Goal: Task Accomplishment & Management: Use online tool/utility

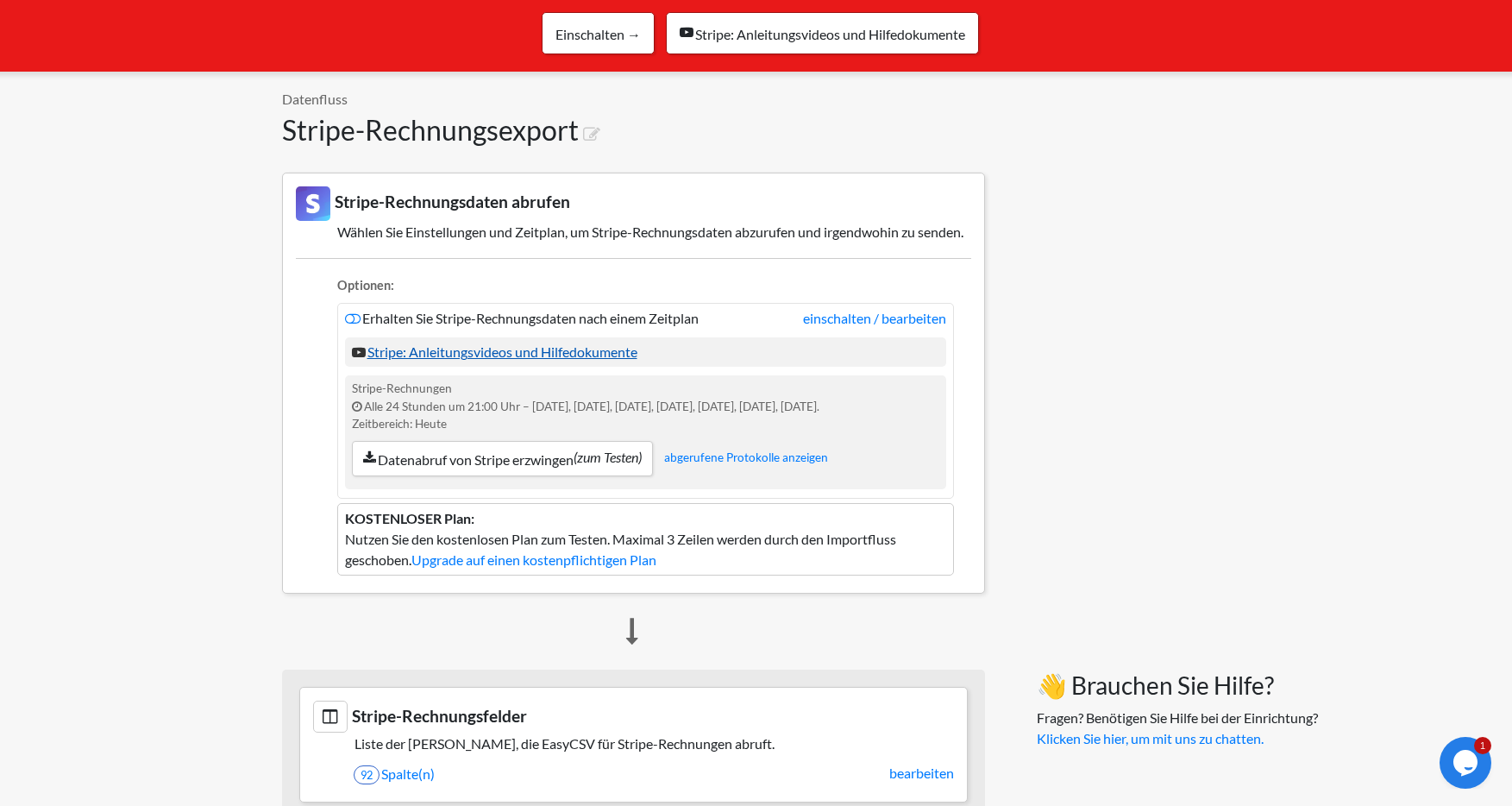
scroll to position [168, 0]
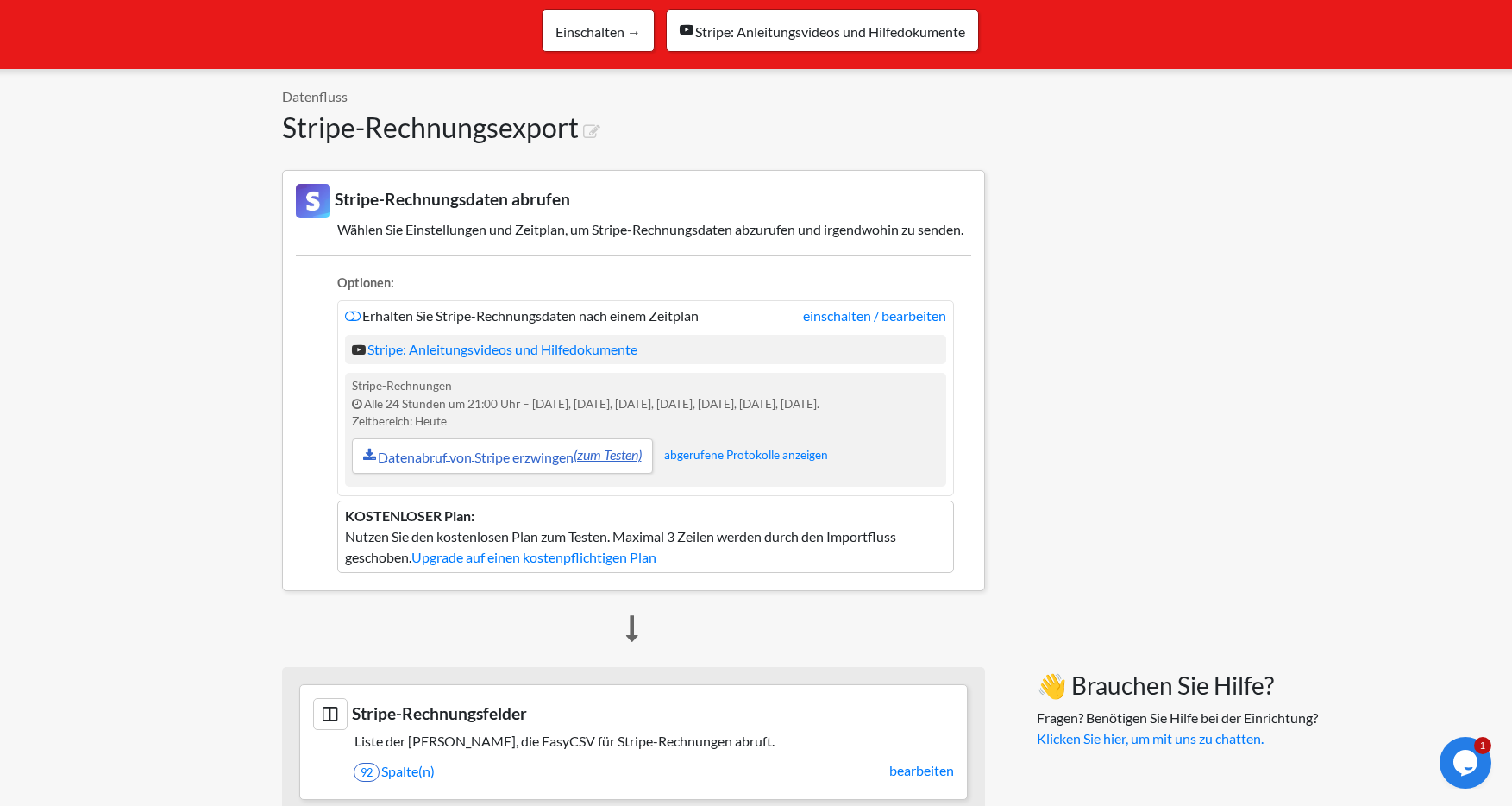
click at [485, 465] on font "Datenabruf von Stripe erzwingen" at bounding box center [476, 456] width 196 height 17
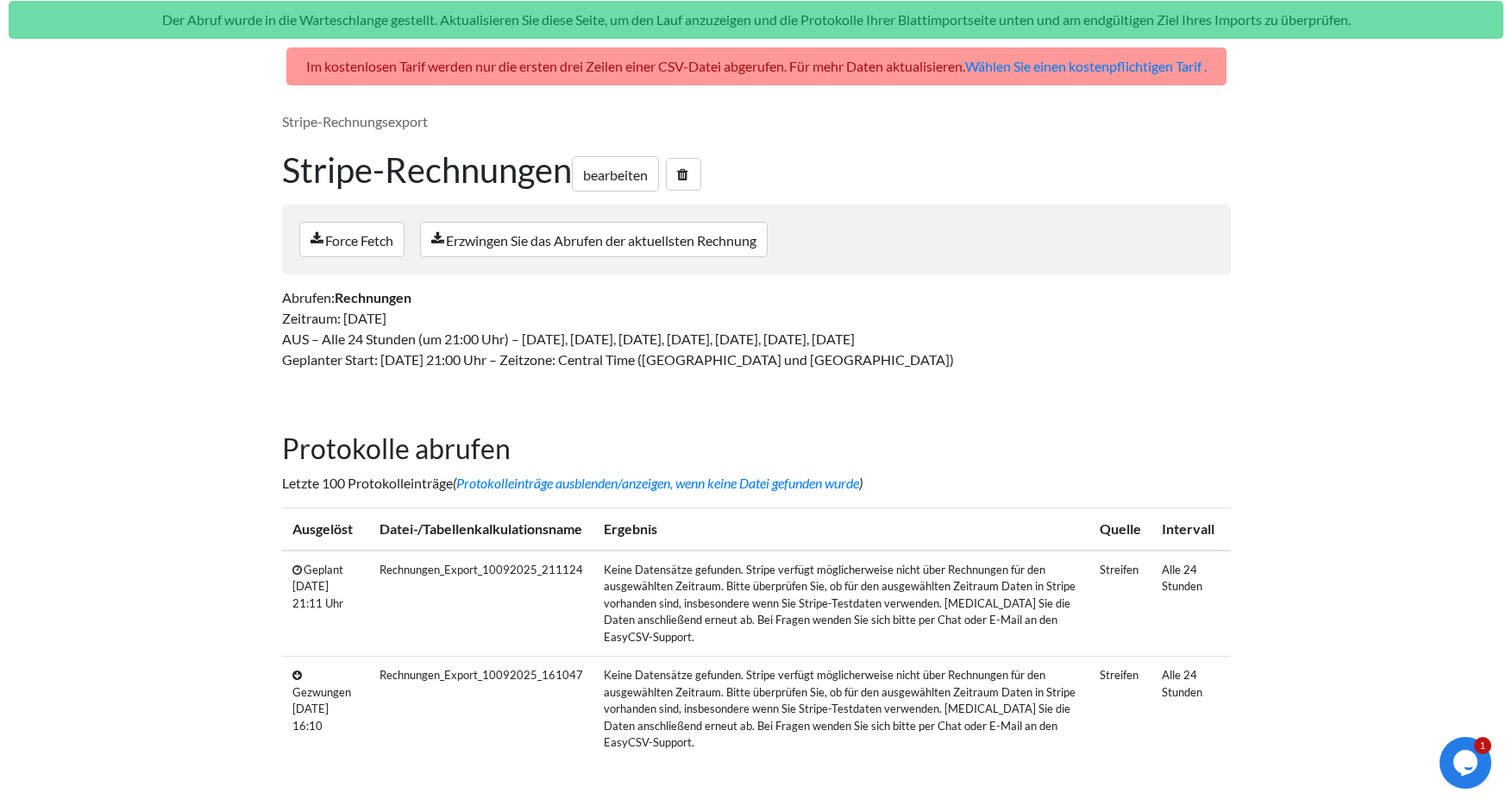
scroll to position [91, 0]
click at [632, 479] on font "Protokolleinträge ausblenden/anzeigen, wenn keine Datei gefunden wurde" at bounding box center [658, 482] width 403 height 17
click at [623, 173] on font "bearbeiten" at bounding box center [615, 173] width 65 height 17
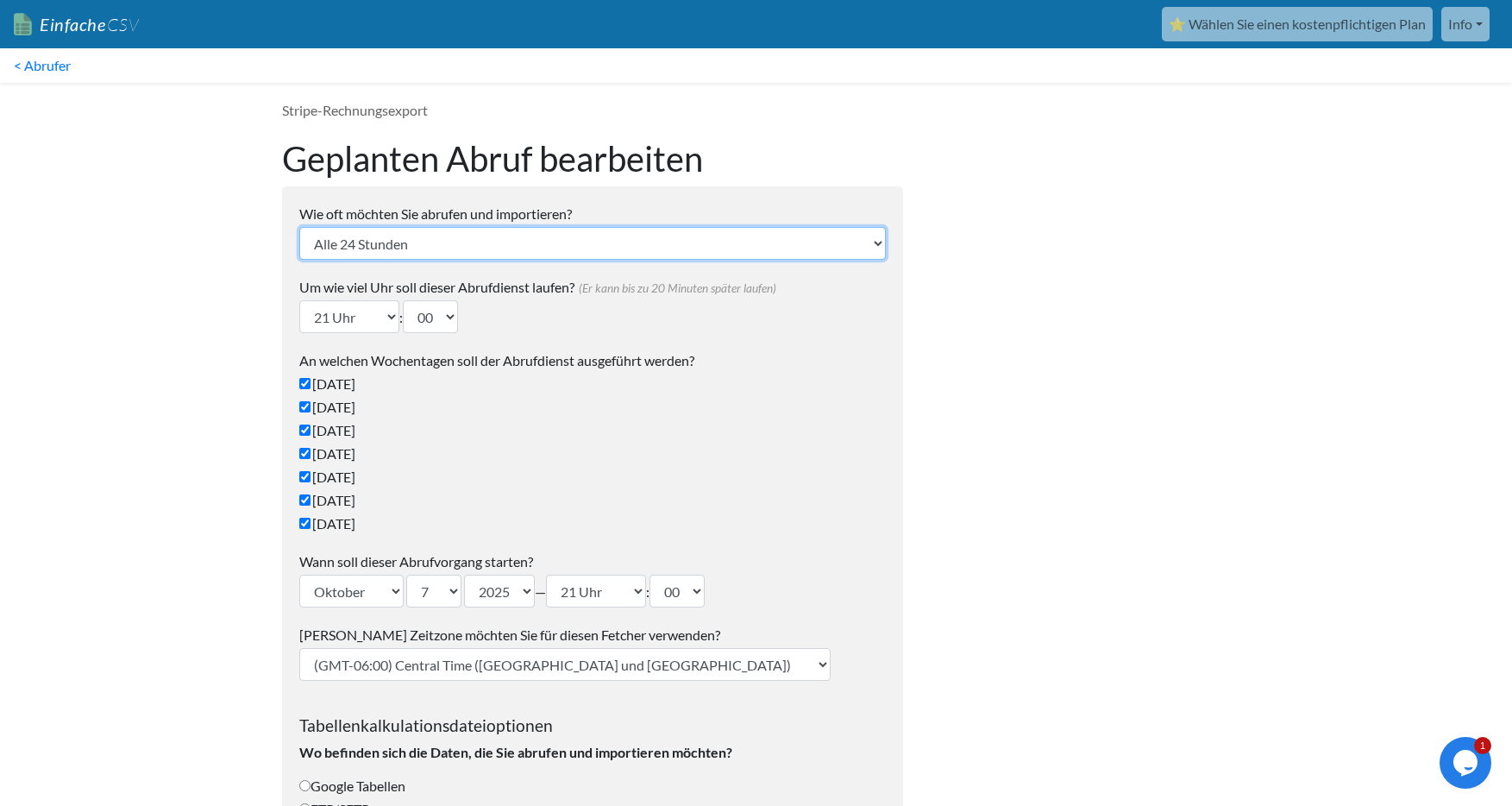
click at [459, 244] on select "Alle 24 Stunden Alle 4 Stunden Stündlich Alle 10-20 Minuten Jede Woche Alle 2 W…" at bounding box center [592, 243] width 586 height 33
select select "10_mins"
click at [299, 227] on select "Alle 24 Stunden Alle 4 Stunden Stündlich Alle 10-20 Minuten Jede Woche Alle 2 W…" at bounding box center [592, 243] width 586 height 33
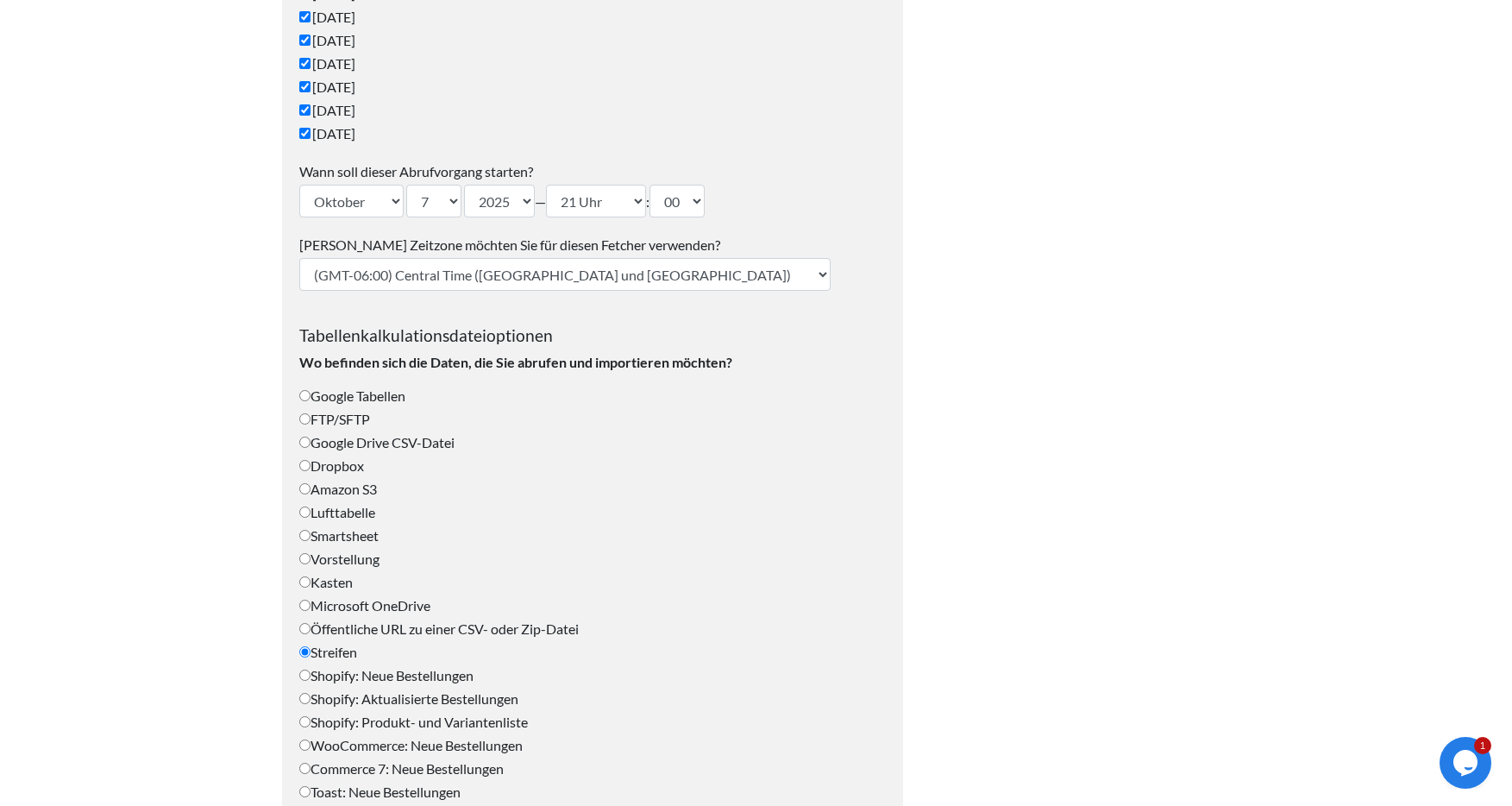
scroll to position [319, 0]
click at [305, 392] on input "Google Tabellen" at bounding box center [304, 393] width 11 height 11
radio input "true"
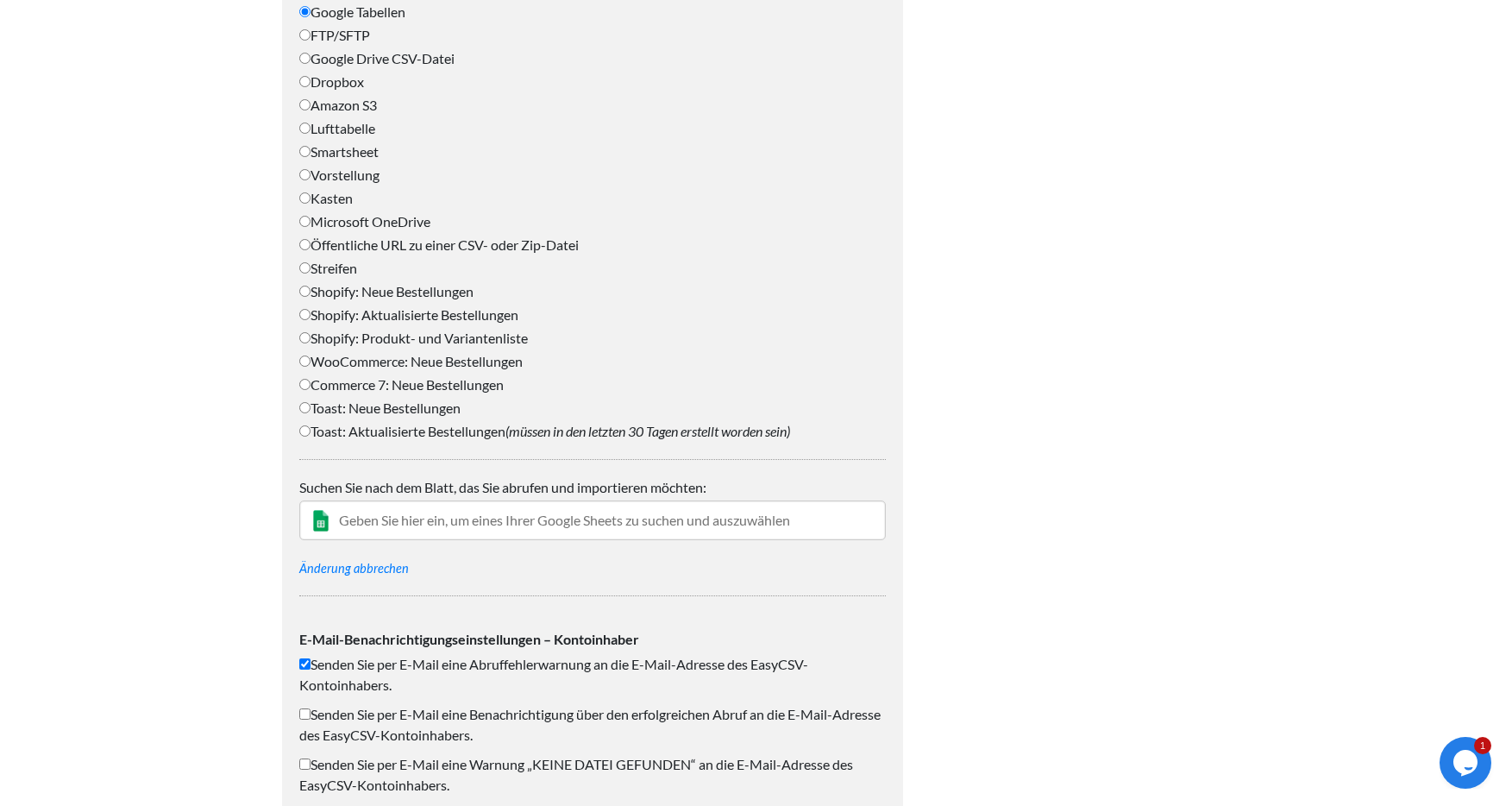
scroll to position [756, 0]
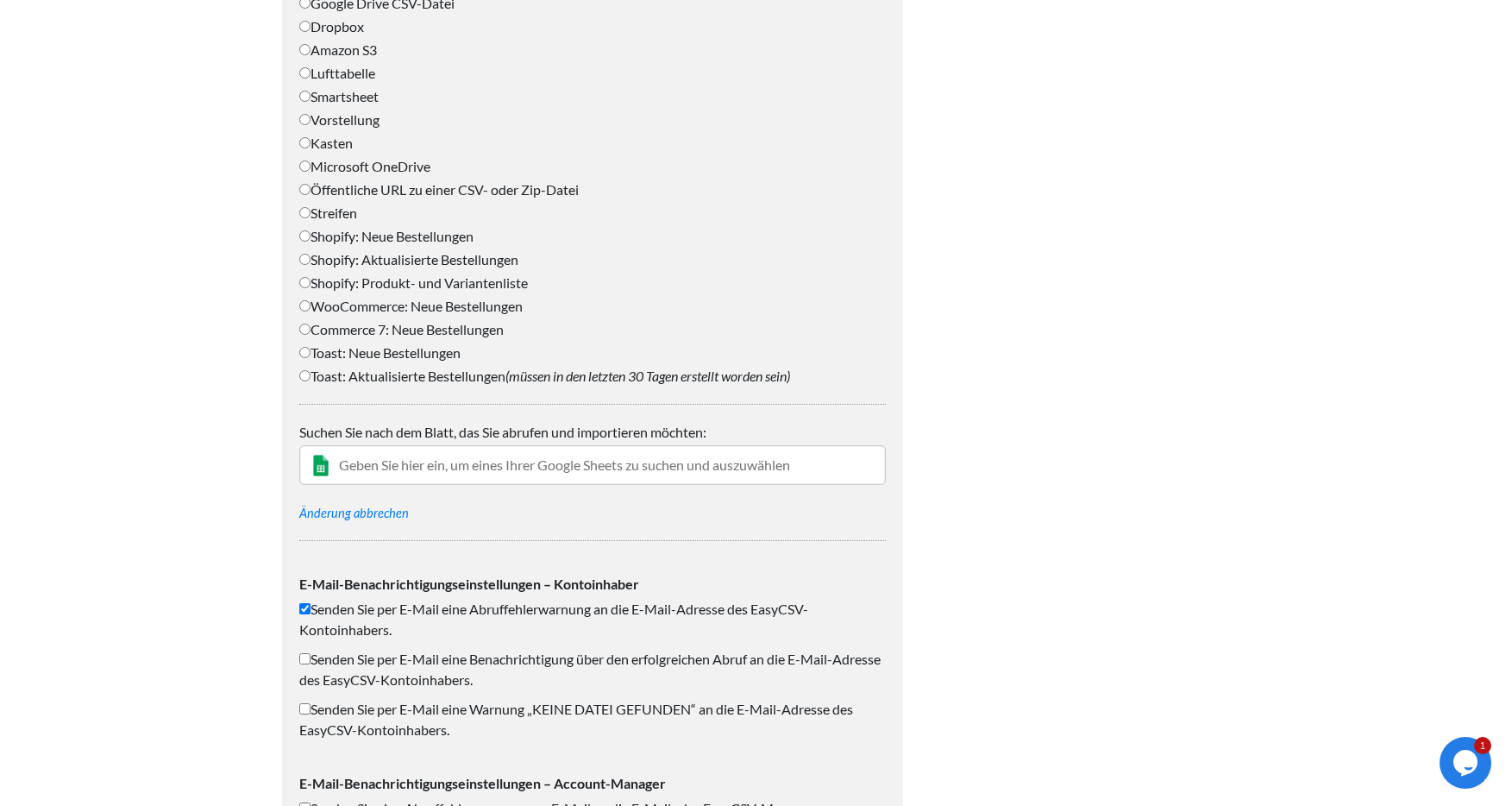
click at [470, 471] on input "text" at bounding box center [592, 464] width 586 height 40
type input "Minuten Stripe"
click at [537, 515] on div "Kartenrat Kreativ Atelier Connie" at bounding box center [606, 519] width 537 height 18
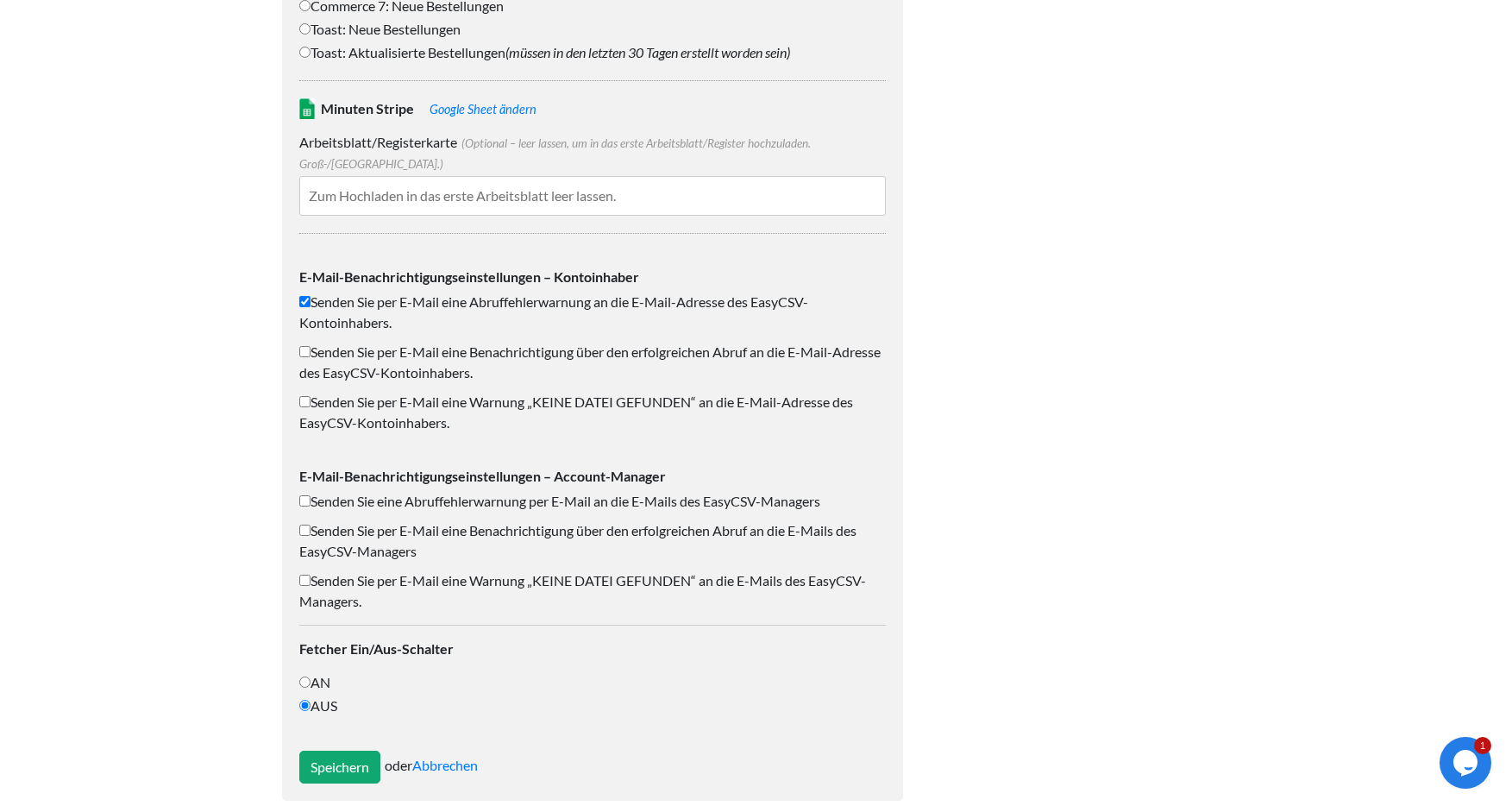
scroll to position [1105, 0]
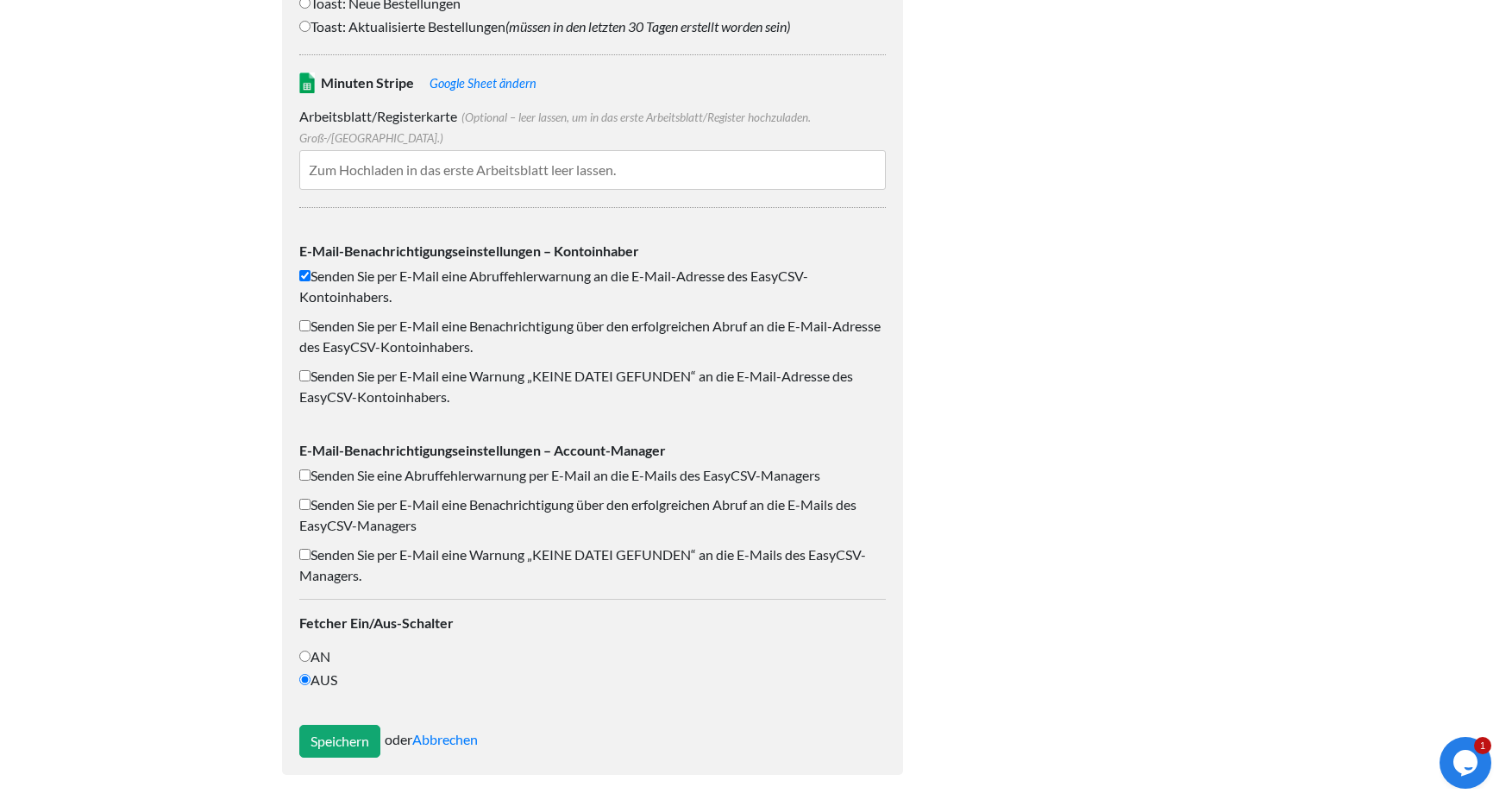
click at [305, 657] on input "AN" at bounding box center [304, 656] width 11 height 11
radio input "true"
click at [337, 736] on input "Speichern" at bounding box center [339, 740] width 81 height 33
type input "Save"
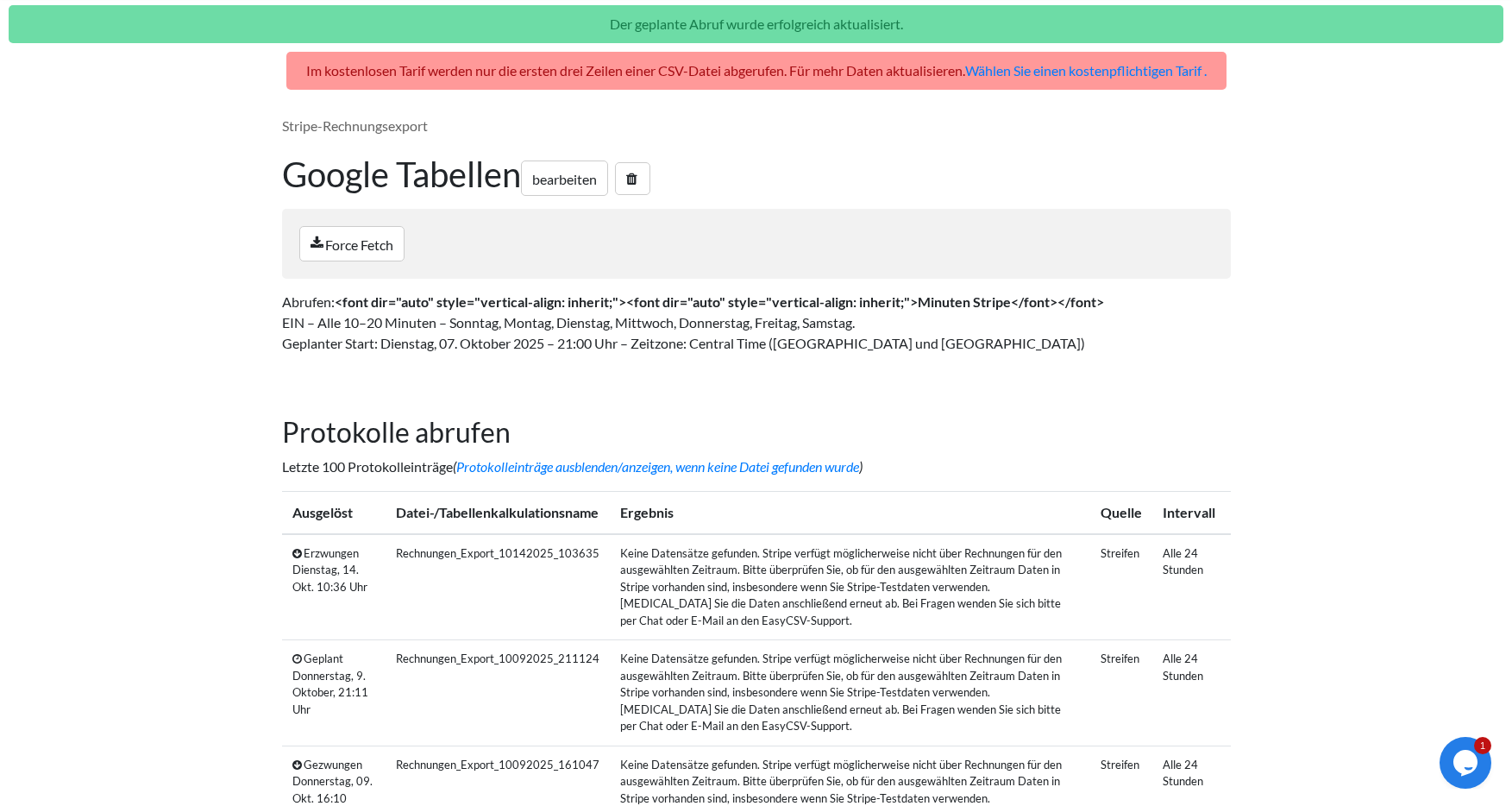
scroll to position [88, 0]
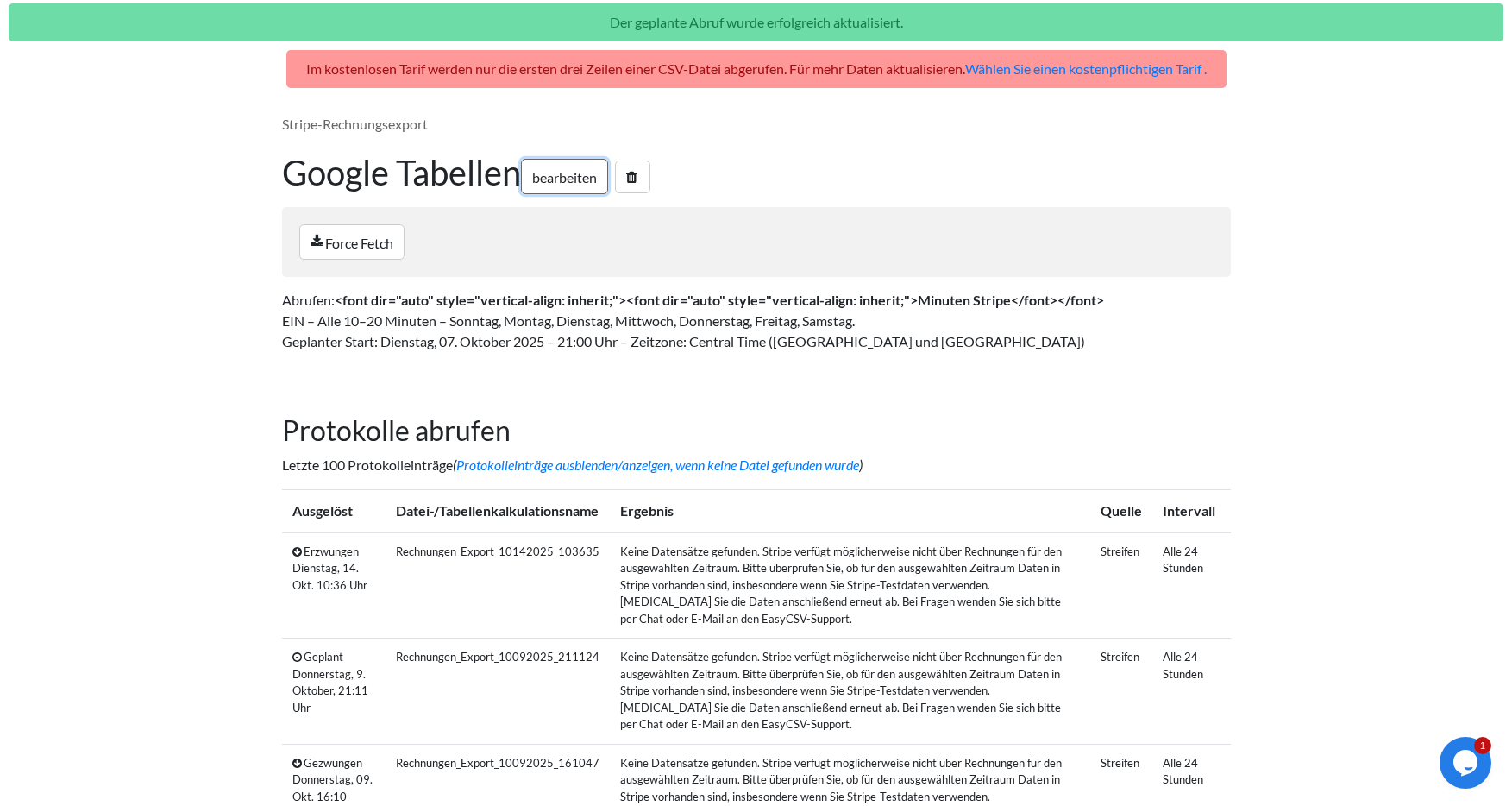
click at [574, 172] on font "bearbeiten" at bounding box center [564, 177] width 65 height 17
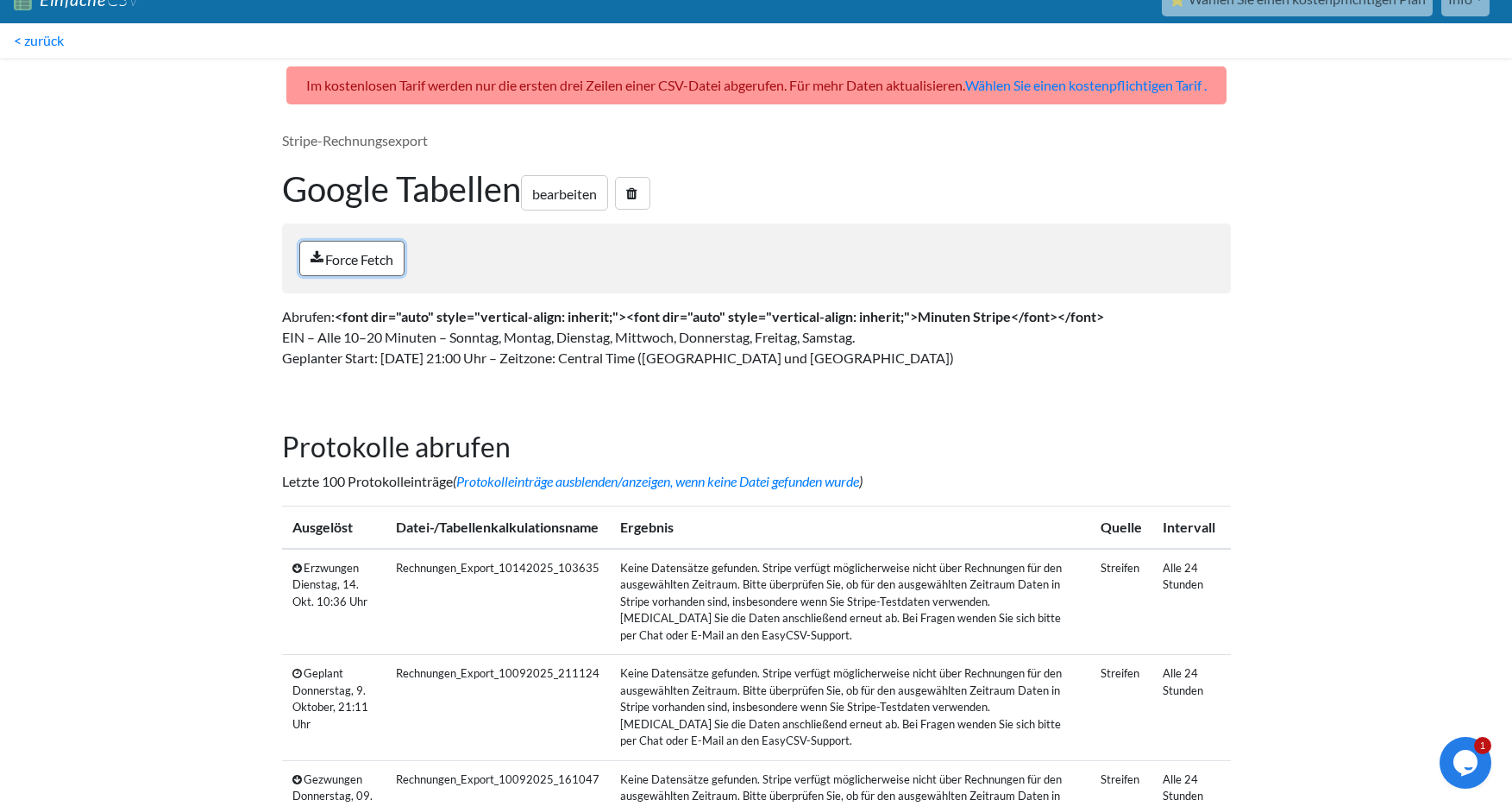
click at [351, 255] on font "Force Fetch" at bounding box center [360, 259] width 69 height 17
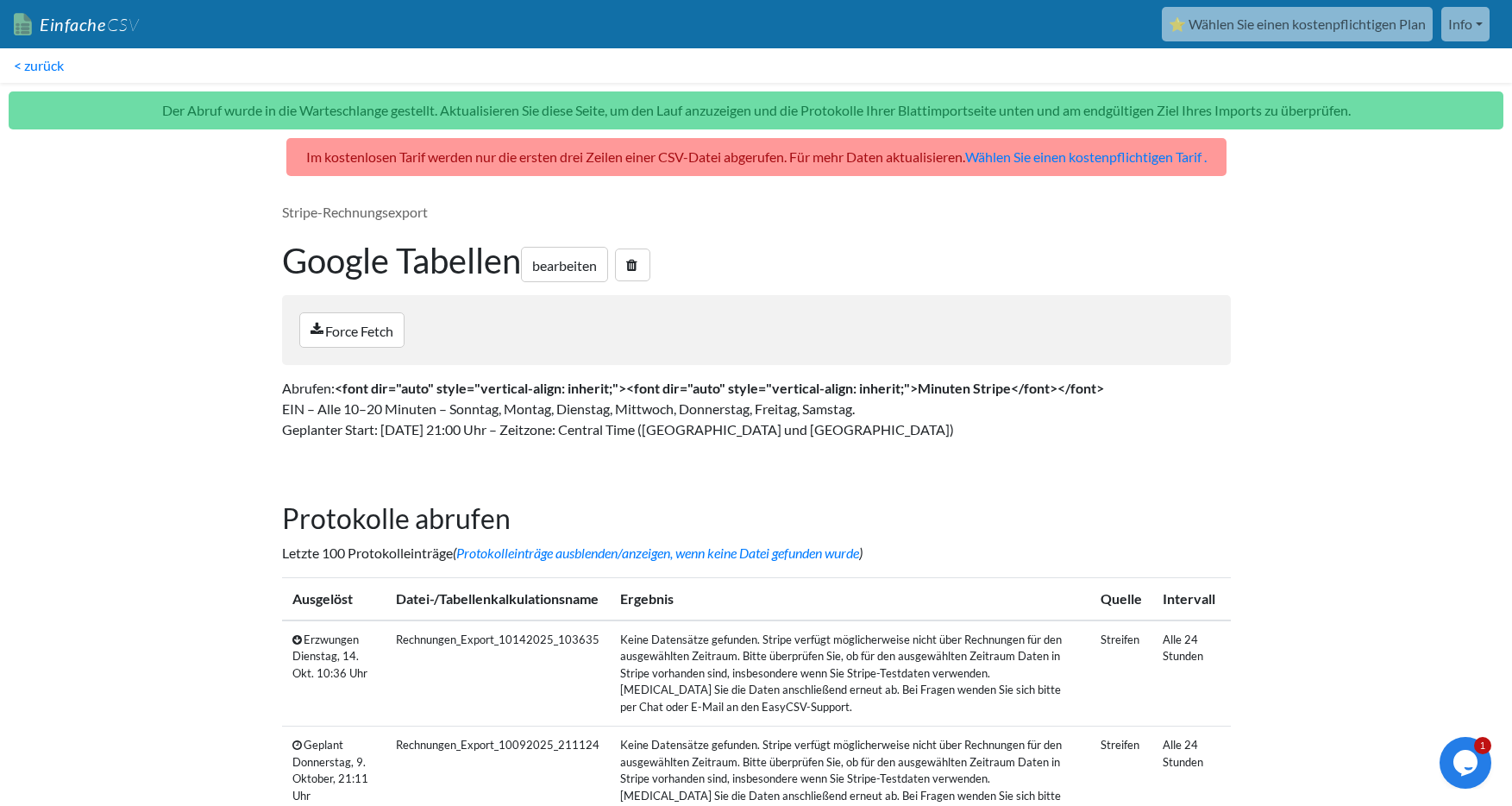
click at [1404, 19] on font "⭐ Wählen Sie einen kostenpflichtigen Plan" at bounding box center [1298, 24] width 257 height 17
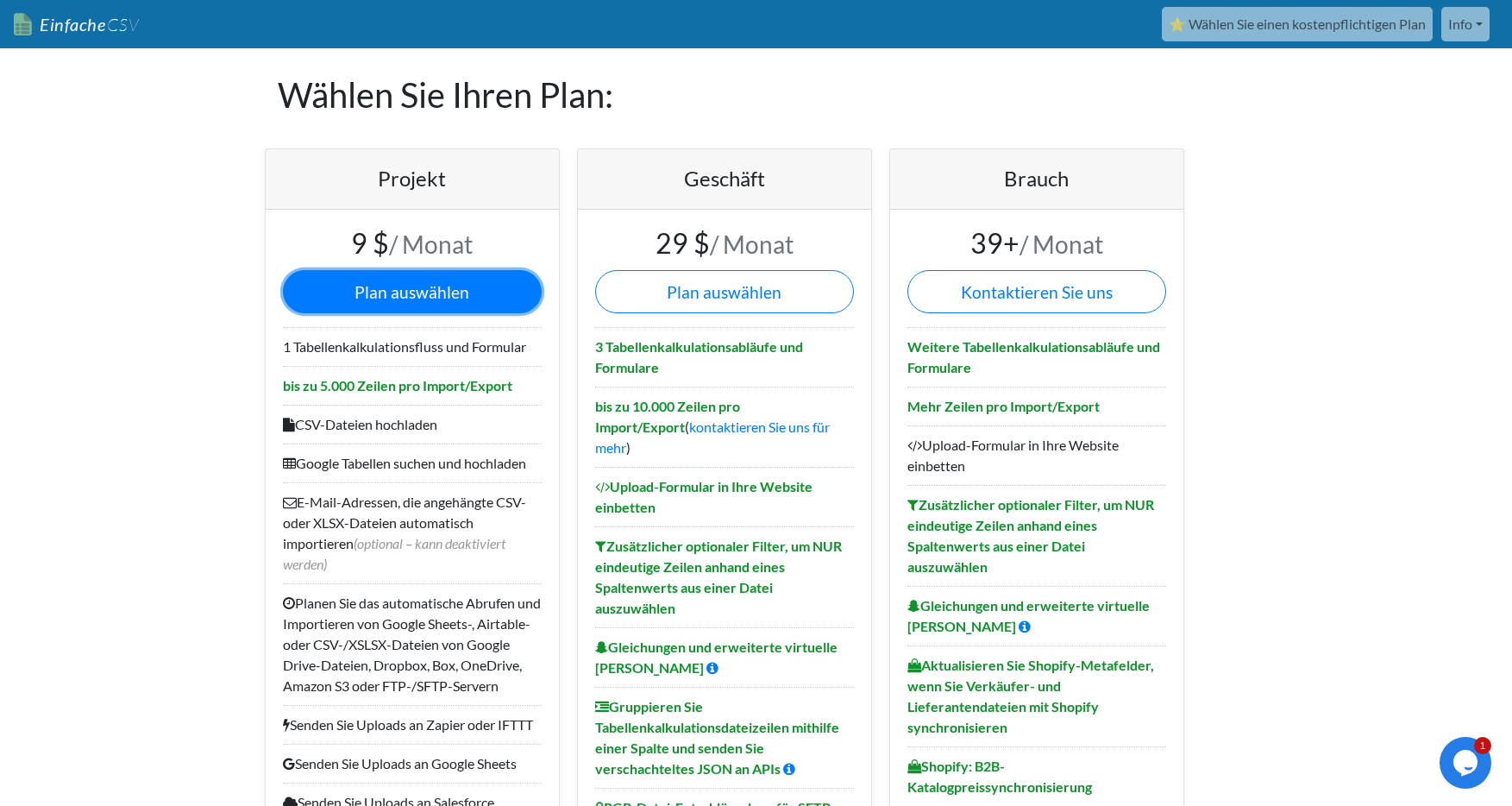
click at [411, 301] on font "Plan auswählen" at bounding box center [411, 292] width 115 height 20
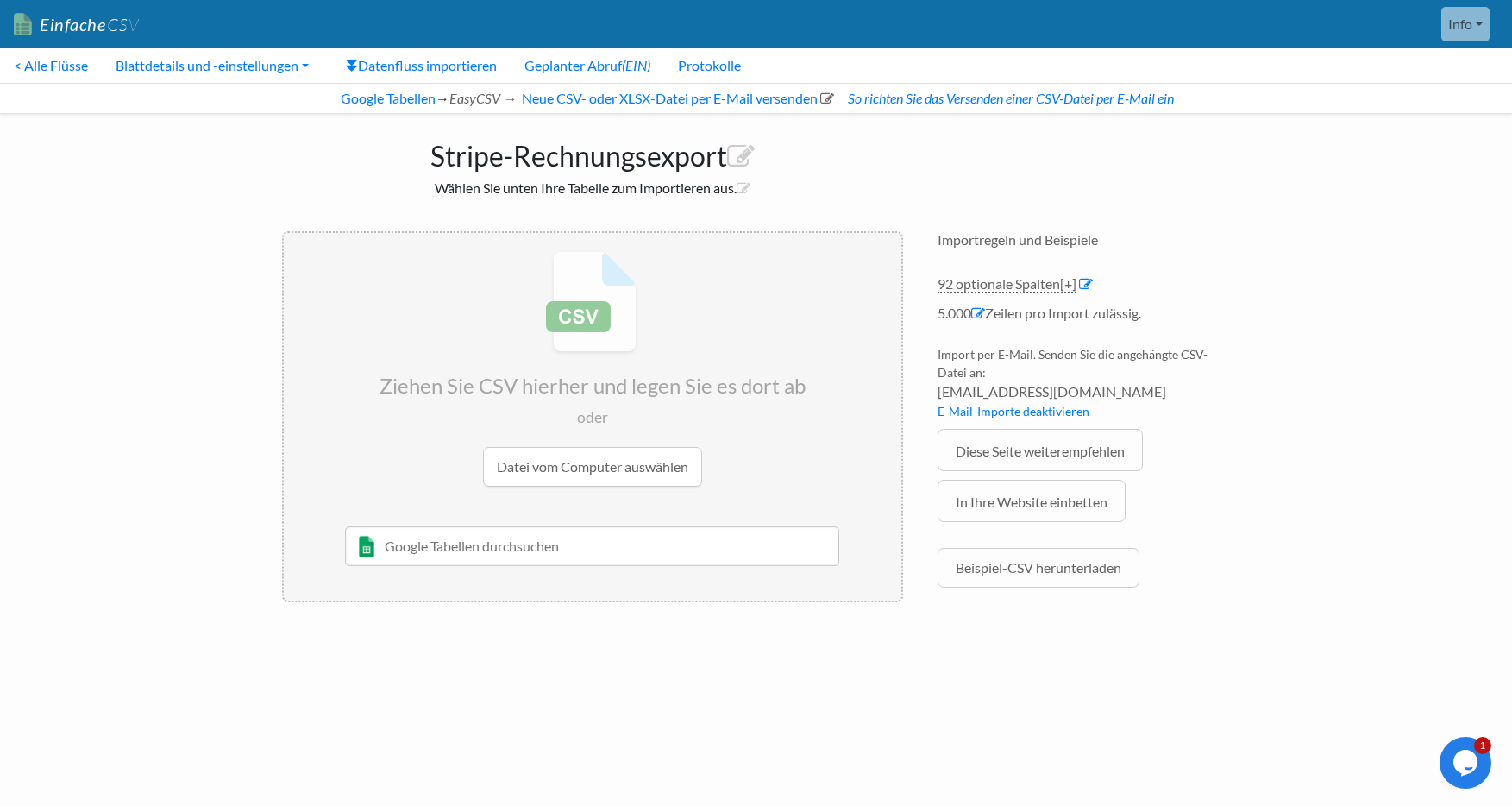
click at [496, 551] on input "text" at bounding box center [592, 546] width 494 height 40
type input "minuten stripe"
click at [488, 582] on div "Minuten Stripe" at bounding box center [606, 581] width 445 height 21
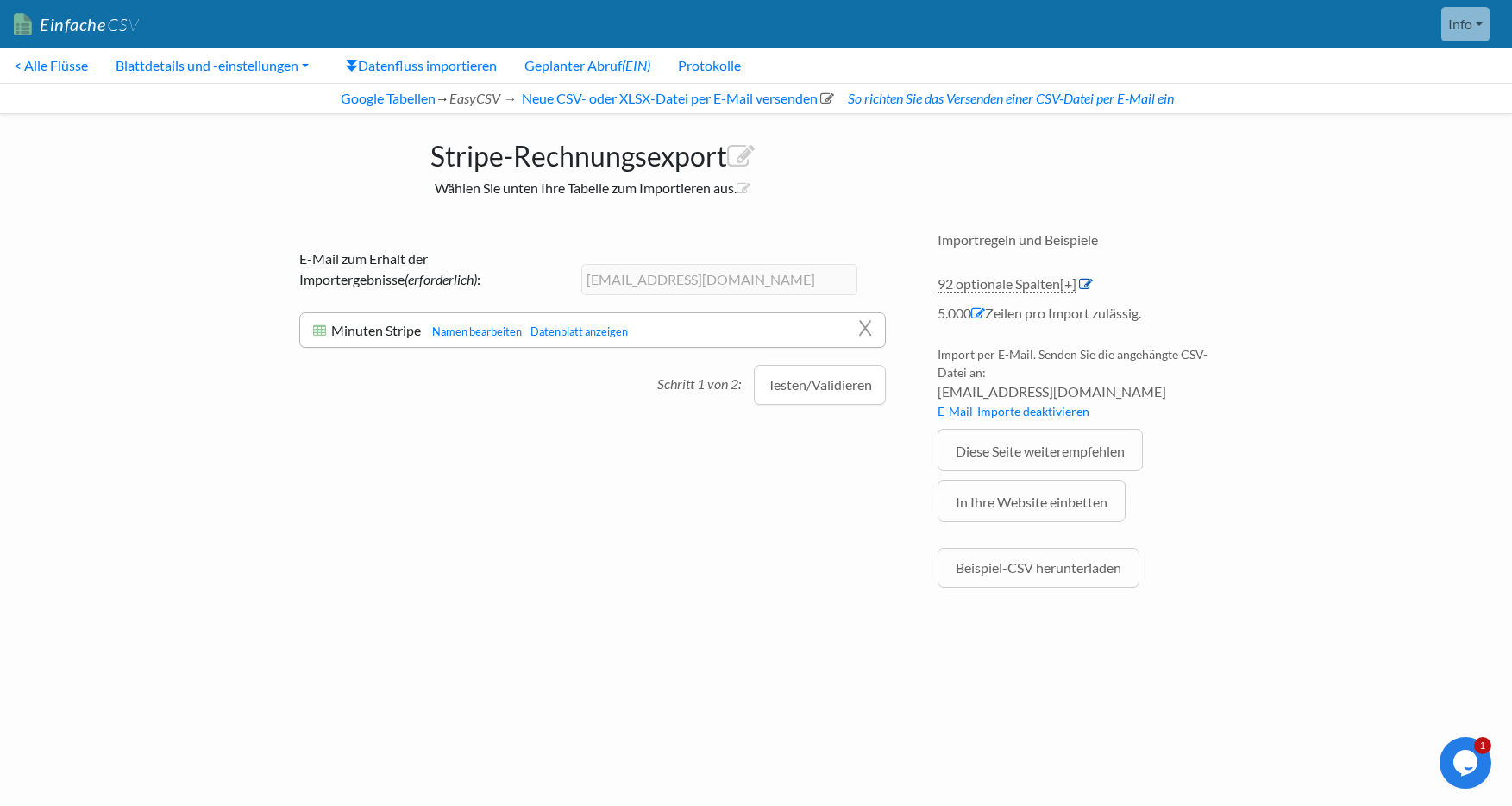
click at [1093, 283] on icon at bounding box center [1087, 284] width 14 height 14
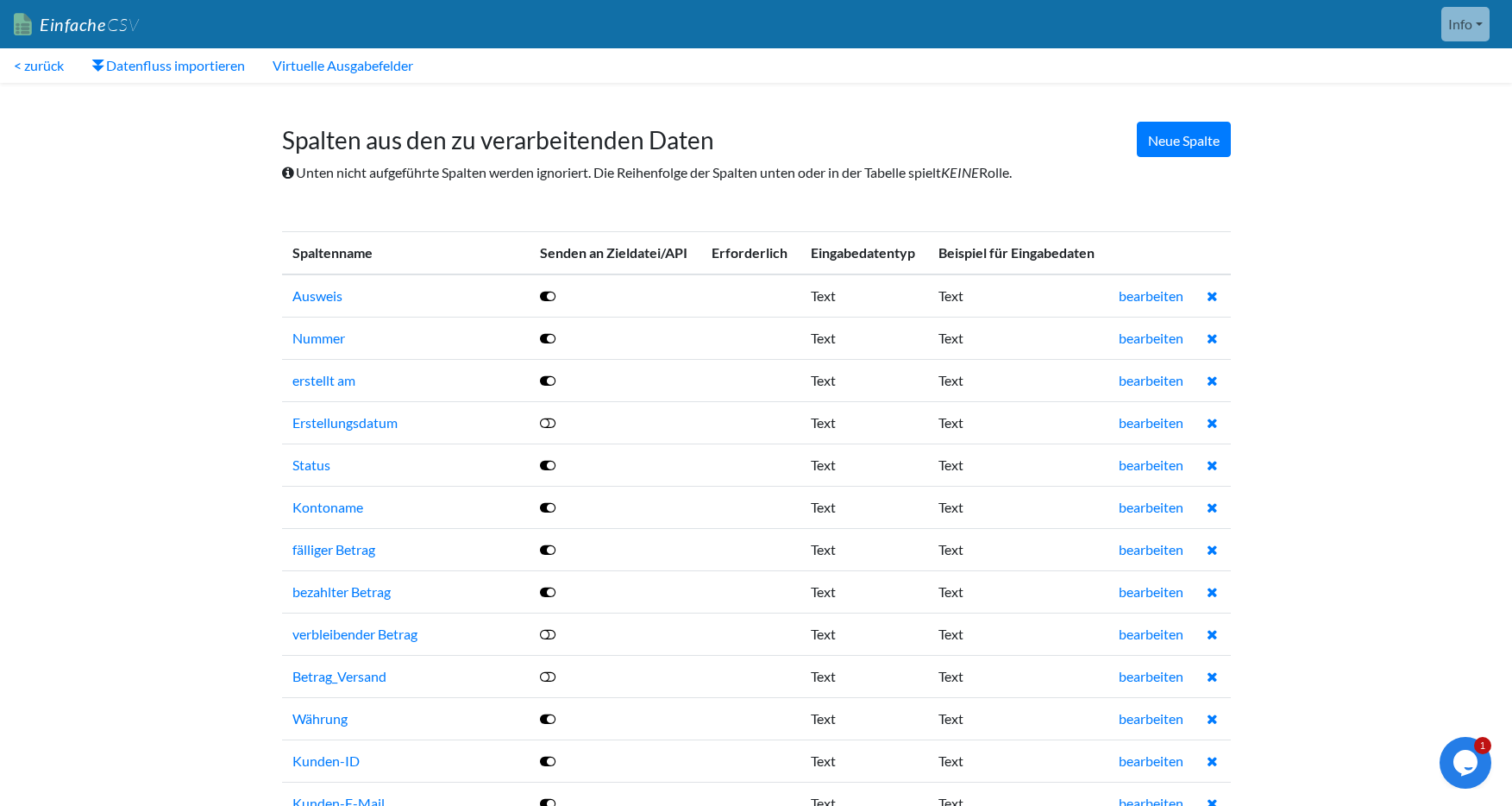
click at [549, 296] on icon at bounding box center [548, 296] width 16 height 14
click at [549, 469] on icon at bounding box center [548, 465] width 16 height 14
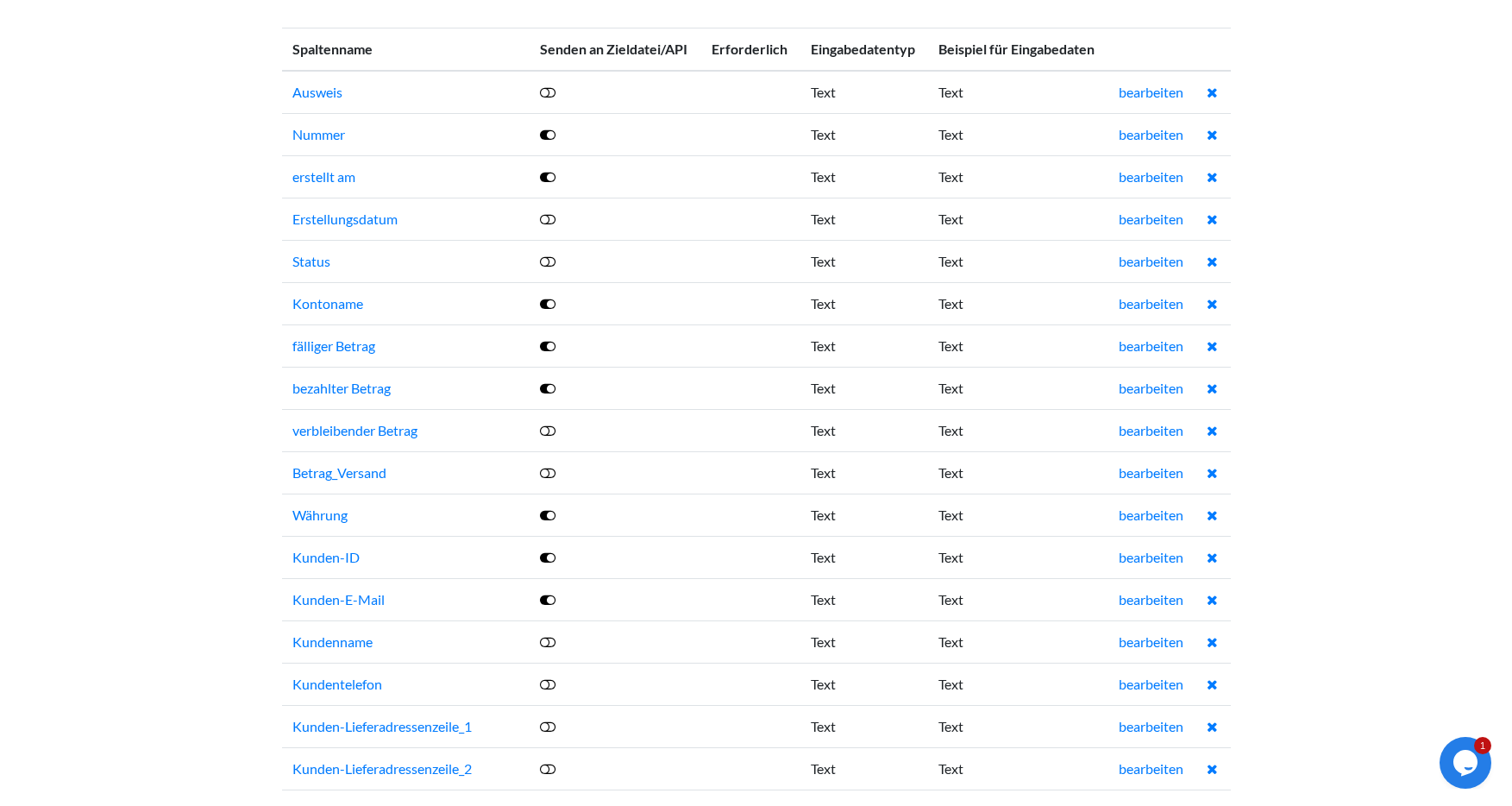
scroll to position [97, 0]
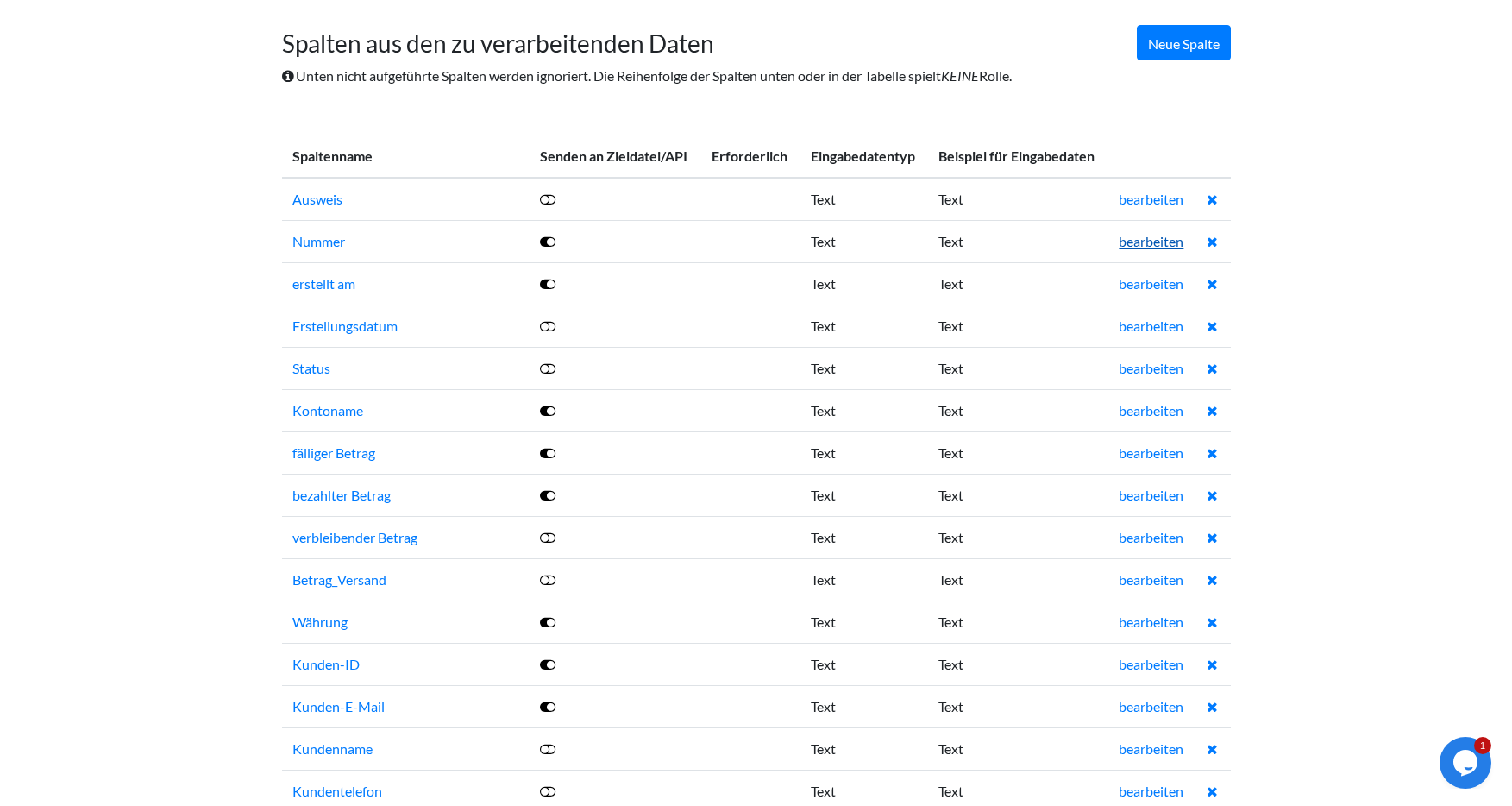
click at [1150, 241] on font "bearbeiten" at bounding box center [1152, 241] width 65 height 17
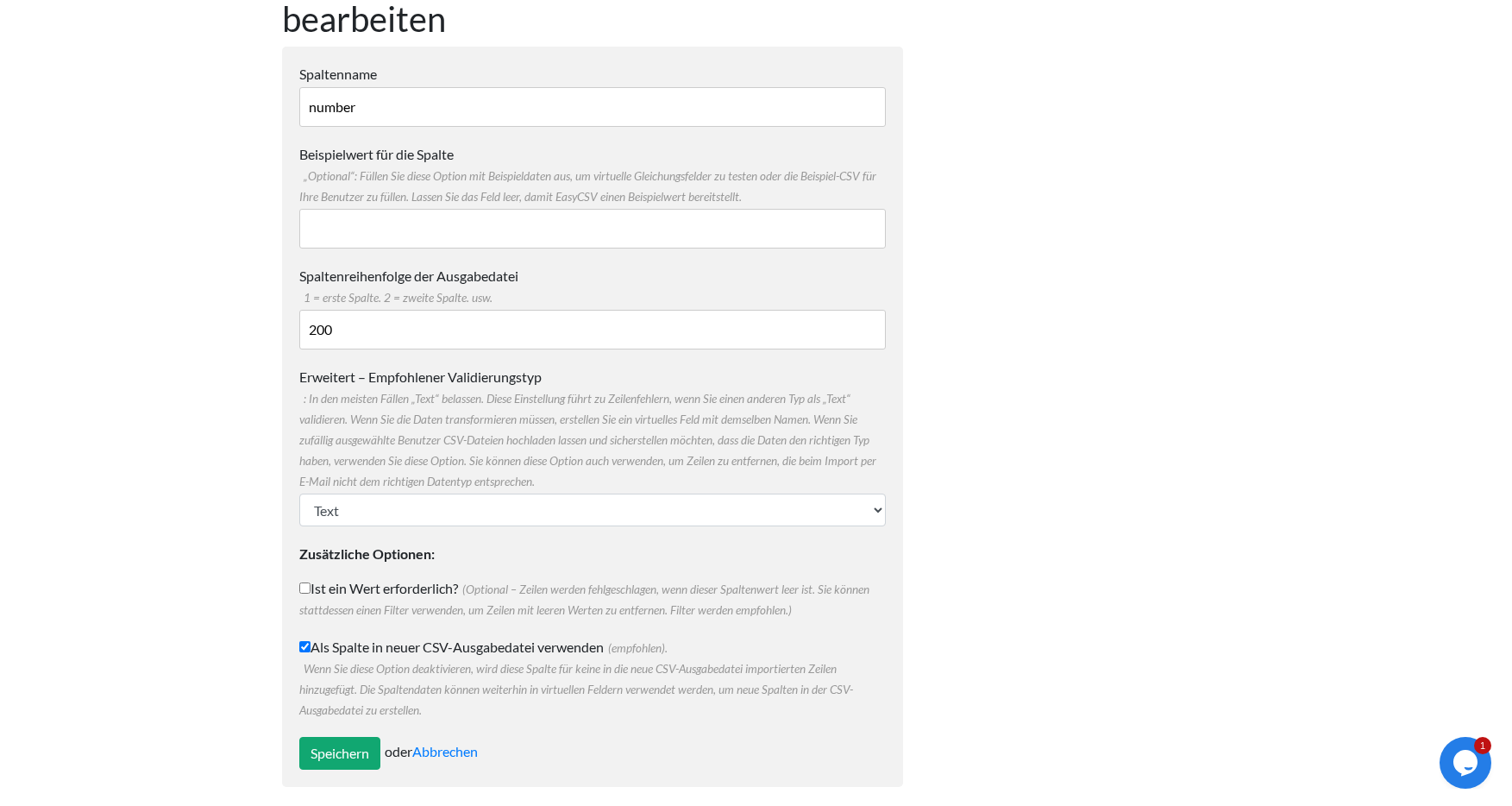
scroll to position [144, 0]
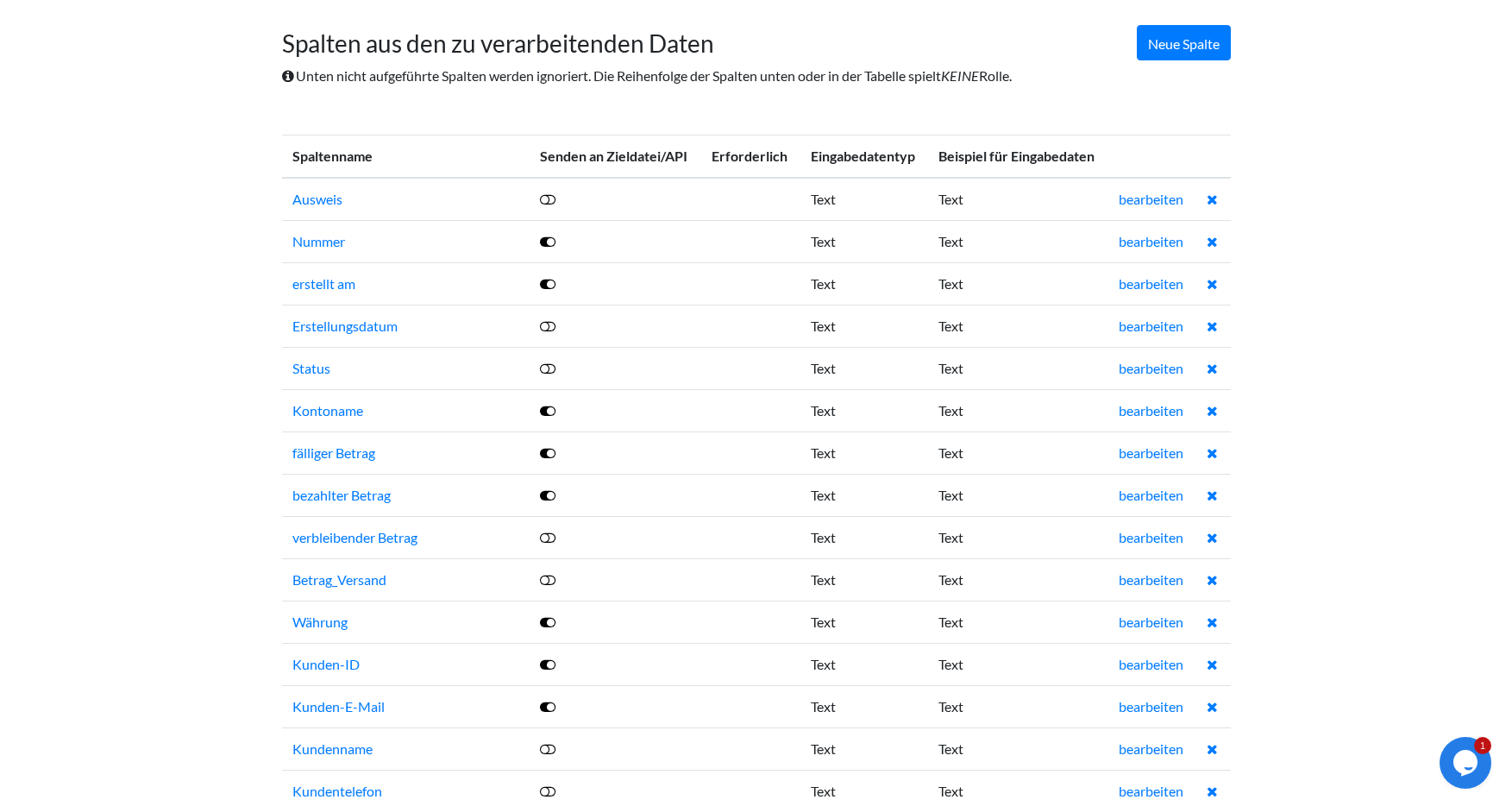
click at [546, 410] on icon at bounding box center [548, 410] width 16 height 14
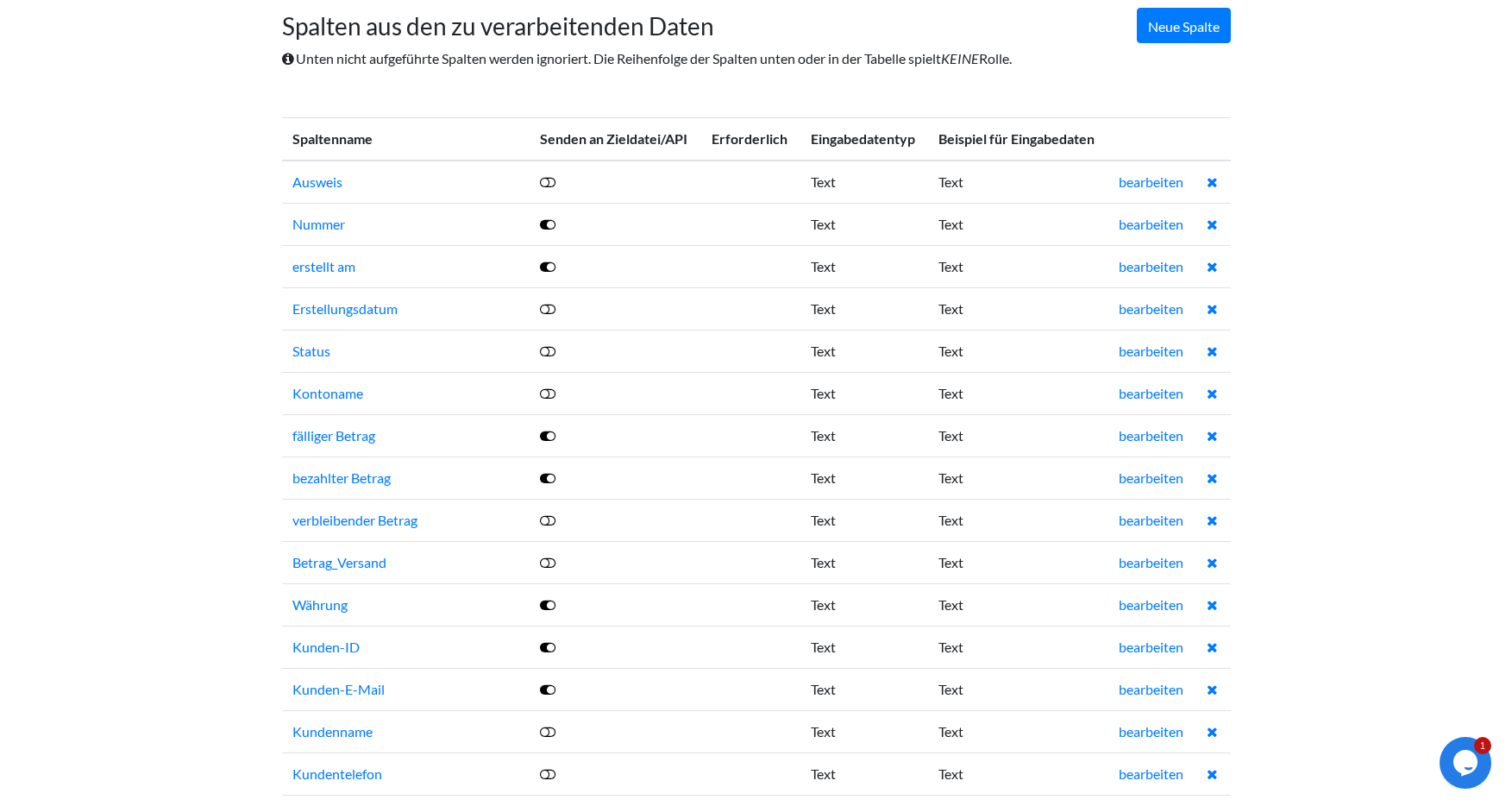
scroll to position [114, 0]
click at [544, 436] on icon at bounding box center [548, 436] width 16 height 14
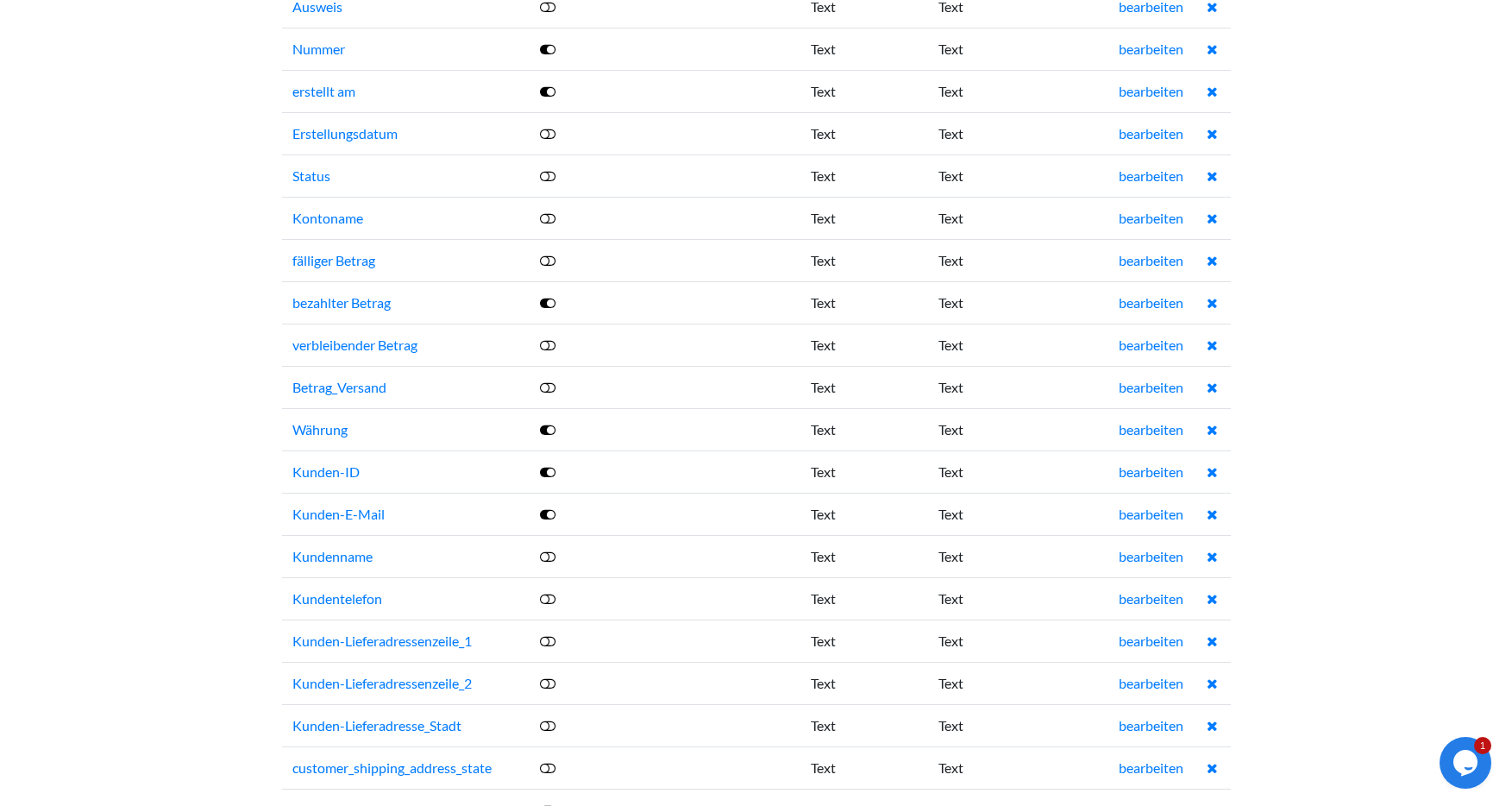
scroll to position [295, 0]
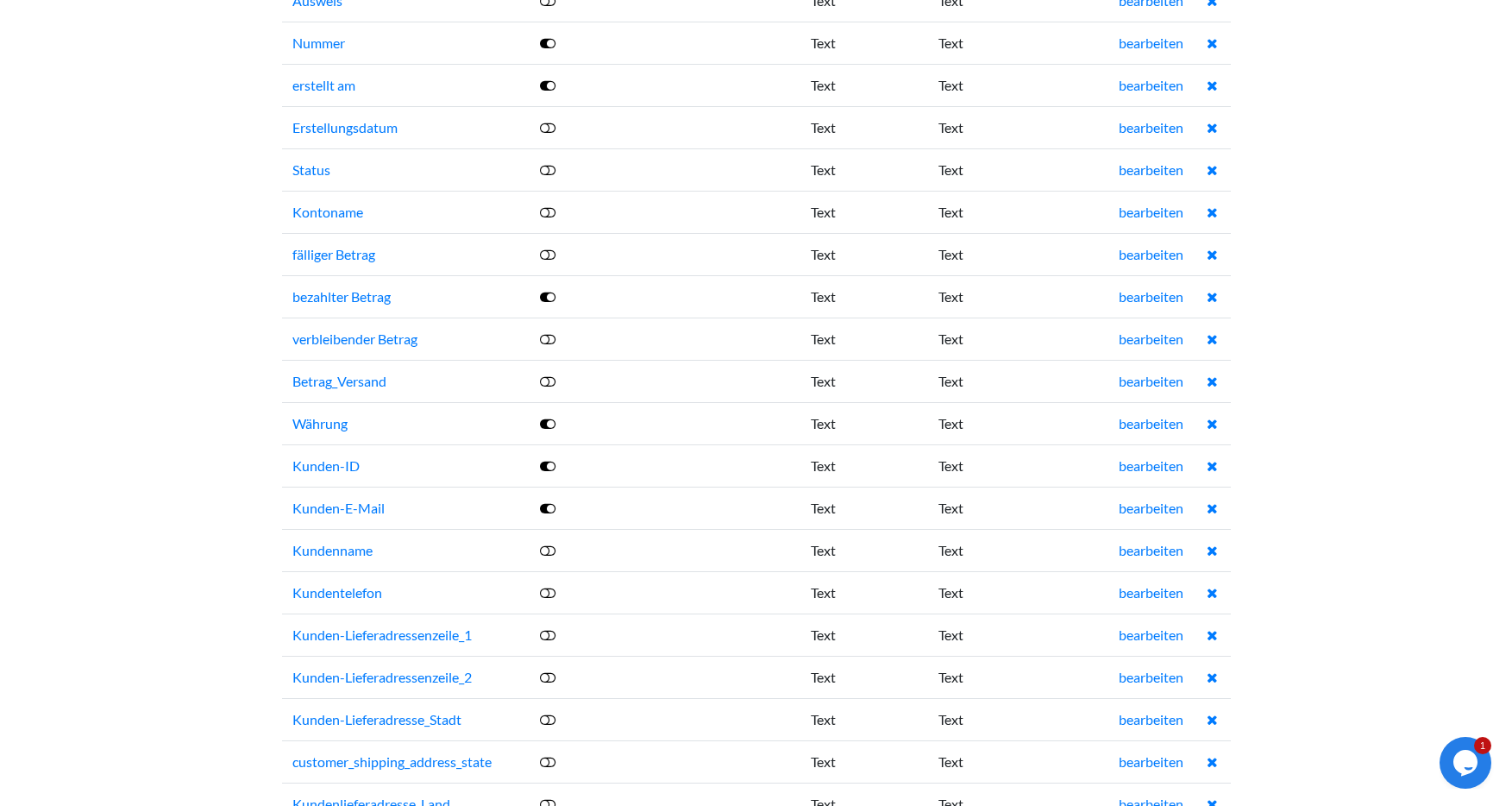
click at [549, 421] on icon at bounding box center [548, 424] width 16 height 14
click at [547, 508] on icon at bounding box center [548, 508] width 16 height 14
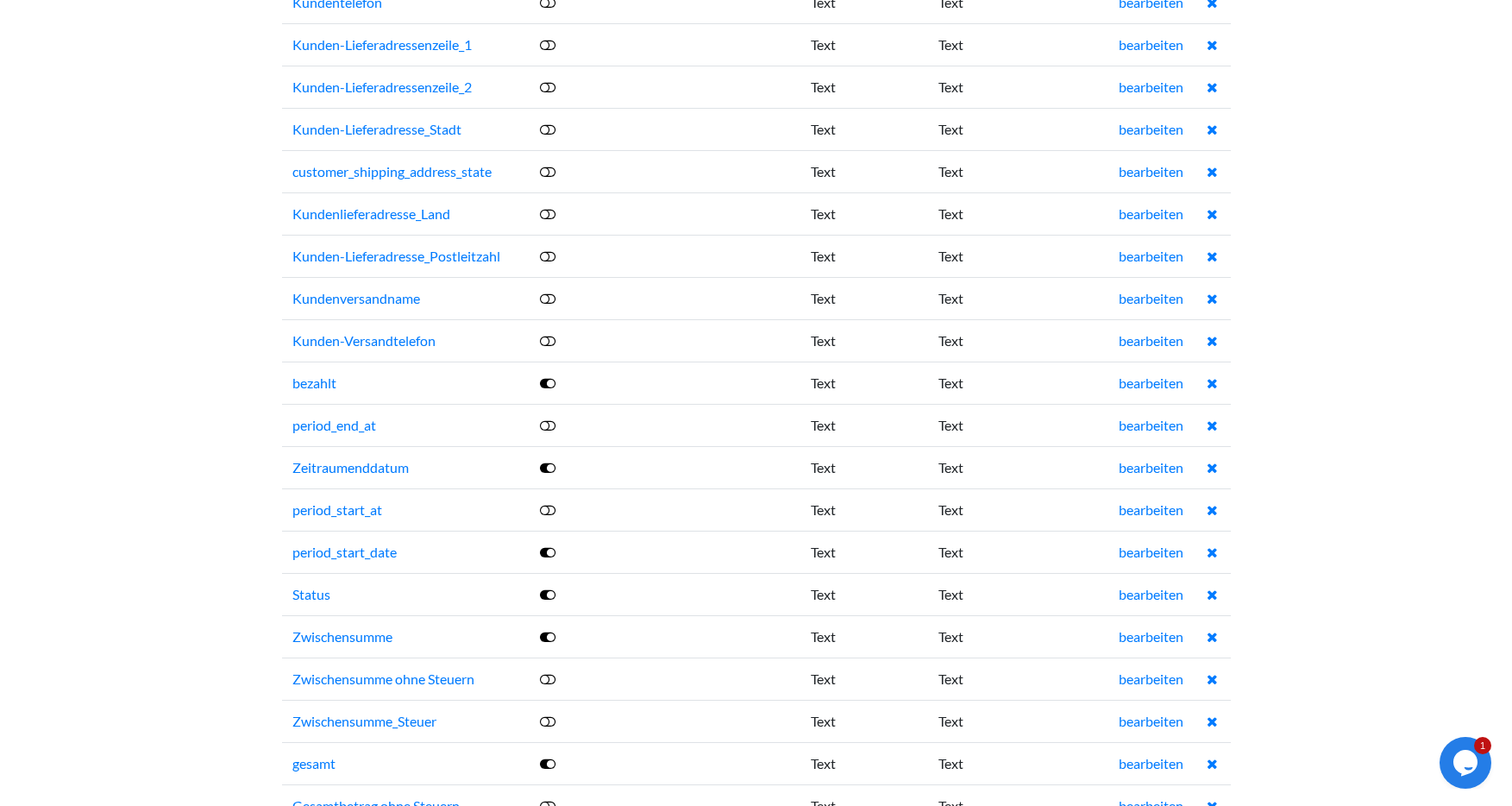
scroll to position [899, 0]
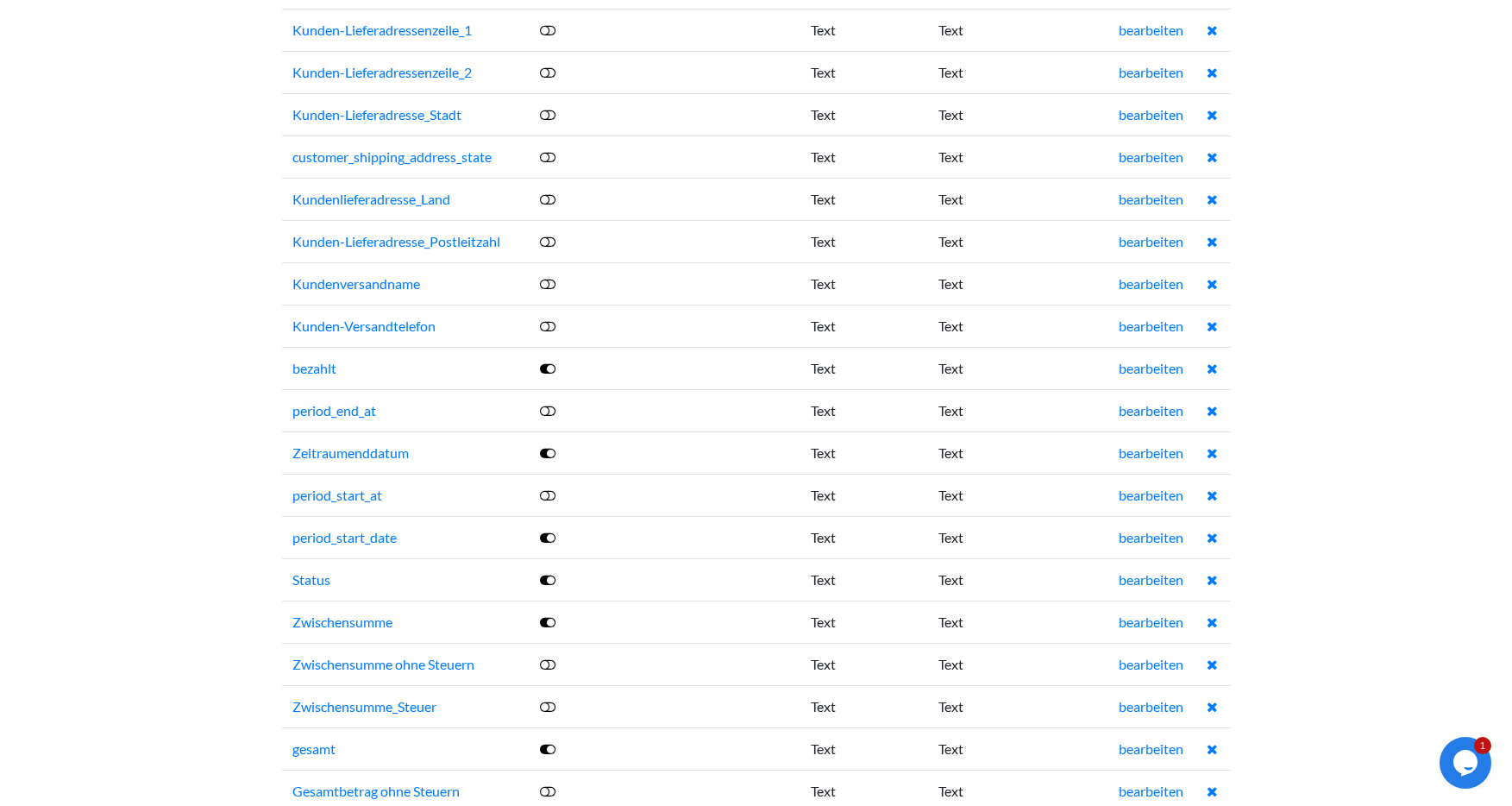
click at [547, 450] on icon at bounding box center [548, 453] width 16 height 14
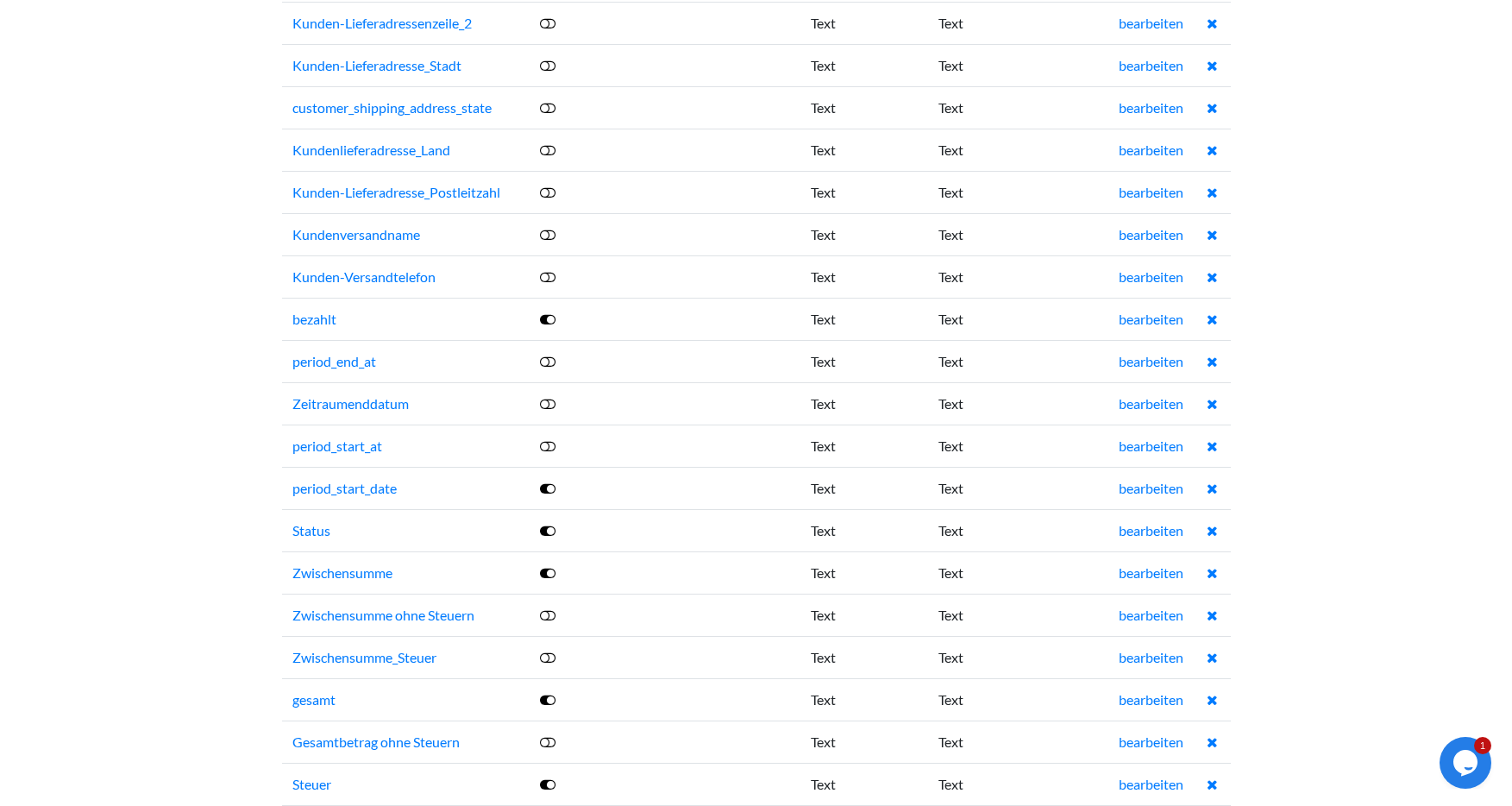
scroll to position [951, 0]
click at [546, 484] on icon at bounding box center [548, 486] width 16 height 14
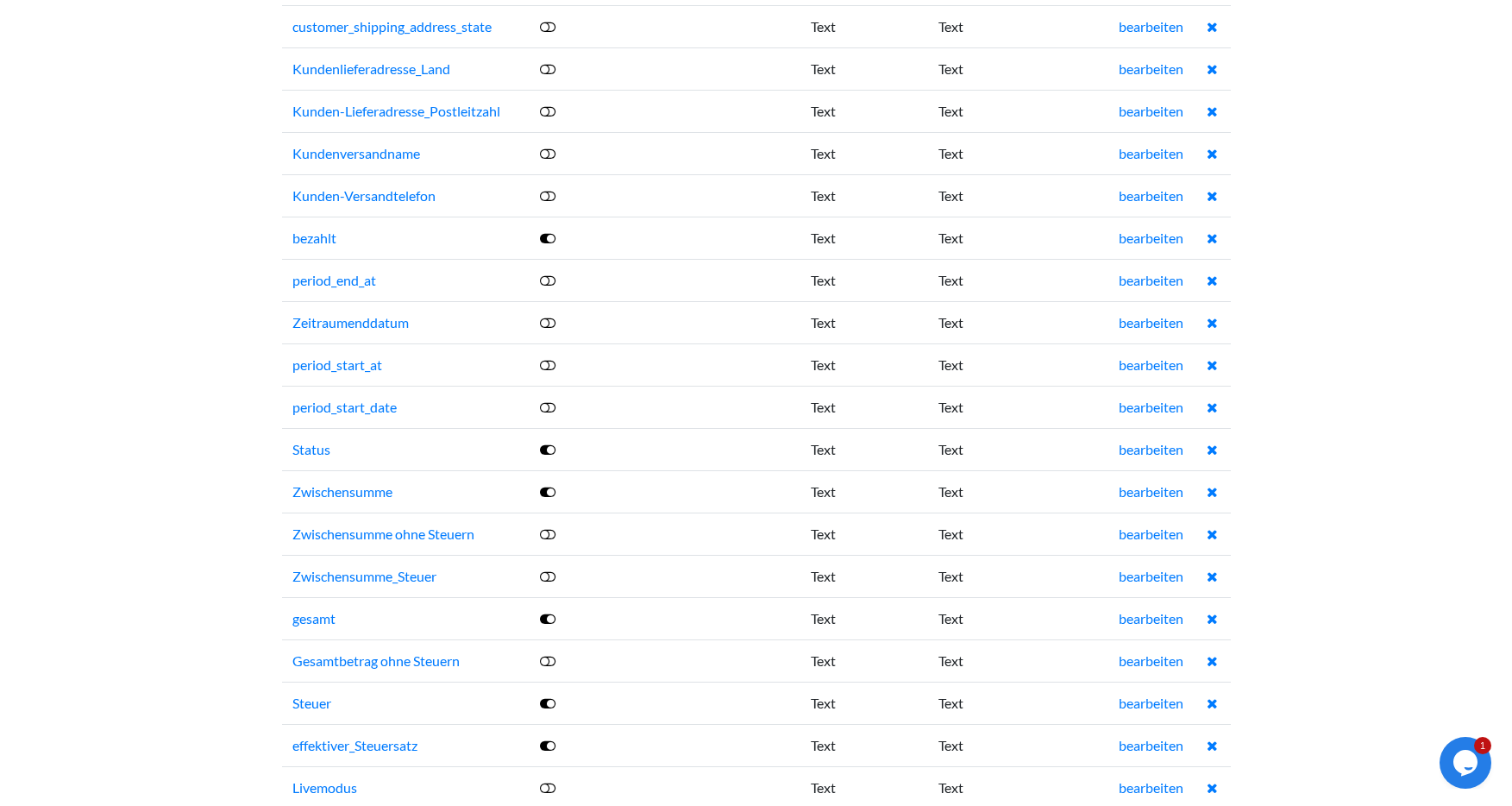
scroll to position [1031, 0]
click at [546, 448] on icon at bounding box center [548, 448] width 16 height 14
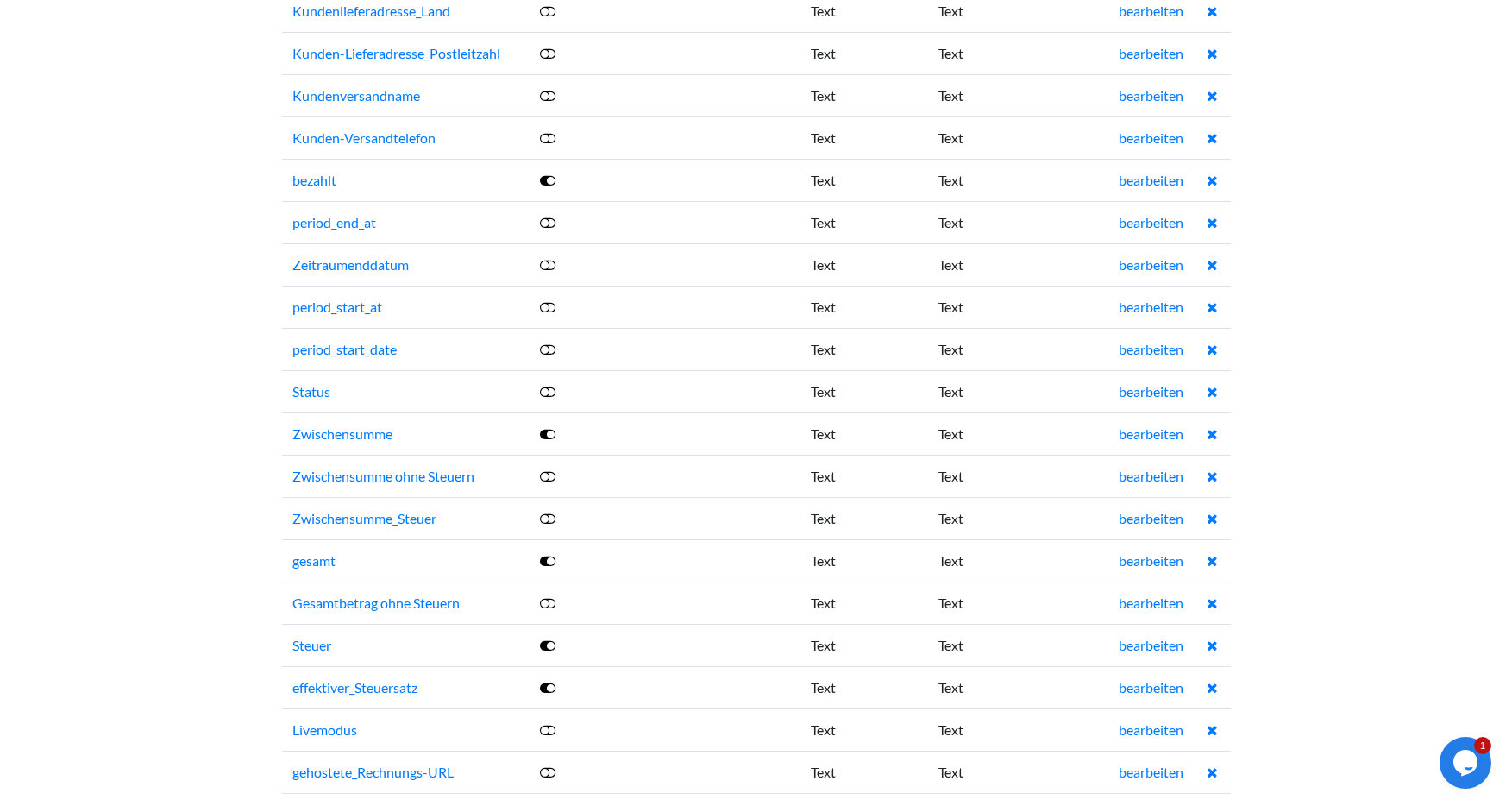
scroll to position [1090, 0]
click at [547, 428] on icon at bounding box center [548, 432] width 16 height 14
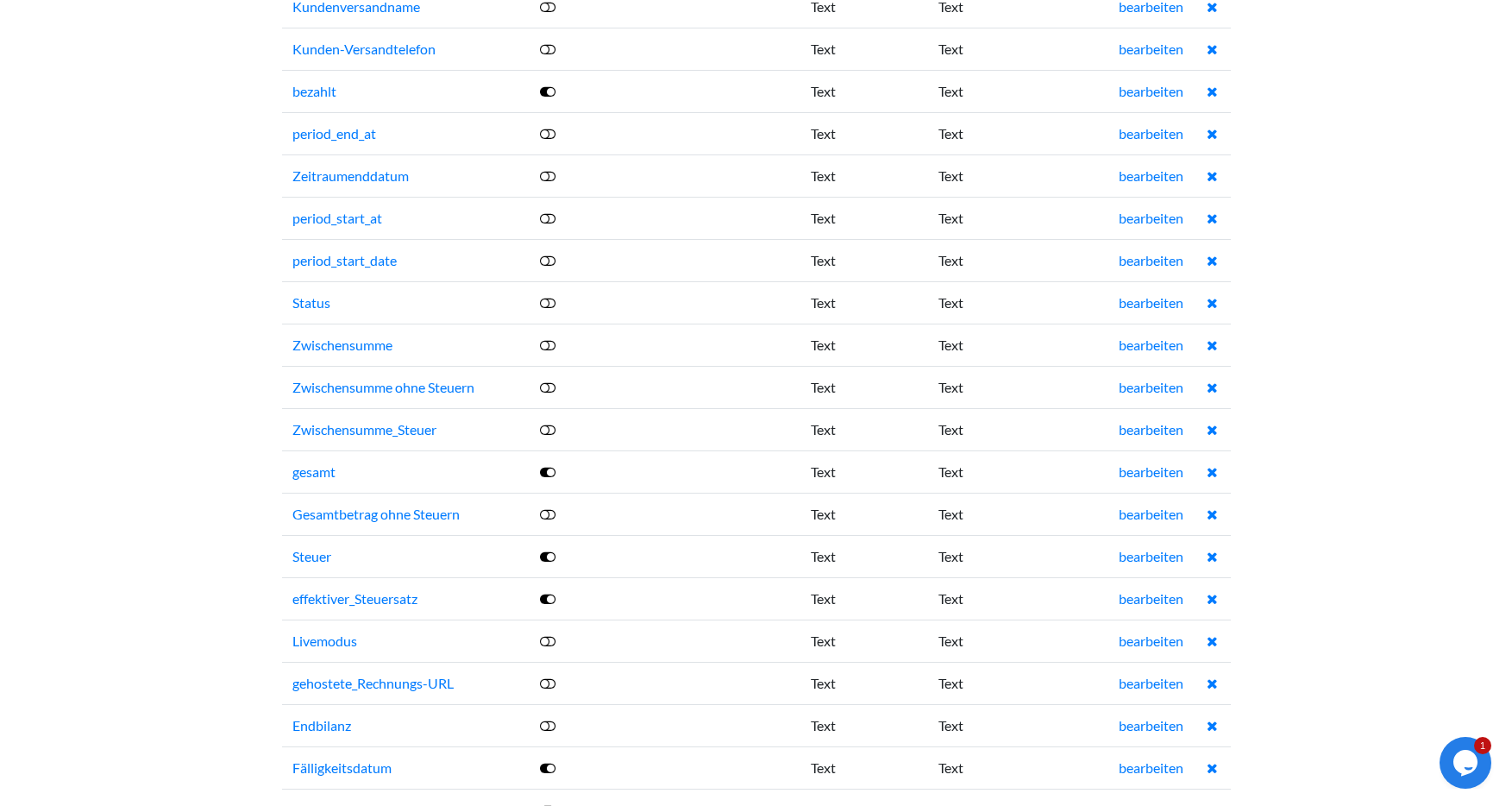
scroll to position [1177, 0]
click at [546, 473] on icon at bounding box center [548, 471] width 16 height 14
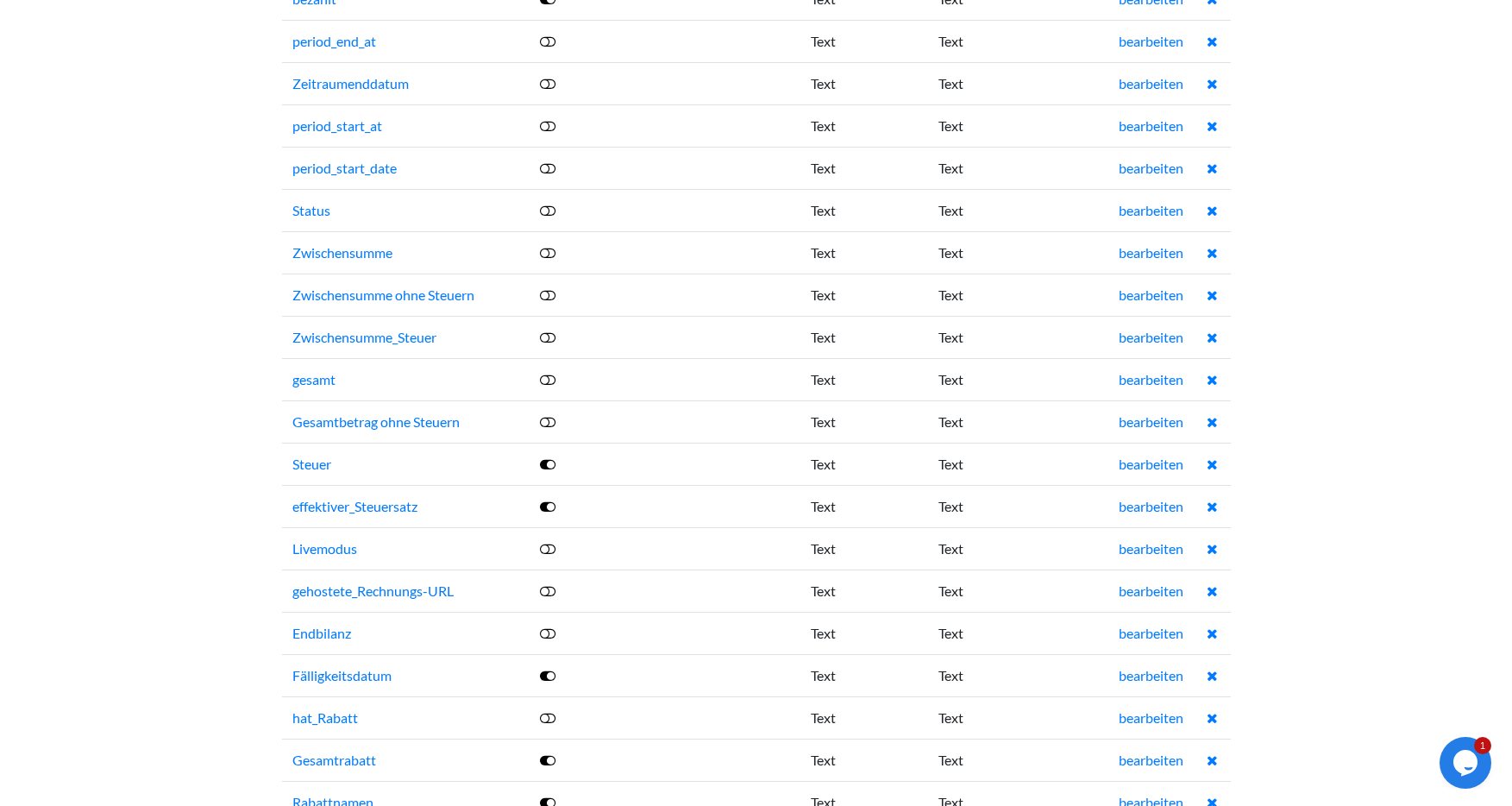
scroll to position [1274, 0]
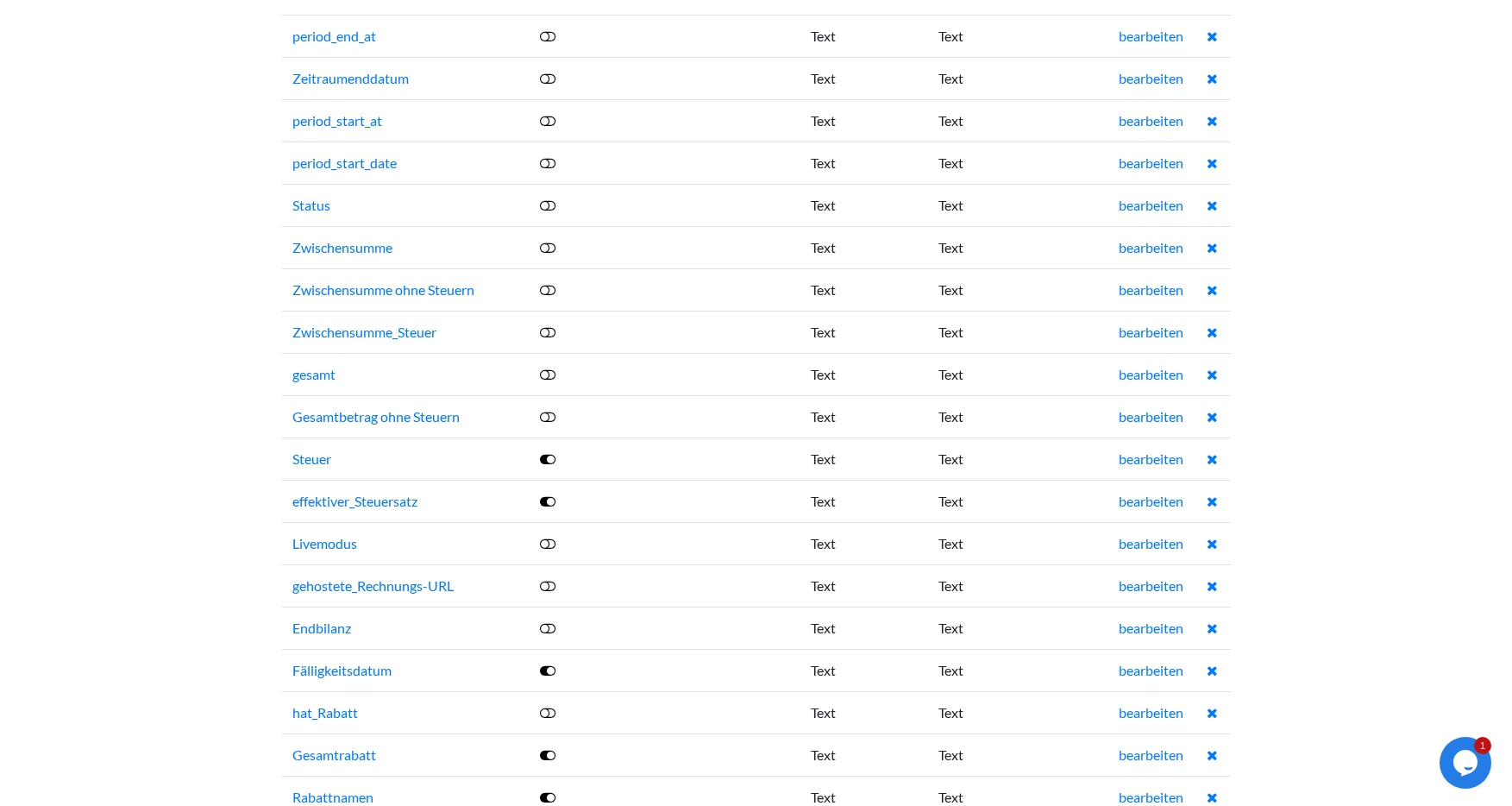
click at [549, 459] on icon at bounding box center [548, 459] width 16 height 14
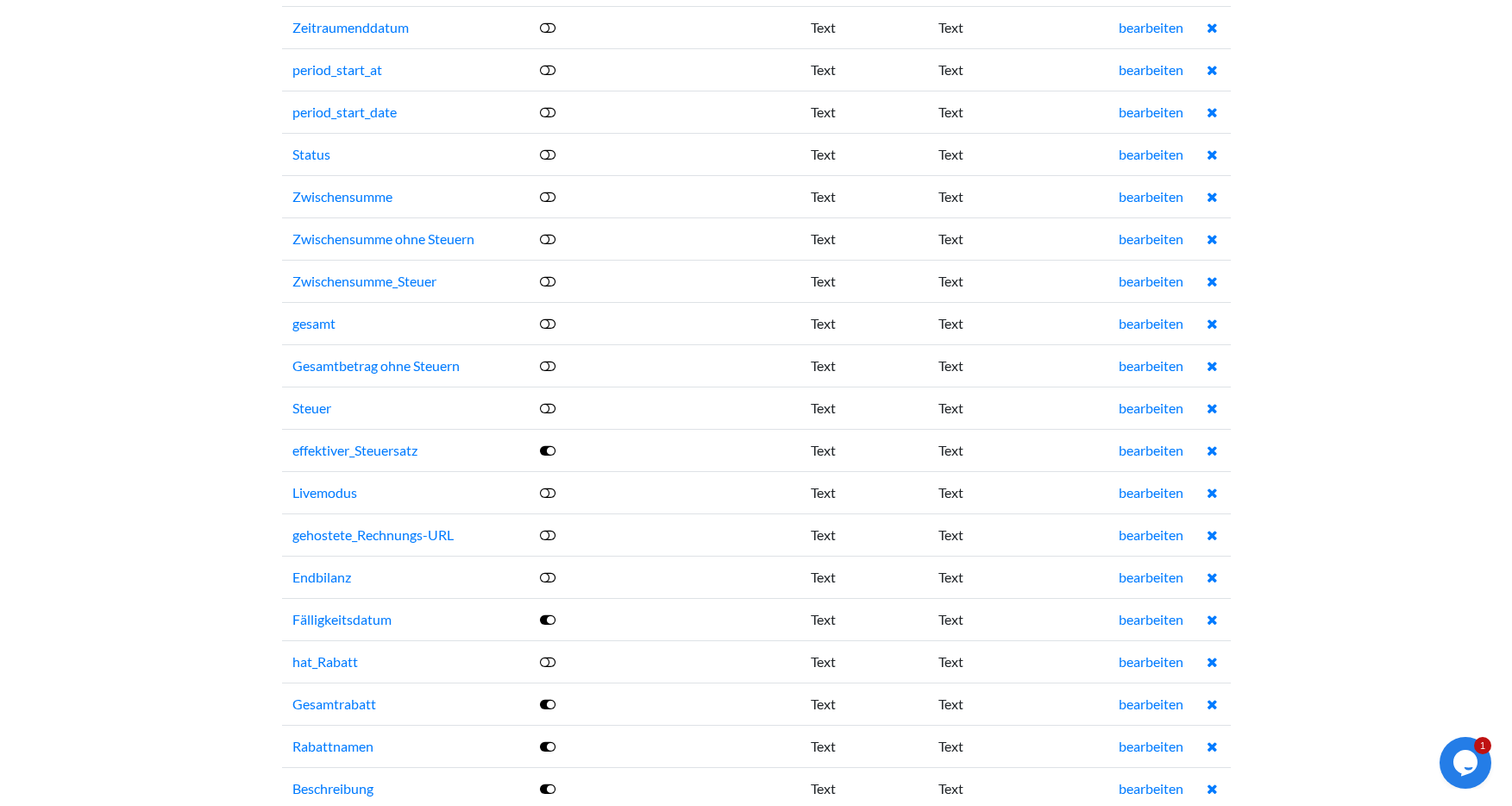
scroll to position [1328, 0]
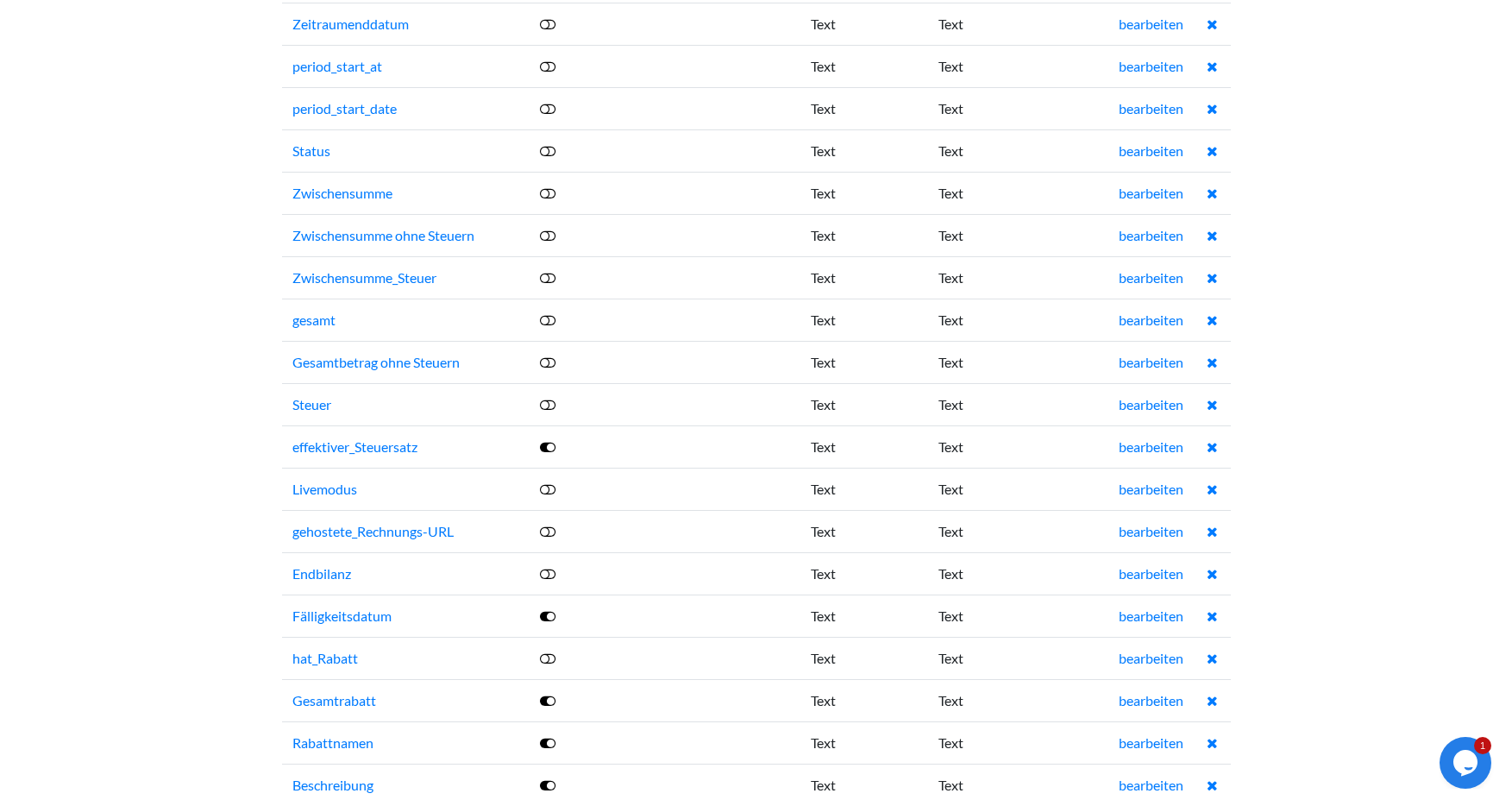
click at [546, 444] on icon at bounding box center [548, 447] width 16 height 14
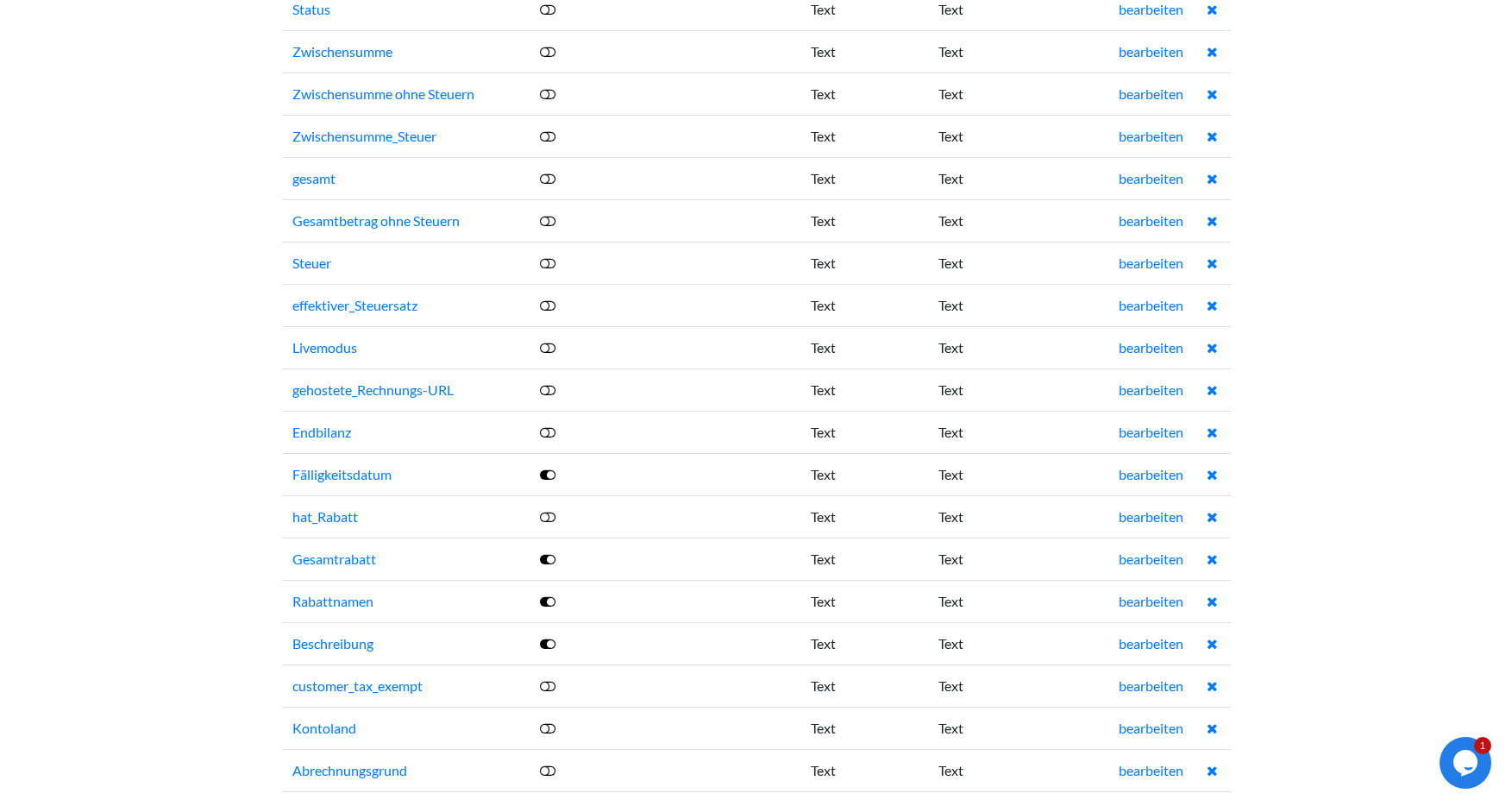
scroll to position [1470, 0]
click at [546, 473] on icon at bounding box center [548, 474] width 16 height 14
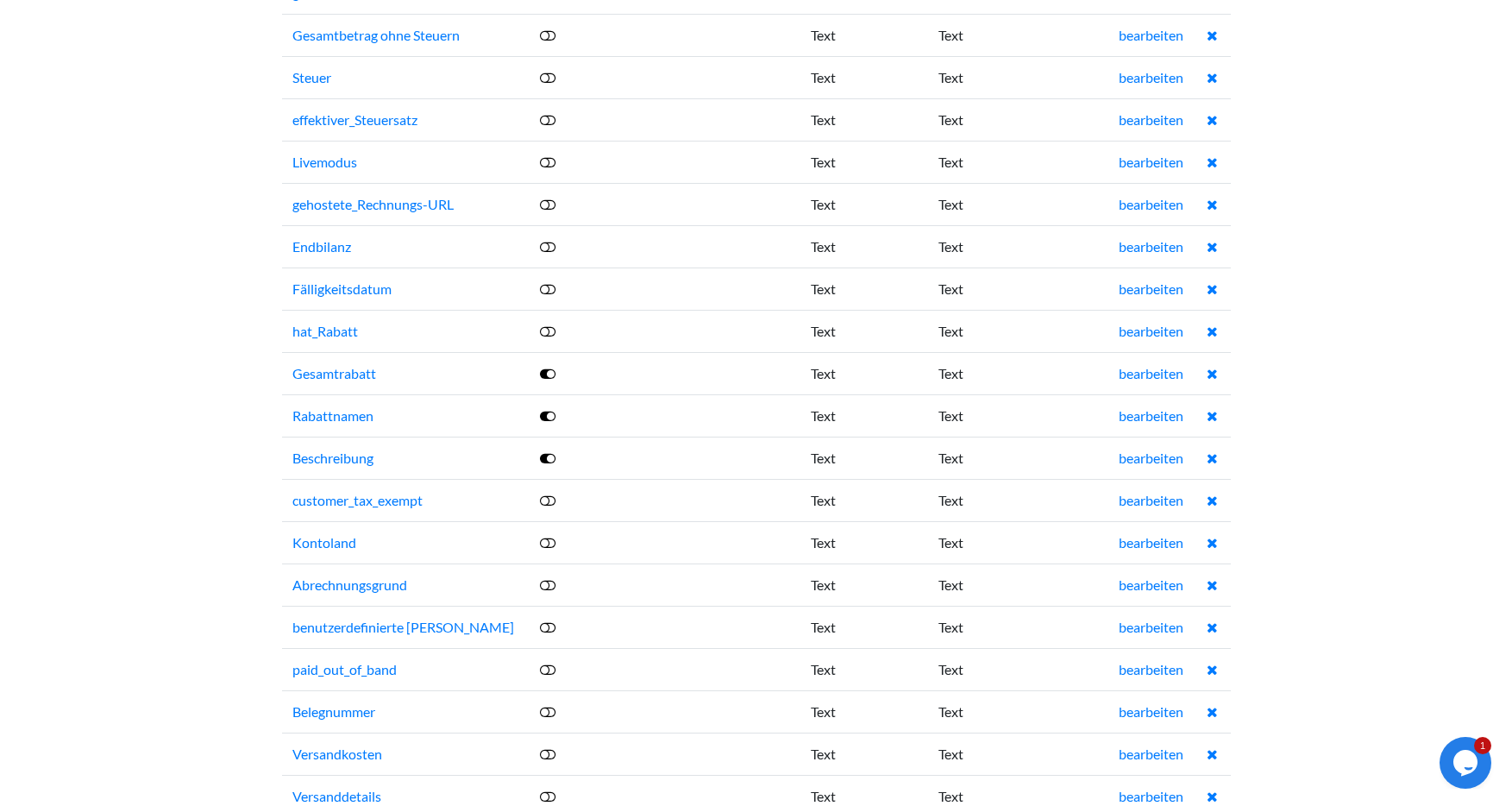
scroll to position [1666, 0]
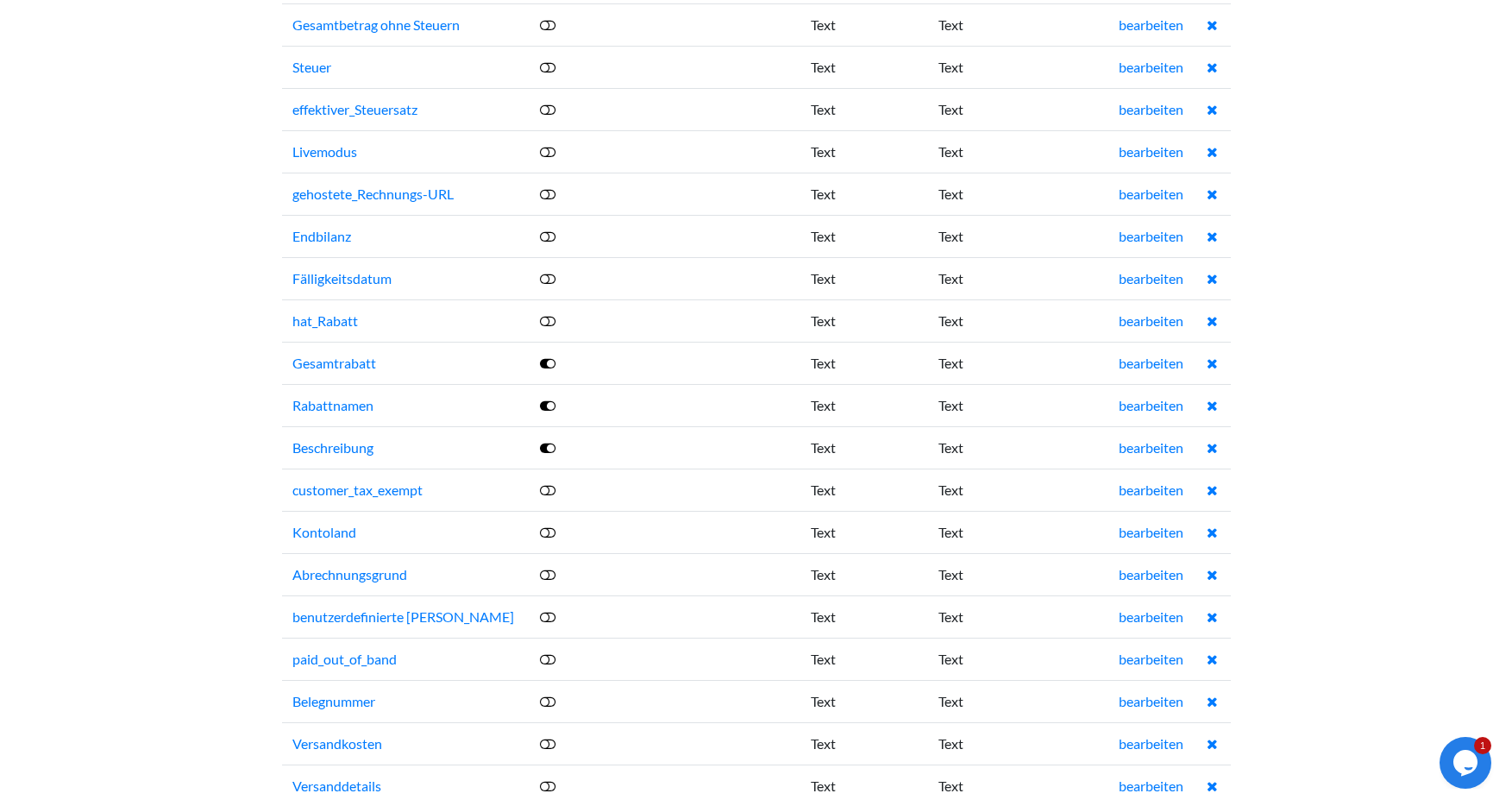
click at [545, 362] on icon at bounding box center [548, 363] width 16 height 14
click at [547, 406] on icon at bounding box center [548, 405] width 16 height 14
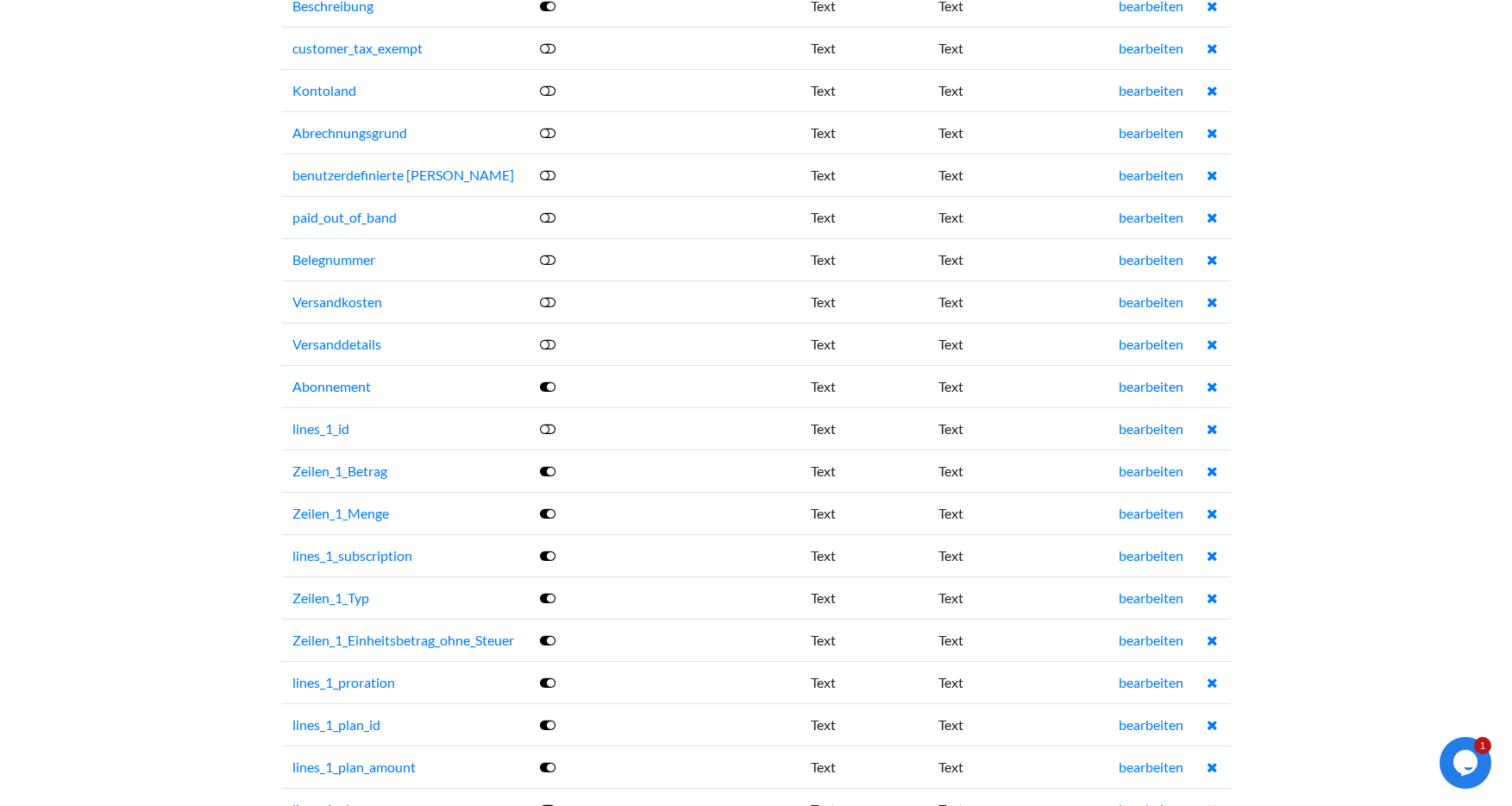
scroll to position [2140, 0]
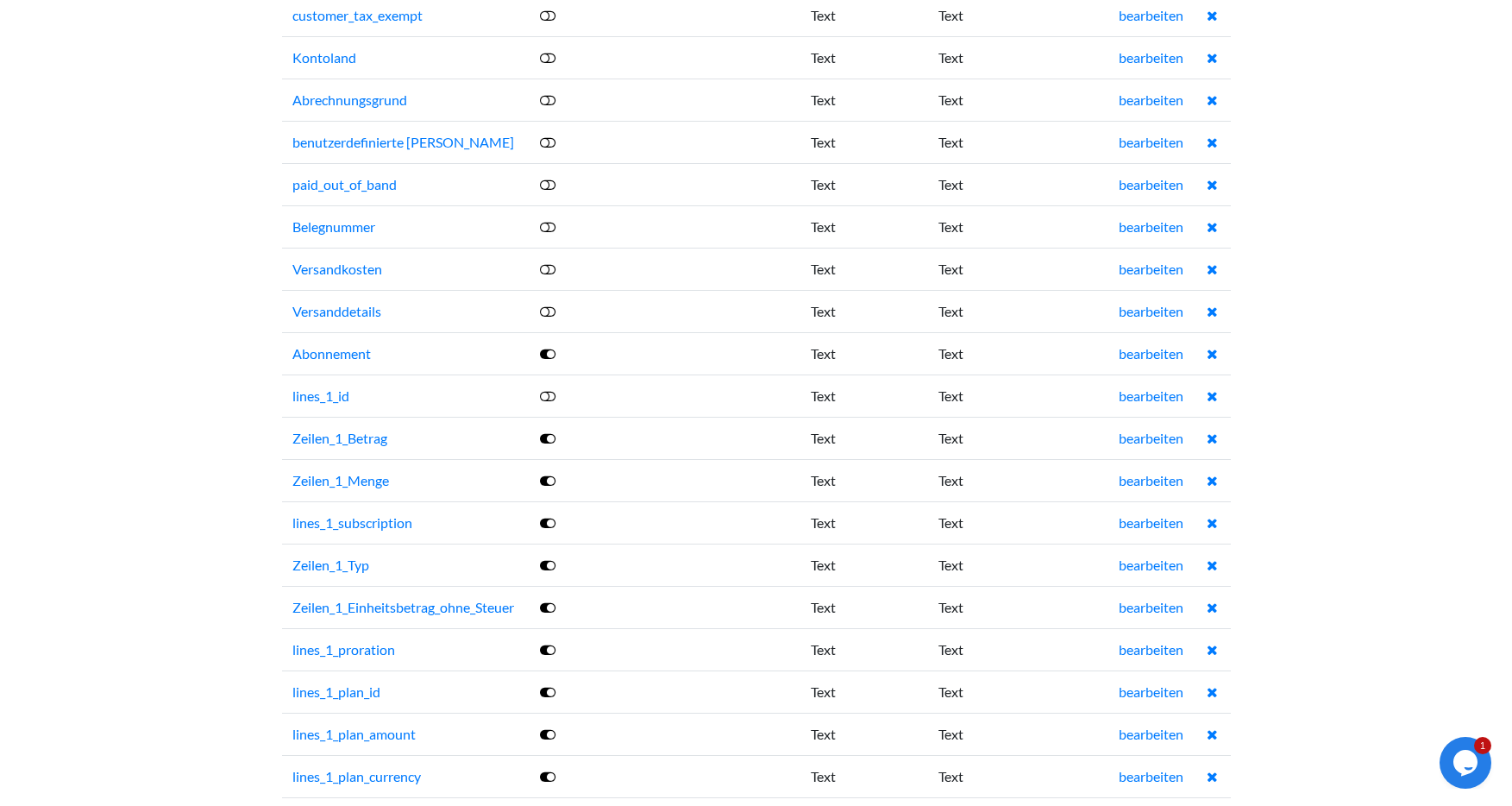
click at [549, 352] on icon at bounding box center [548, 353] width 16 height 14
click at [549, 522] on icon at bounding box center [548, 523] width 16 height 14
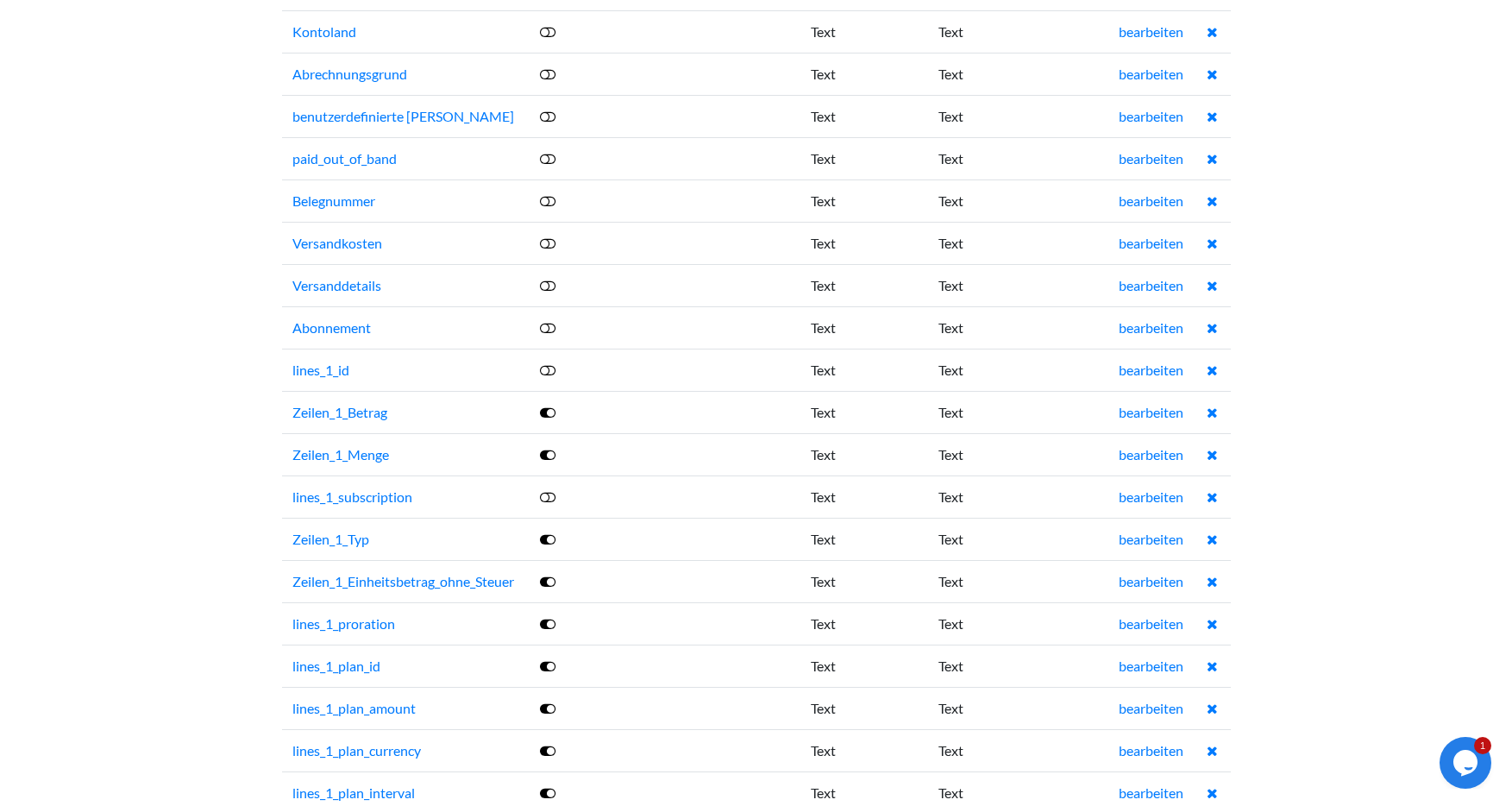
scroll to position [2167, 0]
click at [548, 536] on icon at bounding box center [548, 537] width 16 height 14
click at [544, 576] on icon at bounding box center [548, 580] width 16 height 14
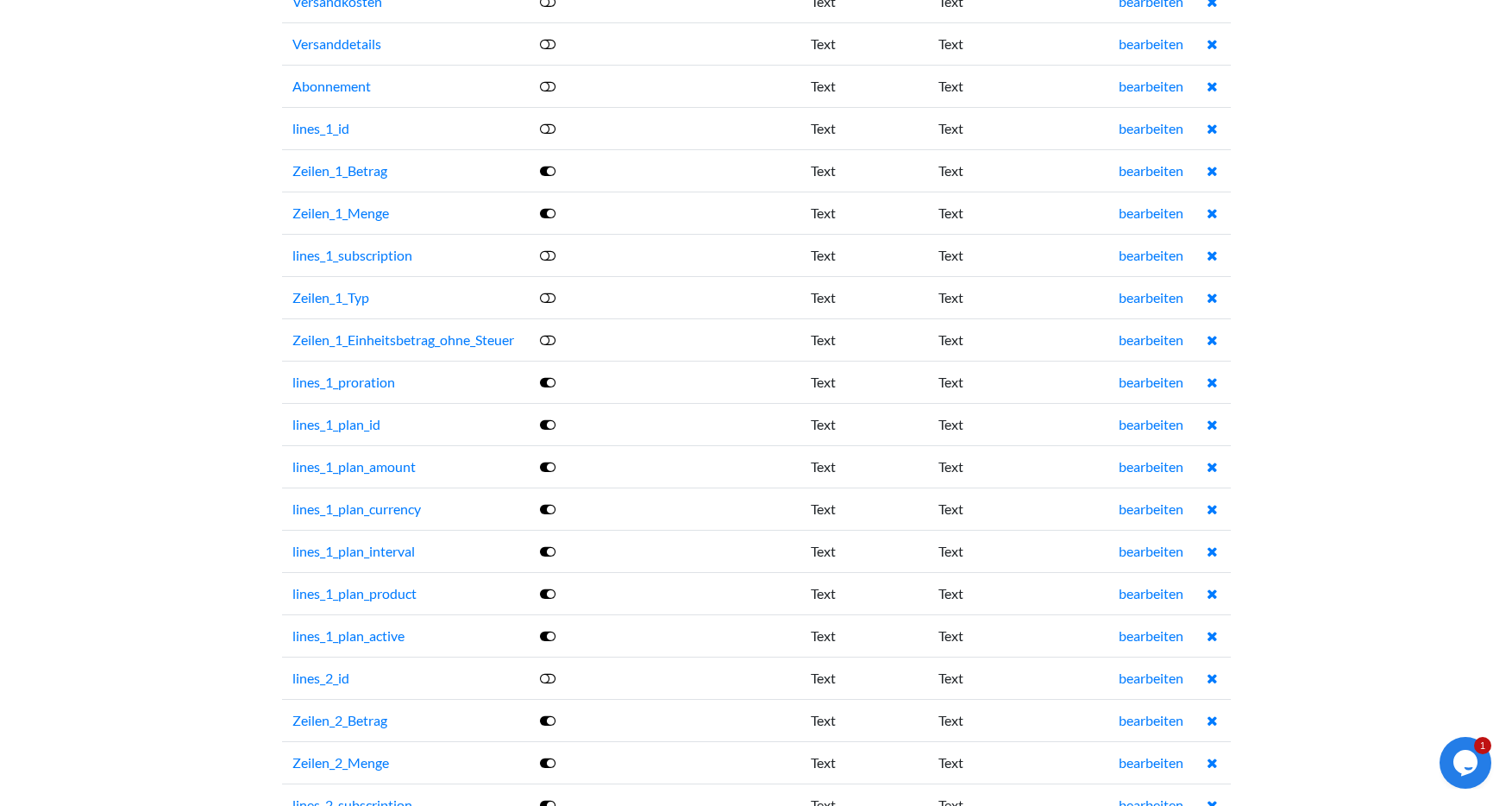
scroll to position [2409, 0]
click at [545, 548] on icon at bounding box center [548, 549] width 16 height 14
click at [546, 505] on icon at bounding box center [548, 507] width 16 height 14
click at [549, 465] on icon at bounding box center [548, 465] width 16 height 14
click at [546, 424] on icon at bounding box center [548, 423] width 16 height 14
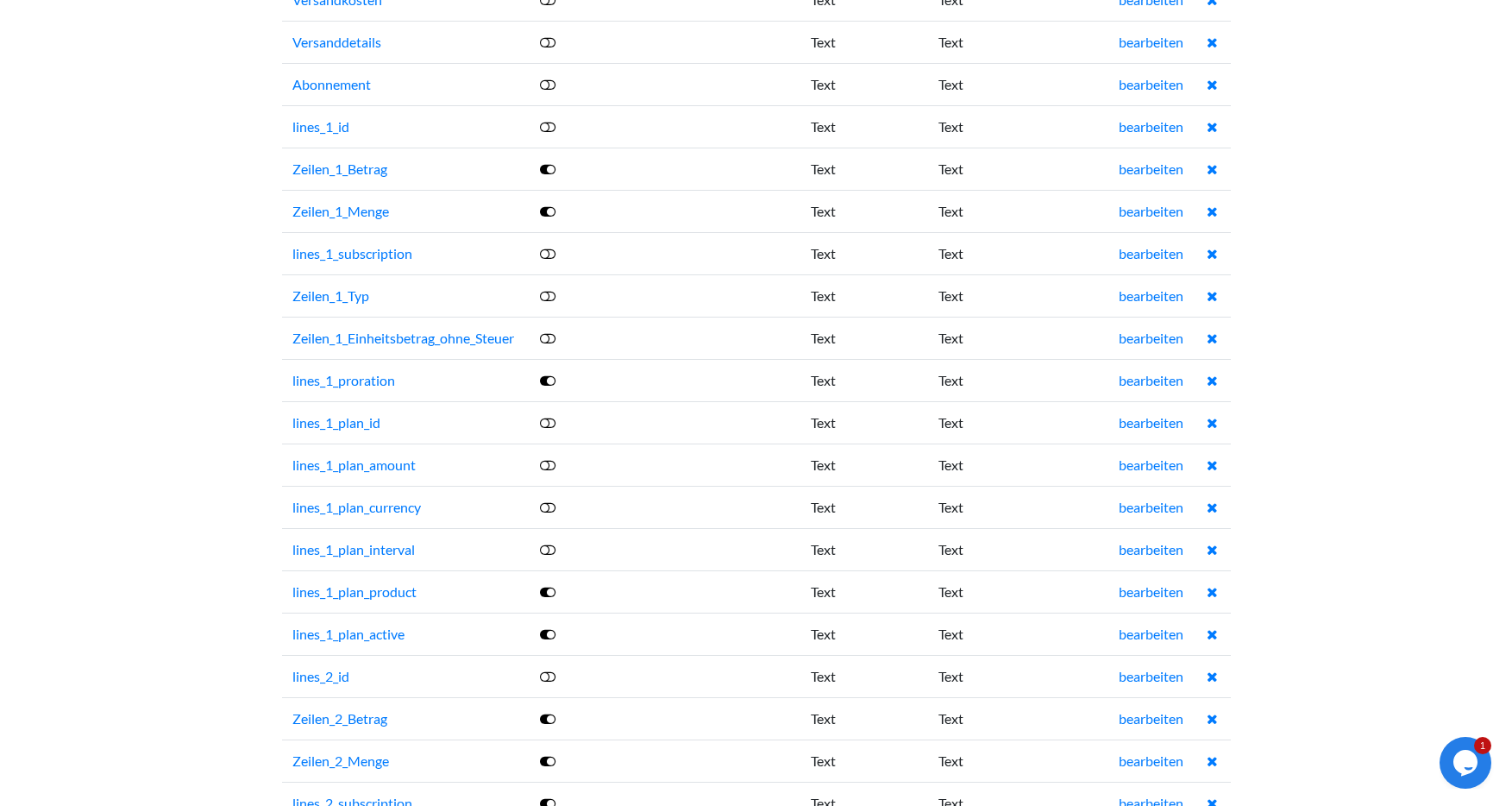
click at [545, 380] on icon at bounding box center [548, 381] width 16 height 14
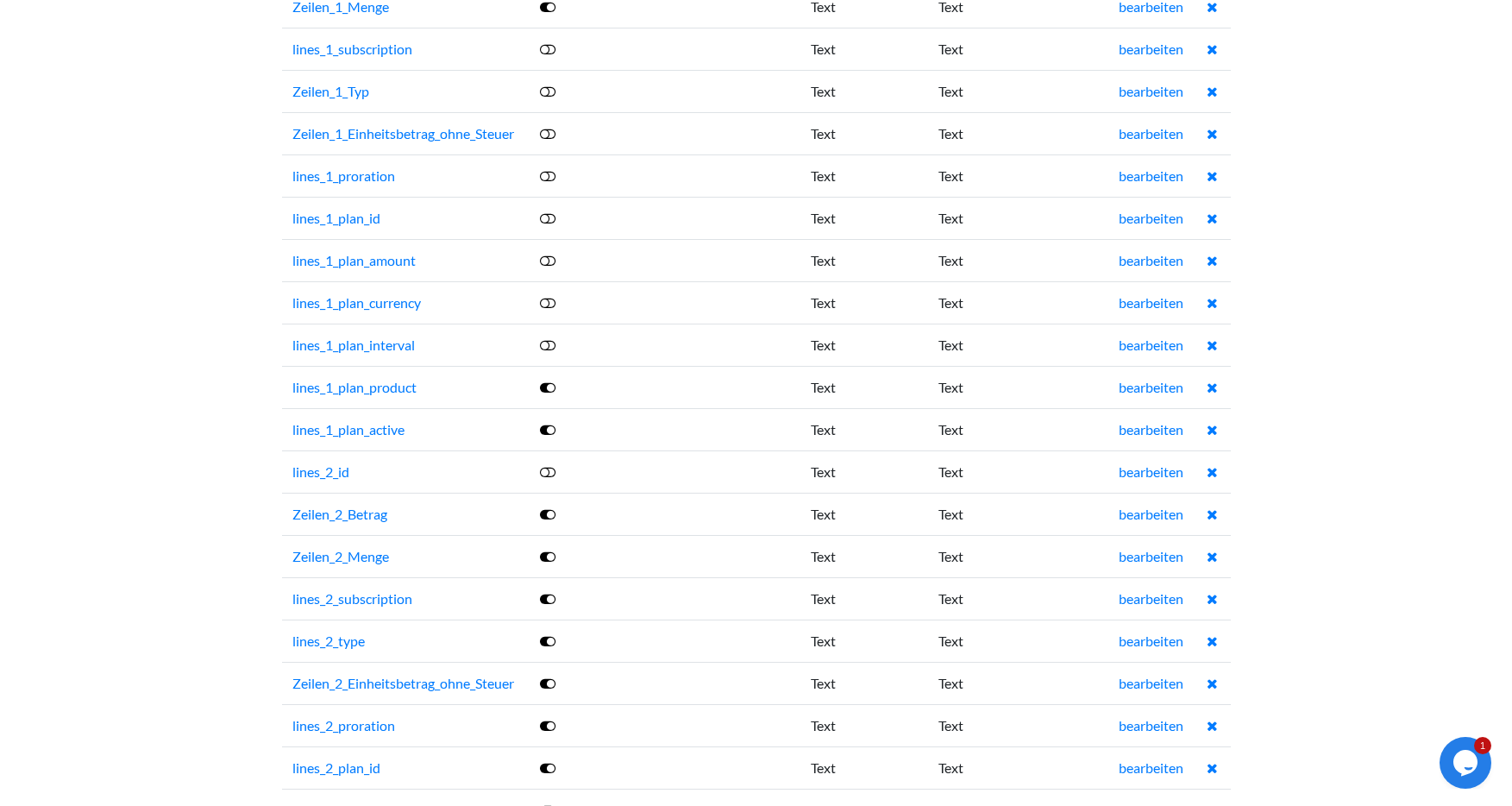
scroll to position [2614, 0]
click at [549, 431] on icon at bounding box center [548, 429] width 16 height 14
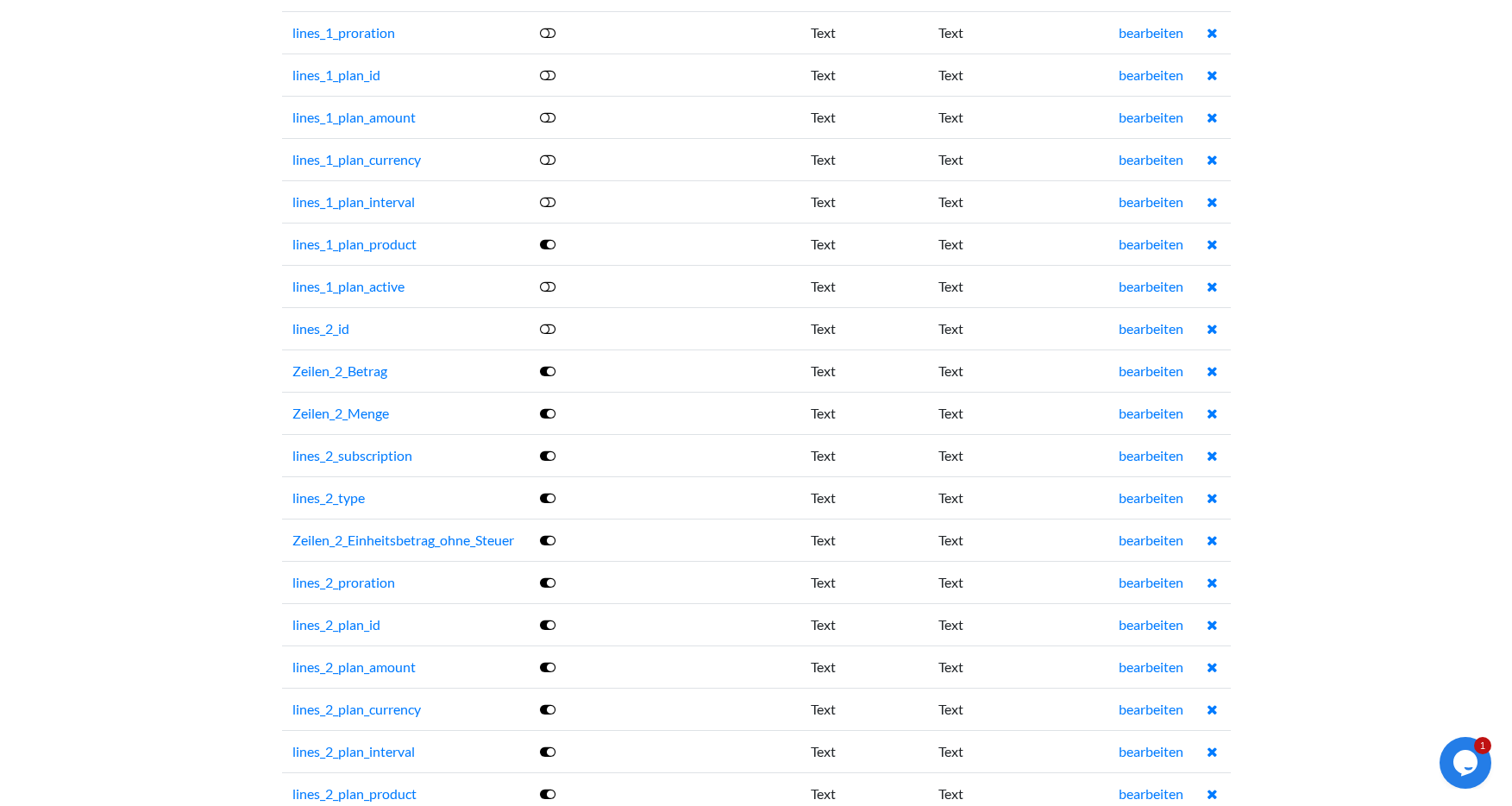
scroll to position [2756, 0]
click at [549, 374] on icon at bounding box center [548, 371] width 16 height 14
click at [544, 454] on icon at bounding box center [548, 455] width 16 height 14
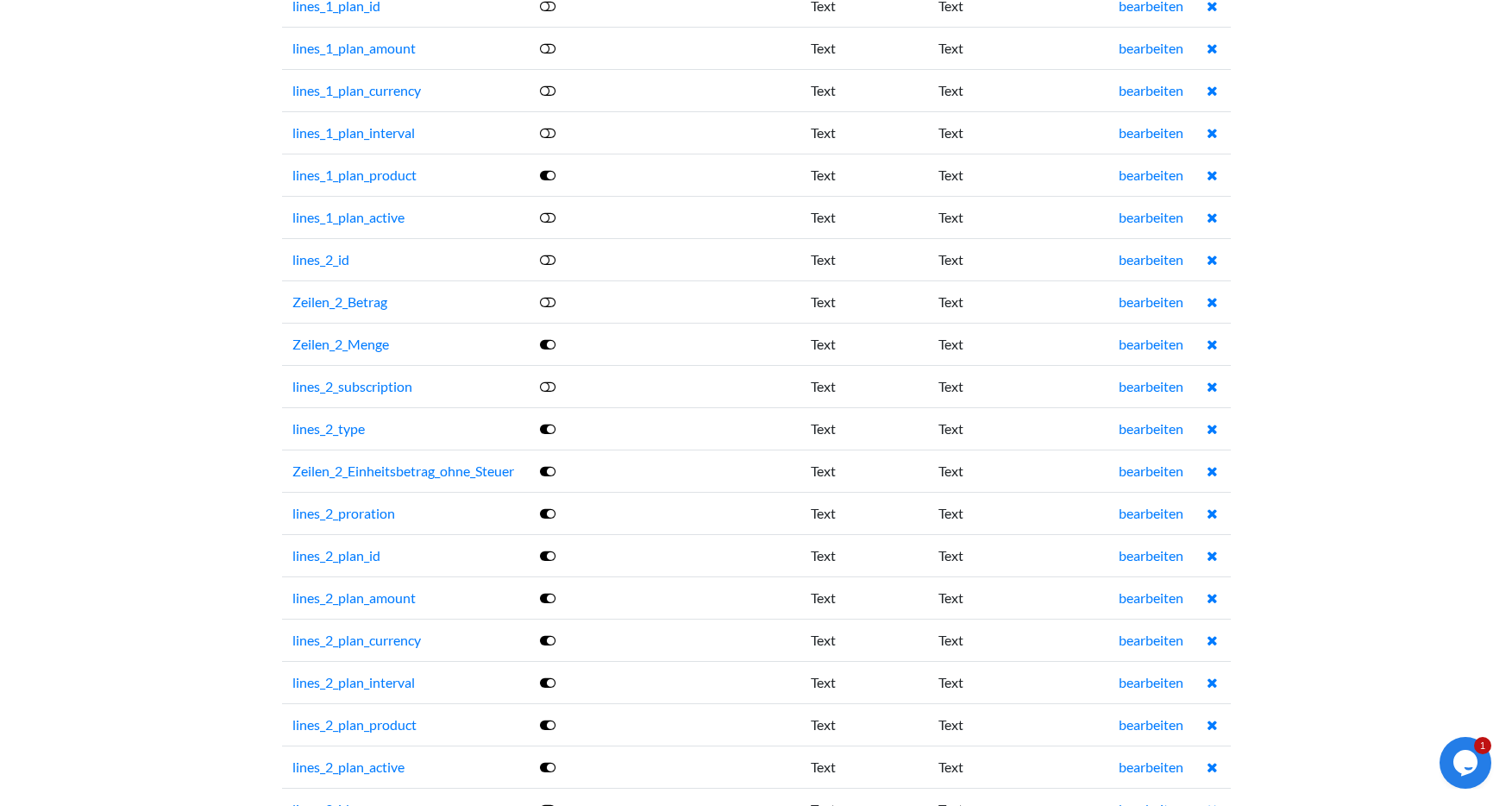
scroll to position [2827, 0]
click at [545, 466] on icon at bounding box center [548, 470] width 16 height 14
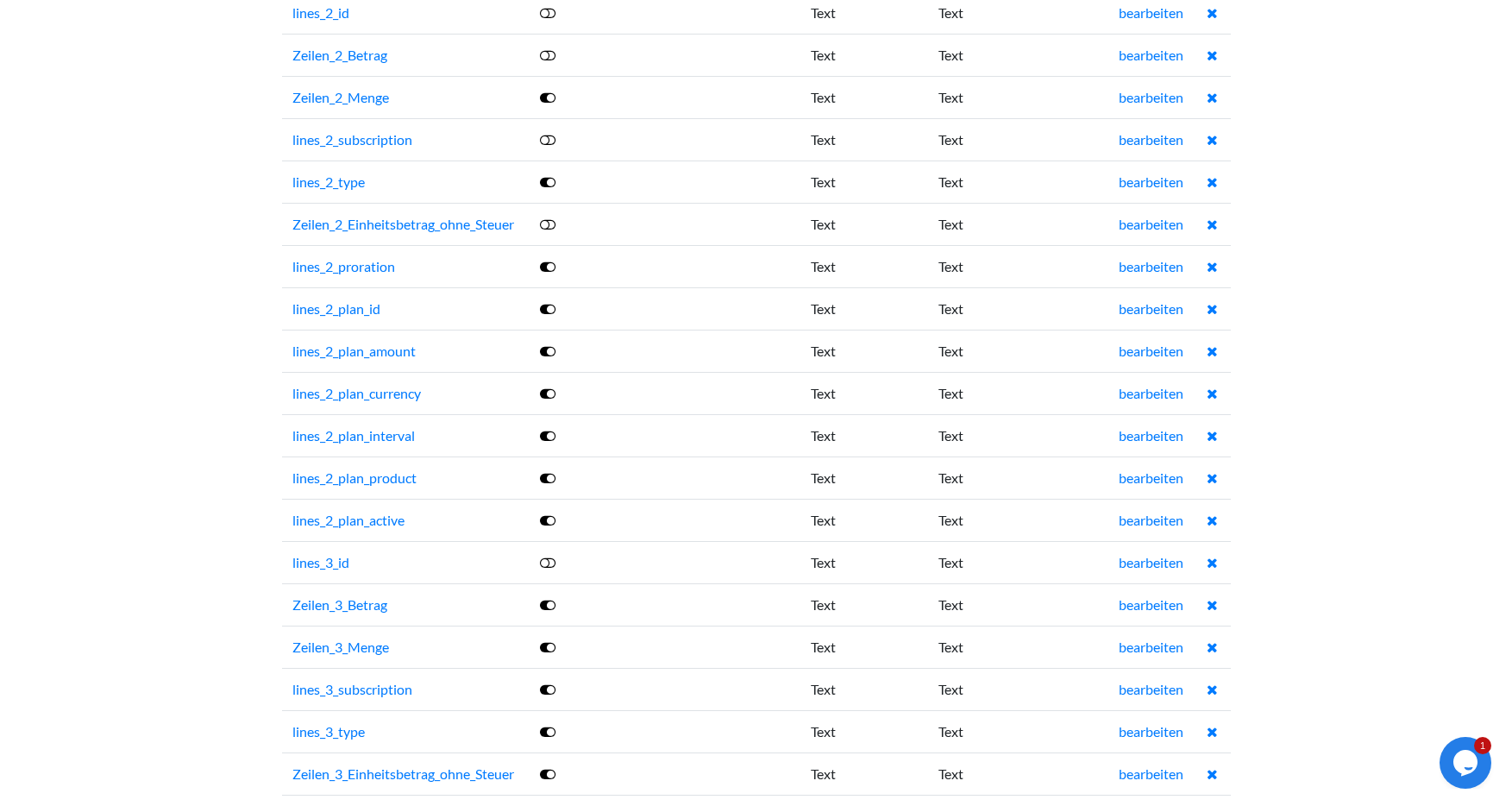
scroll to position [3074, 0]
click at [547, 518] on icon at bounding box center [548, 519] width 16 height 14
click at [549, 477] on icon at bounding box center [548, 476] width 16 height 14
click at [543, 432] on icon at bounding box center [548, 434] width 16 height 14
click at [542, 391] on icon at bounding box center [548, 392] width 16 height 14
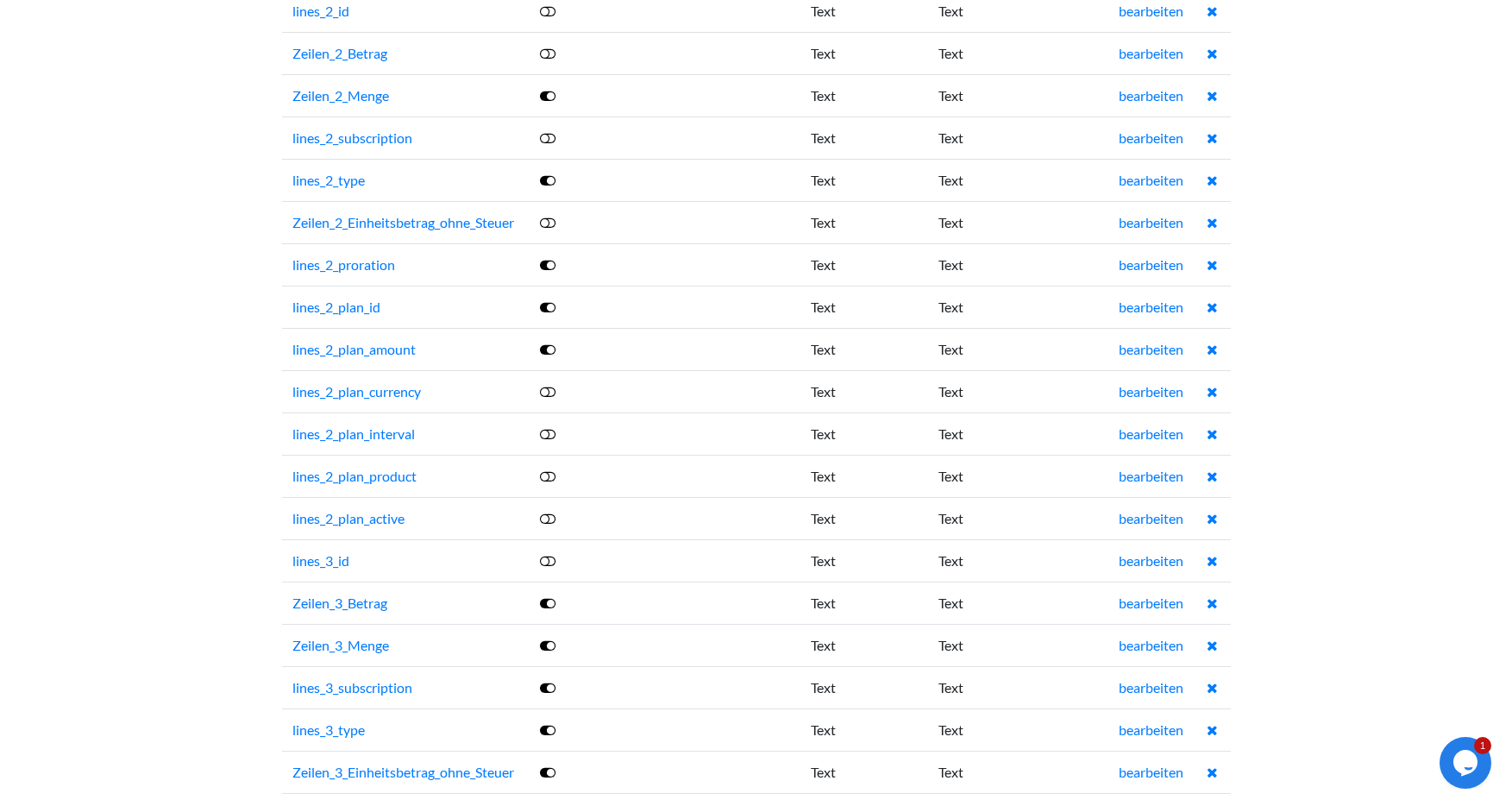
click at [547, 348] on icon at bounding box center [548, 350] width 16 height 14
click at [546, 302] on icon at bounding box center [548, 307] width 16 height 14
click at [544, 264] on icon at bounding box center [548, 265] width 16 height 14
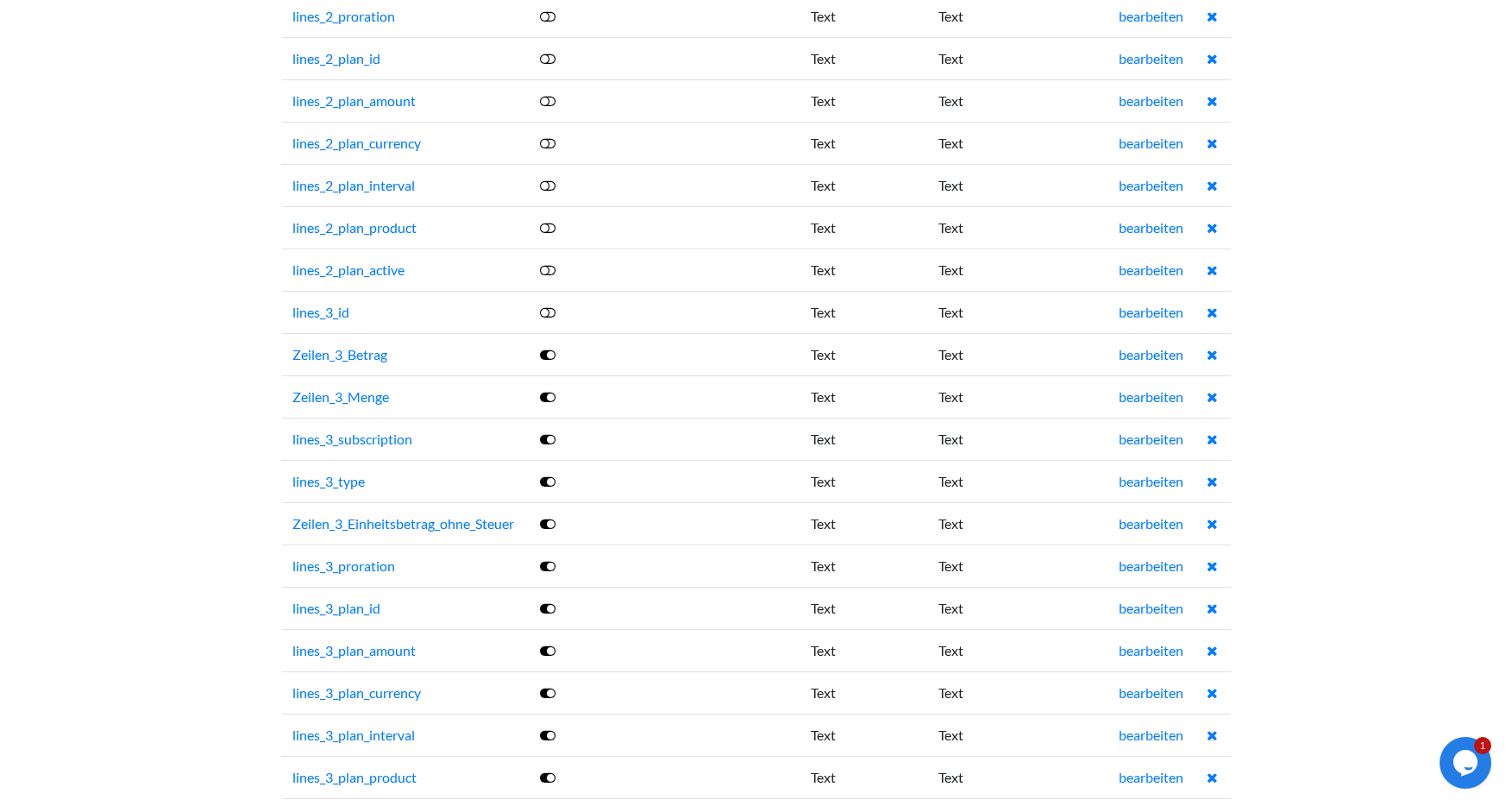
scroll to position [3323, 0]
click at [548, 350] on icon at bounding box center [548, 353] width 16 height 14
click at [546, 396] on icon at bounding box center [548, 396] width 16 height 14
click at [550, 434] on icon at bounding box center [548, 439] width 16 height 14
click at [546, 481] on icon at bounding box center [548, 481] width 16 height 14
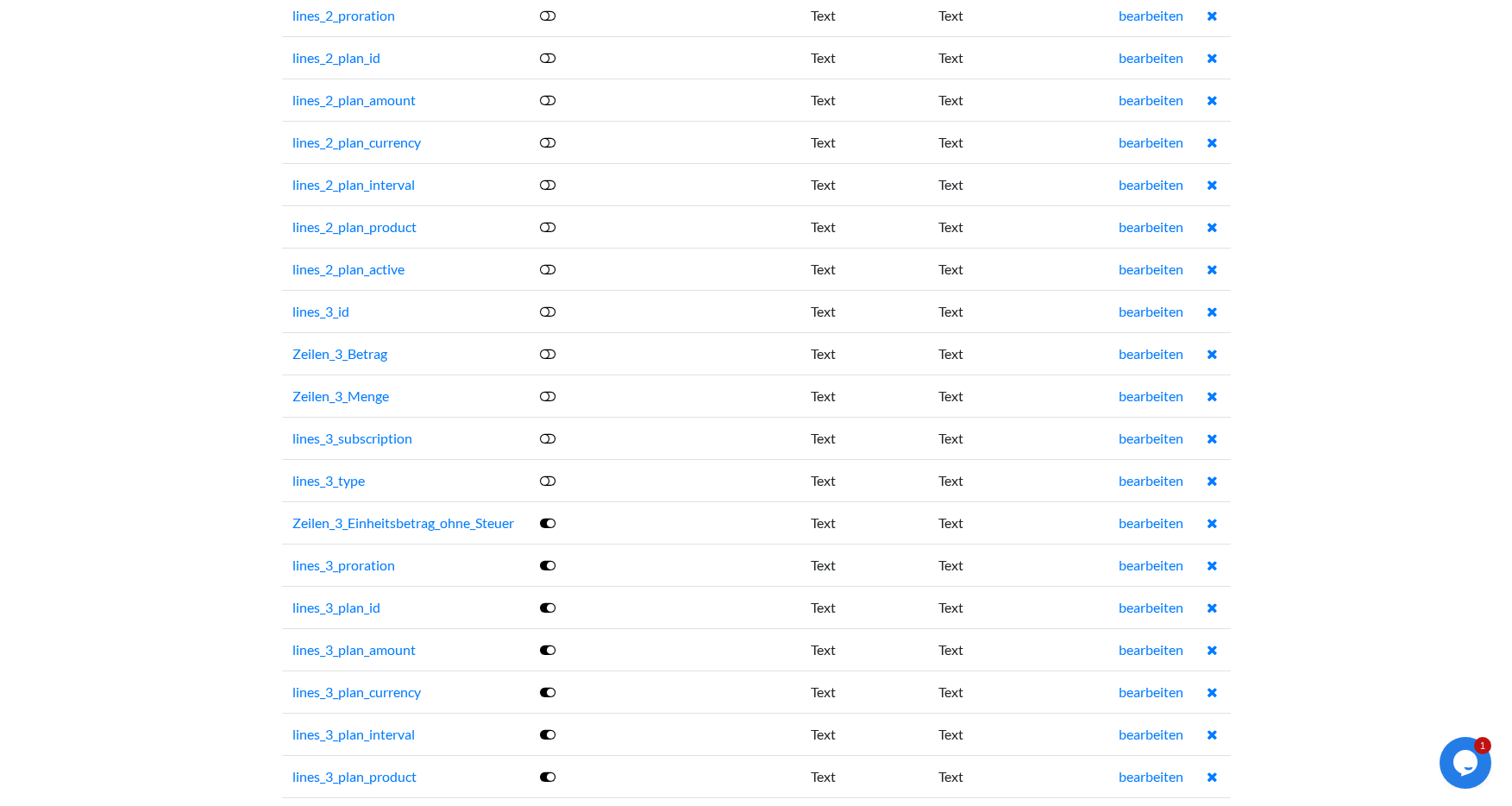
click at [550, 516] on icon at bounding box center [548, 523] width 16 height 14
click at [547, 559] on icon at bounding box center [548, 565] width 16 height 14
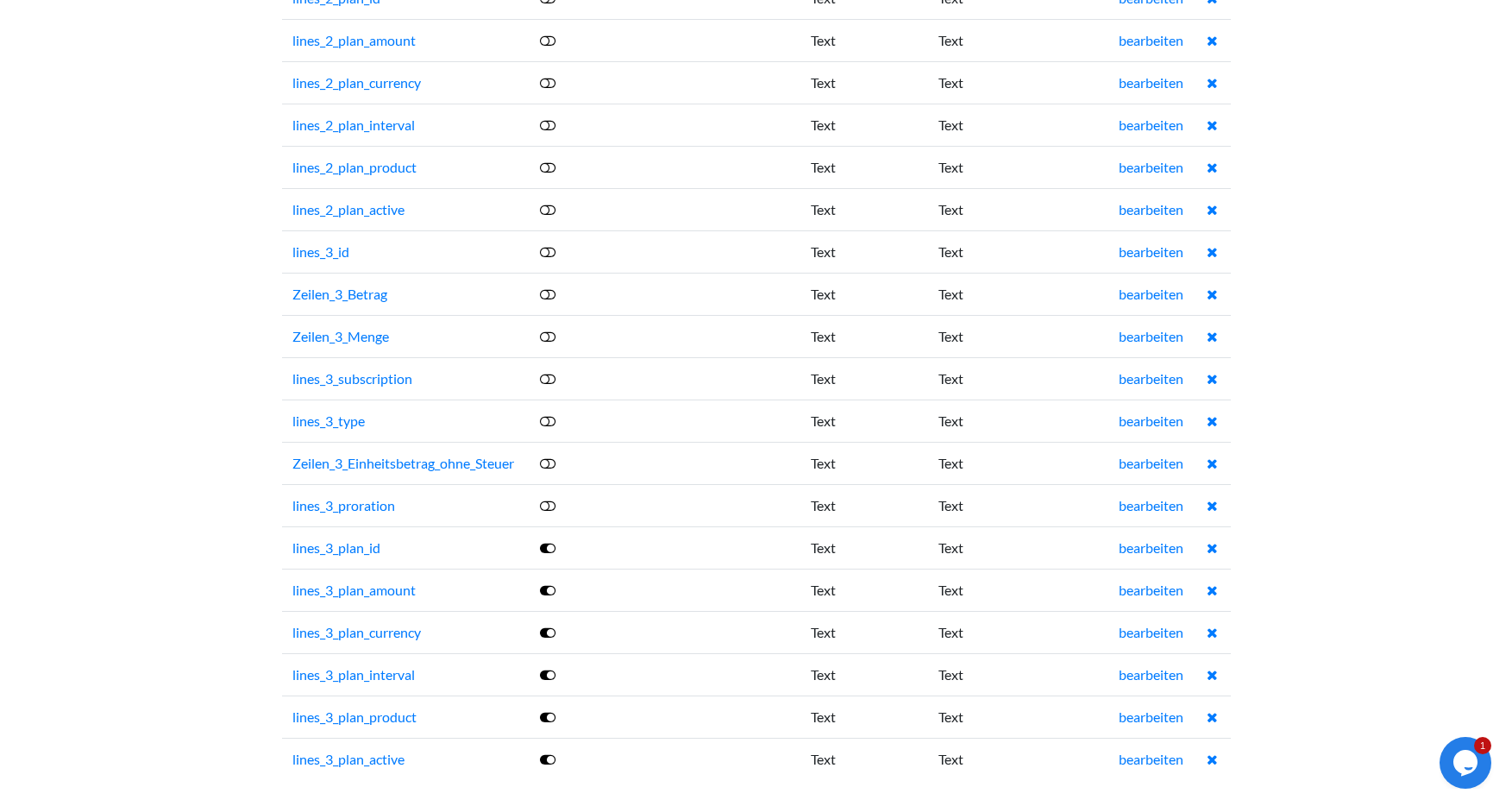
scroll to position [3387, 0]
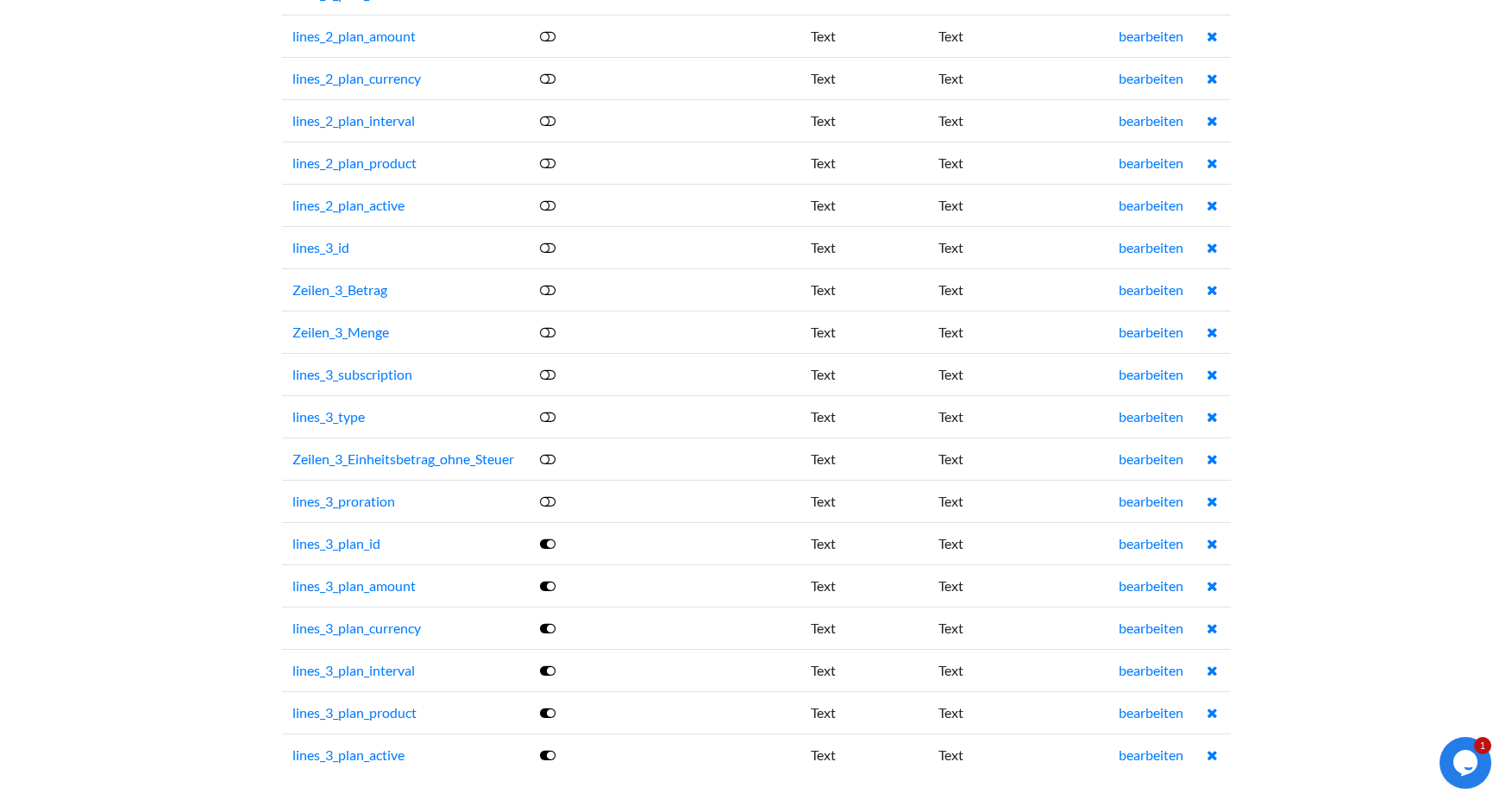
click at [545, 541] on icon at bounding box center [548, 543] width 16 height 14
click at [546, 587] on icon at bounding box center [548, 585] width 16 height 14
click at [550, 628] on icon at bounding box center [548, 628] width 16 height 14
click at [545, 665] on icon at bounding box center [548, 671] width 16 height 14
click at [544, 759] on icon at bounding box center [548, 755] width 16 height 14
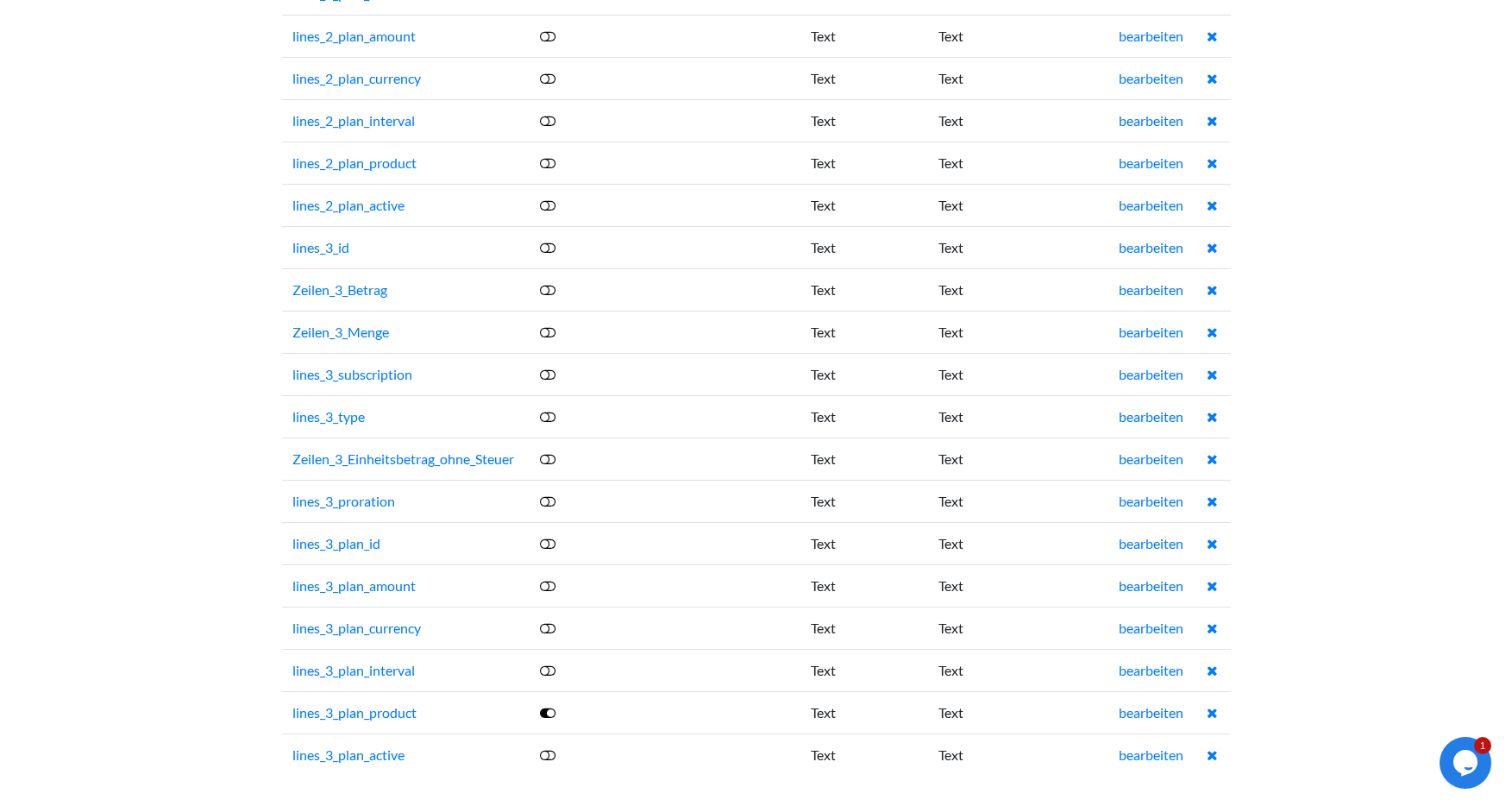
click at [540, 704] on td at bounding box center [614, 712] width 171 height 42
click at [541, 708] on td at bounding box center [614, 712] width 171 height 42
click at [545, 709] on td at bounding box center [614, 712] width 171 height 42
click at [548, 713] on icon at bounding box center [548, 713] width 16 height 14
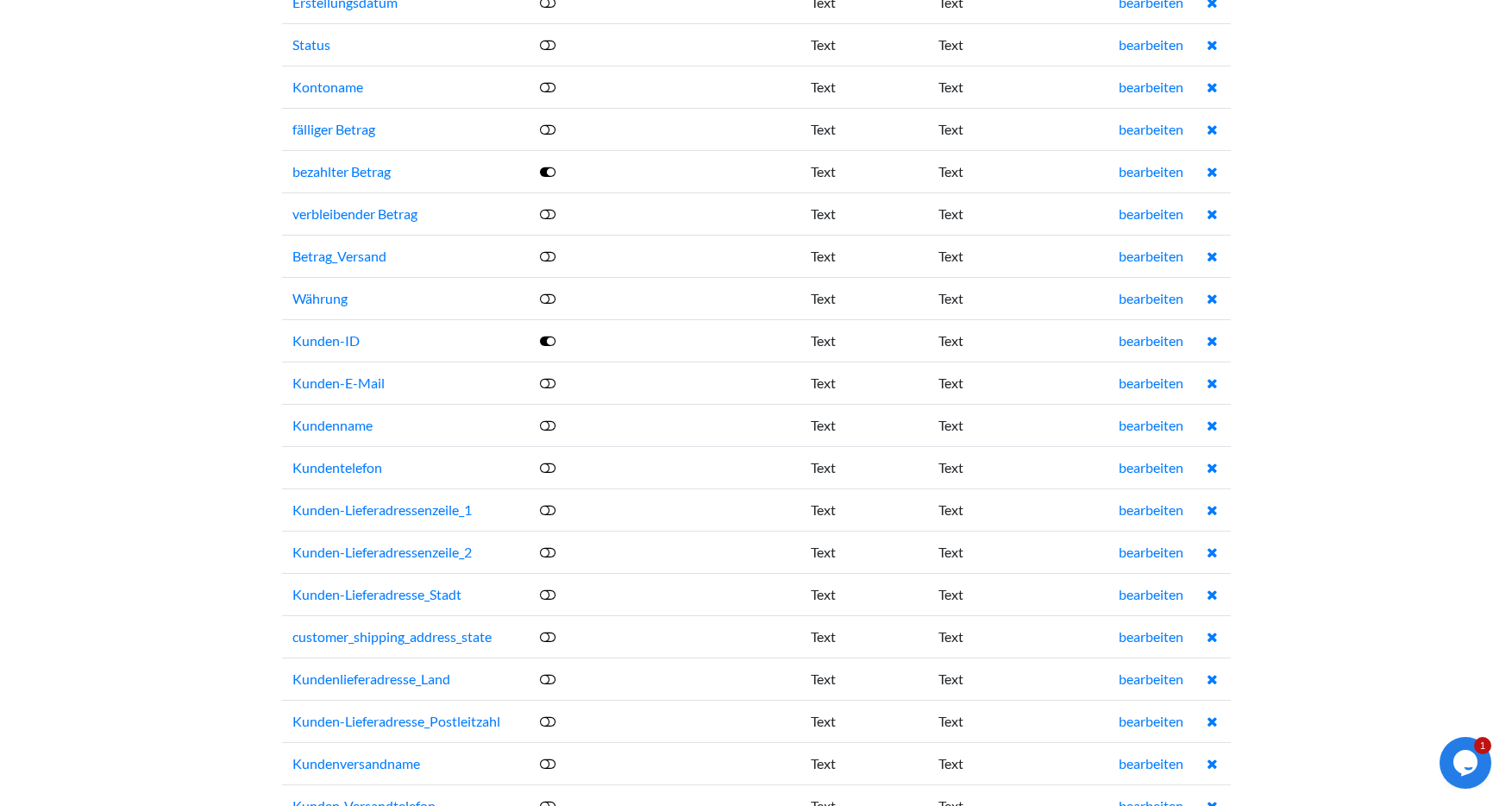
scroll to position [0, 0]
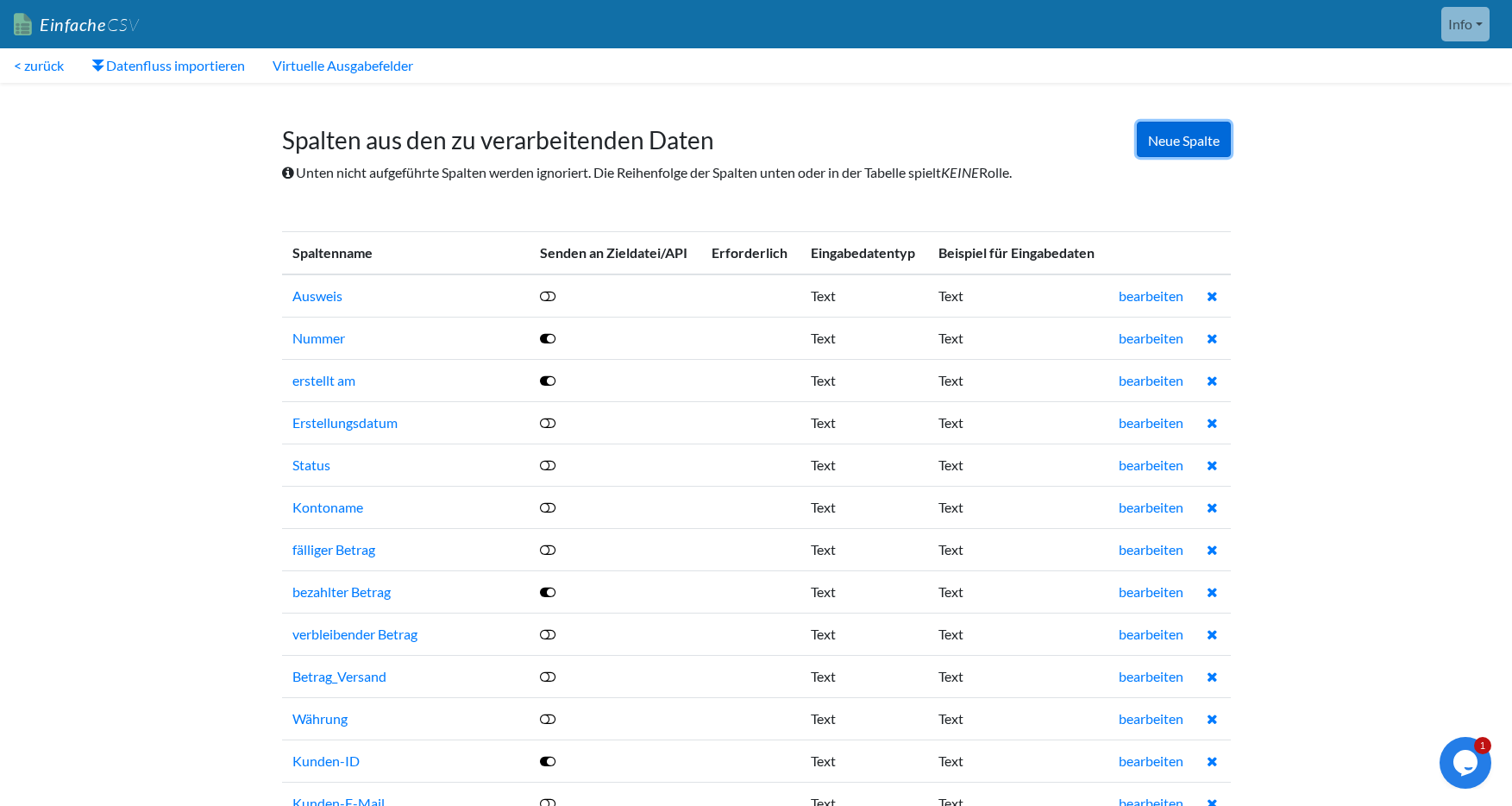
click at [1183, 134] on font "Neue Spalte" at bounding box center [1183, 140] width 71 height 17
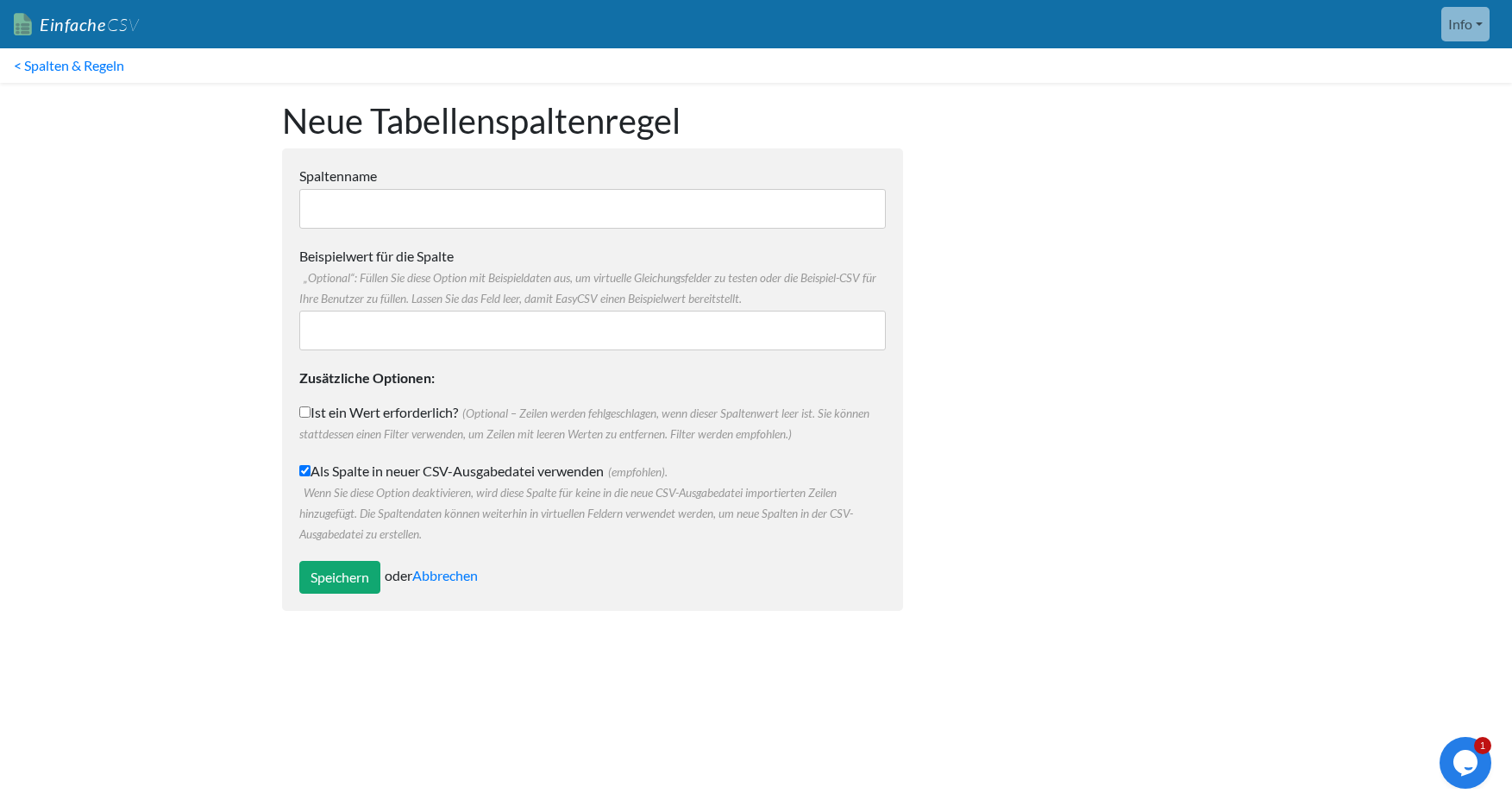
click at [537, 207] on input "Spaltenname" at bounding box center [592, 208] width 586 height 40
type input "Berater"
click at [423, 328] on input "Beispielwert für die Spalte „Optional“: Füllen Sie diese Option mit Beispieldat…" at bounding box center [592, 330] width 586 height 40
type input "Gisa PIN 800"
click at [305, 411] on input "Ist ein Wert erforderlich? (Optional – Zeilen werden fehlgeschlagen, wenn diese…" at bounding box center [304, 411] width 11 height 11
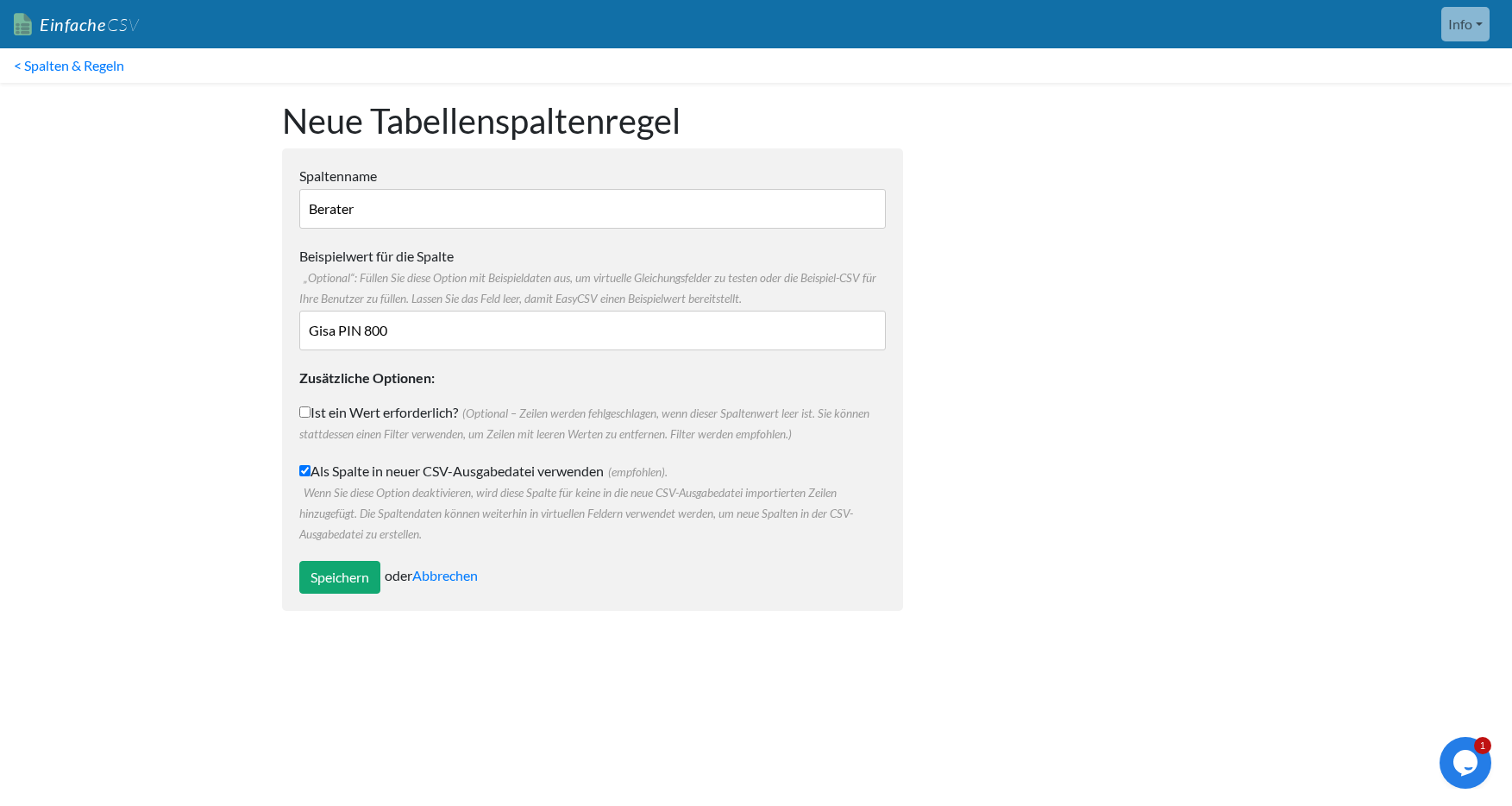
checkbox input "true"
click at [356, 577] on input "Speichern" at bounding box center [339, 577] width 81 height 33
type input "Save"
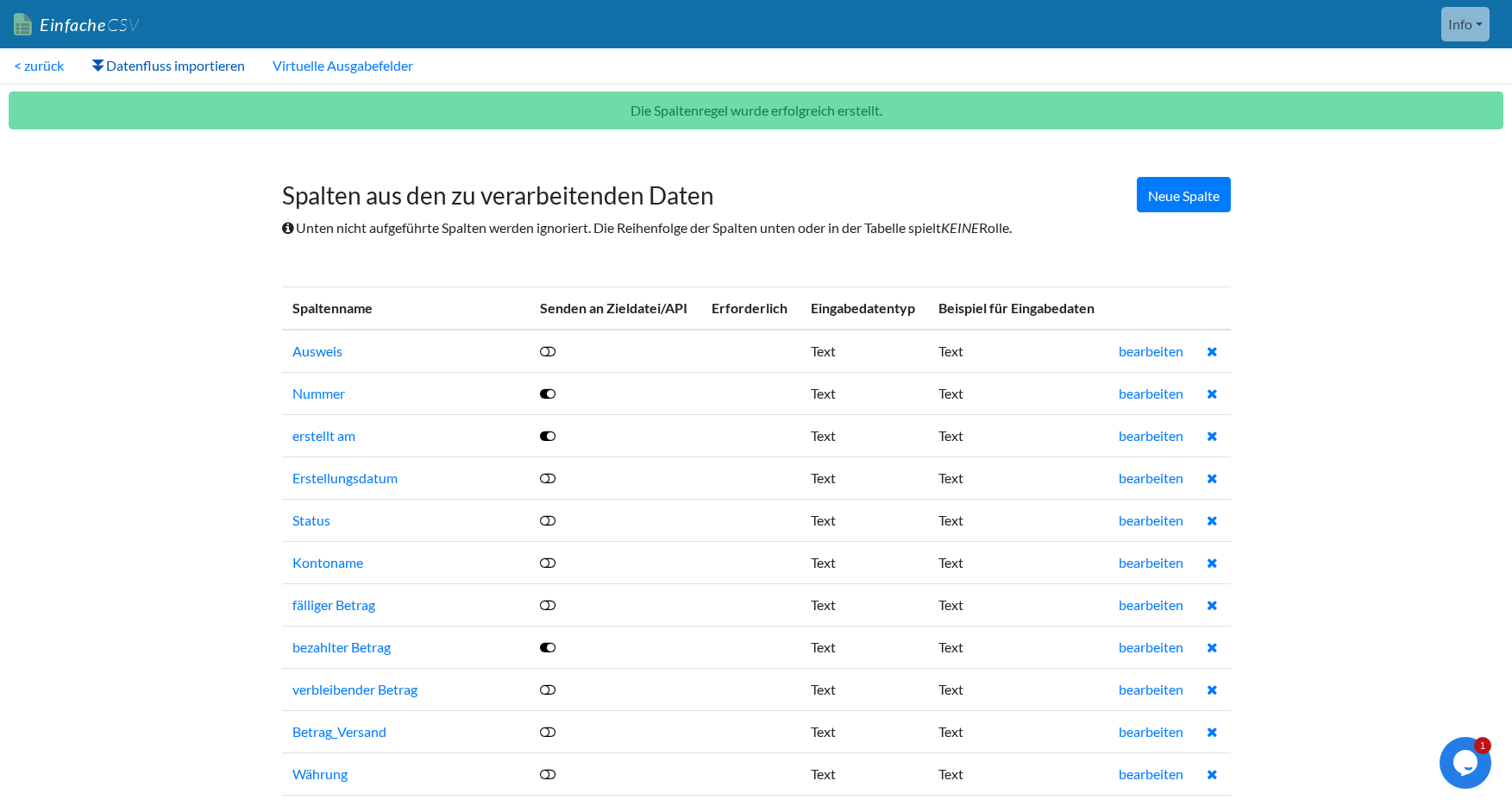
click at [156, 66] on font "Datenfluss importieren" at bounding box center [176, 65] width 139 height 17
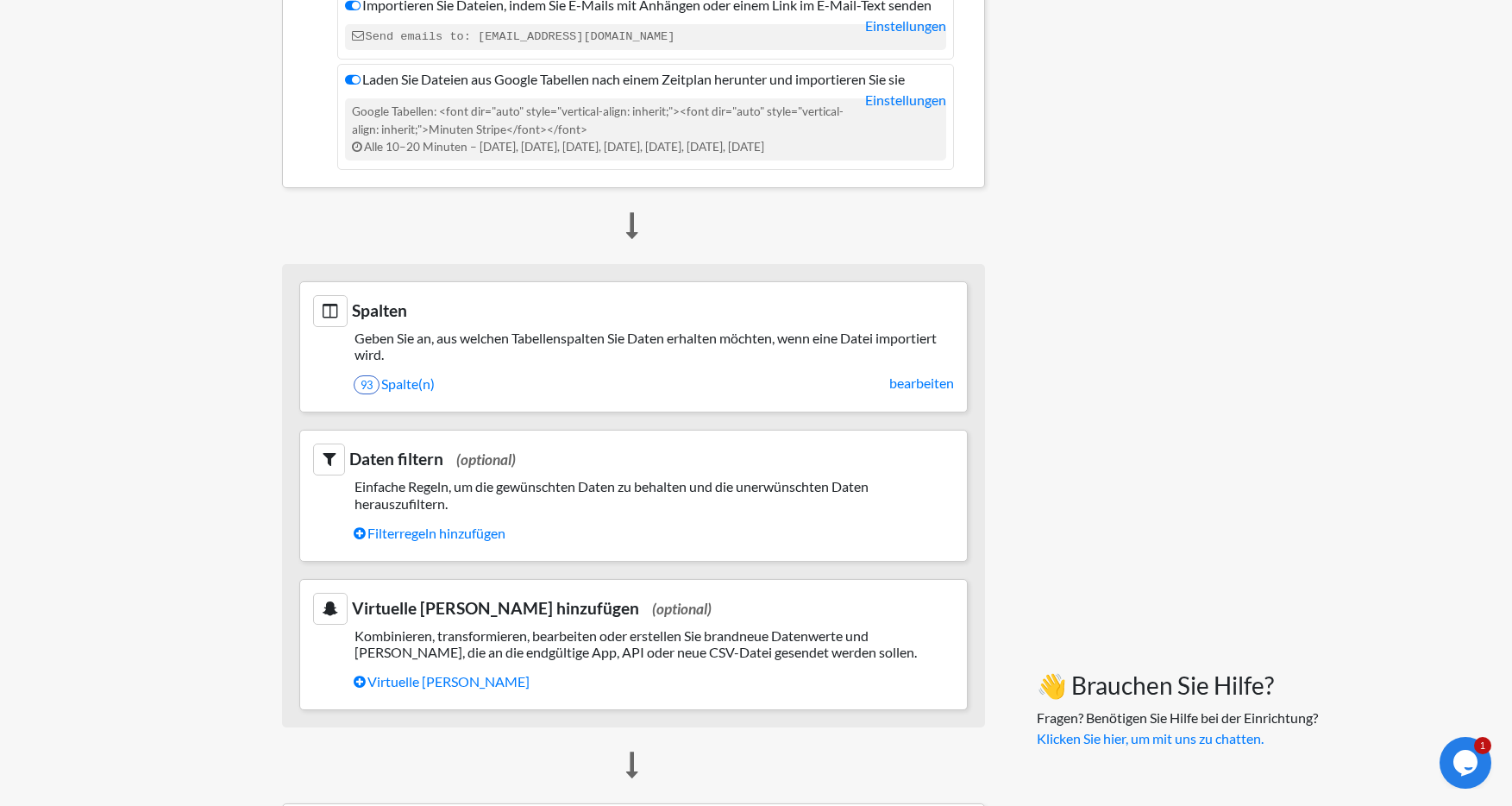
scroll to position [476, 0]
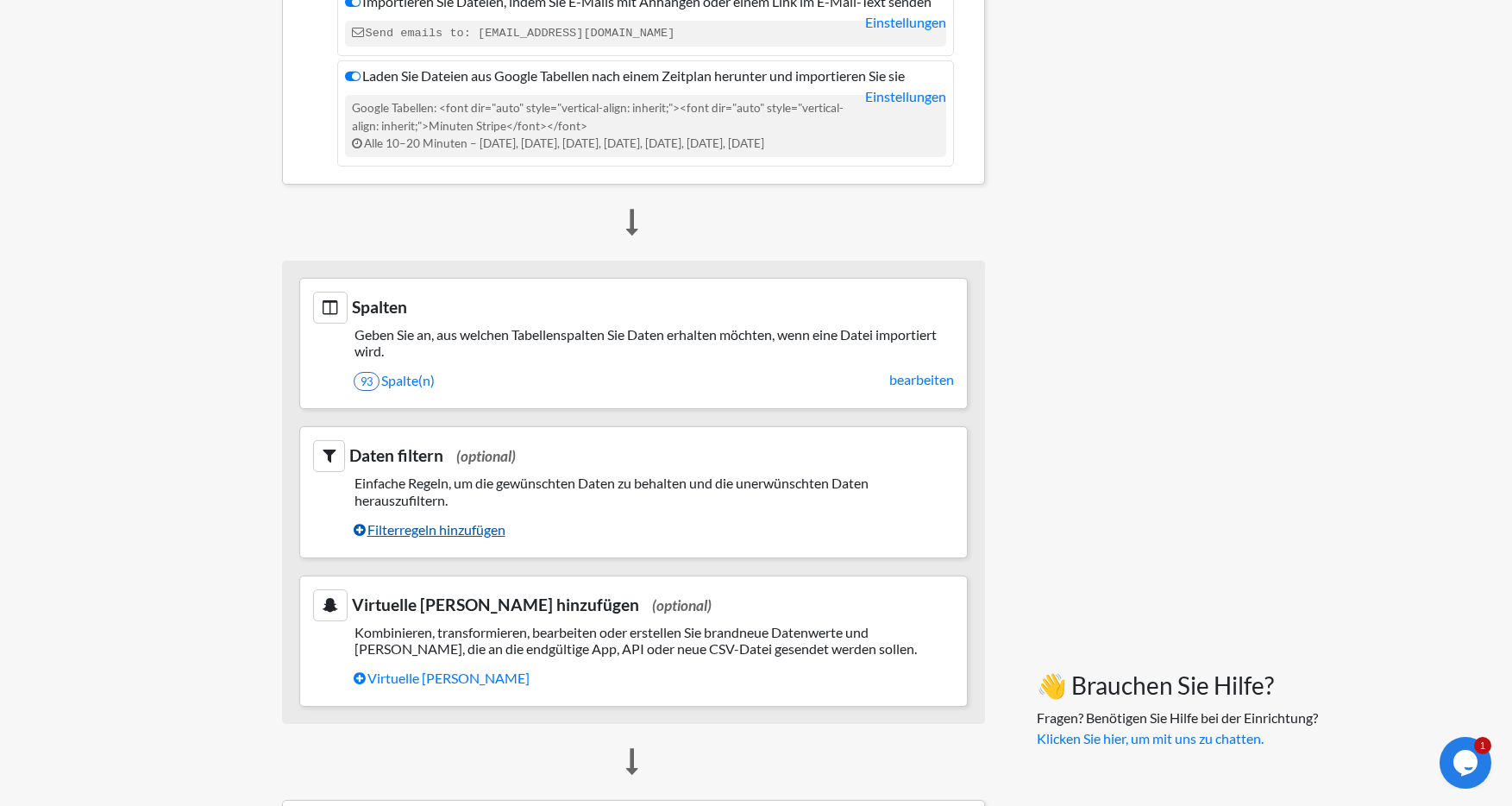
click at [424, 526] on font "Filterregeln hinzufügen" at bounding box center [436, 529] width 138 height 17
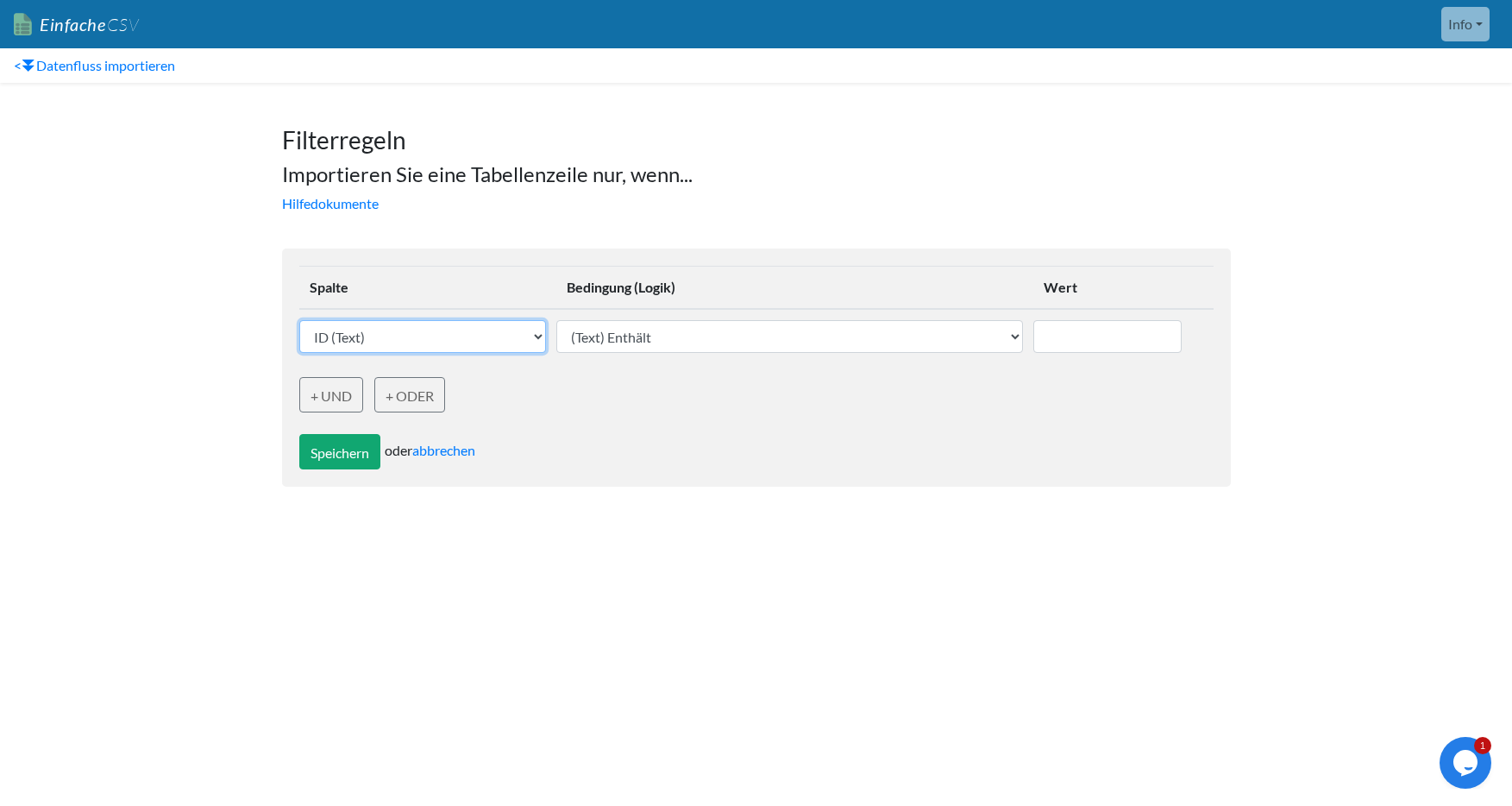
click at [483, 344] on select "ID (Text) Nummer (Text) erstellt am (Text) Erstellungsdatum (Text) Status (Text…" at bounding box center [423, 336] width 248 height 33
select select "769184"
click at [299, 320] on select "ID (Text) Nummer (Text) erstellt am (Text) Erstellungsdatum (Text) Status (Text…" at bounding box center [423, 336] width 248 height 33
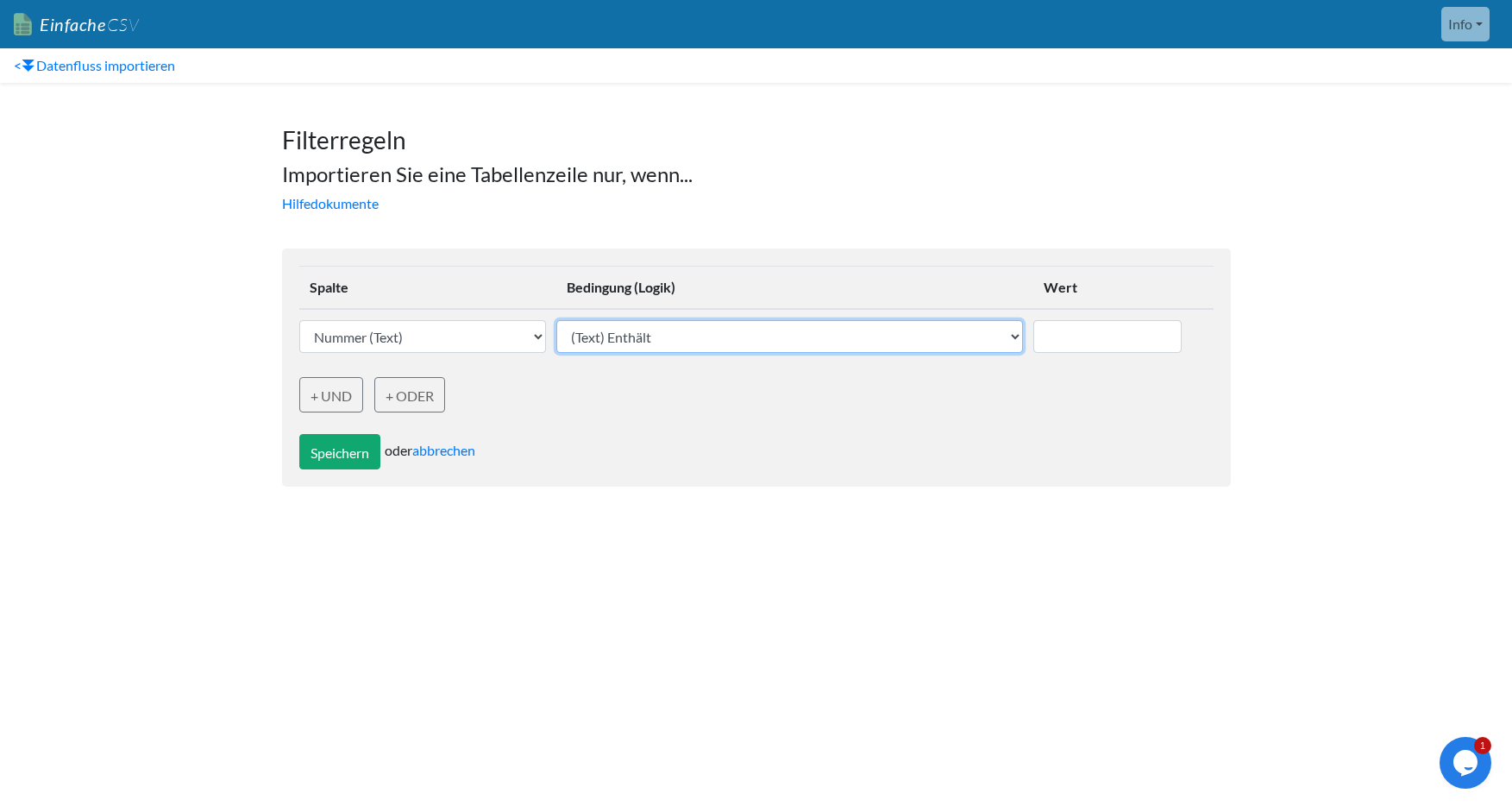
click at [717, 345] on select "(Text) Enthält (Text) Enthält nicht (Text) Genaue Übereinstimmung (Text) Stimmt…" at bounding box center [789, 336] width 467 height 33
click at [559, 320] on select "(Text) Enthält (Text) Enthält nicht (Text) Genaue Übereinstimmung (Text) Stimmt…" at bounding box center [789, 336] width 467 height 33
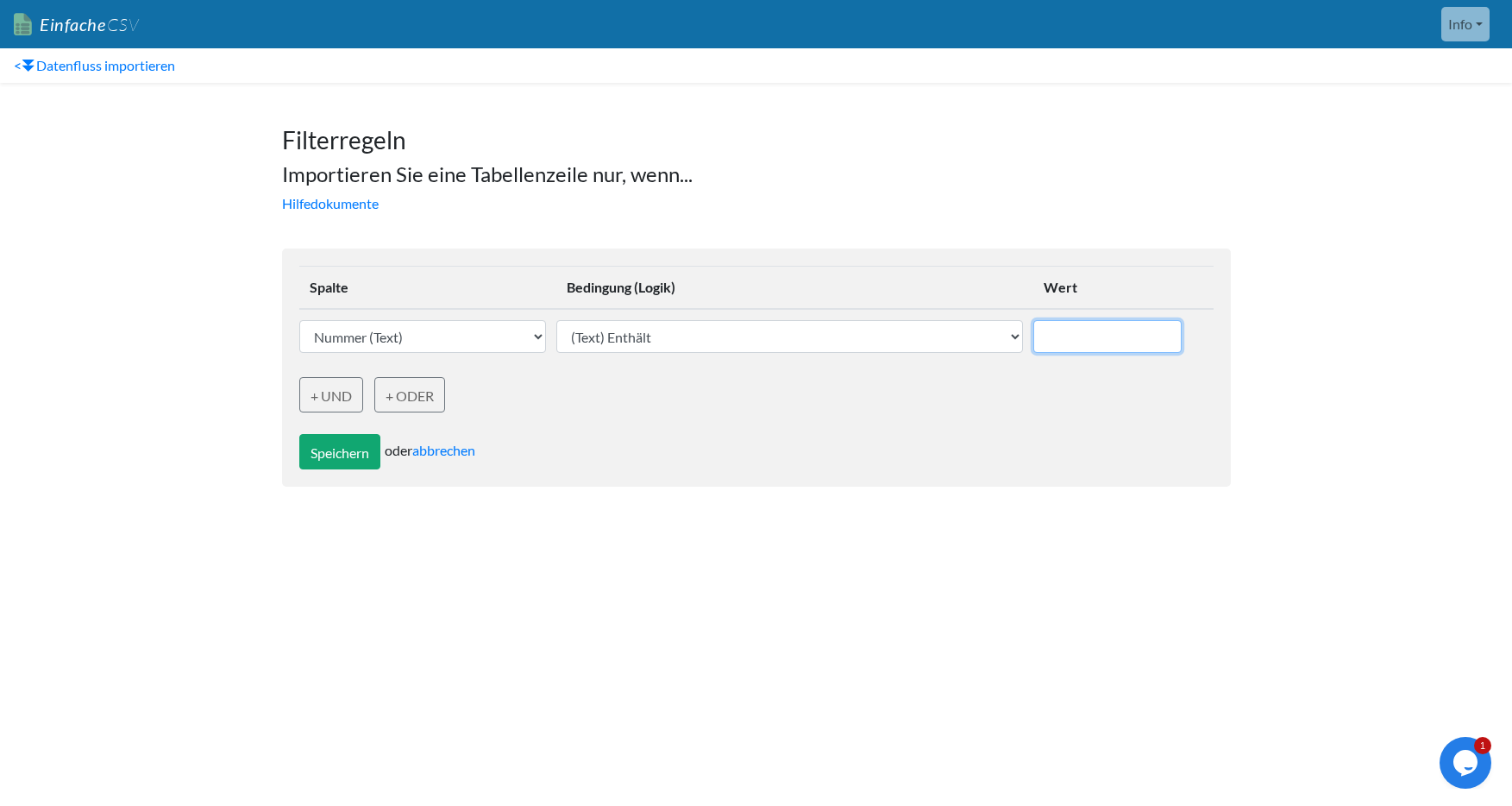
click at [1115, 330] on input "text" at bounding box center [1109, 336] width 149 height 33
type input "ID"
click at [343, 393] on font "+ UND" at bounding box center [331, 396] width 41 height 17
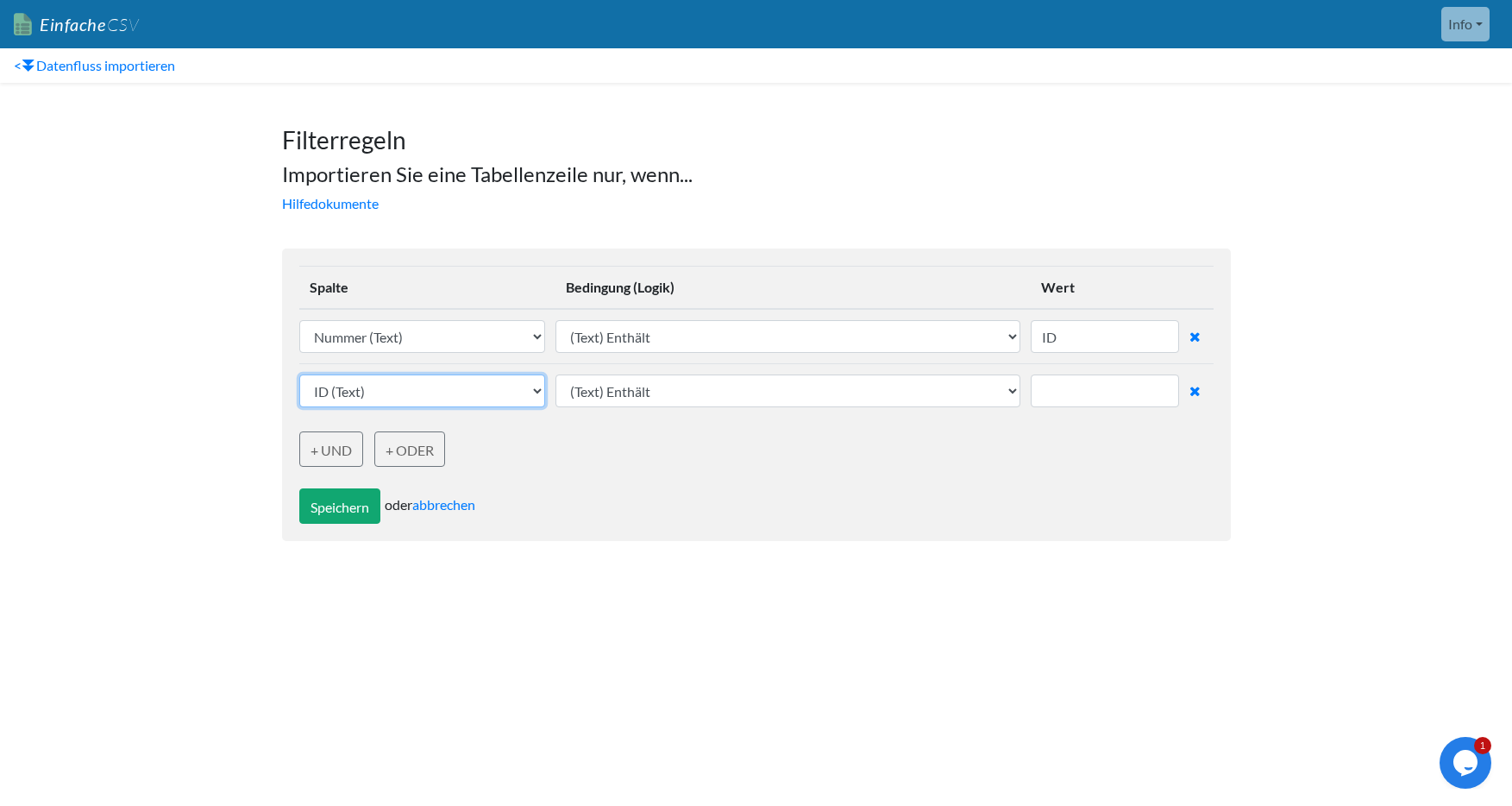
click at [395, 390] on select "ID (Text) Nummer (Text) erstellt am (Text) Erstellungsdatum (Text) Status (Text…" at bounding box center [422, 390] width 247 height 33
select select "769238"
click at [299, 374] on select "ID (Text) Nummer (Text) erstellt am (Text) Erstellungsdatum (Text) Status (Text…" at bounding box center [422, 390] width 247 height 33
click at [335, 441] on font "+ UND" at bounding box center [331, 449] width 41 height 17
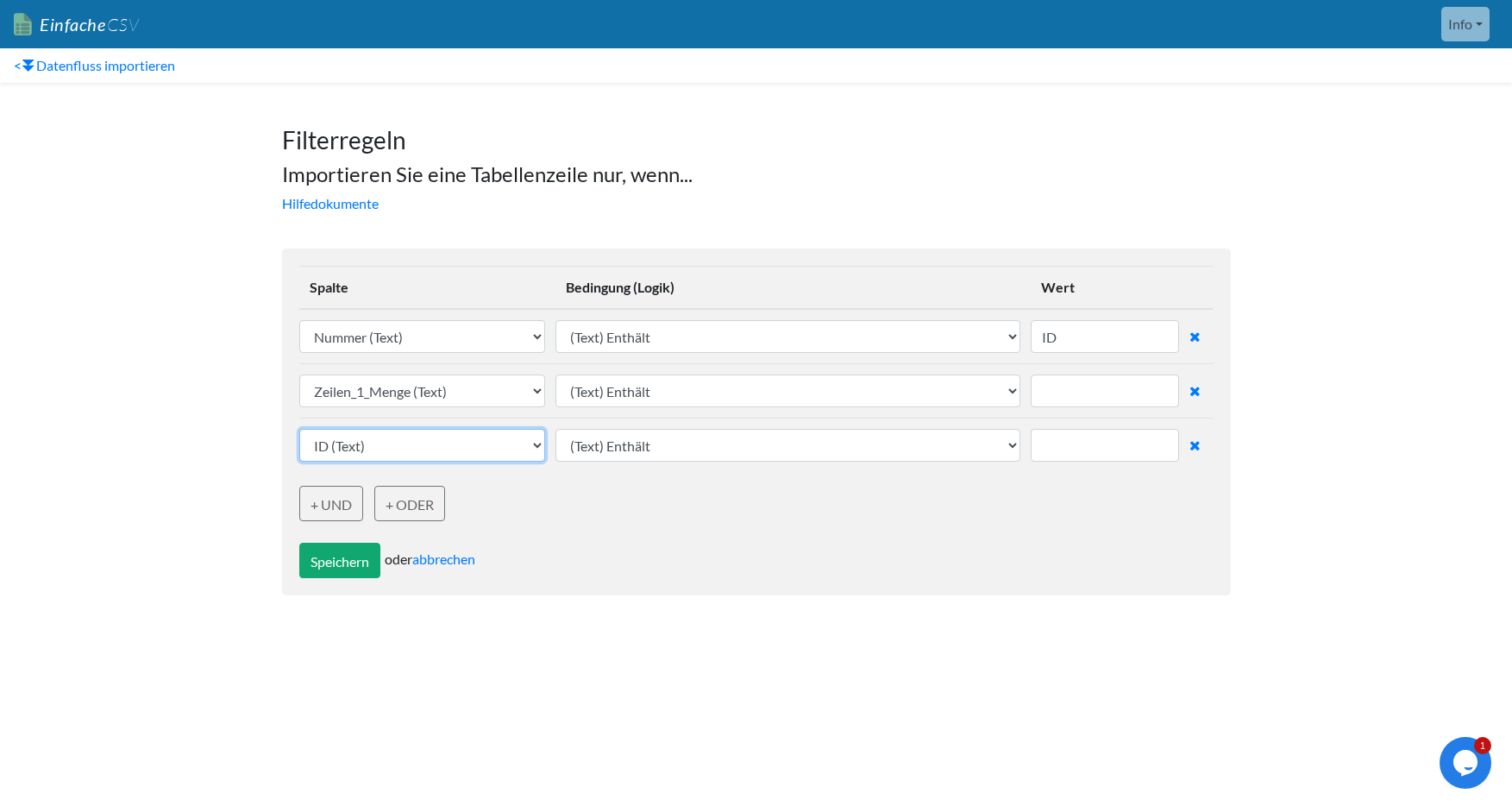
click at [411, 452] on select "ID (Text) Nummer (Text) erstellt am (Text) Erstellungsdatum (Text) Status (Text…" at bounding box center [422, 445] width 247 height 33
select select "769232"
click at [299, 429] on select "ID (Text) Nummer (Text) erstellt am (Text) Erstellungsdatum (Text) Status (Text…" at bounding box center [422, 445] width 247 height 33
click at [345, 568] on font "Speichern" at bounding box center [339, 561] width 59 height 17
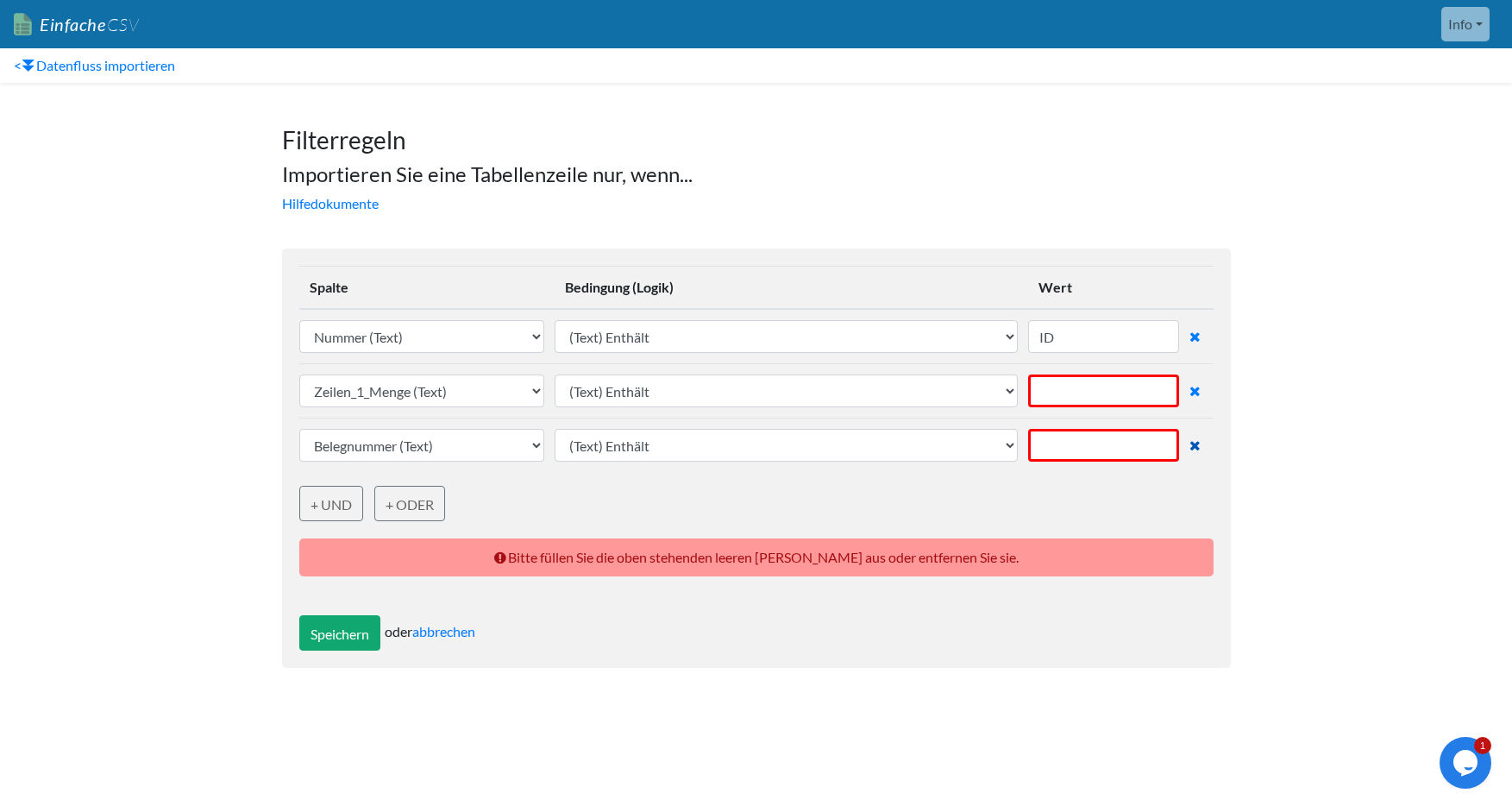
click at [1192, 445] on icon at bounding box center [1195, 445] width 11 height 14
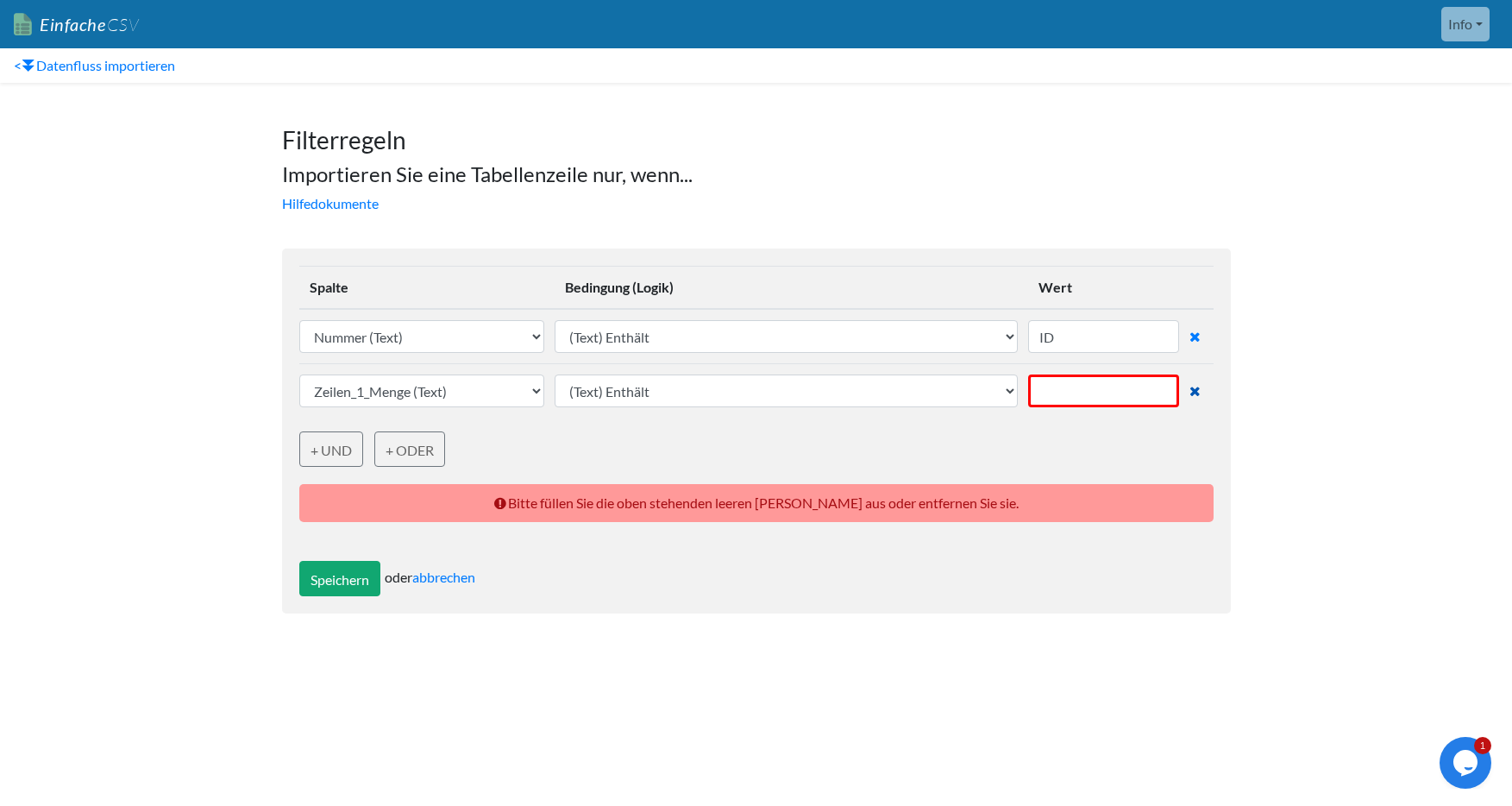
click at [1201, 390] on icon at bounding box center [1195, 391] width 11 height 14
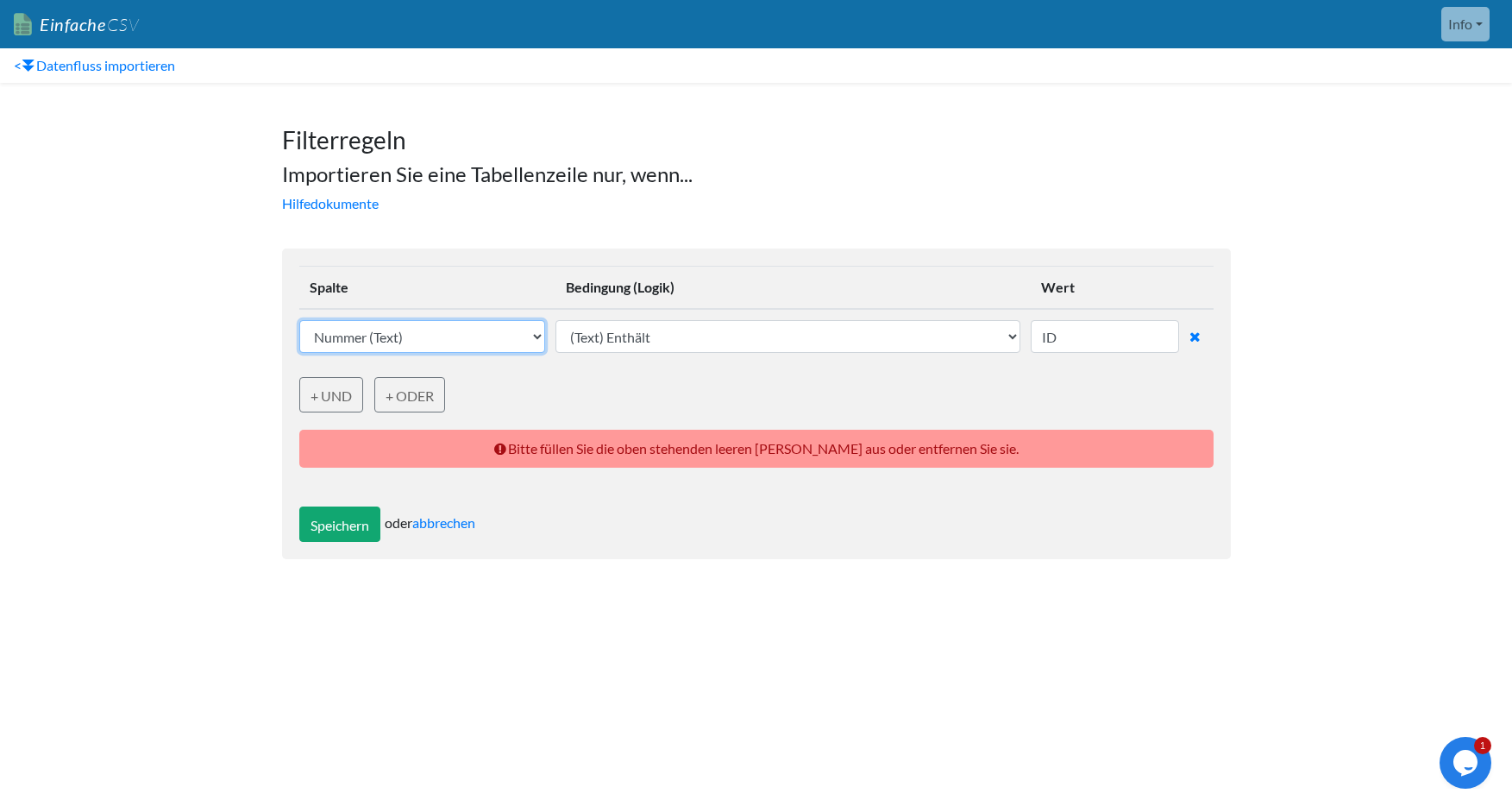
click at [461, 339] on select "ID (Text) Nummer (Text) erstellt am (Text) Erstellungsdatum (Text) Status (Text…" at bounding box center [422, 336] width 247 height 33
select select "769183"
click at [299, 320] on select "ID (Text) Nummer (Text) erstellt am (Text) Erstellungsdatum (Text) Status (Text…" at bounding box center [422, 336] width 247 height 33
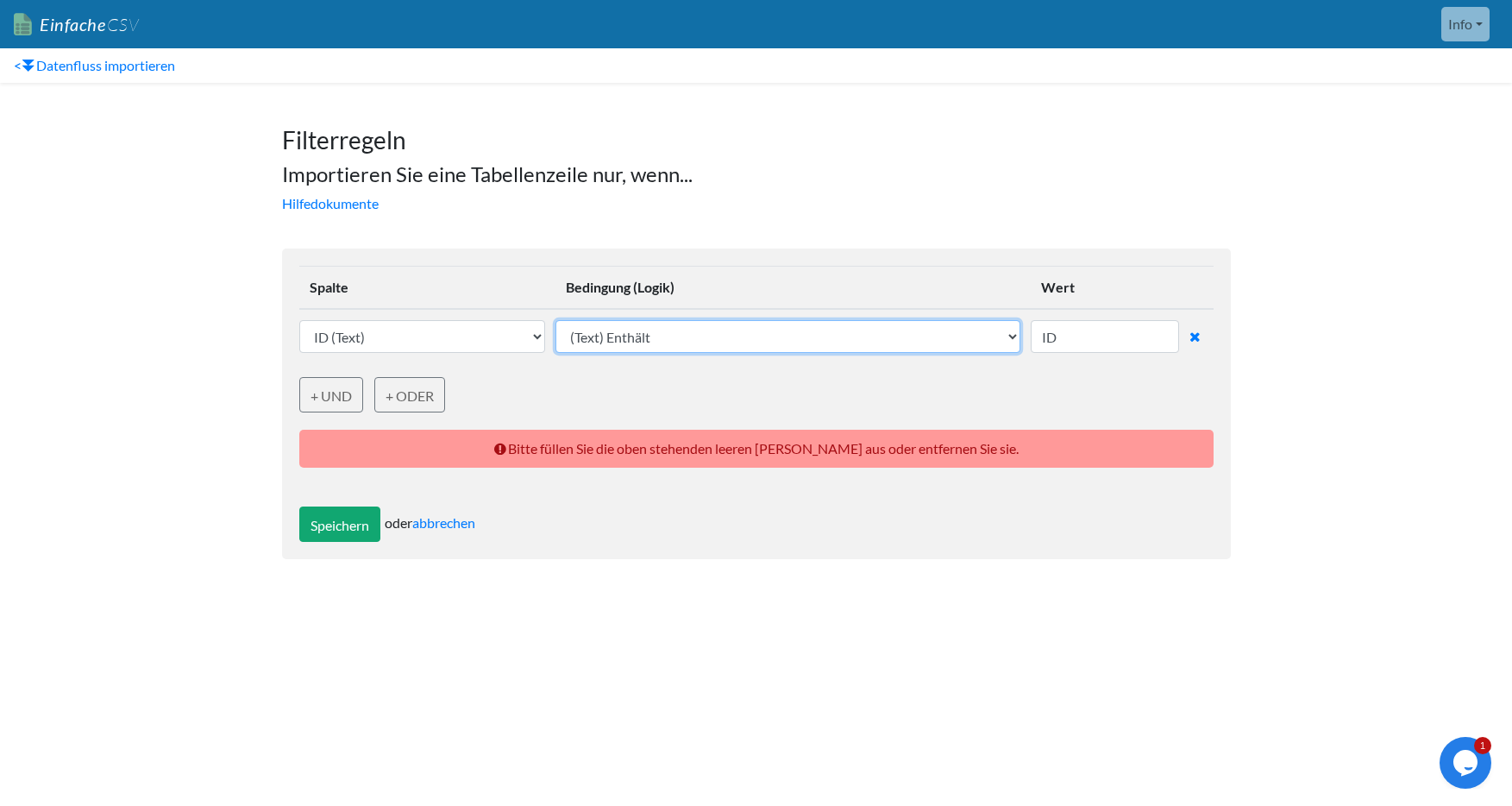
click at [734, 329] on select "(Text) Enthält (Text) Enthält nicht (Text) Genaue Übereinstimmung (Text) Stimmt…" at bounding box center [788, 336] width 465 height 33
click at [558, 320] on select "(Text) Enthält (Text) Enthält nicht (Text) Genaue Übereinstimmung (Text) Stimmt…" at bounding box center [788, 336] width 465 height 33
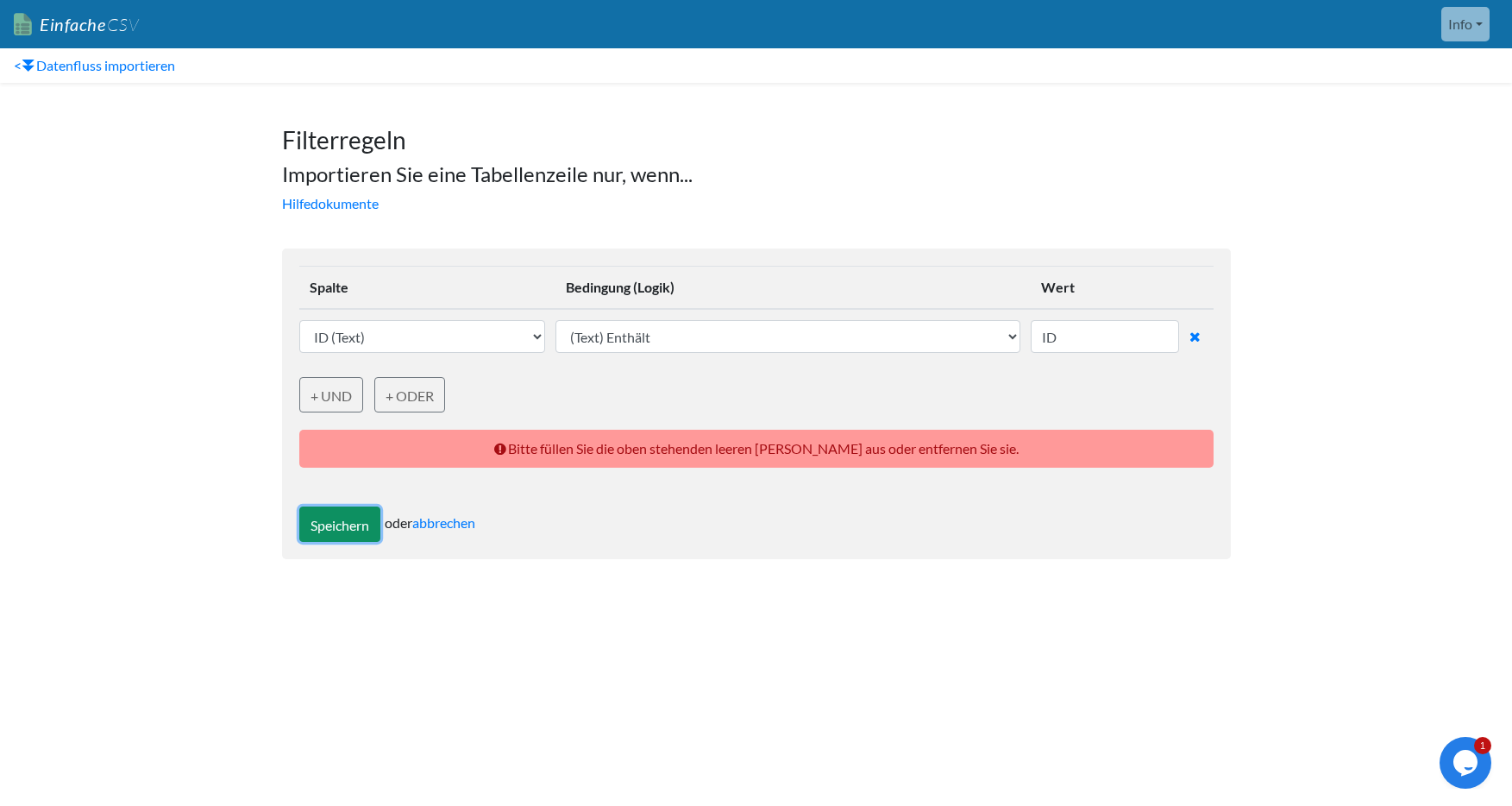
click at [339, 534] on button "Speichern" at bounding box center [339, 524] width 81 height 35
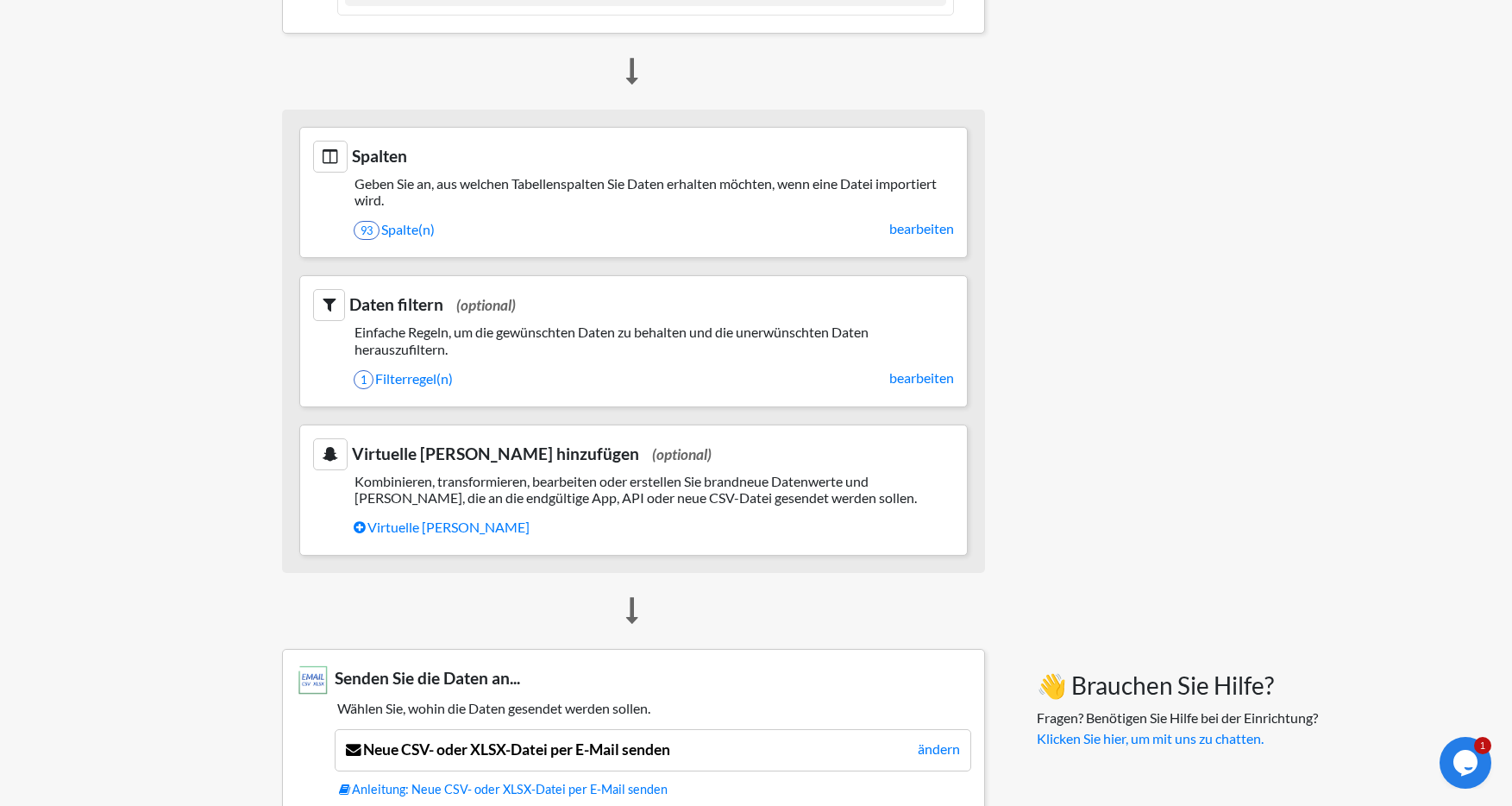
scroll to position [692, 0]
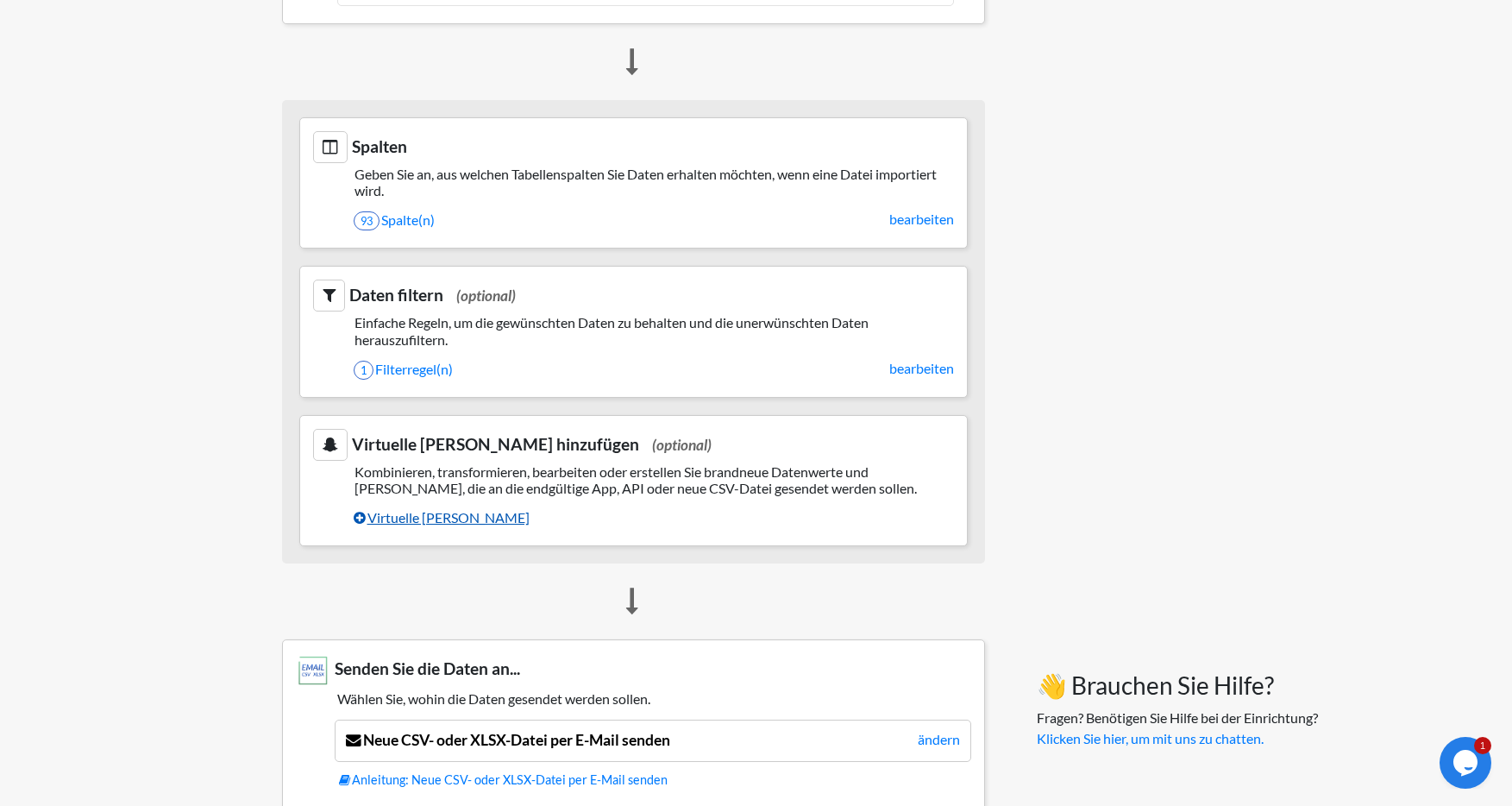
click at [414, 519] on font "Virtuelle [PERSON_NAME]" at bounding box center [448, 517] width 162 height 17
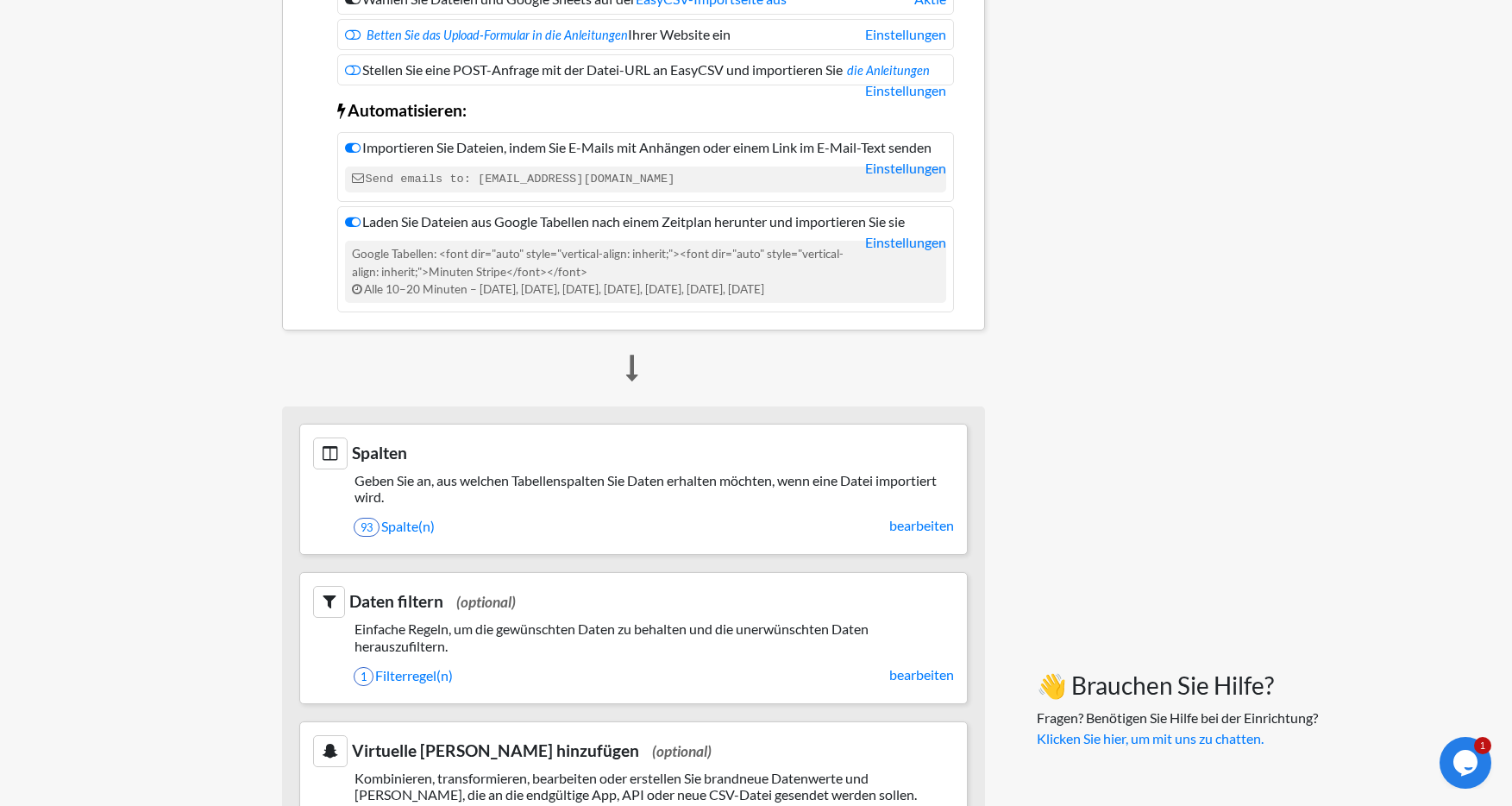
scroll to position [326, 0]
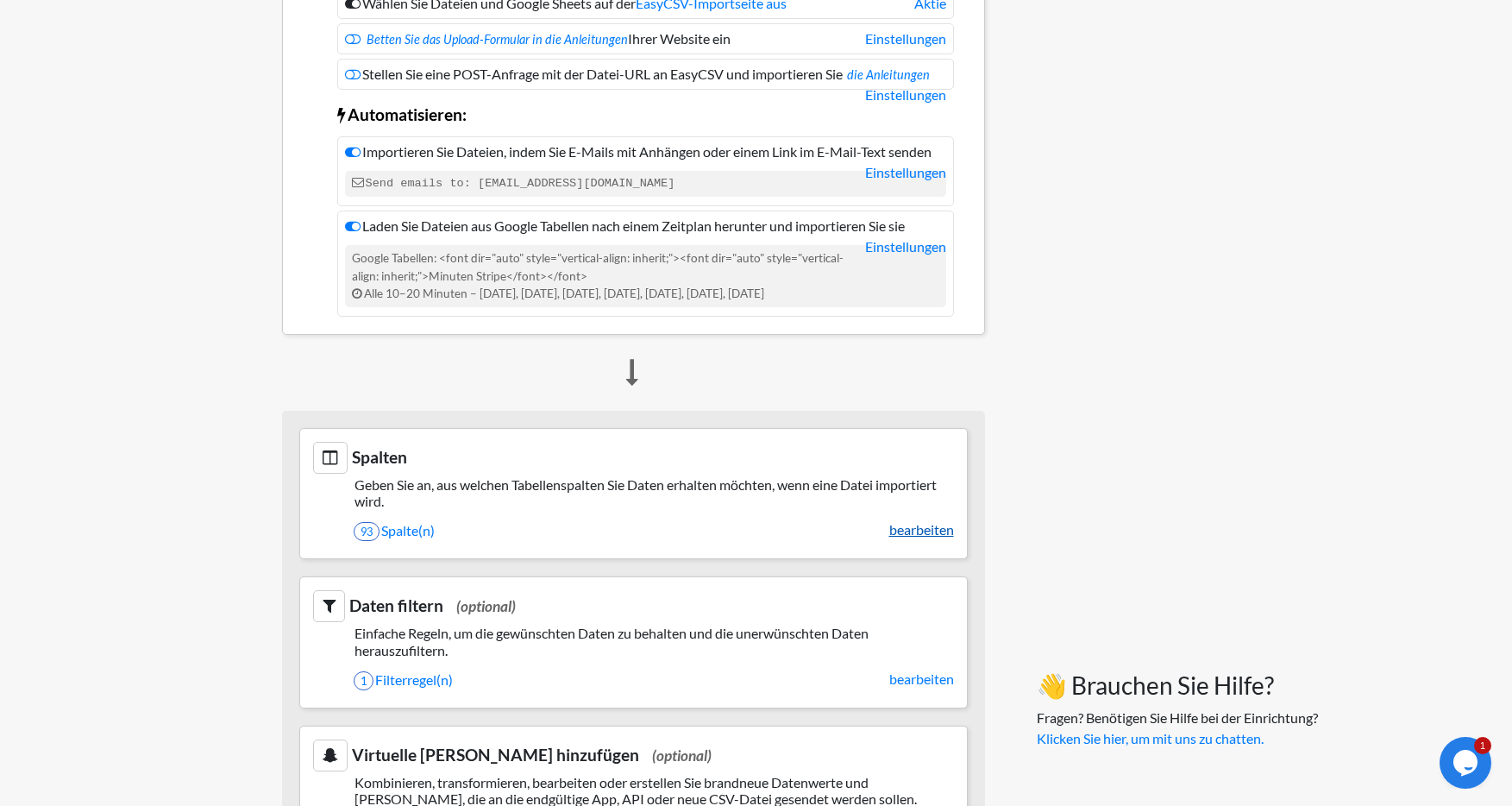
click at [926, 522] on font "bearbeiten" at bounding box center [922, 529] width 65 height 17
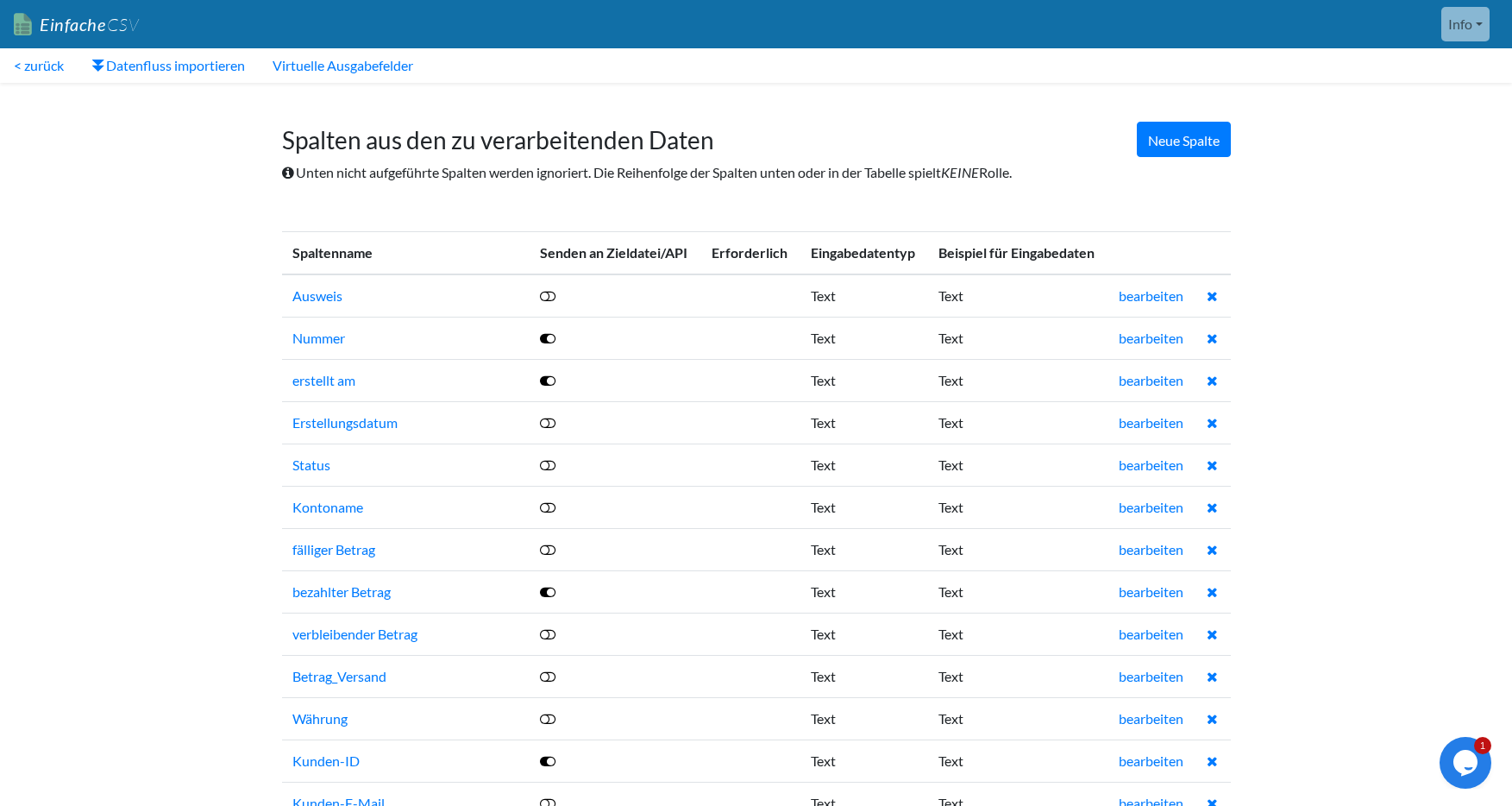
click at [554, 426] on icon at bounding box center [548, 423] width 16 height 14
click at [556, 421] on icon at bounding box center [548, 423] width 16 height 14
click at [1212, 461] on icon at bounding box center [1212, 465] width 11 height 14
click at [178, 69] on font "Datenfluss importieren" at bounding box center [176, 65] width 139 height 17
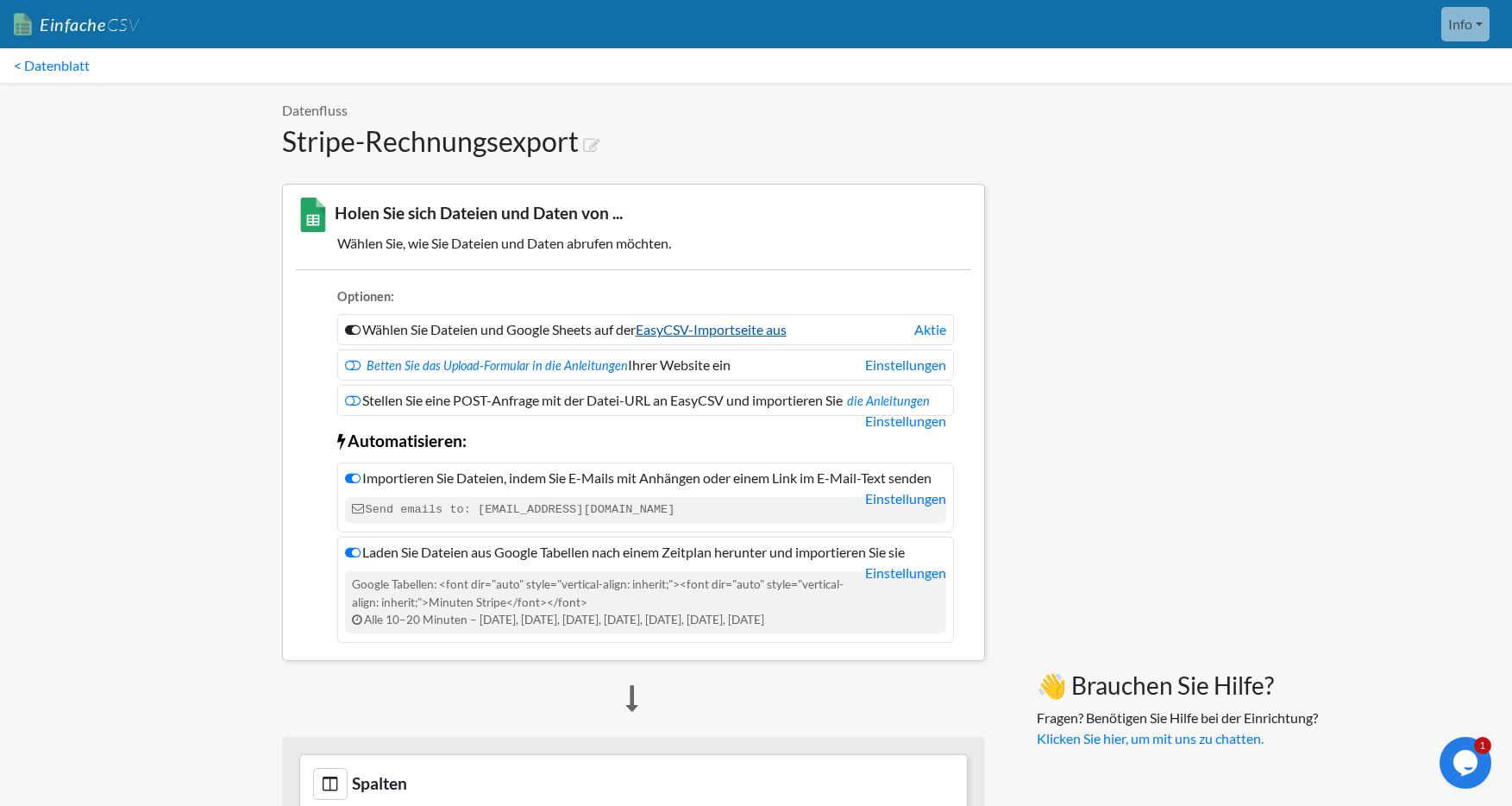
click at [708, 331] on font "EasyCSV-Importseite aus" at bounding box center [711, 329] width 151 height 17
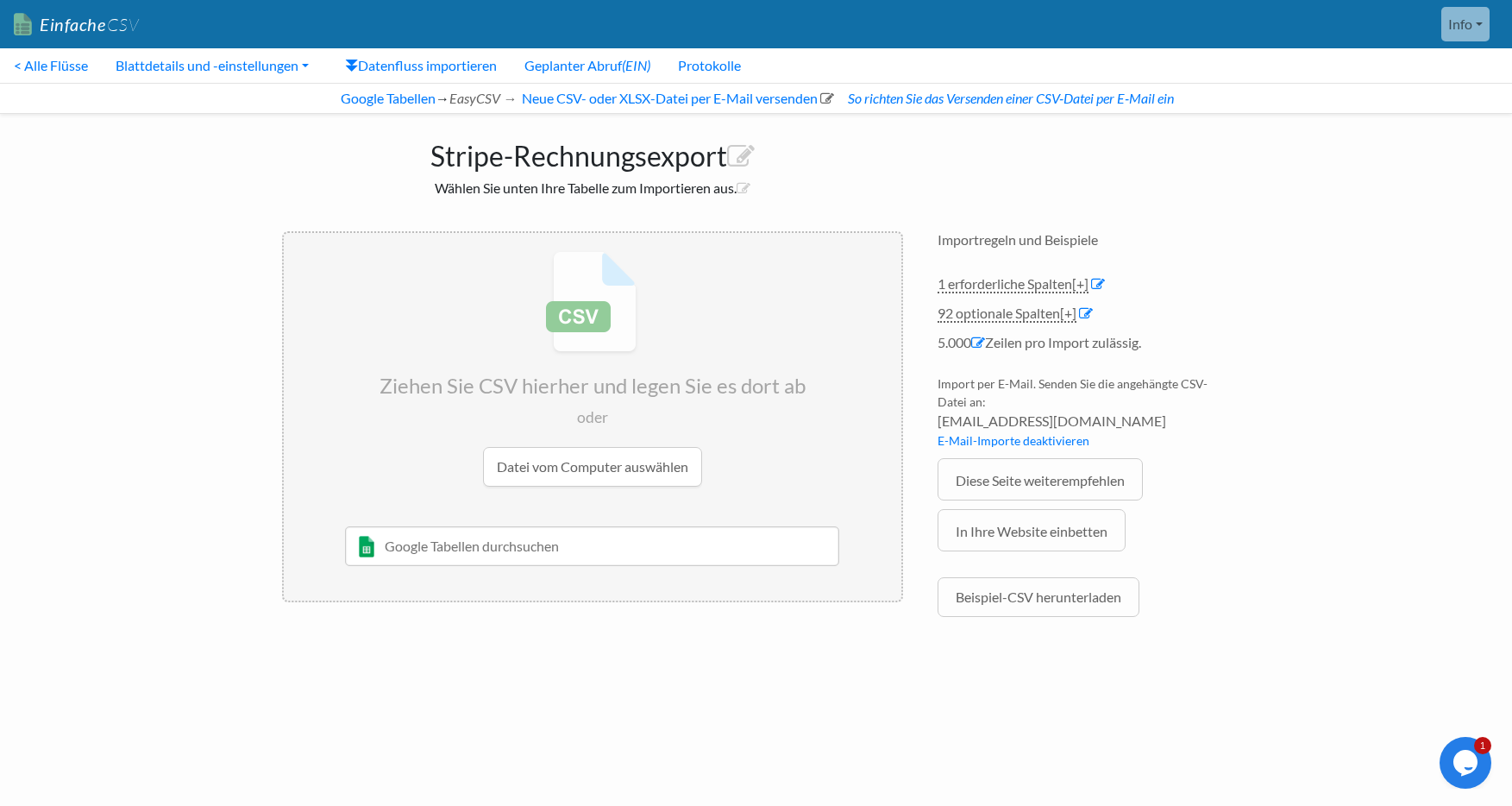
click at [544, 548] on input "text" at bounding box center [592, 546] width 494 height 40
type input "Minuten Stripe"
click at [512, 596] on font "Kartenrat Kreativ Atelier Connie" at bounding box center [480, 600] width 194 height 13
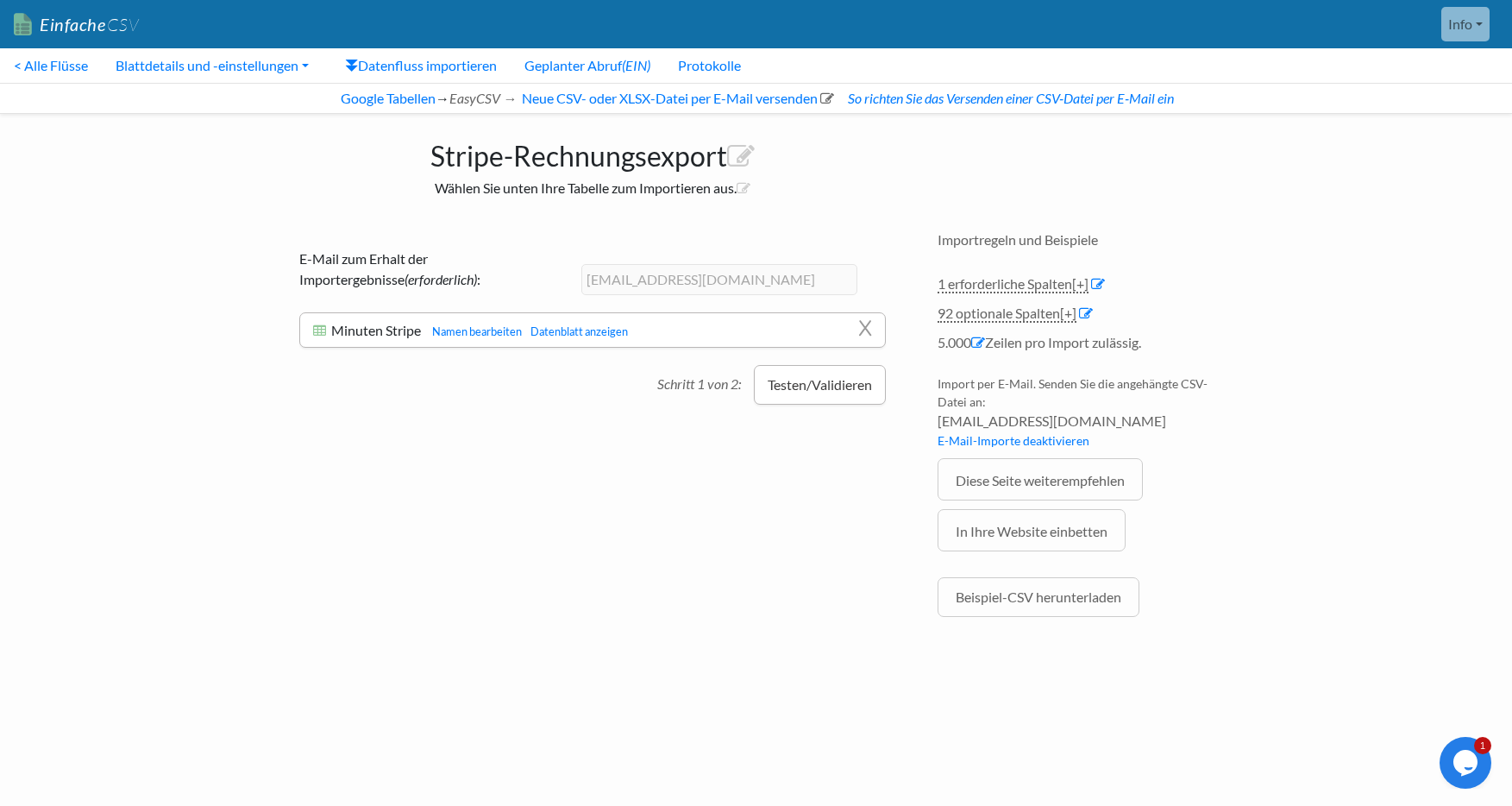
click at [808, 391] on font "Testen/Validieren" at bounding box center [819, 384] width 105 height 17
click at [606, 330] on font "Datenblatt anzeigen" at bounding box center [578, 331] width 98 height 14
click at [473, 327] on font "Namen bearbeiten" at bounding box center [477, 331] width 90 height 14
click at [861, 327] on font "X" at bounding box center [865, 328] width 14 height 29
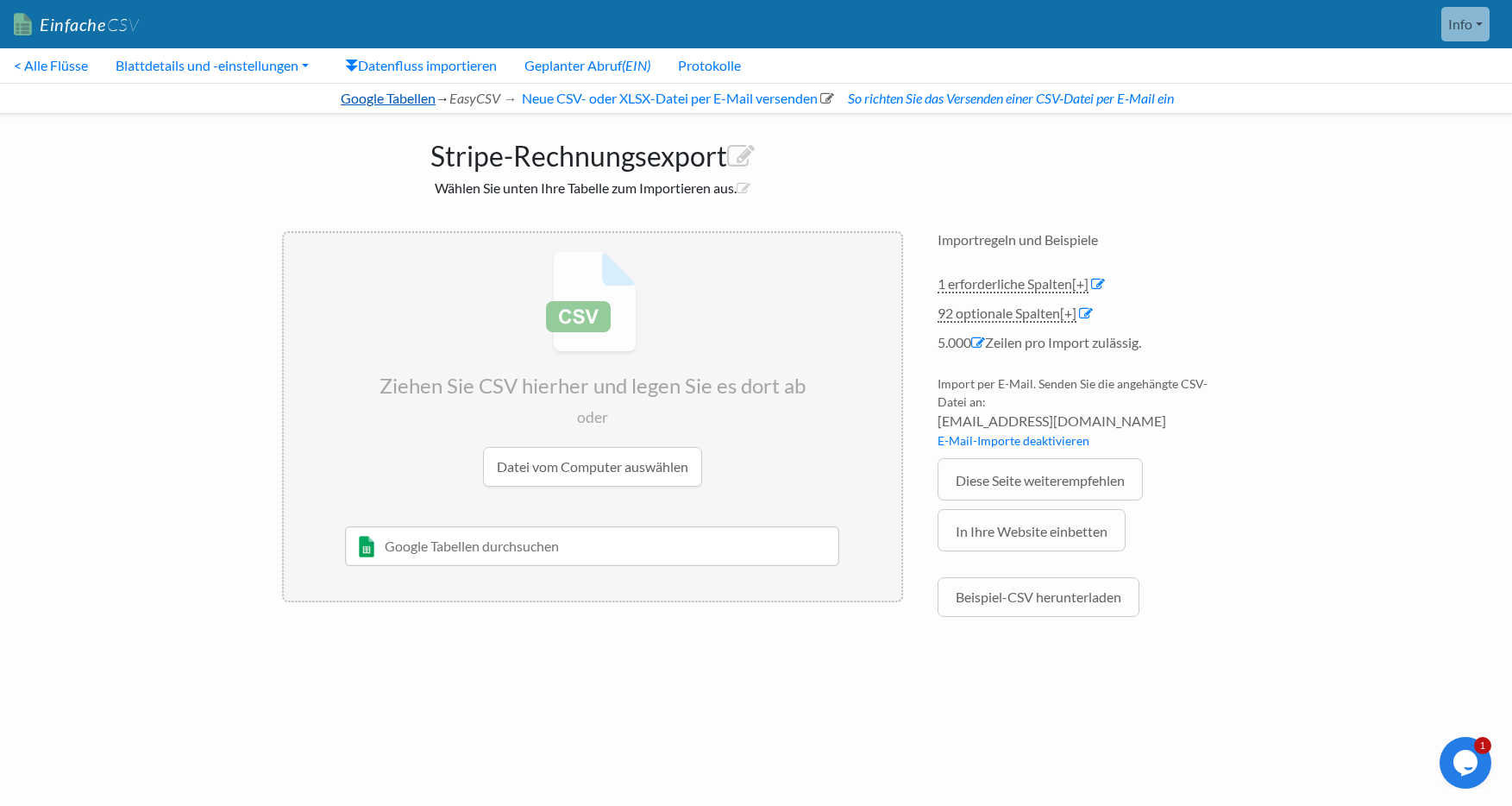
click at [355, 99] on font "Google Tabellen" at bounding box center [389, 98] width 95 height 17
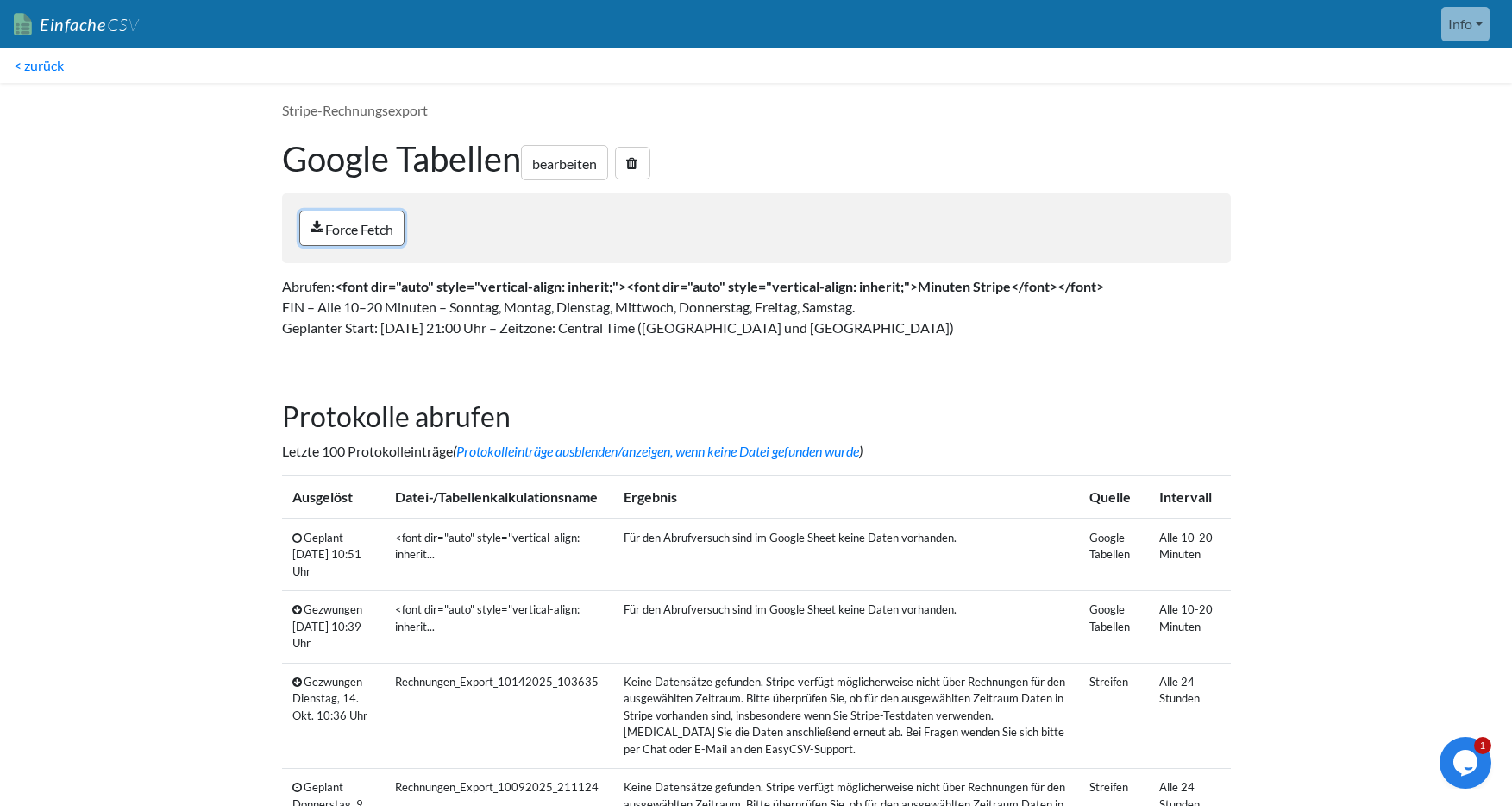
click at [353, 228] on font "Force Fetch" at bounding box center [360, 229] width 69 height 17
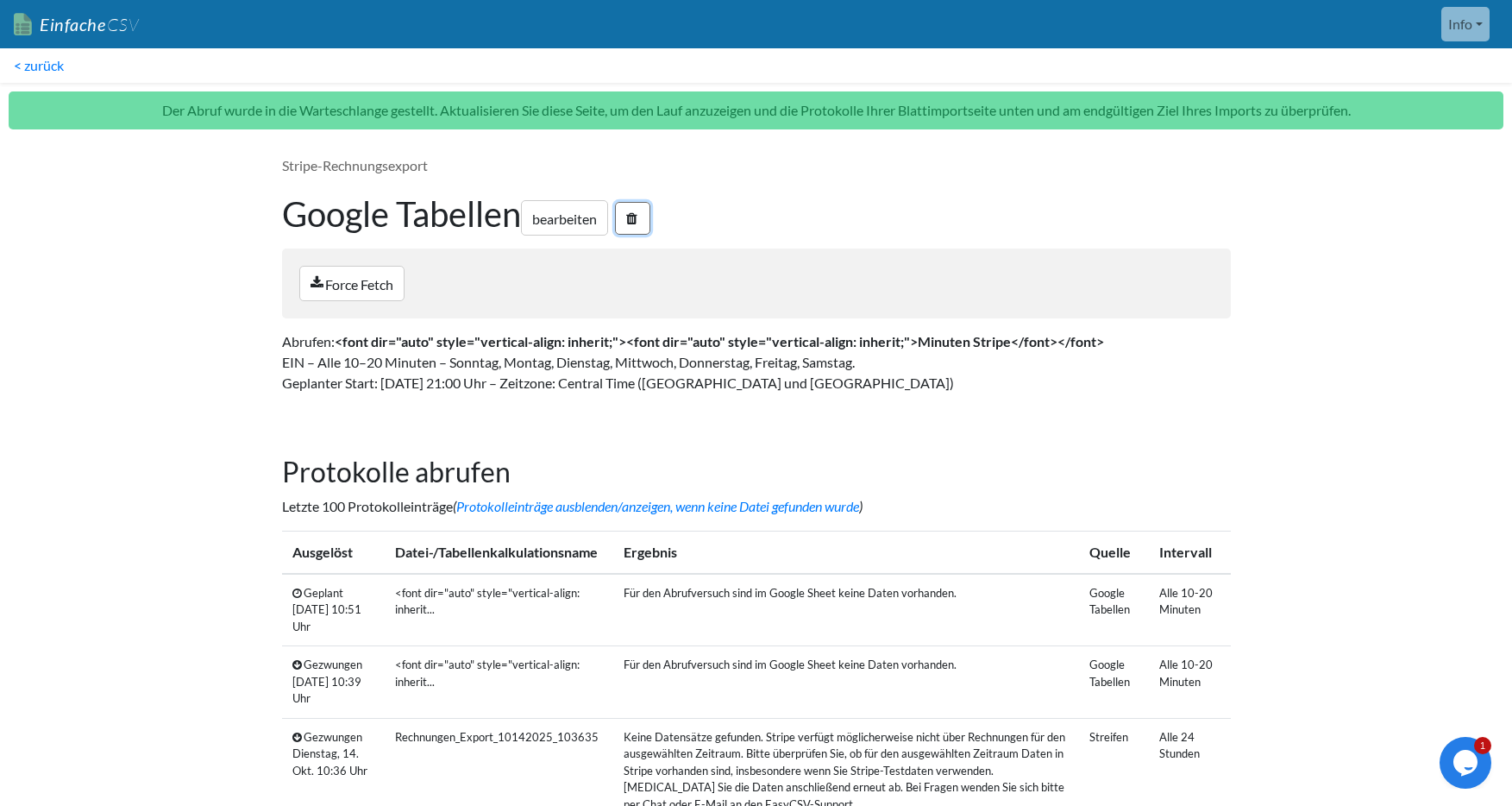
click at [636, 217] on icon at bounding box center [631, 218] width 11 height 14
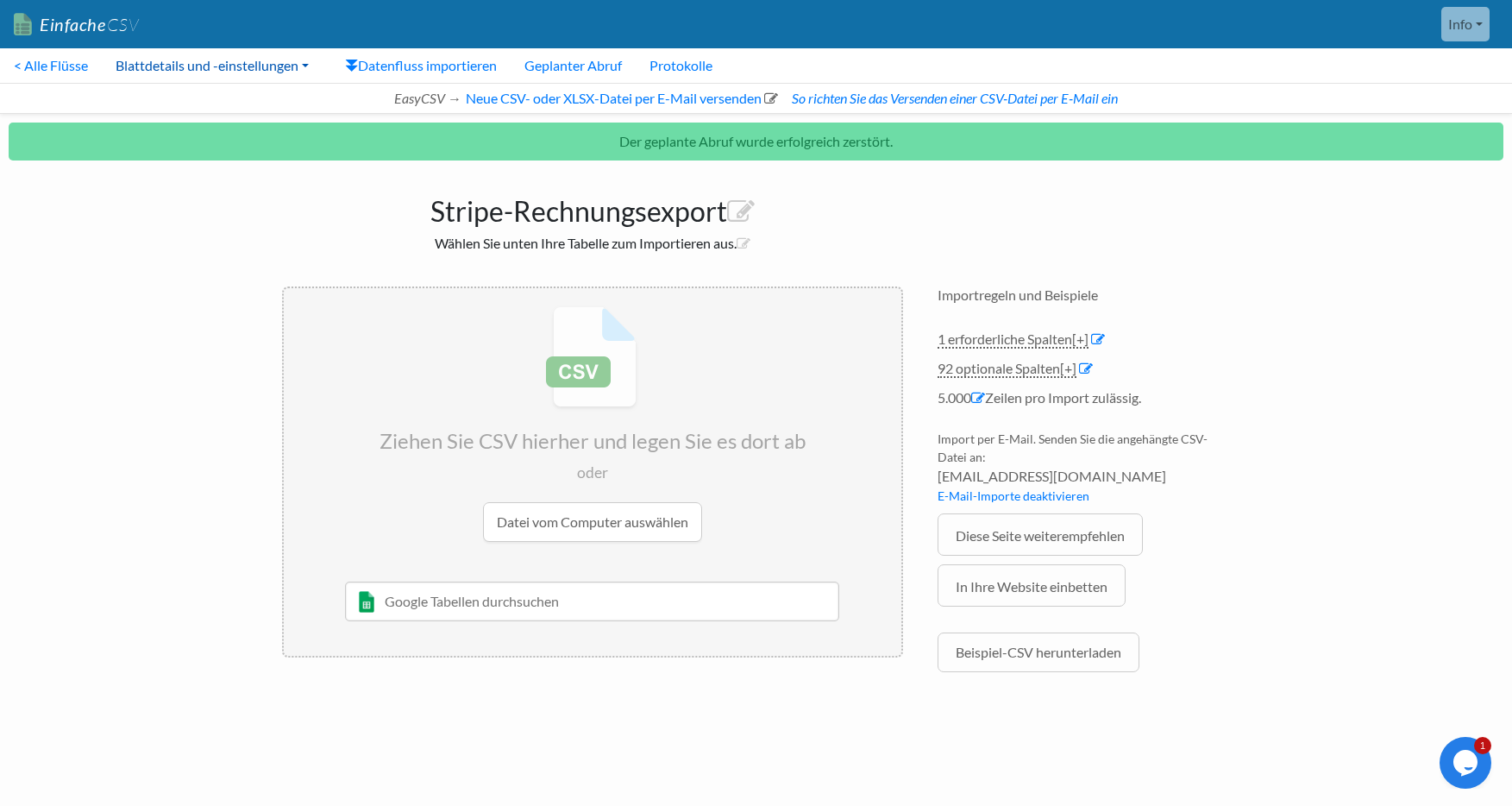
click at [216, 65] on font "Blattdetails und -einstellungen" at bounding box center [207, 65] width 183 height 17
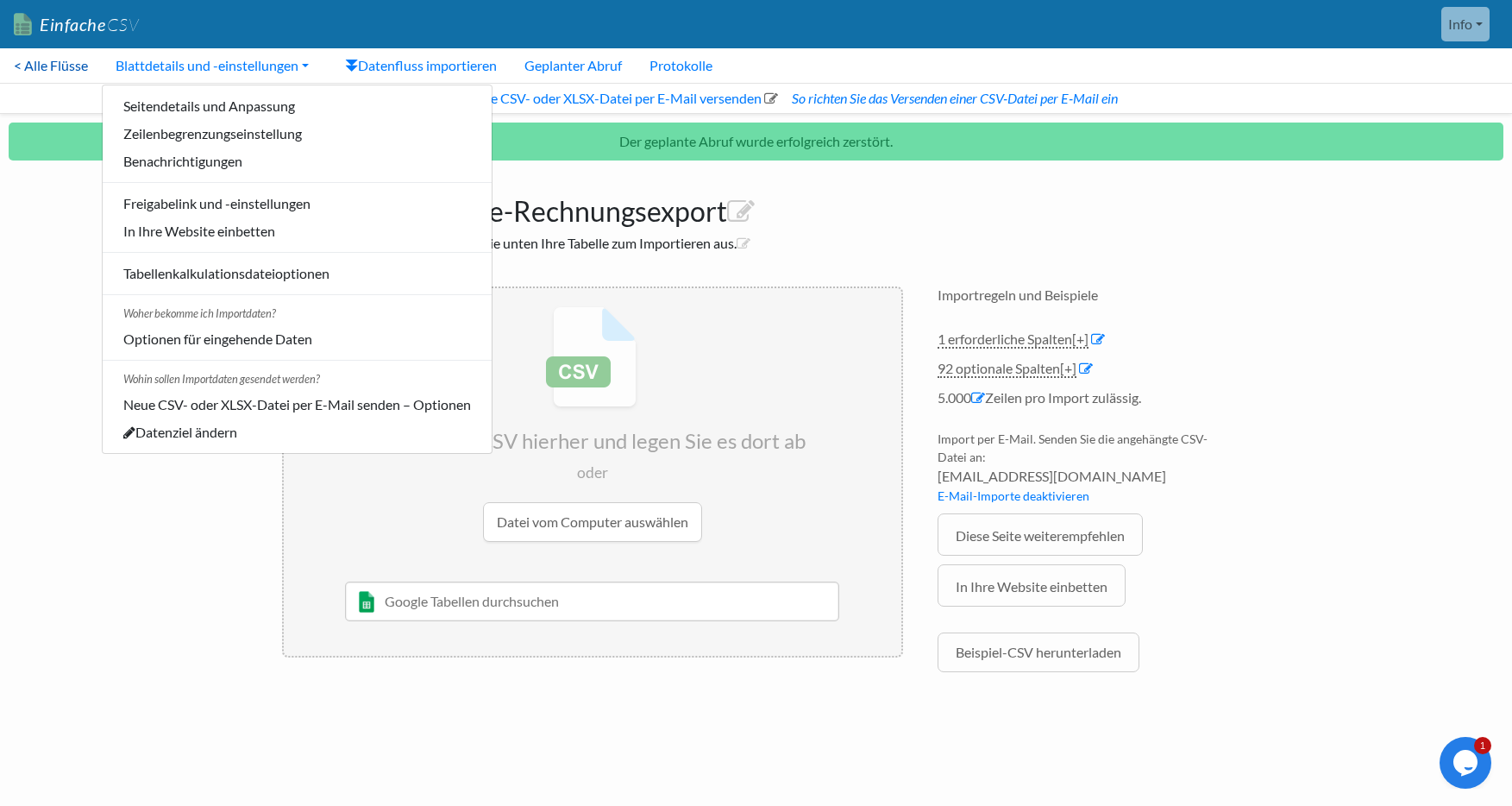
click at [54, 66] on font "< Alle Flüsse" at bounding box center [51, 65] width 74 height 17
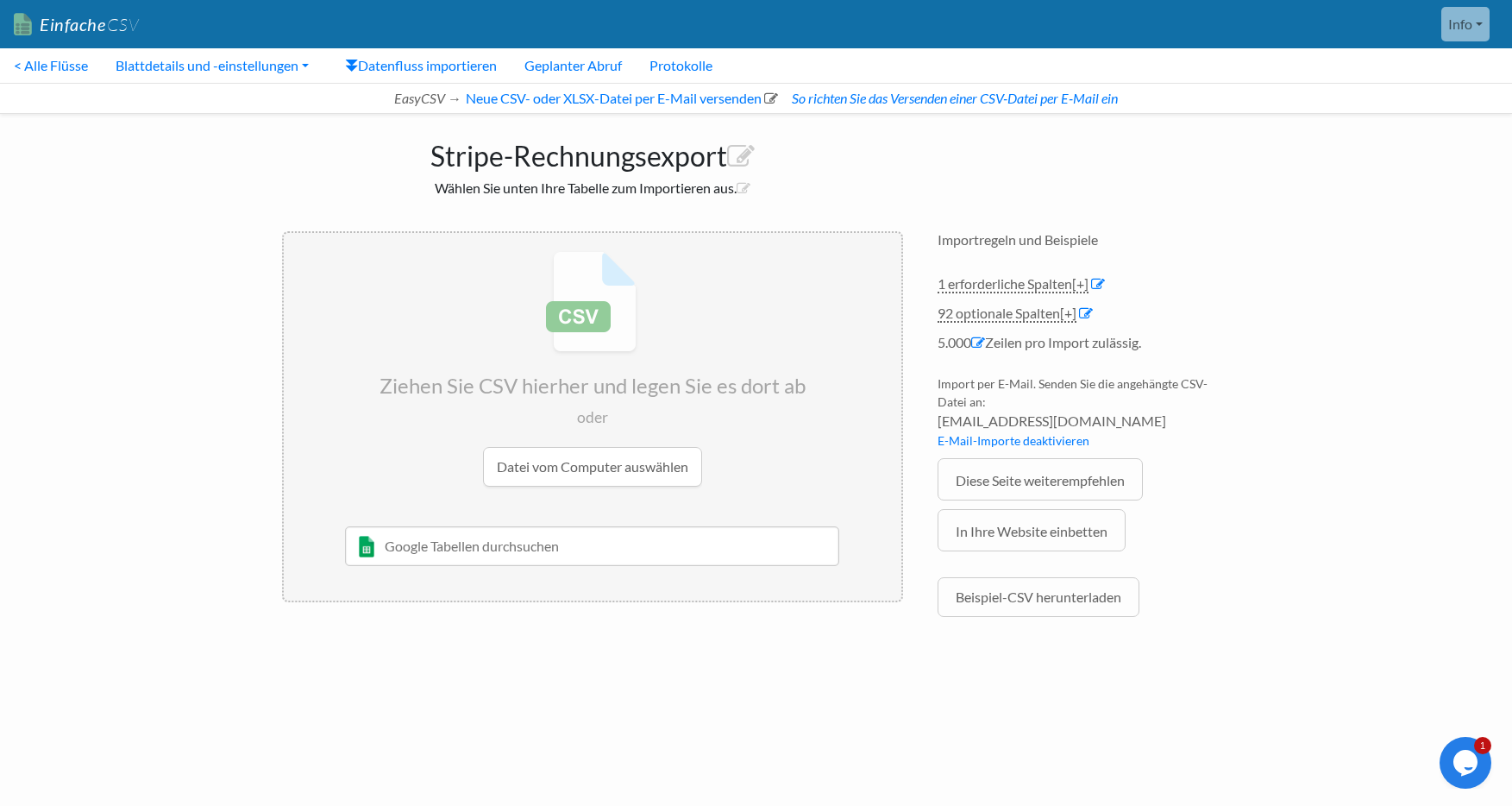
click at [439, 541] on input "text" at bounding box center [592, 546] width 494 height 40
type input "Minuten stripe"
click at [476, 598] on font "Kartenrat Kreativ Atelier Connie" at bounding box center [480, 600] width 194 height 13
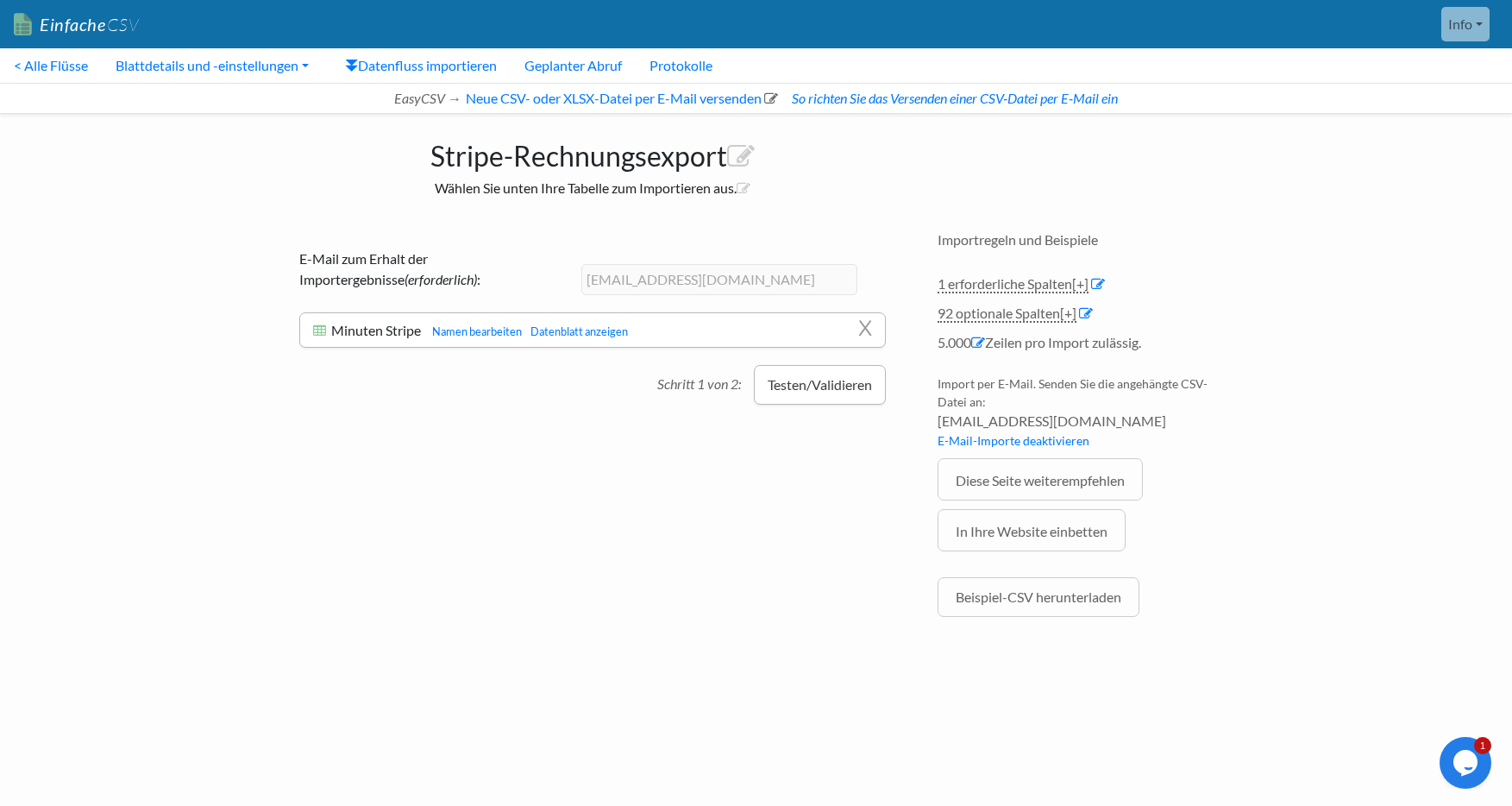
click at [854, 380] on font "Testen/Validieren" at bounding box center [819, 384] width 105 height 17
click at [1469, 29] on font "Info" at bounding box center [1460, 24] width 24 height 17
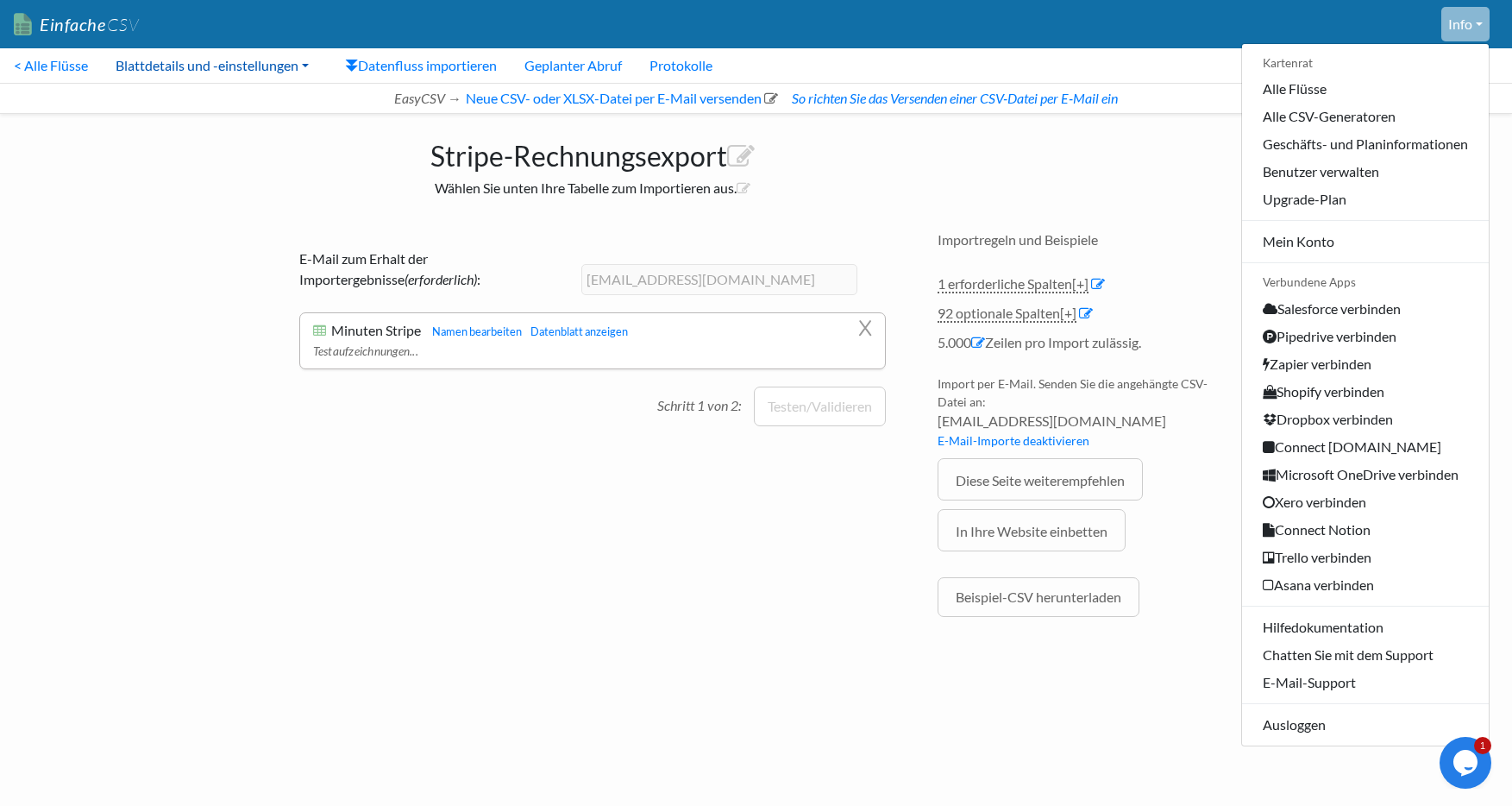
click at [205, 65] on font "Blattdetails und -einstellungen" at bounding box center [207, 65] width 183 height 17
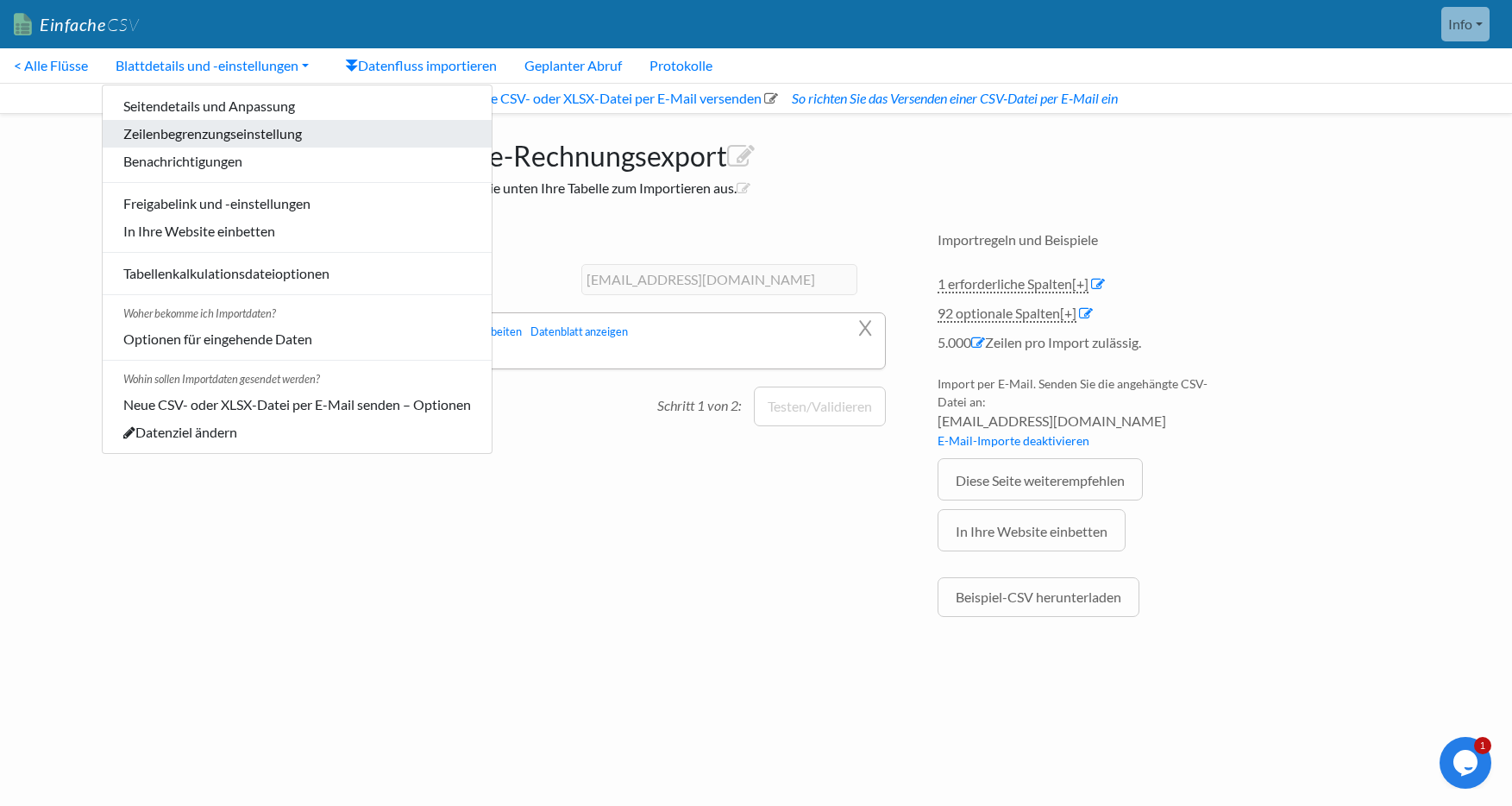
click at [211, 128] on font "Zeilenbegrenzungseinstellung" at bounding box center [212, 133] width 178 height 17
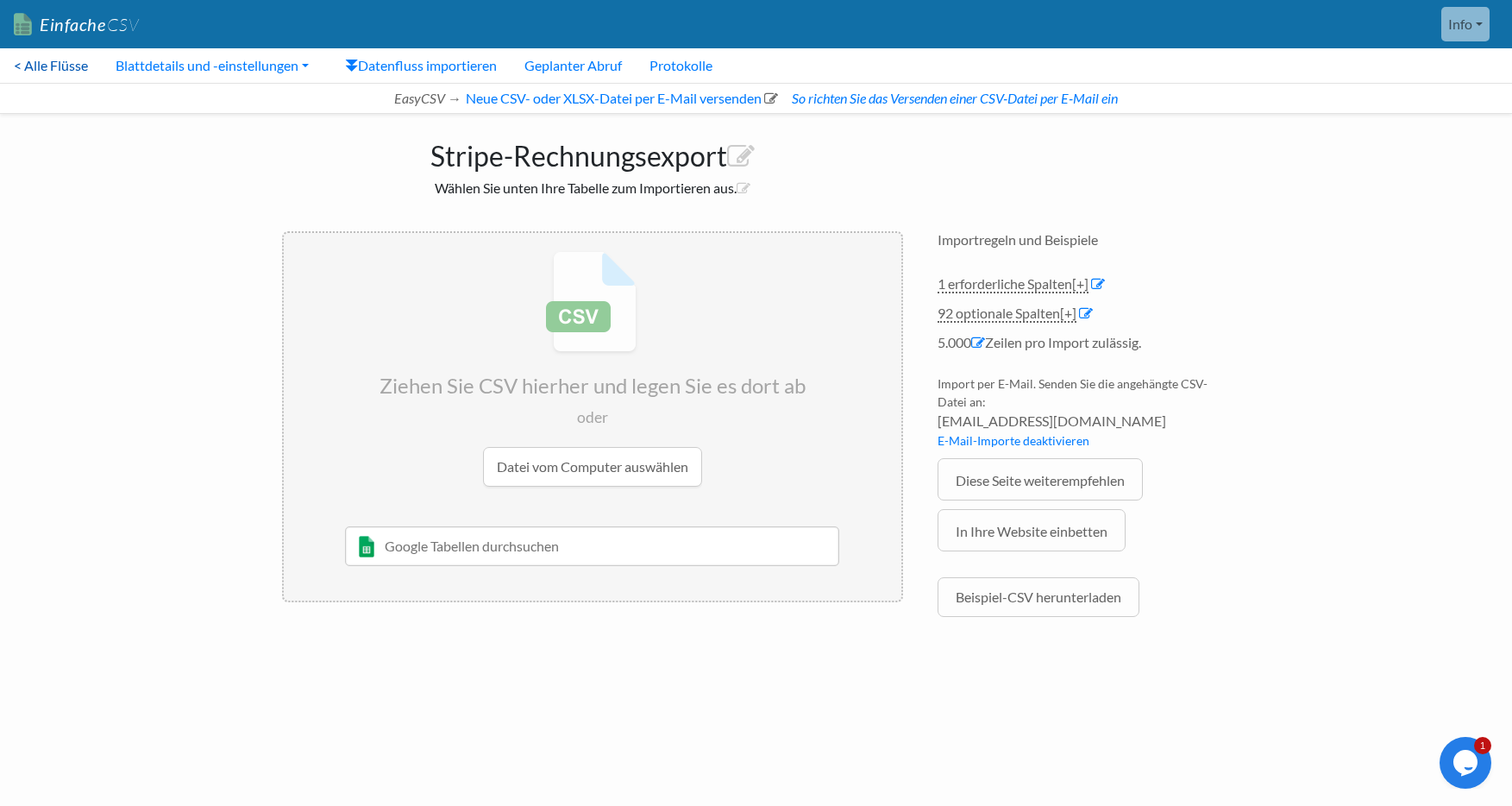
click at [40, 64] on font "< Alle Flüsse" at bounding box center [51, 65] width 74 height 17
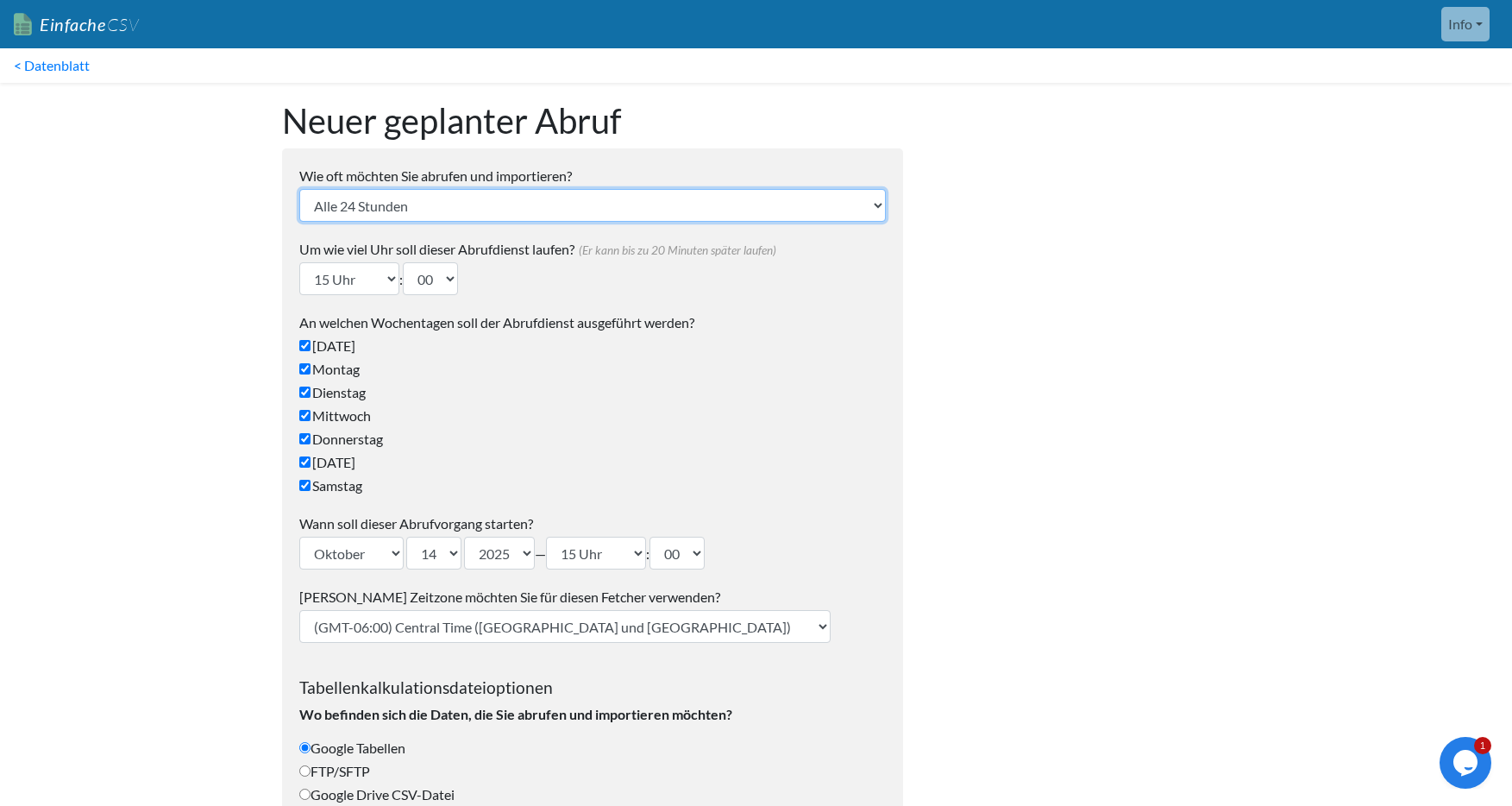
click at [557, 198] on select "Alle 24 Stunden Alle 4 Stunden Stündlich Alle 10-20 Minuten Jede Woche Alle 2 W…" at bounding box center [592, 205] width 586 height 33
select select "10_mins"
click at [299, 189] on select "Alle 24 Stunden Alle 4 Stunden Stündlich Alle 10-20 Minuten Jede Woche Alle 2 W…" at bounding box center [592, 205] width 586 height 33
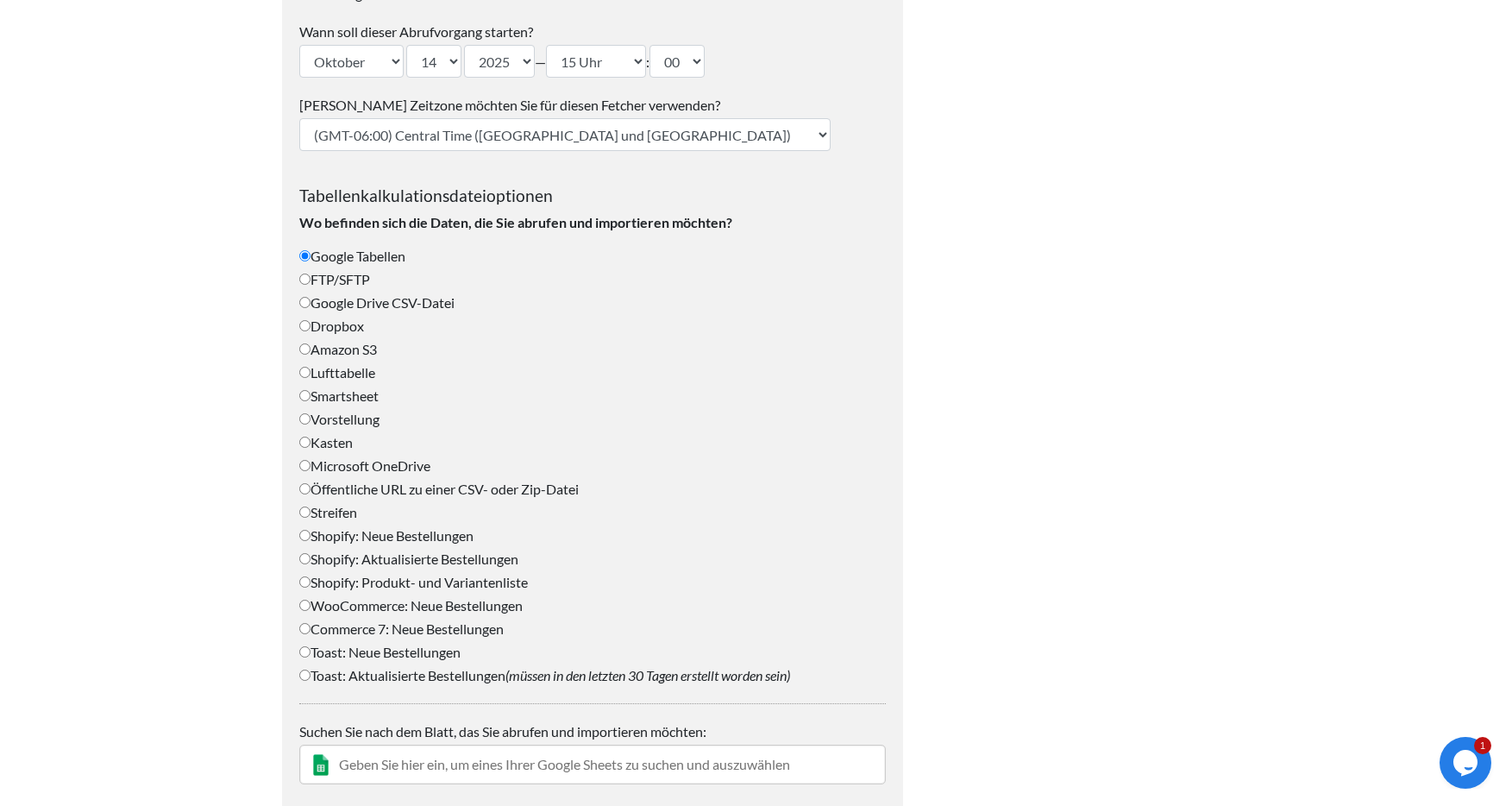
scroll to position [453, 0]
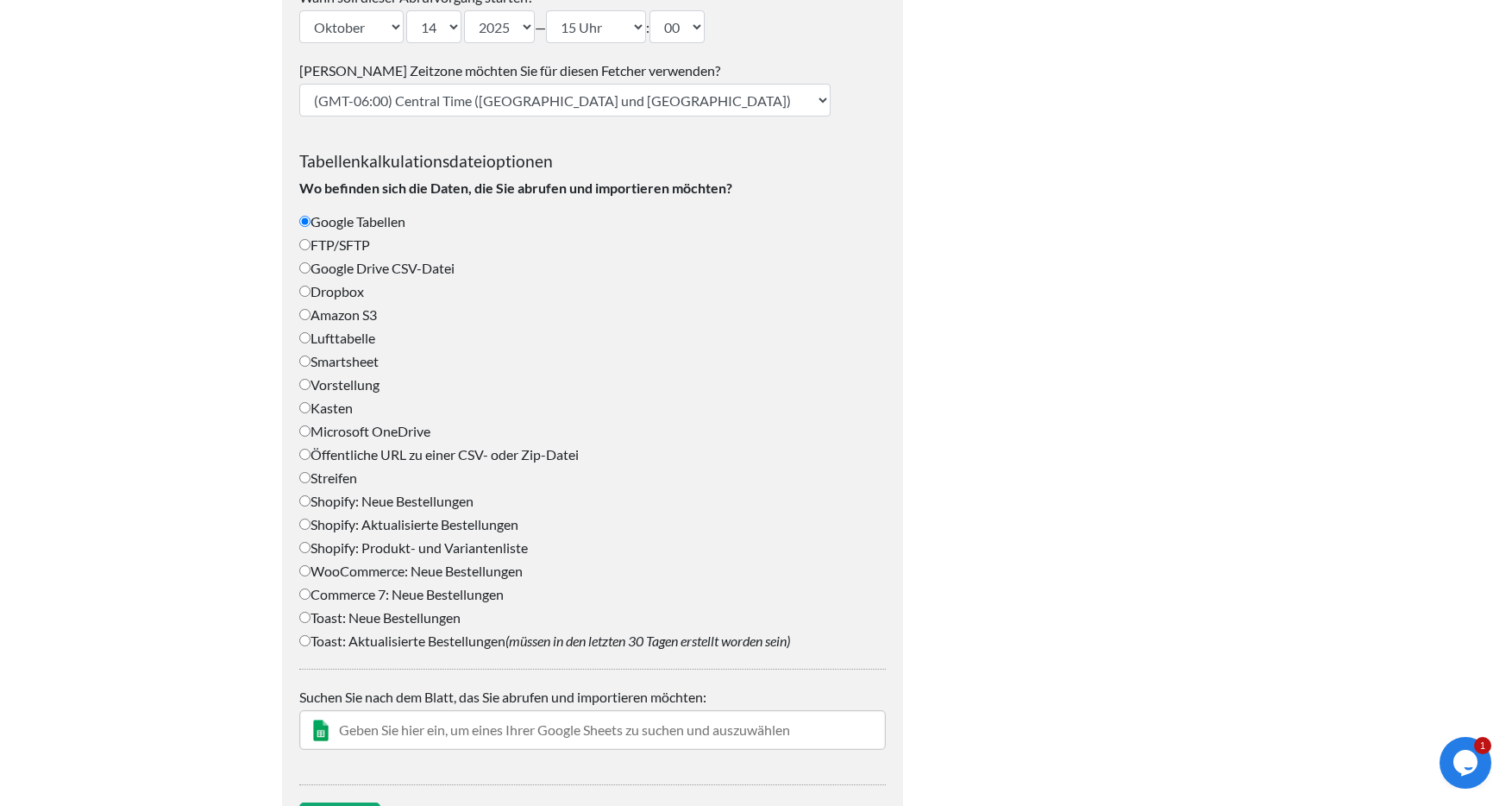
click at [304, 476] on input "Streifen" at bounding box center [304, 477] width 11 height 11
radio input "true"
click at [304, 476] on input "Streifen" at bounding box center [304, 477] width 11 height 11
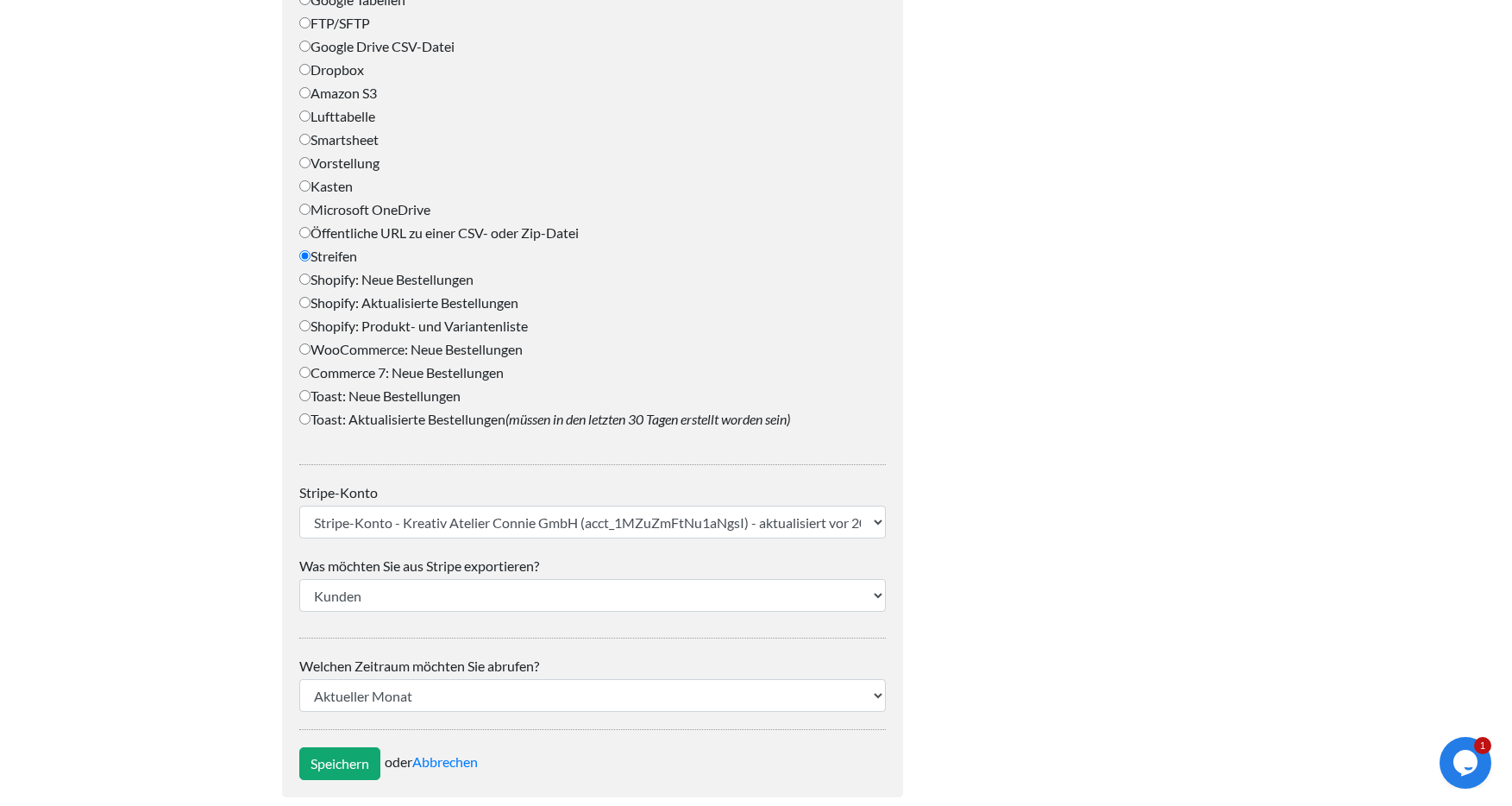
scroll to position [697, 0]
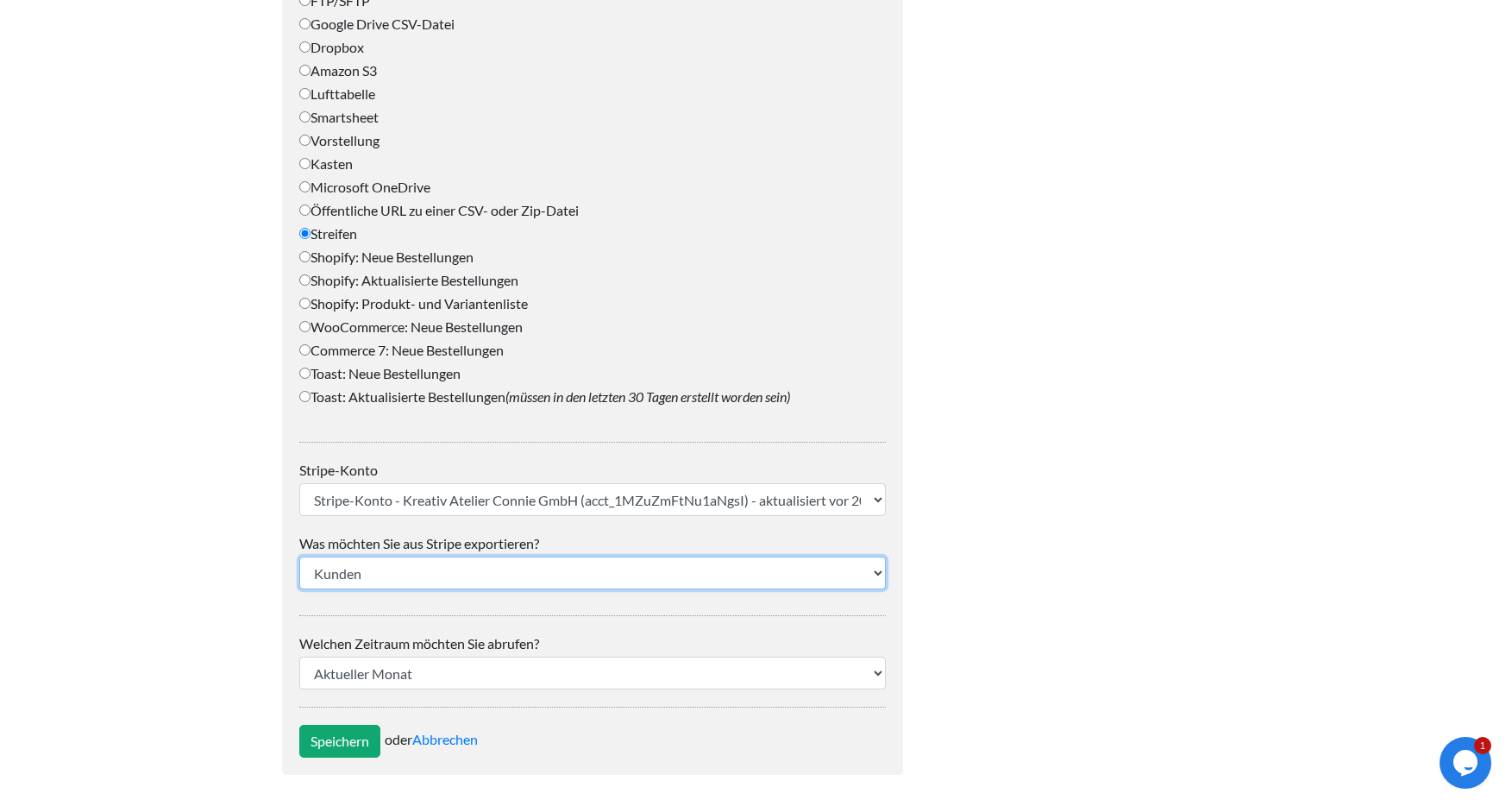
click at [513, 570] on select "Kunden Zahlungen Rechnungen Rückerstattungen Abonnements (Alle) Abonnements (nu…" at bounding box center [592, 572] width 586 height 33
select select "invoices"
click at [299, 556] on select "Kunden Zahlungen Rechnungen Rückerstattungen Abonnements (Alle) Abonnements (nu…" at bounding box center [592, 572] width 586 height 33
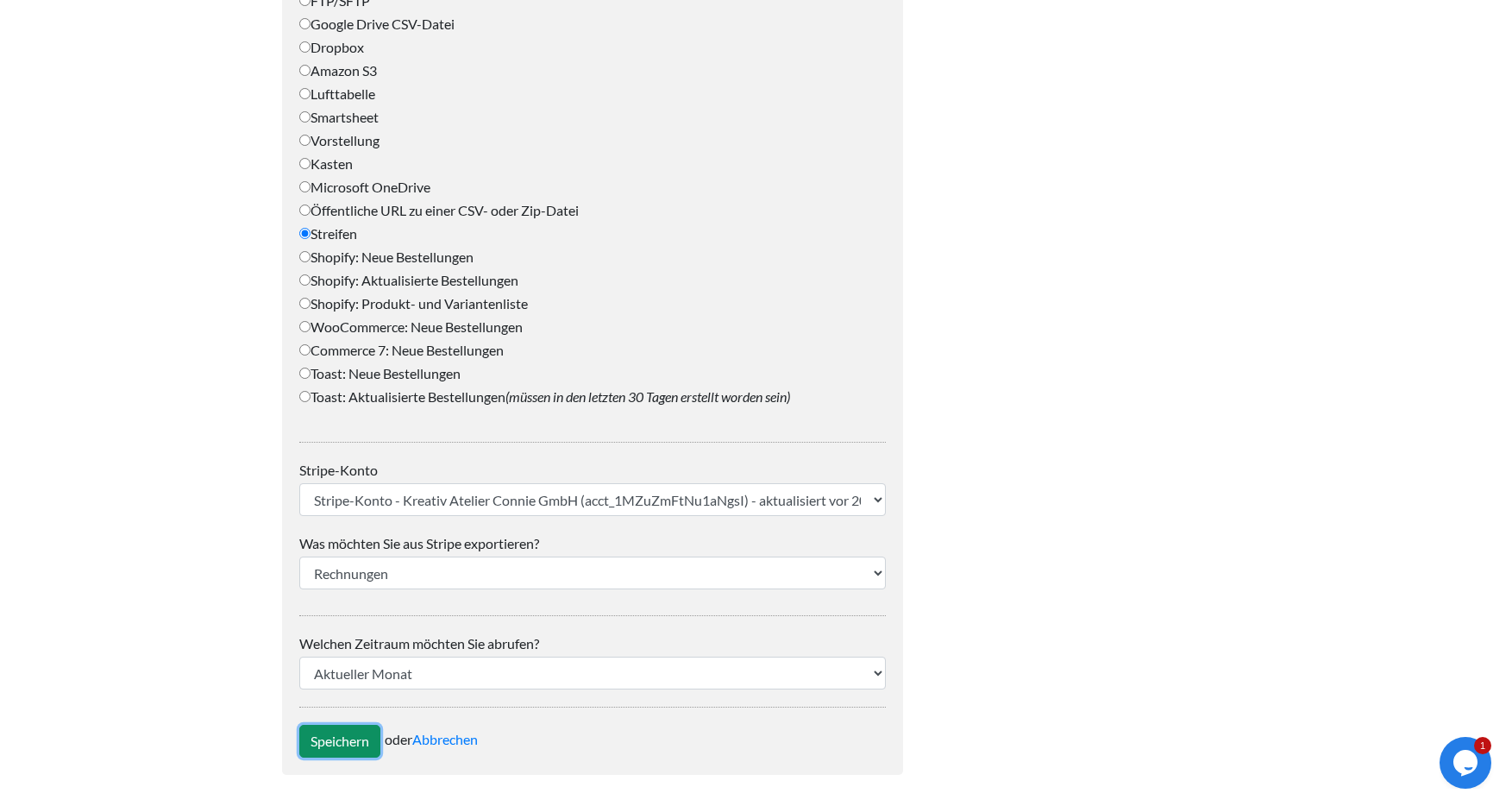
click at [355, 735] on input "Speichern" at bounding box center [339, 740] width 81 height 33
type input "Save"
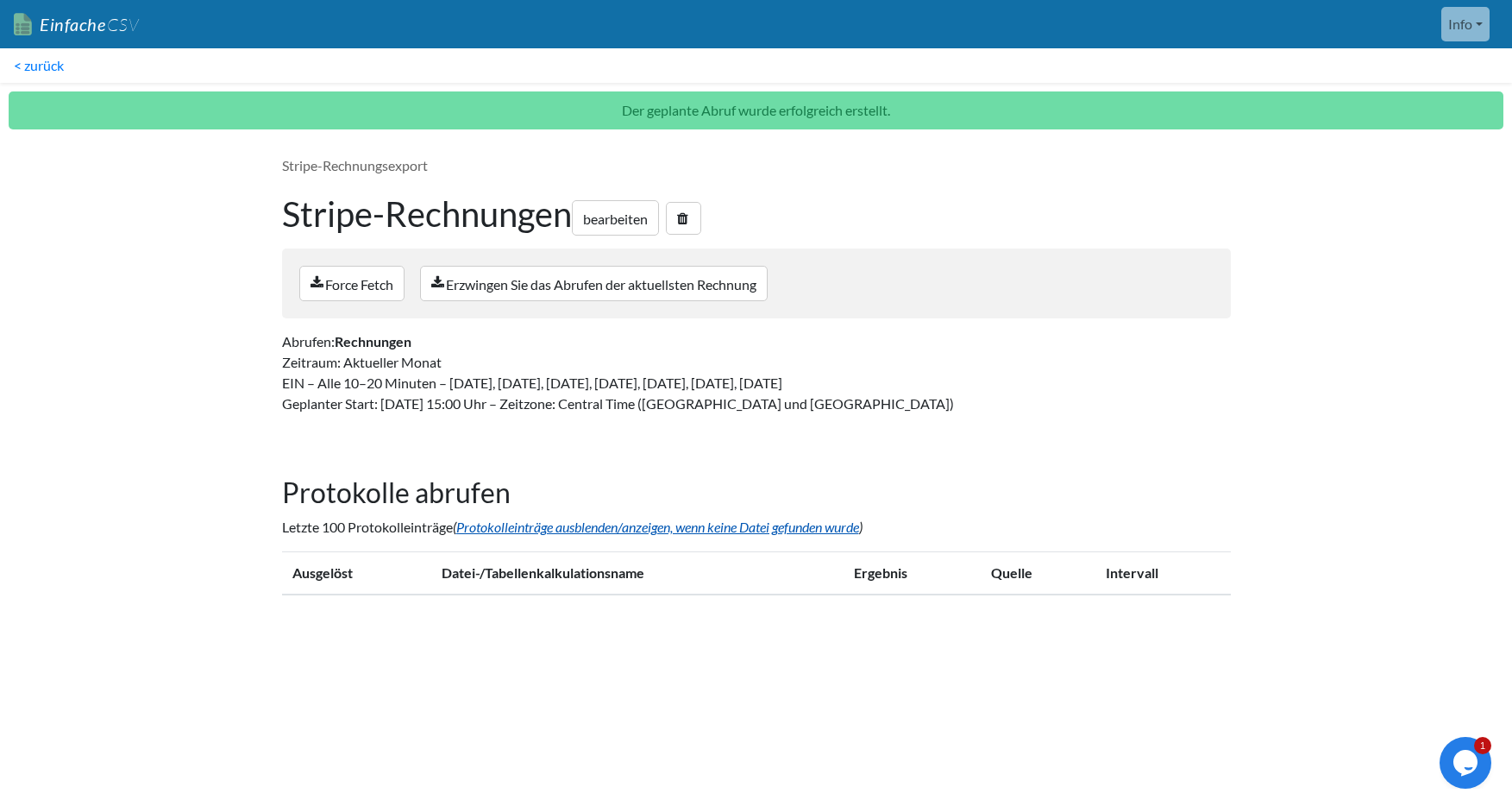
click at [653, 524] on font "Protokolleinträge ausblenden/anzeigen, wenn keine Datei gefunden wurde" at bounding box center [658, 526] width 403 height 17
click at [552, 285] on font "Erzwingen Sie das Abrufen der aktuellsten Rechnung" at bounding box center [600, 284] width 310 height 17
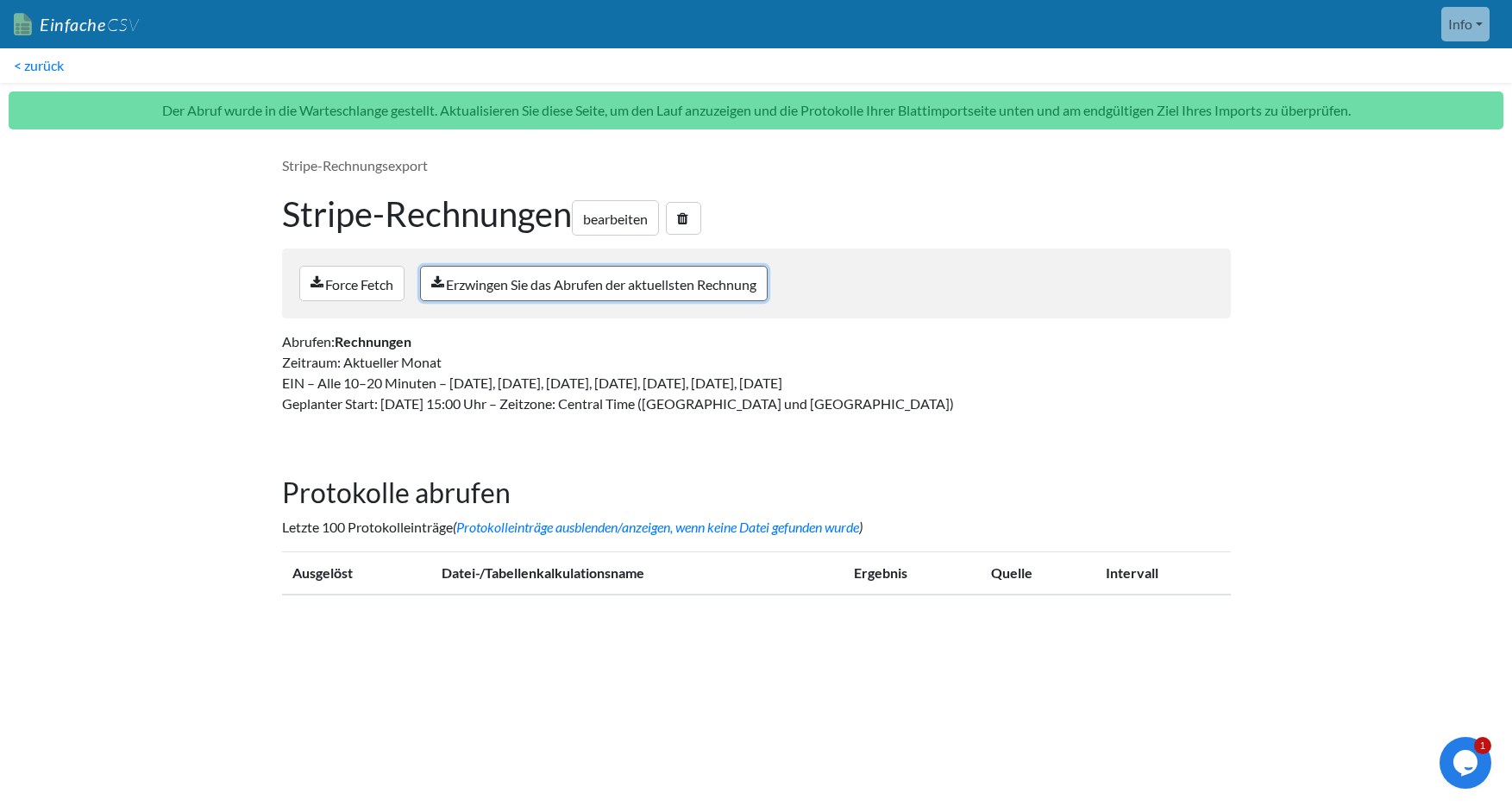
click at [589, 289] on font "Erzwingen Sie das Abrufen der aktuellsten Rechnung" at bounding box center [600, 284] width 310 height 17
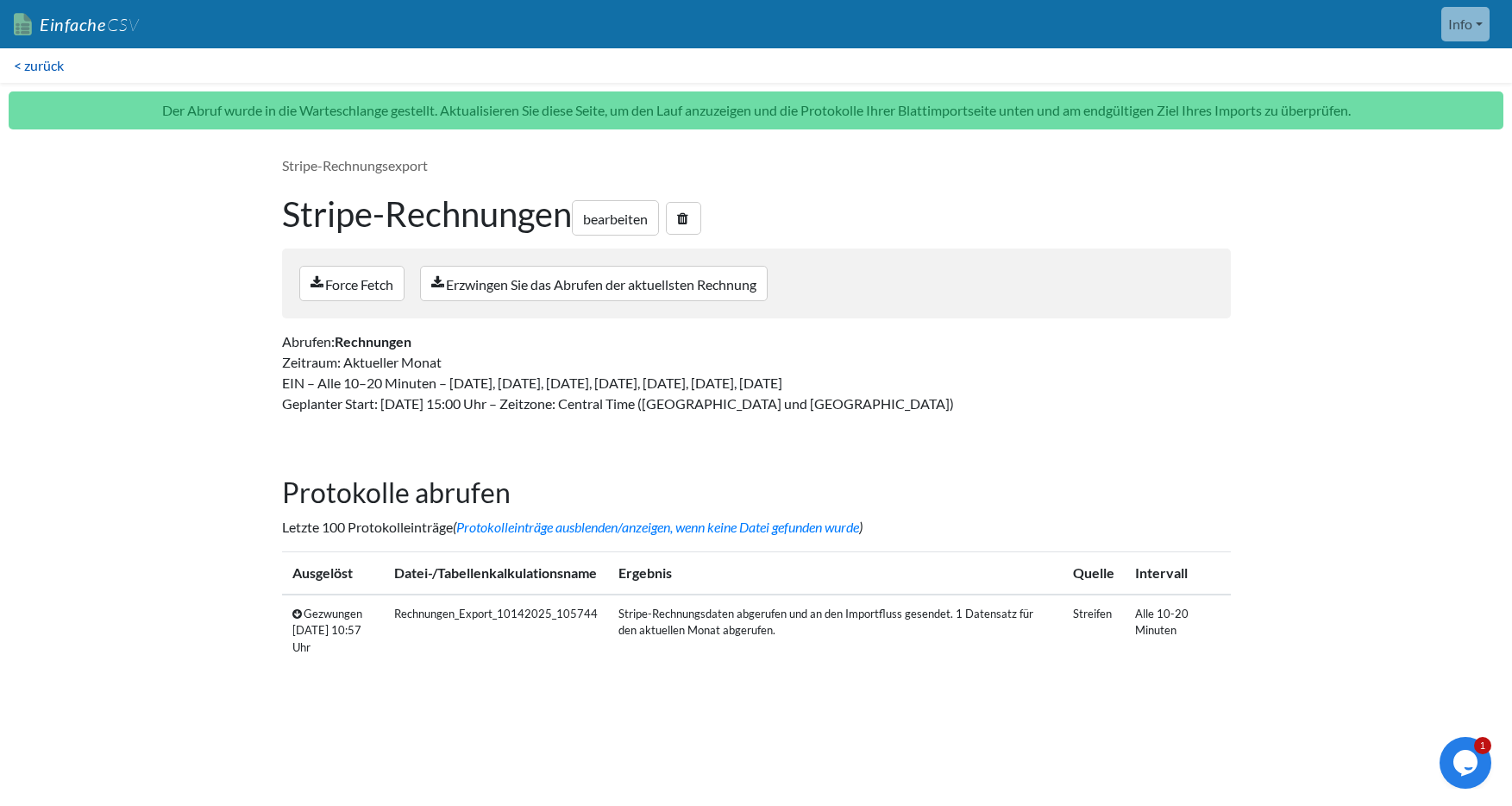
click at [42, 61] on font "< zurück" at bounding box center [39, 65] width 50 height 17
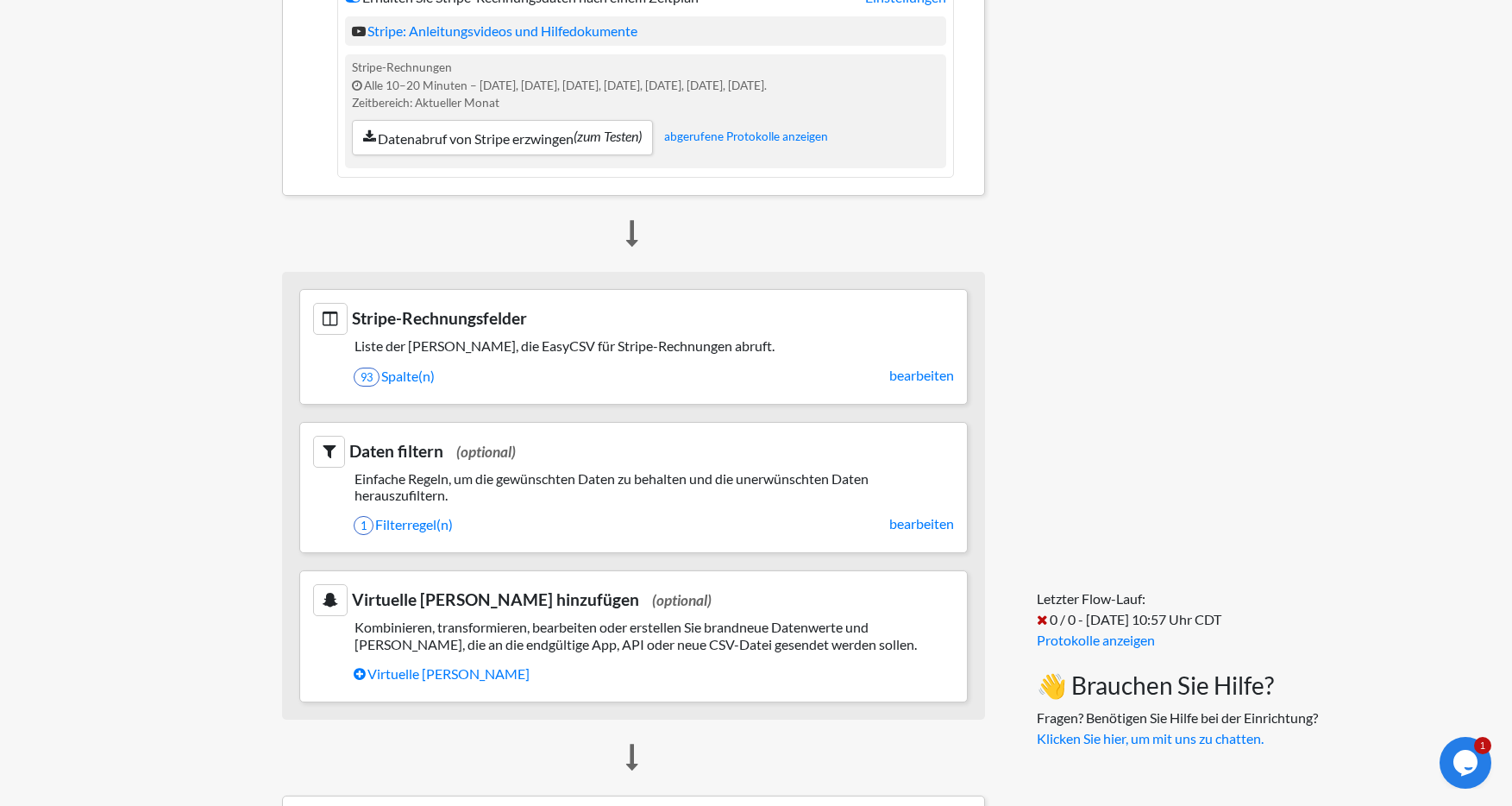
scroll to position [331, 0]
click at [926, 532] on font "bearbeiten" at bounding box center [922, 524] width 65 height 17
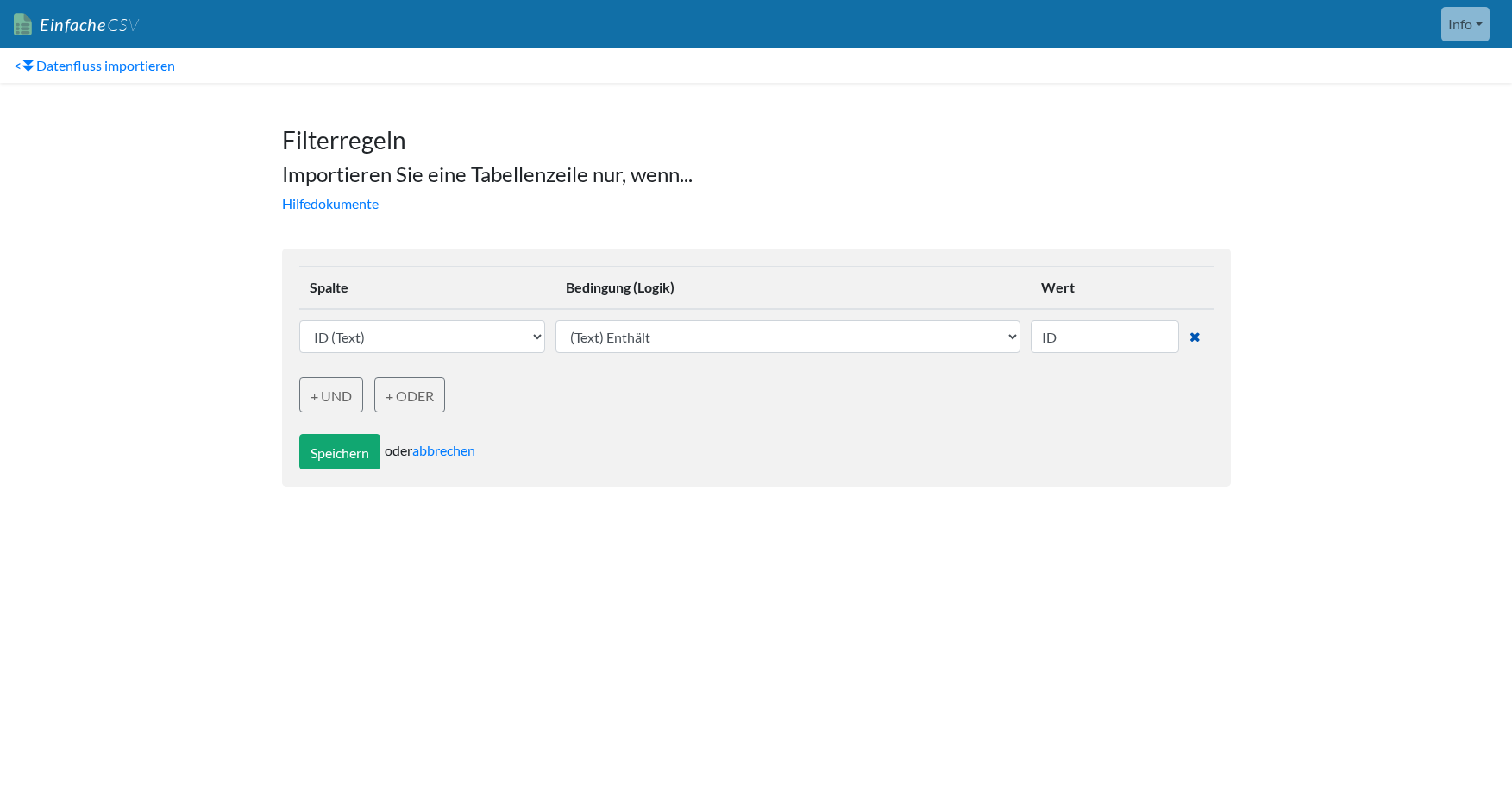
click at [1194, 337] on icon at bounding box center [1195, 337] width 11 height 14
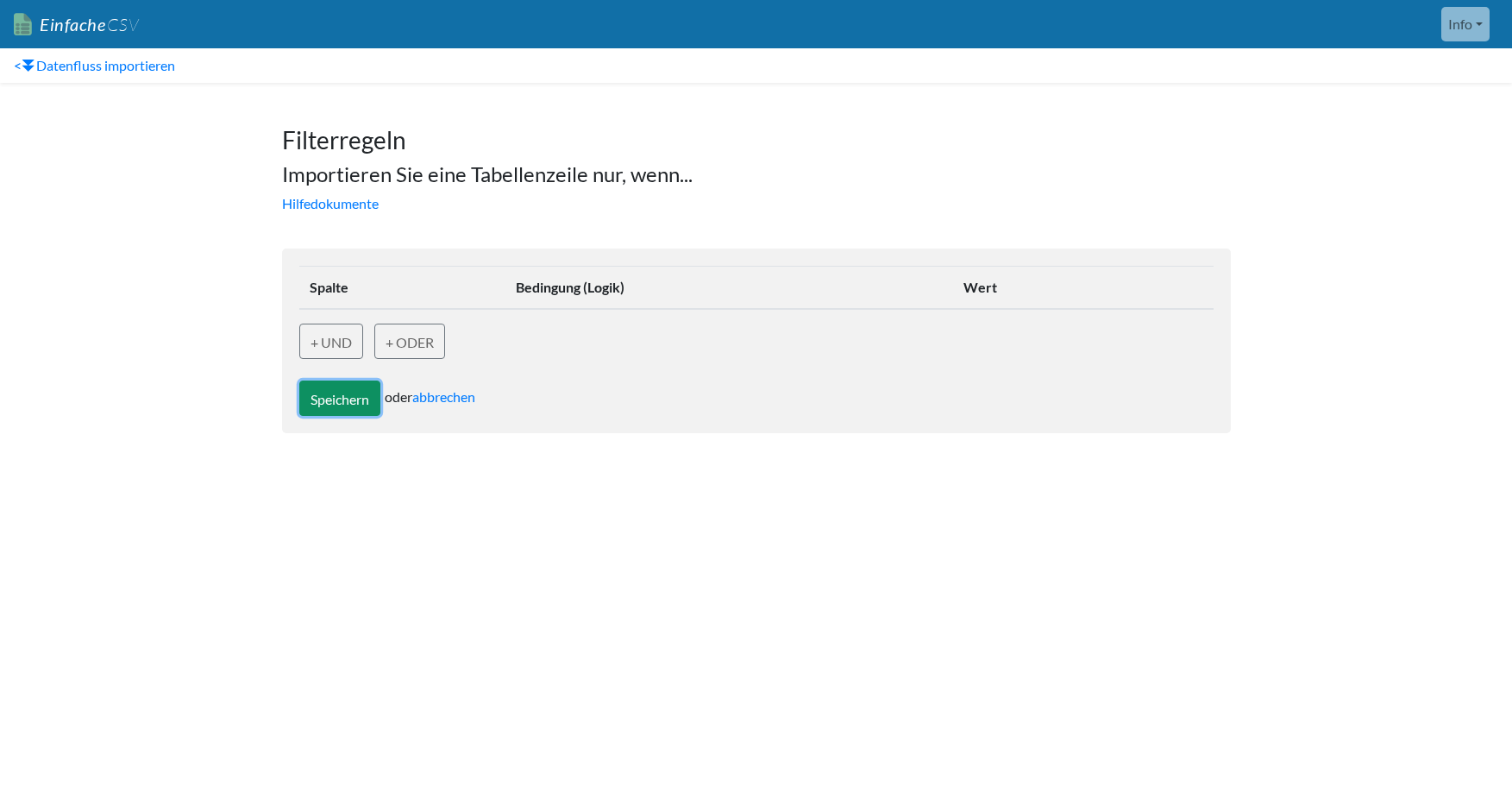
click at [334, 397] on font "Speichern" at bounding box center [339, 399] width 59 height 17
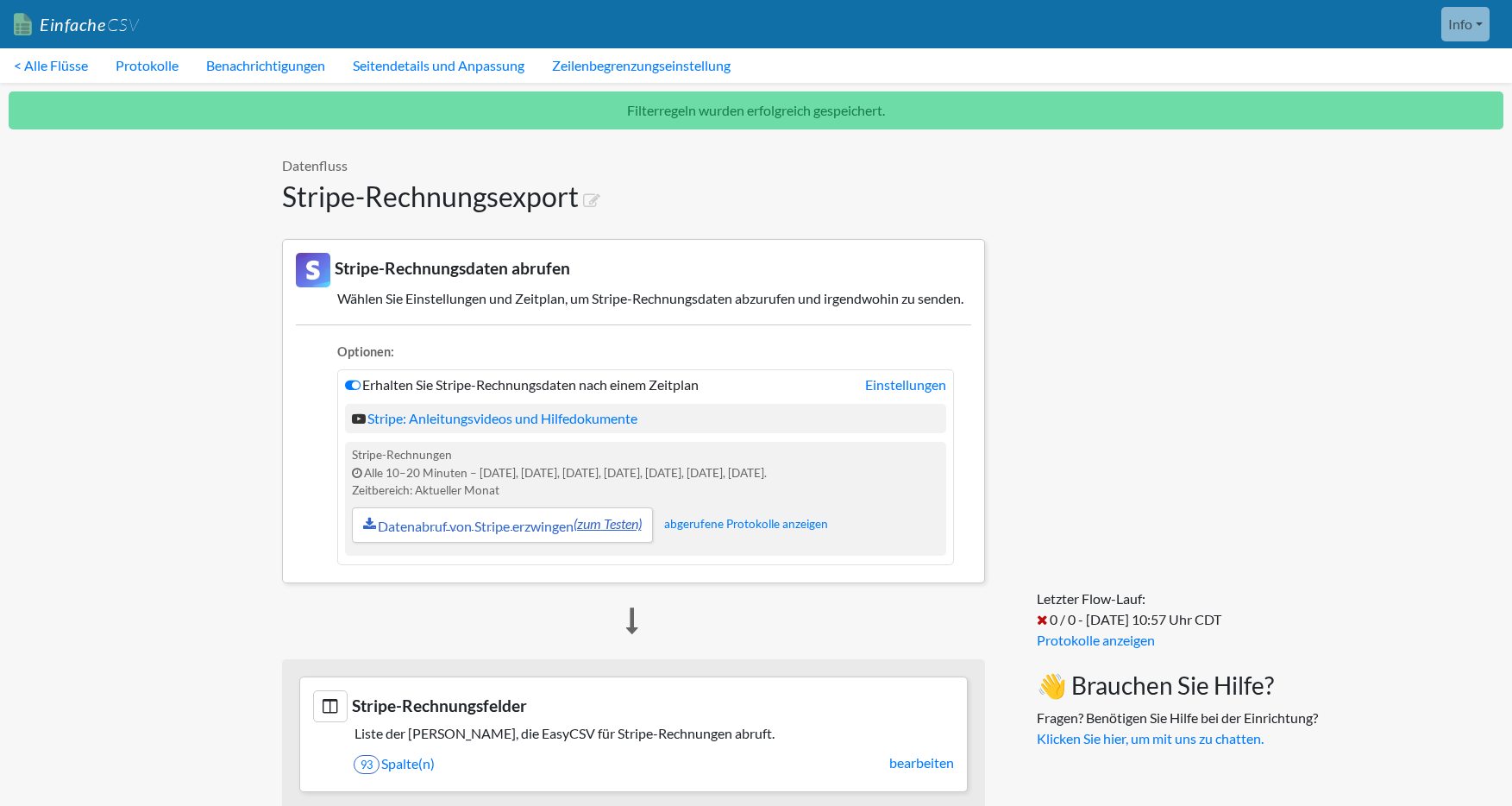
click at [469, 534] on font "Datenabruf von Stripe erzwingen" at bounding box center [476, 526] width 196 height 17
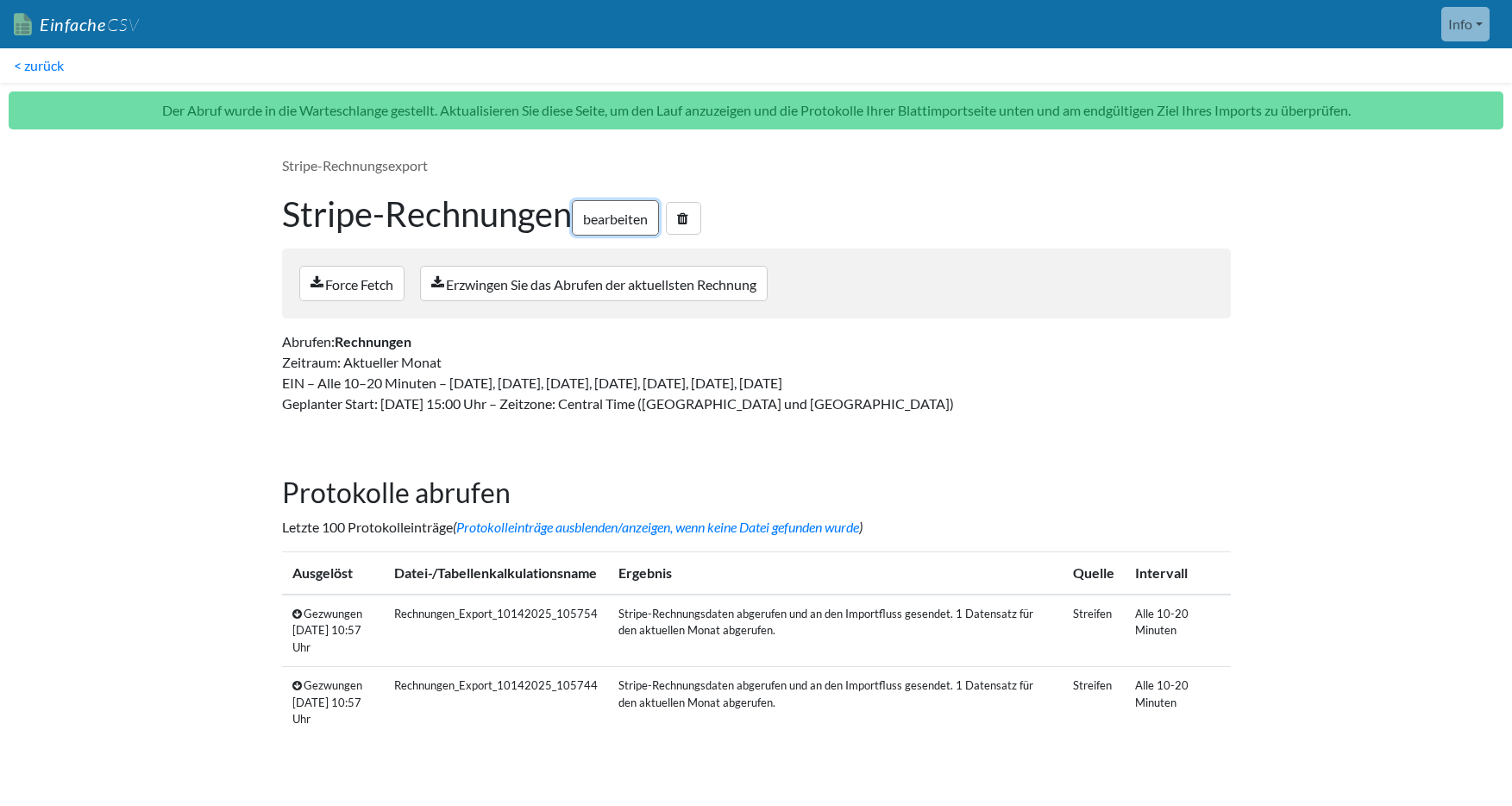
click at [627, 215] on font "bearbeiten" at bounding box center [615, 218] width 65 height 17
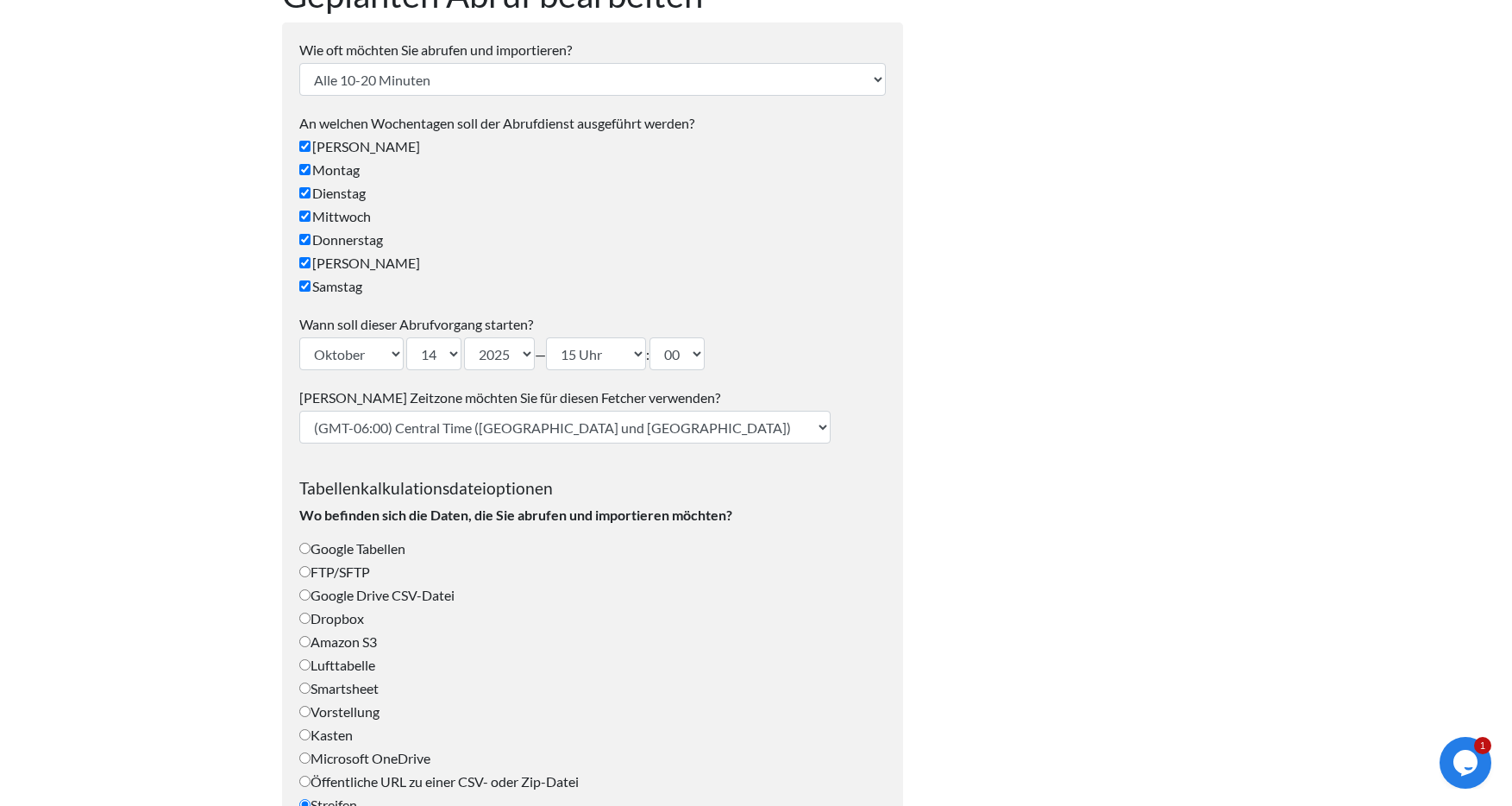
scroll to position [166, 0]
click at [586, 428] on select "(GMT-12:00) Internationale Datumsgrenze West (GMT-11:00) Amerikanisch-Samoa (GM…" at bounding box center [564, 424] width 531 height 33
select select "Zurich"
click at [299, 408] on select "(GMT-12:00) Internationale Datumsgrenze West (GMT-11:00) Amerikanisch-Samoa (GM…" at bounding box center [564, 424] width 531 height 33
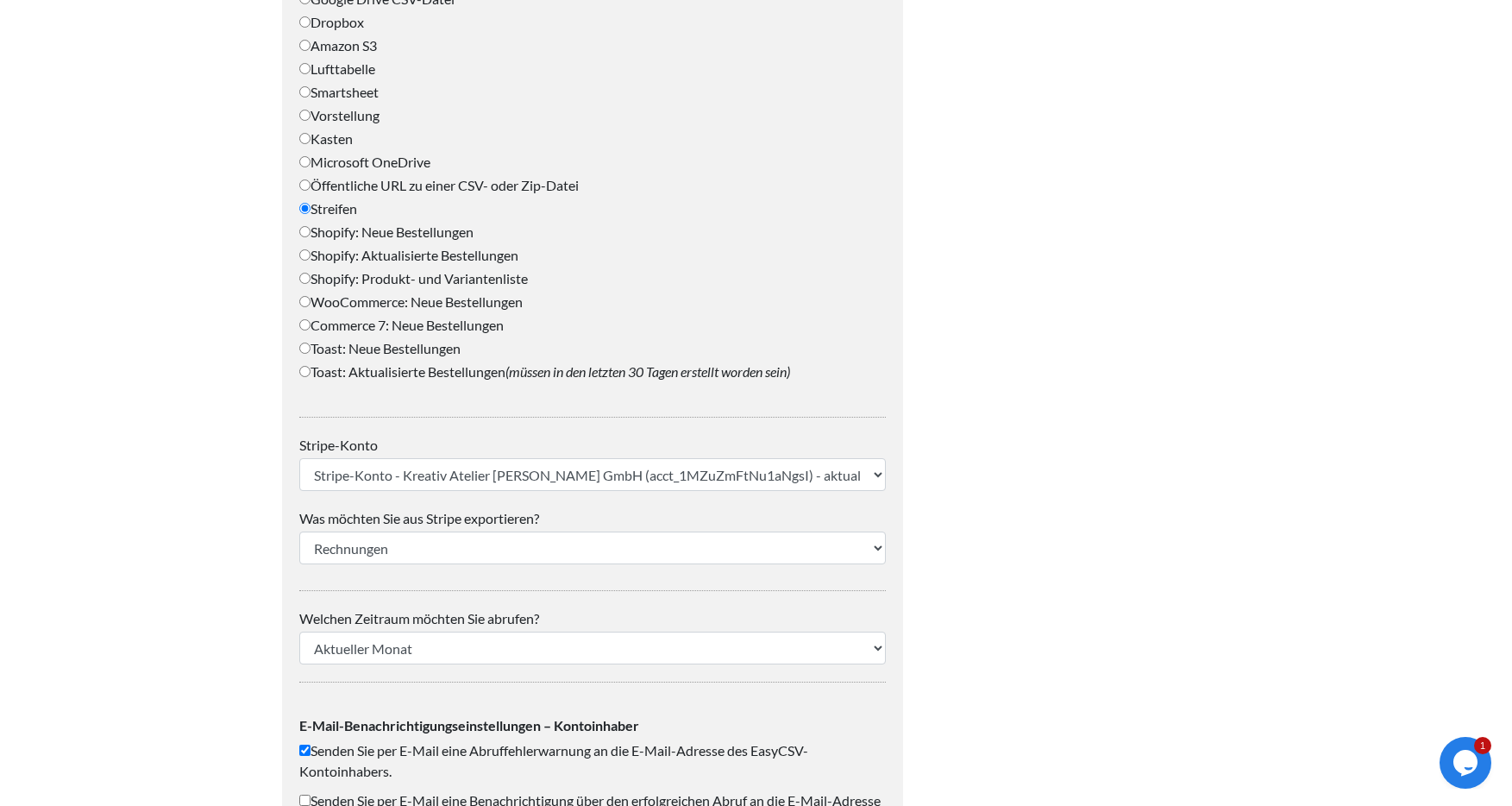
scroll to position [782, 0]
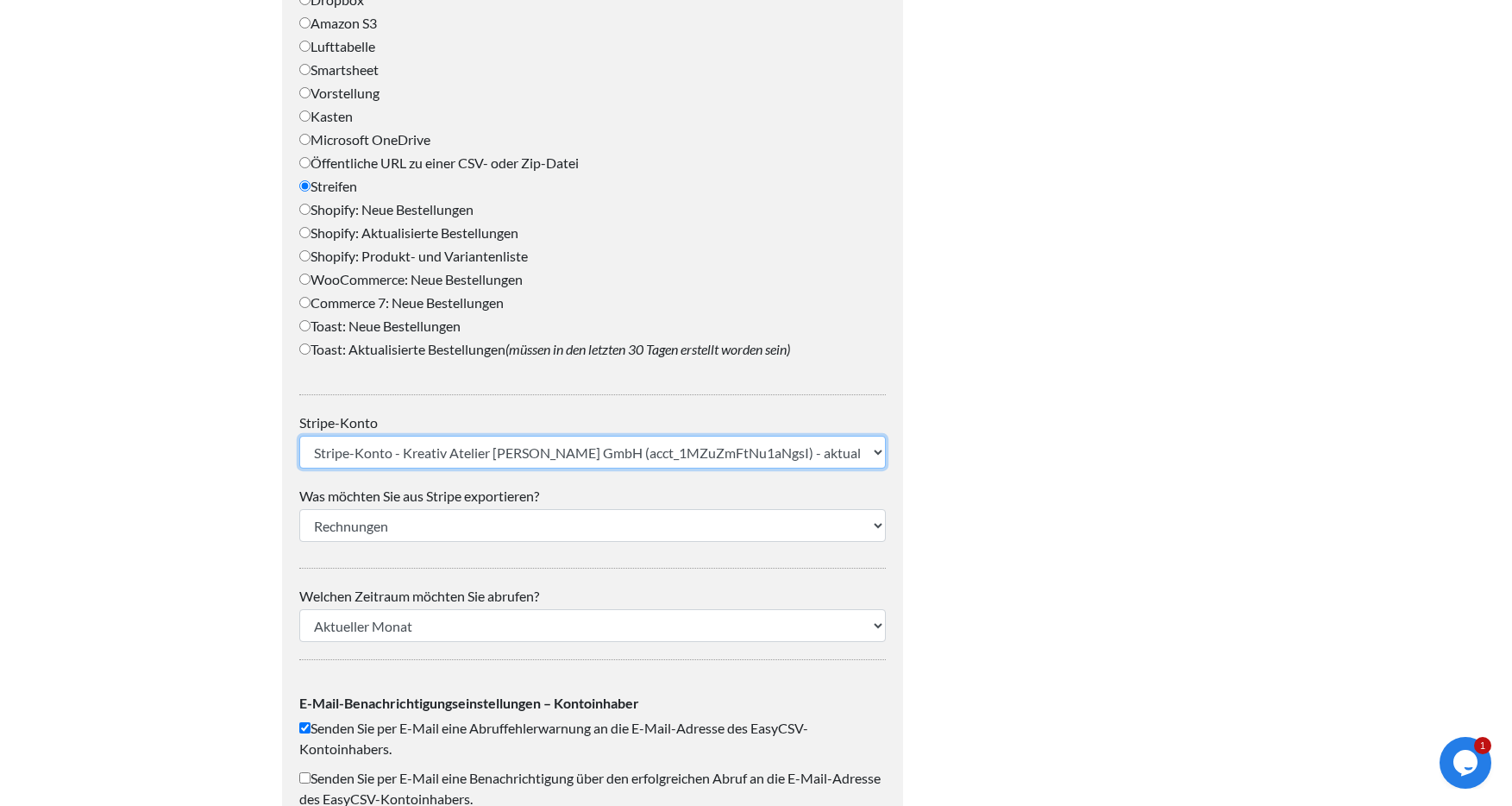
click at [770, 466] on select "Stripe-Konto - Kreativ Atelier Connie GmbH (acct_1MZuZmFtNu1aNgsI) - aktualisie…" at bounding box center [592, 452] width 586 height 33
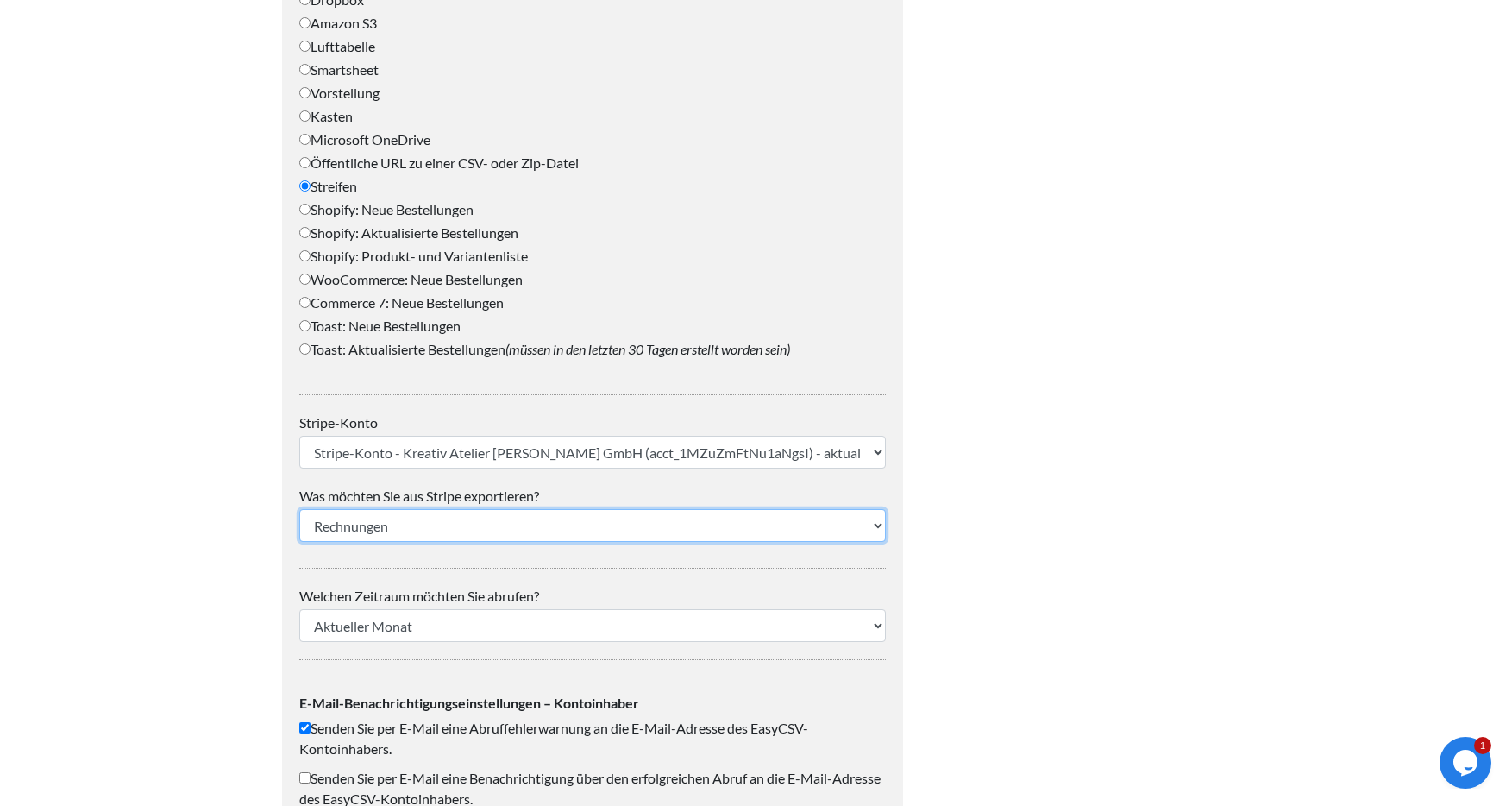
click at [589, 530] on select "Kunden Zahlungen Rechnungen Rückerstattungen Abonnements (Alle) Abonnements (nu…" at bounding box center [592, 525] width 586 height 33
click at [299, 509] on select "Kunden Zahlungen Rechnungen Rückerstattungen Abonnements (Alle) Abonnements (nu…" at bounding box center [592, 525] width 586 height 33
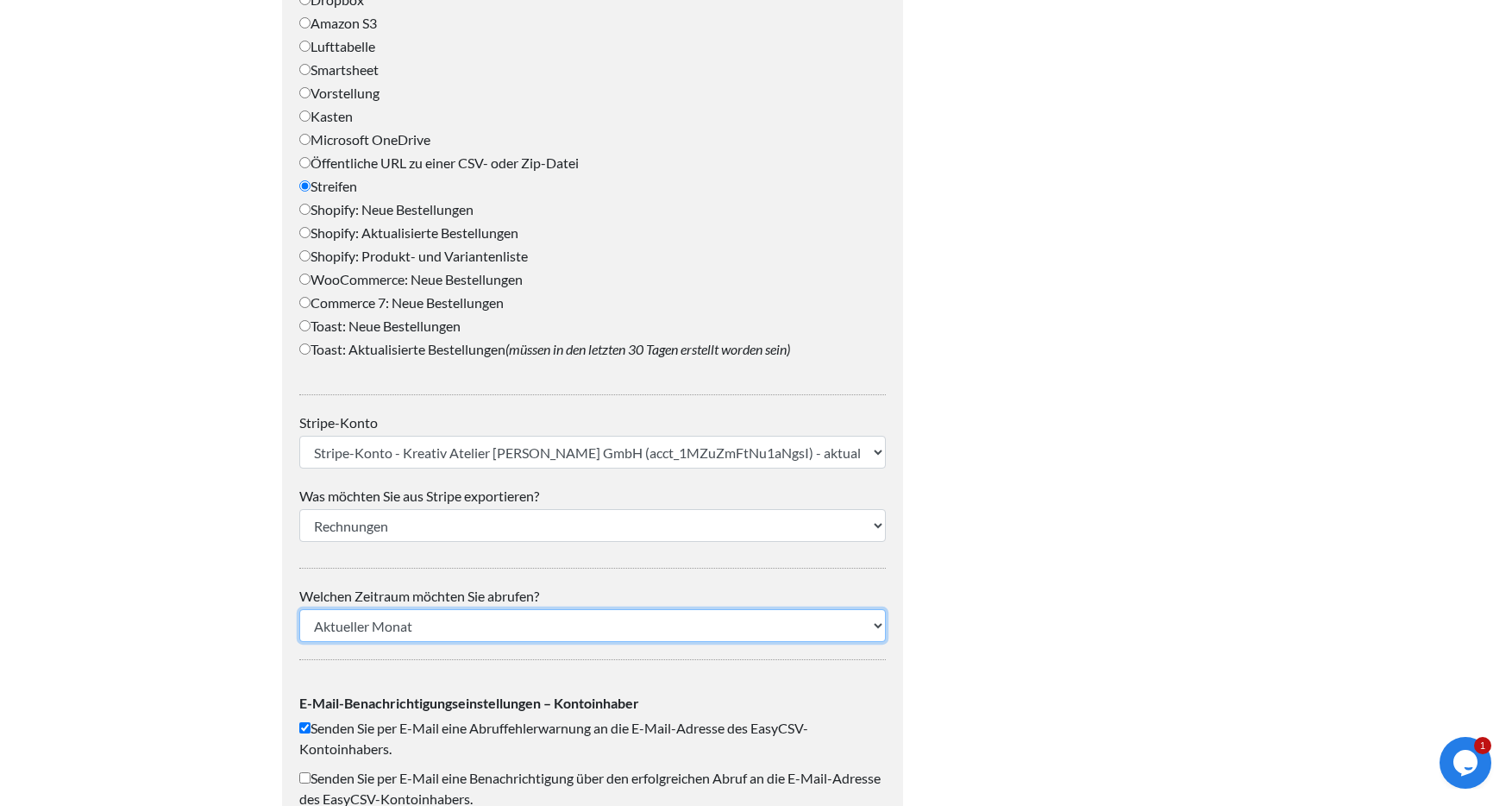
click at [439, 621] on select "Aktueller Monat Vorheriger Monat Heute Gestern Letzte X Tage (Sie können die An…" at bounding box center [592, 625] width 586 height 33
select select "previous_month"
click at [299, 609] on select "Aktueller Monat Vorheriger Monat Heute Gestern Letzte X Tage (Sie können die An…" at bounding box center [592, 625] width 586 height 33
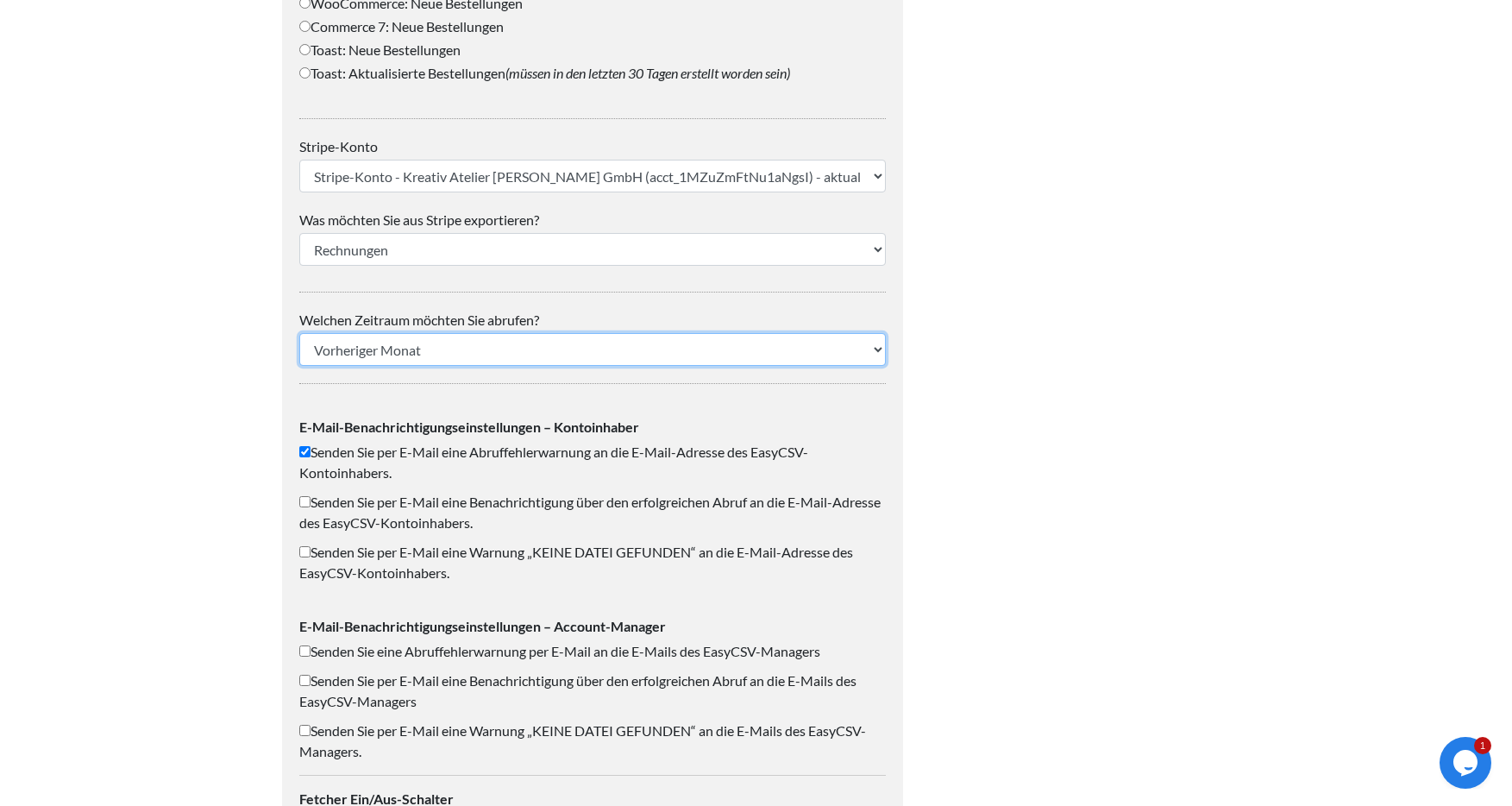
scroll to position [1068, 0]
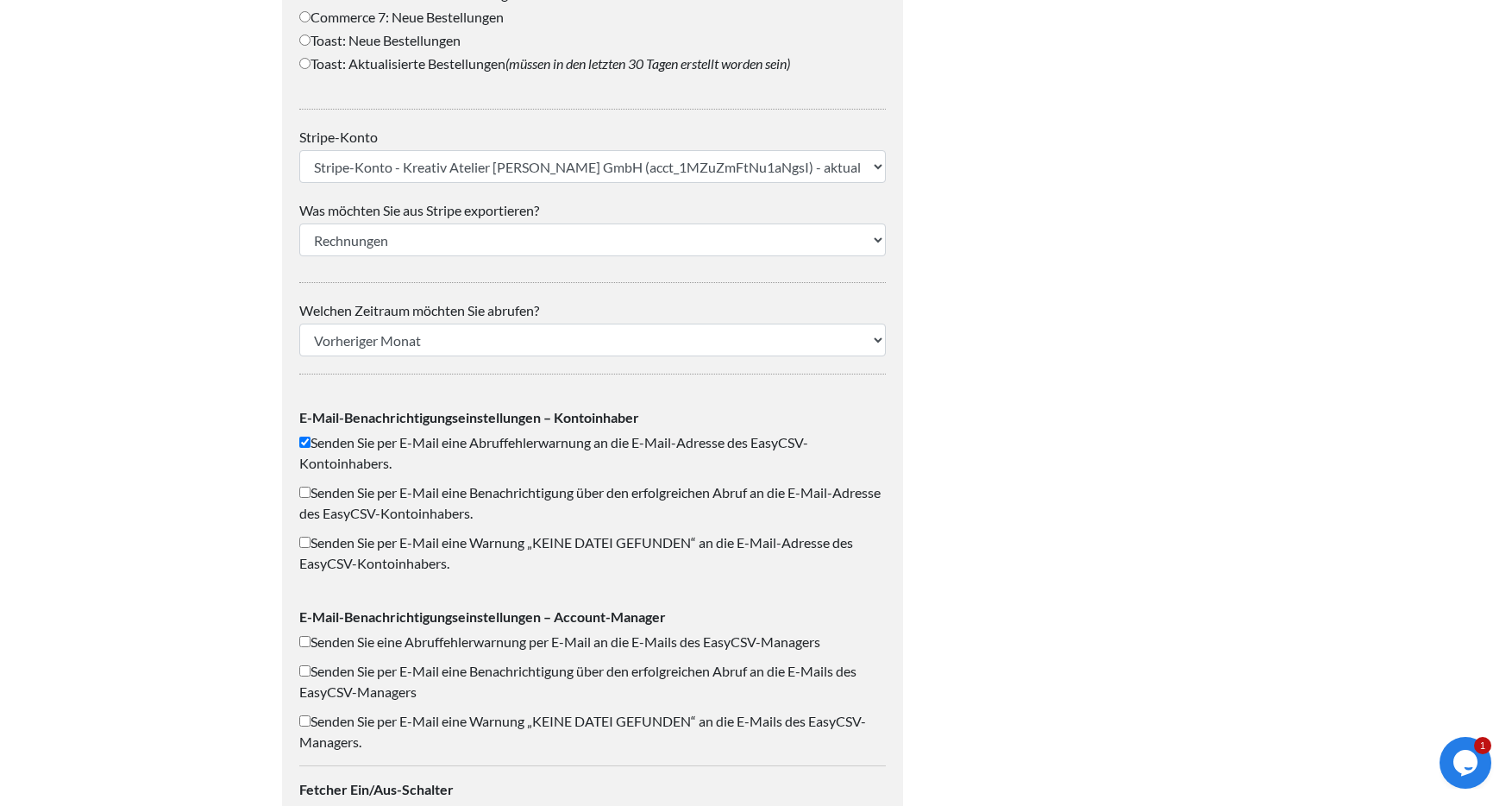
click at [302, 440] on input "Senden Sie per E-Mail eine Abruffehlerwarnung an die E-Mail-Adresse des EasyCSV…" at bounding box center [304, 442] width 11 height 11
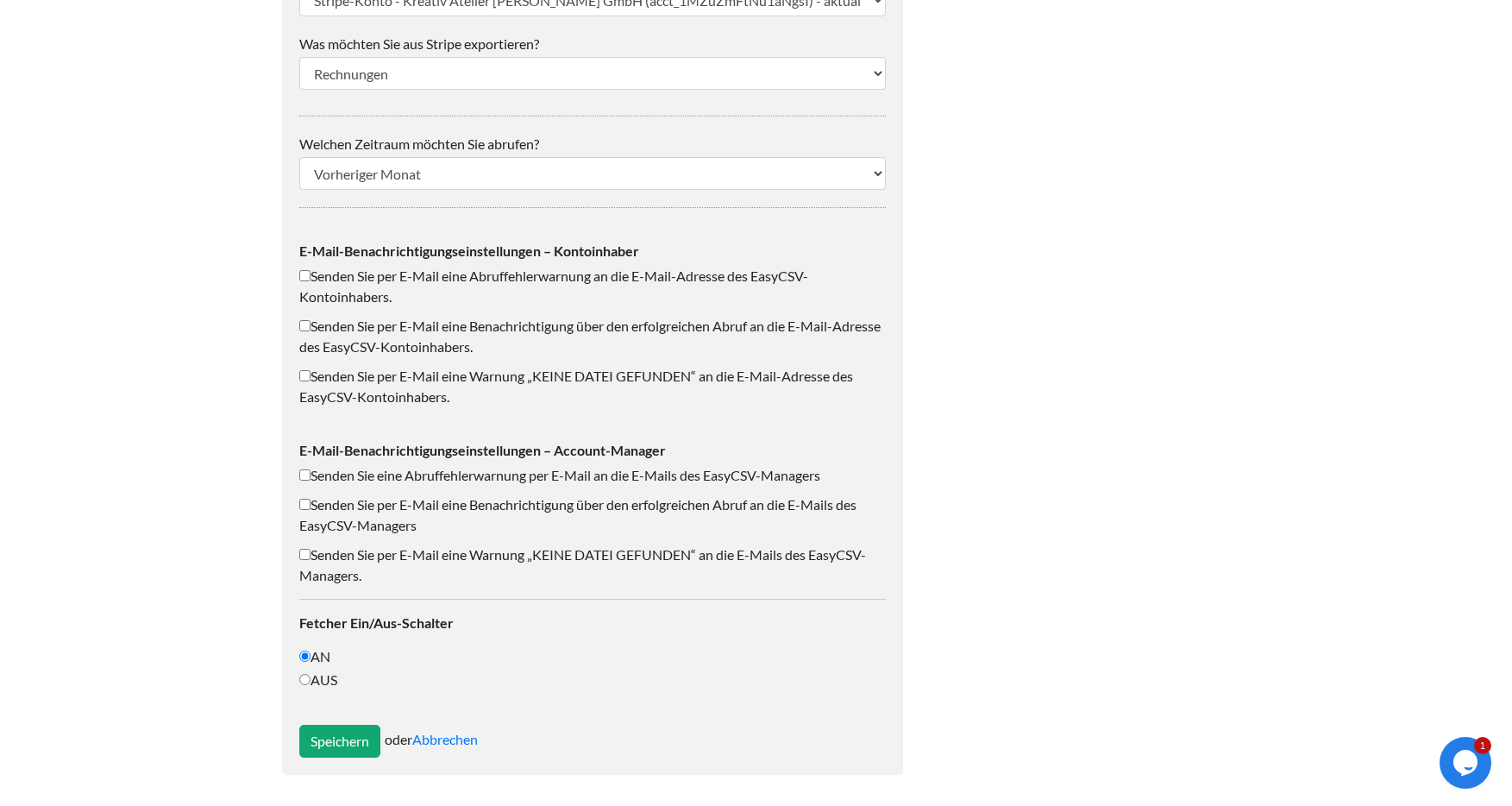
scroll to position [1234, 0]
click at [302, 277] on input "Senden Sie per E-Mail eine Abruffehlerwarnung an die E-Mail-Adresse des EasyCSV…" at bounding box center [304, 275] width 11 height 11
checkbox input "true"
click at [345, 737] on input "Speichern" at bounding box center [339, 740] width 81 height 33
type input "Save"
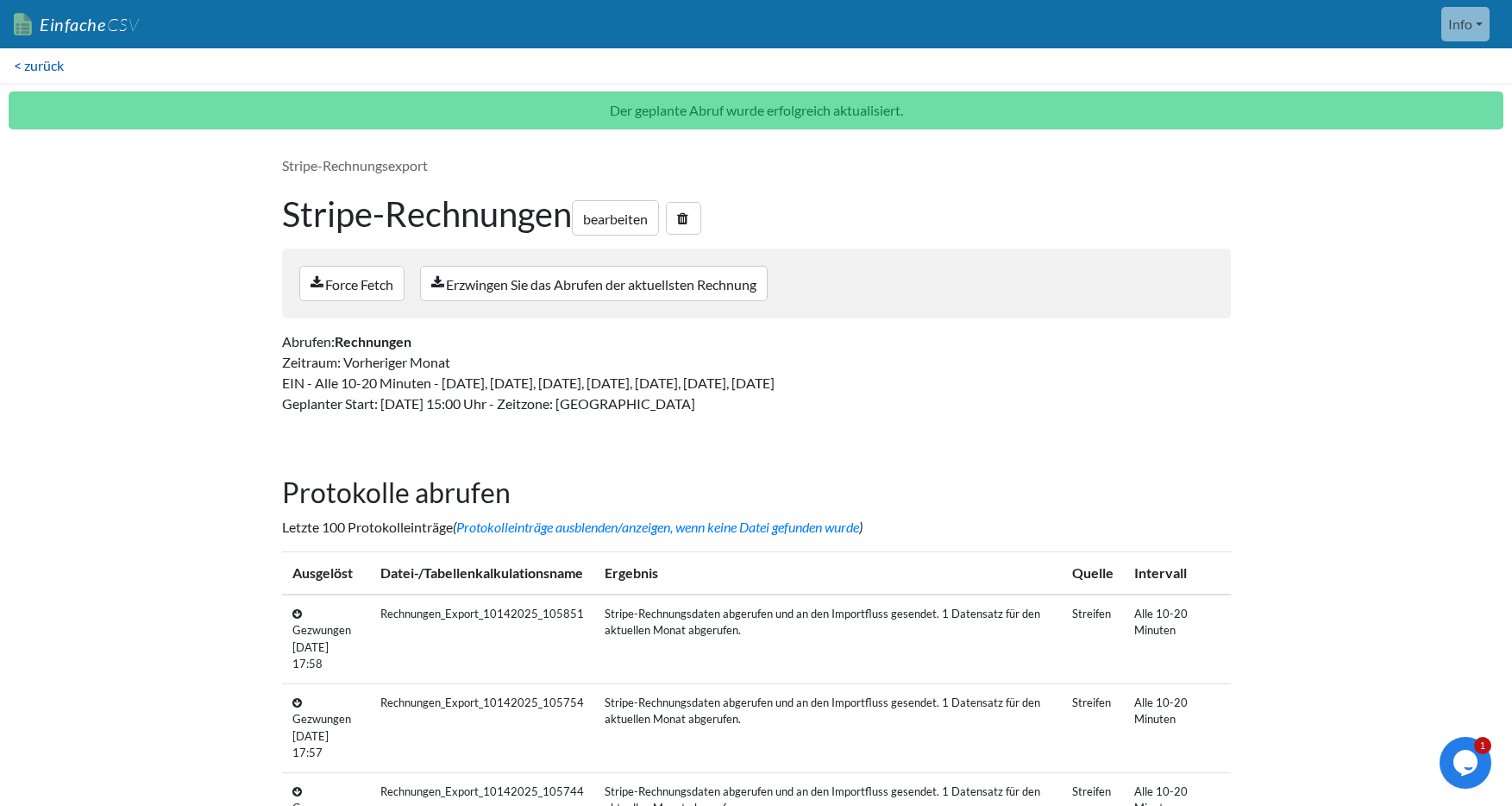
click at [52, 61] on font "< zurück" at bounding box center [39, 65] width 50 height 17
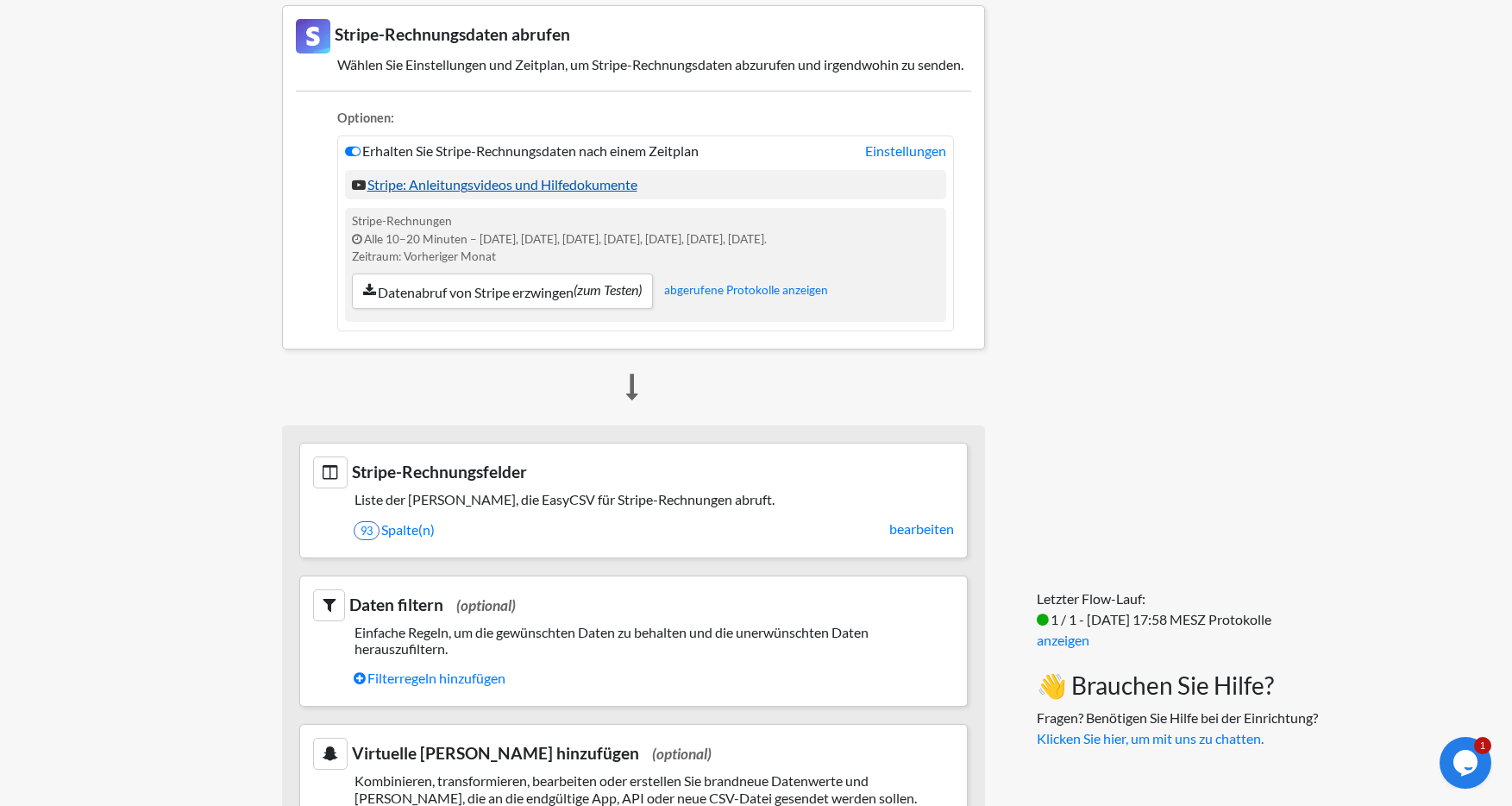
scroll to position [182, 0]
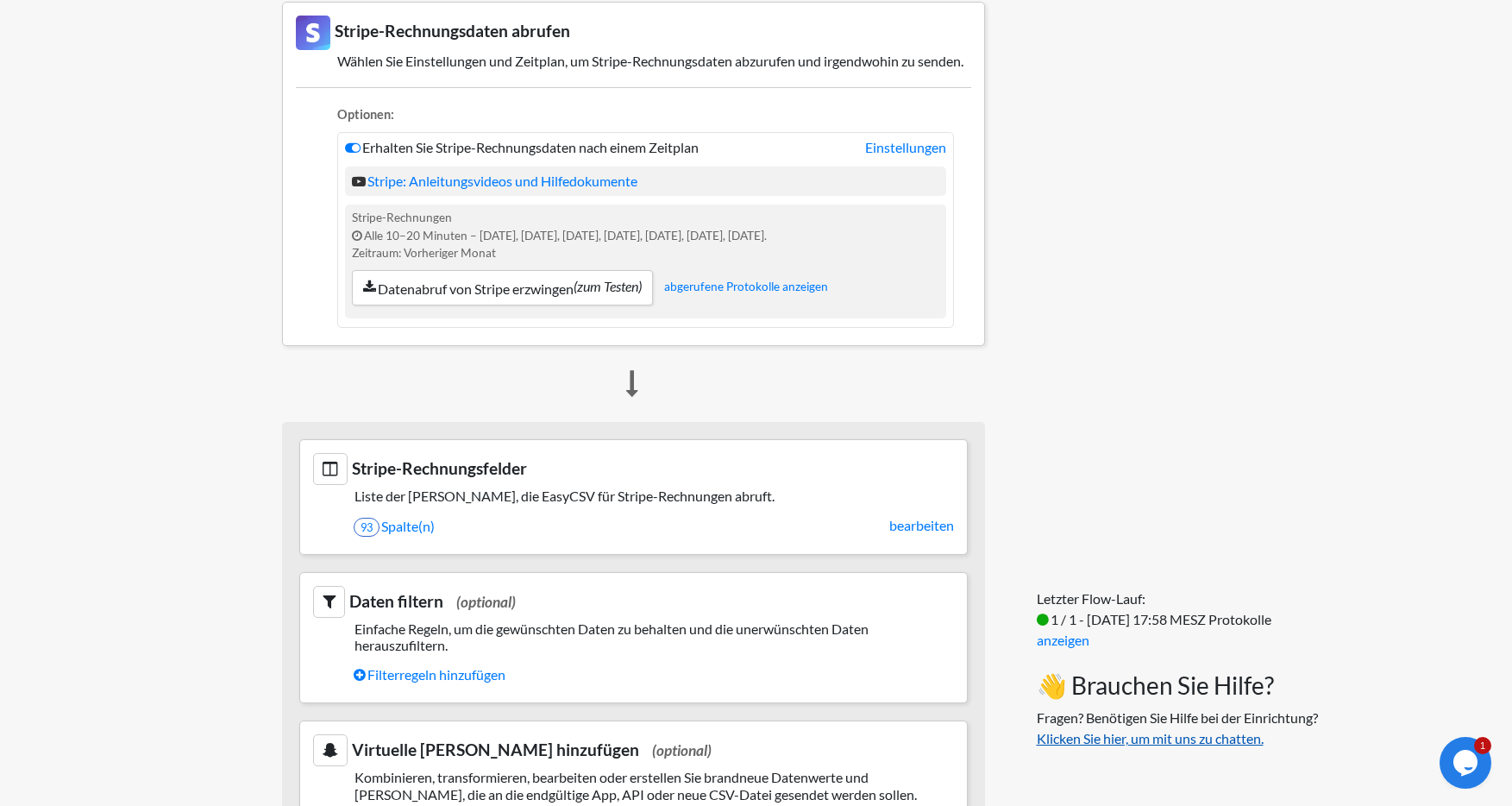
click at [1203, 739] on font "Klicken Sie hier, um mit uns zu chatten." at bounding box center [1150, 737] width 227 height 17
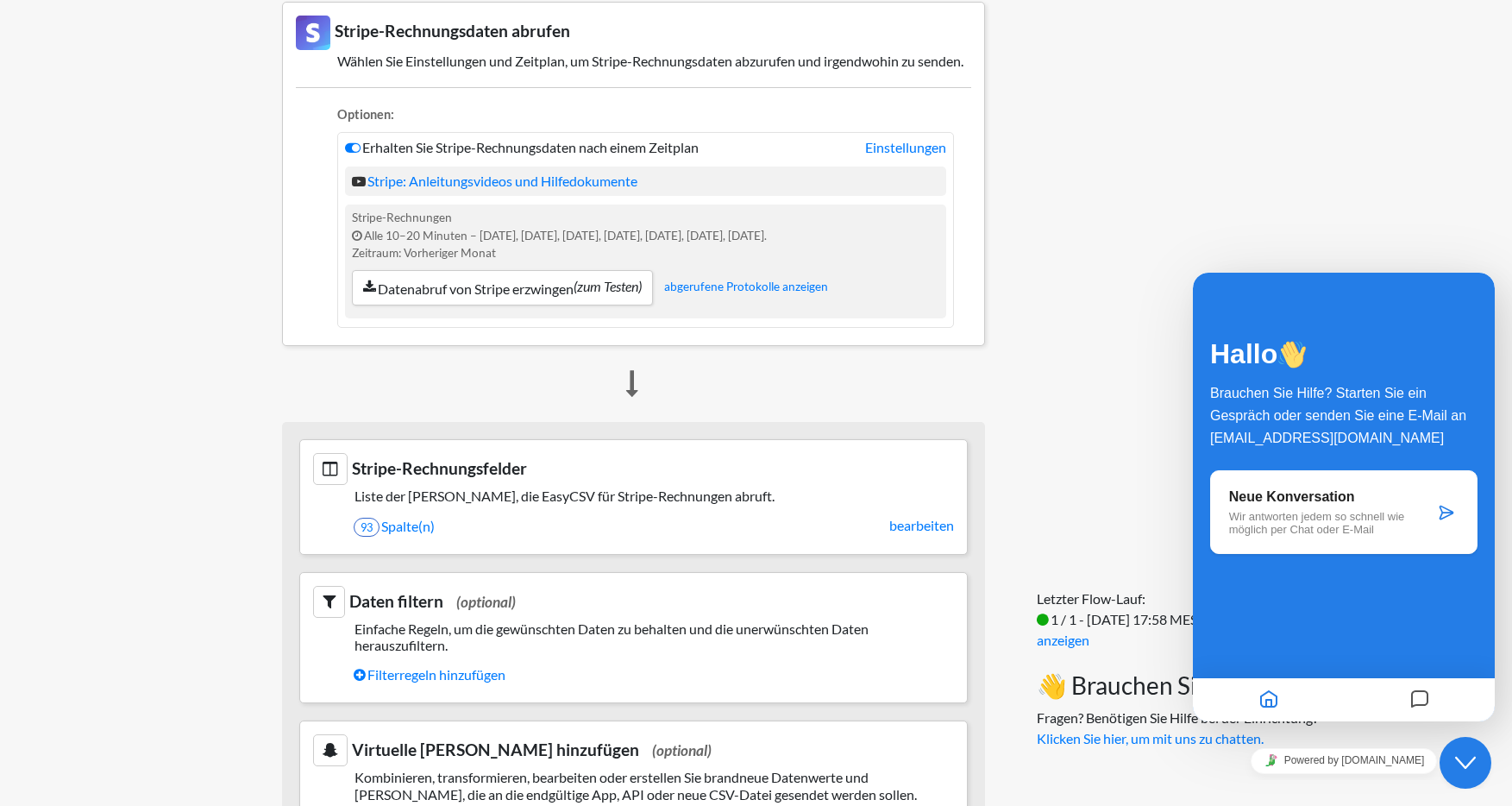
click at [1451, 508] on icon at bounding box center [1447, 512] width 18 height 18
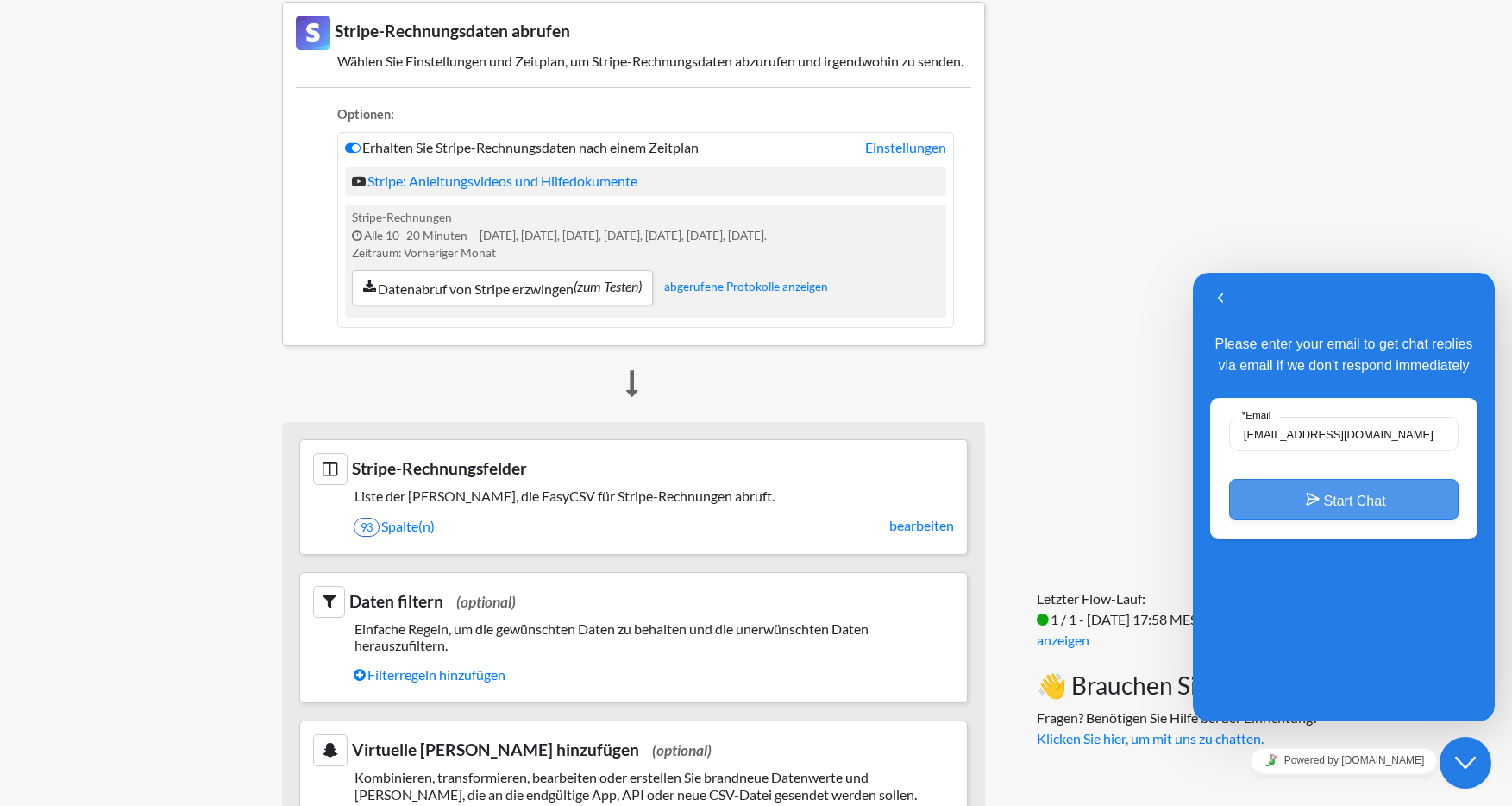
click at [1363, 502] on button "Start Chat" at bounding box center [1343, 499] width 229 height 41
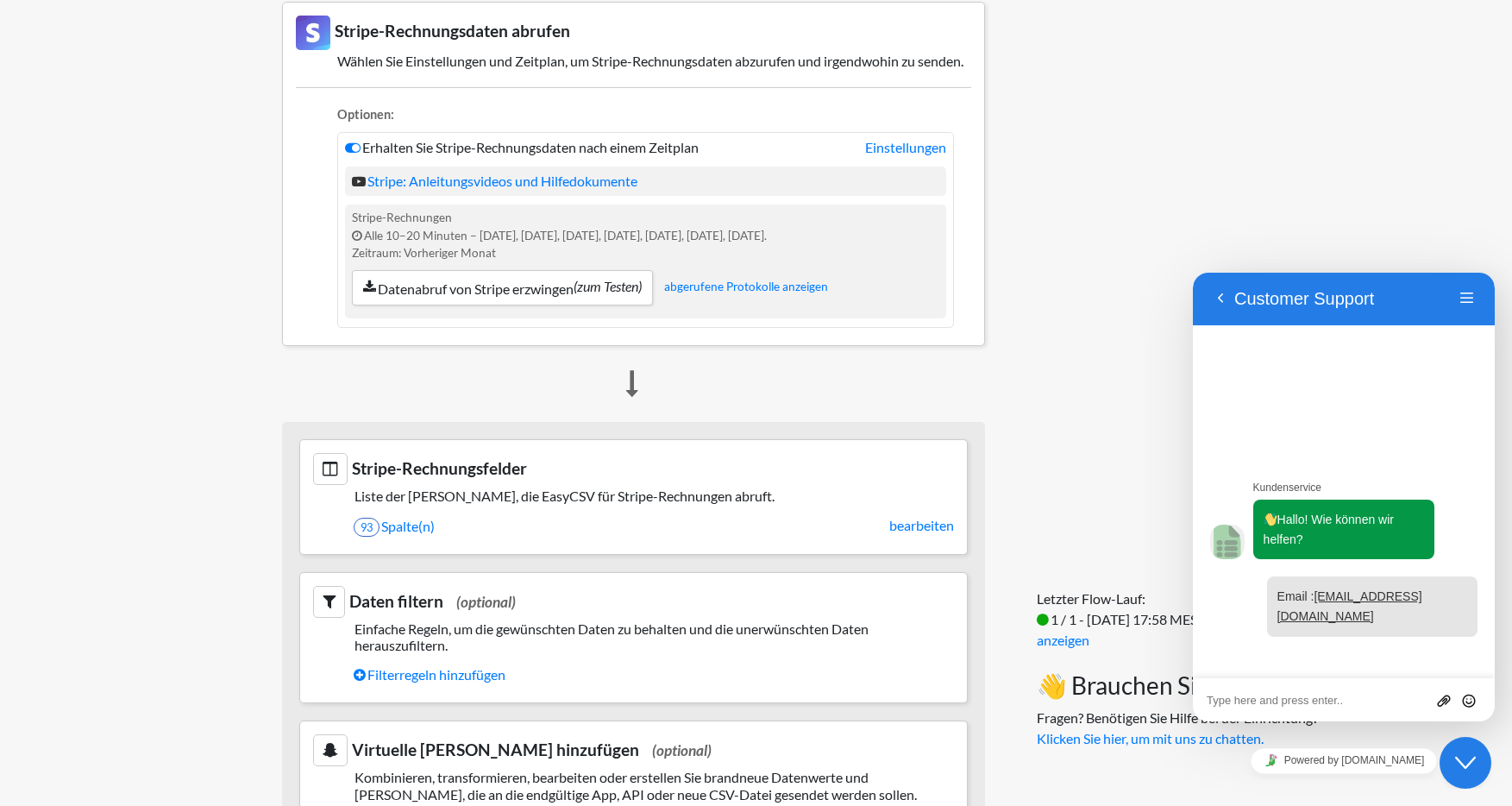
click at [1342, 704] on textarea at bounding box center [1344, 701] width 274 height 14
type textarea "denke ja guten TAg"
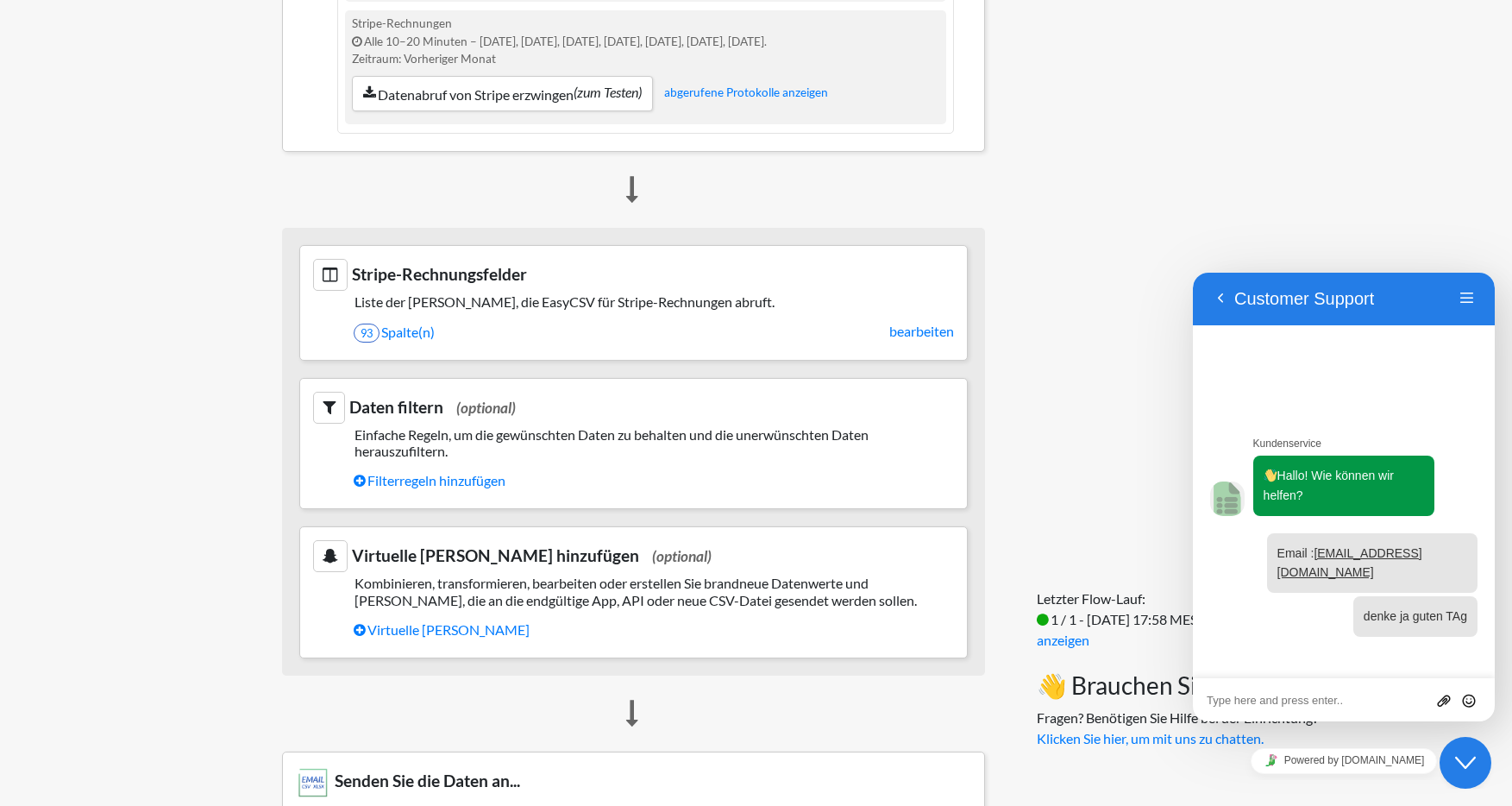
scroll to position [399, 0]
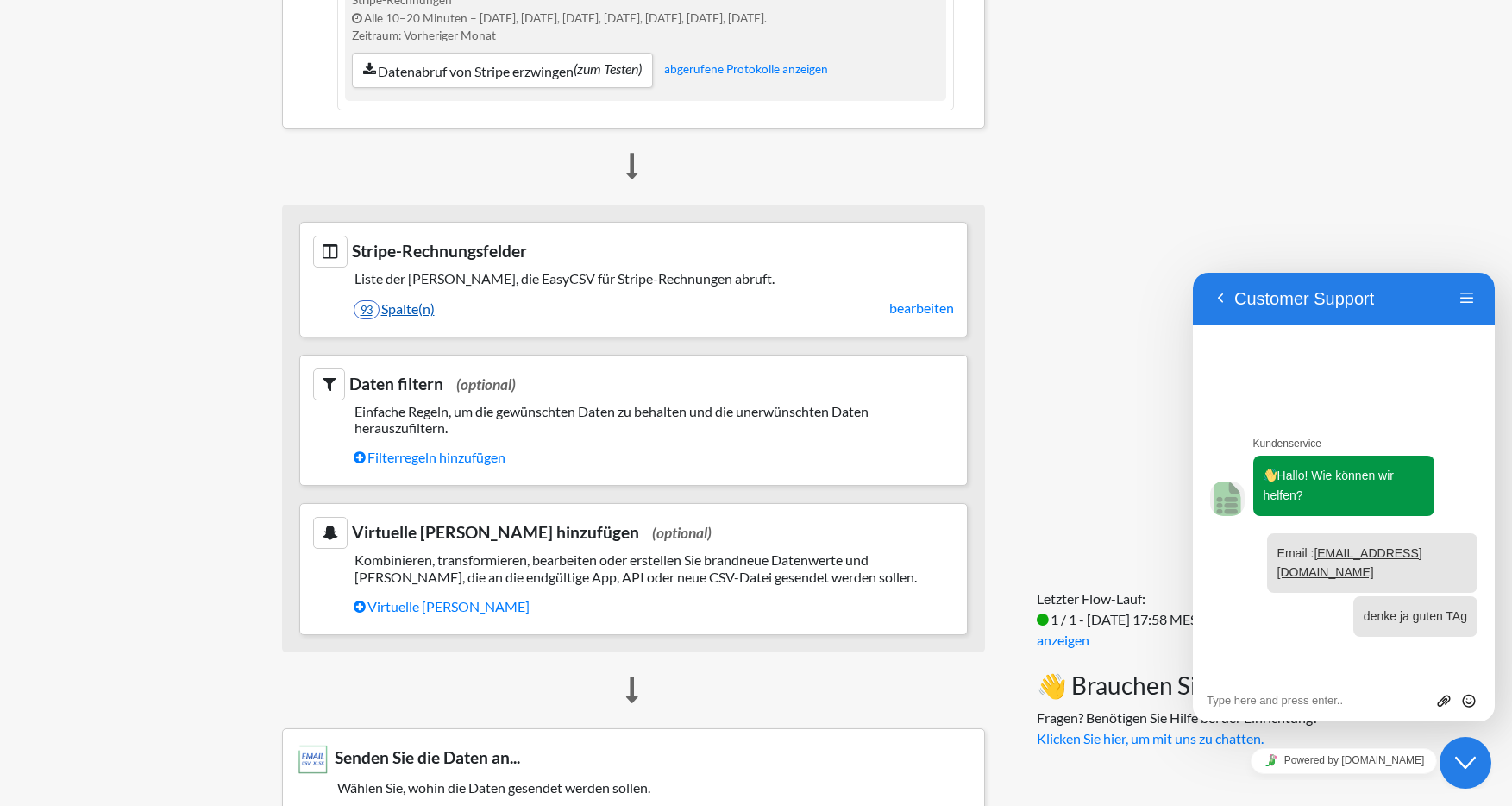
click at [405, 316] on font "Spalte(n)" at bounding box center [408, 308] width 54 height 17
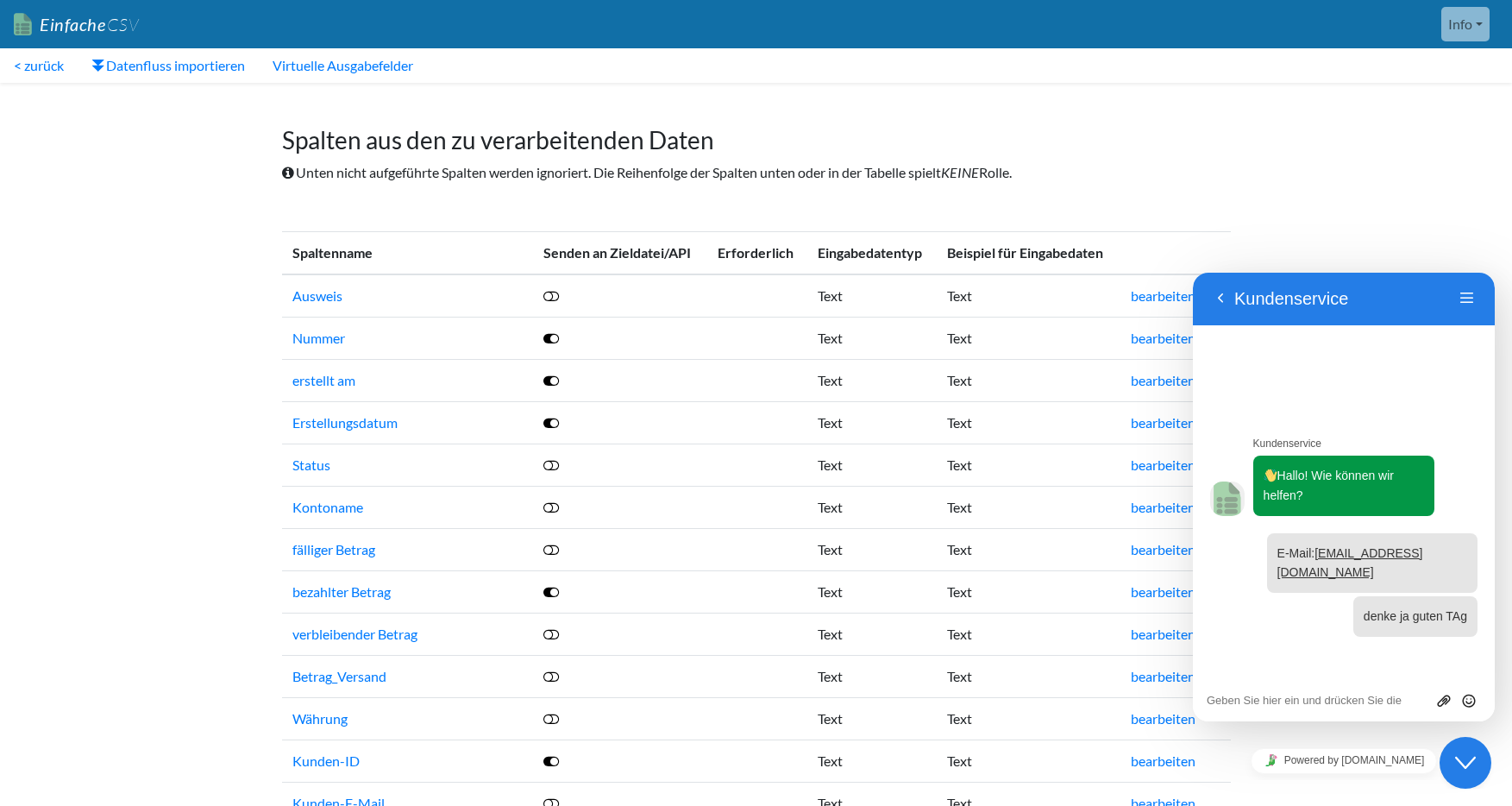
click at [1461, 755] on icon "Close Chat This icon closes the chat window." at bounding box center [1465, 763] width 21 height 21
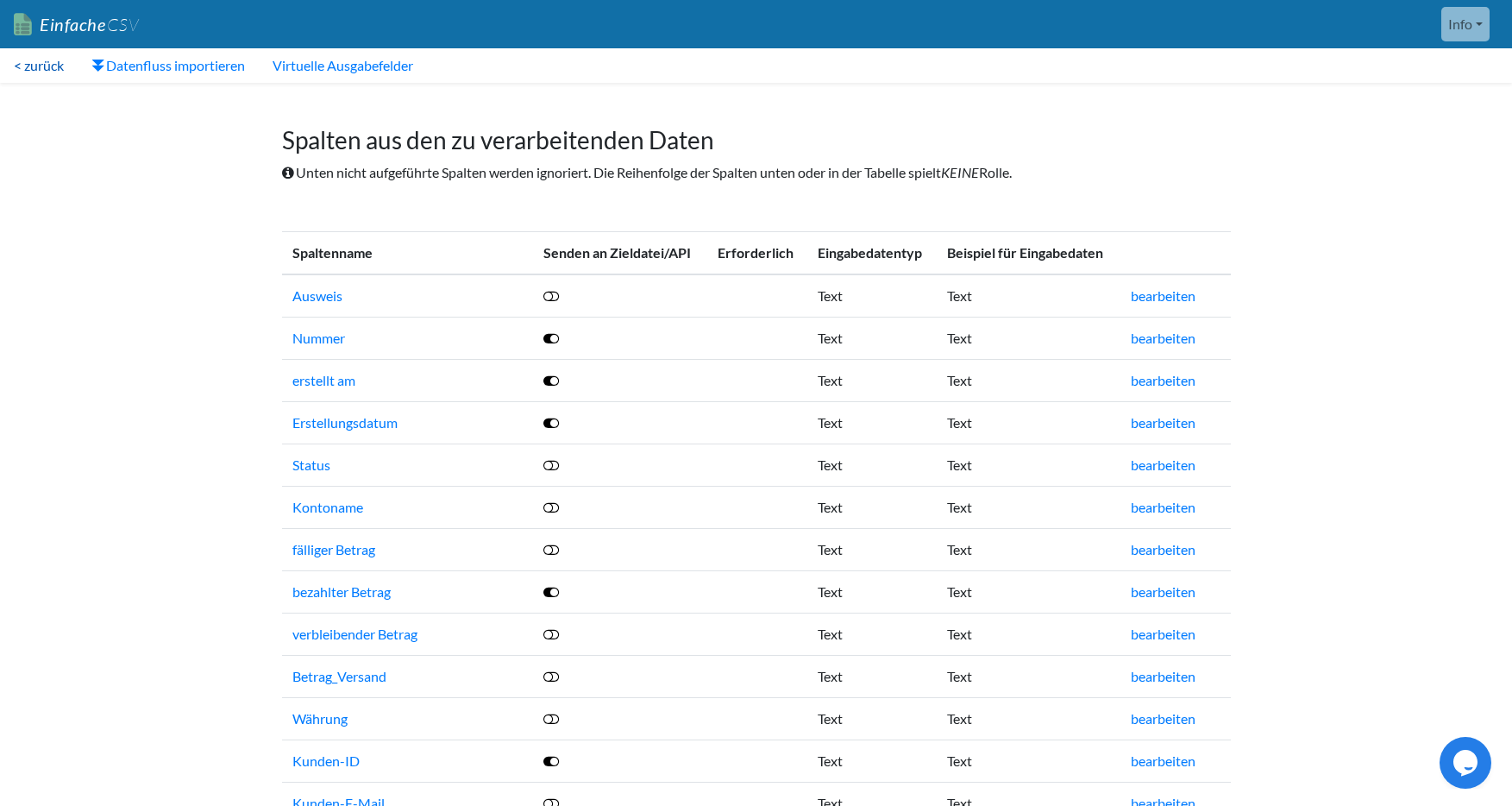
click at [27, 69] on font "< zurück" at bounding box center [39, 65] width 50 height 17
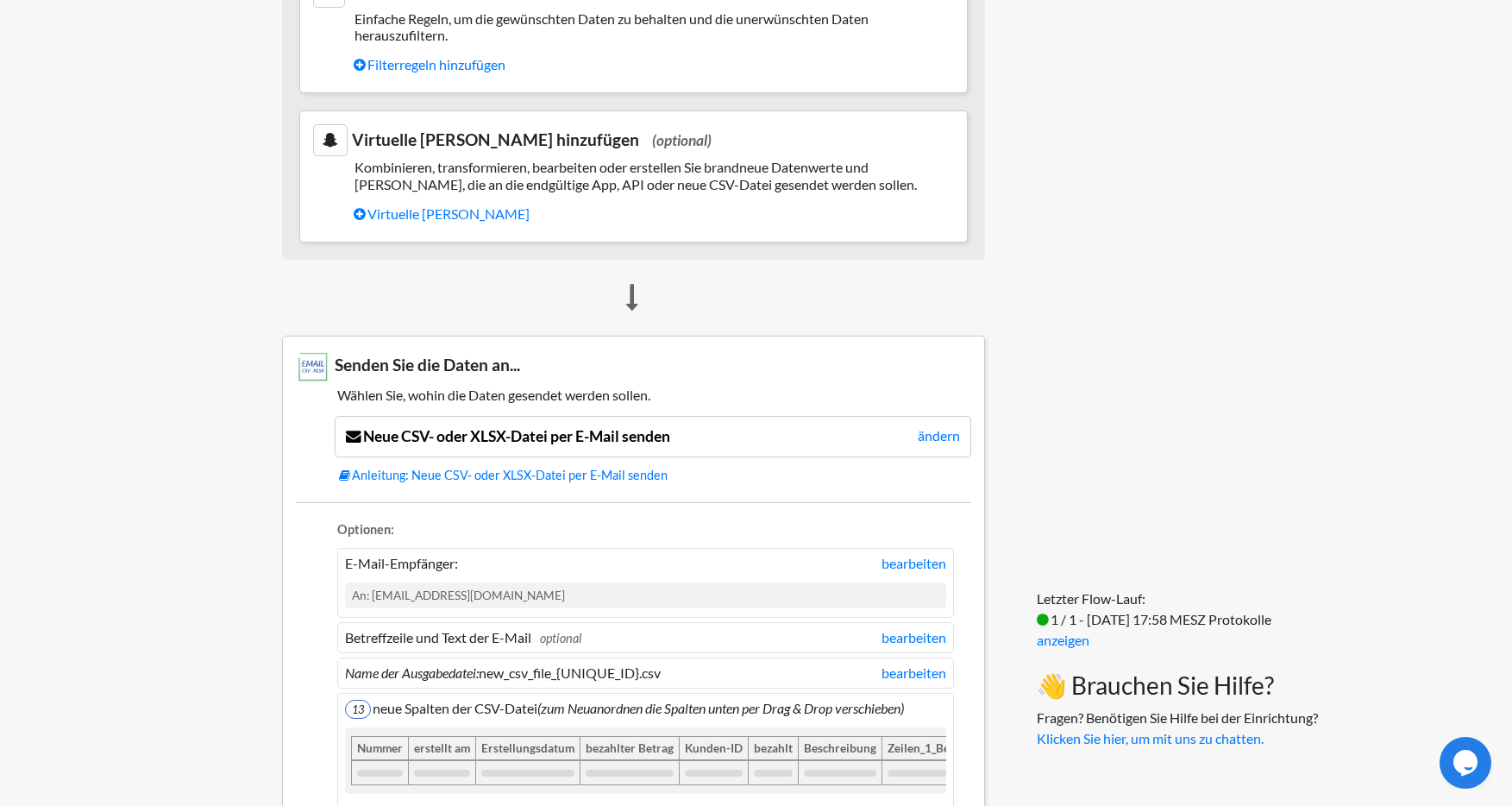
scroll to position [793, 0]
click at [937, 442] on font "ändern" at bounding box center [939, 434] width 42 height 17
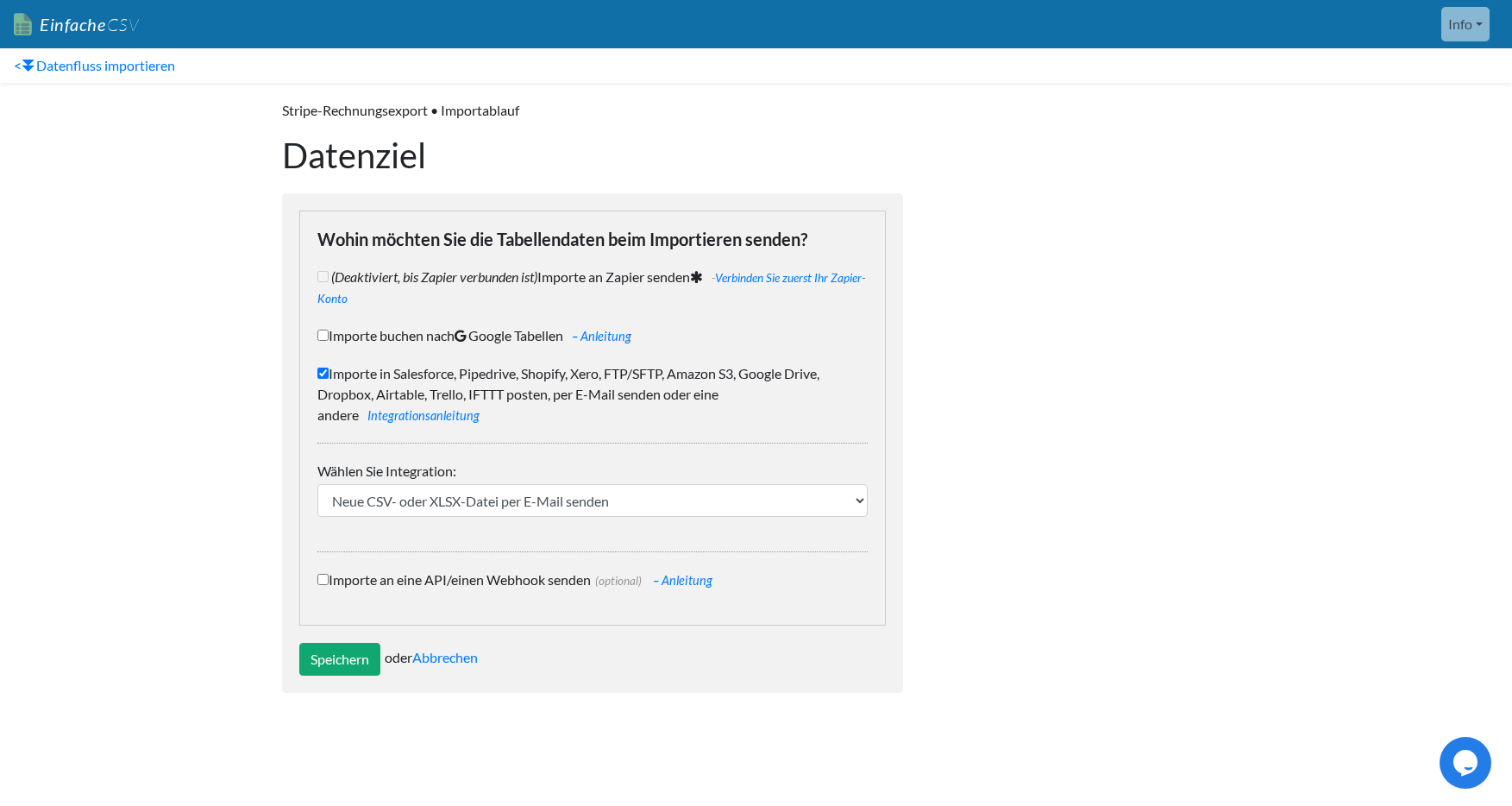
click at [323, 581] on input "Importe an eine API/einen Webhook senden (optional) – Anleitung" at bounding box center [323, 579] width 11 height 11
checkbox input "true"
checkbox input "false"
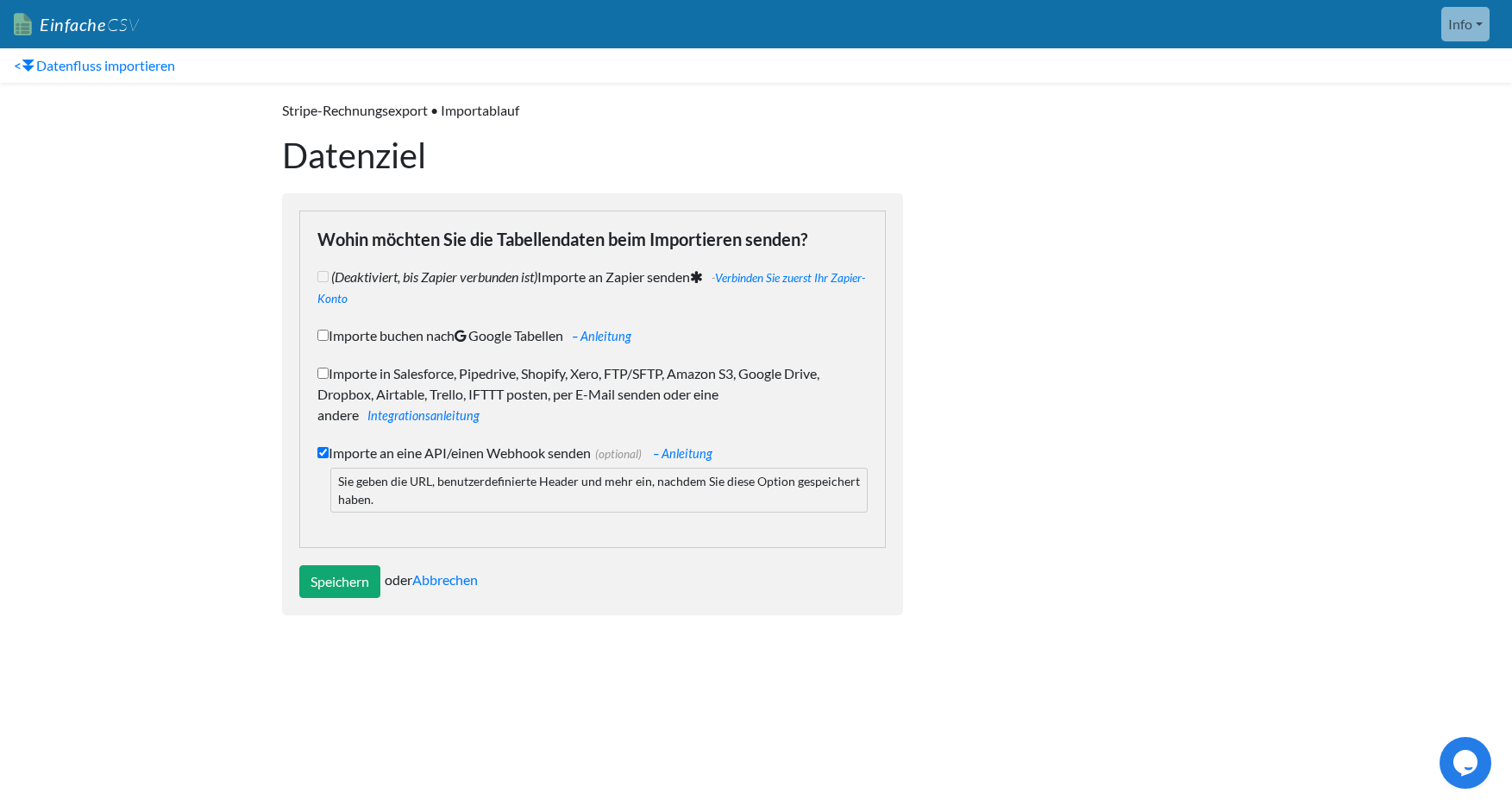
click at [323, 337] on input "Importe buchen nach Google Tabellen – Anleitung" at bounding box center [323, 335] width 11 height 11
checkbox input "true"
checkbox input "false"
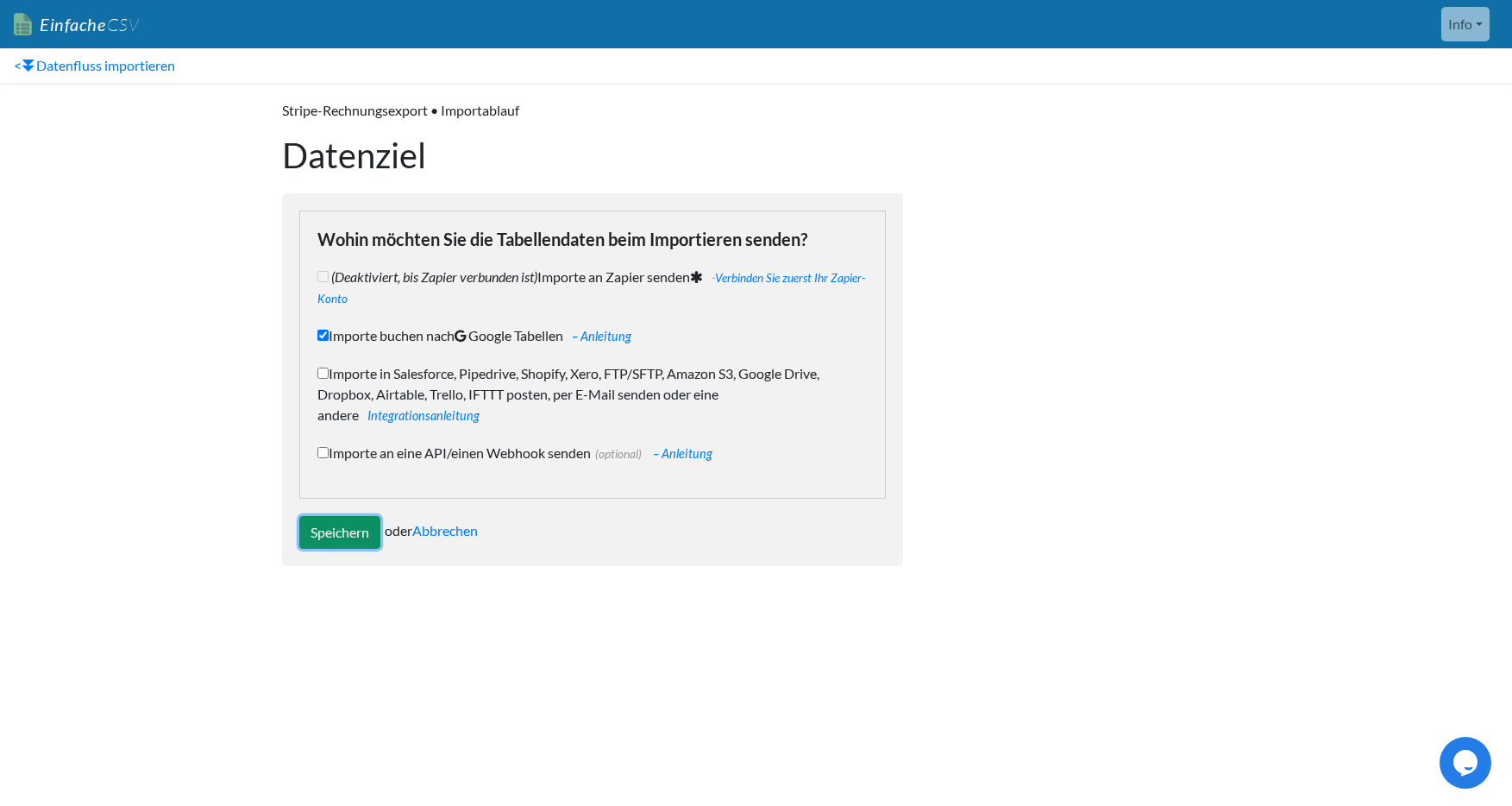
click at [353, 531] on input "Speichern" at bounding box center [339, 532] width 81 height 33
type input "Save"
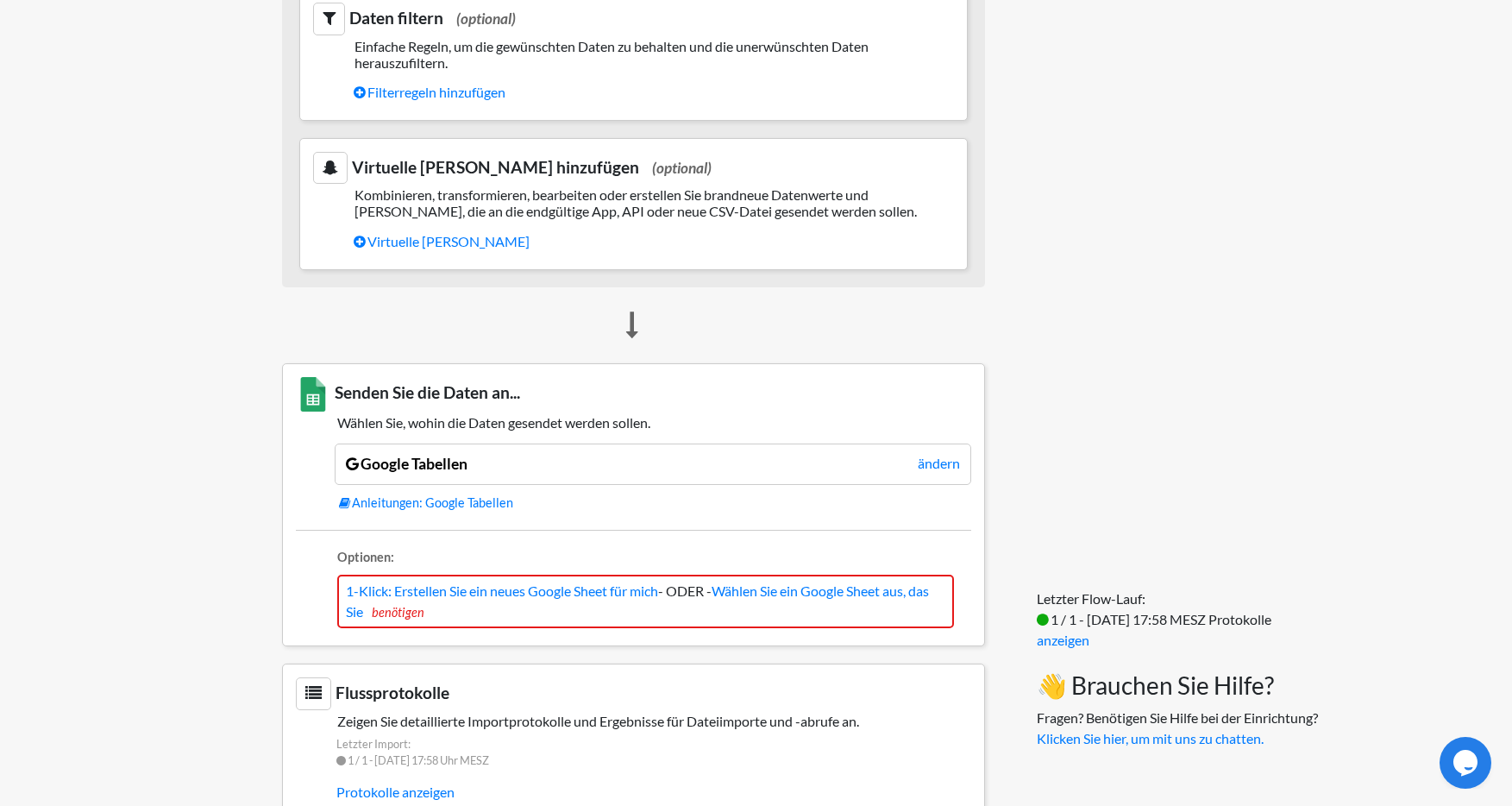
scroll to position [1099, 0]
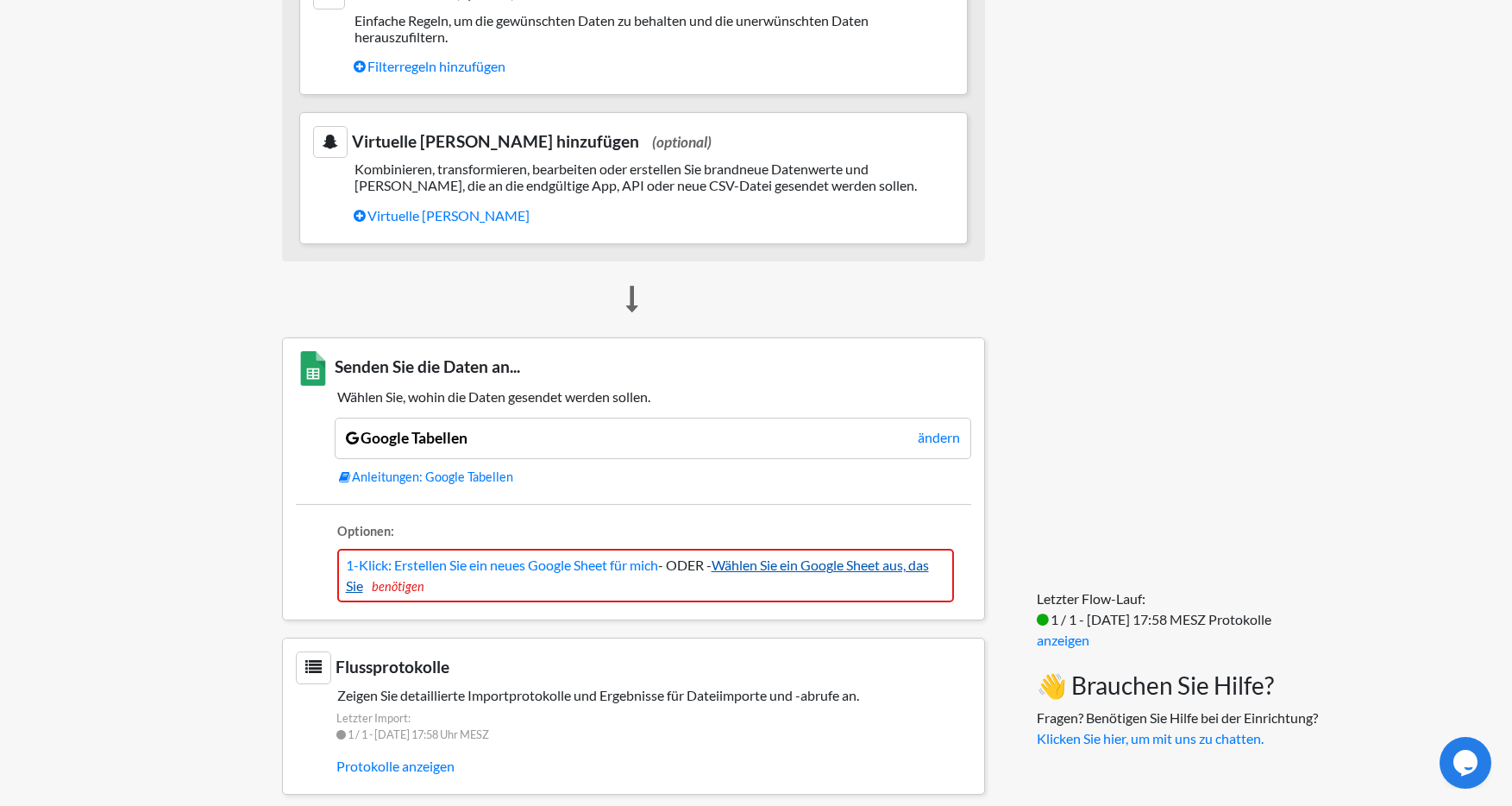
click at [772, 579] on font "Wählen Sie ein Google Sheet aus, das Sie" at bounding box center [636, 575] width 583 height 37
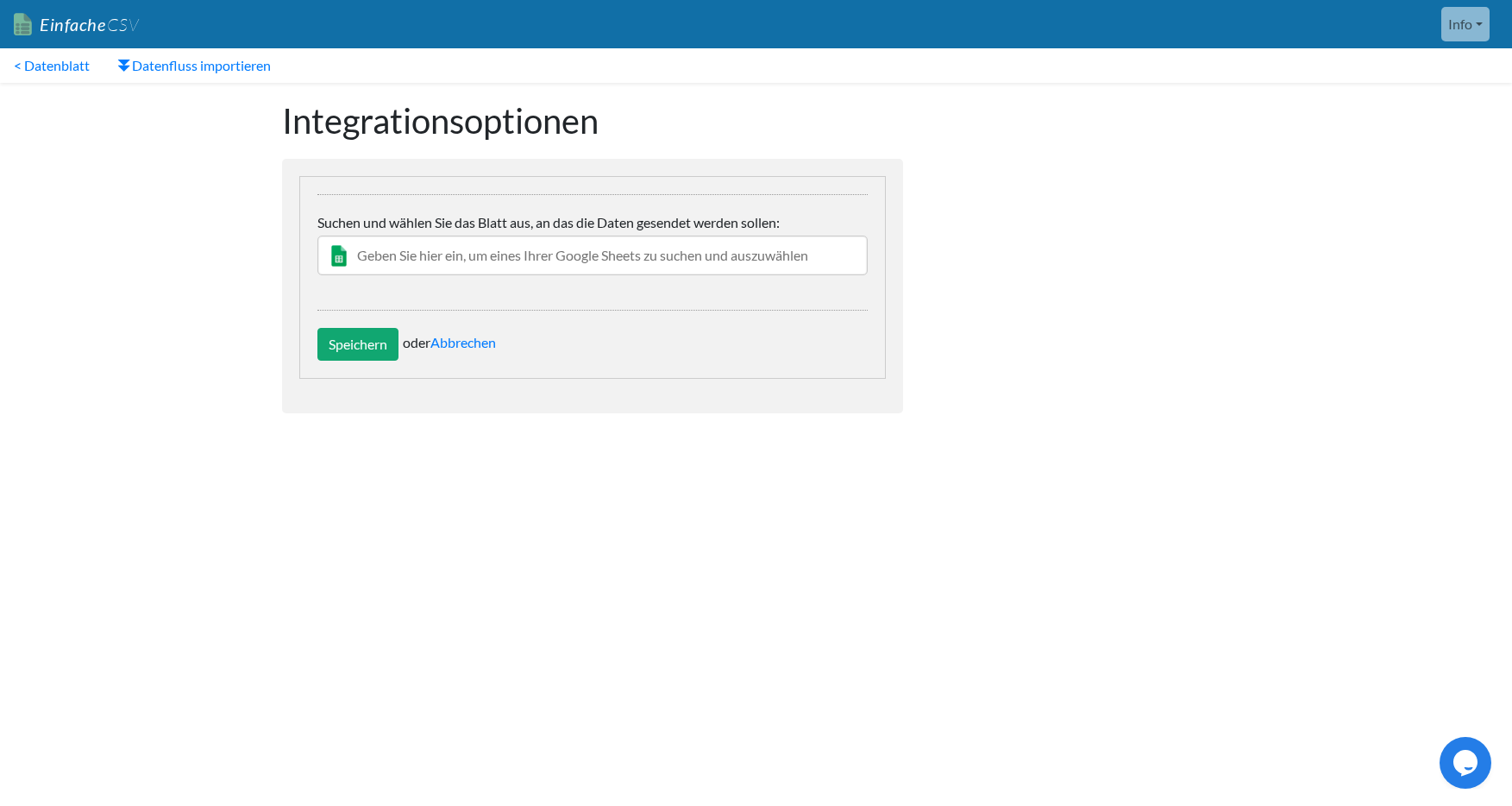
click at [558, 258] on input "text" at bounding box center [592, 255] width 550 height 40
type input "Minuten"
click at [548, 306] on div "Kartenrat Kreativ Atelier Connie" at bounding box center [606, 309] width 501 height 18
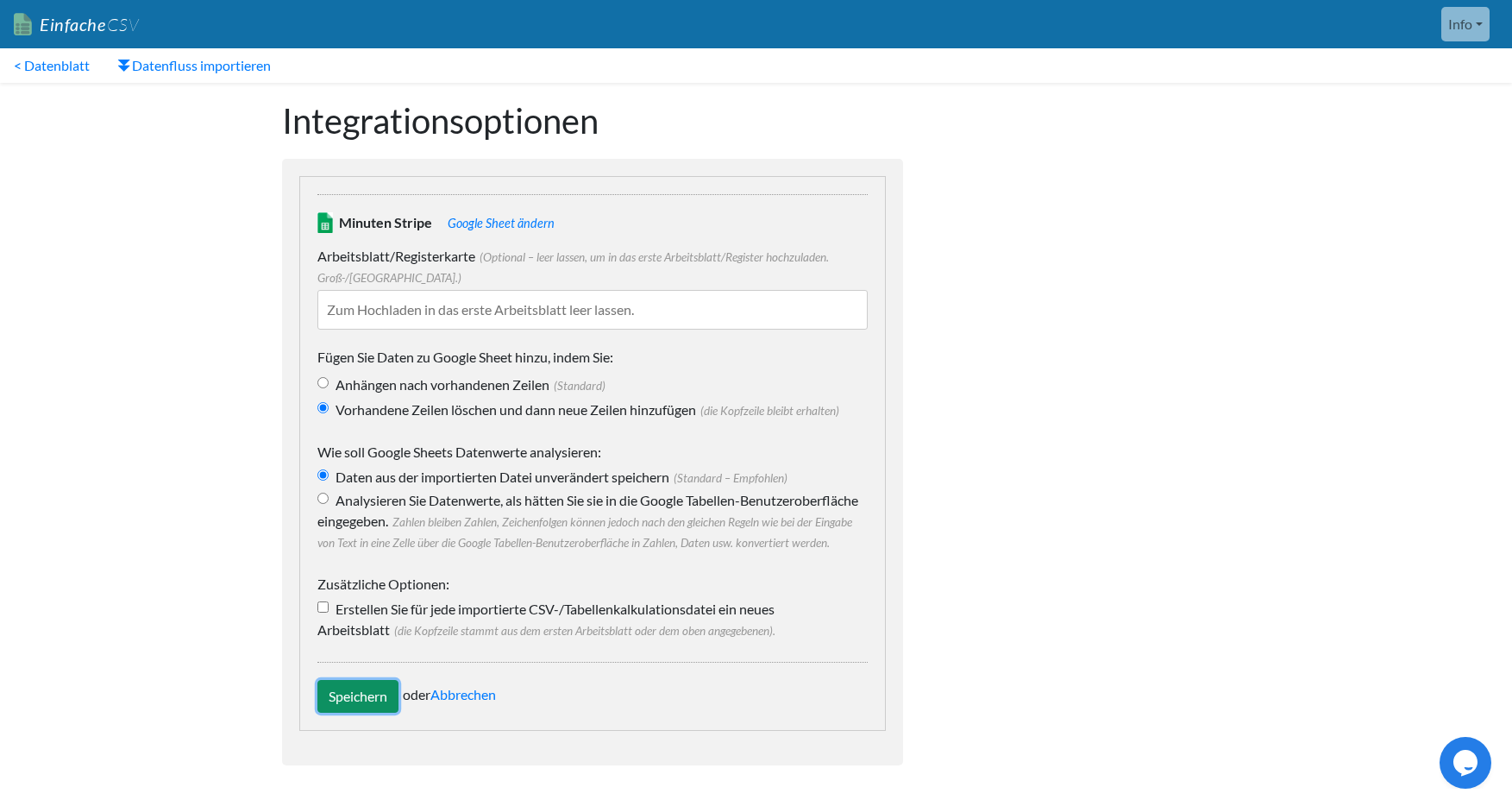
click at [360, 713] on input "Speichern" at bounding box center [358, 695] width 81 height 33
type input "Save"
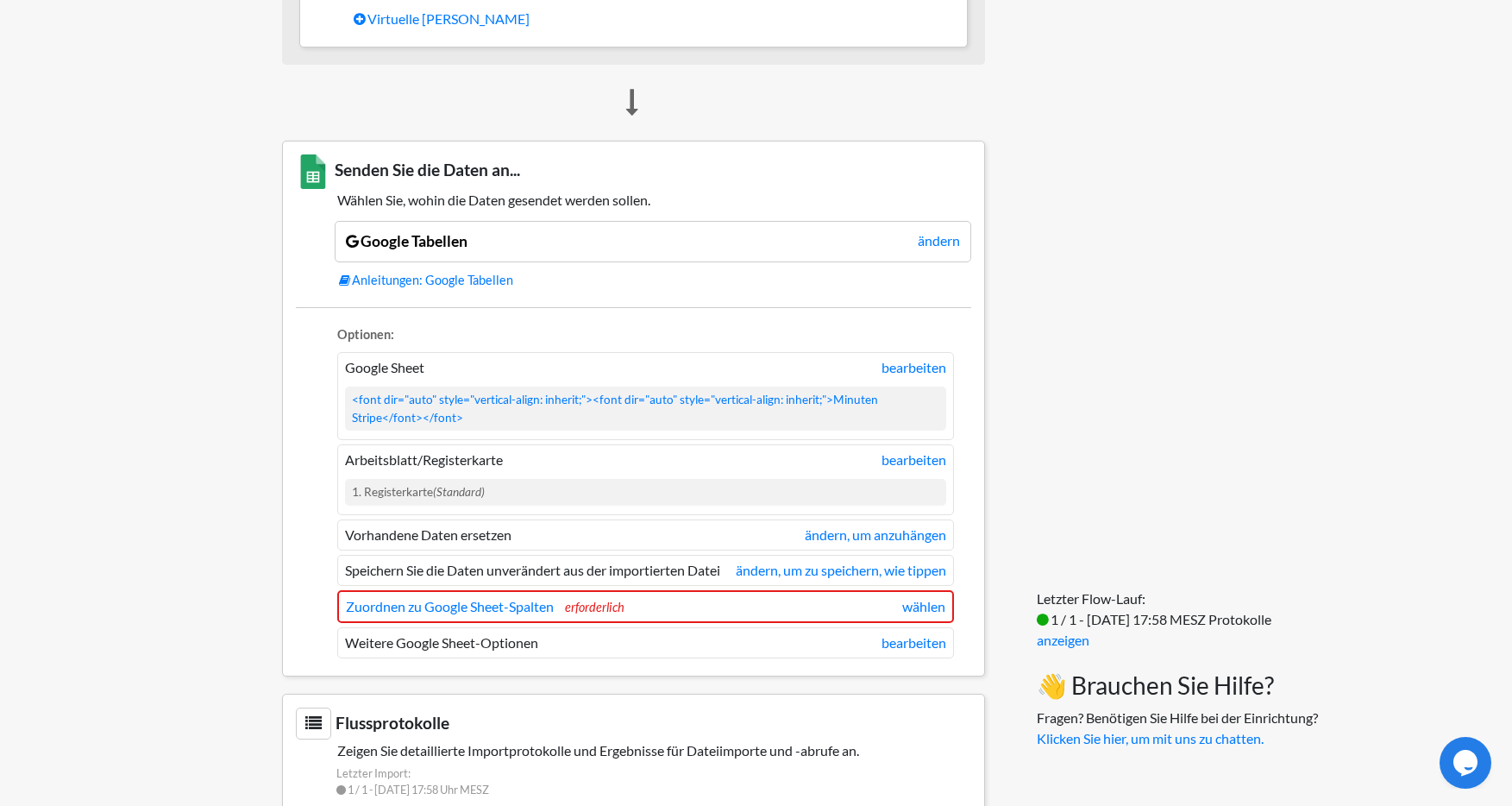
scroll to position [1258, 0]
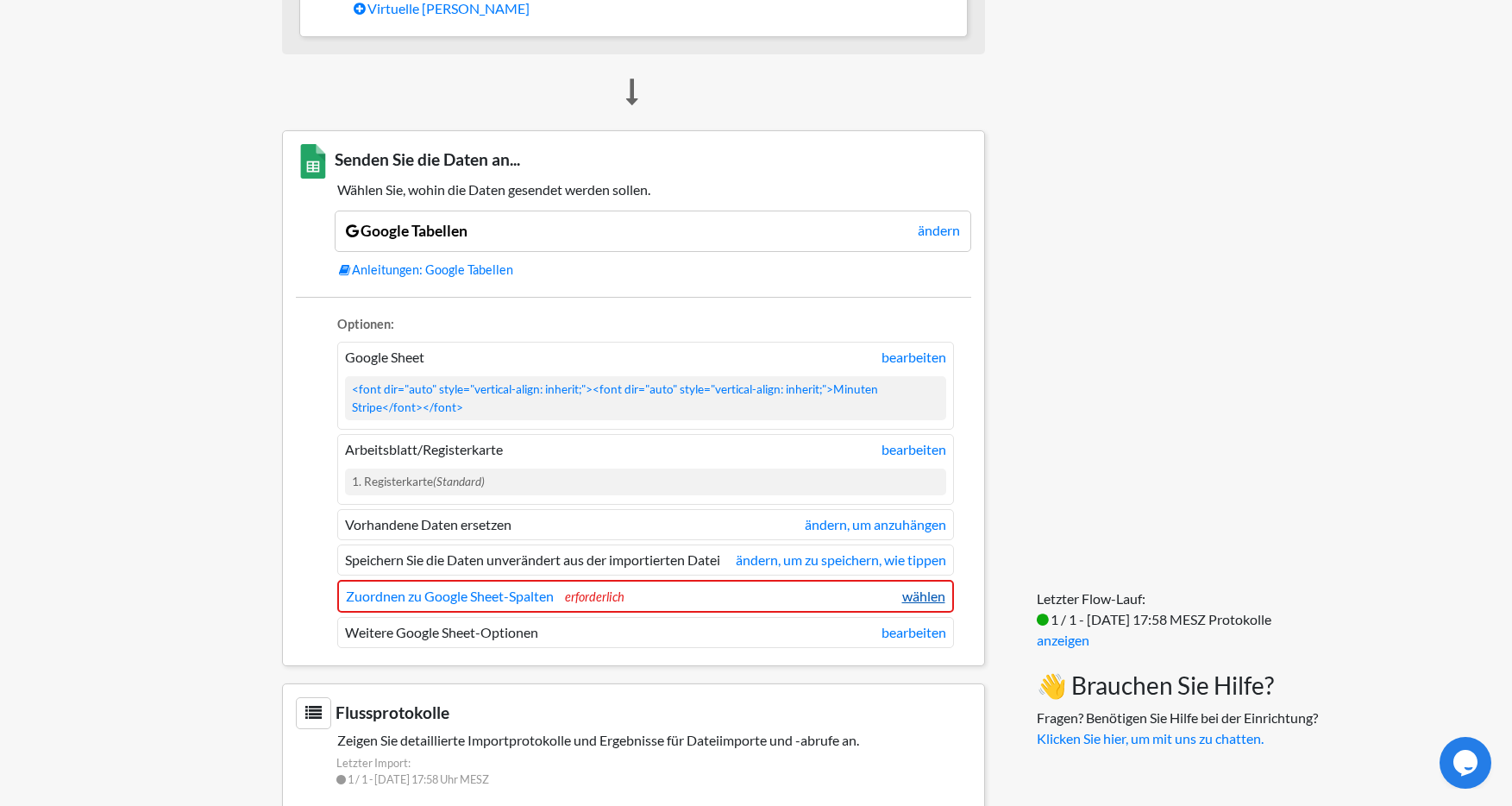
click at [917, 604] on font "wählen" at bounding box center [923, 595] width 43 height 17
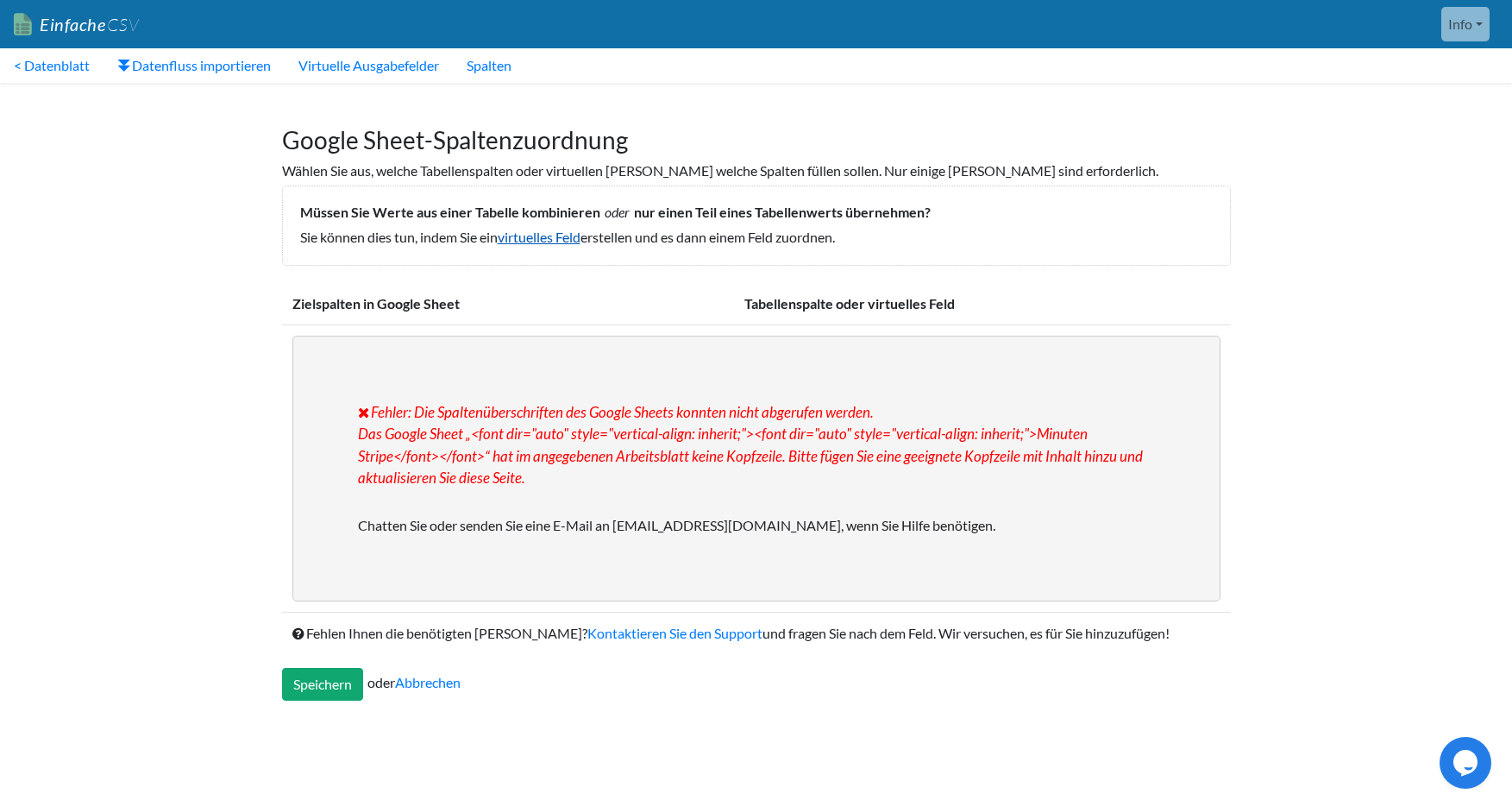
click at [545, 236] on font "virtuelles Feld" at bounding box center [539, 236] width 83 height 17
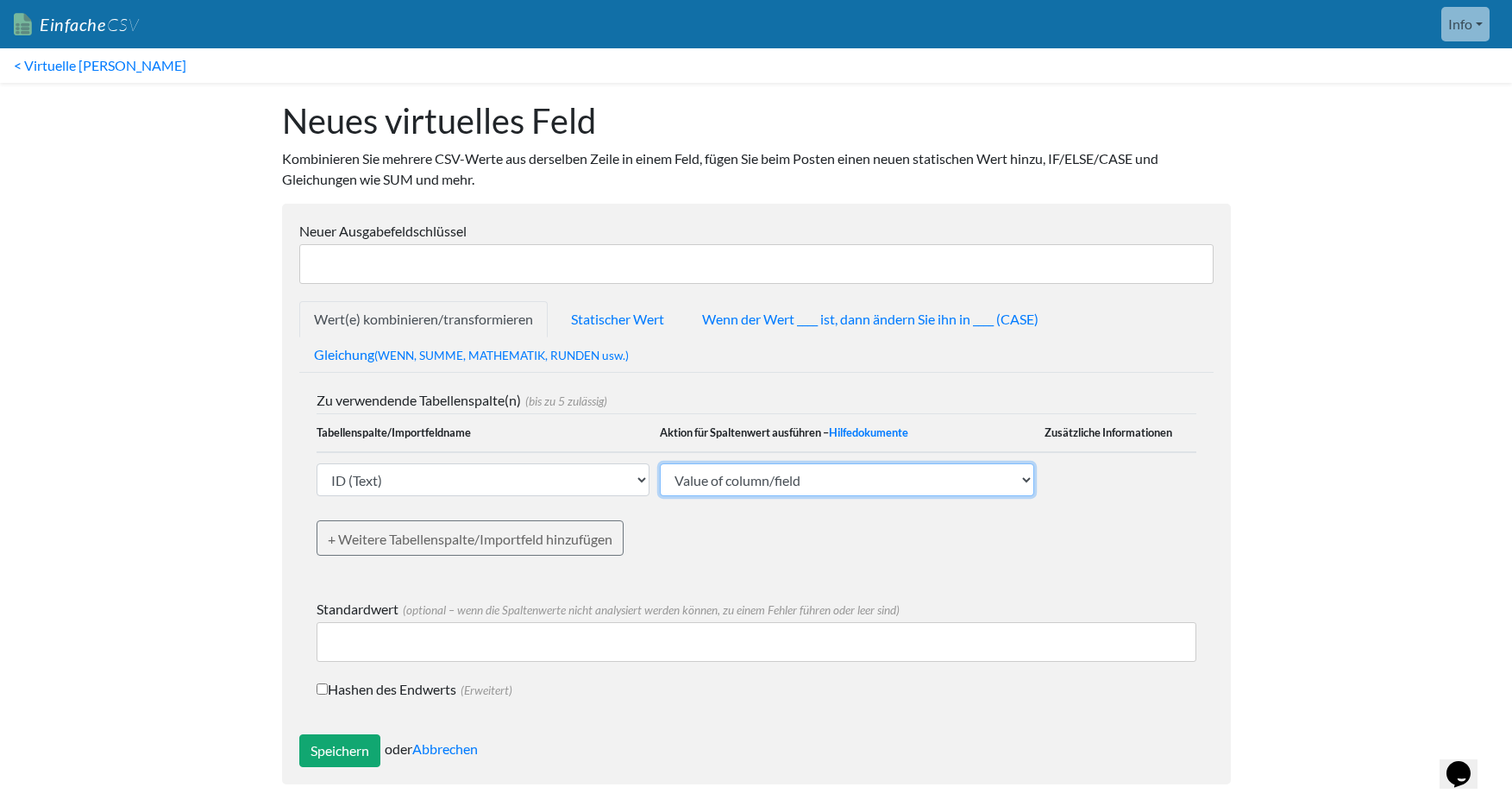
click at [931, 477] on select "Value of column/field Upcase Downcase Sentence case (first letter is capitalize…" at bounding box center [847, 479] width 375 height 33
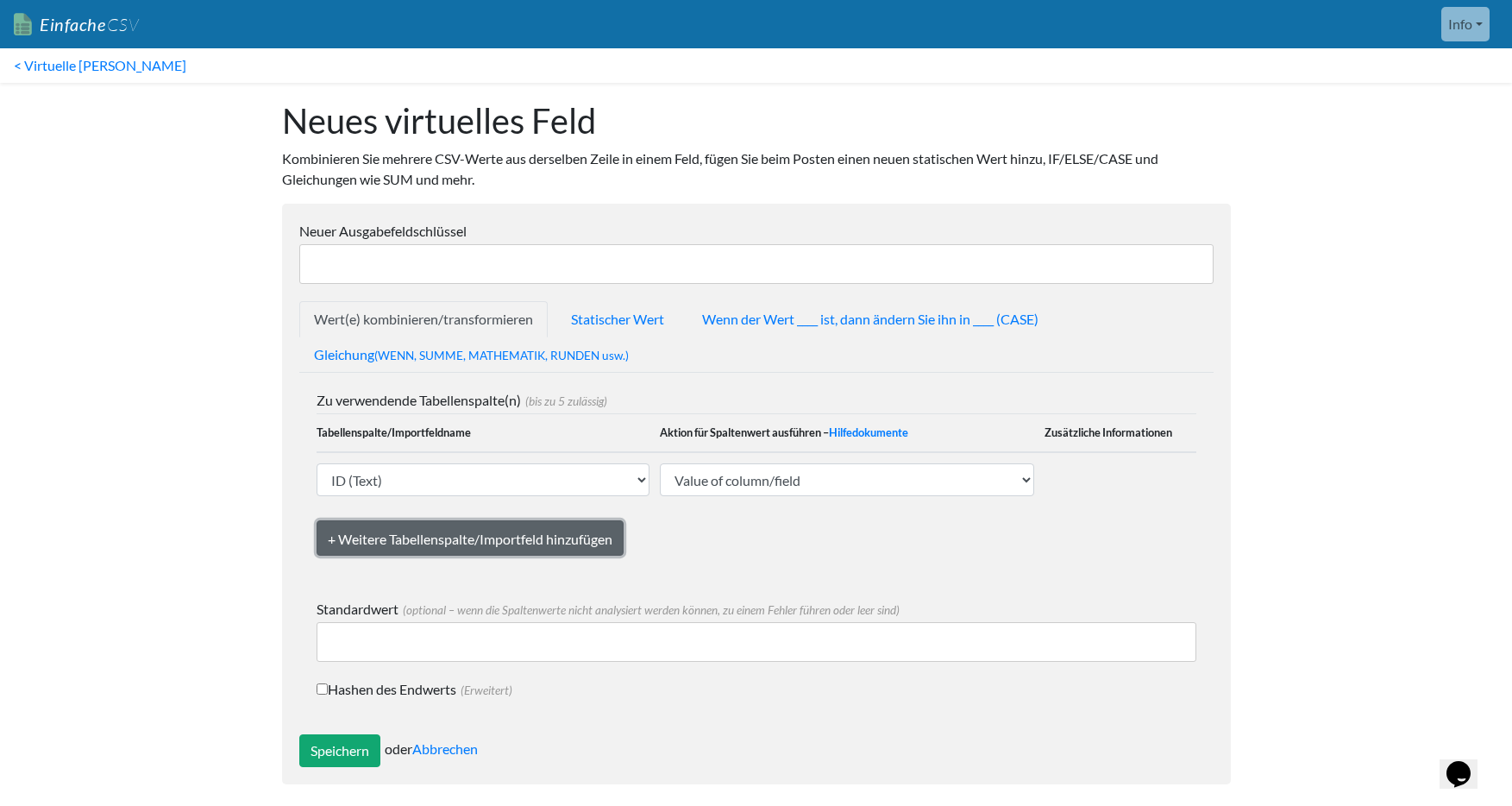
click at [513, 546] on font "+ Weitere Tabellenspalte/Importfeld hinzufügen" at bounding box center [470, 538] width 285 height 17
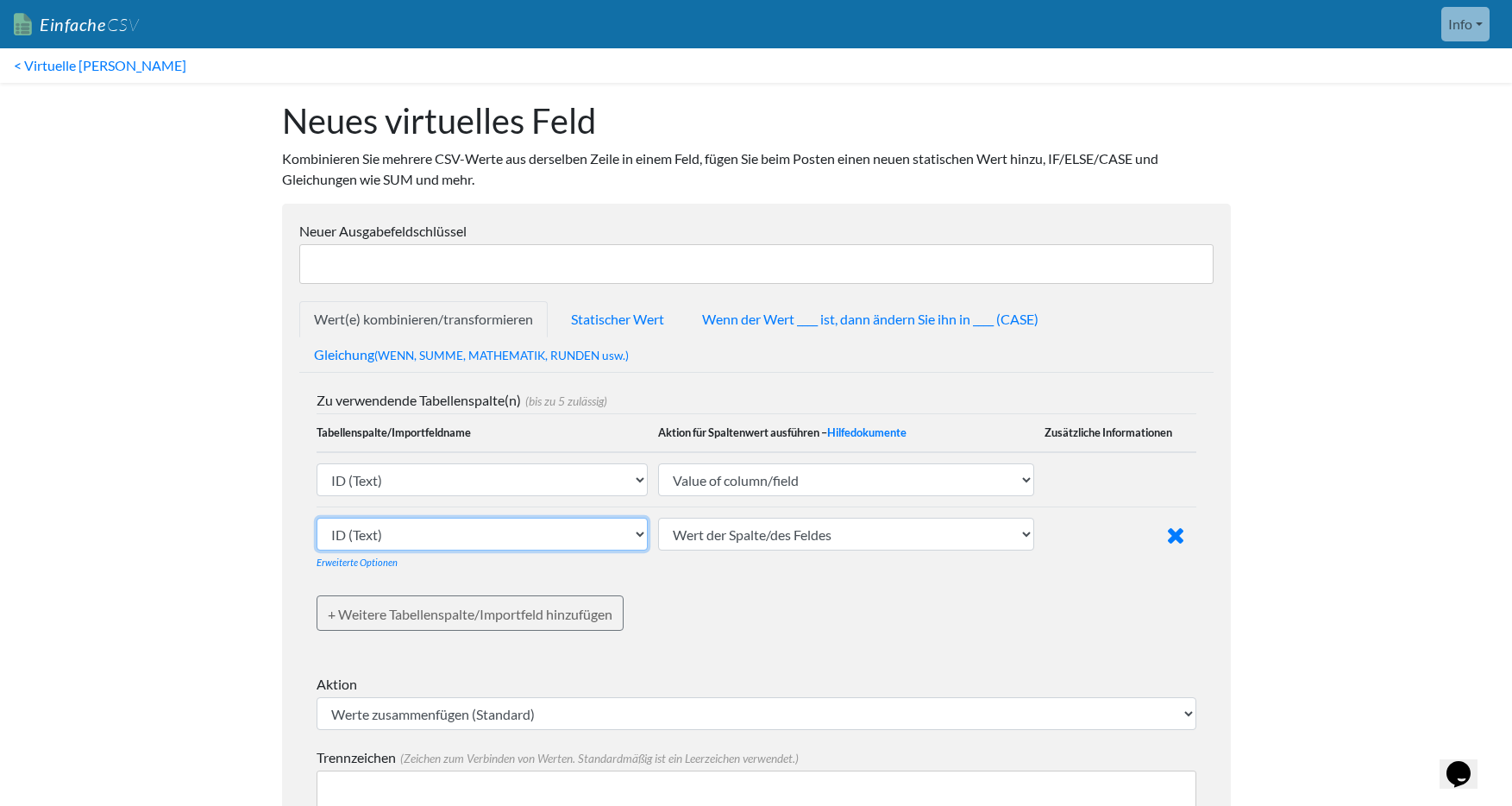
click at [567, 534] on select "ID (Text) Nummer (Text) erstellt am (Text) Erstellungsdatum (Text) Status (Text…" at bounding box center [483, 534] width 332 height 33
select select "769184"
click at [316, 518] on select "ID (Text) Nummer (Text) erstellt am (Text) Erstellungsdatum (Text) Status (Text…" at bounding box center [483, 534] width 332 height 33
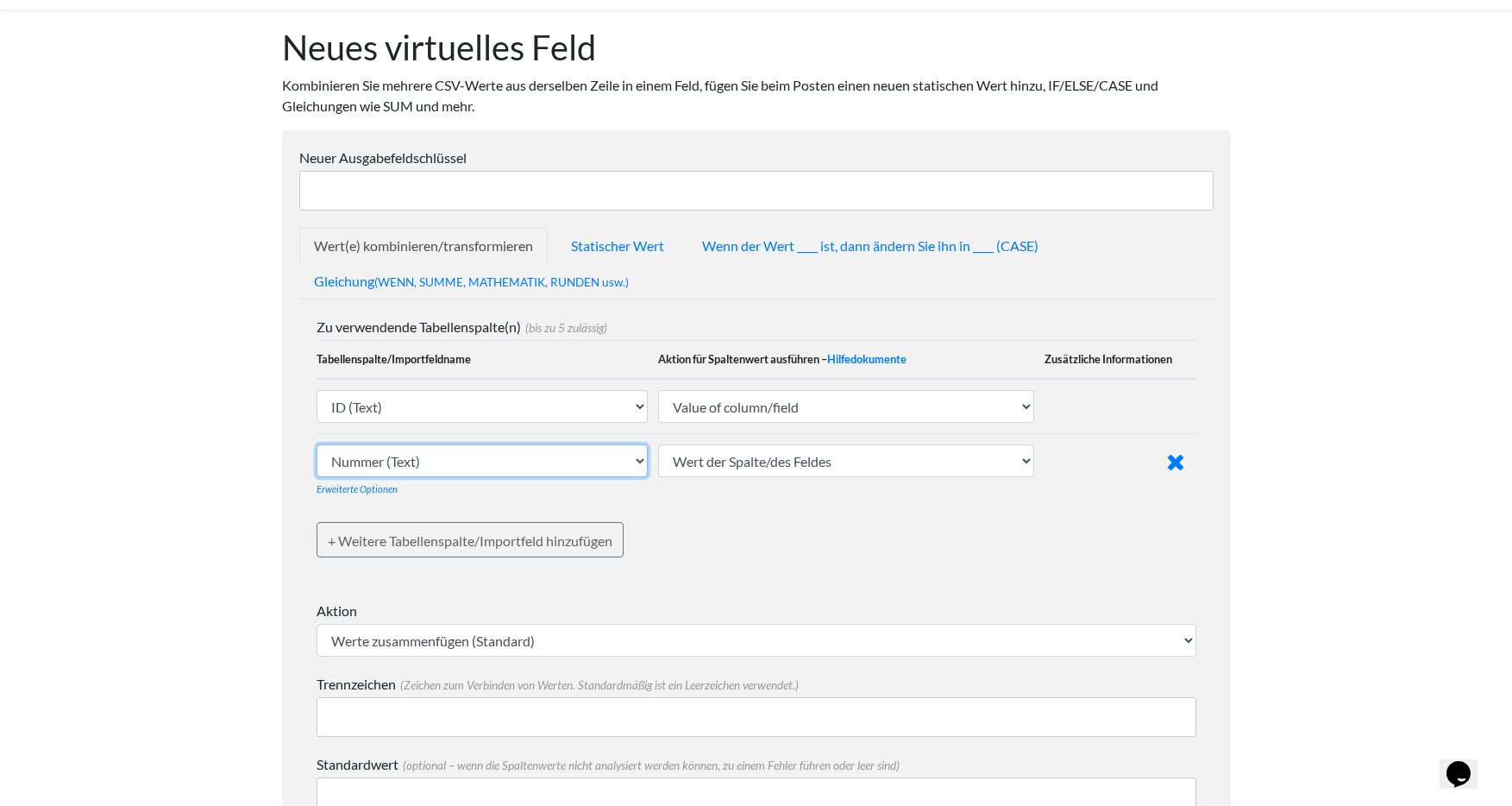
scroll to position [156, 0]
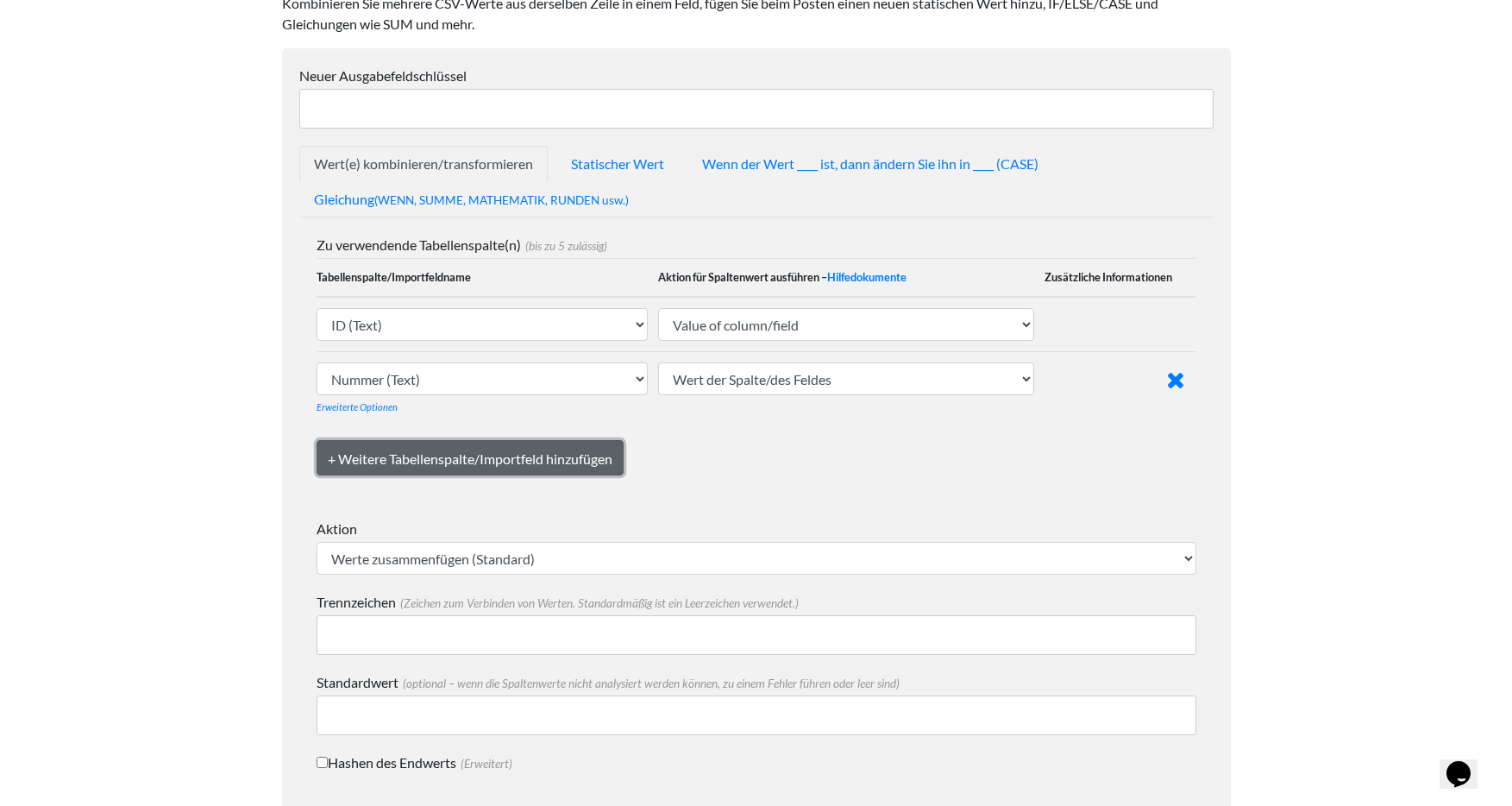
click at [430, 457] on font "+ Weitere Tabellenspalte/Importfeld hinzufügen" at bounding box center [470, 458] width 285 height 17
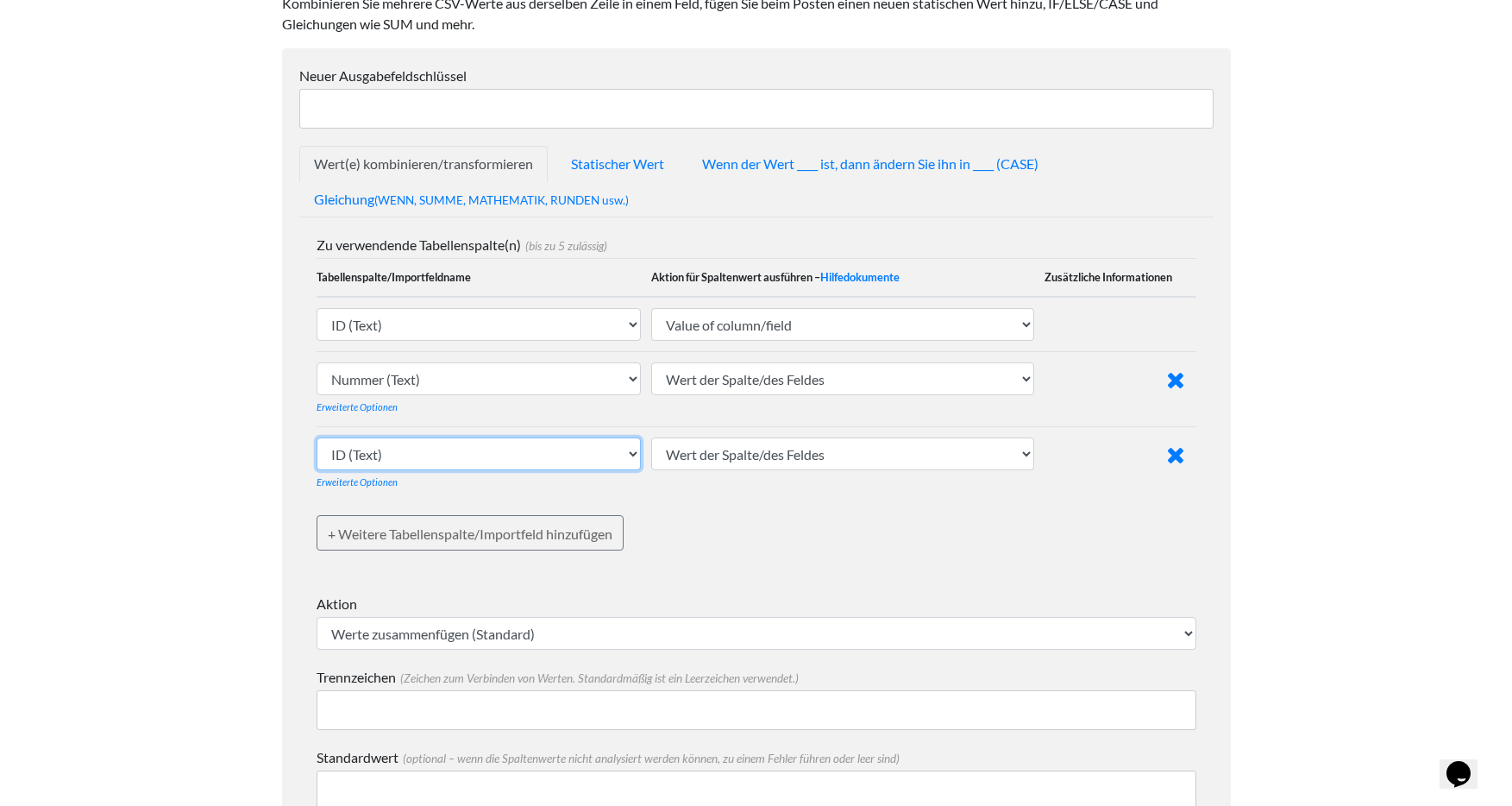
click at [432, 456] on select "ID (Text) Nummer (Text) erstellt am (Text) Erstellungsdatum (Text) Status (Text…" at bounding box center [479, 454] width 325 height 33
select select "769186"
click at [316, 438] on select "ID (Text) Nummer (Text) erstellt am (Text) Erstellungsdatum (Text) Status (Text…" at bounding box center [479, 454] width 325 height 33
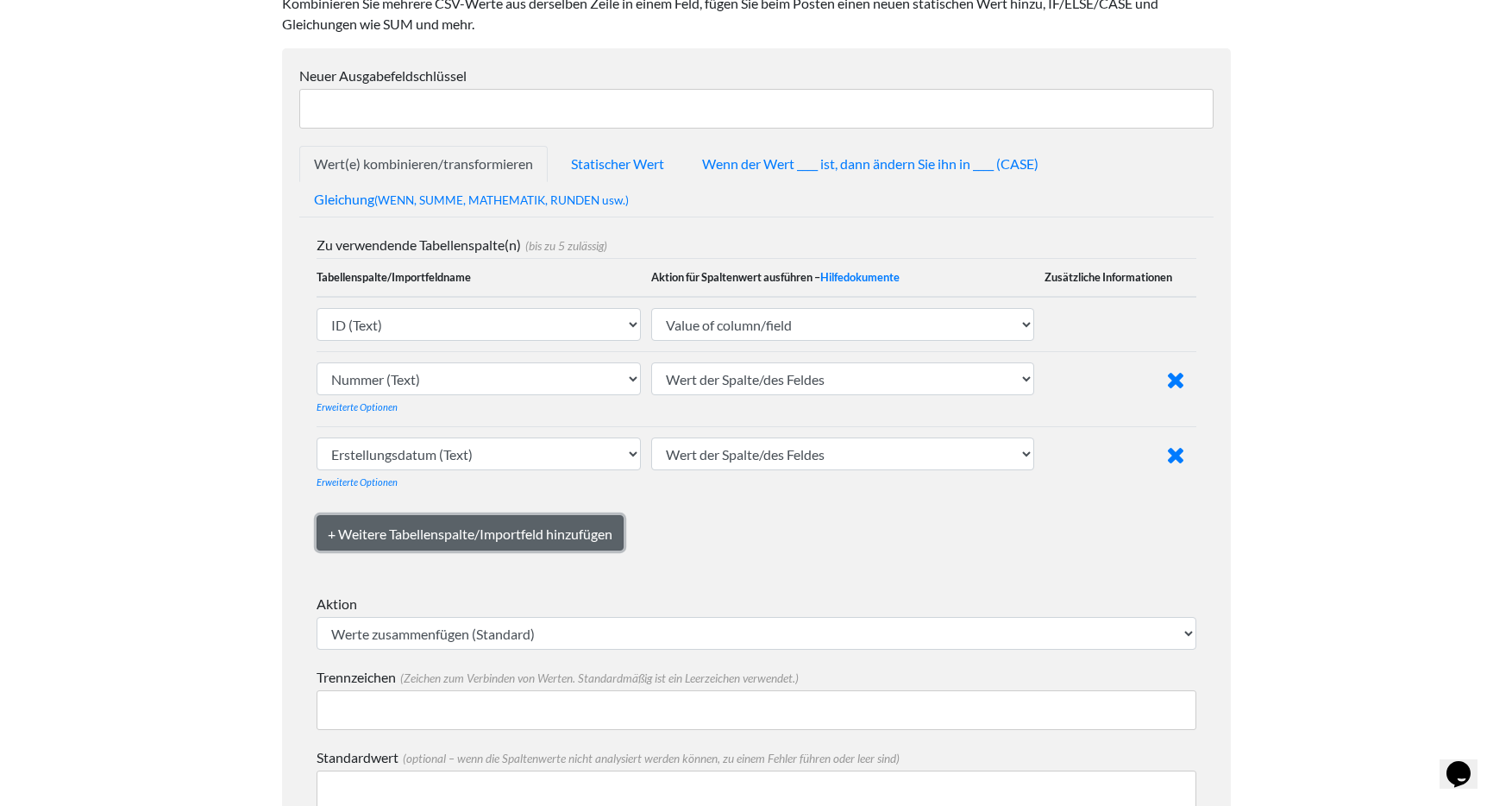
click at [502, 533] on font "+ Weitere Tabellenspalte/Importfeld hinzufügen" at bounding box center [470, 534] width 285 height 17
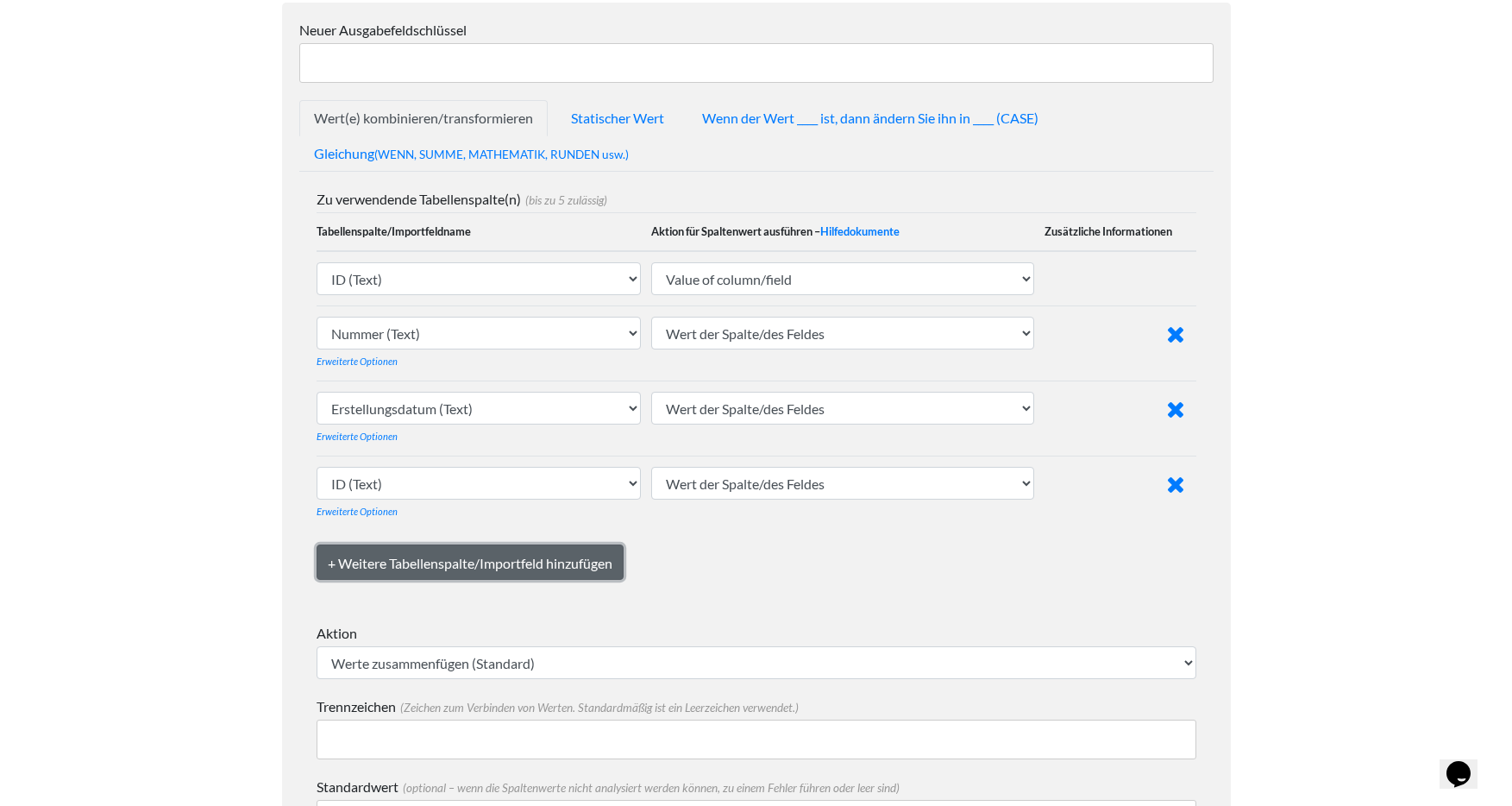
scroll to position [225, 0]
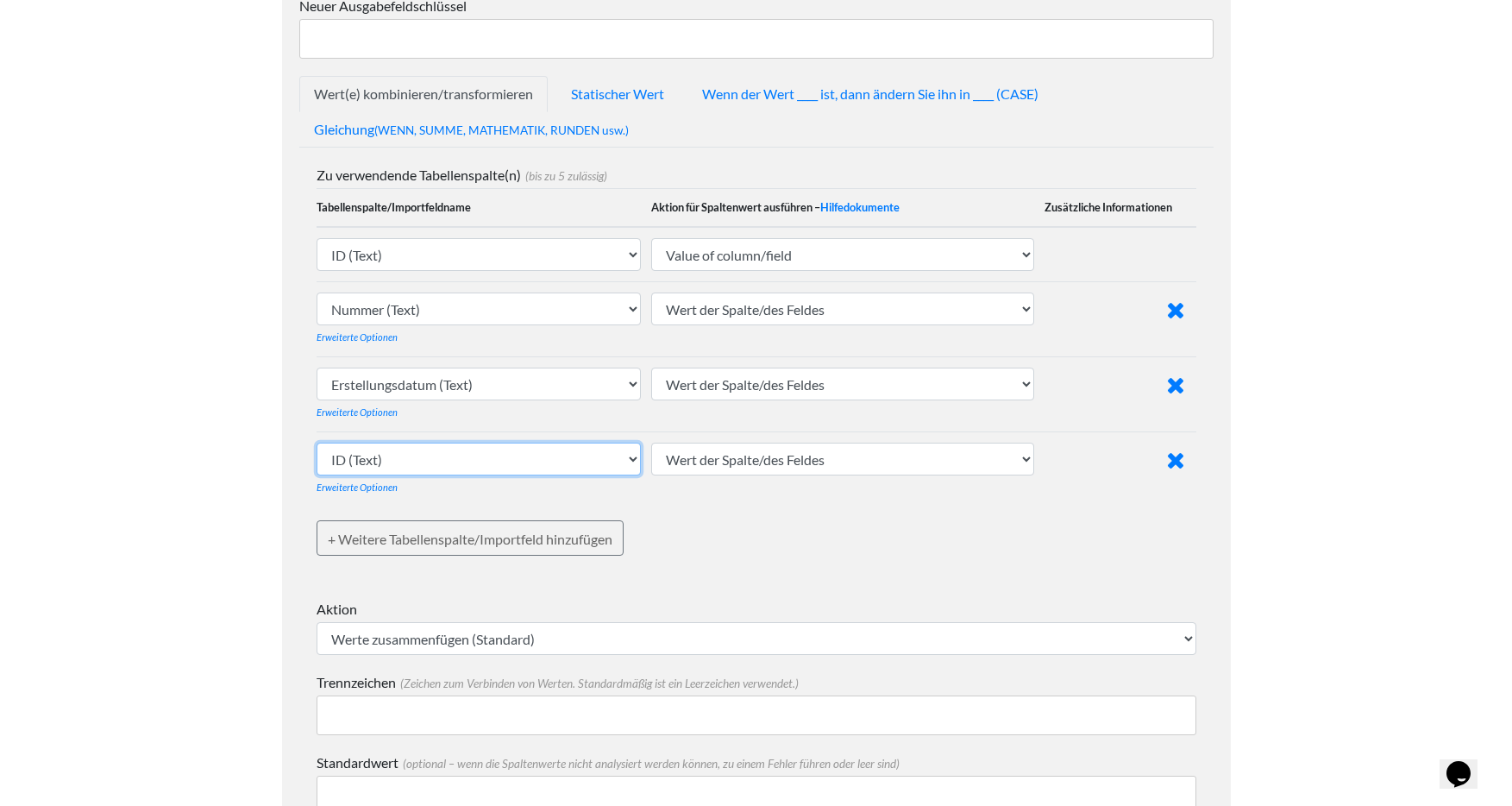
click at [529, 454] on select "ID (Text) Nummer (Text) erstellt am (Text) Erstellungsdatum (Text) Status (Text…" at bounding box center [479, 458] width 325 height 33
select select "769232"
click at [316, 442] on select "ID (Text) Nummer (Text) erstellt am (Text) Erstellungsdatum (Text) Status (Text…" at bounding box center [479, 458] width 325 height 33
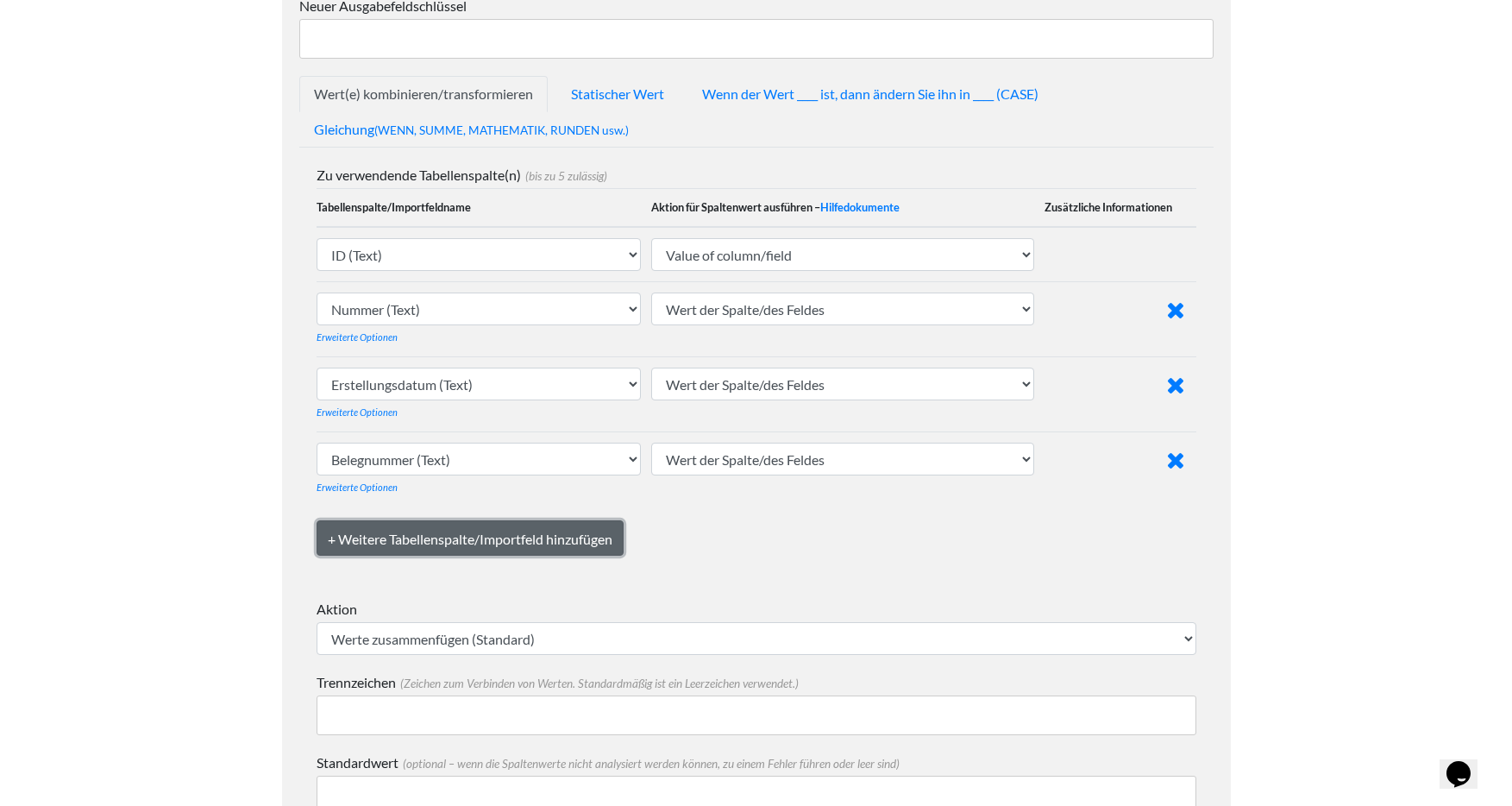
click at [487, 552] on link "+ Weitere Tabellenspalte/Importfeld hinzufügen" at bounding box center [469, 538] width 307 height 35
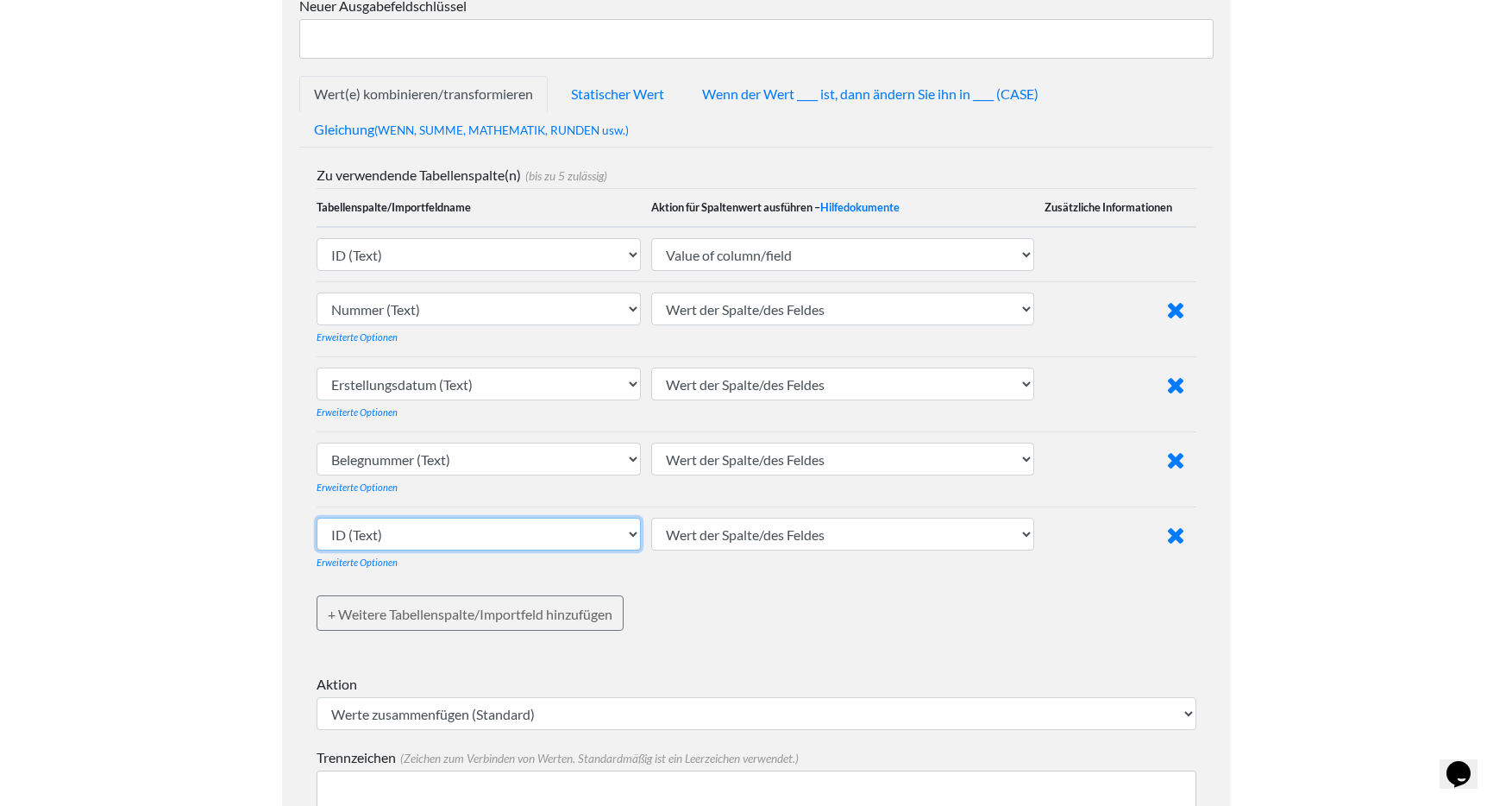
click at [504, 539] on select "ID (Text) Nummer (Text) erstellt am (Text) Erstellungsdatum (Text) Status (Text…" at bounding box center [479, 534] width 325 height 33
select select "ezcsv_random_text"
click at [316, 518] on select "ID (Text) Nummer (Text) erstellt am (Text) Erstellungsdatum (Text) Status (Text…" at bounding box center [479, 534] width 325 height 33
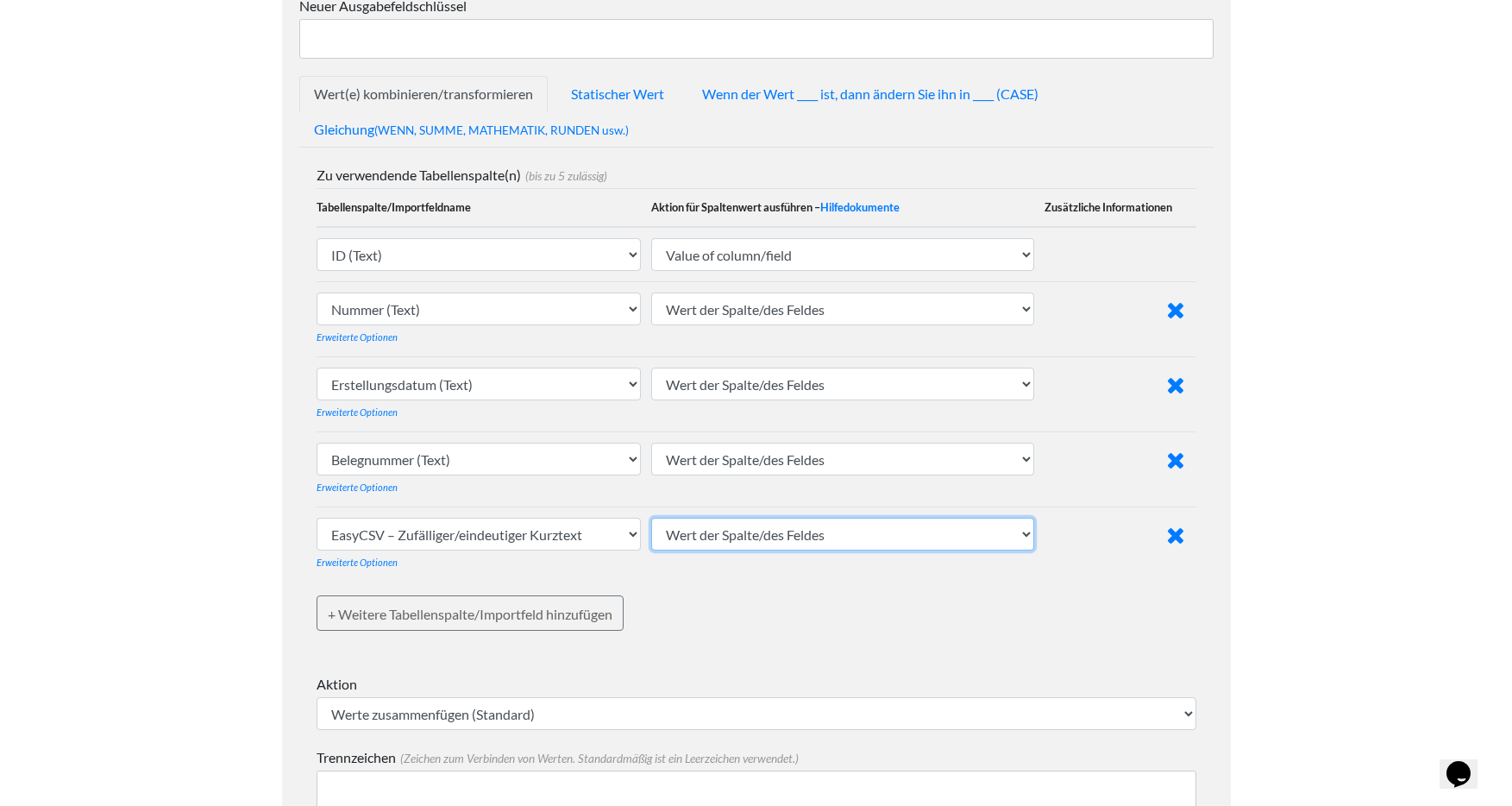
click at [786, 527] on select "Wert der Spalte/des Feldes Großbuchstaben Kleinbuchstaben Satzfall (erster Buch…" at bounding box center [843, 534] width 383 height 33
click at [653, 518] on select "Wert der Spalte/des Feldes Großbuchstaben Kleinbuchstaben Satzfall (erster Buch…" at bounding box center [843, 534] width 383 height 33
click at [995, 535] on select "Wert der Spalte/des Feldes Großbuchstaben Kleinbuchstaben Satzfall (erster Buch…" at bounding box center [843, 534] width 383 height 33
click at [653, 518] on select "Wert der Spalte/des Feldes Großbuchstaben Kleinbuchstaben Satzfall (erster Buch…" at bounding box center [843, 534] width 383 height 33
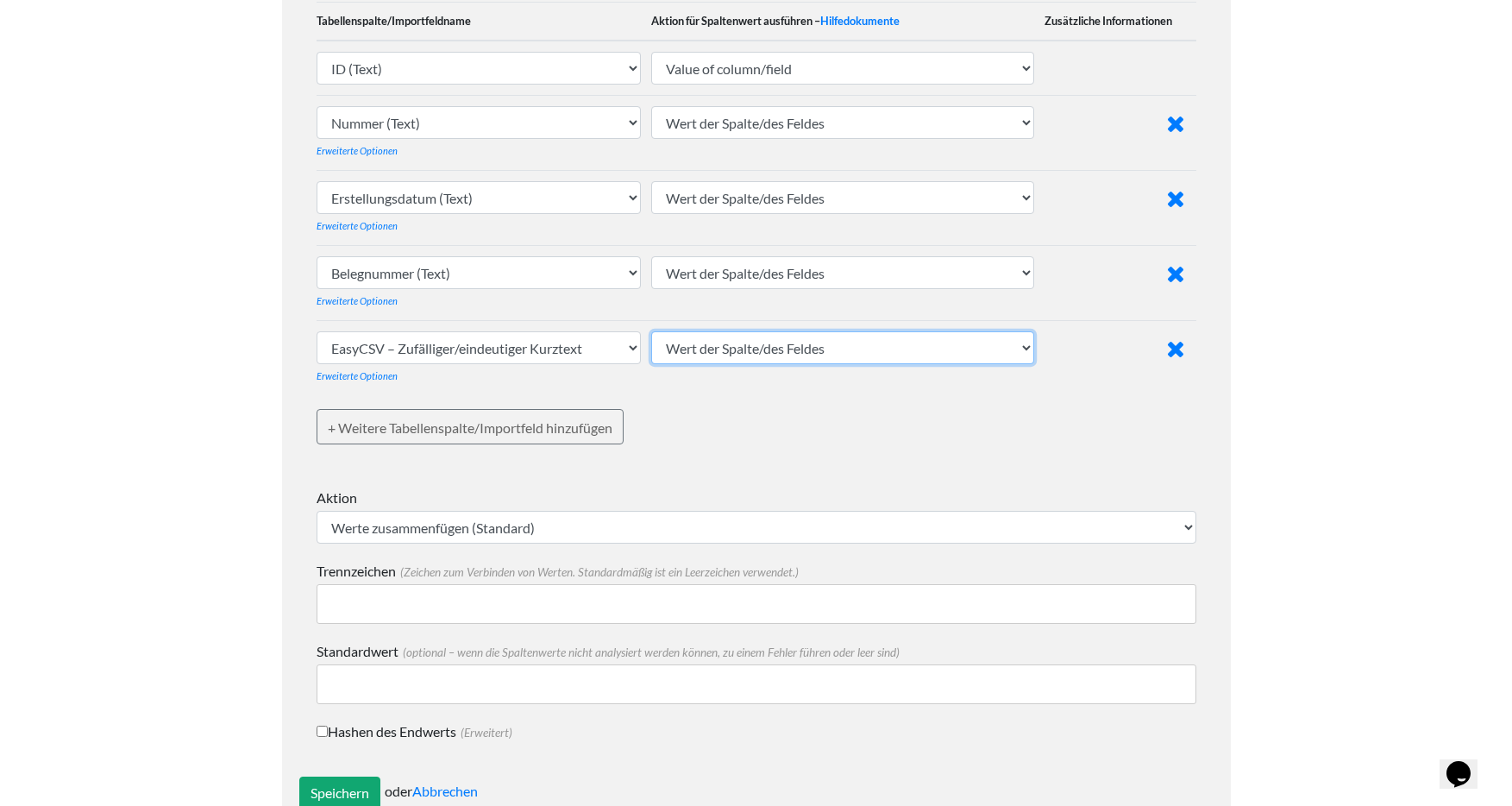
scroll to position [412, 0]
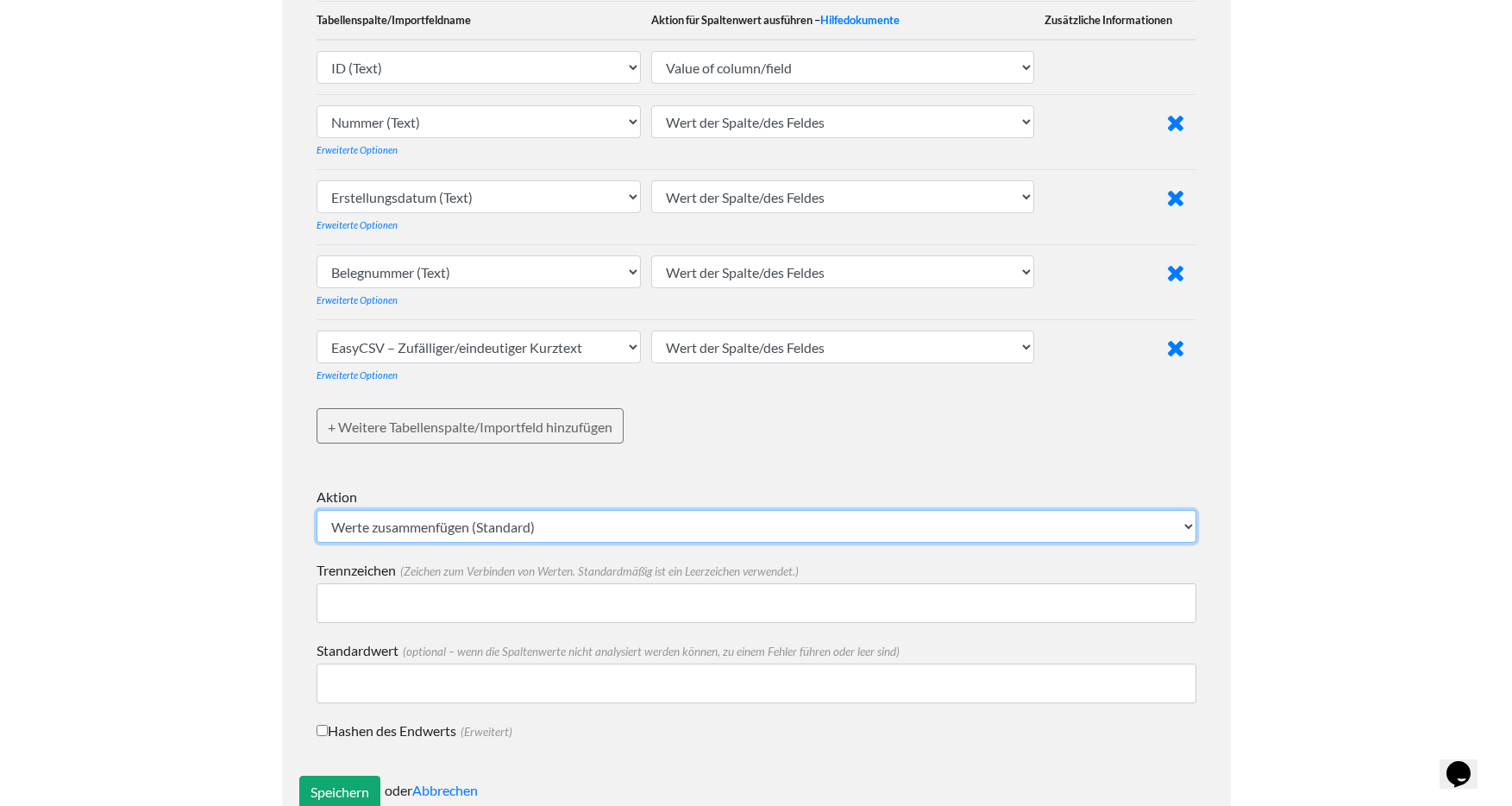
click at [567, 519] on select "Werte zusammenfügen (Standard) Mathematik - niedrigsten numerischen Wert ermitt…" at bounding box center [756, 526] width 880 height 33
click at [316, 510] on select "Werte zusammenfügen (Standard) Mathematik - niedrigsten numerischen Wert ermitt…" at bounding box center [756, 526] width 880 height 33
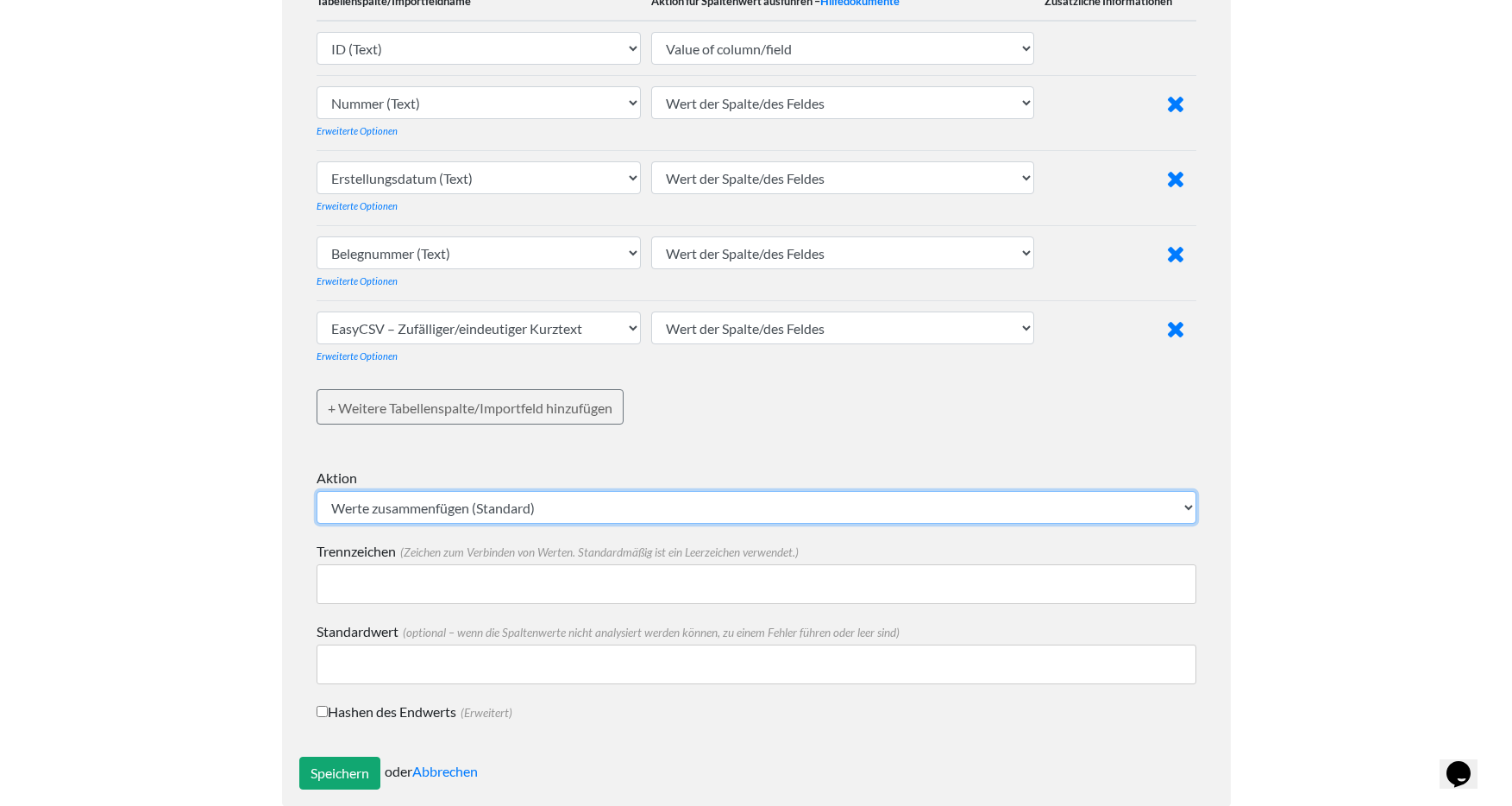
scroll to position [463, 0]
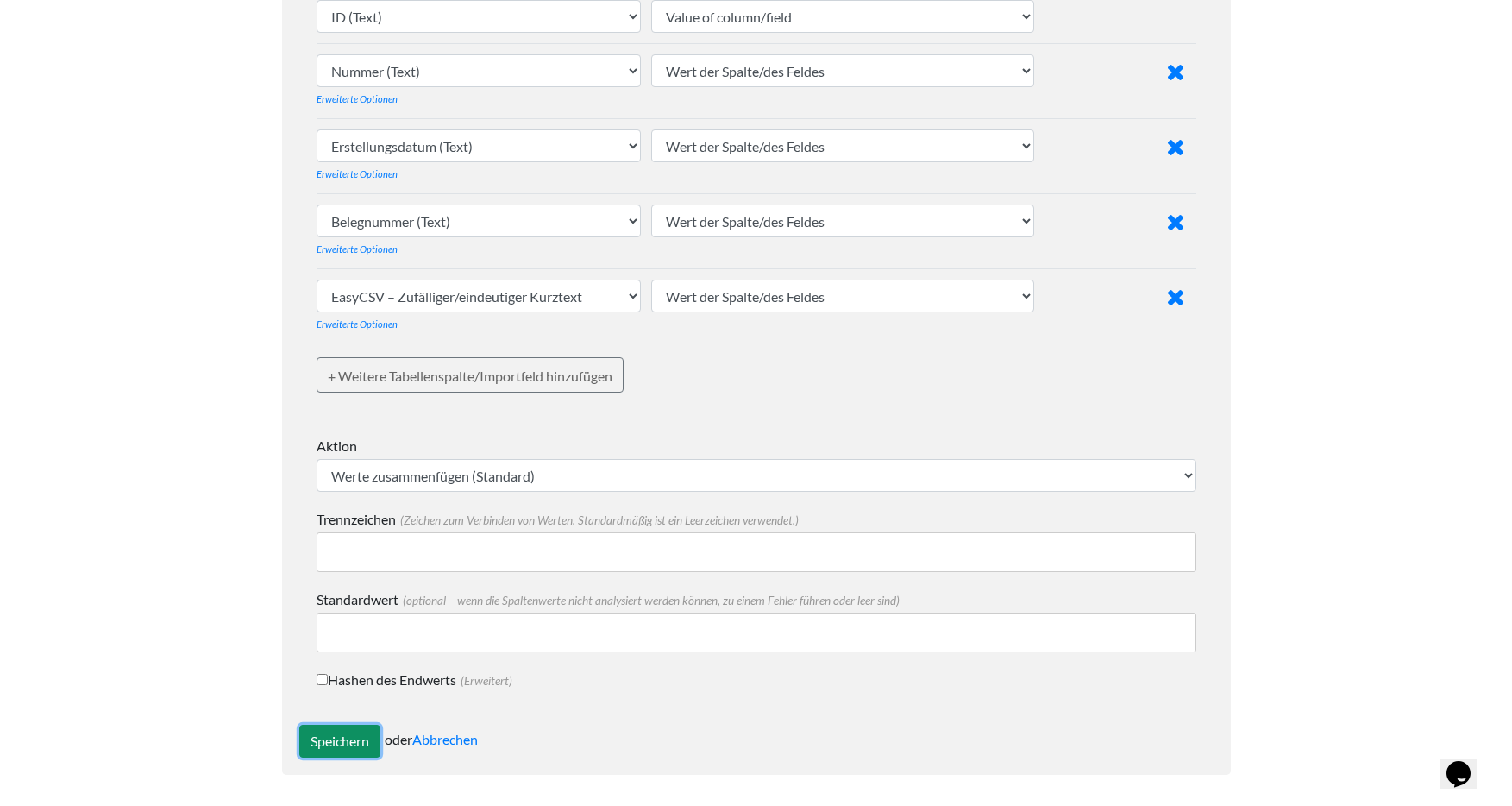
click at [346, 735] on input "Speichern" at bounding box center [339, 740] width 81 height 33
type input "Save"
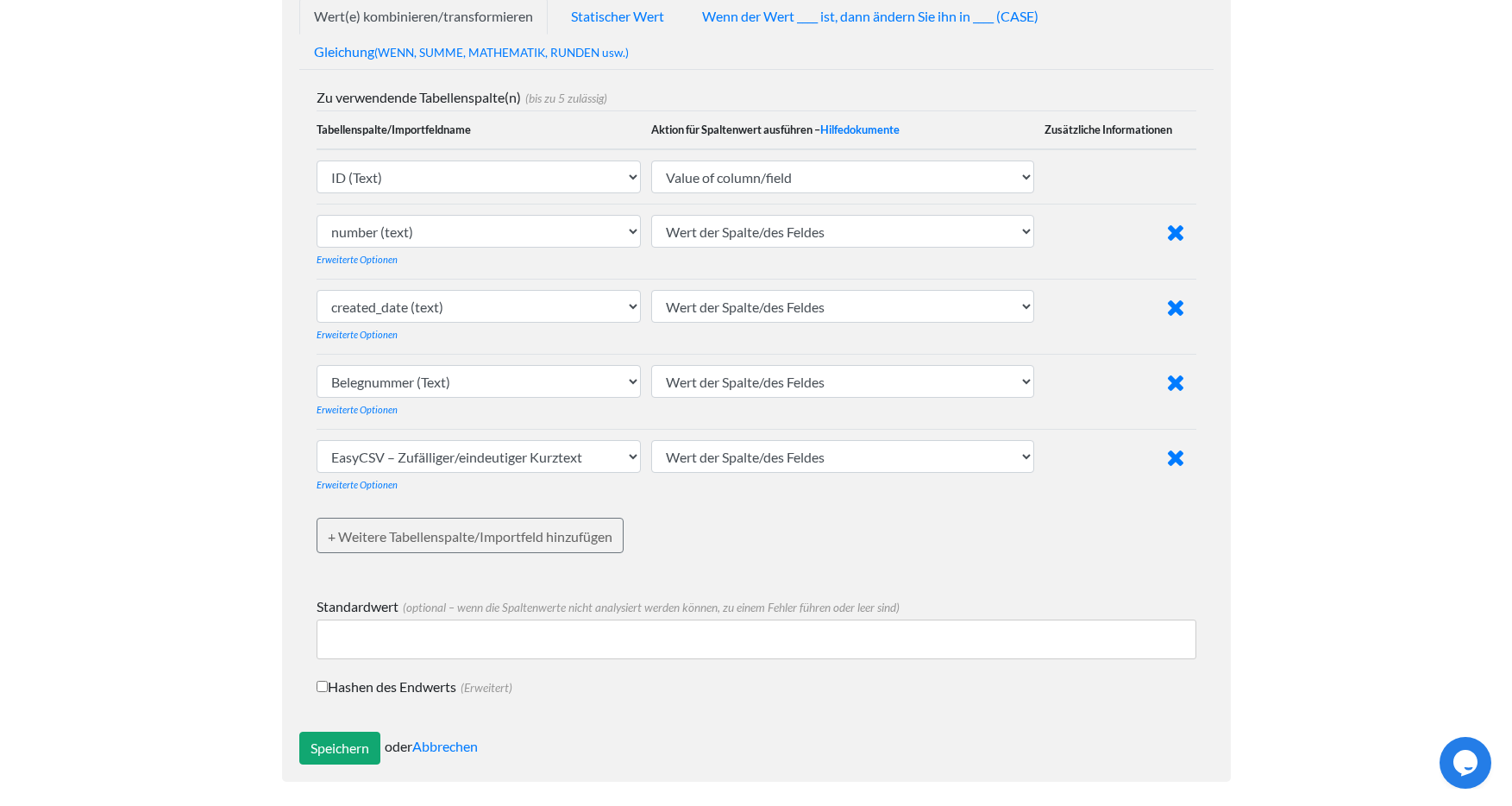
scroll to position [425, 0]
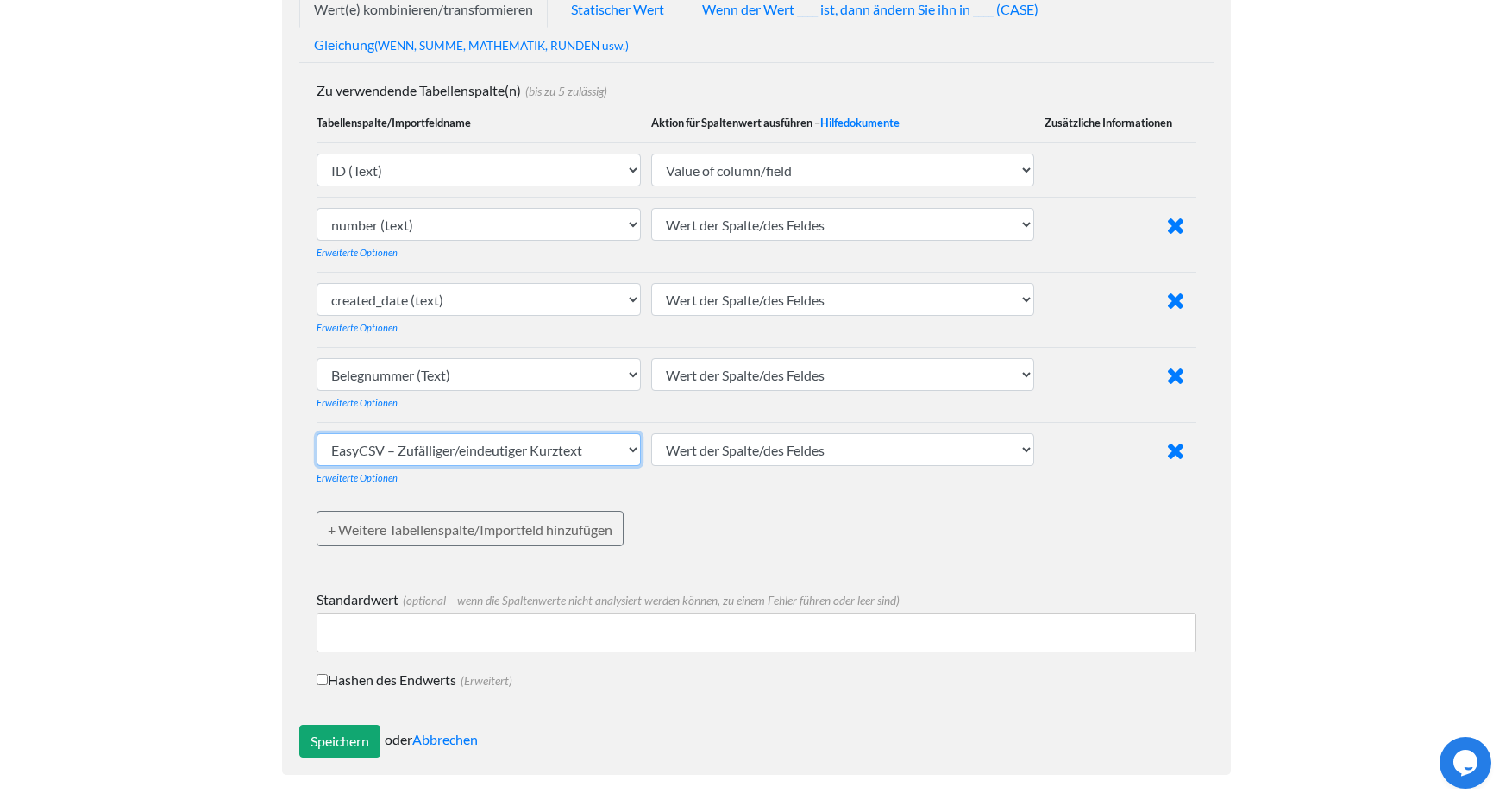
click at [576, 450] on select "id (text) number (text) created_at (text) created_date (text) status (text) acc…" at bounding box center [479, 449] width 325 height 33
click at [316, 433] on select "id (text) number (text) created_at (text) created_date (text) status (text) acc…" at bounding box center [479, 449] width 325 height 33
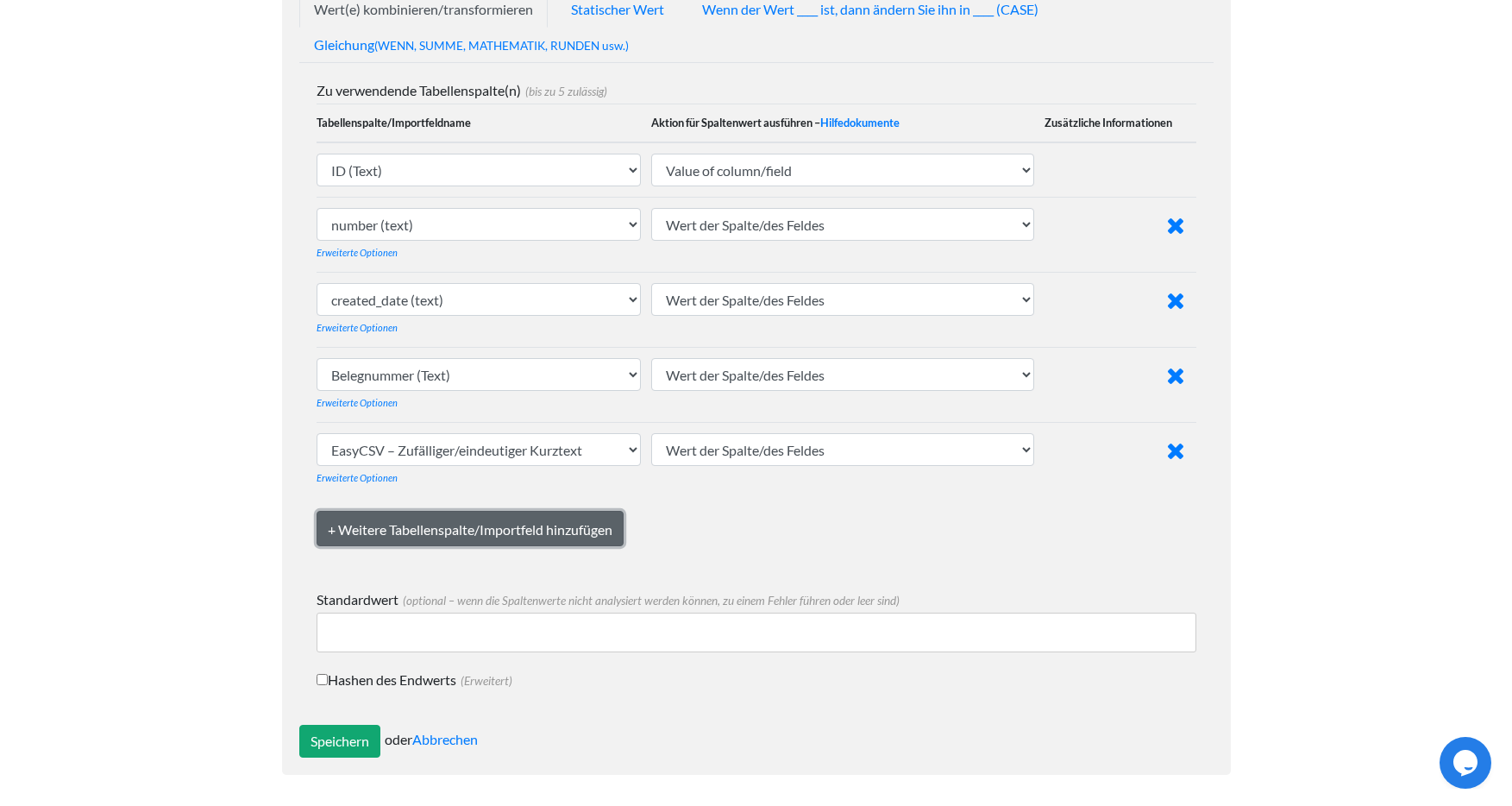
click at [457, 526] on font "+ Weitere Tabellenspalte/Importfeld hinzufügen" at bounding box center [470, 529] width 285 height 17
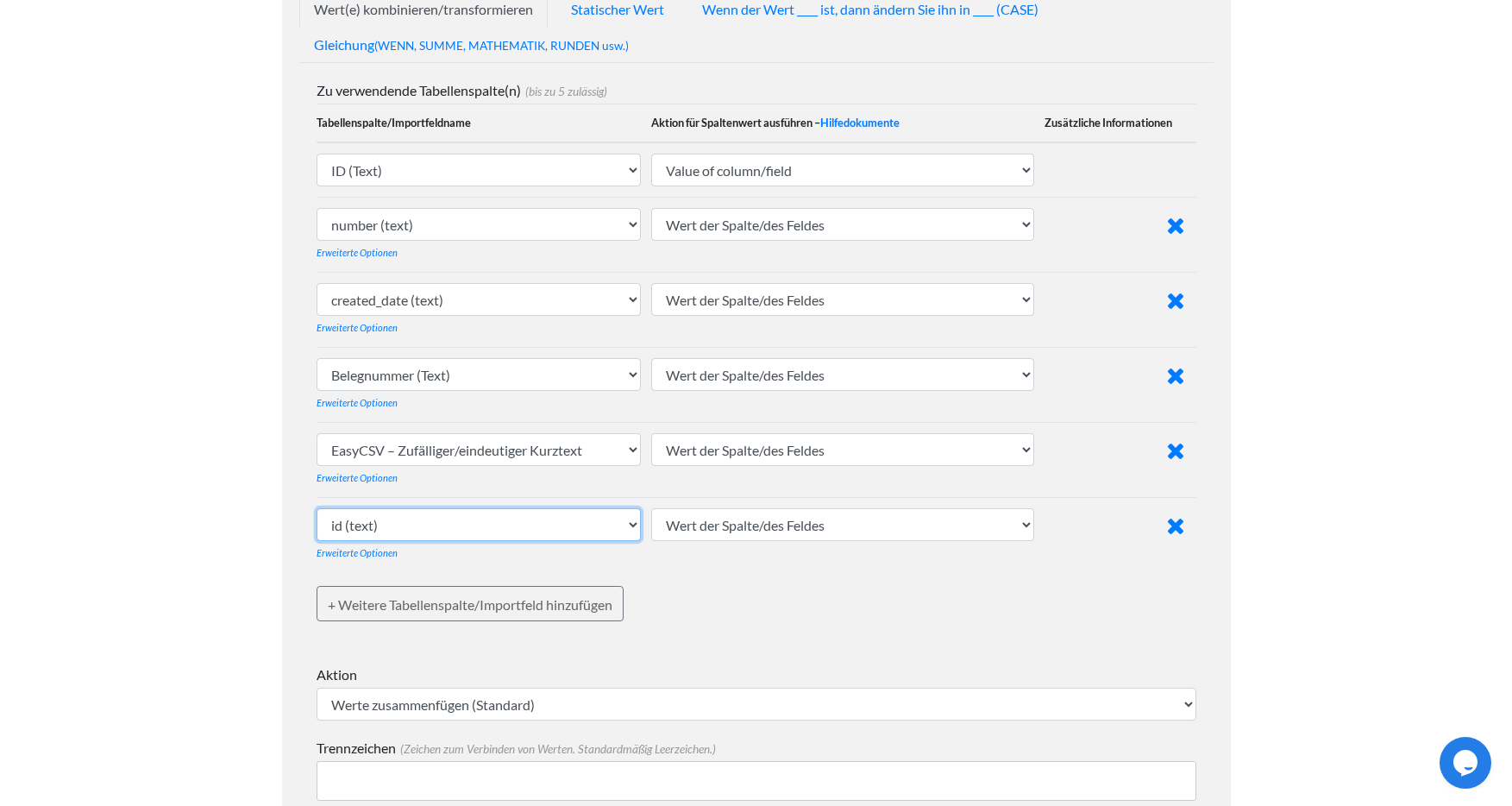
click at [467, 526] on select "id (text) number (text) created_at (text) created_date (text) status (text) acc…" at bounding box center [479, 524] width 325 height 33
select select "771221"
click at [316, 508] on select "ID (Text) Nummer (Text) erstellt am (Text) Erstellungsdatum (Text) Status (Text…" at bounding box center [479, 524] width 325 height 33
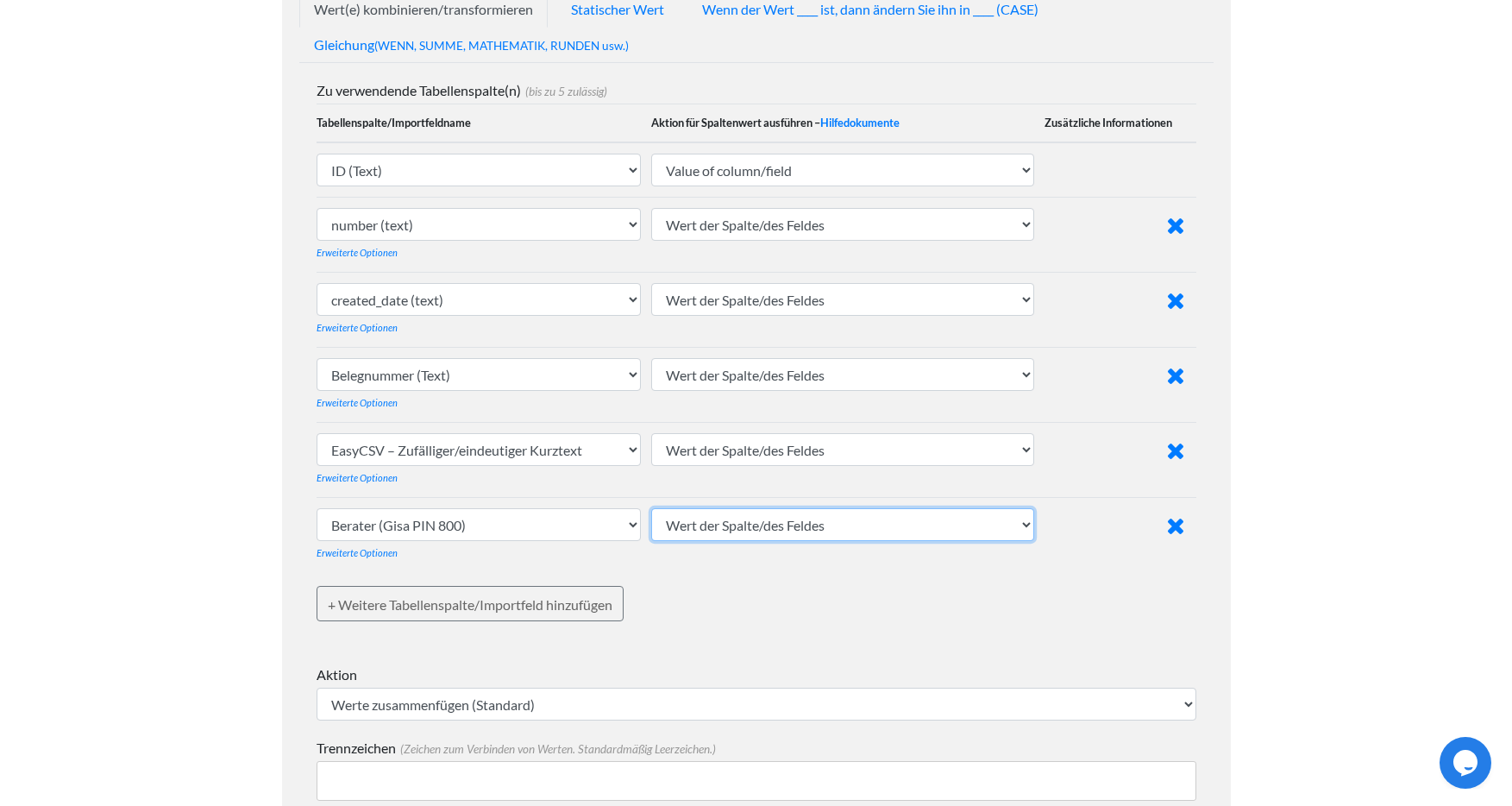
click at [810, 524] on select "Wert der Spalte/des Feldes Großbuchstaben Kleinbuchstaben Satzfall (erster Buch…" at bounding box center [843, 524] width 383 height 33
select select "upcase"
click at [653, 508] on select "Wert der Spalte/des Feldes Großbuchstaben Kleinbuchstaben Satzfall (erster Buch…" at bounding box center [843, 524] width 383 height 33
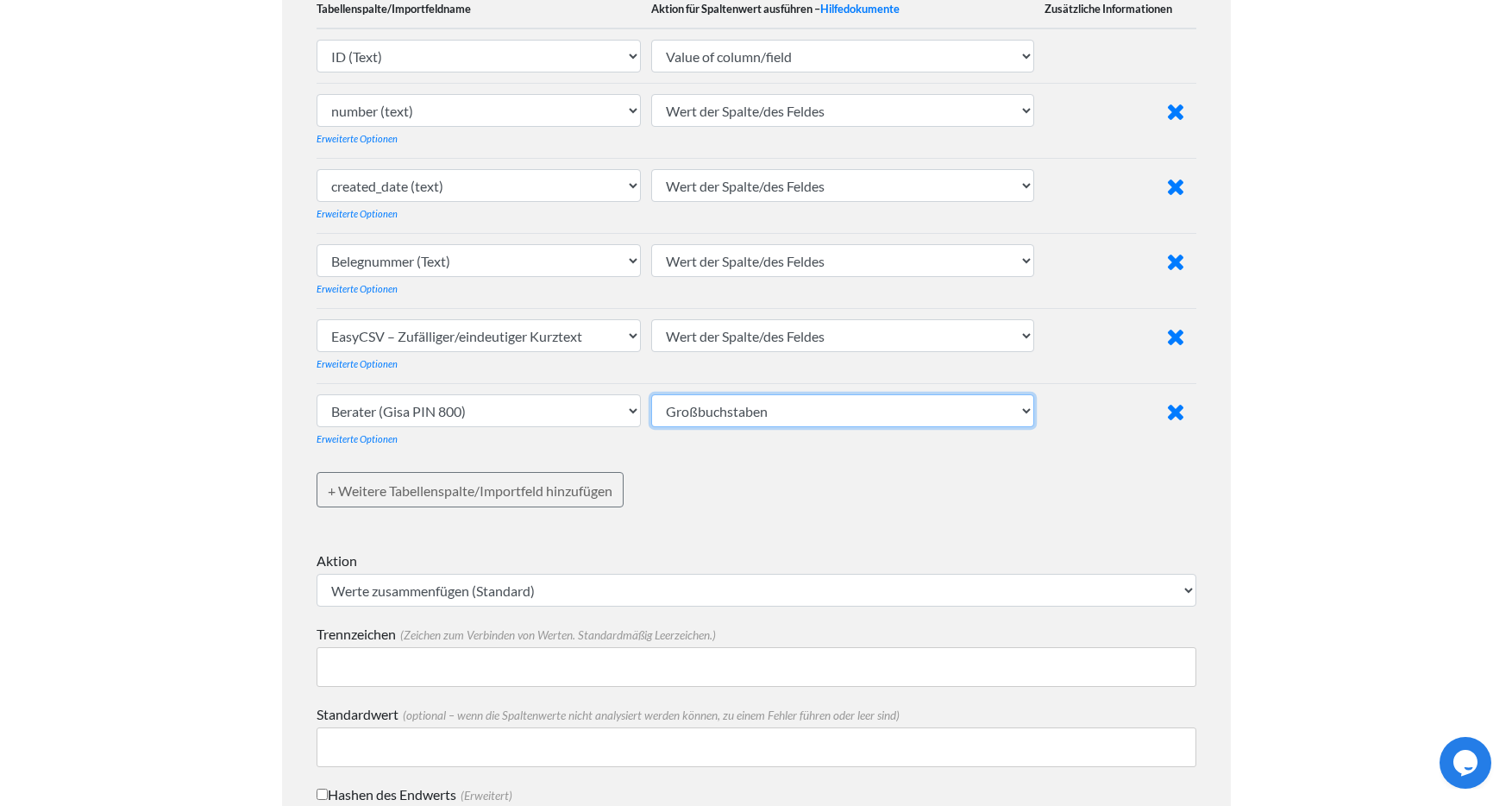
scroll to position [654, 0]
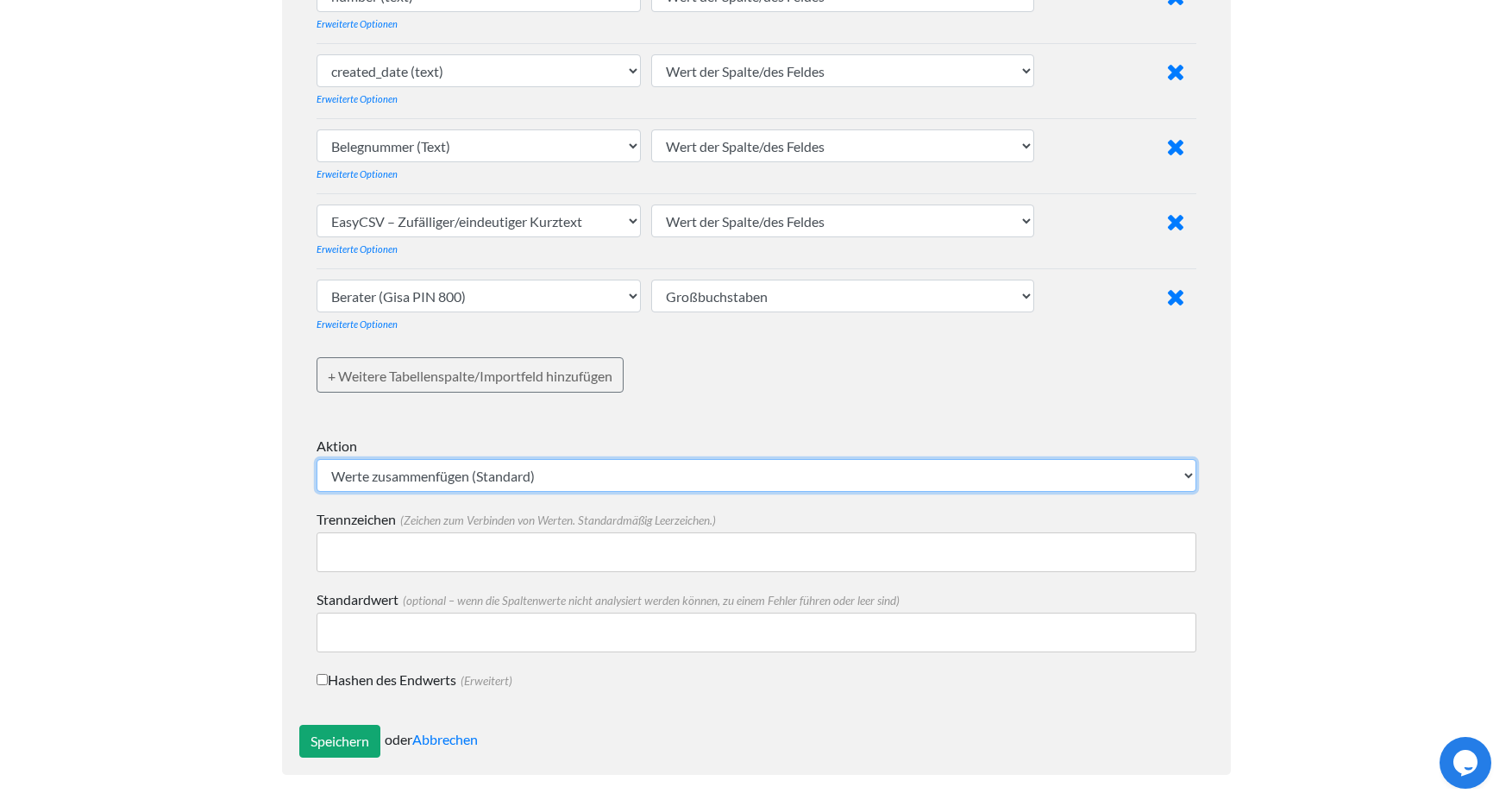
click at [576, 479] on select "Werte zusammenfügen (Standard) Mathematik - niedrigsten numerischen Wert ermitt…" at bounding box center [756, 475] width 880 height 33
click at [316, 459] on select "Werte zusammenfügen (Standard) Mathematik - niedrigsten numerischen Wert ermitt…" at bounding box center [756, 475] width 880 height 33
click at [431, 559] on input "Trennzeichen (Zeichen zum Verbinden von Werten. Standardmäßig Leerzeichen.)" at bounding box center [756, 551] width 880 height 40
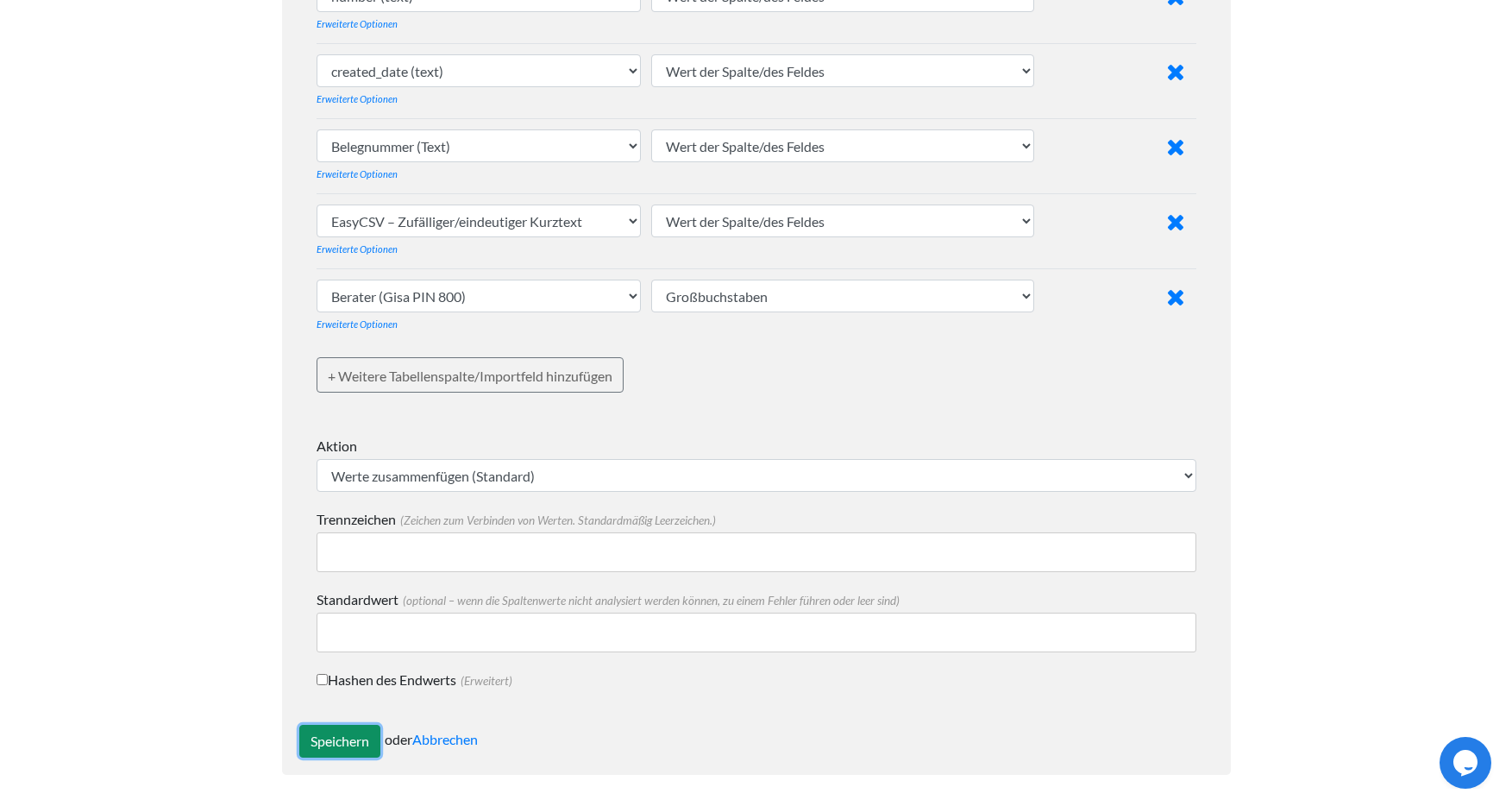
click at [355, 750] on input "Speichern" at bounding box center [339, 740] width 81 height 33
type input "Save"
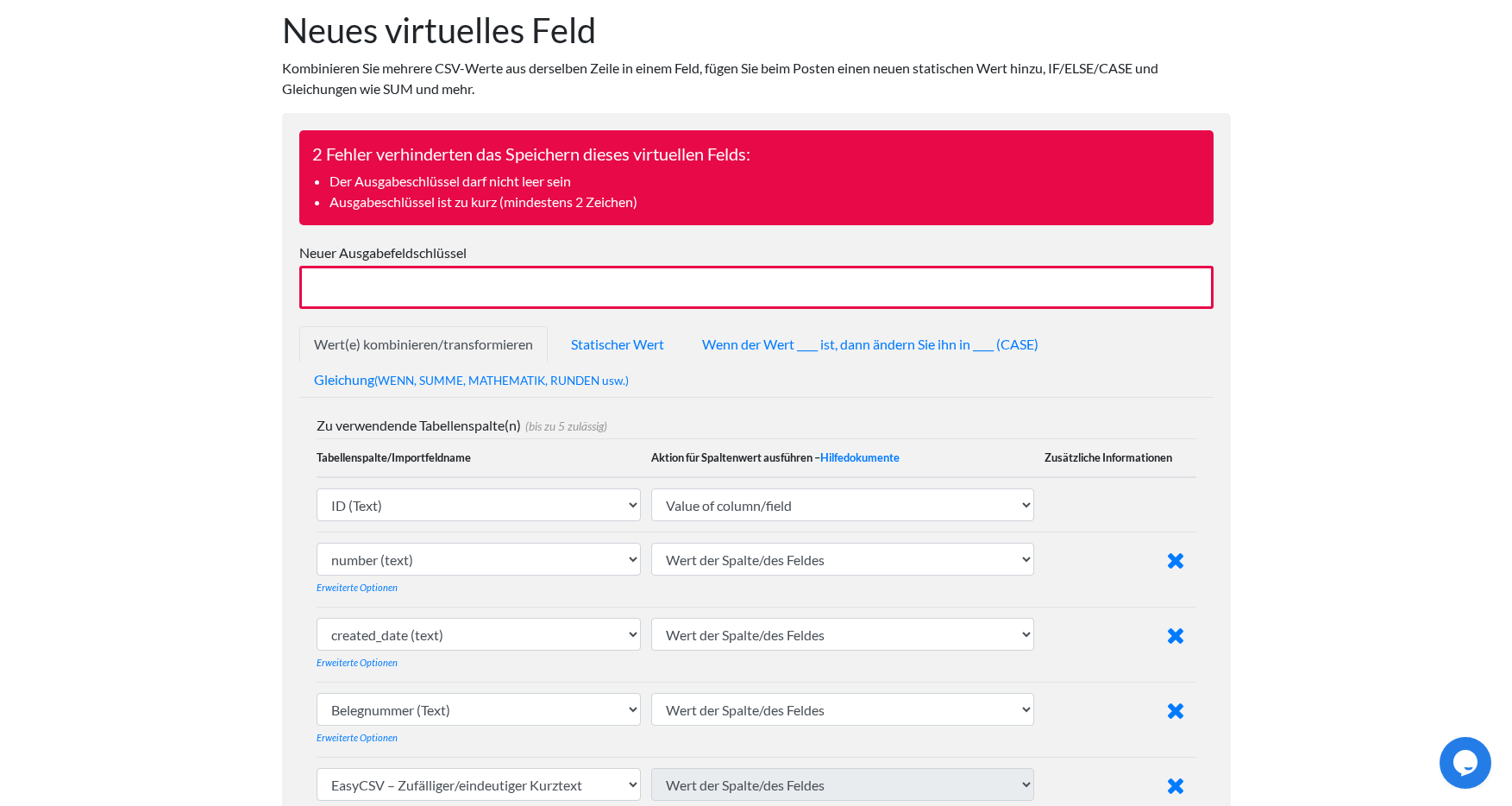
scroll to position [181, 0]
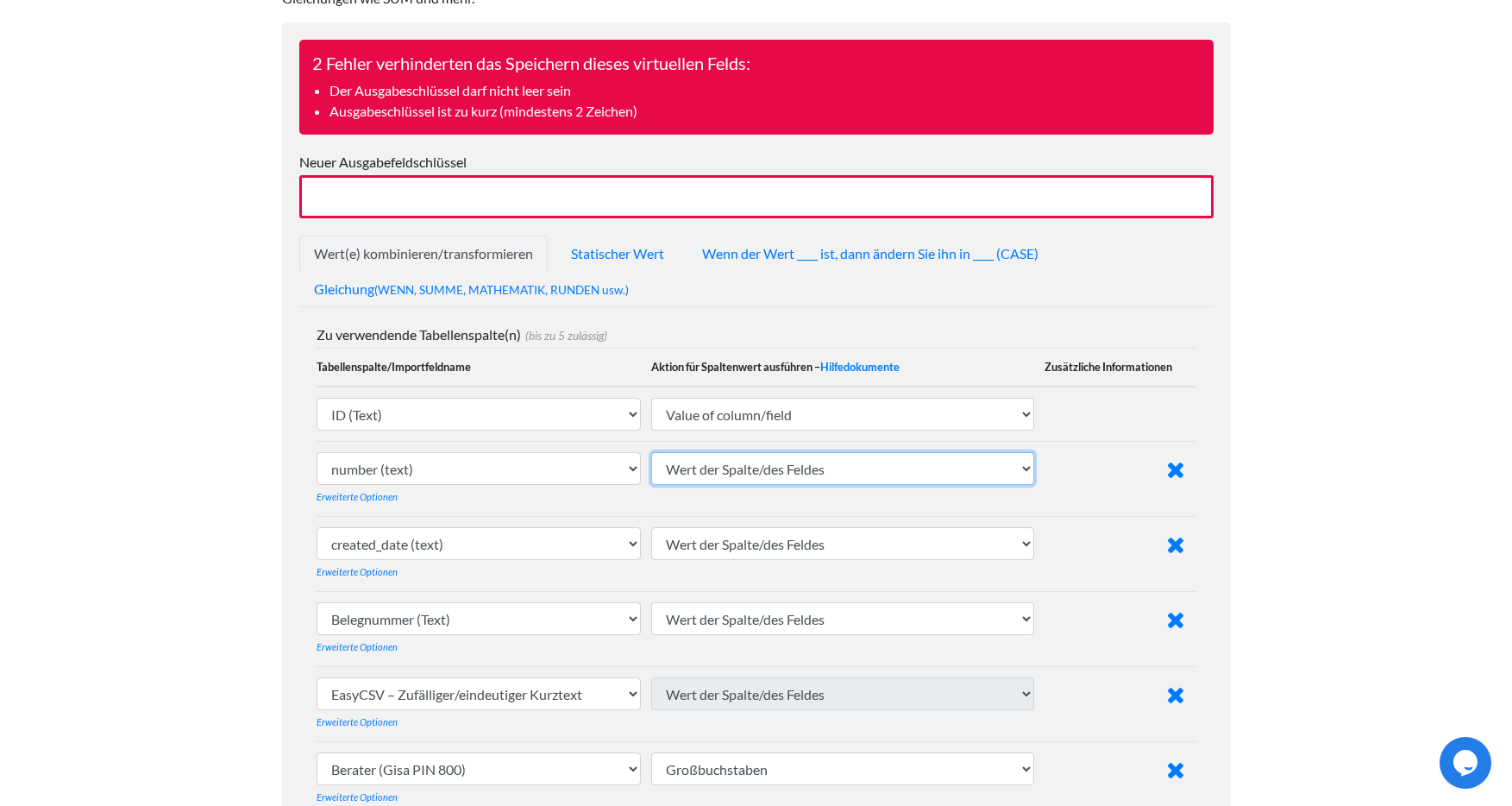
click at [871, 476] on select "Wert der Spalte/des Feldes Großbuchstaben Kleinbuchstaben Satzfall (erster Buch…" at bounding box center [843, 468] width 383 height 33
select select "extract_digits"
click at [653, 452] on select "Wert der Spalte/des Feldes Großbuchstaben Kleinbuchstaben Satzfall (erster Buch…" at bounding box center [843, 468] width 383 height 33
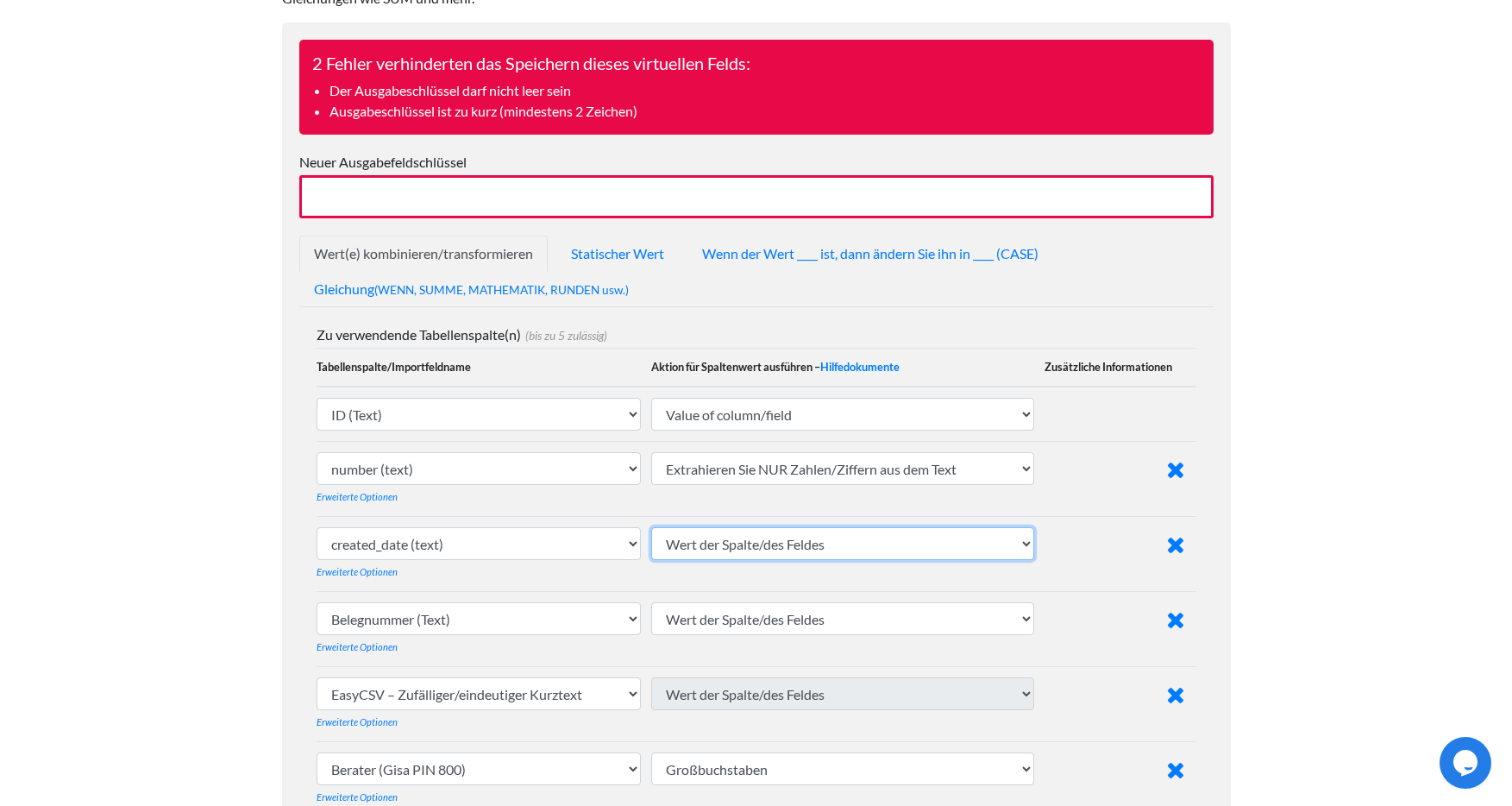
click at [862, 544] on select "Wert der Spalte/des Feldes Großbuchstaben Kleinbuchstaben Satzfall (erster Buch…" at bounding box center [843, 543] width 383 height 33
select select "extract_date_yyyymmdd"
click at [653, 527] on select "Wert der Spalte/des Feldes Großbuchstaben Kleinbuchstaben Satzfall (erster Buch…" at bounding box center [843, 543] width 383 height 33
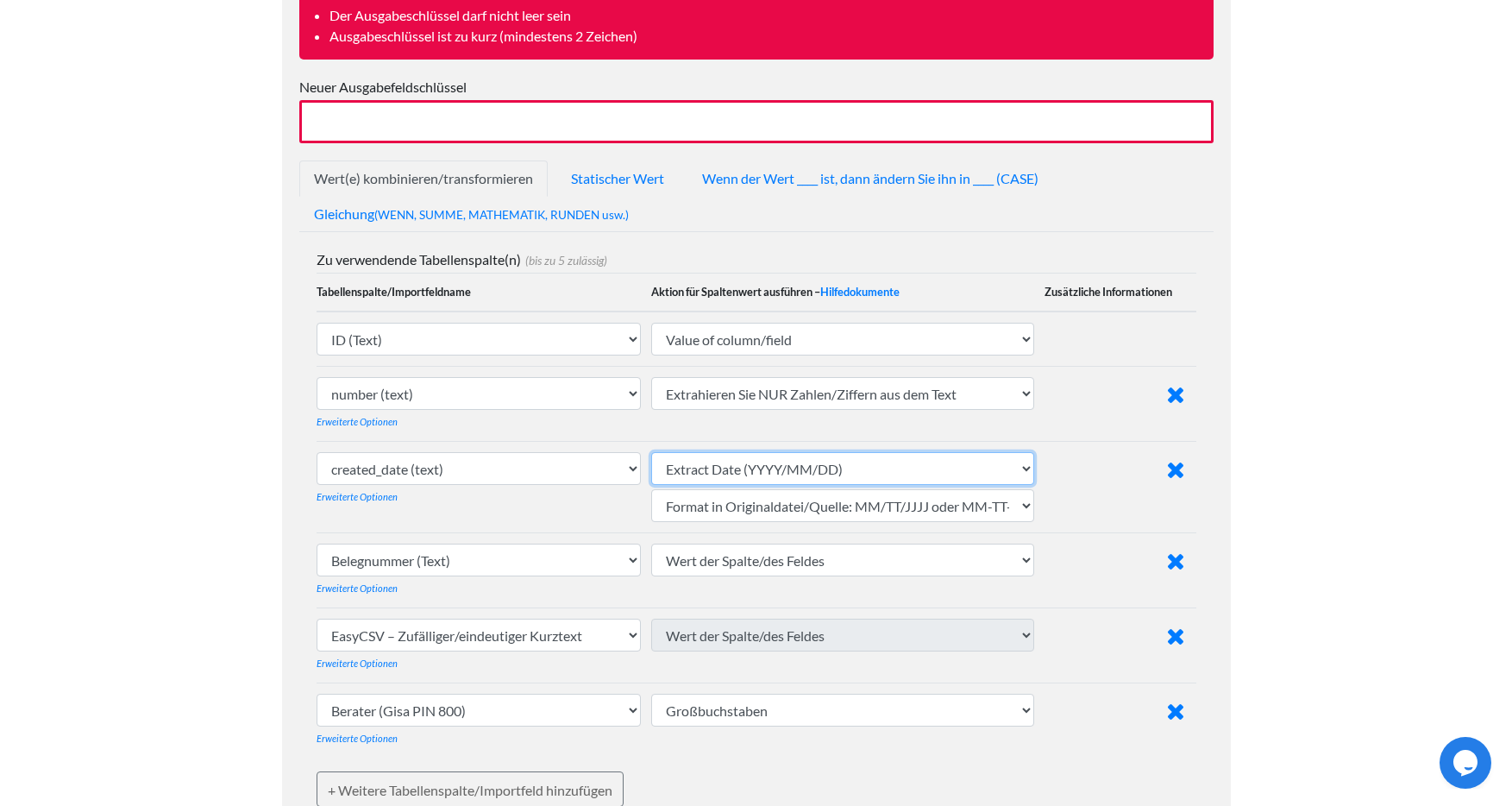
scroll to position [295, 0]
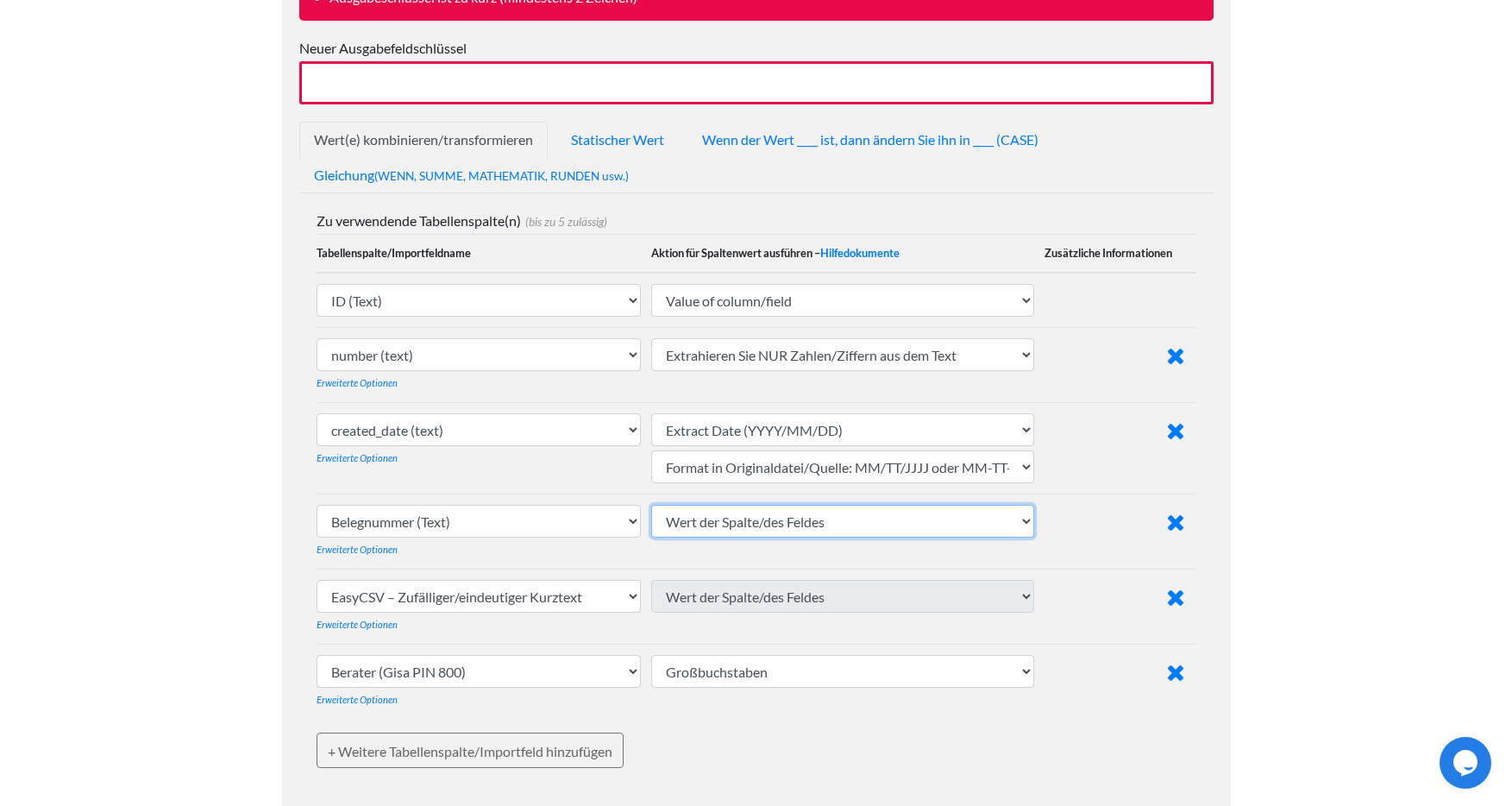
click at [876, 521] on select "Wert der Spalte/des Feldes Großbuchstaben Kleinbuchstaben Satzfall (erster Buch…" at bounding box center [843, 520] width 383 height 33
select select "extract_digits"
click at [653, 505] on select "Wert der Spalte/des Feldes Großbuchstaben Kleinbuchstaben Satzfall (erster Buch…" at bounding box center [843, 520] width 383 height 33
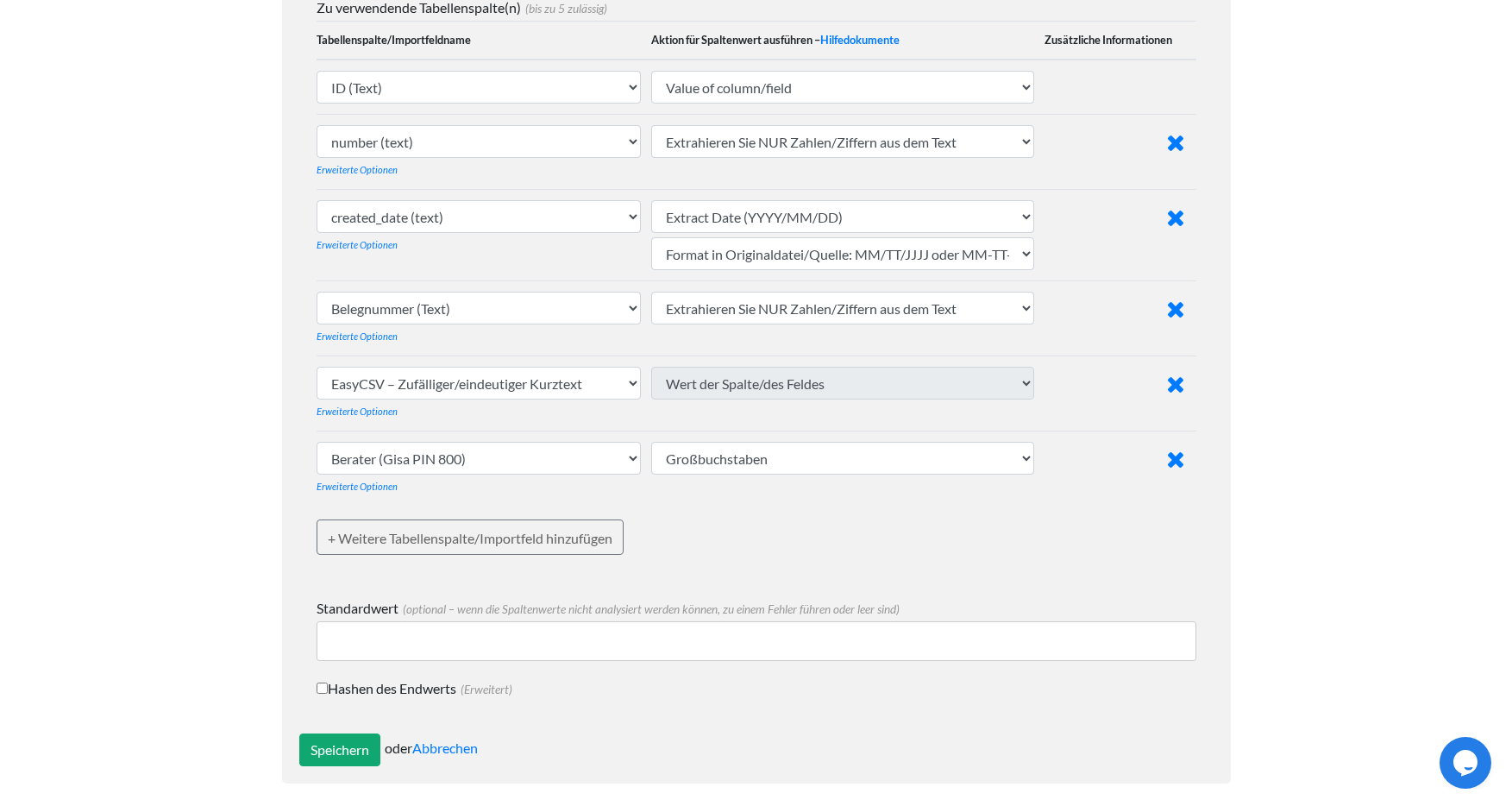
scroll to position [517, 0]
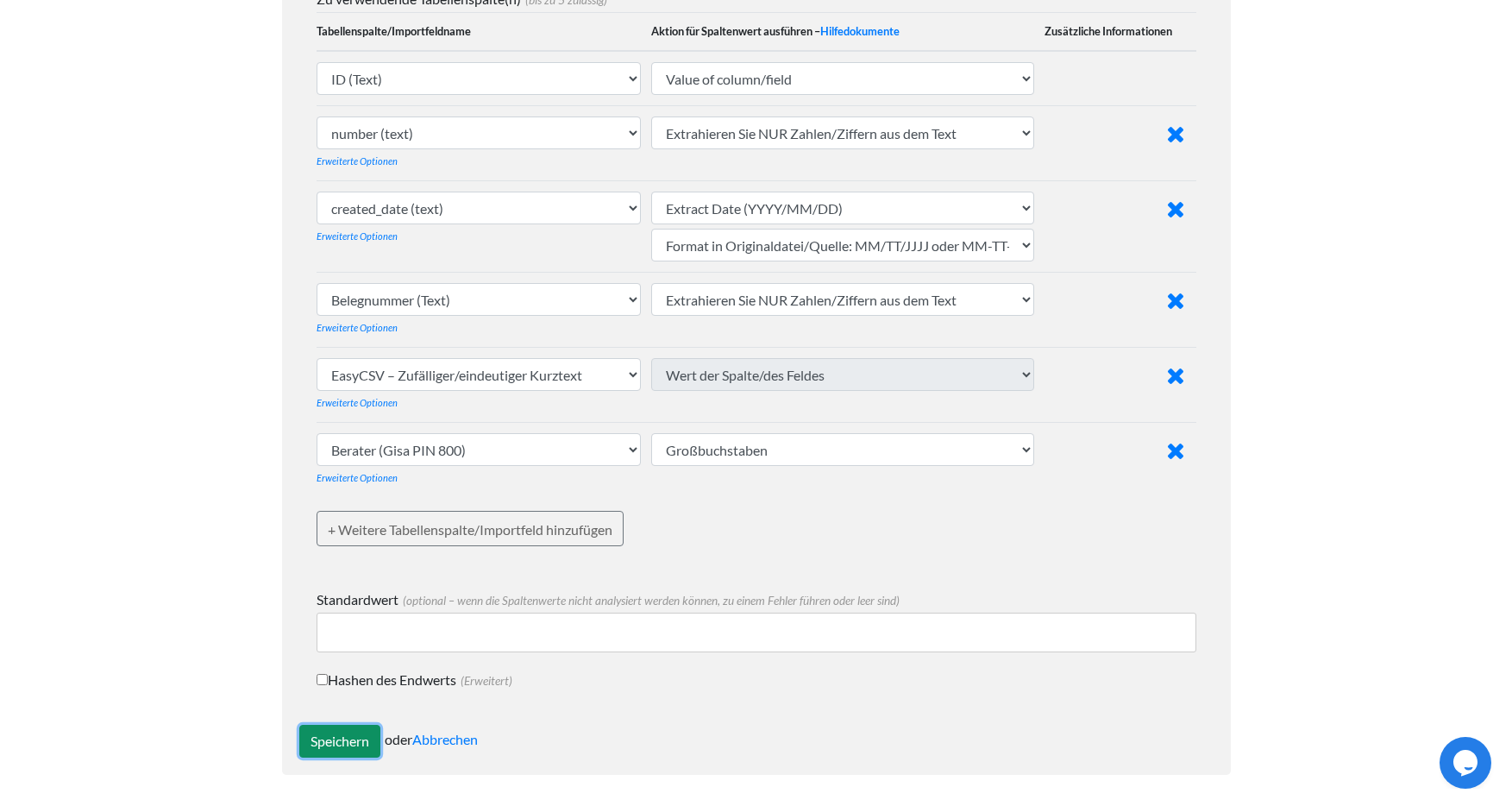
click at [341, 744] on input "Speichern" at bounding box center [339, 740] width 81 height 33
type input "Save"
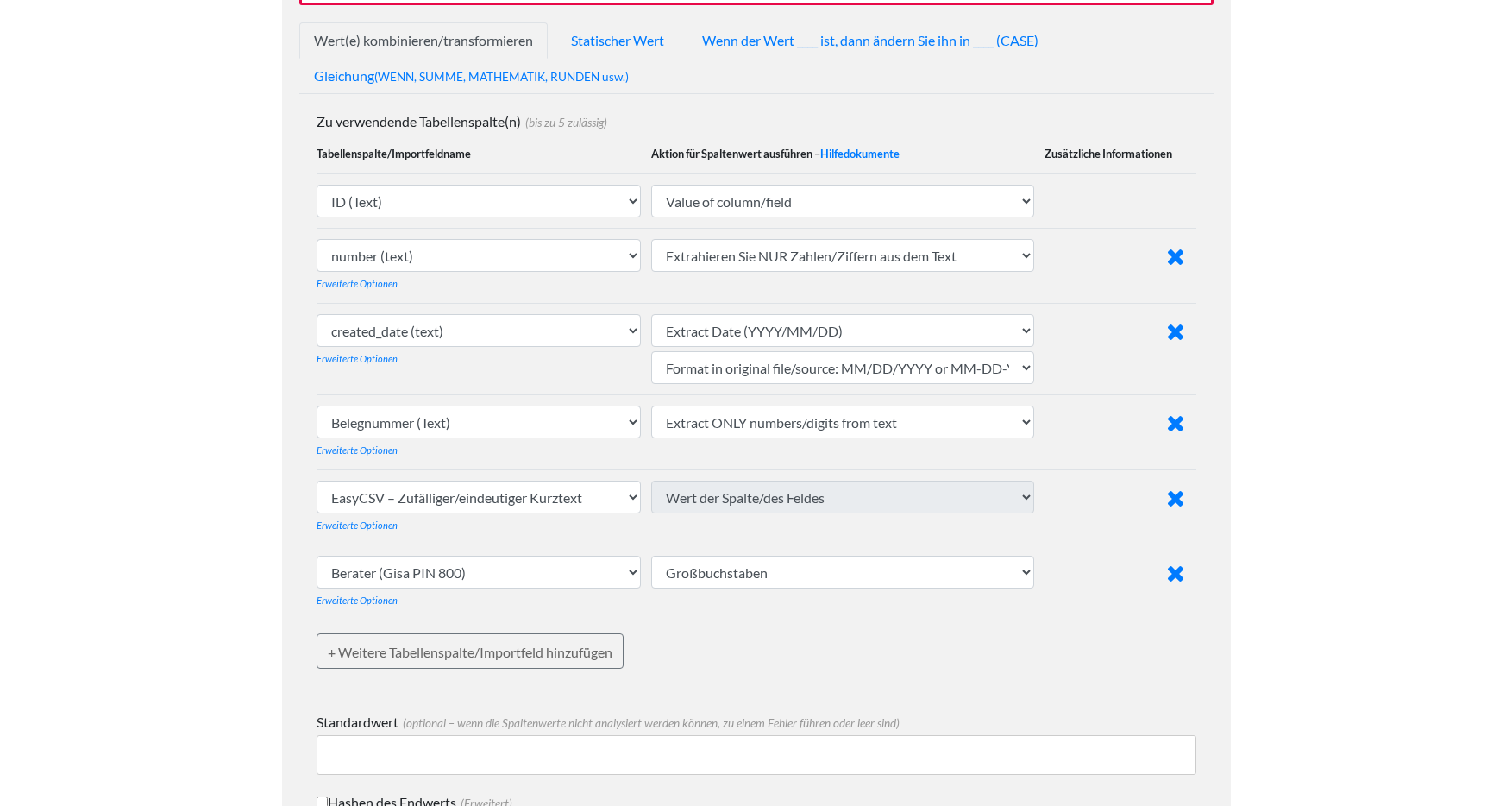
scroll to position [486, 0]
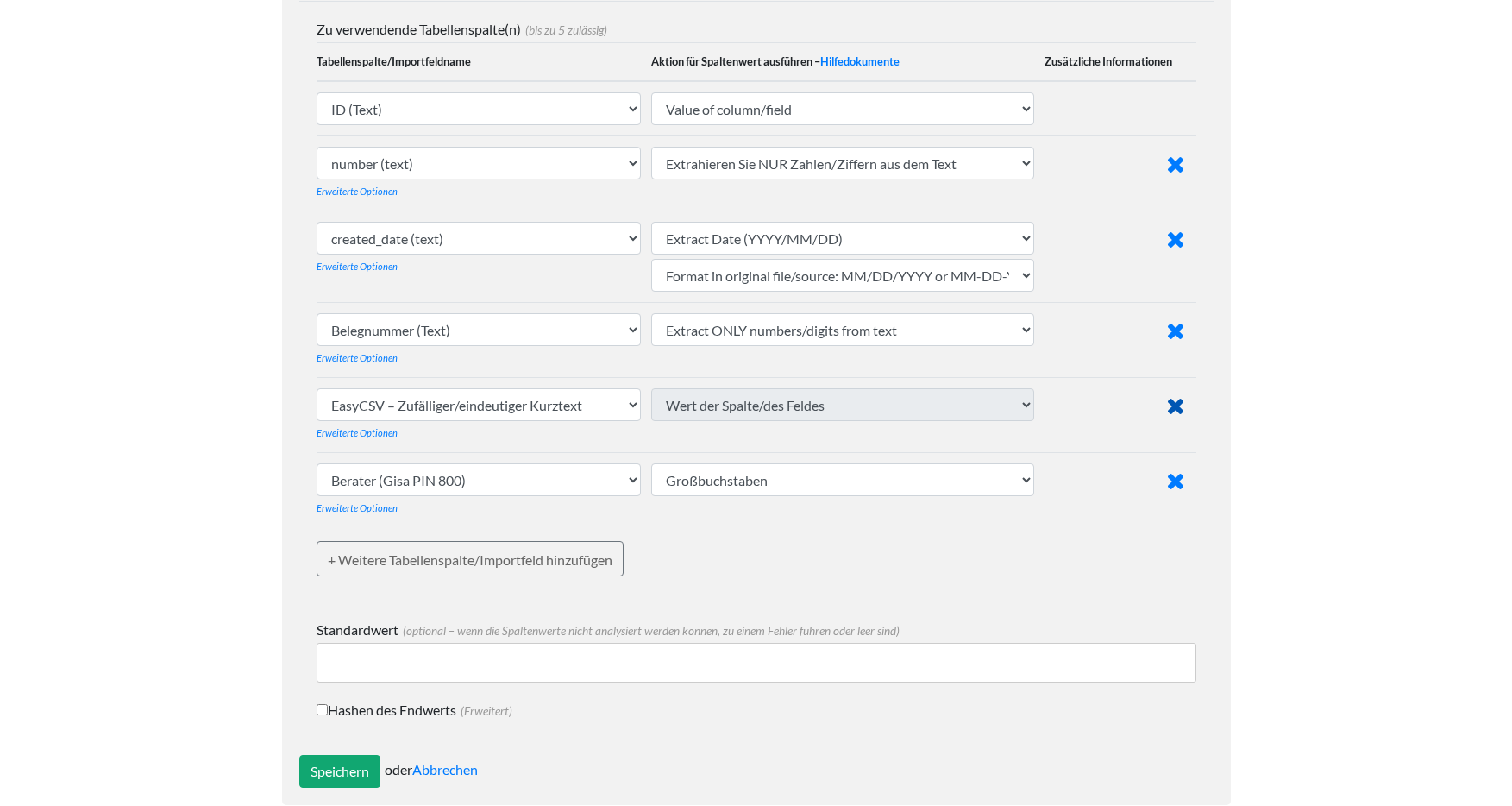
click at [1174, 410] on icon at bounding box center [1175, 405] width 18 height 23
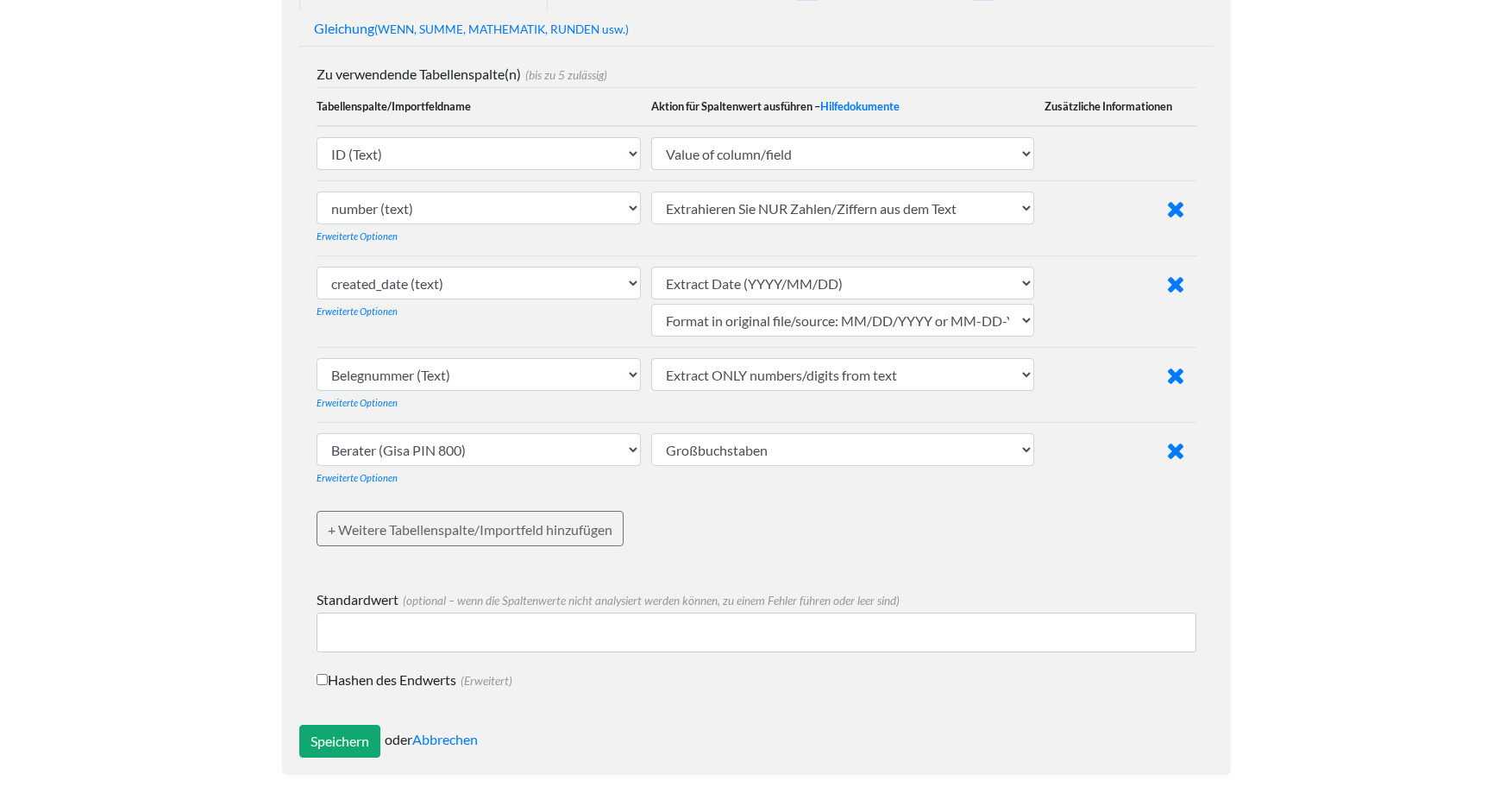
scroll to position [441, 0]
click at [439, 536] on font "+ Weitere Tabellenspalte/Importfeld hinzufügen" at bounding box center [470, 529] width 285 height 17
select select "769183"
select select "text_from_column"
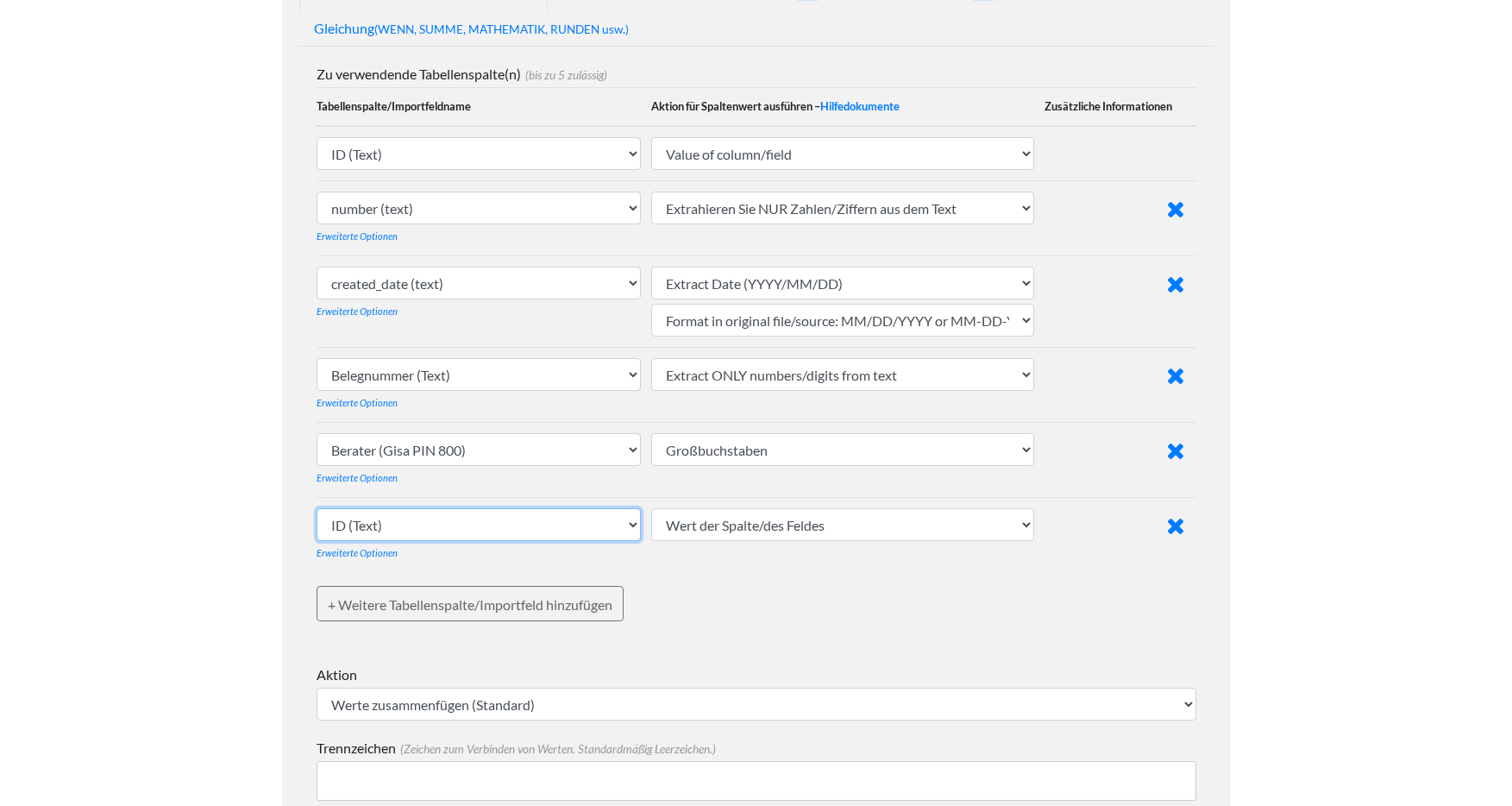
click at [468, 523] on select "ID (Text) Nummer (Text) erstellt am (Text) Erstellungsdatum (Text) Status (Text…" at bounding box center [479, 524] width 325 height 33
select select "ezcsv_import_code"
click at [316, 508] on select "ID (Text) Nummer (Text) erstellt am (Text) Erstellungsdatum (Text) Status (Text…" at bounding box center [479, 524] width 325 height 33
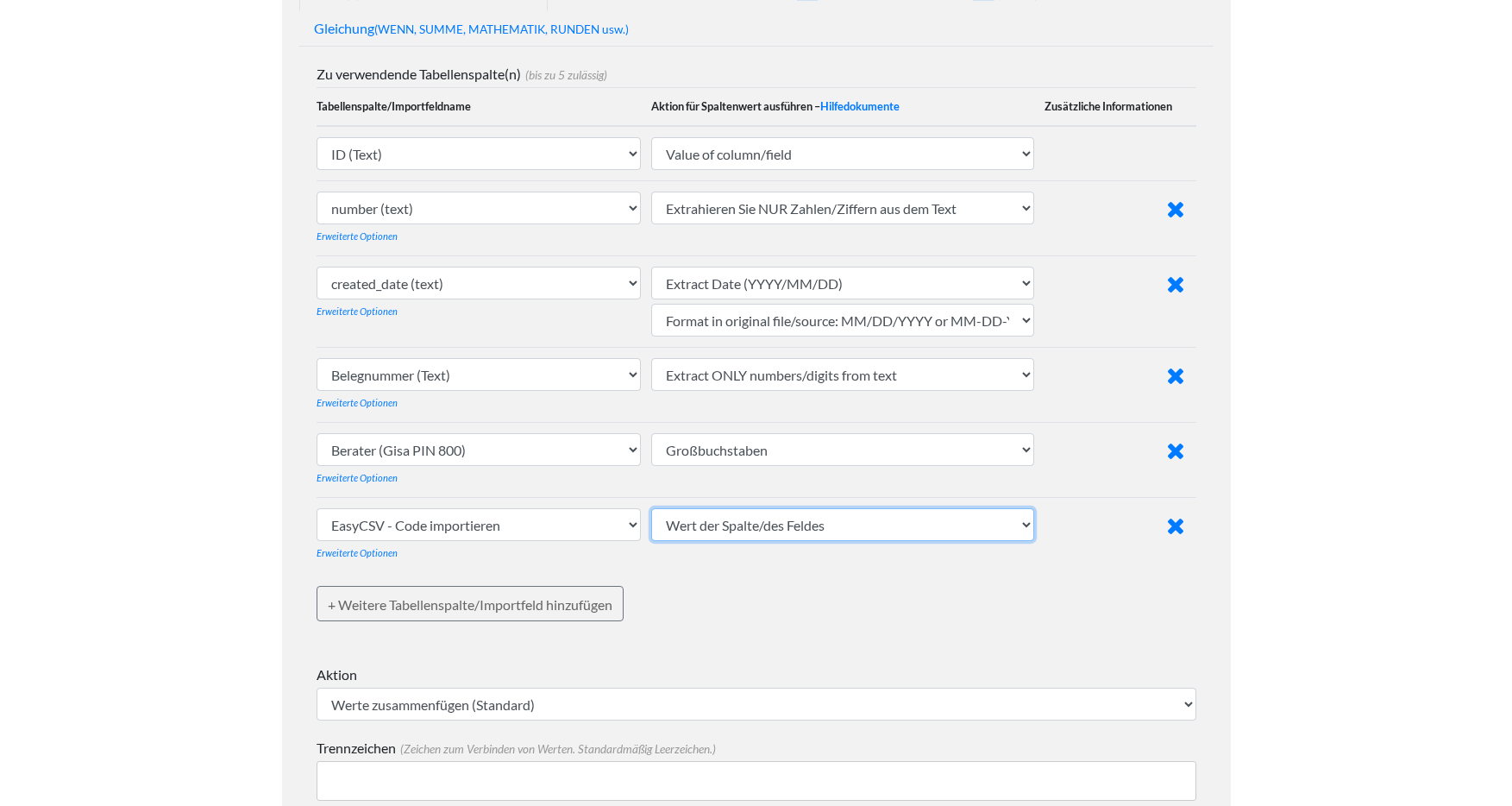
click at [774, 529] on select "Wert der Spalte/des Feldes Großbuchstaben Kleinbuchstaben Satzfall (erster Buch…" at bounding box center [843, 524] width 383 height 33
click at [1183, 524] on link at bounding box center [1134, 526] width 102 height 35
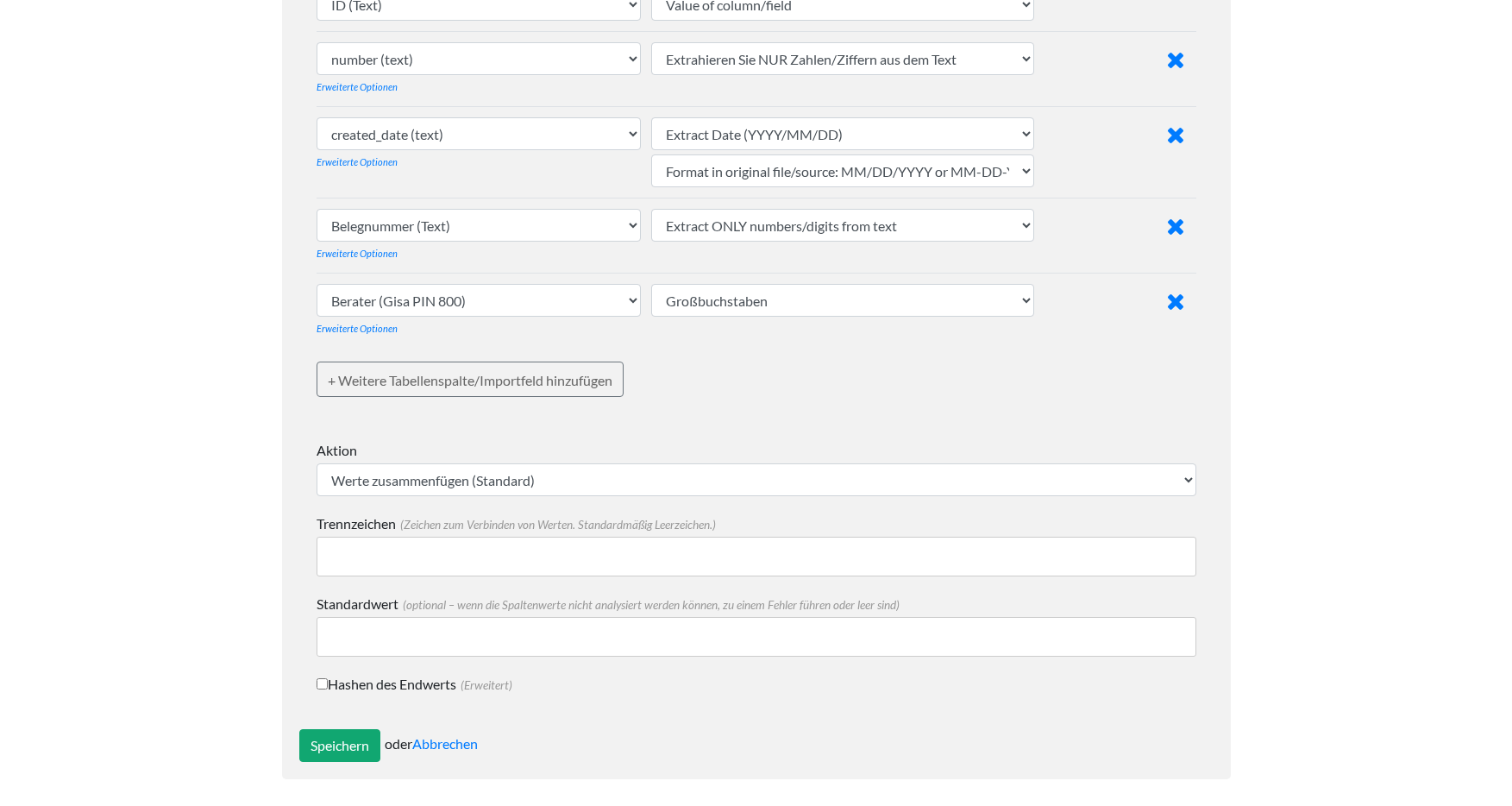
scroll to position [595, 0]
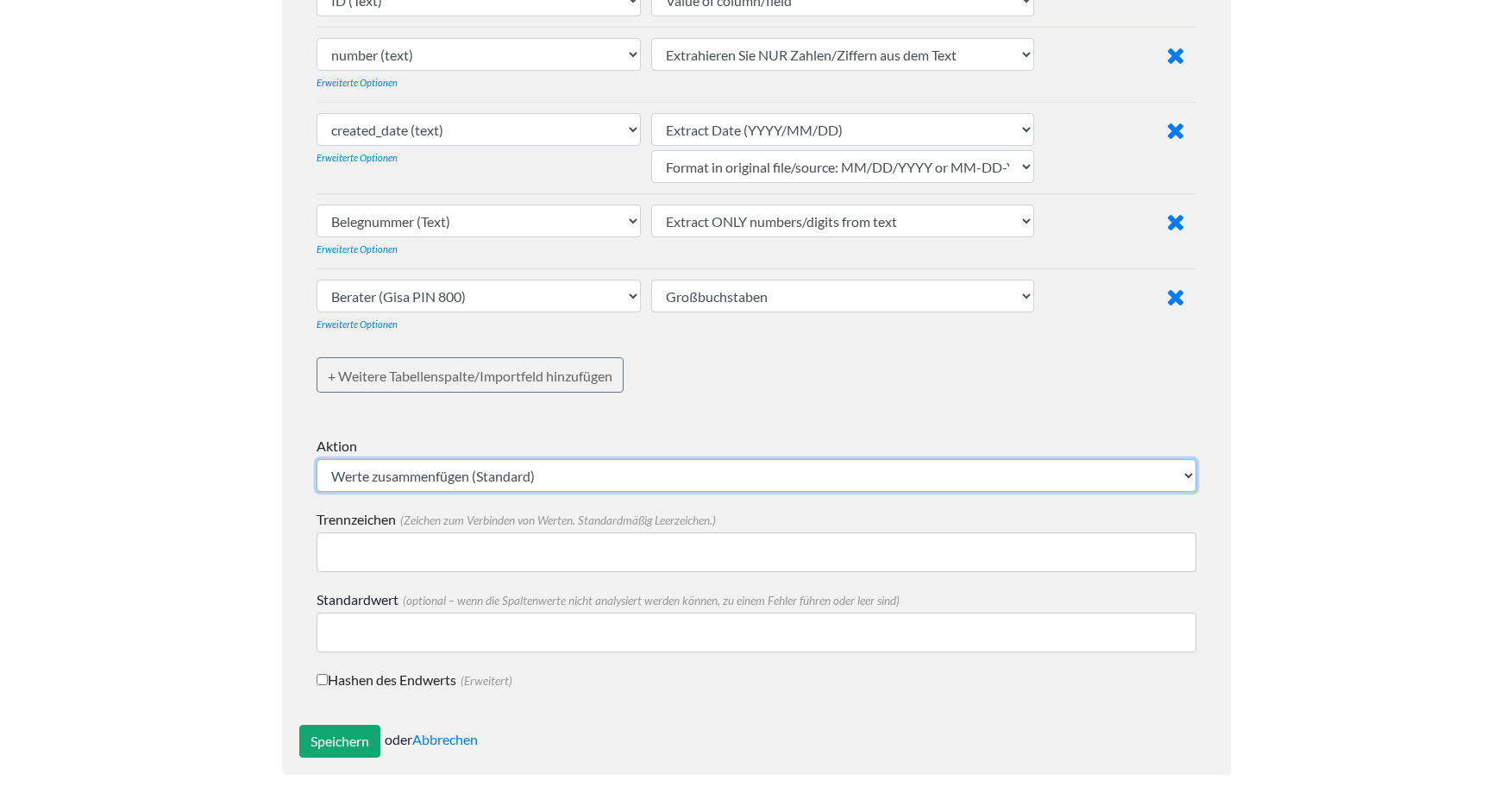
click at [593, 467] on select "Werte zusammenfügen (Standard) Mathematik - niedrigsten numerischen Wert ermitt…" at bounding box center [756, 475] width 880 height 33
click at [316, 459] on select "Werte zusammenfügen (Standard) Mathematik - niedrigsten numerischen Wert ermitt…" at bounding box center [756, 475] width 880 height 33
click at [577, 482] on select "Werte zusammenfügen (Standard) Mathematik - niedrigsten numerischen Wert ermitt…" at bounding box center [756, 475] width 880 height 33
click at [316, 459] on select "Werte zusammenfügen (Standard) Mathematik - niedrigsten numerischen Wert ermitt…" at bounding box center [756, 475] width 880 height 33
click at [489, 556] on input "Trennzeichen (Zeichen zum Verbinden von Werten. Standardmäßig Leerzeichen.)" at bounding box center [756, 551] width 880 height 40
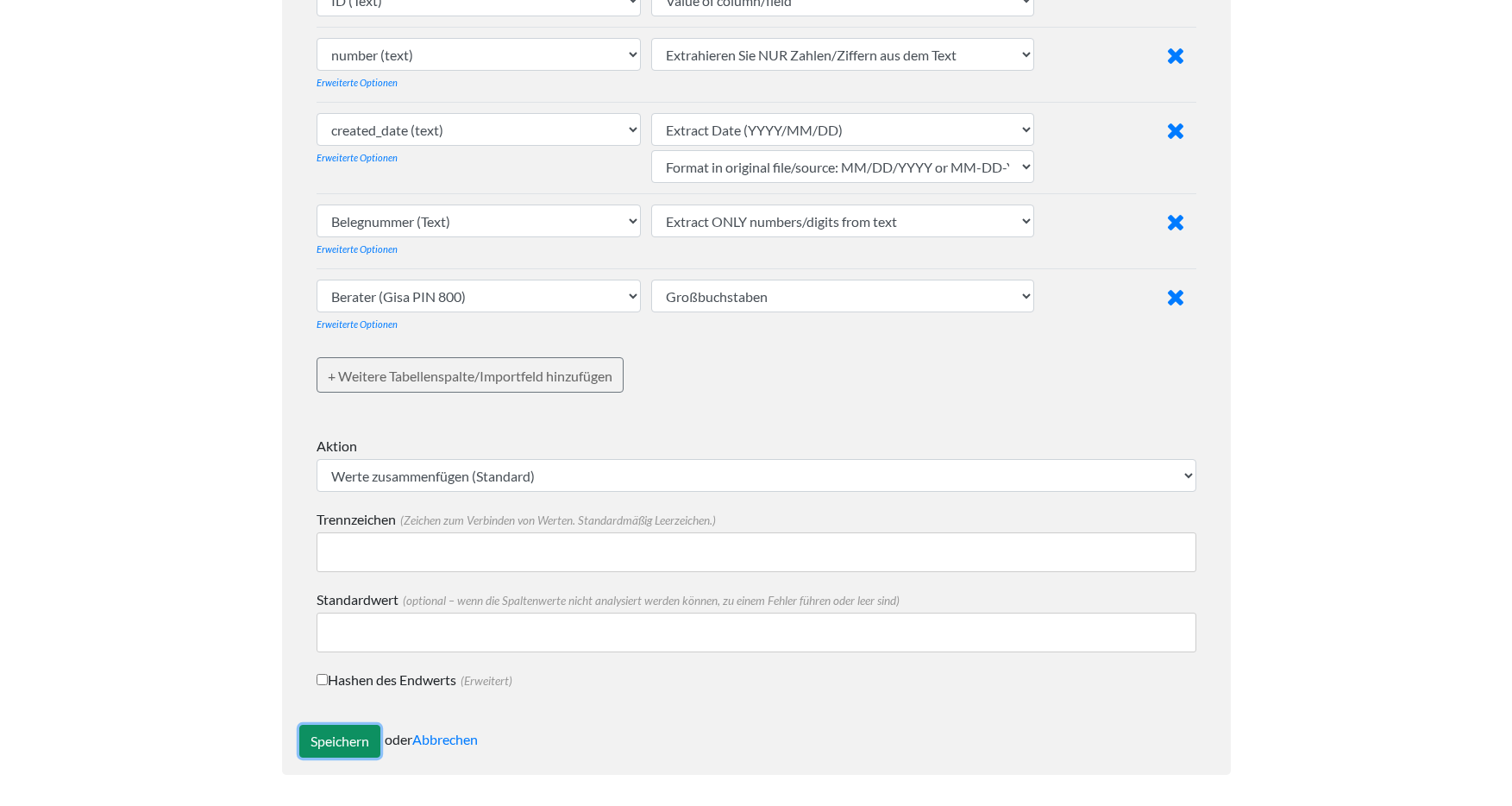
click at [352, 738] on input "Speichern" at bounding box center [339, 740] width 81 height 33
type input "Save"
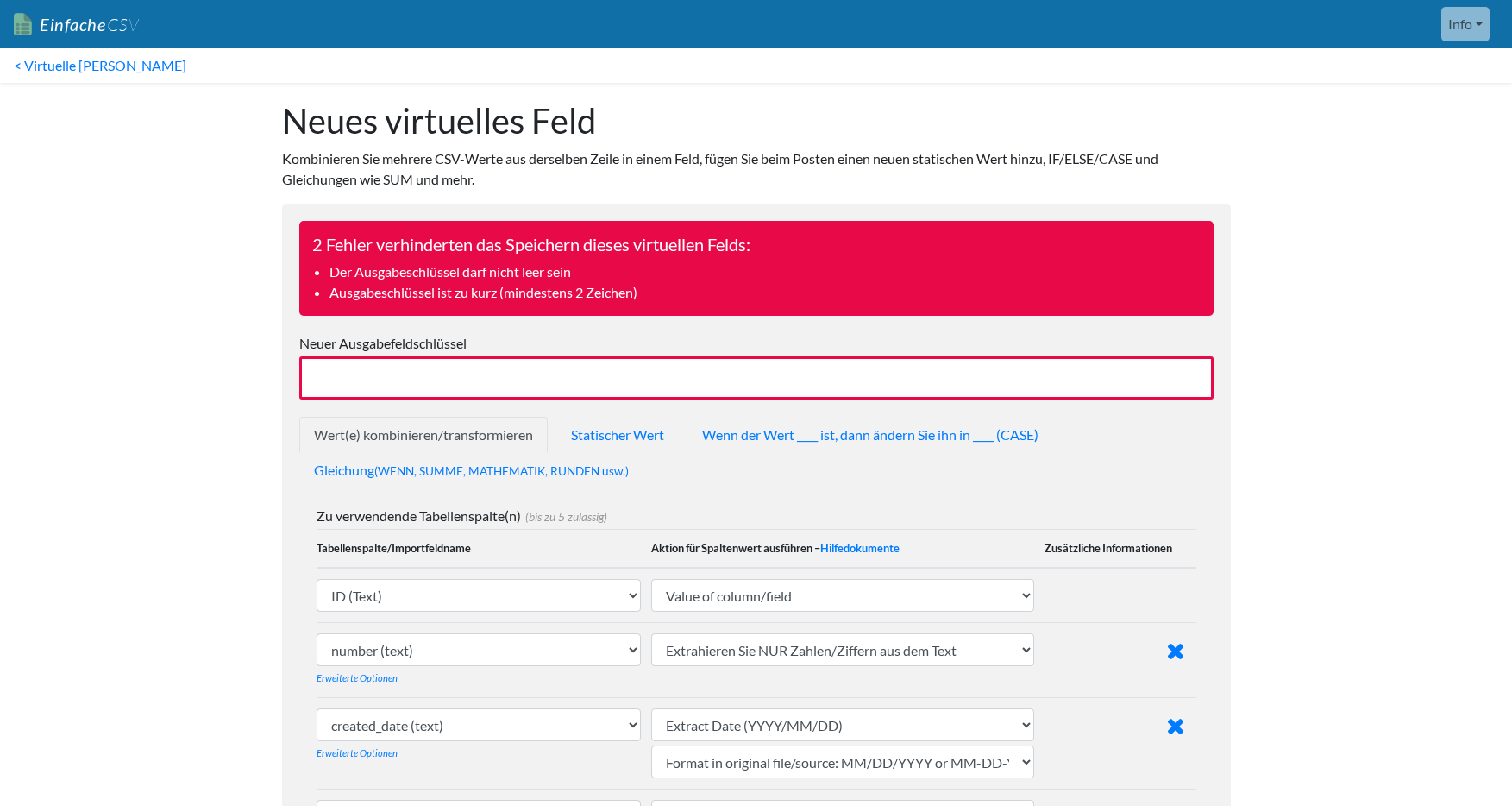
click at [480, 374] on input "Neuer Ausgabefeldschlüssel" at bounding box center [756, 377] width 914 height 43
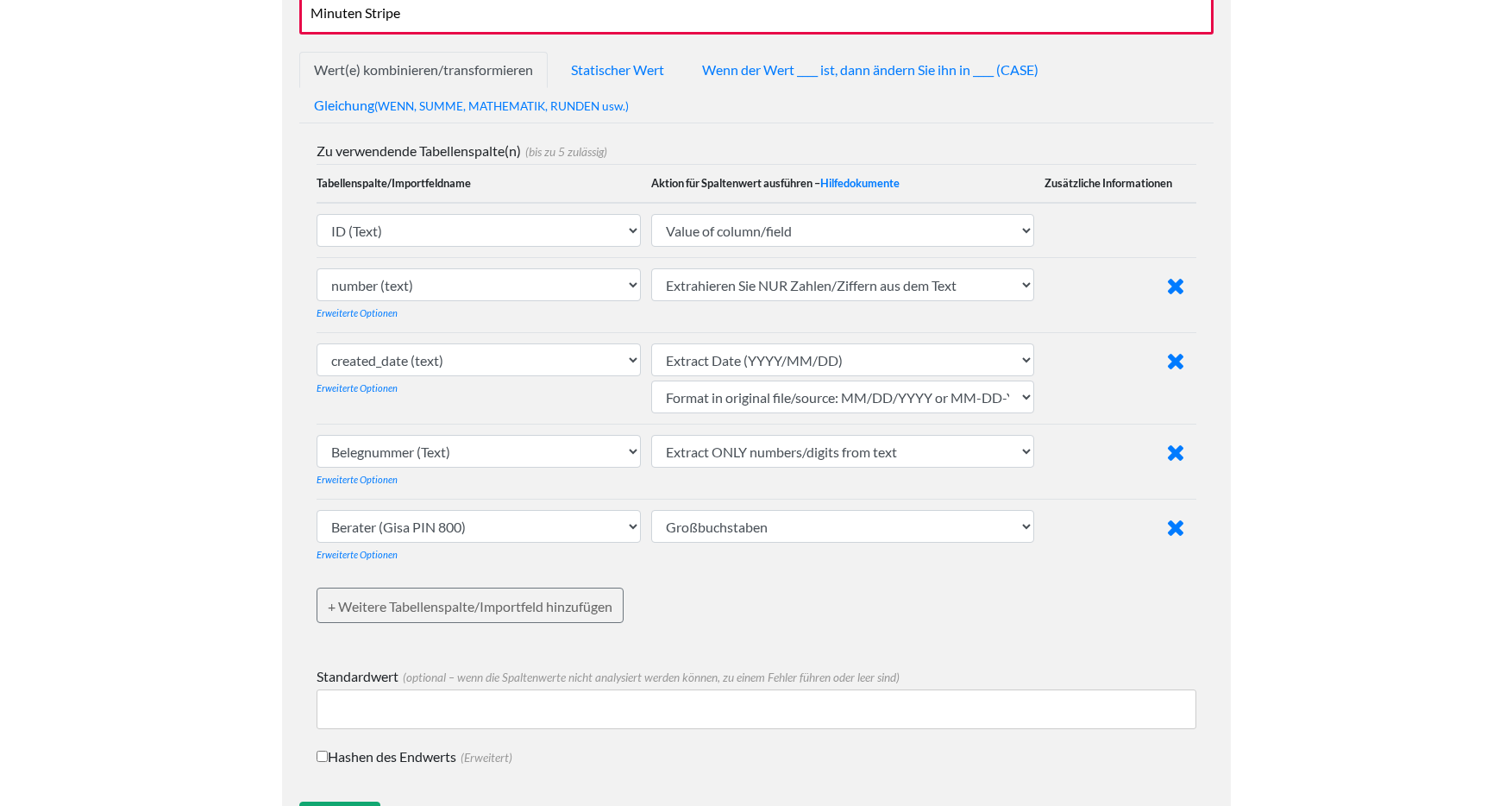
scroll to position [441, 0]
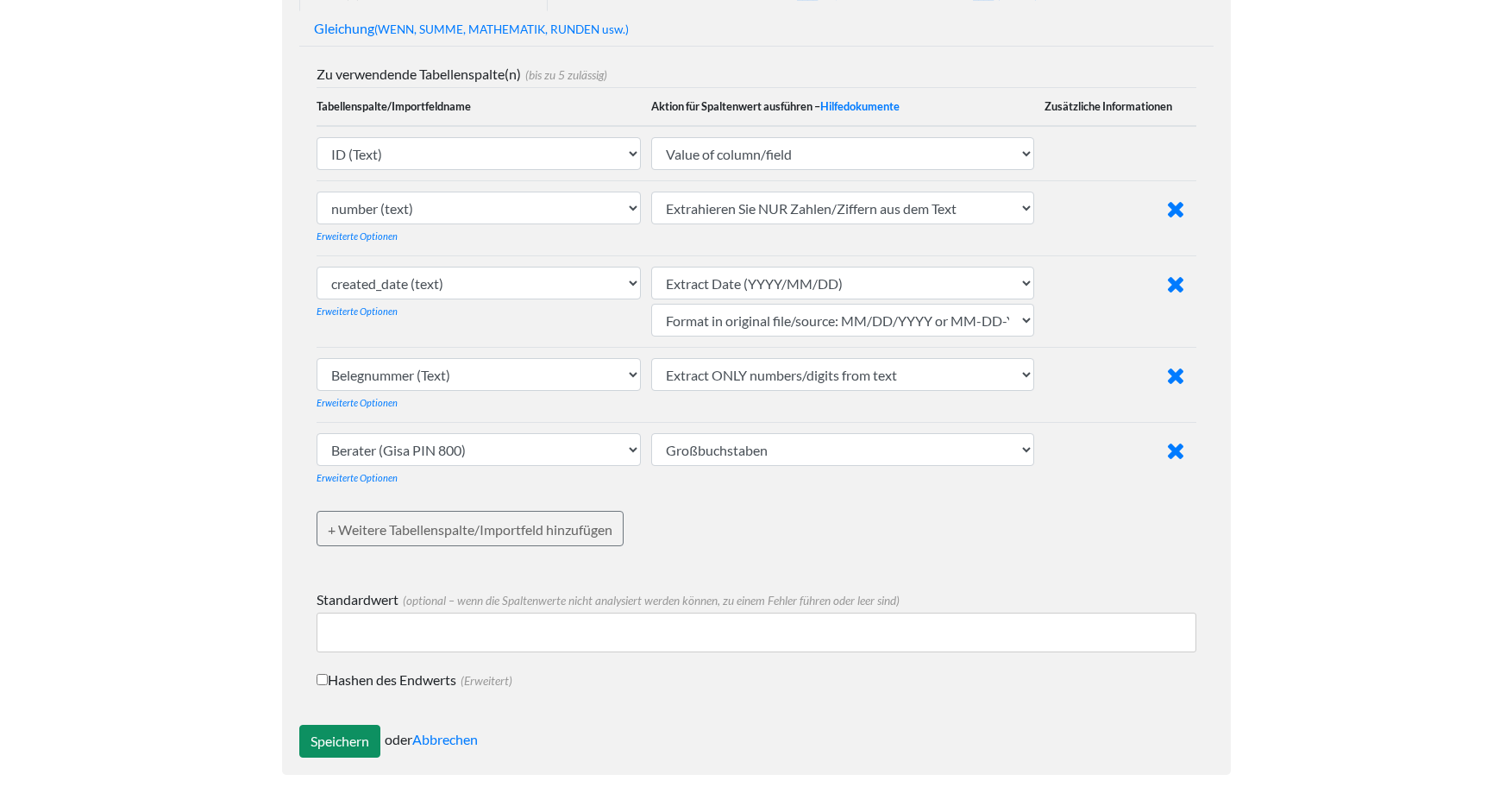
type input "Minuten Stripe"
click at [324, 747] on input "Speichern" at bounding box center [339, 740] width 81 height 33
type input "Save"
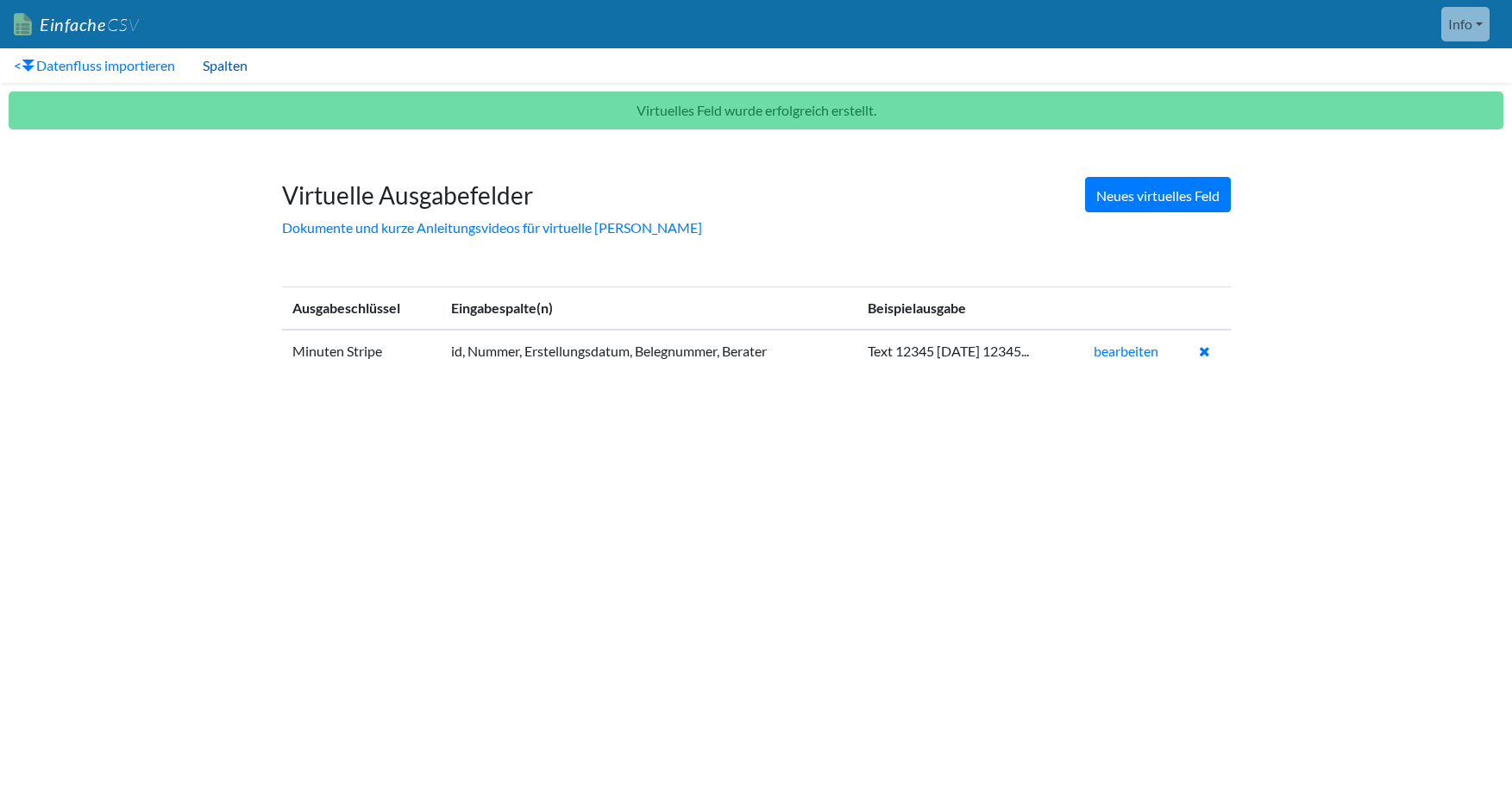
click at [234, 63] on font "Spalten" at bounding box center [225, 65] width 45 height 17
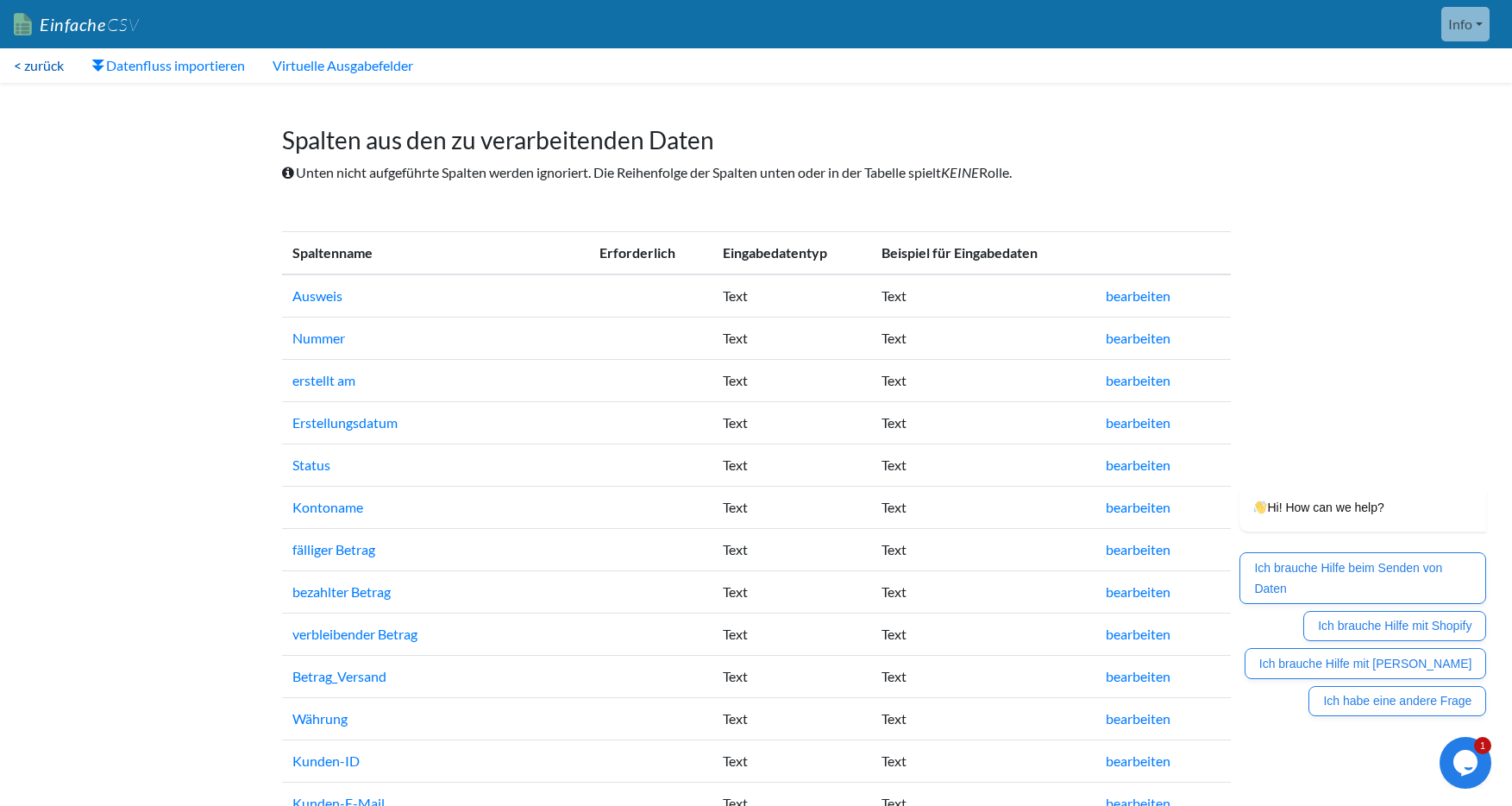
click at [61, 71] on font "< zurück" at bounding box center [39, 65] width 50 height 17
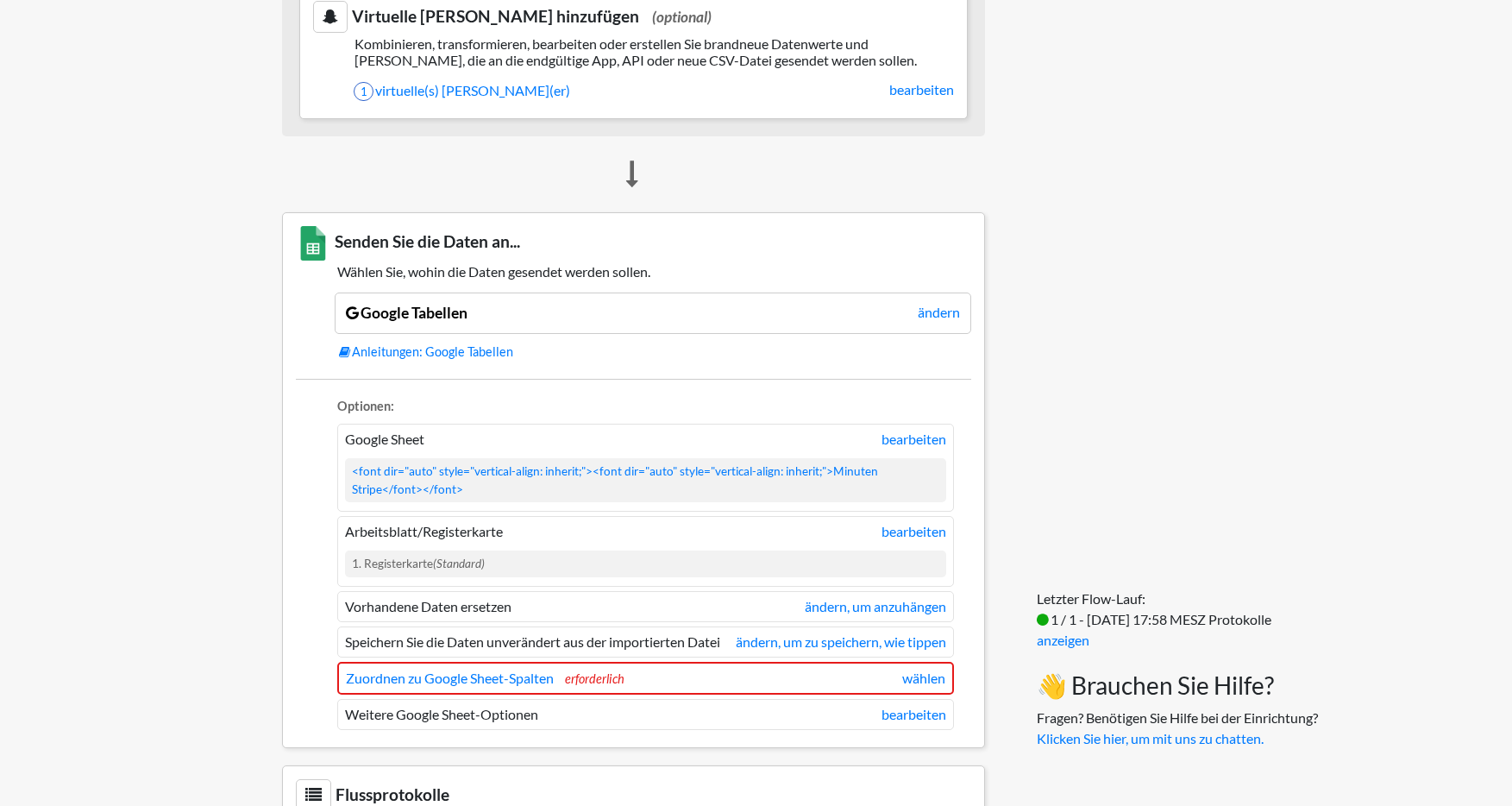
scroll to position [1238, 0]
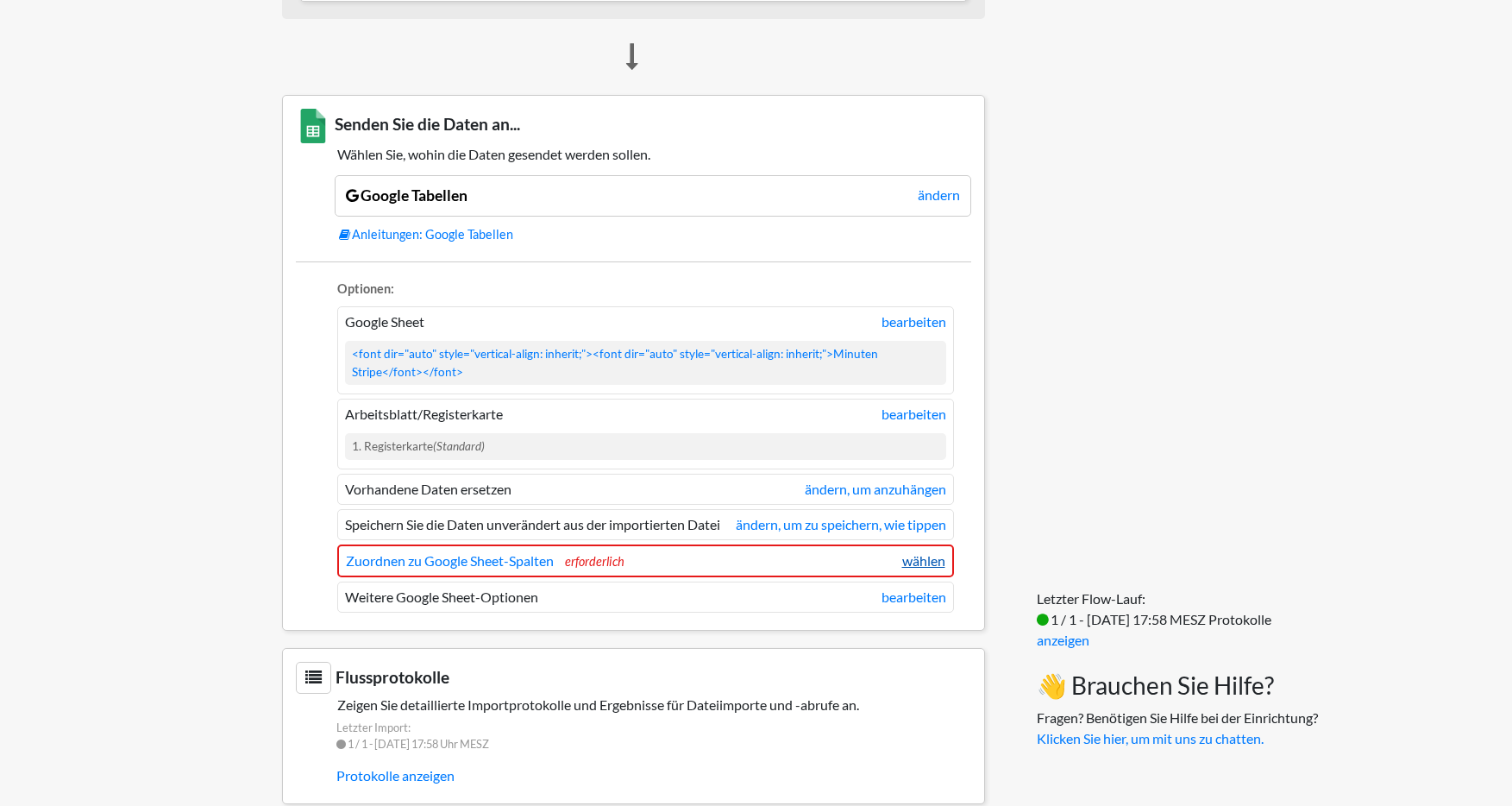
click at [926, 569] on font "wählen" at bounding box center [923, 560] width 43 height 17
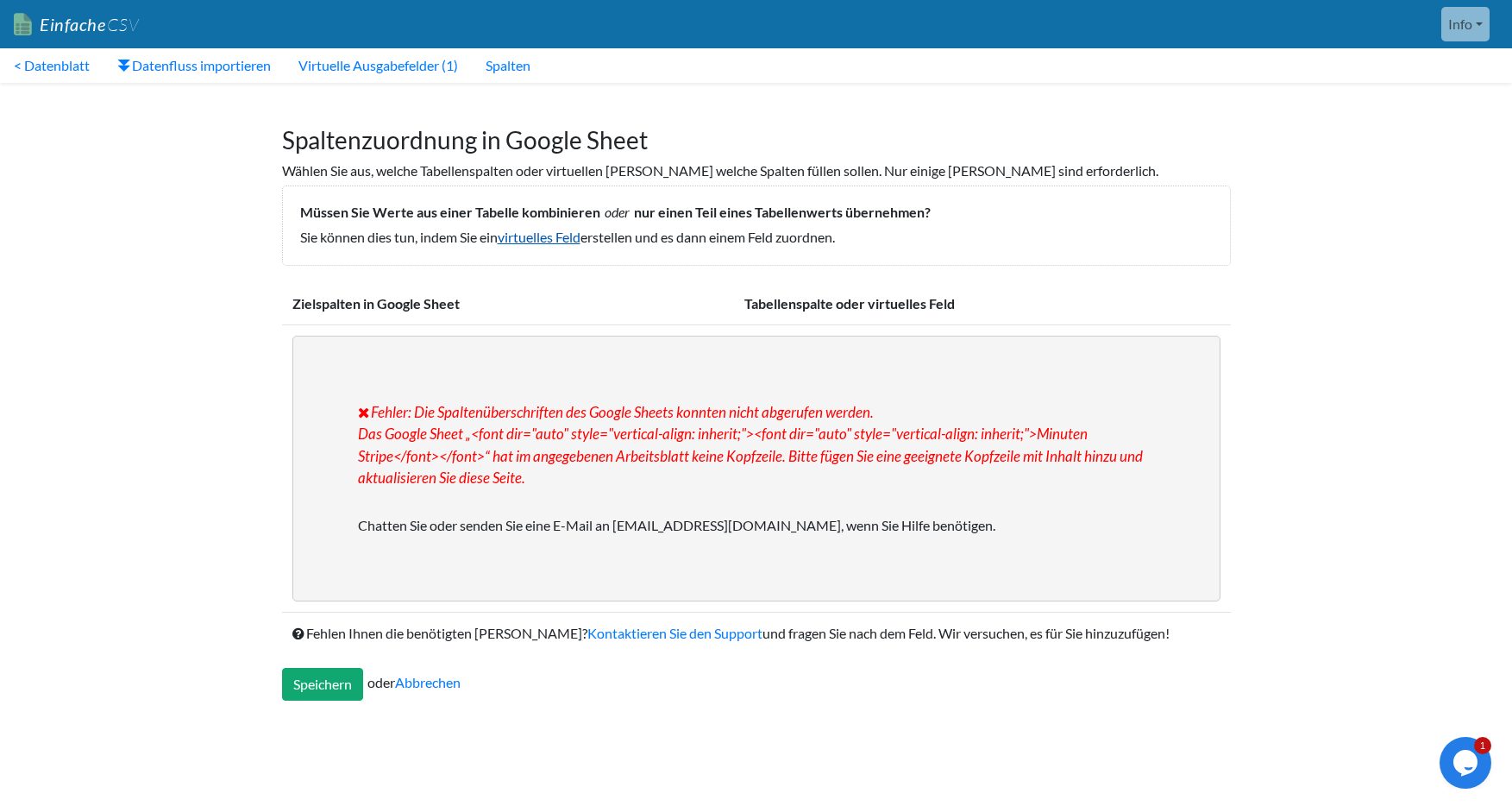
click at [535, 234] on font "virtuelles Feld" at bounding box center [539, 236] width 83 height 17
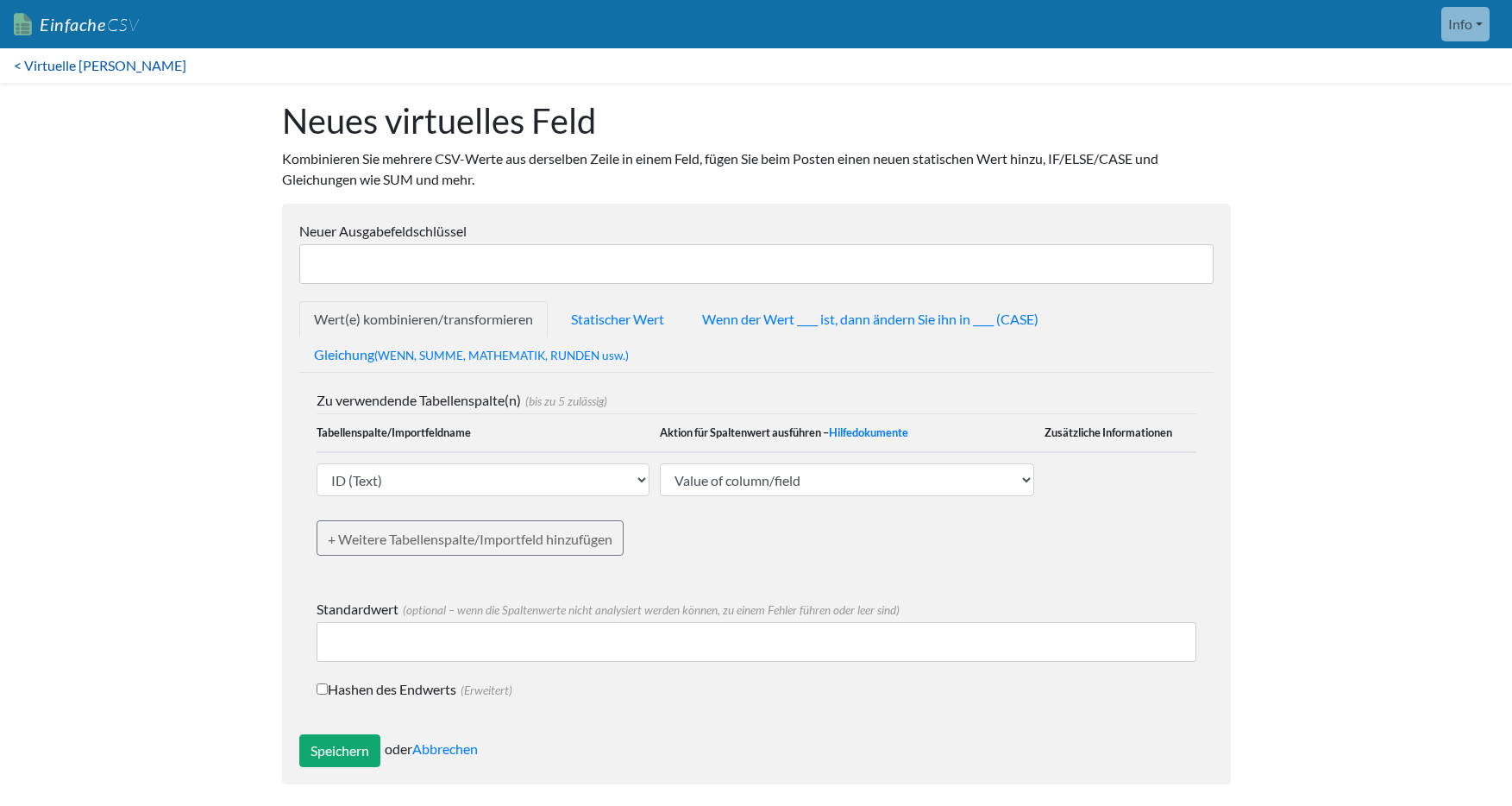
click at [26, 58] on font "< Virtuelle [PERSON_NAME]" at bounding box center [100, 65] width 172 height 17
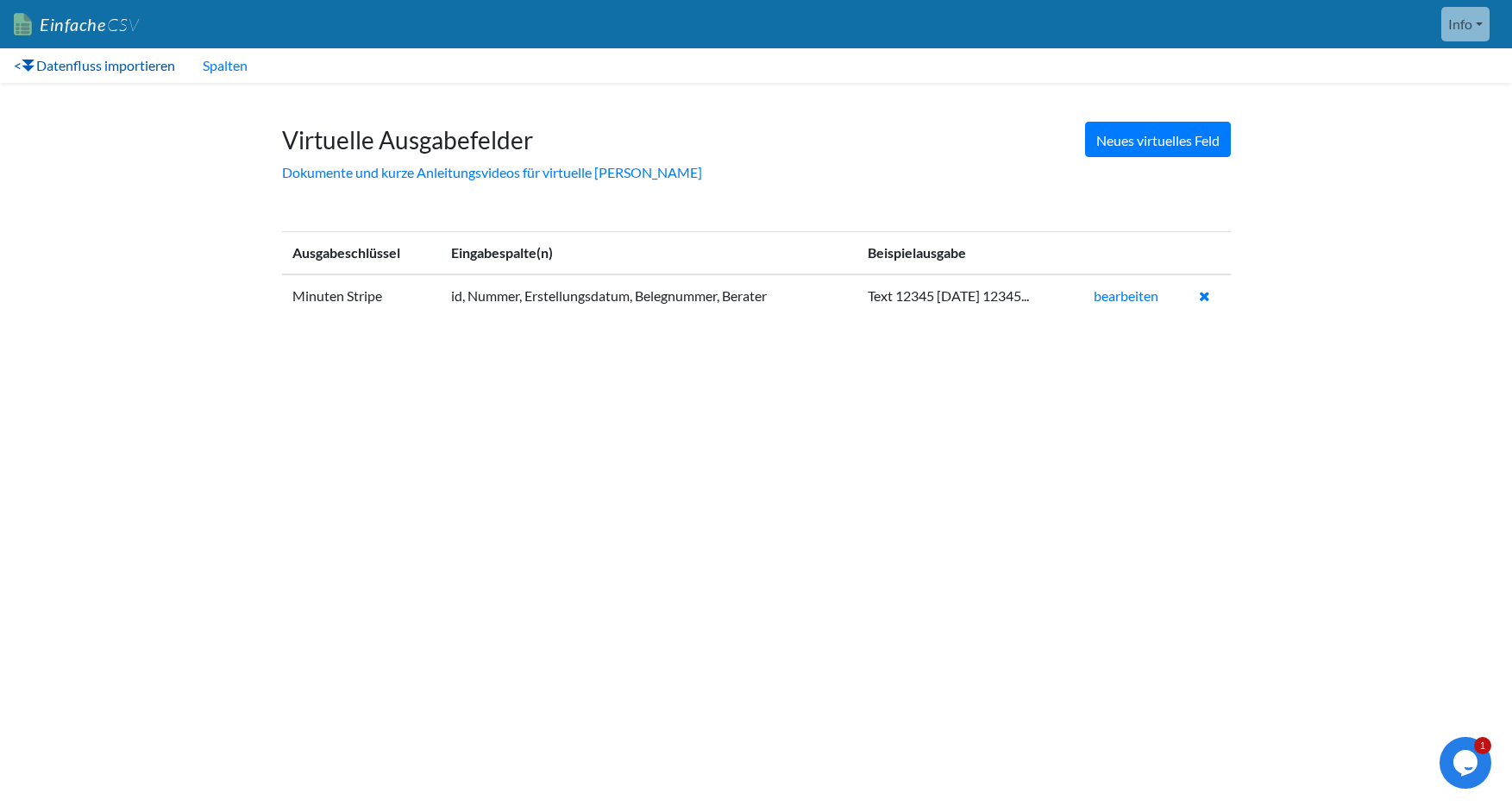
click at [33, 64] on icon at bounding box center [29, 66] width 14 height 13
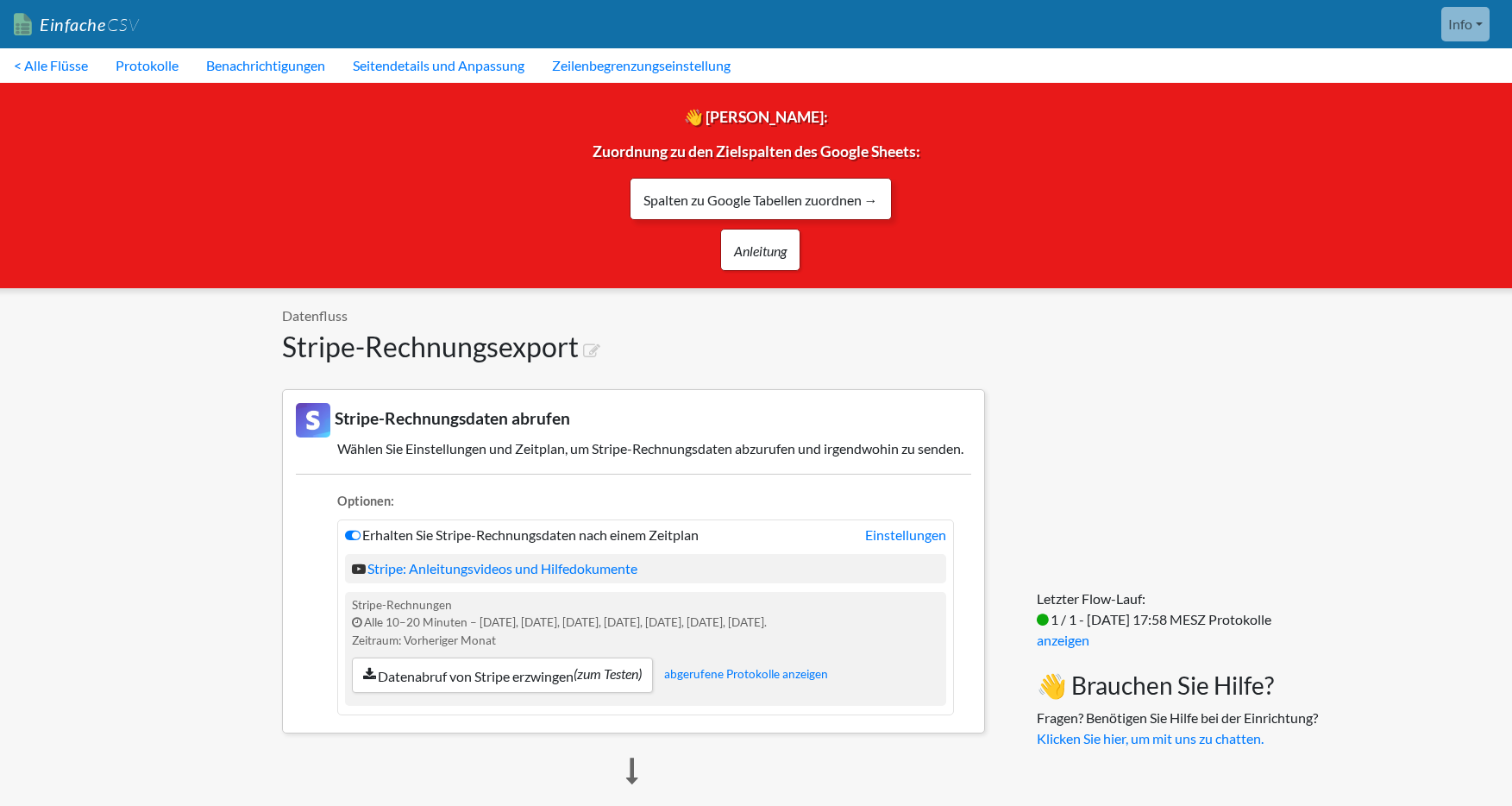
click at [847, 198] on font "Spalten zu Google Tabellen zuordnen →" at bounding box center [760, 200] width 235 height 17
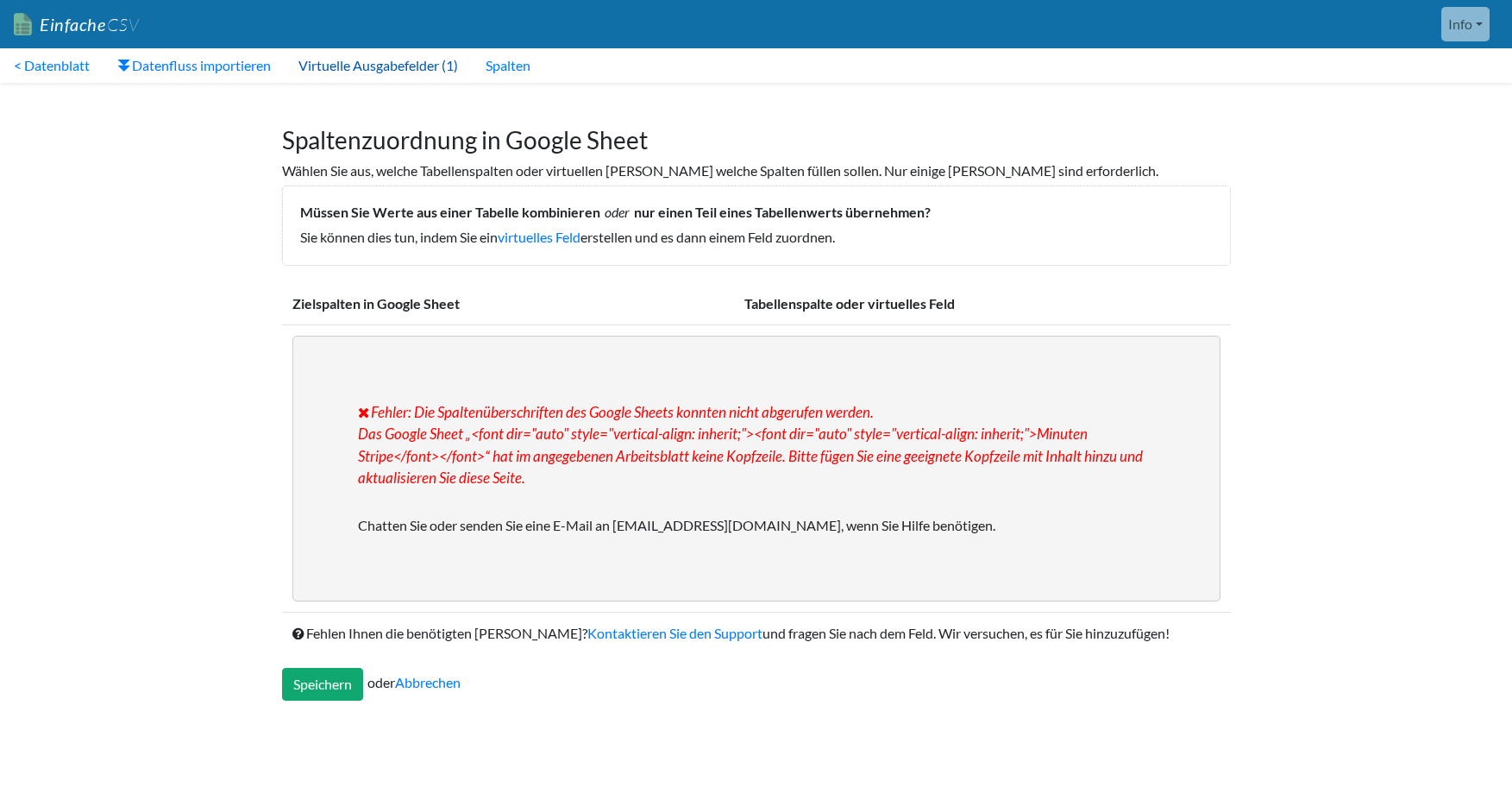
click at [387, 68] on font "Virtuelle Ausgabefelder (1)" at bounding box center [379, 65] width 160 height 17
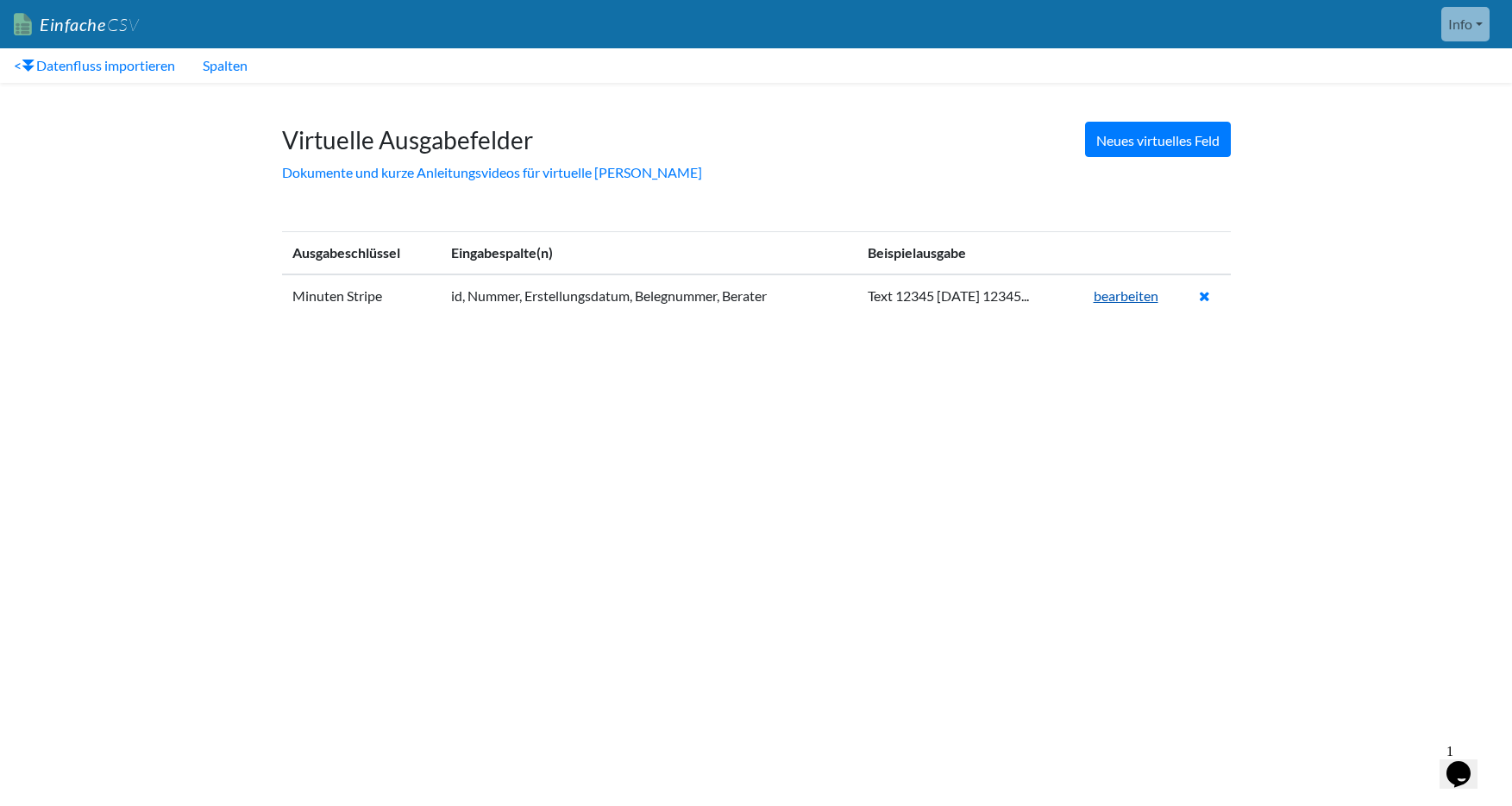
click at [1134, 294] on font "bearbeiten" at bounding box center [1126, 295] width 65 height 17
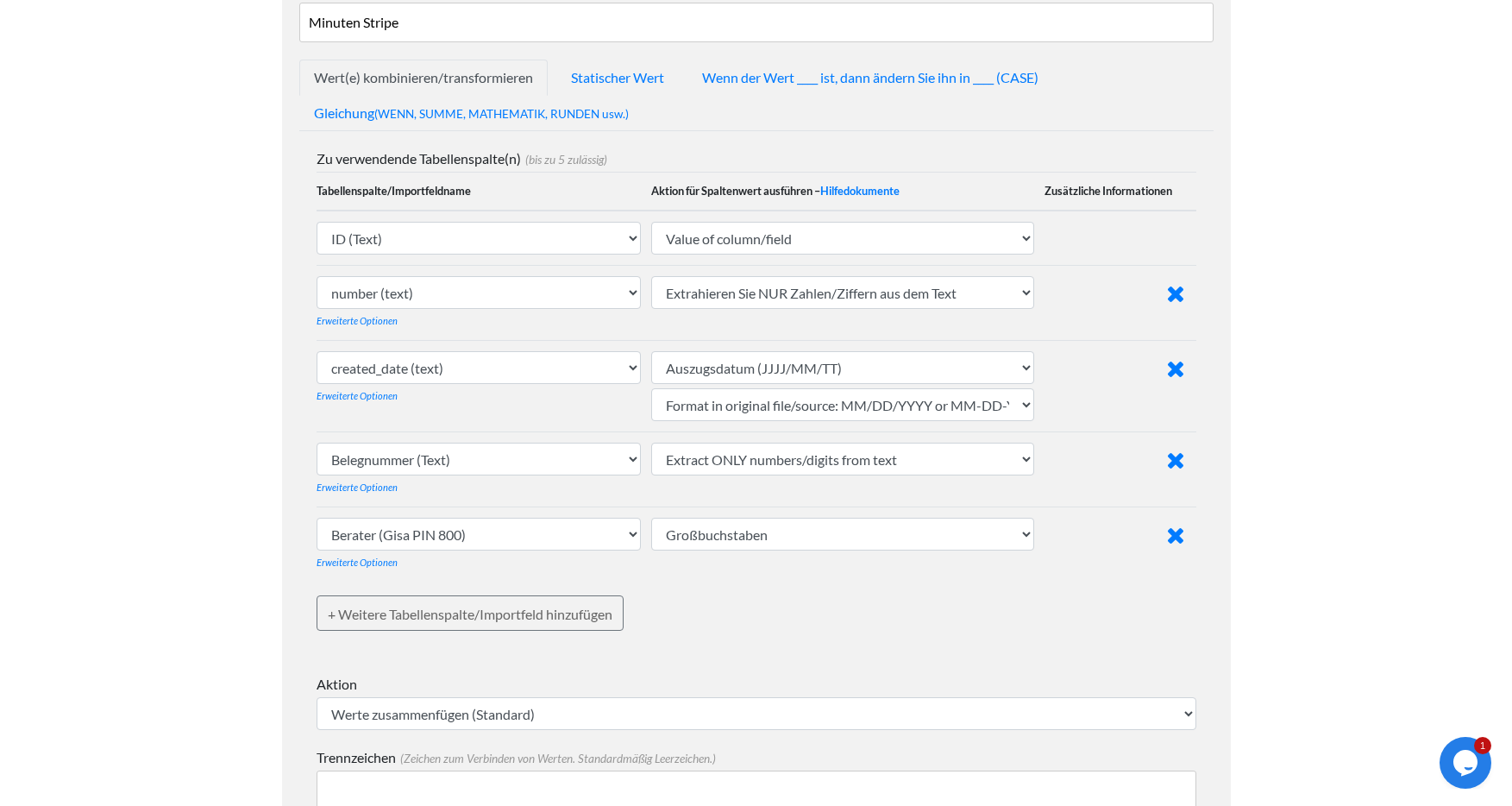
scroll to position [243, 0]
click at [499, 237] on select "ID (Text) Nummer (Text) erstellt am (Text) Erstellungsdatum (Text) Status (Text…" at bounding box center [479, 236] width 325 height 33
click at [485, 367] on select "id (text) number (text) created_at (text) created_date (text) status (text) acc…" at bounding box center [479, 366] width 325 height 33
click at [316, 350] on select "id (text) number (text) created_at (text) created_date (text) status (text) acc…" at bounding box center [479, 366] width 325 height 33
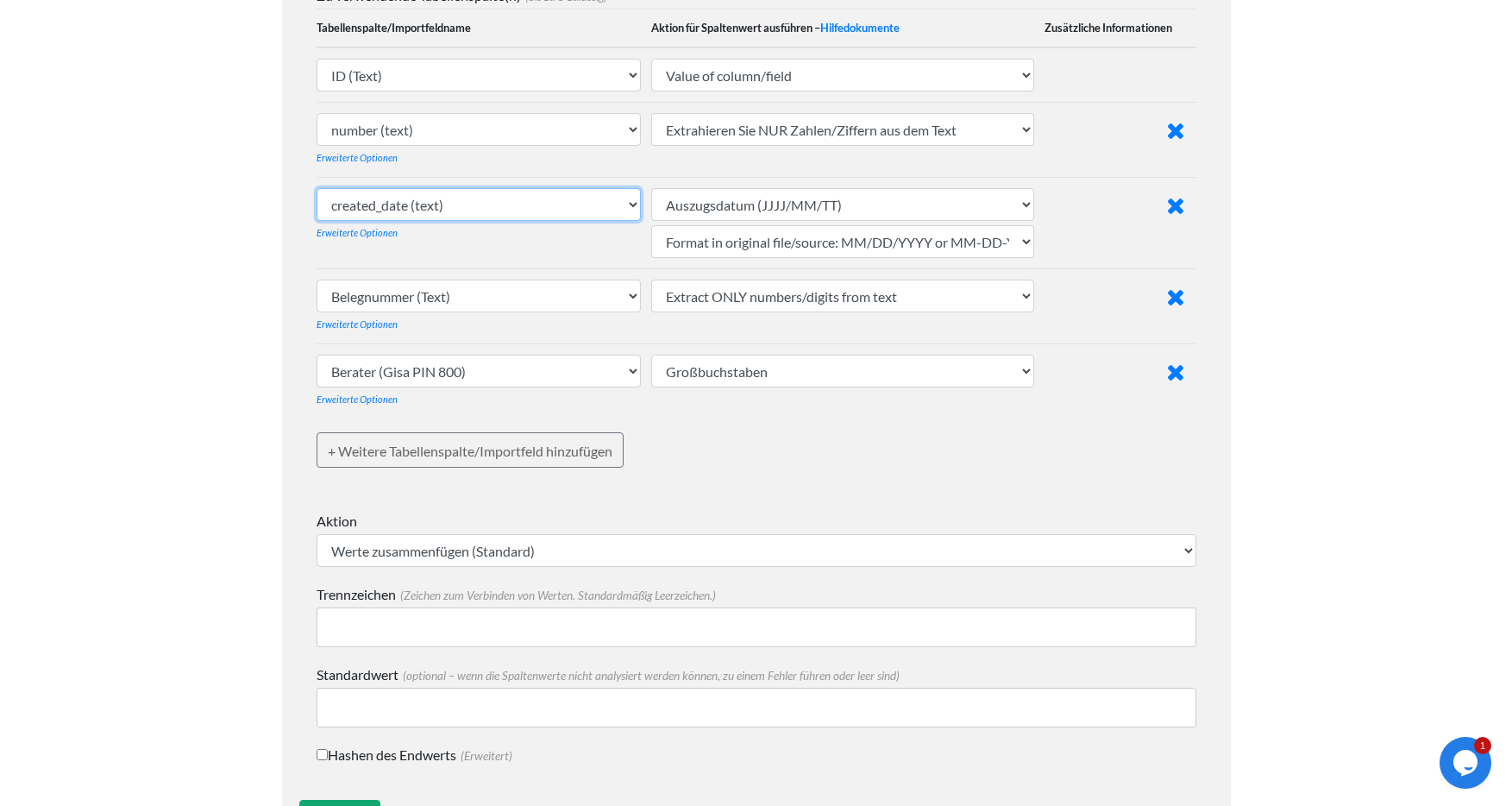
scroll to position [480, 0]
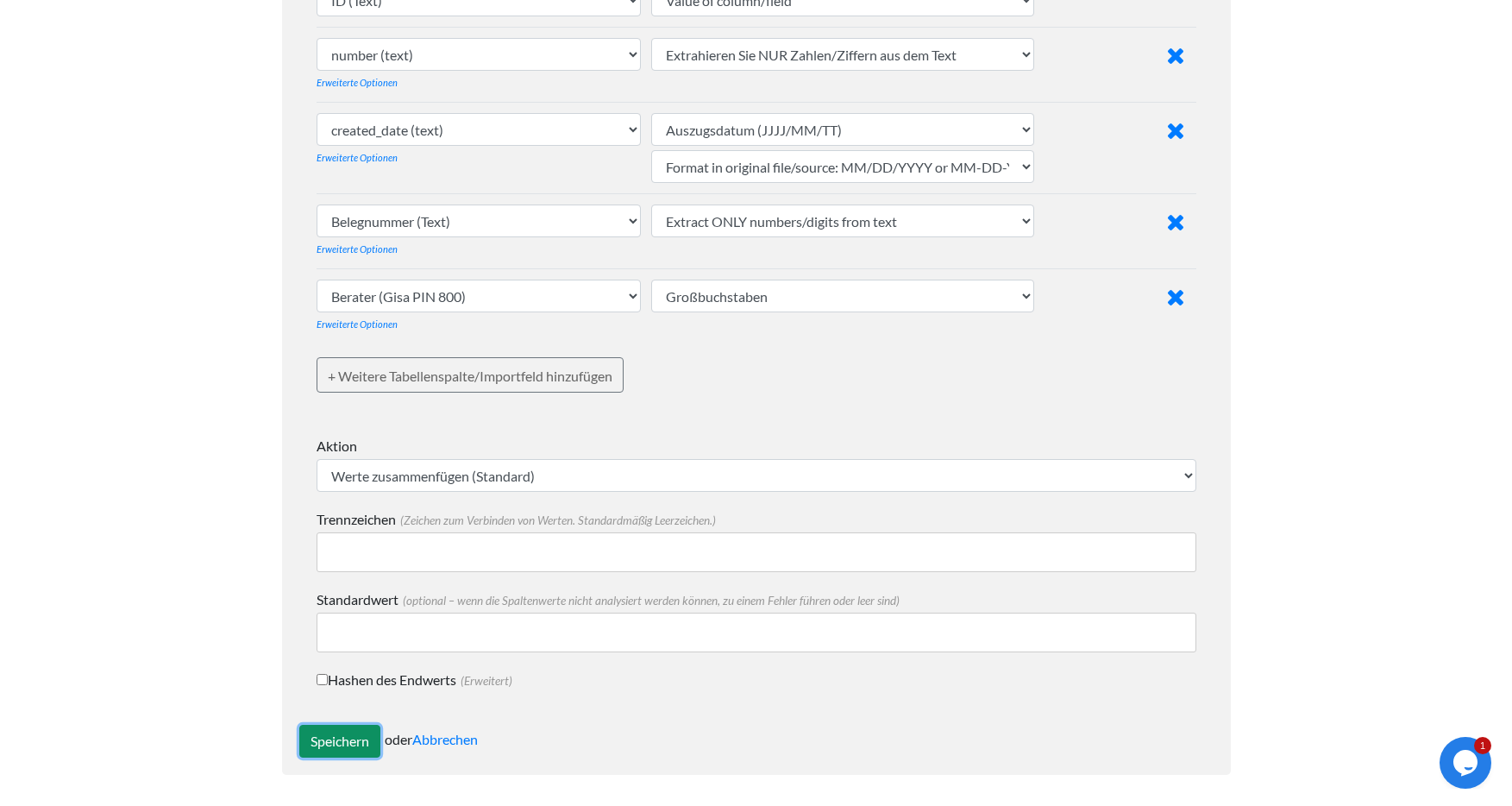
click at [337, 735] on input "Speichern" at bounding box center [339, 740] width 81 height 33
type input "Save"
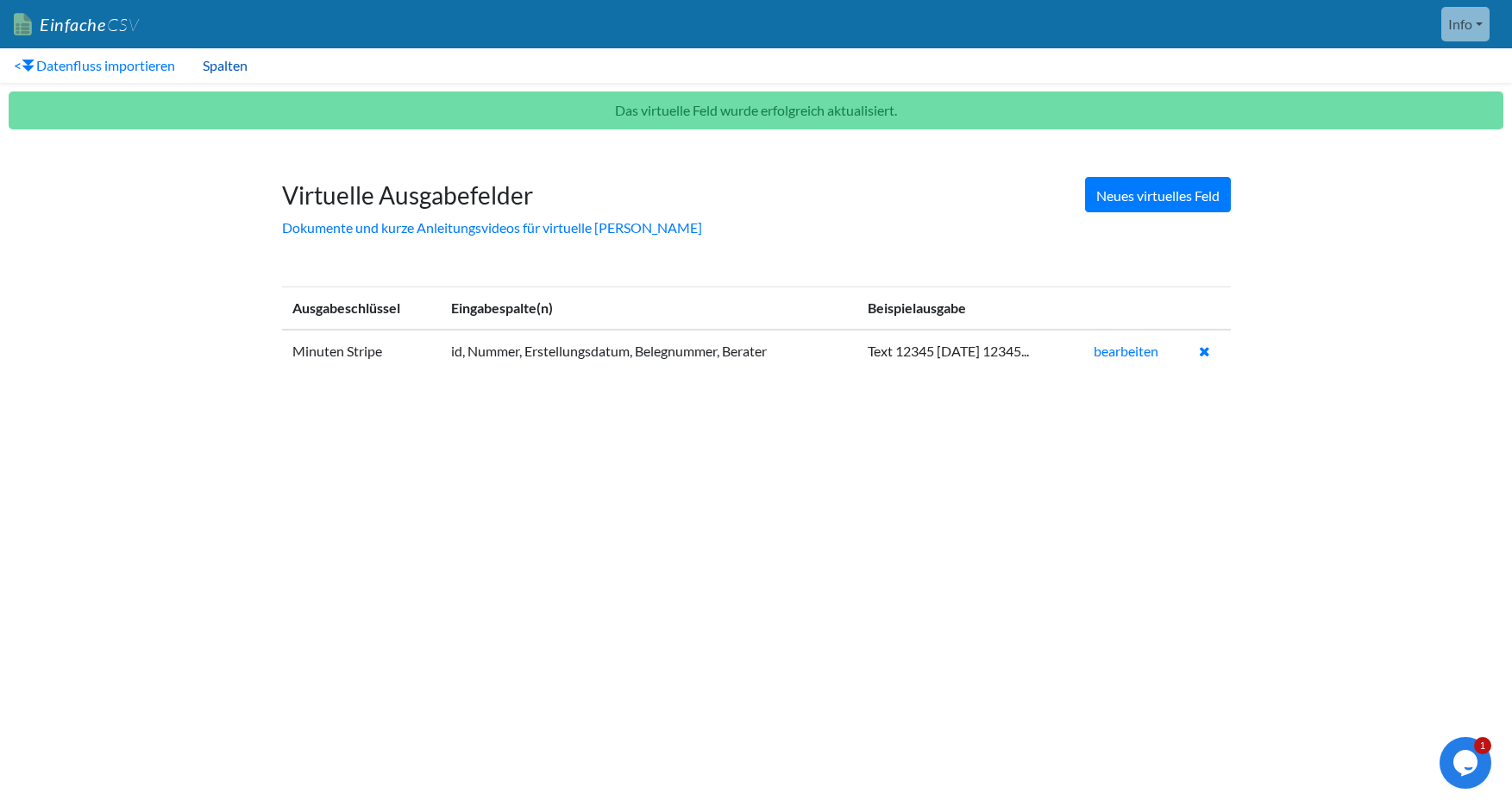
click at [221, 64] on font "Spalten" at bounding box center [225, 65] width 45 height 17
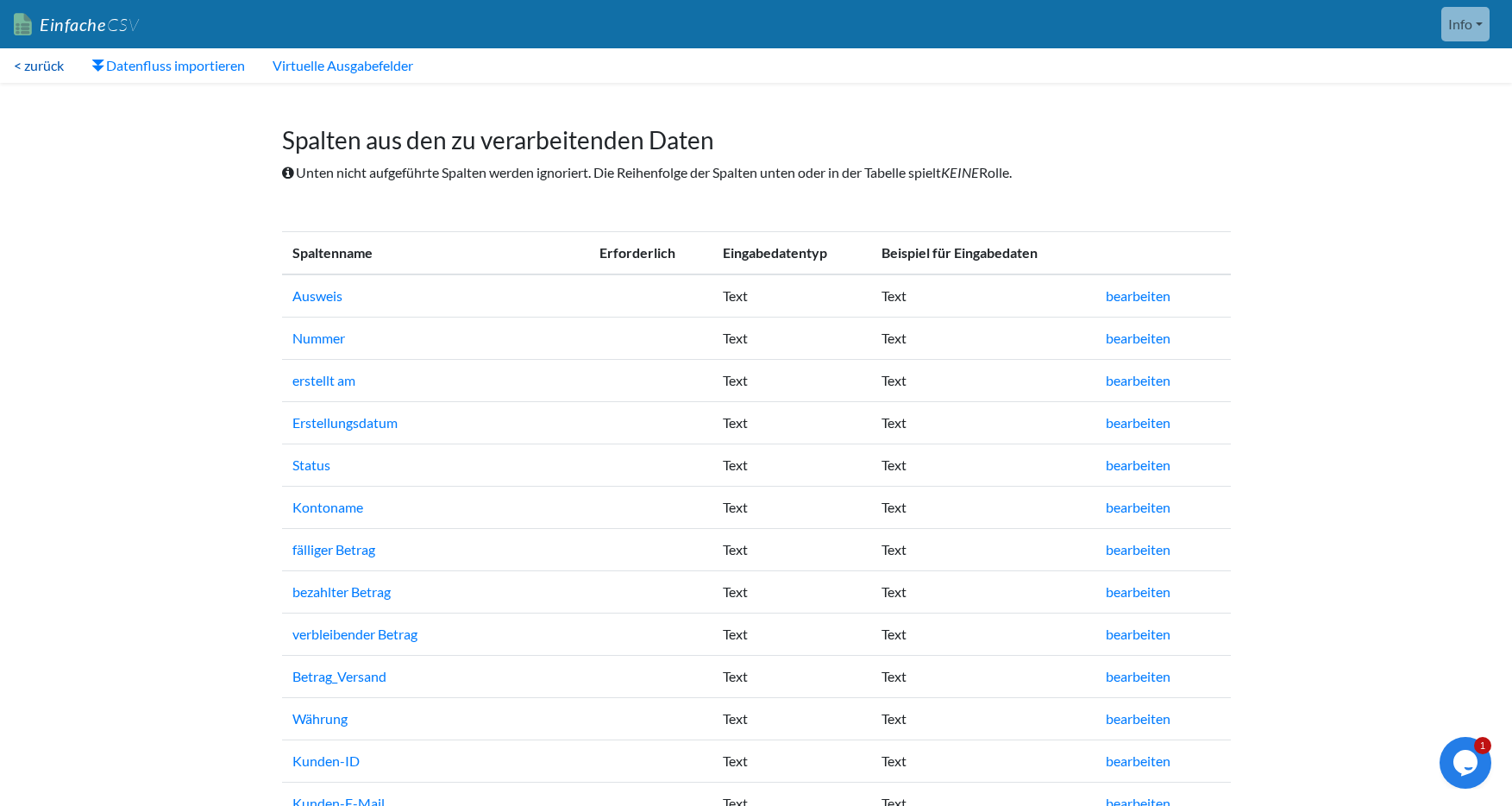
click at [30, 69] on font "< zurück" at bounding box center [39, 65] width 50 height 17
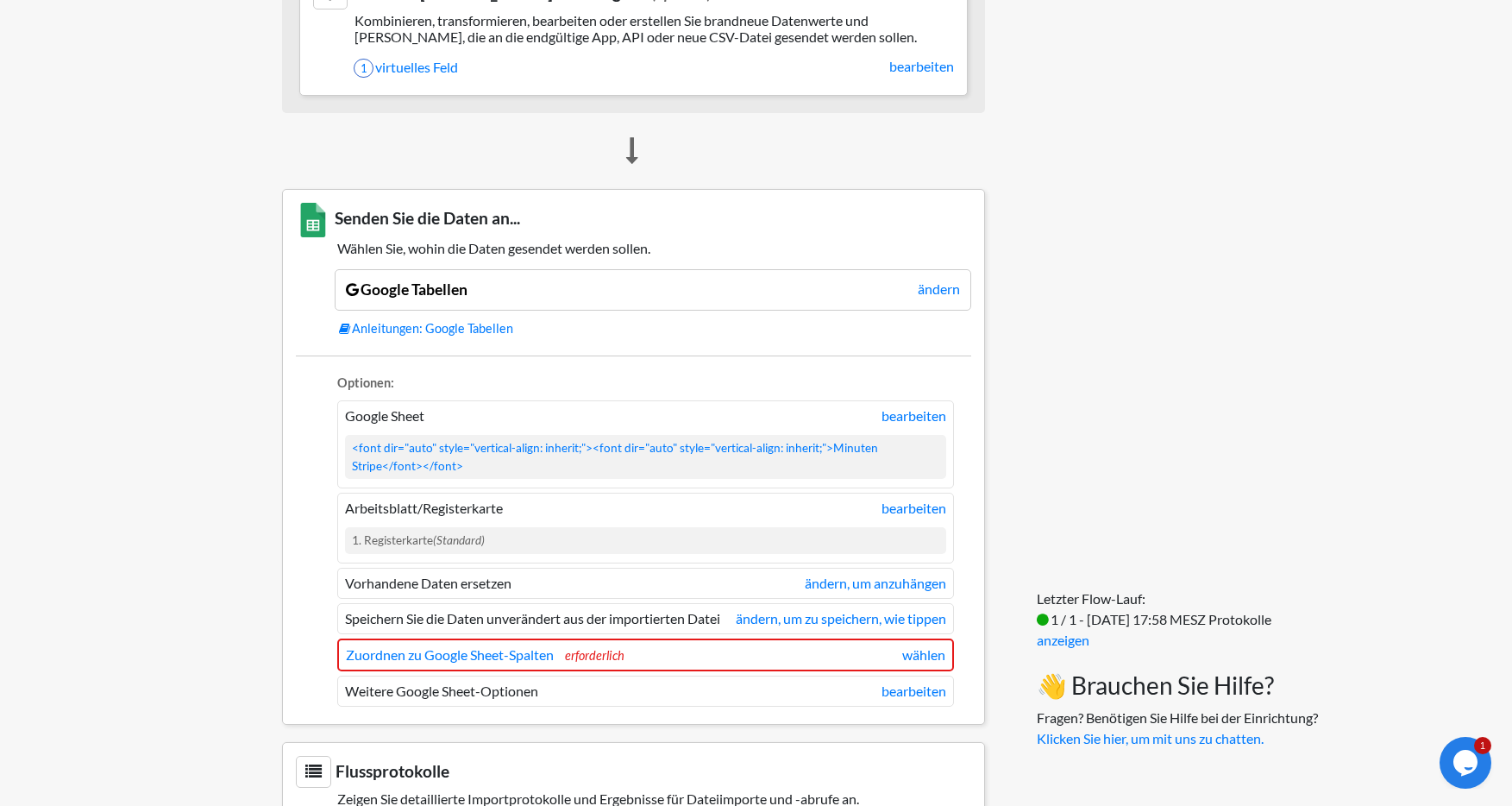
scroll to position [1284, 0]
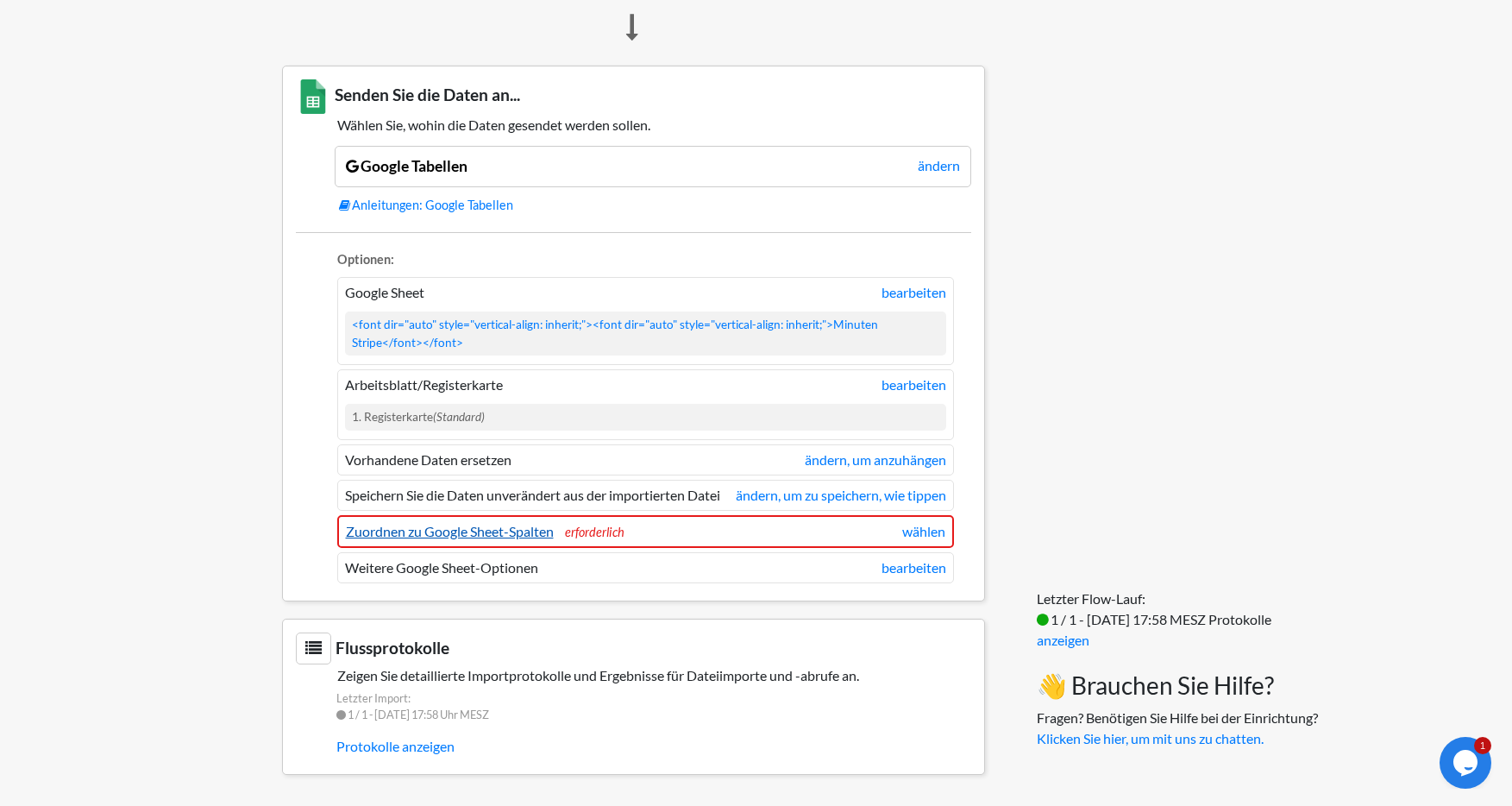
click at [452, 534] on font "Zuordnen zu Google Sheet-Spalten" at bounding box center [449, 531] width 207 height 17
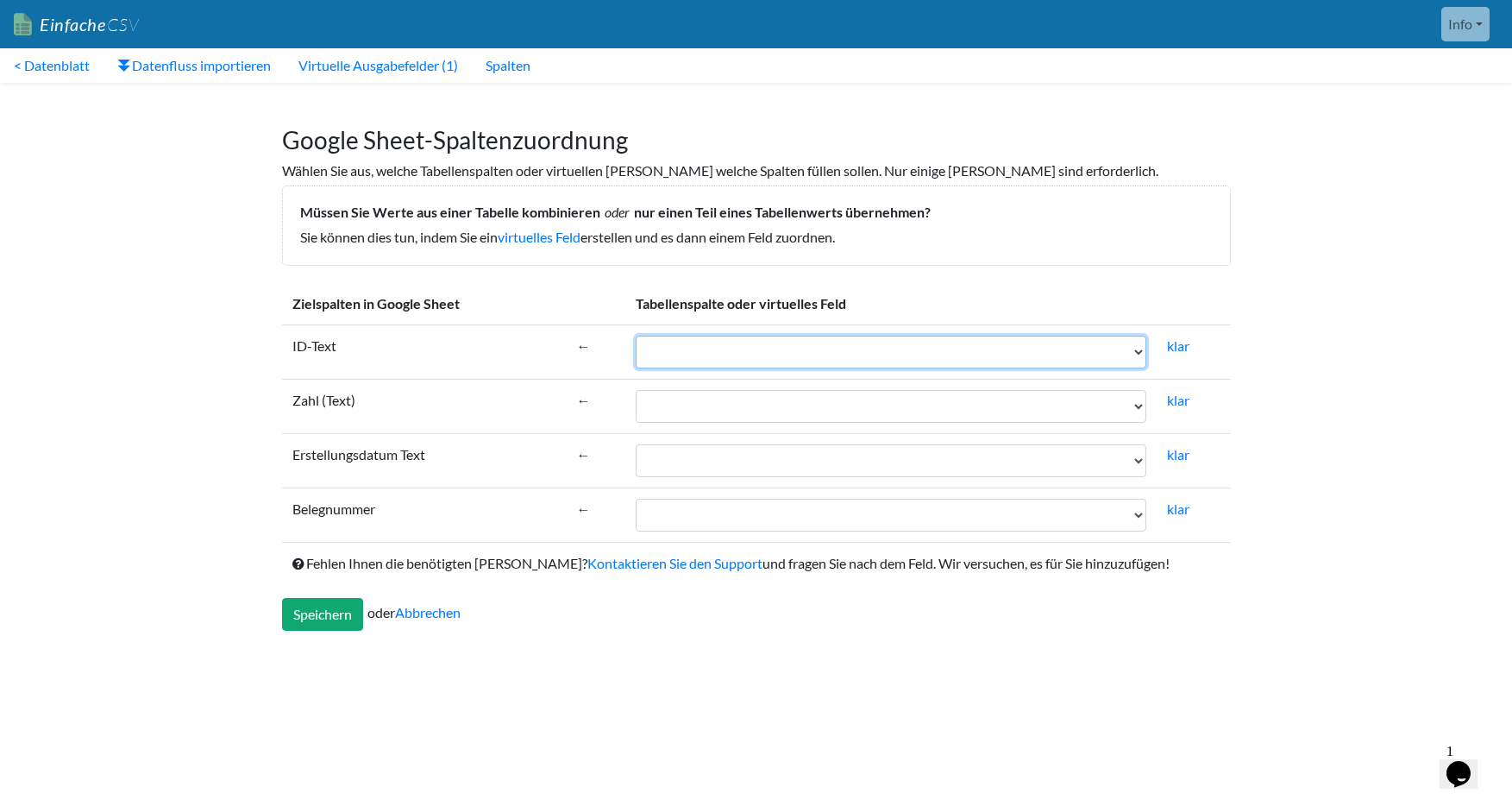
click at [731, 341] on select "Ausweis Nummer erstellt am Erstellungsdatum Status Kontoname fälliger Betrag be…" at bounding box center [890, 352] width 511 height 33
select select "cr_769184"
click at [636, 336] on select "Ausweis Nummer erstellt am Erstellungsdatum Status Kontoname fälliger Betrag be…" at bounding box center [890, 352] width 511 height 33
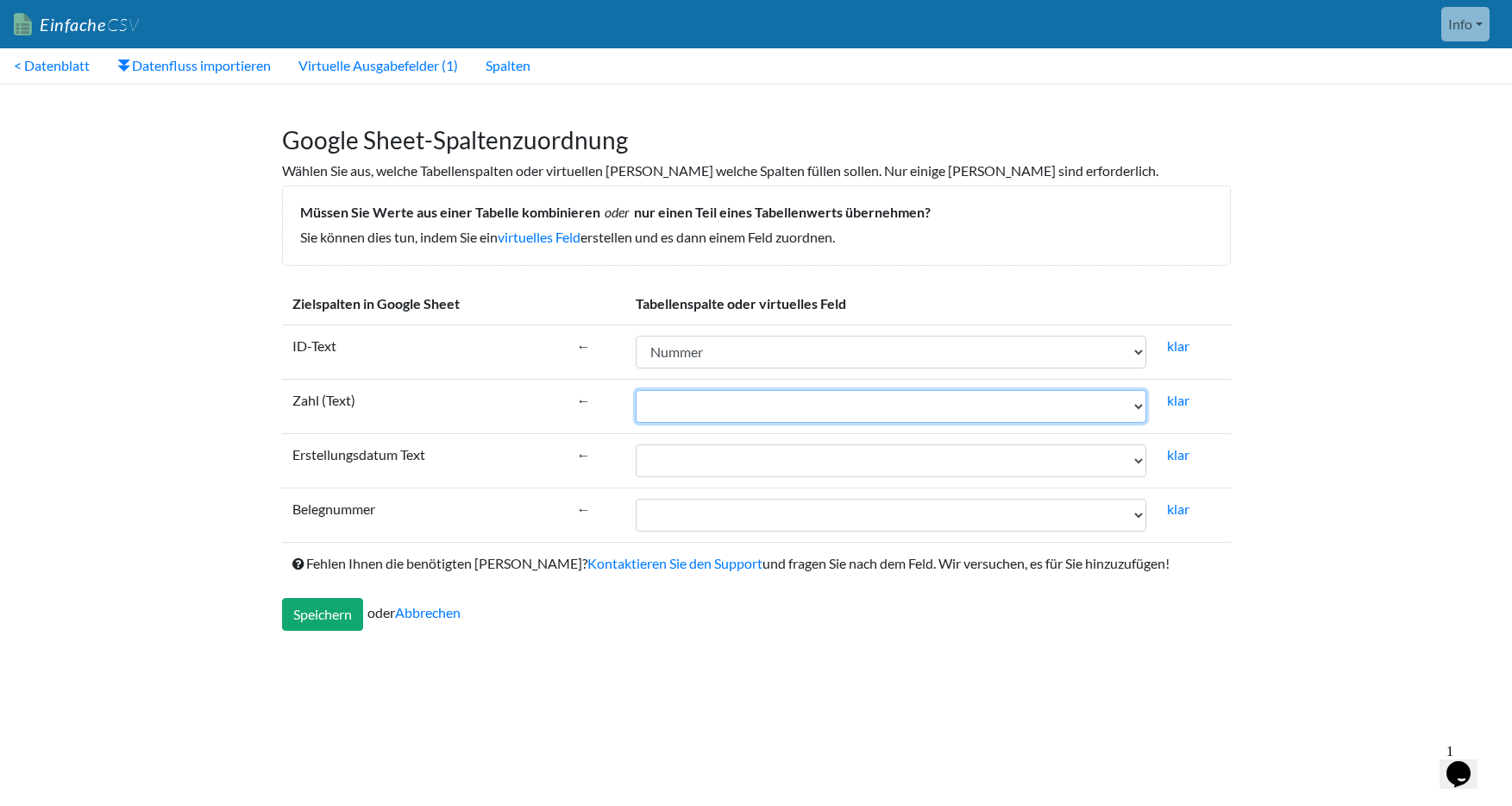
click at [756, 403] on select "Ausweis Nummer erstellt am Erstellungsdatum Status Kontoname fälliger Betrag be…" at bounding box center [890, 406] width 511 height 33
select select "cr_769186"
click at [636, 390] on select "Ausweis Nummer erstellt am Erstellungsdatum Status Kontoname fälliger Betrag be…" at bounding box center [890, 406] width 511 height 33
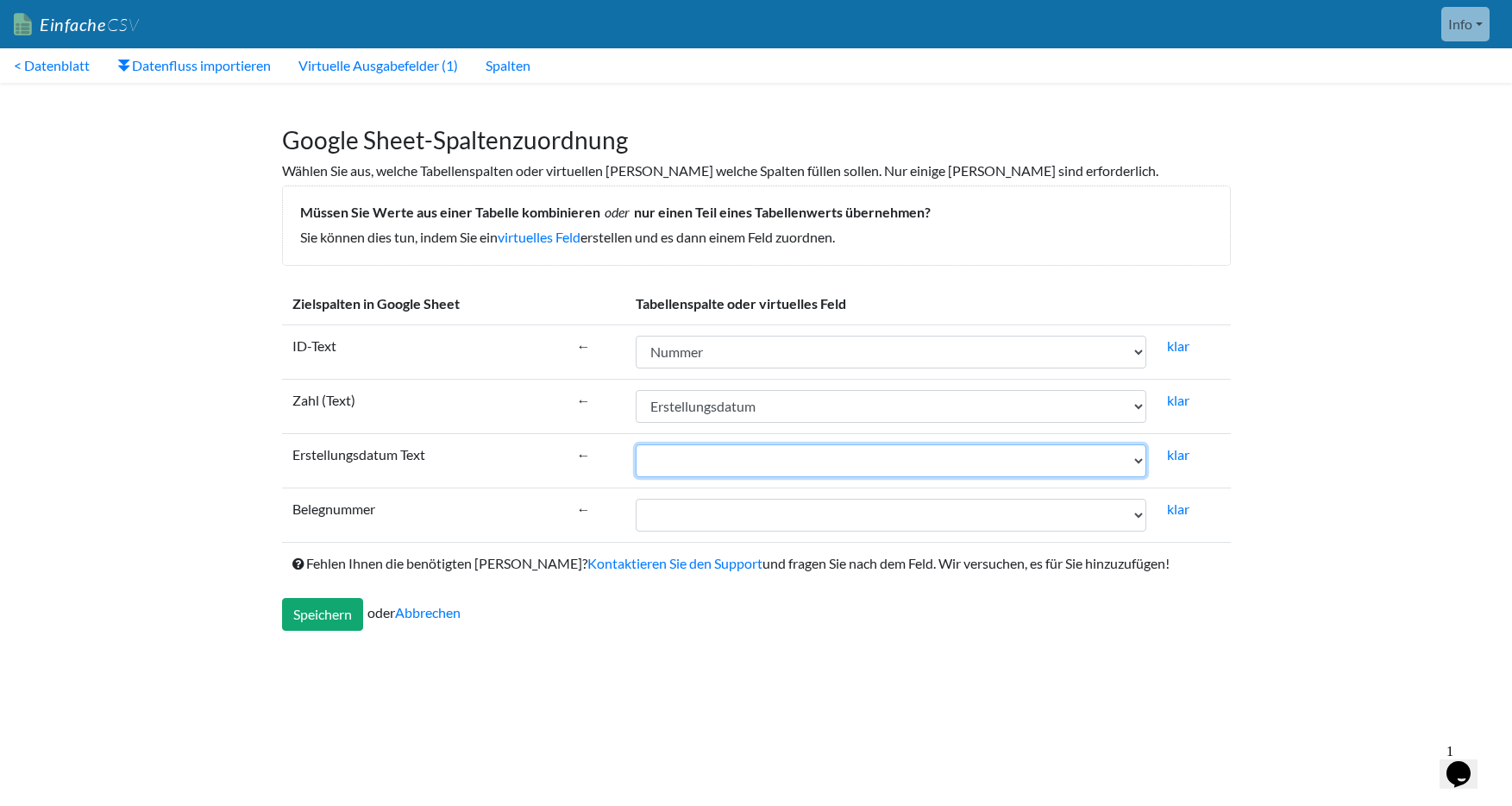
click at [767, 462] on select "Ausweis Nummer erstellt am Erstellungsdatum Status Kontoname fälliger Betrag be…" at bounding box center [890, 460] width 511 height 33
select select "cr_771221"
click at [636, 444] on select "Ausweis Nummer erstellt am Erstellungsdatum Status Kontoname fälliger Betrag be…" at bounding box center [890, 460] width 511 height 33
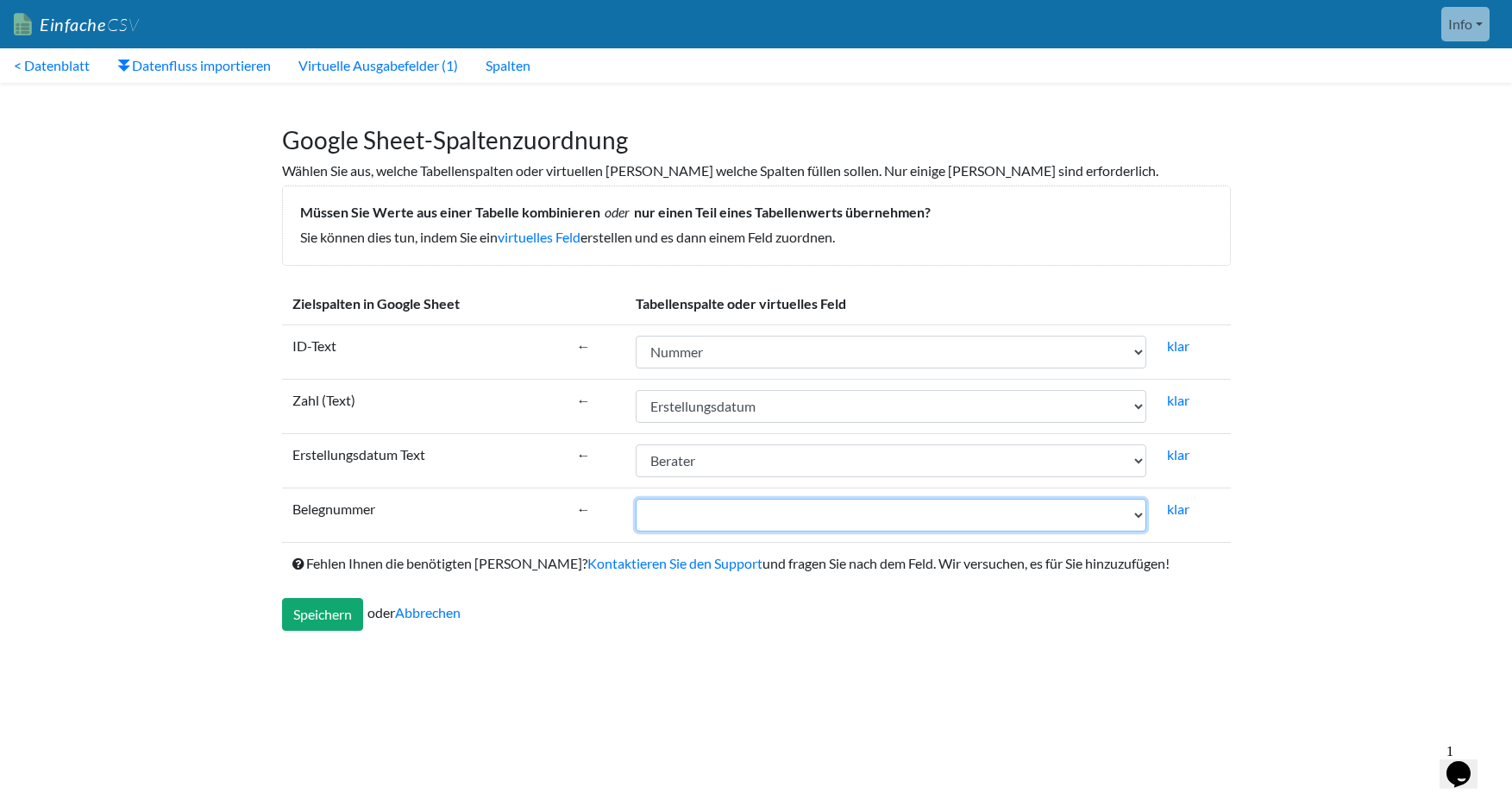
click at [697, 519] on select "Ausweis Nummer erstellt am Erstellungsdatum Status Kontoname fälliger Betrag be…" at bounding box center [890, 514] width 511 height 33
select select "cr_769232"
click at [638, 498] on select "Ausweis Nummer erstellt am Erstellungsdatum Status Kontoname fälliger Betrag be…" at bounding box center [890, 514] width 504 height 33
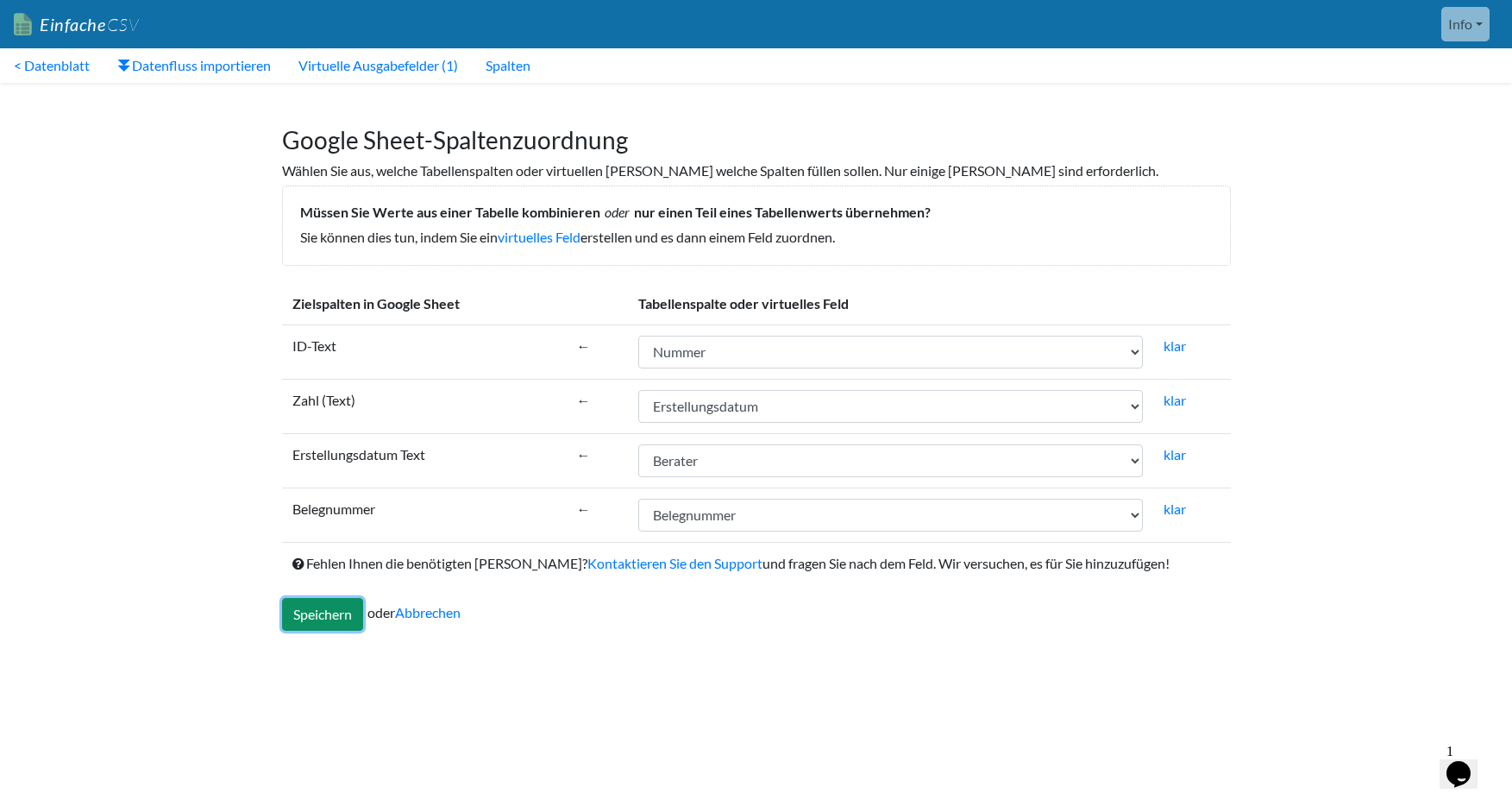
click at [315, 611] on input "Speichern" at bounding box center [323, 614] width 81 height 33
type input "Save"
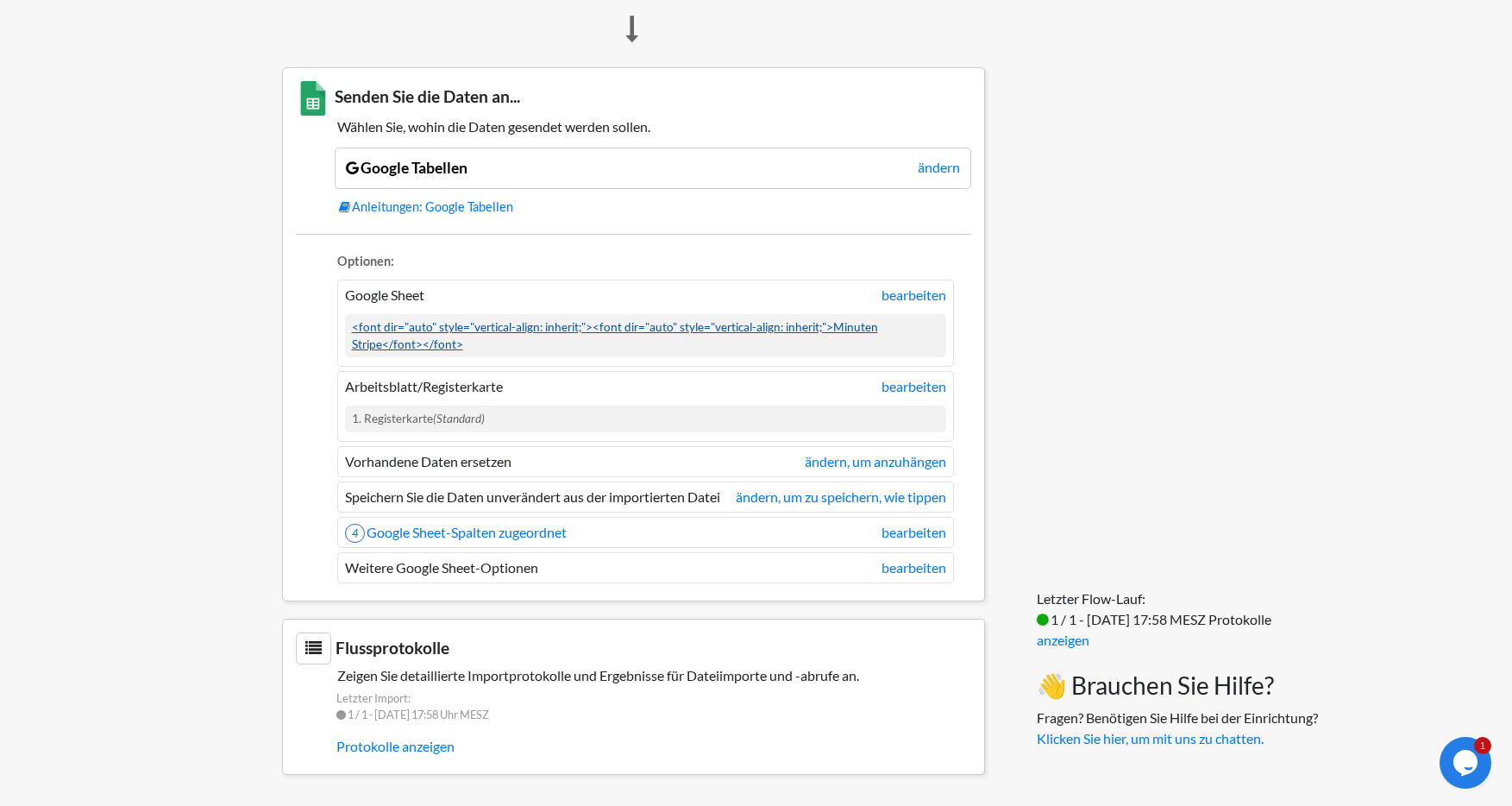
scroll to position [1187, 0]
click at [924, 298] on font "bearbeiten" at bounding box center [914, 294] width 65 height 17
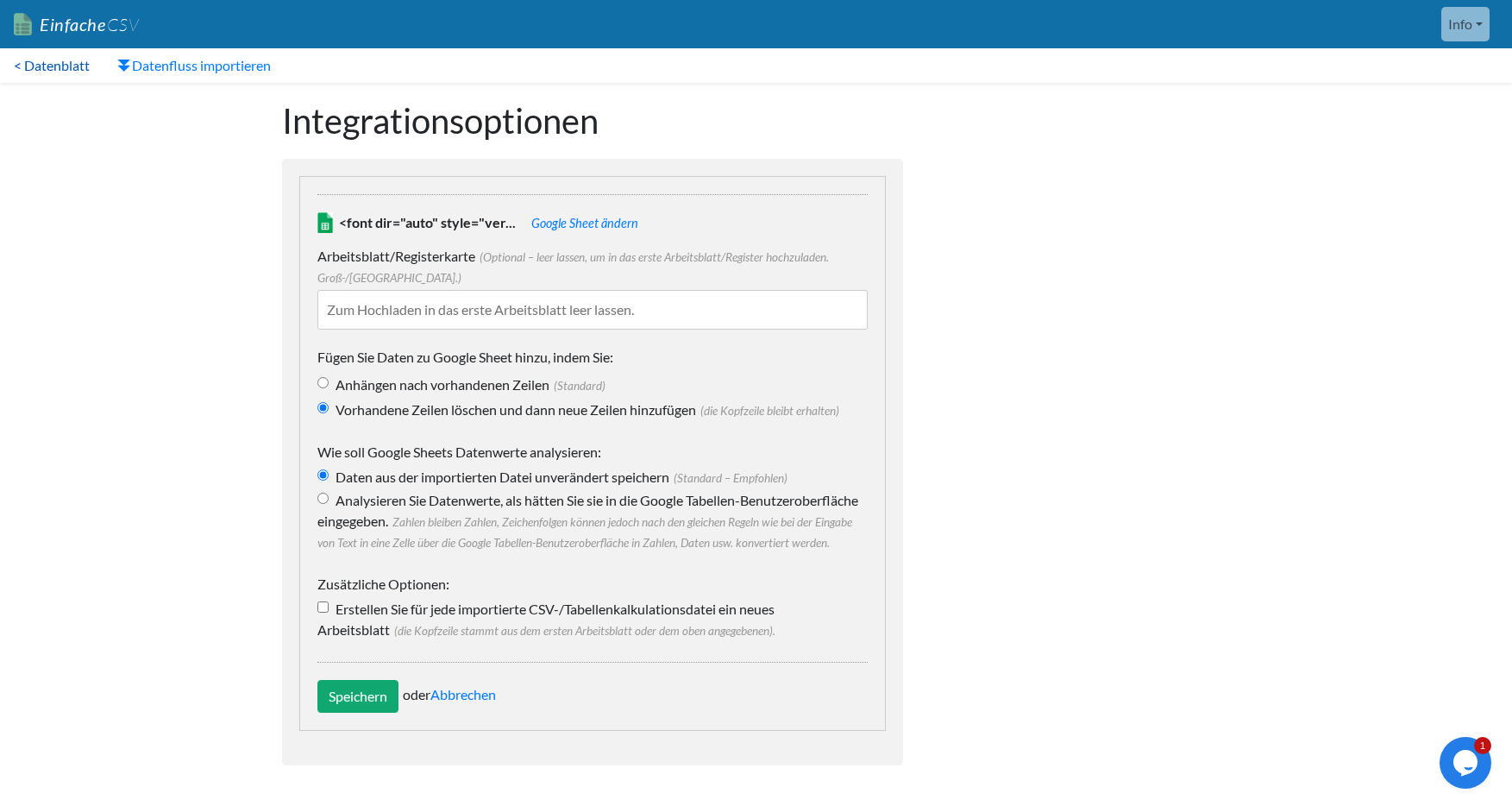
click at [61, 69] on font "< Datenblatt" at bounding box center [52, 65] width 76 height 17
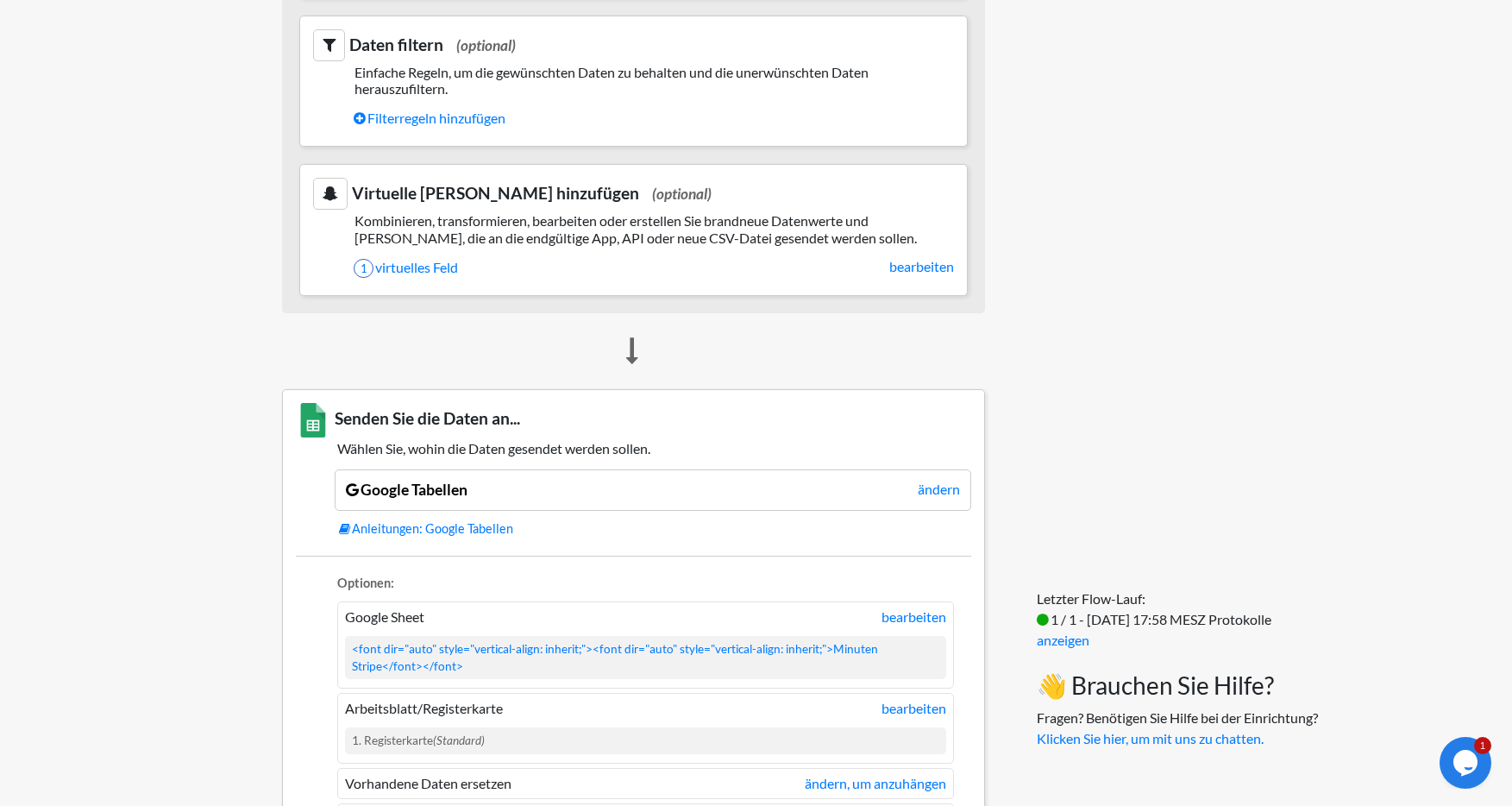
scroll to position [1131, 0]
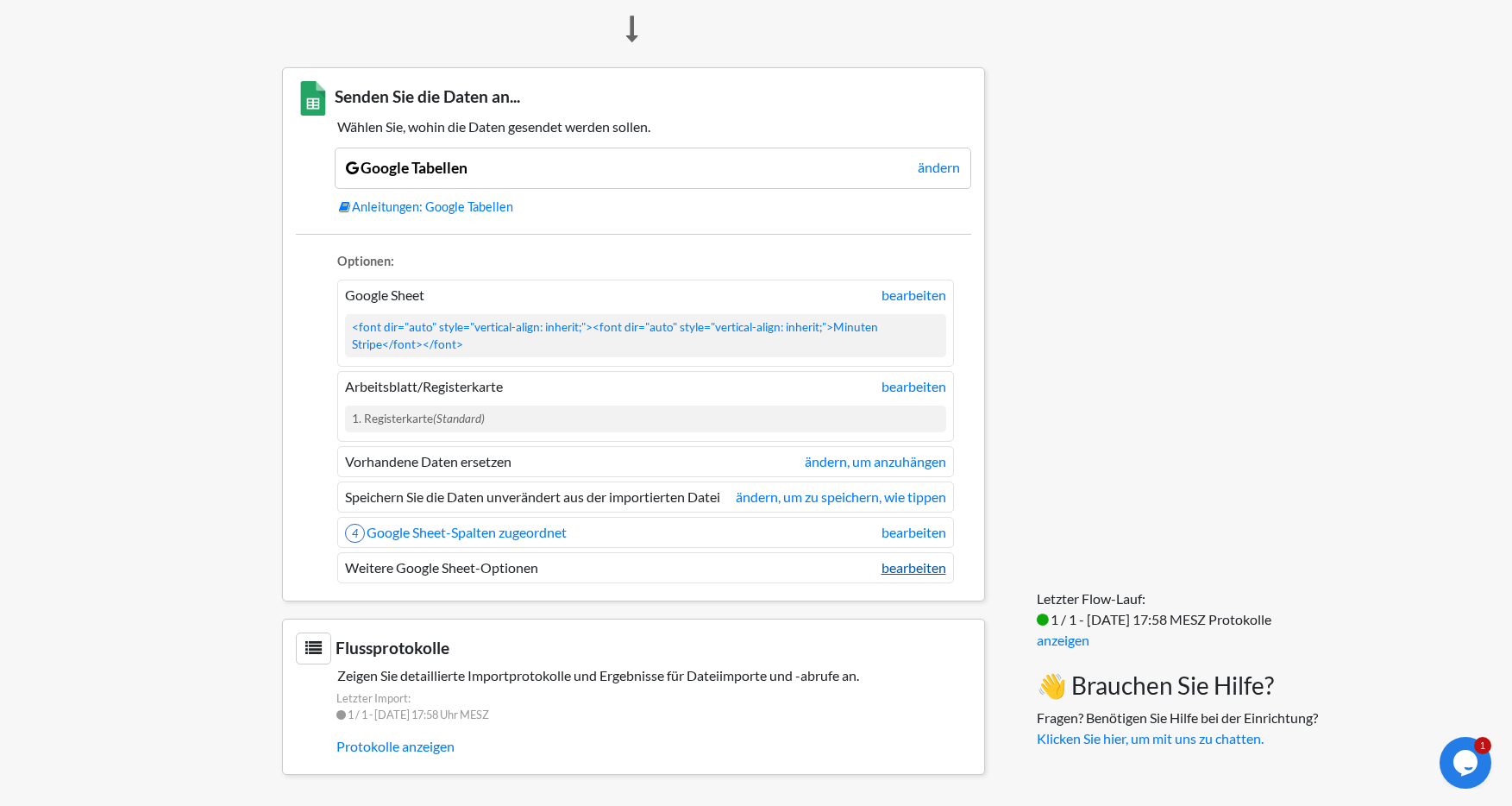
click at [916, 570] on font "bearbeiten" at bounding box center [914, 567] width 65 height 17
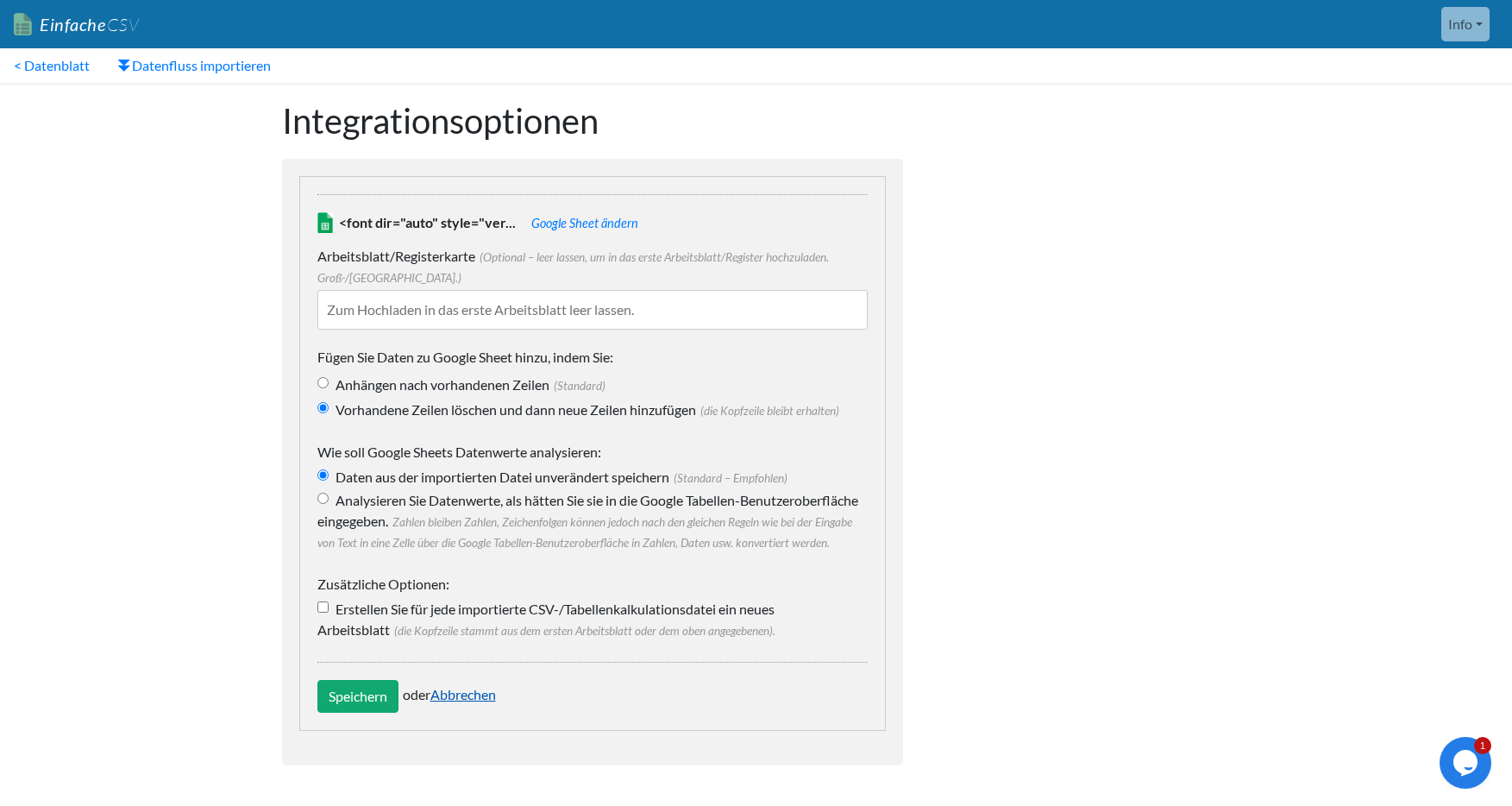
click at [479, 702] on font "Abbrechen" at bounding box center [463, 693] width 66 height 17
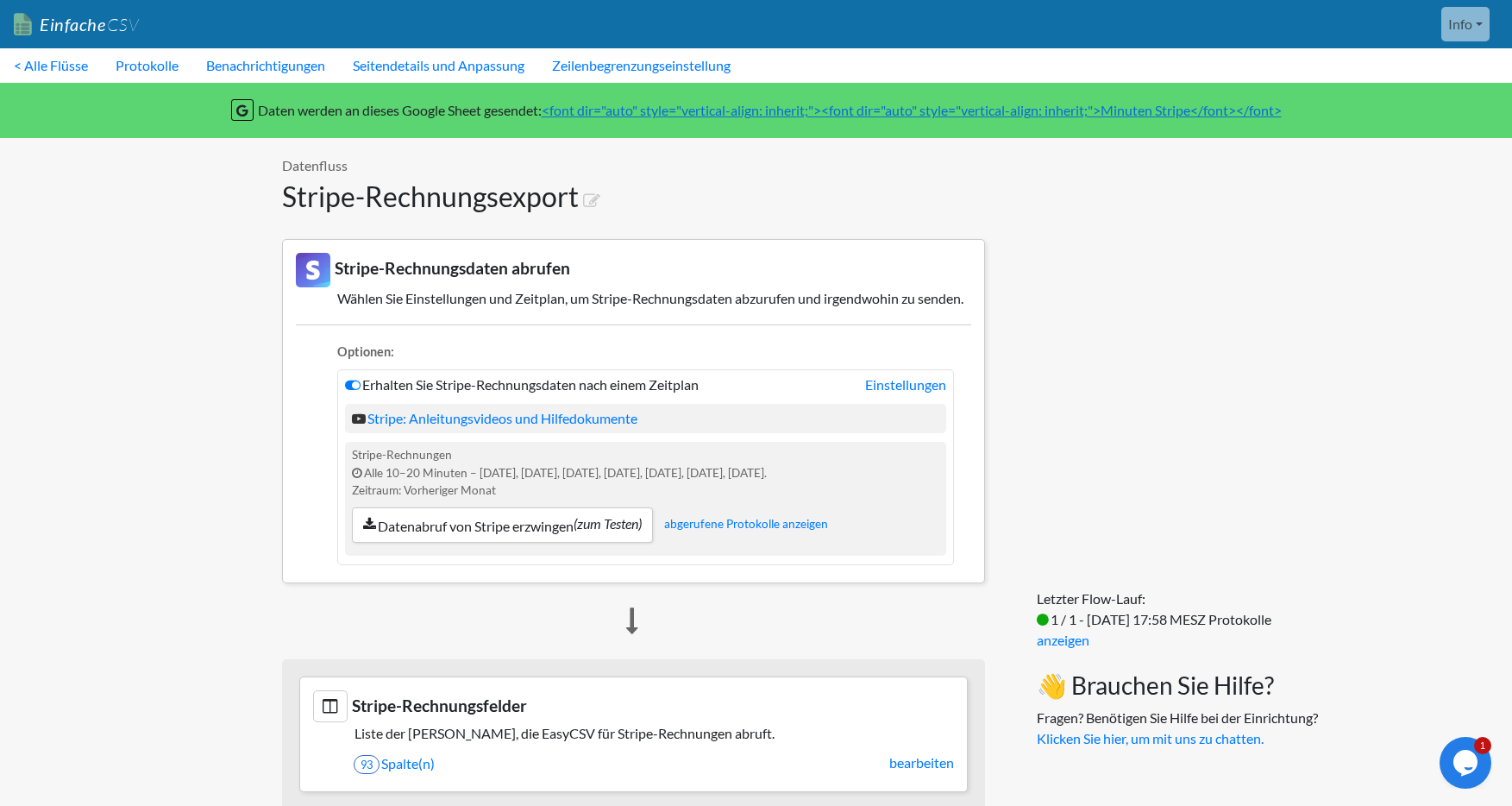
click at [760, 107] on font "<font dir="auto" style="vertical-align: inherit;"><font dir="auto" style="verti…" at bounding box center [912, 110] width 740 height 17
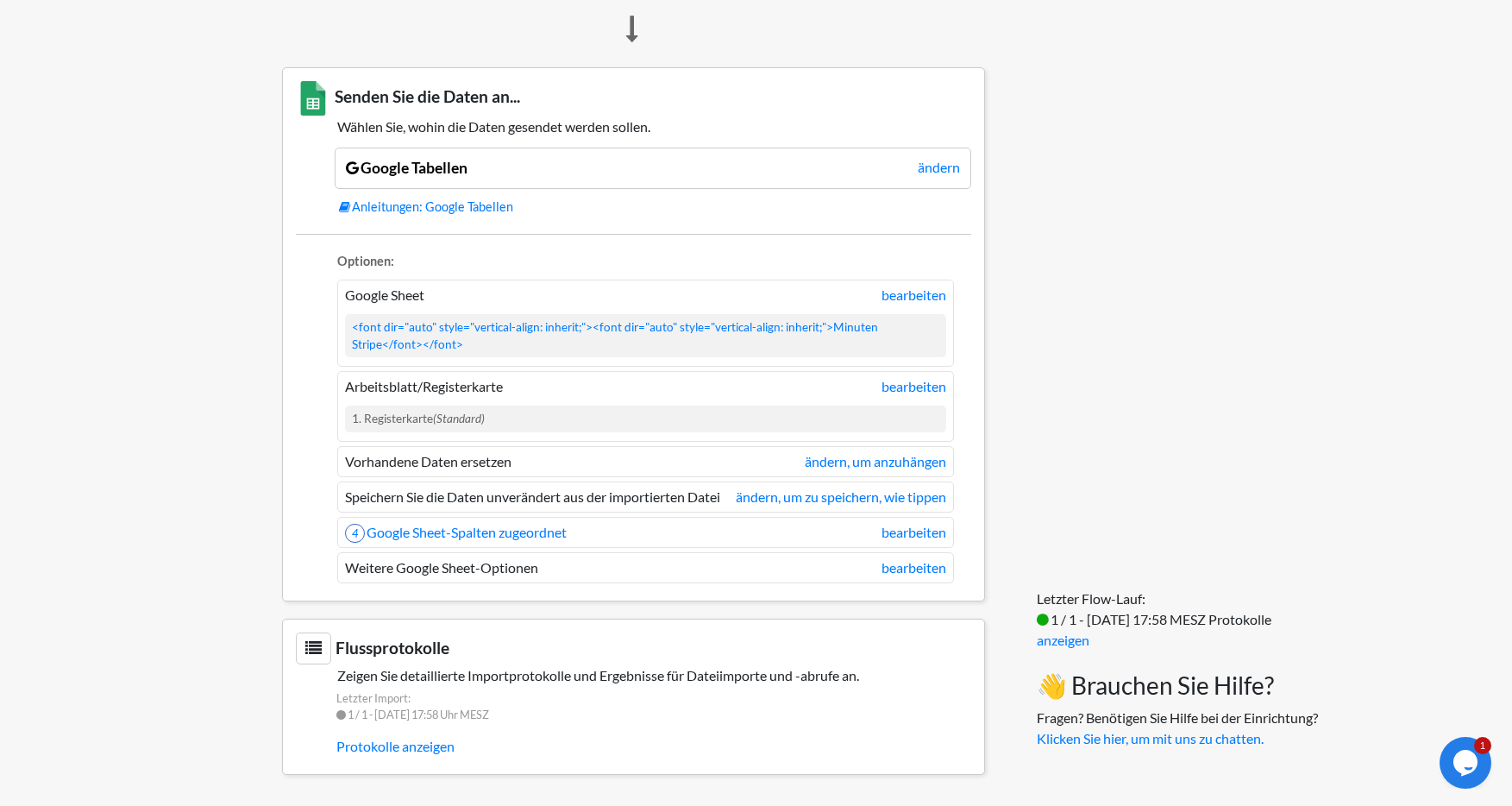
scroll to position [1131, 0]
click at [908, 529] on font "bearbeiten" at bounding box center [914, 532] width 65 height 17
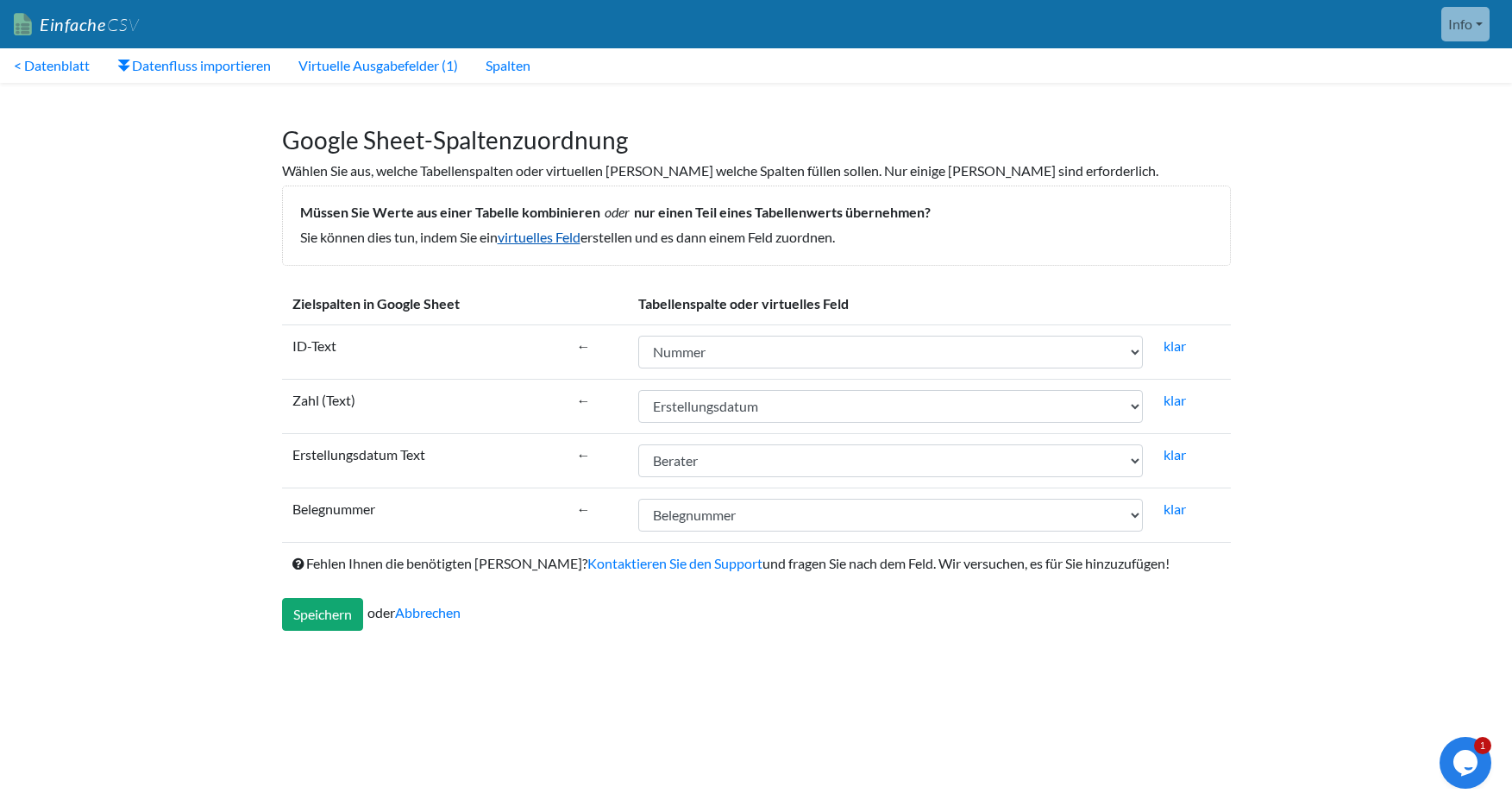
click at [554, 234] on font "virtuelles Feld" at bounding box center [539, 236] width 83 height 17
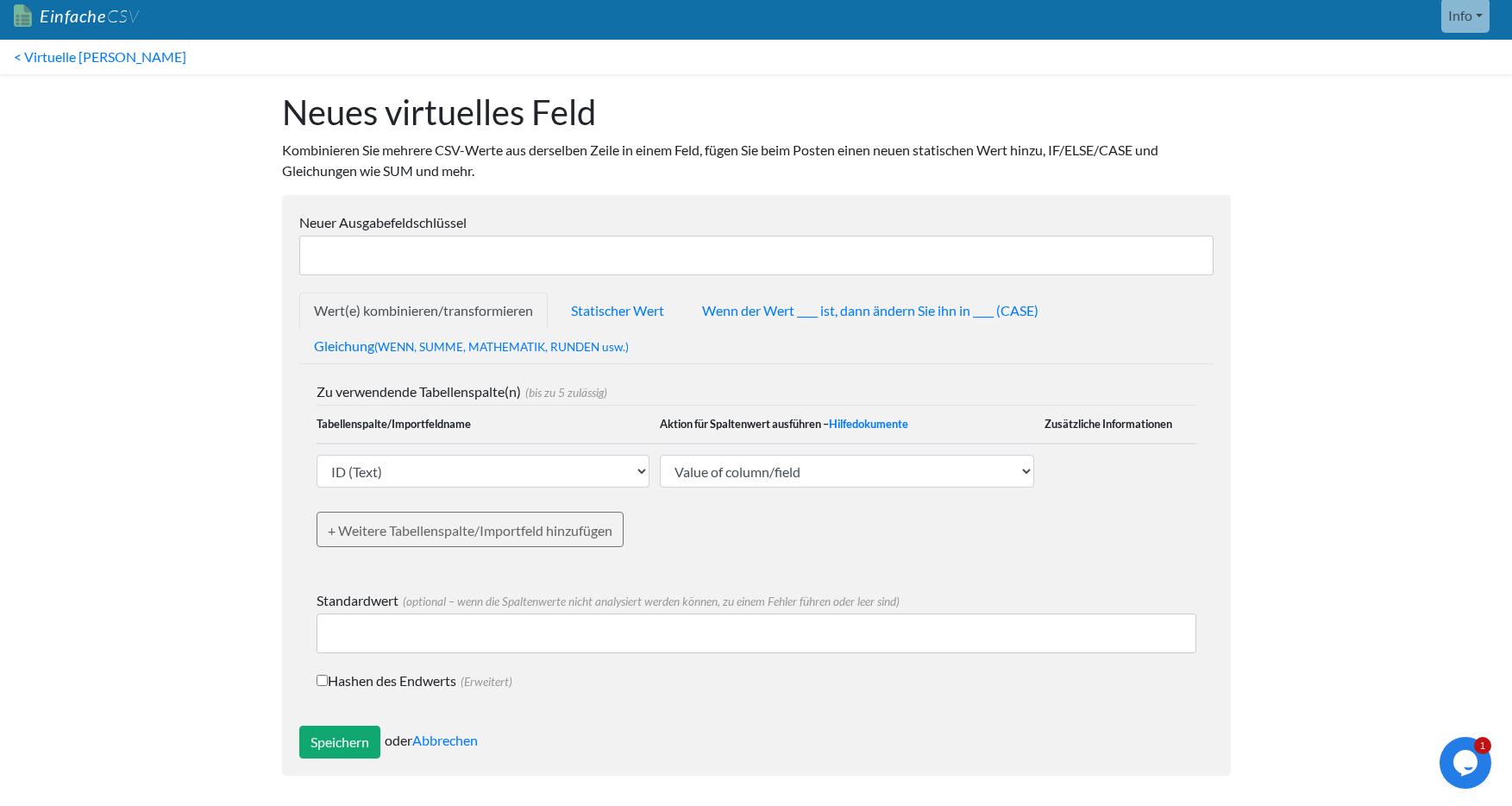
scroll to position [10, 0]
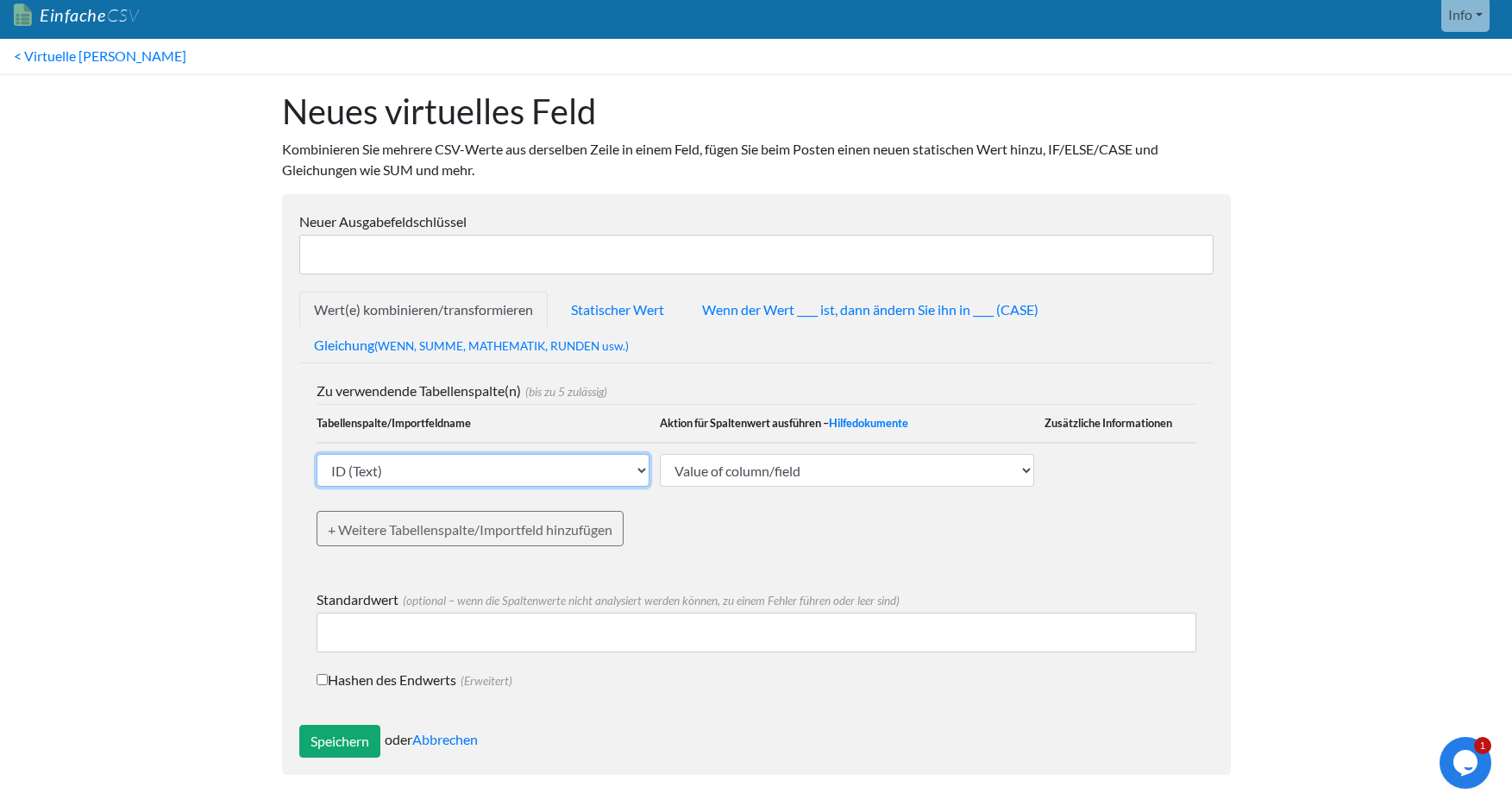
click at [587, 467] on select "ID (Text) Nummer (Text) erstellt am (Text) Erstellungsdatum (Text) Status (Text…" at bounding box center [483, 469] width 333 height 33
select select "769238"
click at [316, 454] on select "ID (Text) Nummer (Text) erstellt am (Text) Erstellungsdatum (Text) Status (Text…" at bounding box center [483, 469] width 333 height 33
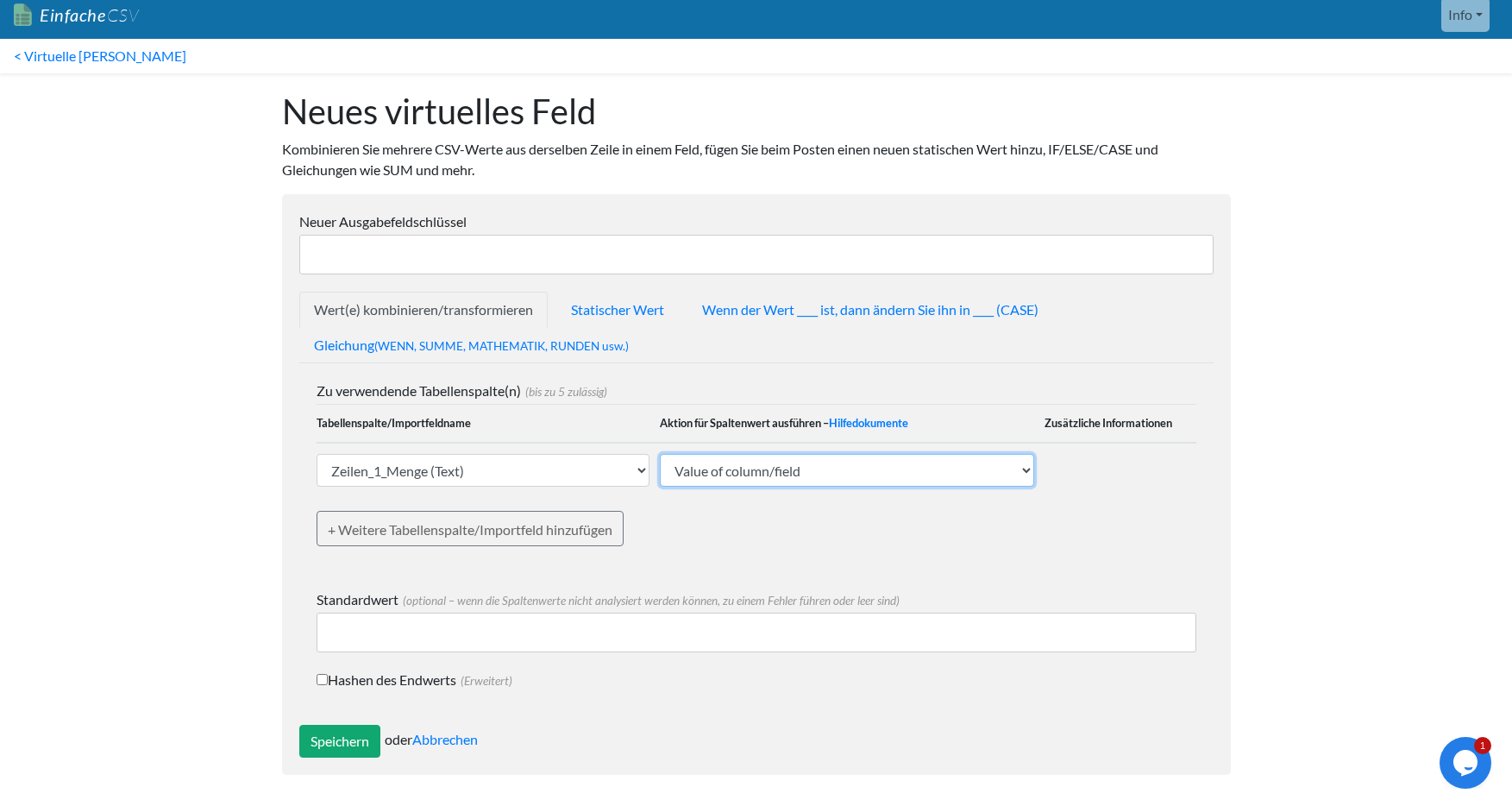
click at [792, 471] on select "Value of column/field Upcase Downcase Sentence case (first letter is capitalize…" at bounding box center [847, 469] width 375 height 33
click at [661, 454] on select "Value of column/field Upcase Downcase Sentence case (first letter is capitalize…" at bounding box center [847, 469] width 375 height 33
click at [331, 741] on input "Speichern" at bounding box center [339, 740] width 81 height 33
type input "Save"
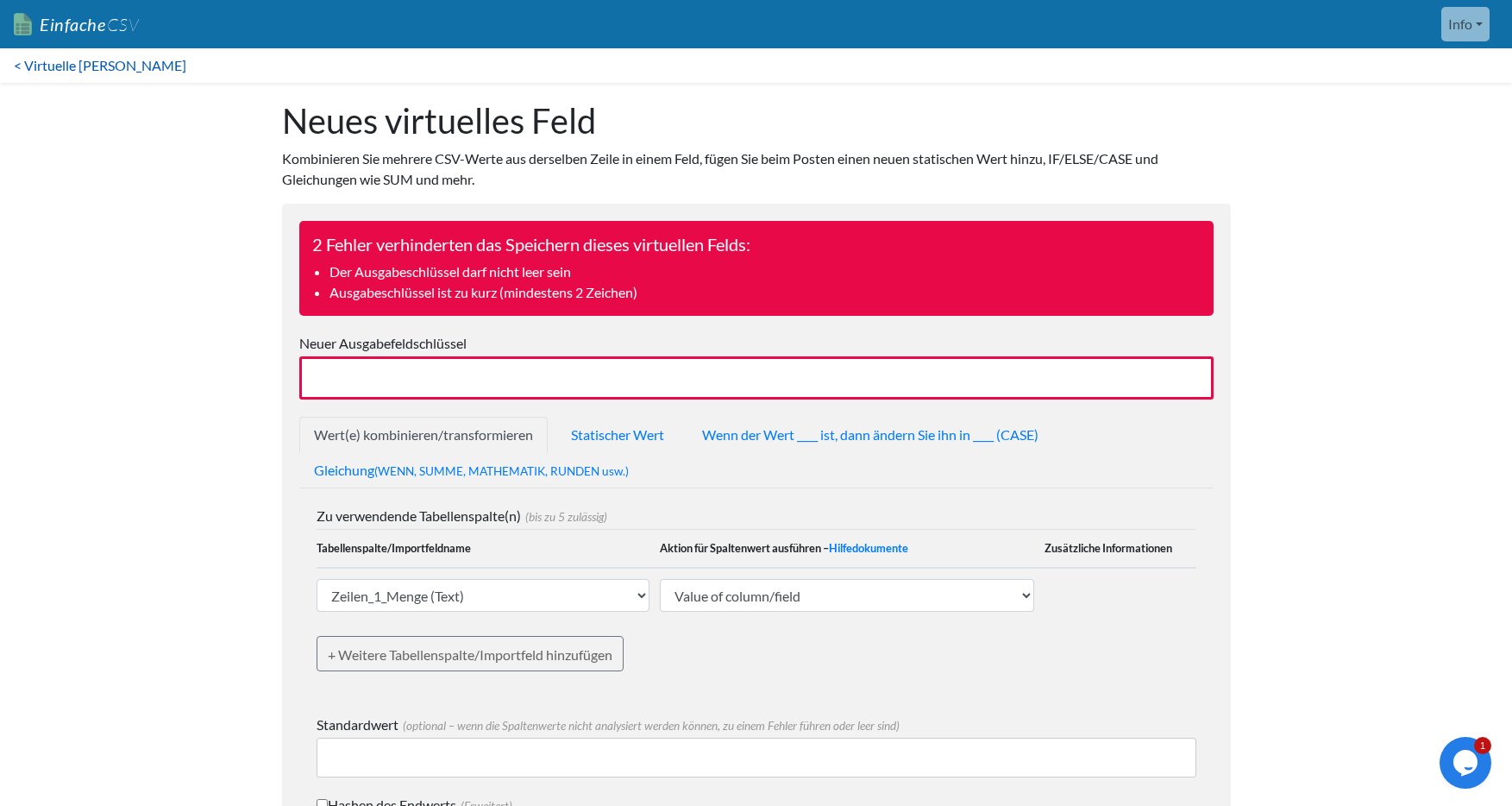
click at [36, 66] on font "< Virtuelle [PERSON_NAME]" at bounding box center [100, 65] width 172 height 17
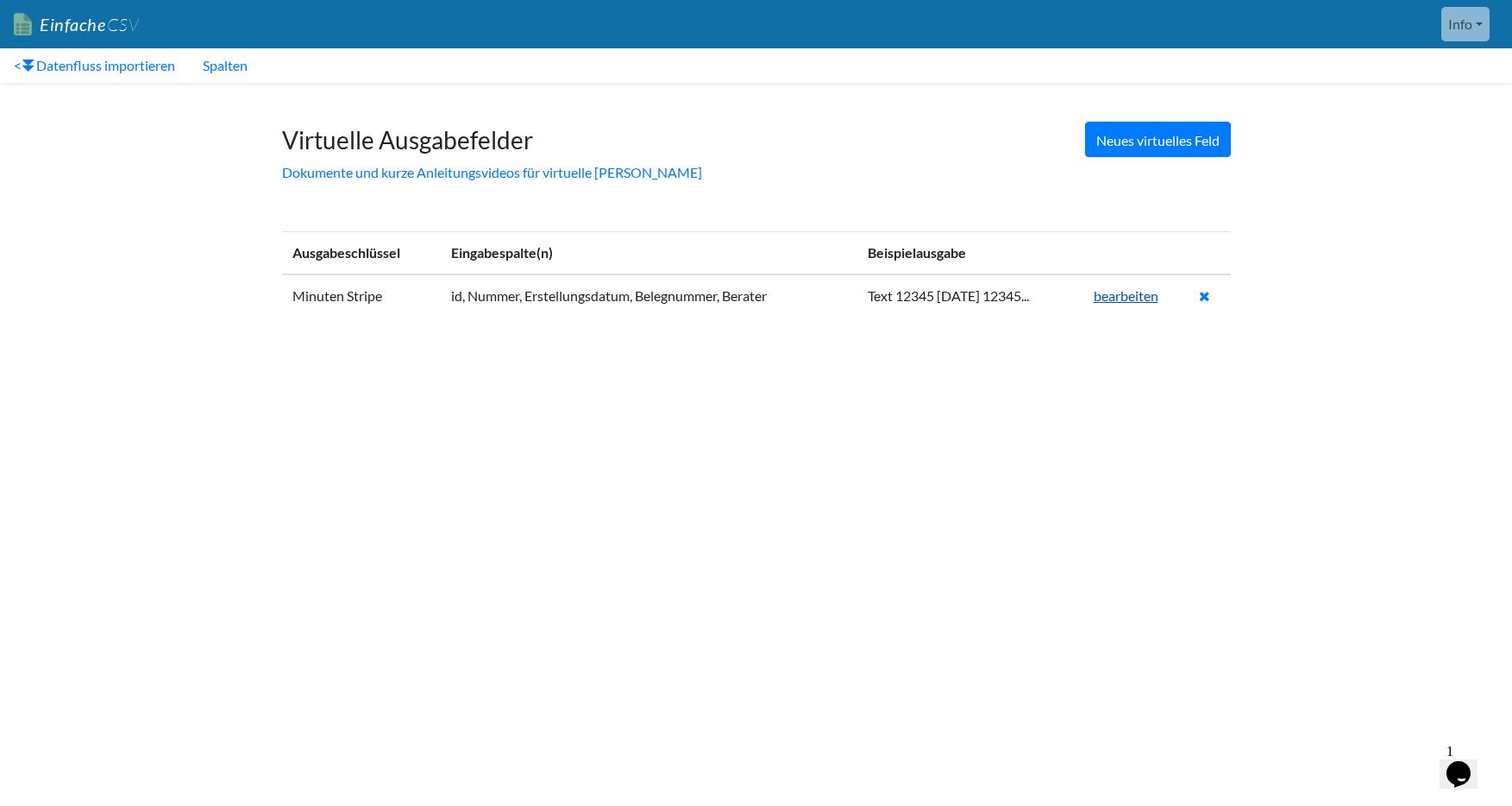
click at [1120, 299] on font "bearbeiten" at bounding box center [1126, 295] width 65 height 17
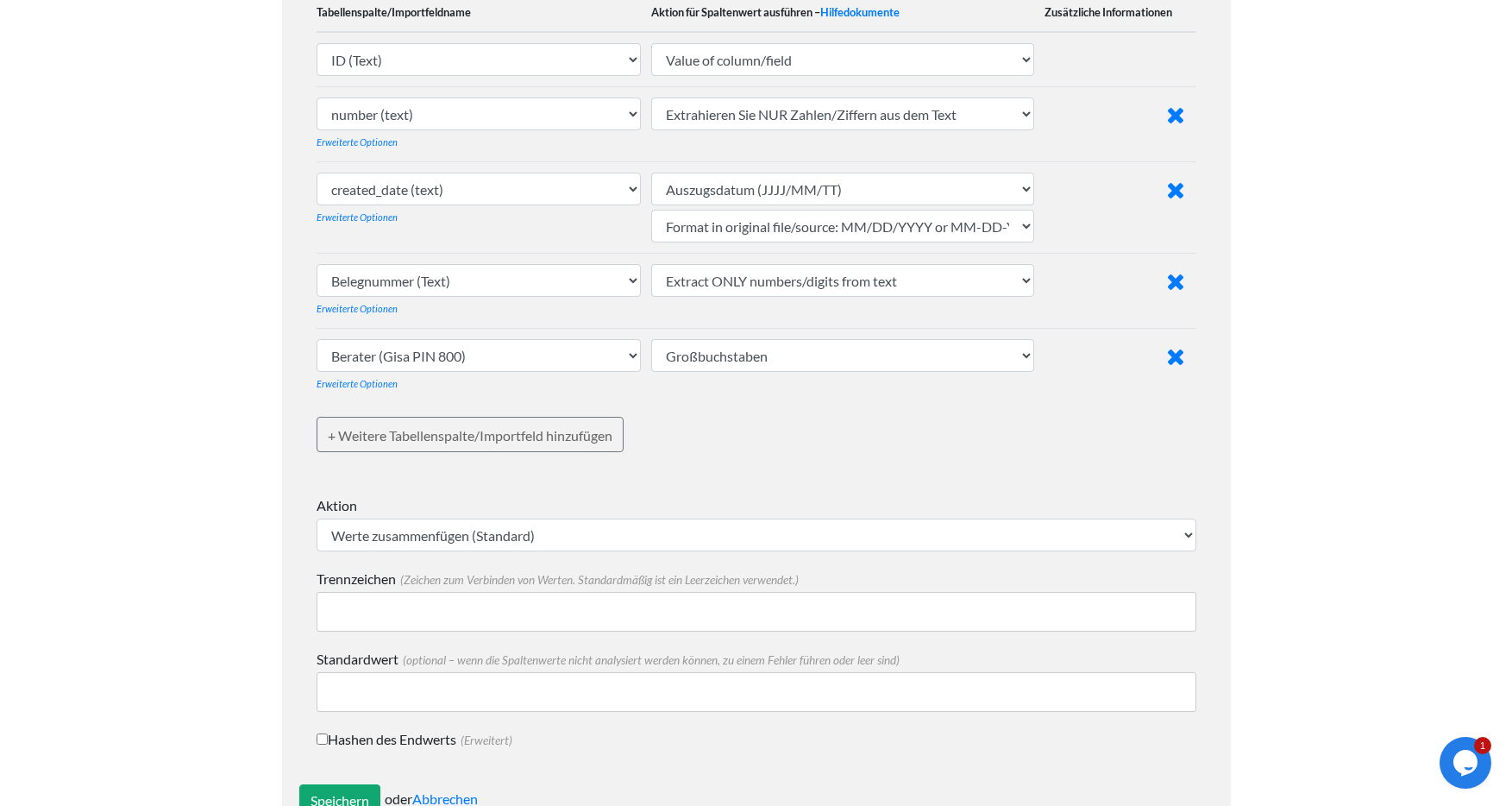
scroll to position [449, 0]
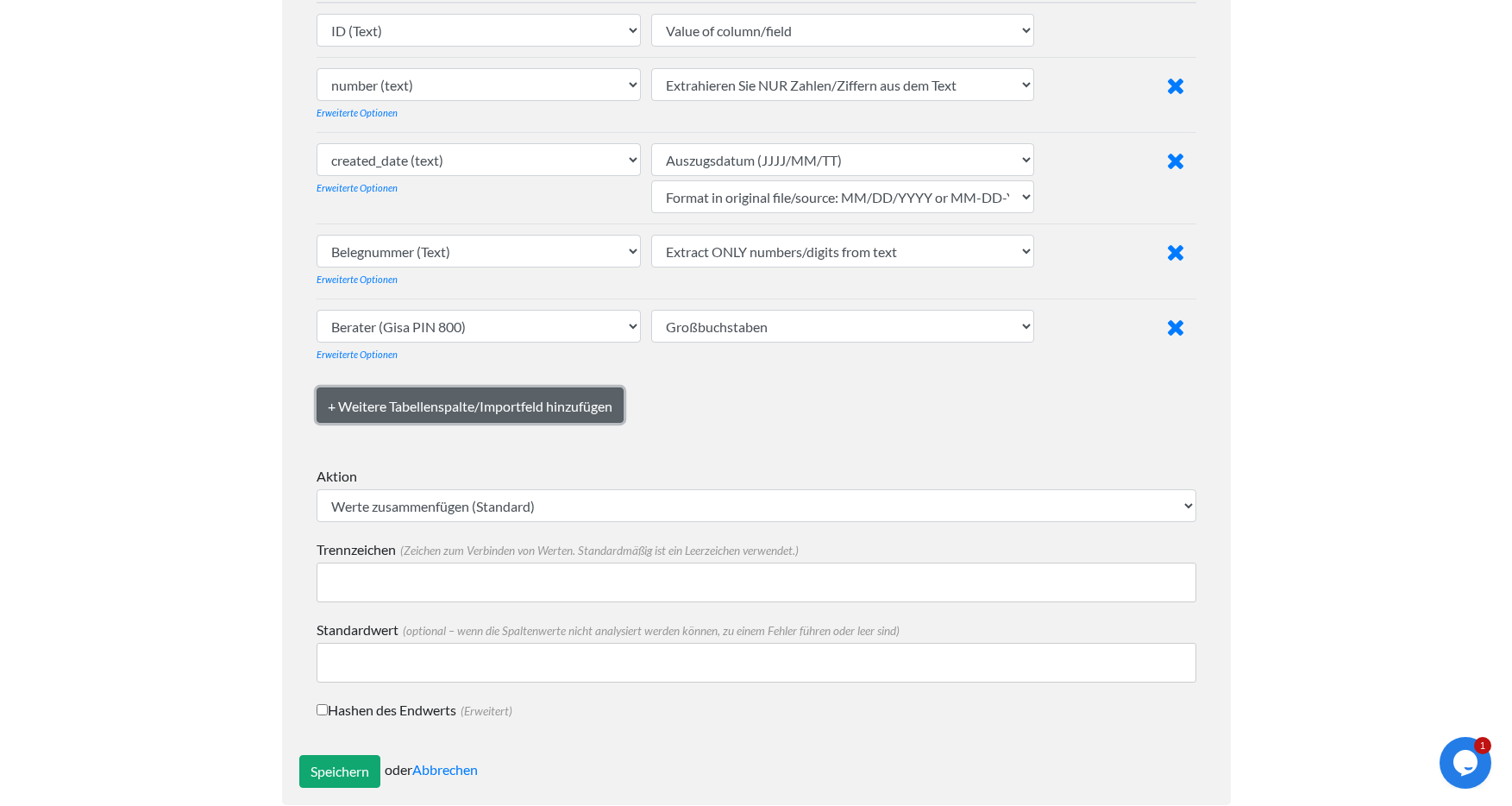
click at [457, 403] on font "+ Weitere Tabellenspalte/Importfeld hinzufügen" at bounding box center [470, 405] width 285 height 17
select select "769183"
select select "text_from_column"
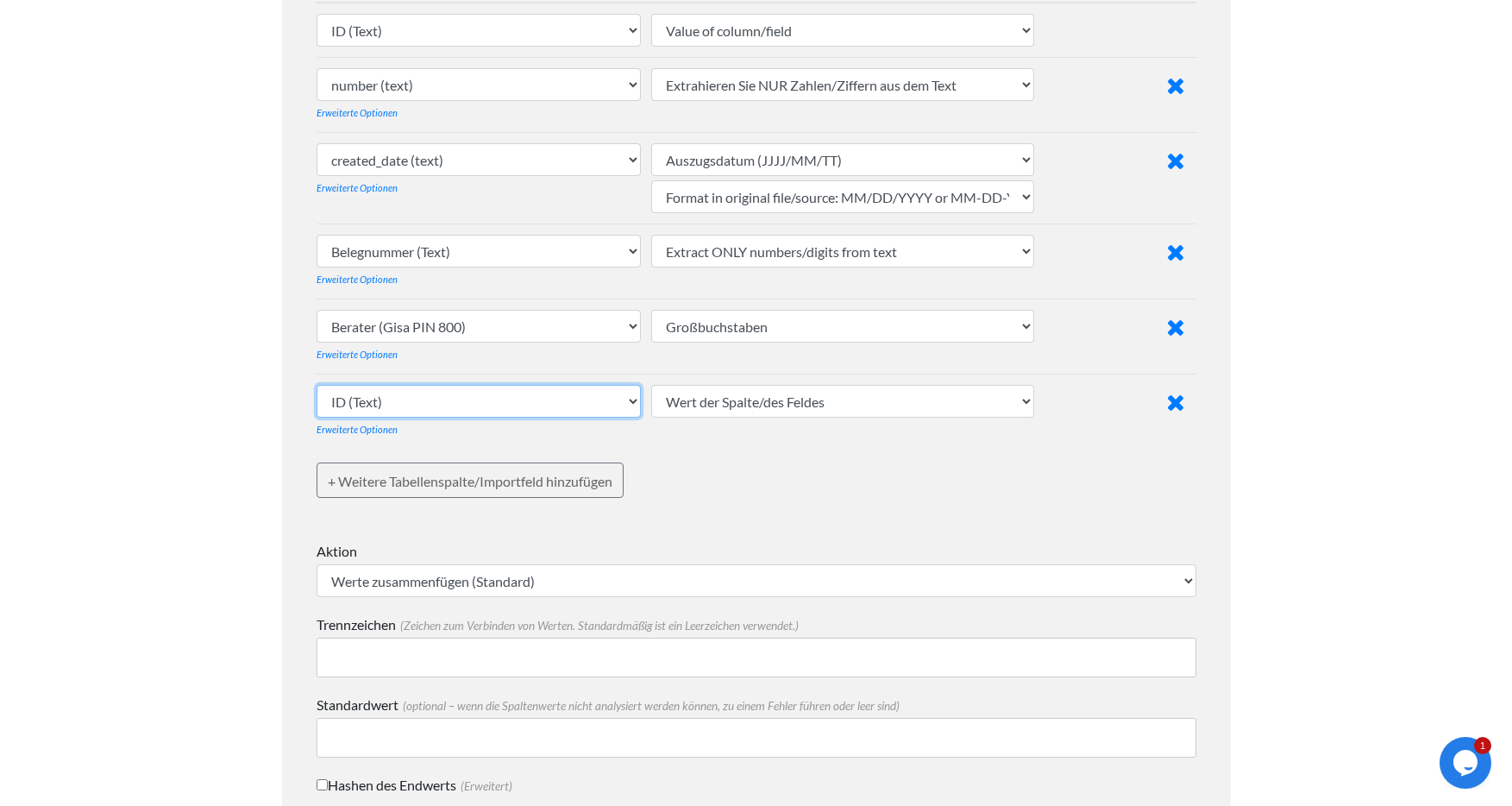
click at [448, 403] on select "ID (Text) Nummer (Text) erstellt am (Text) Erstellungsdatum (Text) Status (Text…" at bounding box center [479, 401] width 325 height 33
select select "769238"
click at [316, 385] on select "ID (Text) Nummer (Text) erstellt am (Text) Erstellungsdatum (Text) Status (Text…" at bounding box center [479, 401] width 325 height 33
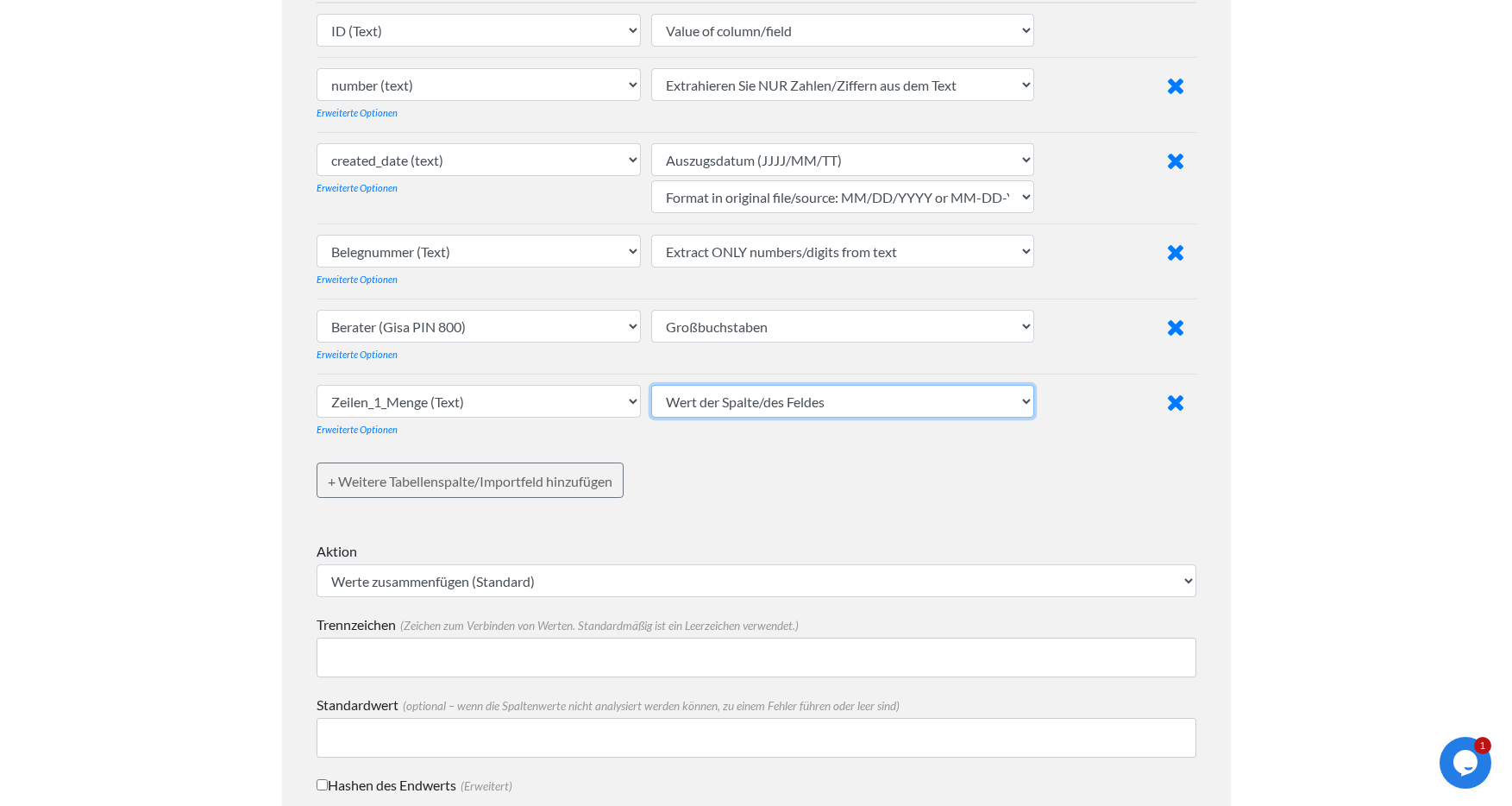
click at [777, 407] on select "Wert der Spalte/des Feldes Großbuchstaben Kleinbuchstaben Satzfall (erster Buch…" at bounding box center [843, 401] width 383 height 33
select select "upcase"
click at [653, 385] on select "Wert der Spalte/des Feldes Großbuchstaben Kleinbuchstaben Satzfall (erster Buch…" at bounding box center [843, 401] width 383 height 33
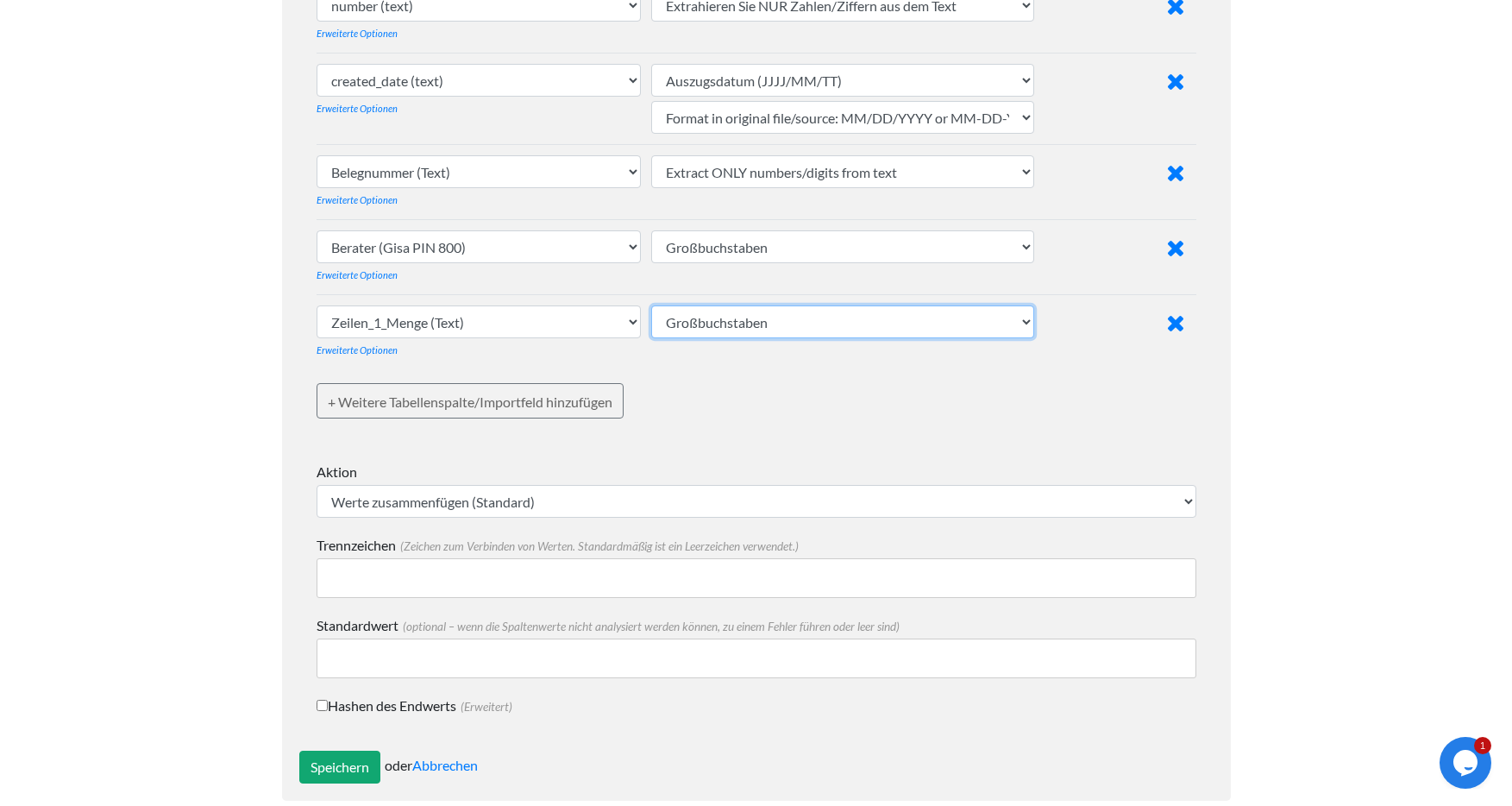
scroll to position [555, 0]
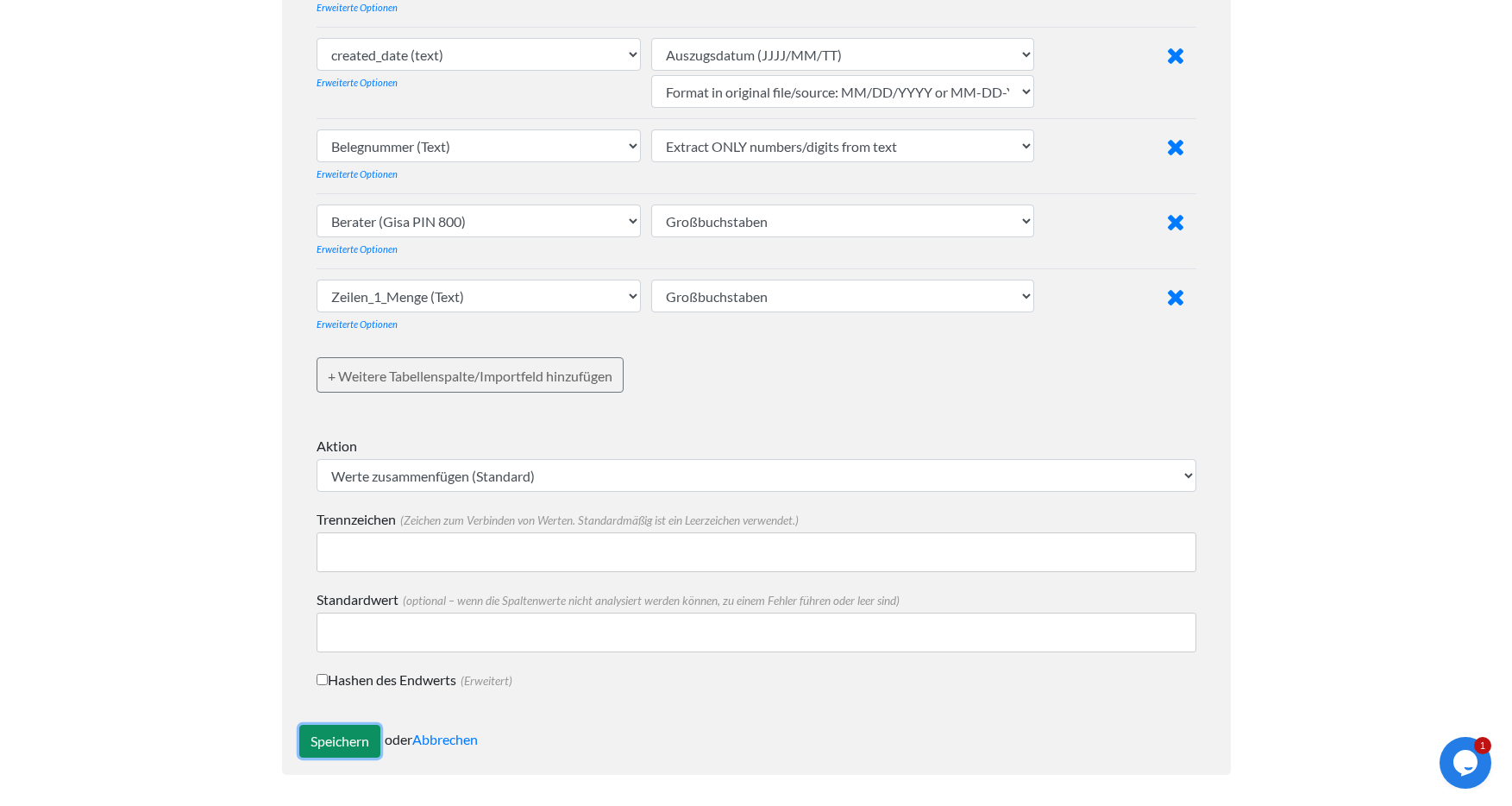
click at [338, 731] on input "Speichern" at bounding box center [339, 740] width 81 height 33
type input "Save"
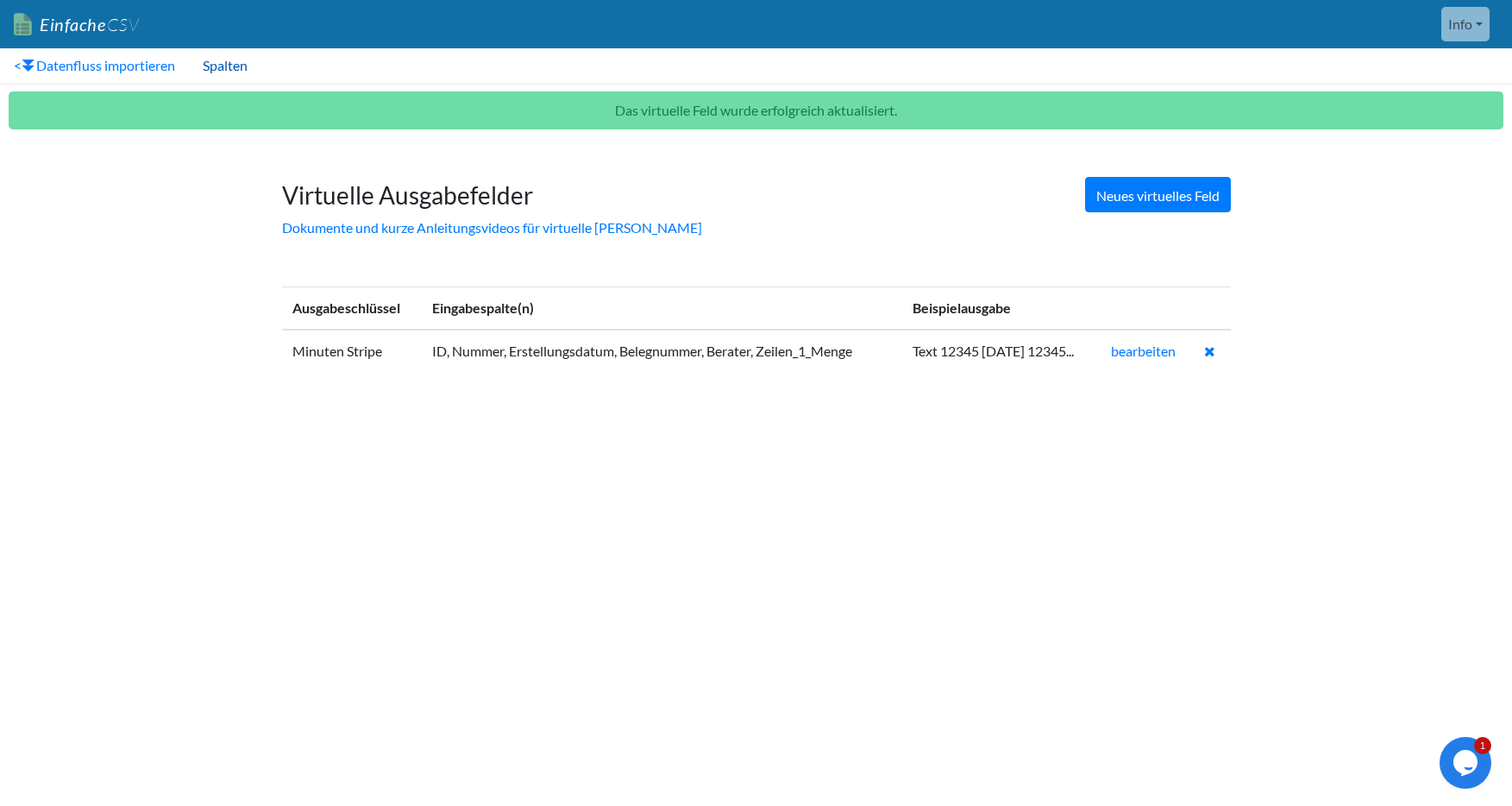
click at [224, 63] on font "Spalten" at bounding box center [225, 65] width 45 height 17
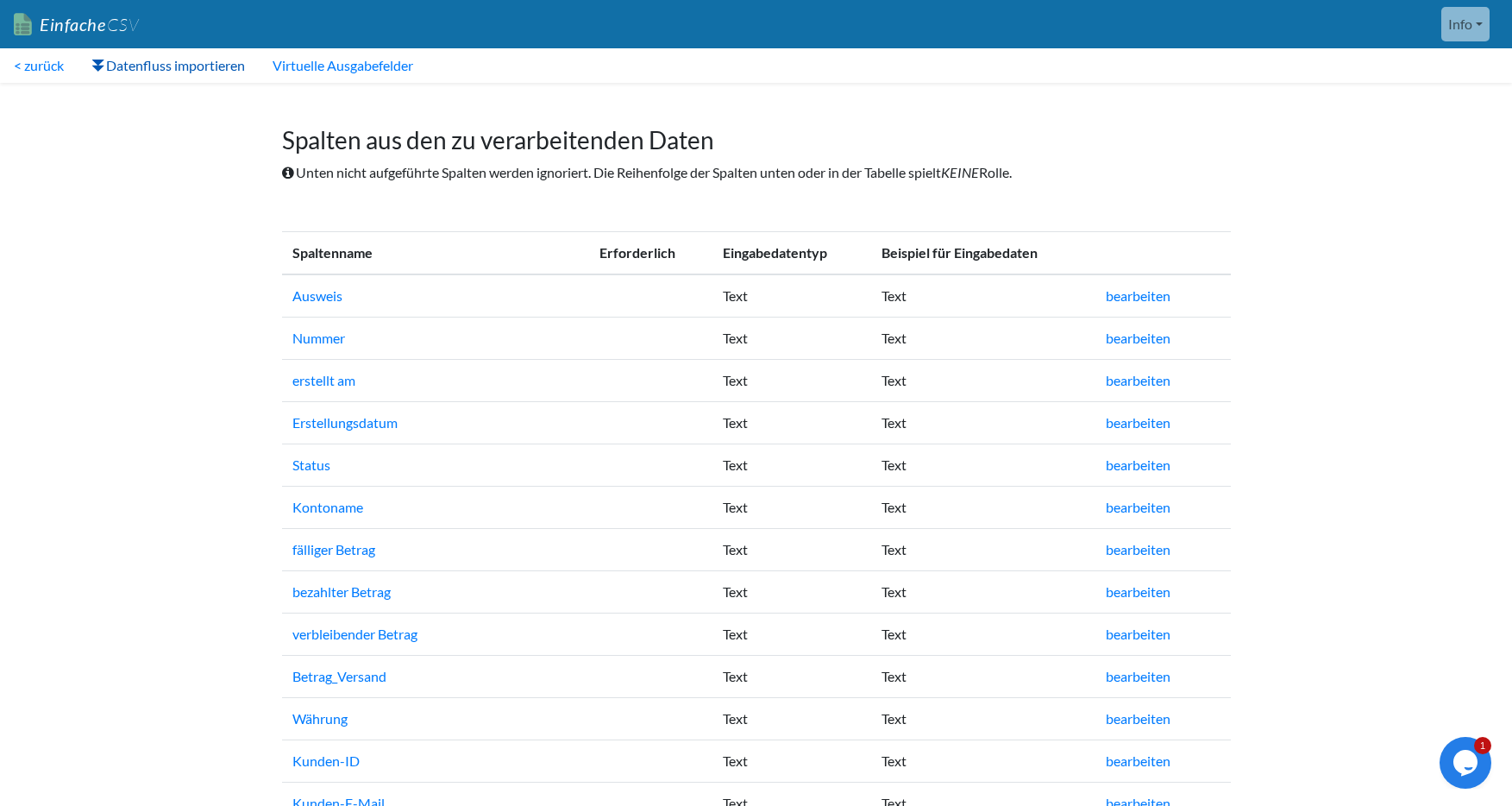
click at [142, 62] on font "Datenfluss importieren" at bounding box center [176, 65] width 139 height 17
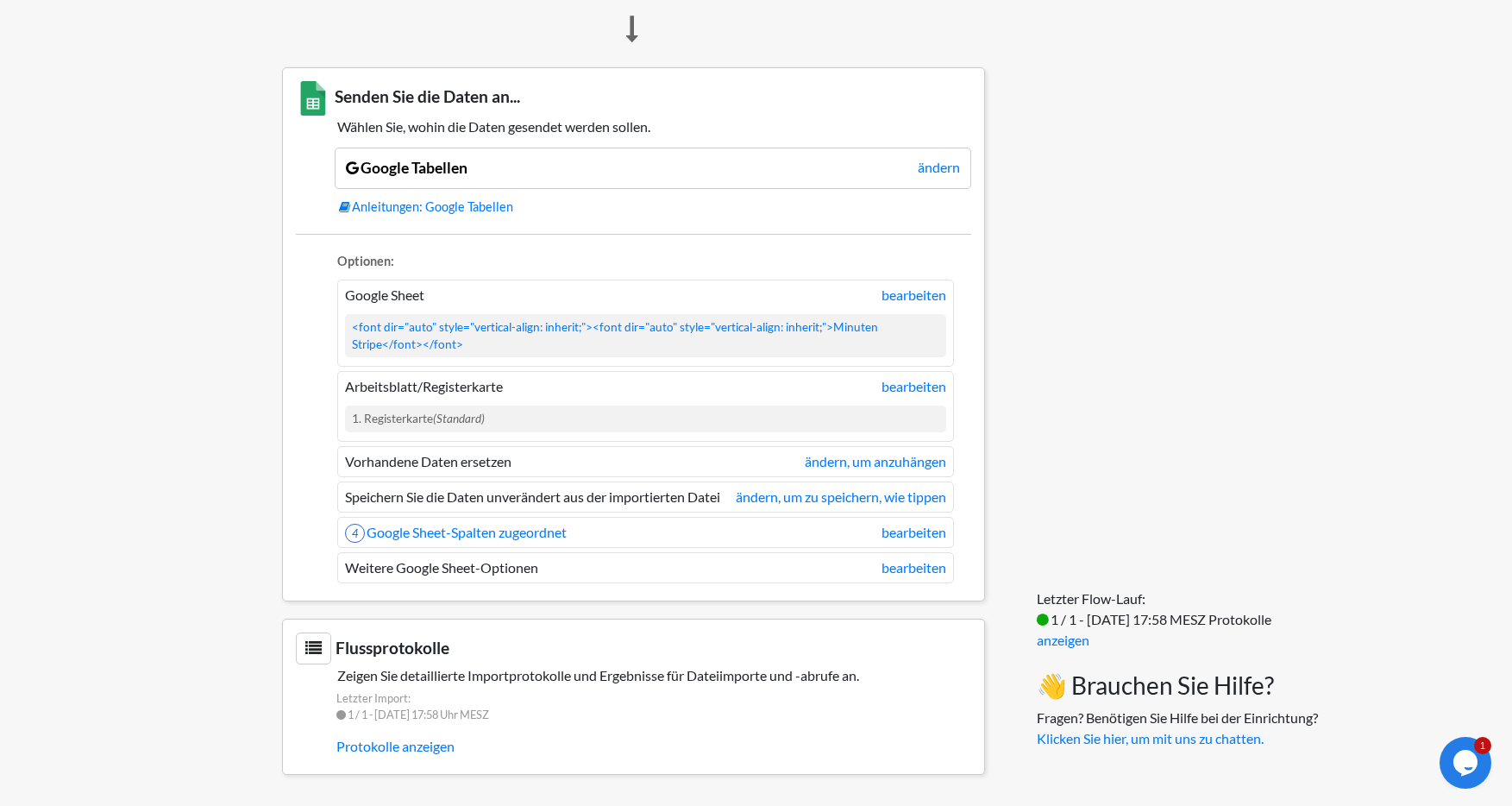
scroll to position [1131, 0]
click at [907, 299] on font "bearbeiten" at bounding box center [914, 294] width 65 height 17
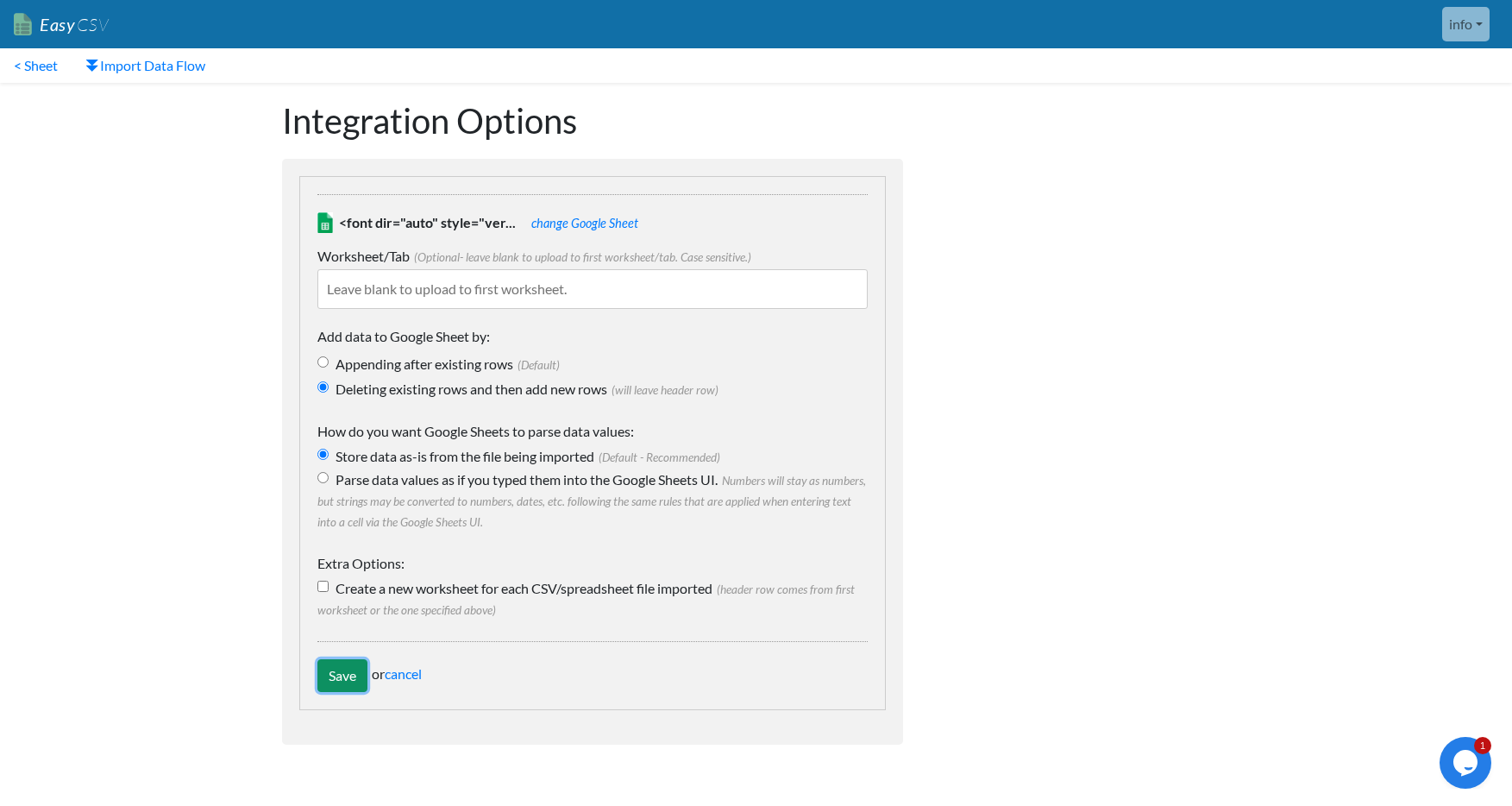
click at [334, 672] on input "Save" at bounding box center [342, 675] width 50 height 33
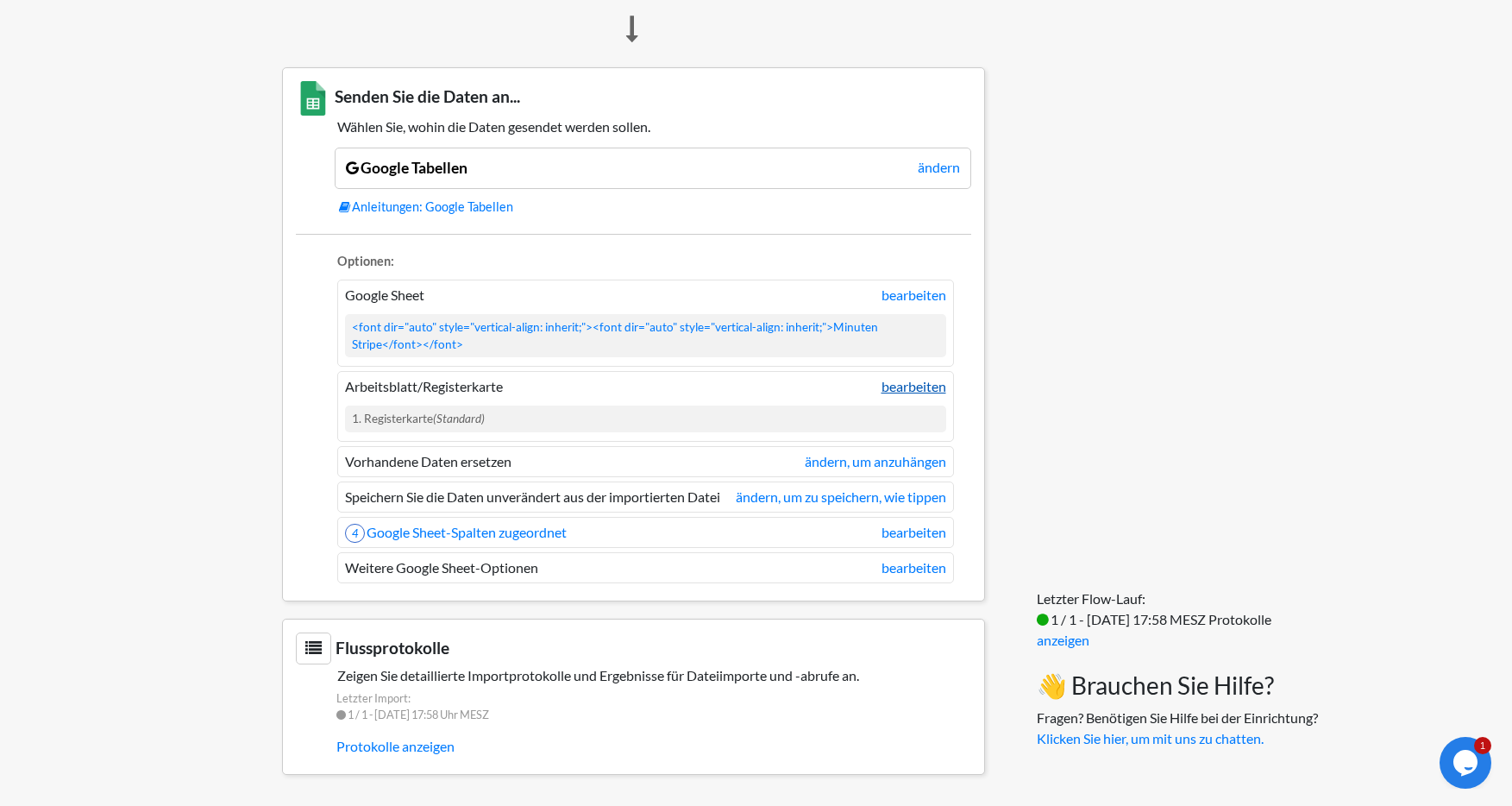
scroll to position [1187, 0]
click at [920, 534] on font "bearbeiten" at bounding box center [914, 532] width 65 height 17
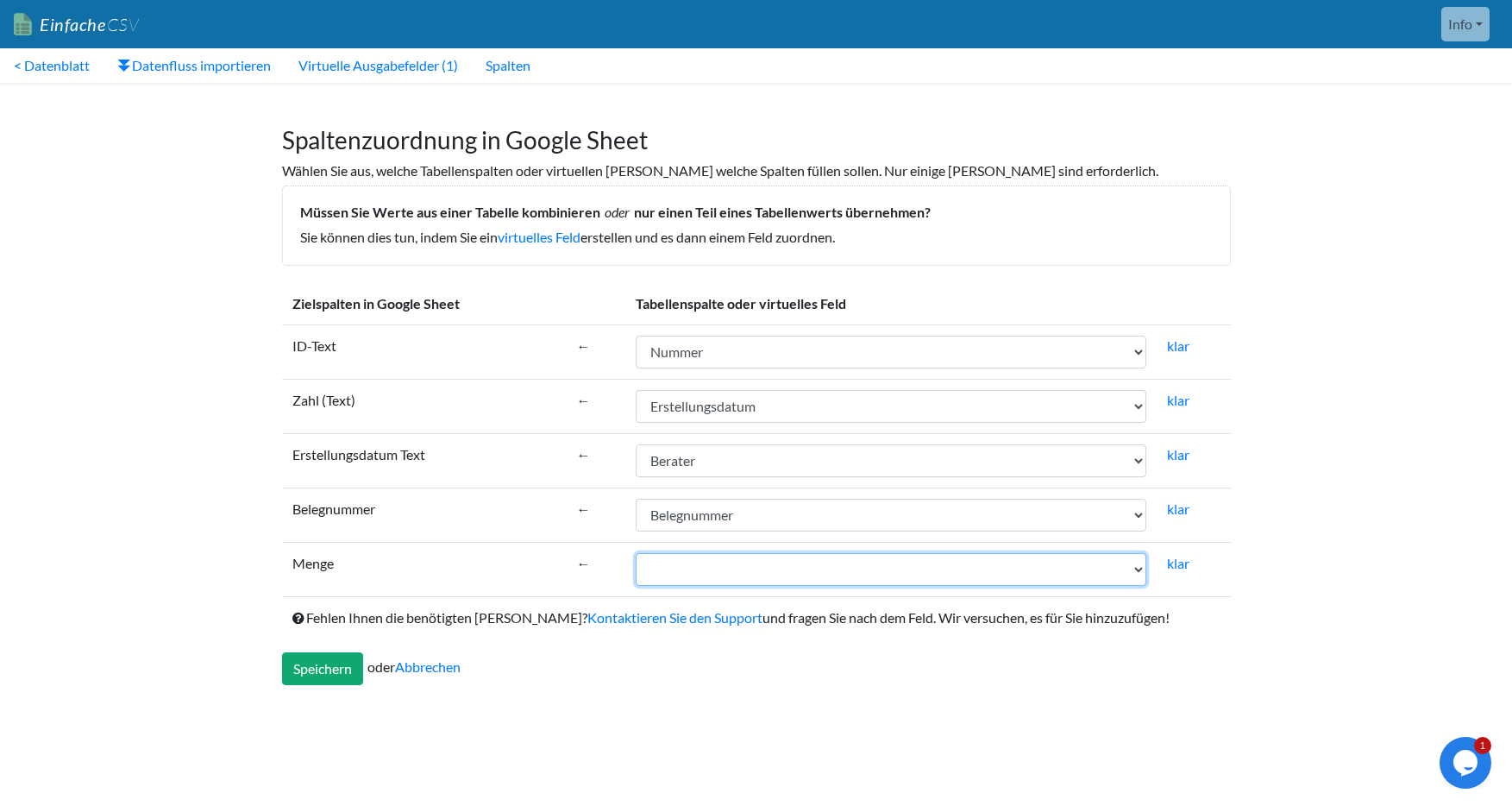
click at [723, 568] on select "Ausweis Nummer erstellt am Erstellungsdatum Status Kontoname fälliger Betrag be…" at bounding box center [890, 569] width 511 height 33
click at [638, 553] on select "Ausweis Nummer erstellt am Erstellungsdatum Status Kontoname fälliger Betrag be…" at bounding box center [890, 569] width 504 height 33
click at [741, 580] on select "Ausweis Nummer erstellt am Erstellungsdatum Status Kontoname fälliger Betrag be…" at bounding box center [890, 569] width 504 height 33
select select "cr_769238"
click at [638, 553] on select "Ausweis Nummer erstellt am Erstellungsdatum Status Kontoname fälliger Betrag be…" at bounding box center [890, 569] width 504 height 33
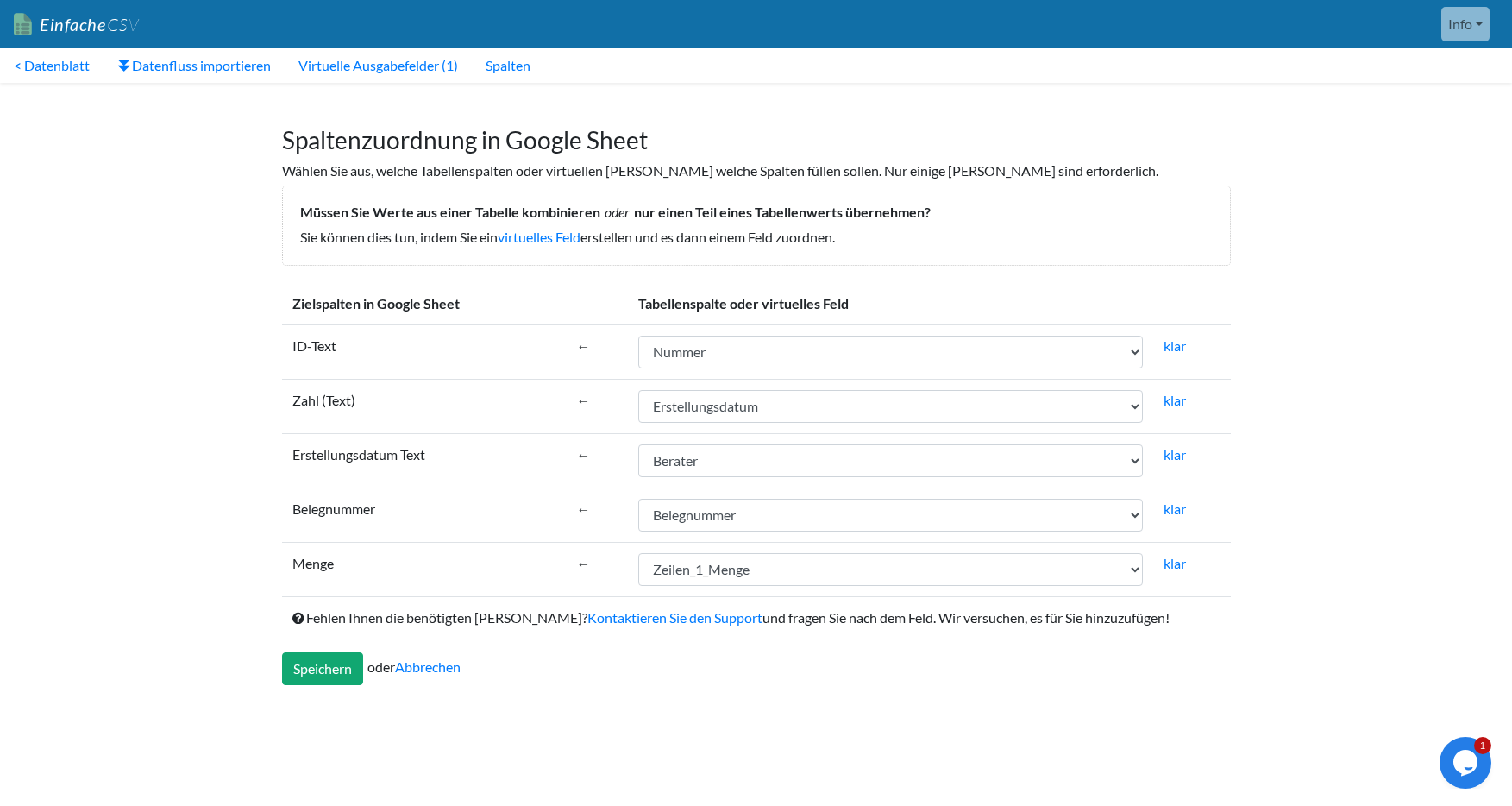
click at [365, 451] on font "Erstellungsdatum Text" at bounding box center [359, 454] width 133 height 17
click at [747, 458] on select "Ausweis Nummer erstellt am Erstellungsdatum Status Kontoname fälliger Betrag be…" at bounding box center [890, 460] width 504 height 33
click at [638, 444] on select "Ausweis Nummer erstellt am Erstellungsdatum Status Kontoname fälliger Betrag be…" at bounding box center [890, 460] width 504 height 33
click at [1176, 451] on font "klar" at bounding box center [1175, 454] width 23 height 17
click at [1176, 452] on font "klar" at bounding box center [1175, 454] width 23 height 17
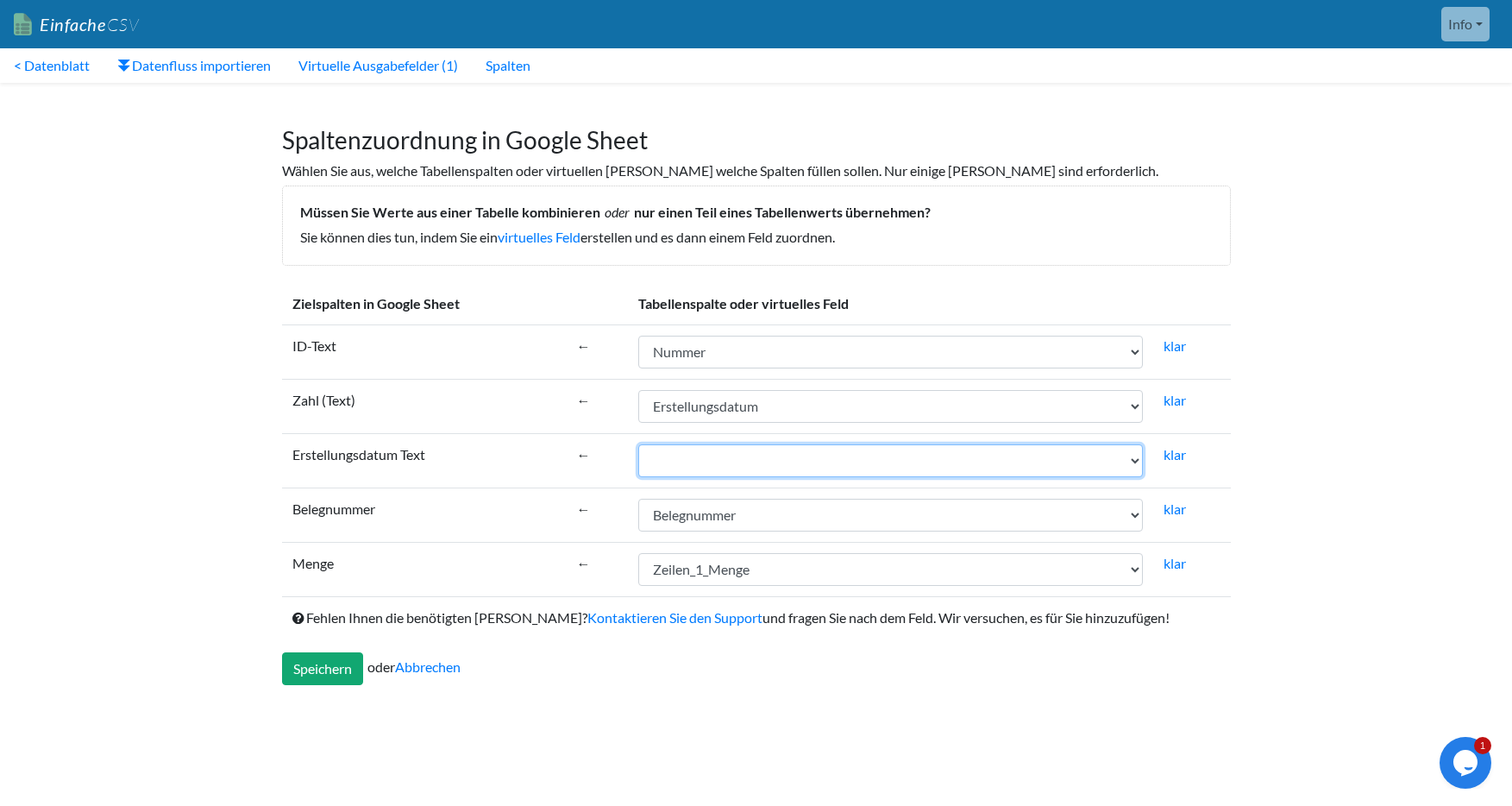
click at [999, 465] on select "Ausweis Nummer erstellt am Erstellungsdatum Status Kontoname fälliger Betrag be…" at bounding box center [890, 460] width 504 height 33
select select "cr_771221"
click at [638, 444] on select "Ausweis Nummer erstellt am Erstellungsdatum Status Kontoname fälliger Betrag be…" at bounding box center [890, 460] width 504 height 33
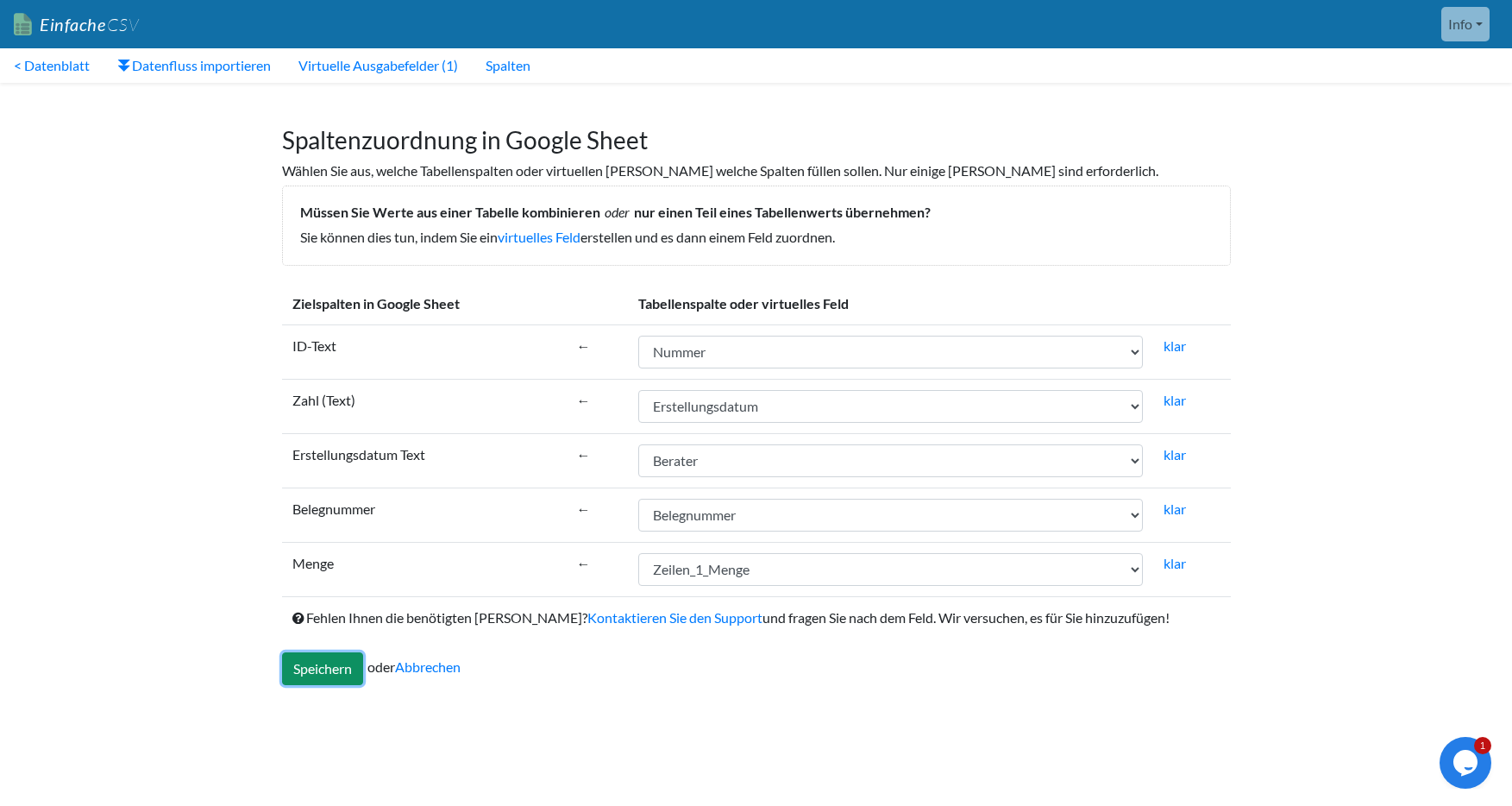
click at [341, 674] on input "Speichern" at bounding box center [323, 668] width 81 height 33
type input "Save"
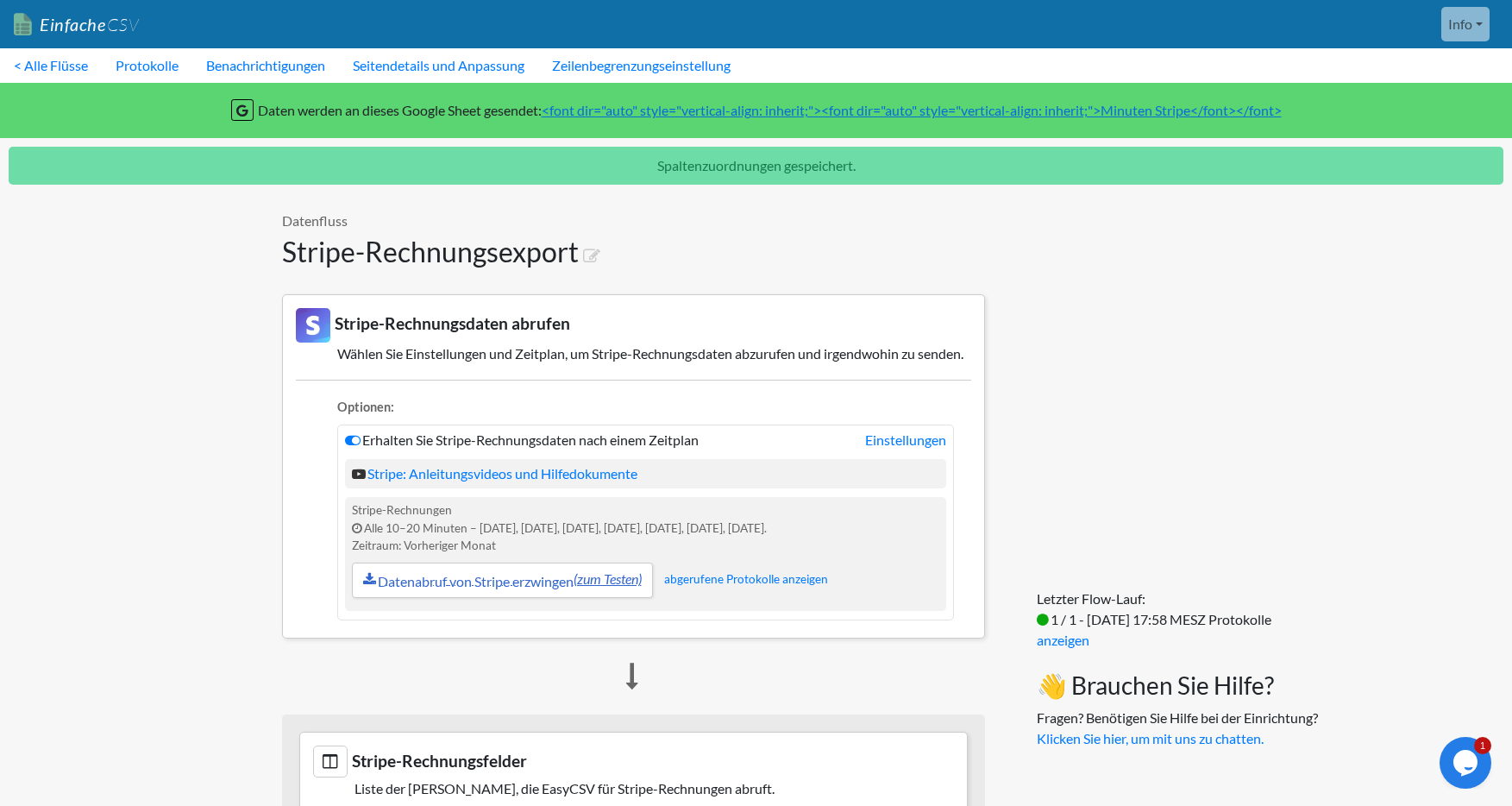
click at [483, 589] on font "Datenabruf von Stripe erzwingen" at bounding box center [476, 581] width 196 height 17
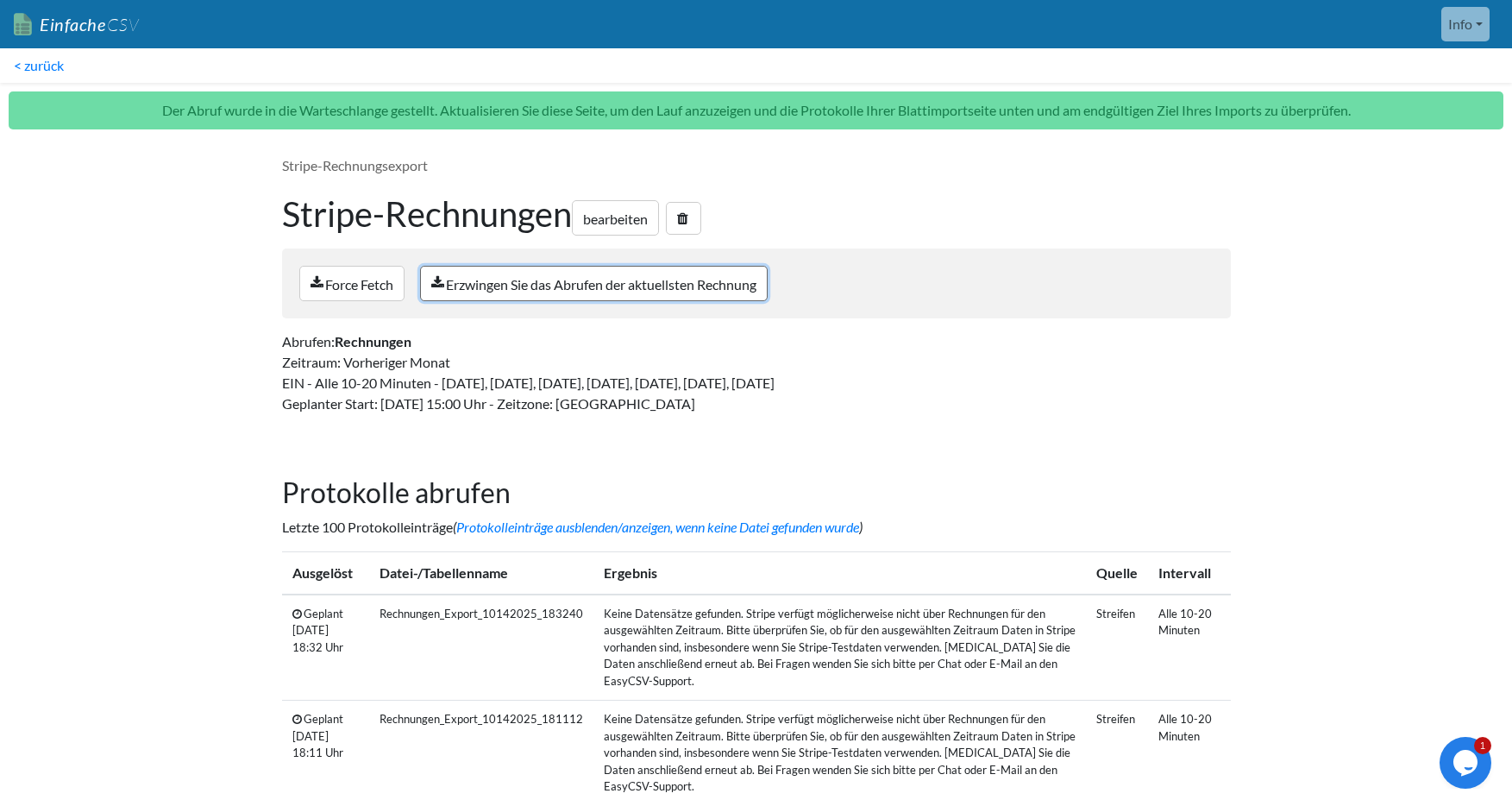
click at [567, 287] on font "Erzwingen Sie das Abrufen der aktuellsten Rechnung" at bounding box center [600, 284] width 310 height 17
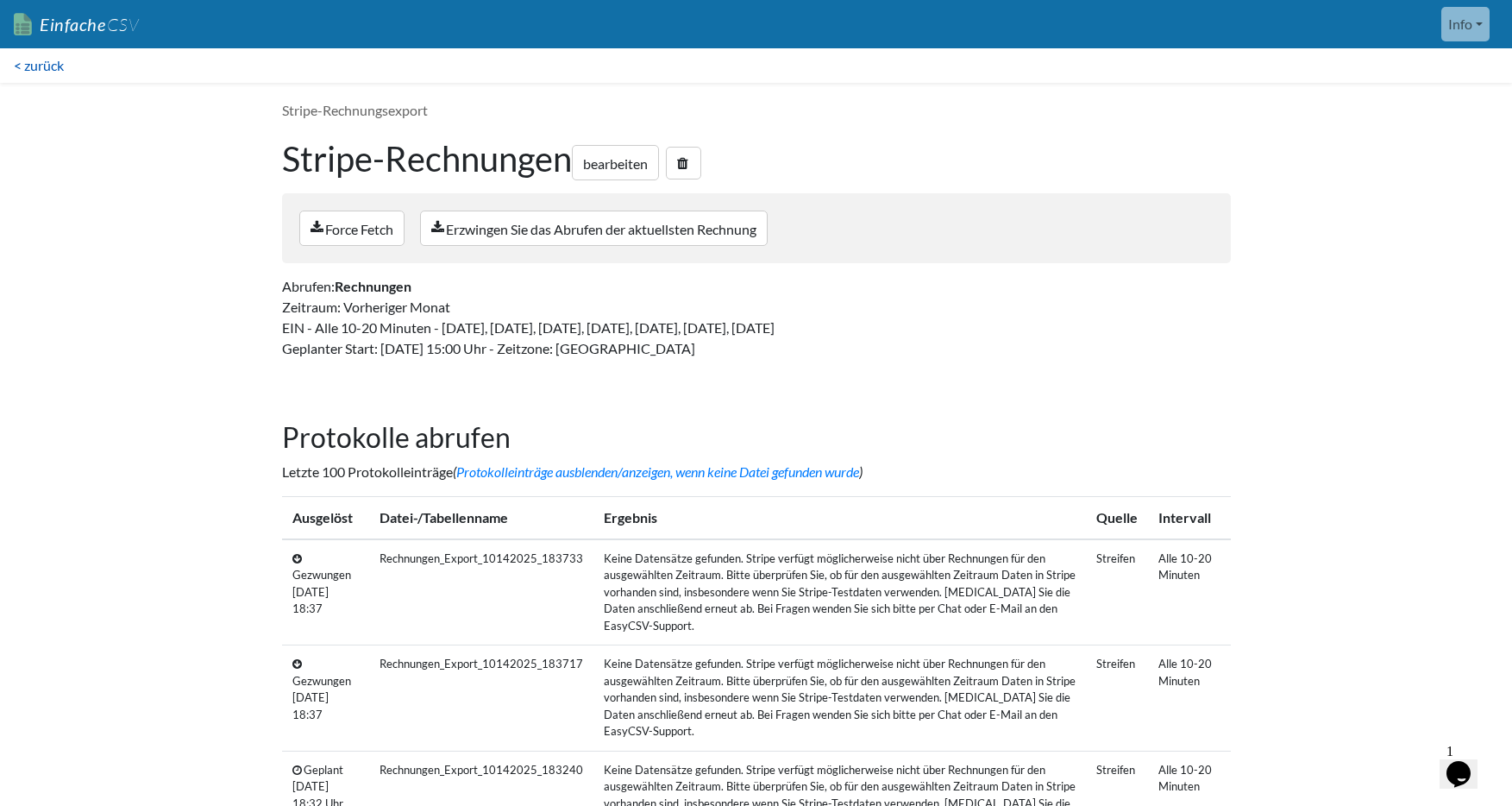
click at [38, 66] on font "< zurück" at bounding box center [39, 65] width 50 height 17
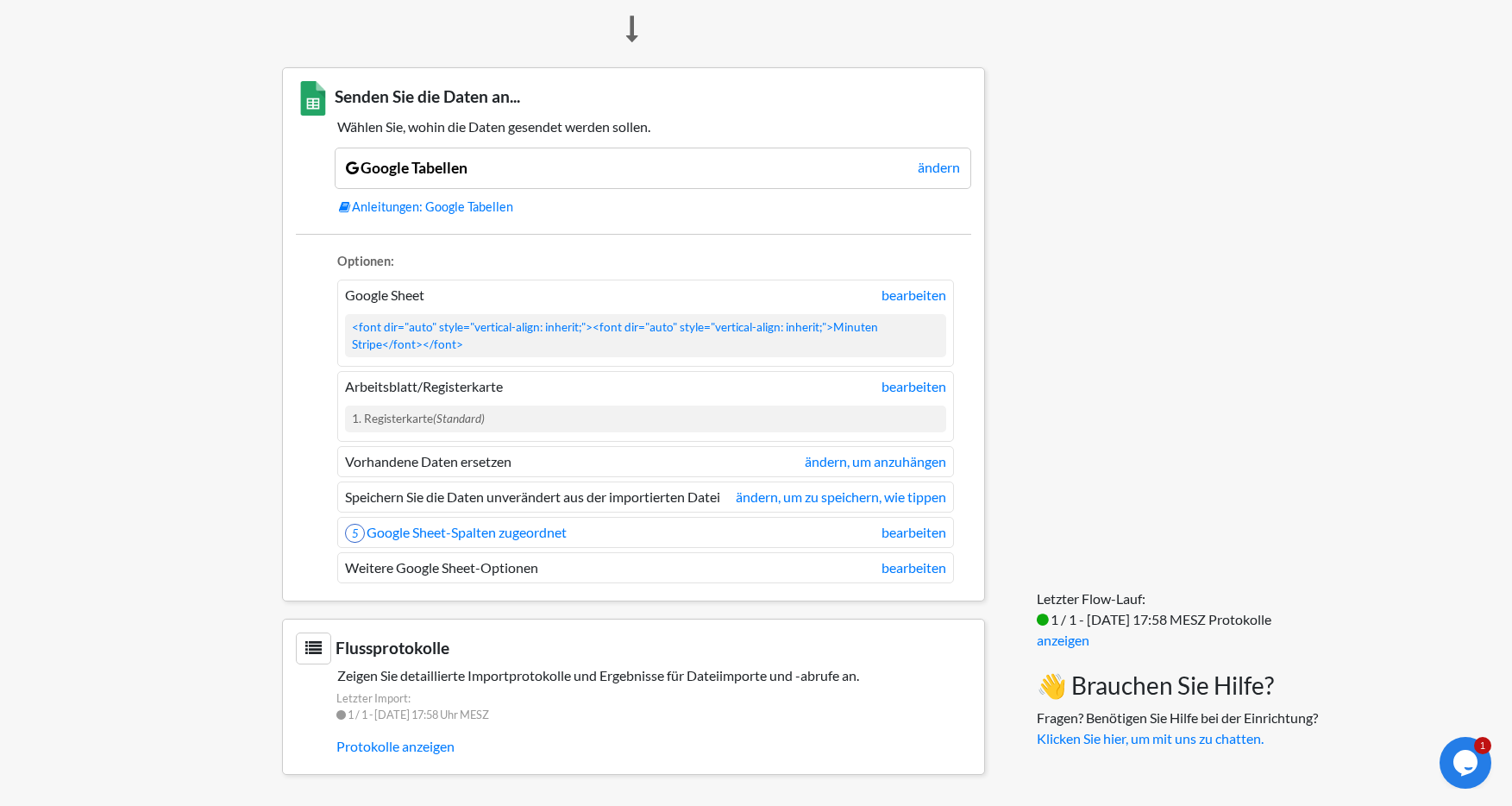
scroll to position [1131, 0]
click at [920, 387] on font "bearbeiten" at bounding box center [914, 386] width 65 height 17
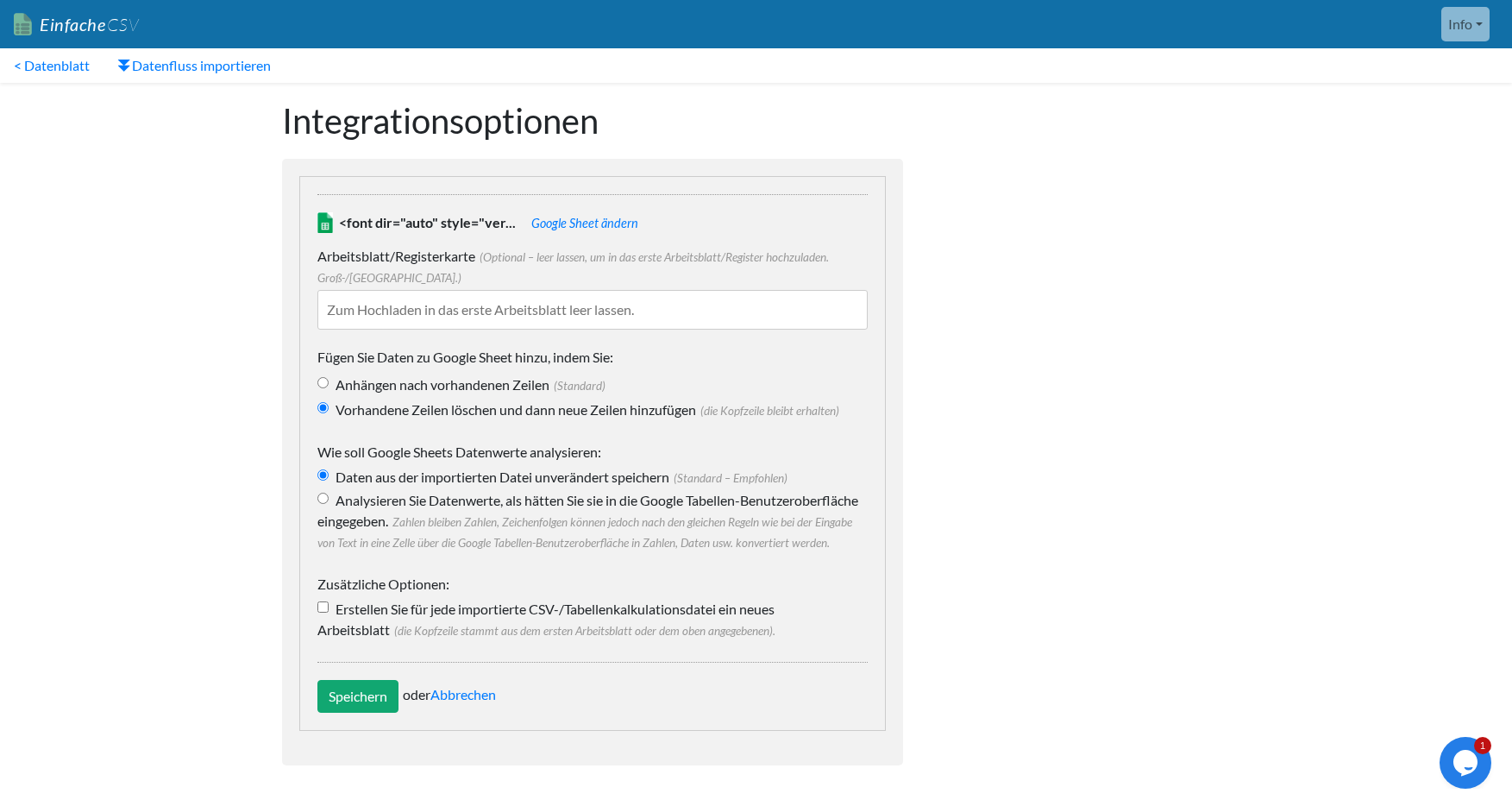
click at [323, 382] on input "Anhängen nach vorhandenen Zeilen (Standard)" at bounding box center [323, 382] width 11 height 11
radio input "true"
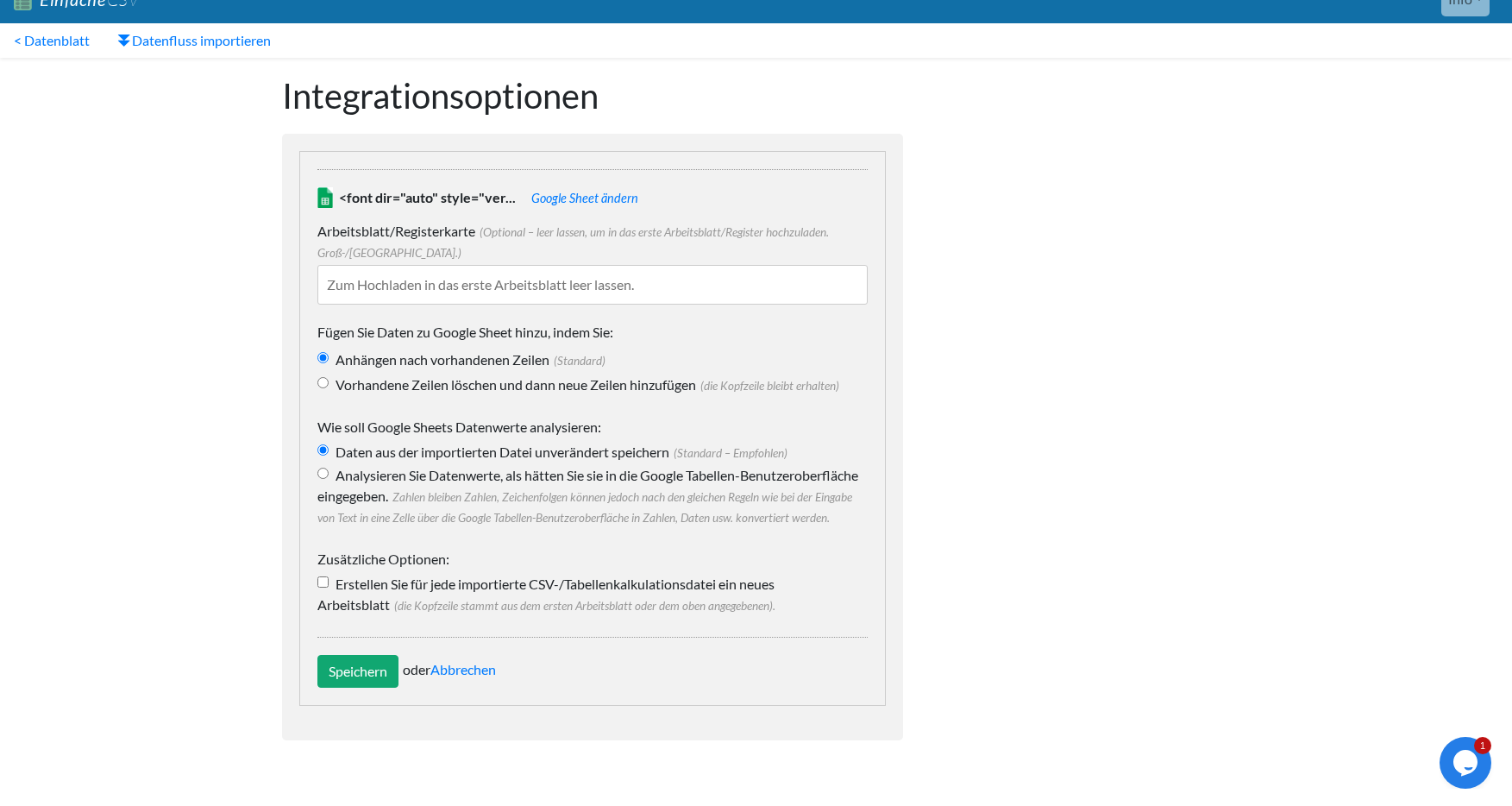
scroll to position [46, 0]
click at [355, 659] on input "Speichern" at bounding box center [358, 671] width 81 height 33
type input "Save"
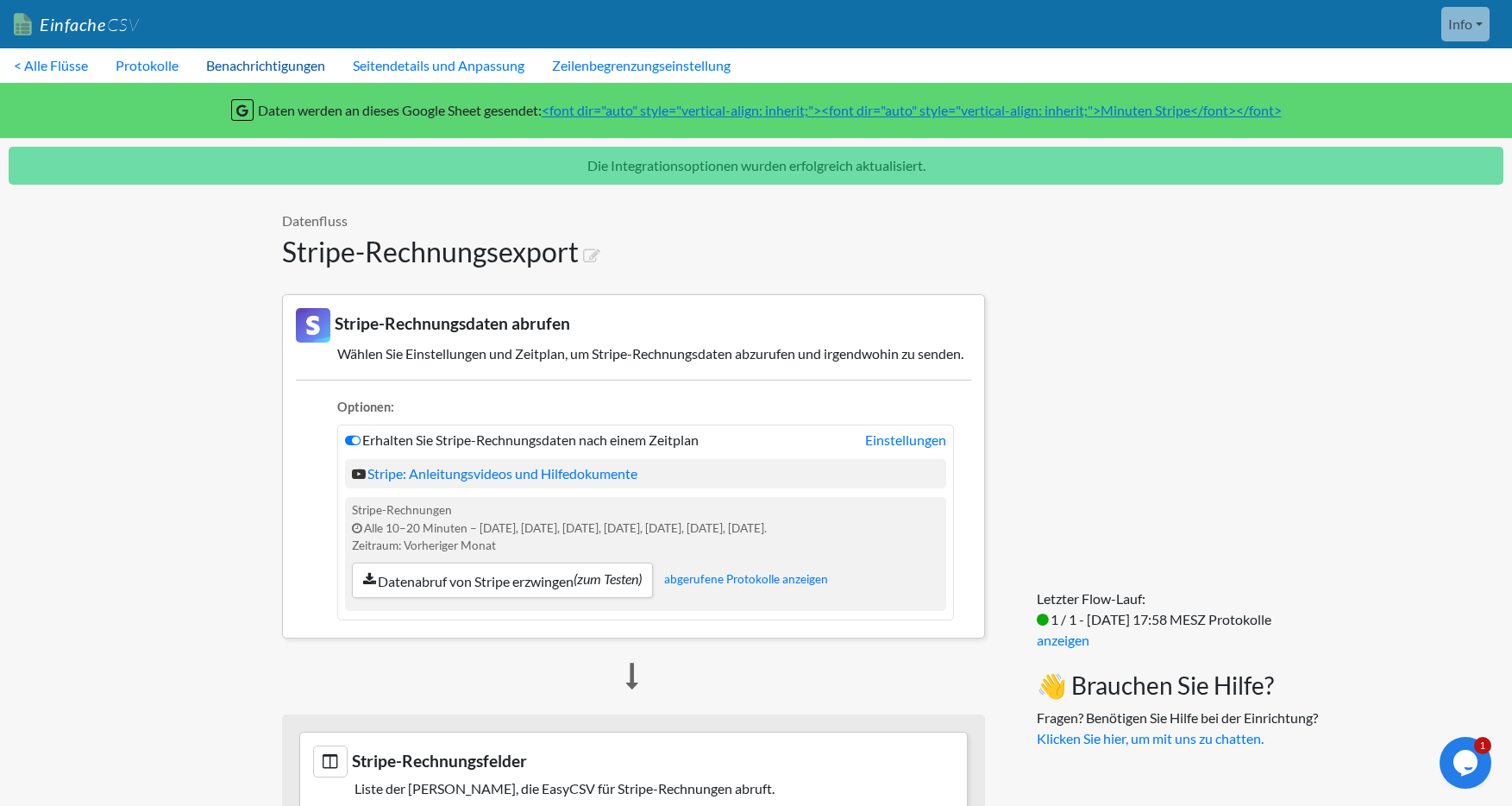
click at [265, 65] on font "Benachrichtigungen" at bounding box center [265, 65] width 119 height 17
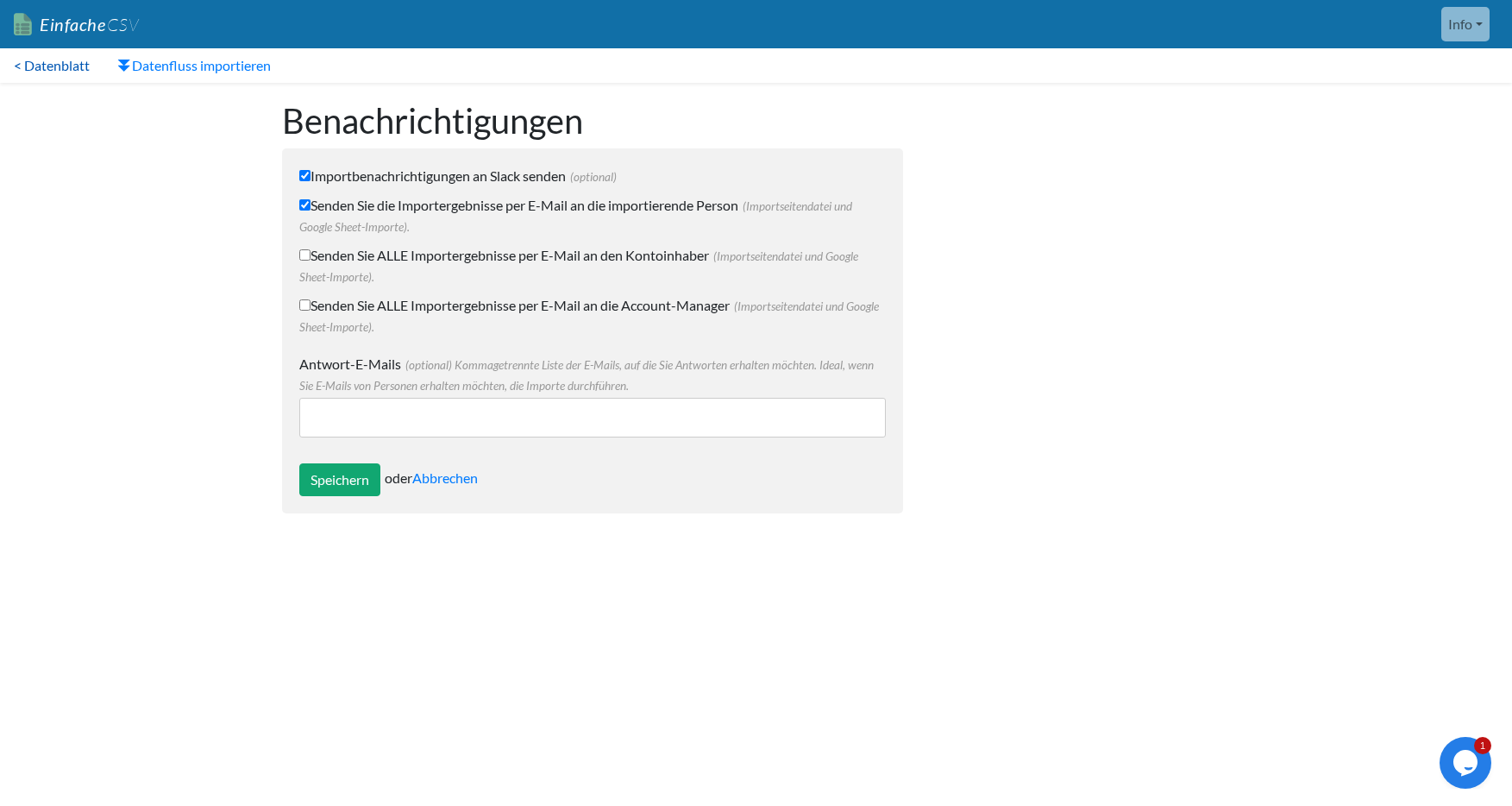
click at [69, 68] on font "< Datenblatt" at bounding box center [52, 65] width 76 height 17
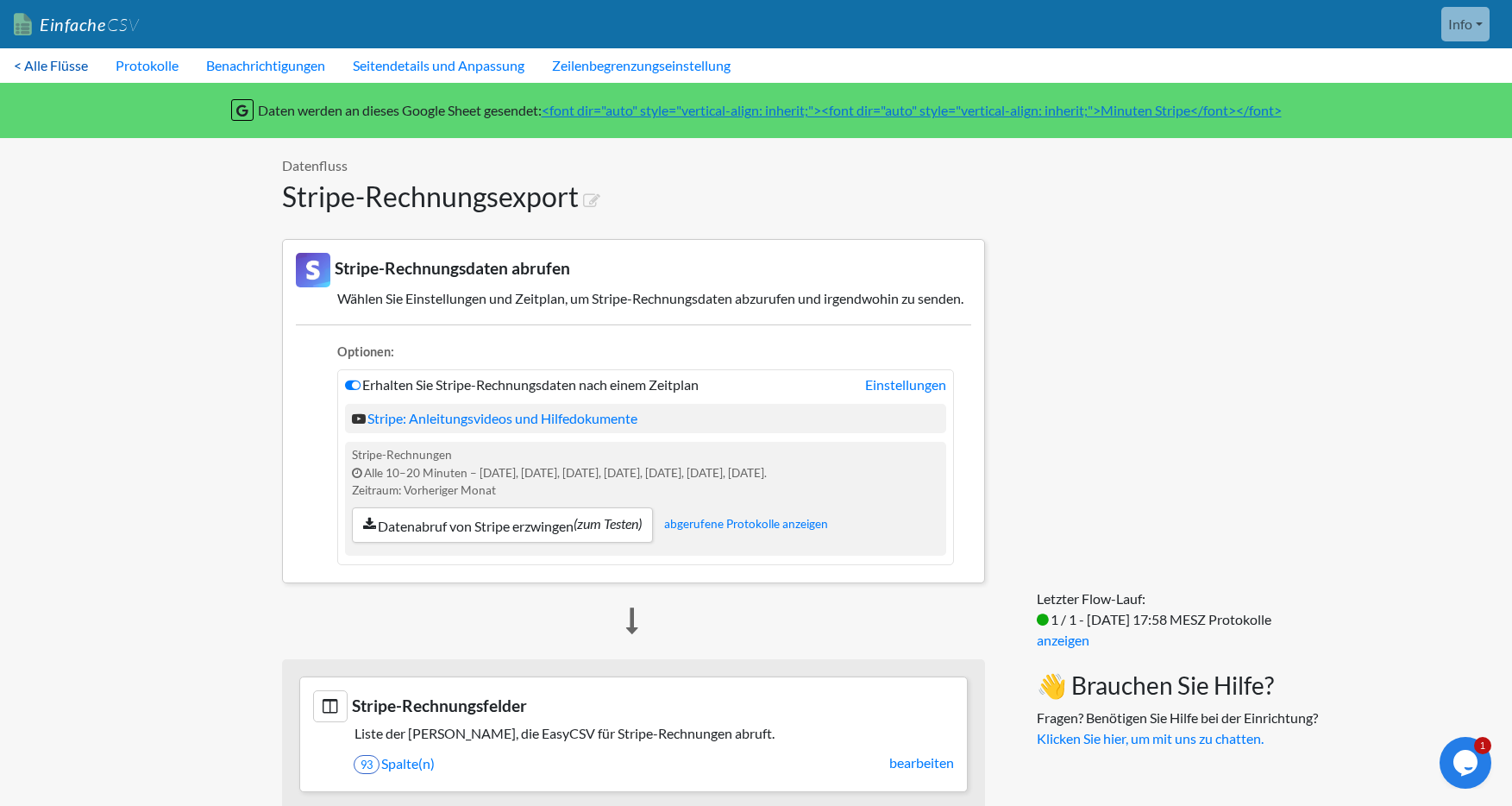
click at [38, 60] on font "< Alle Flüsse" at bounding box center [51, 65] width 74 height 17
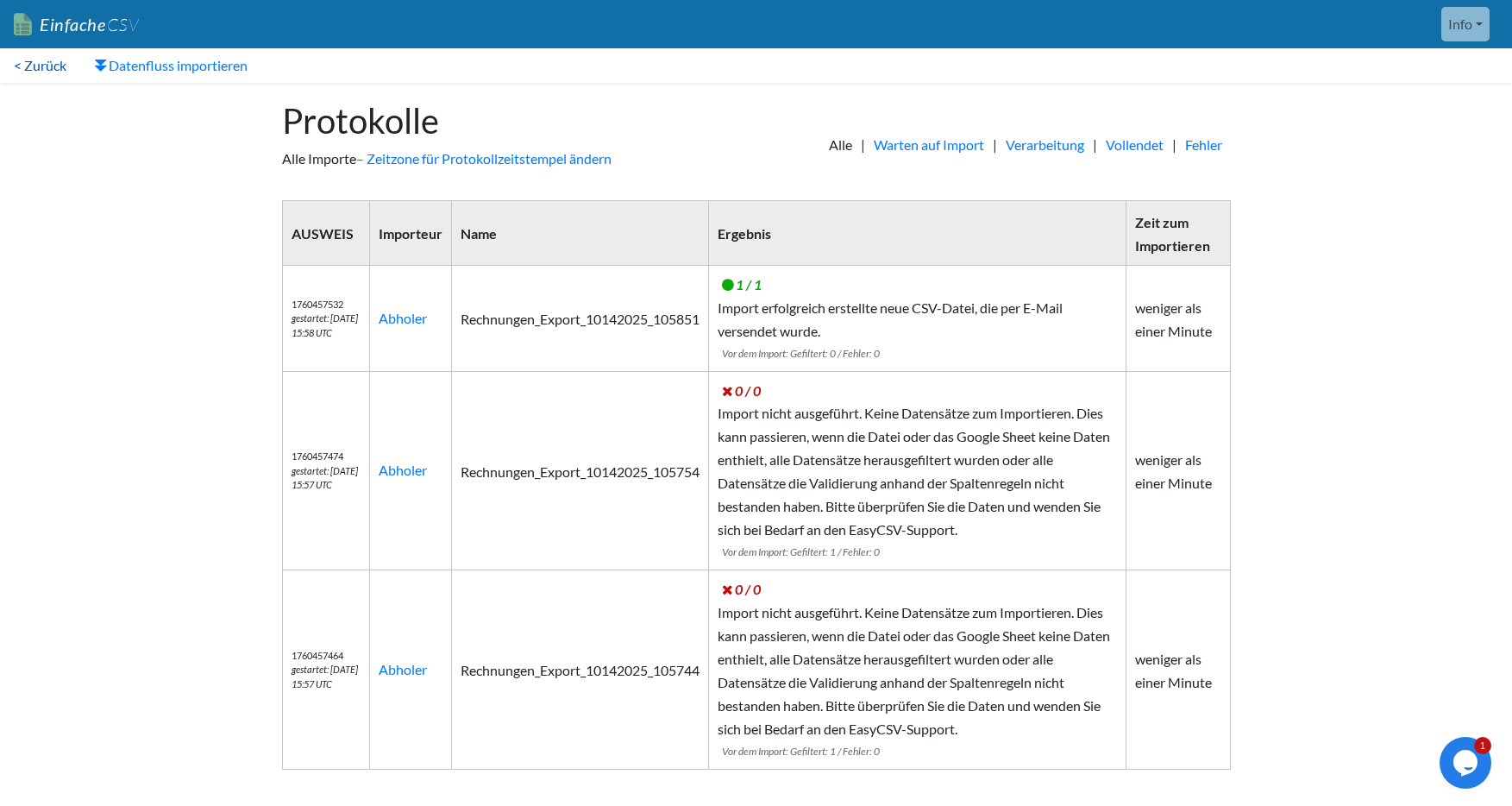
click at [44, 68] on font "< Zurück" at bounding box center [40, 65] width 53 height 17
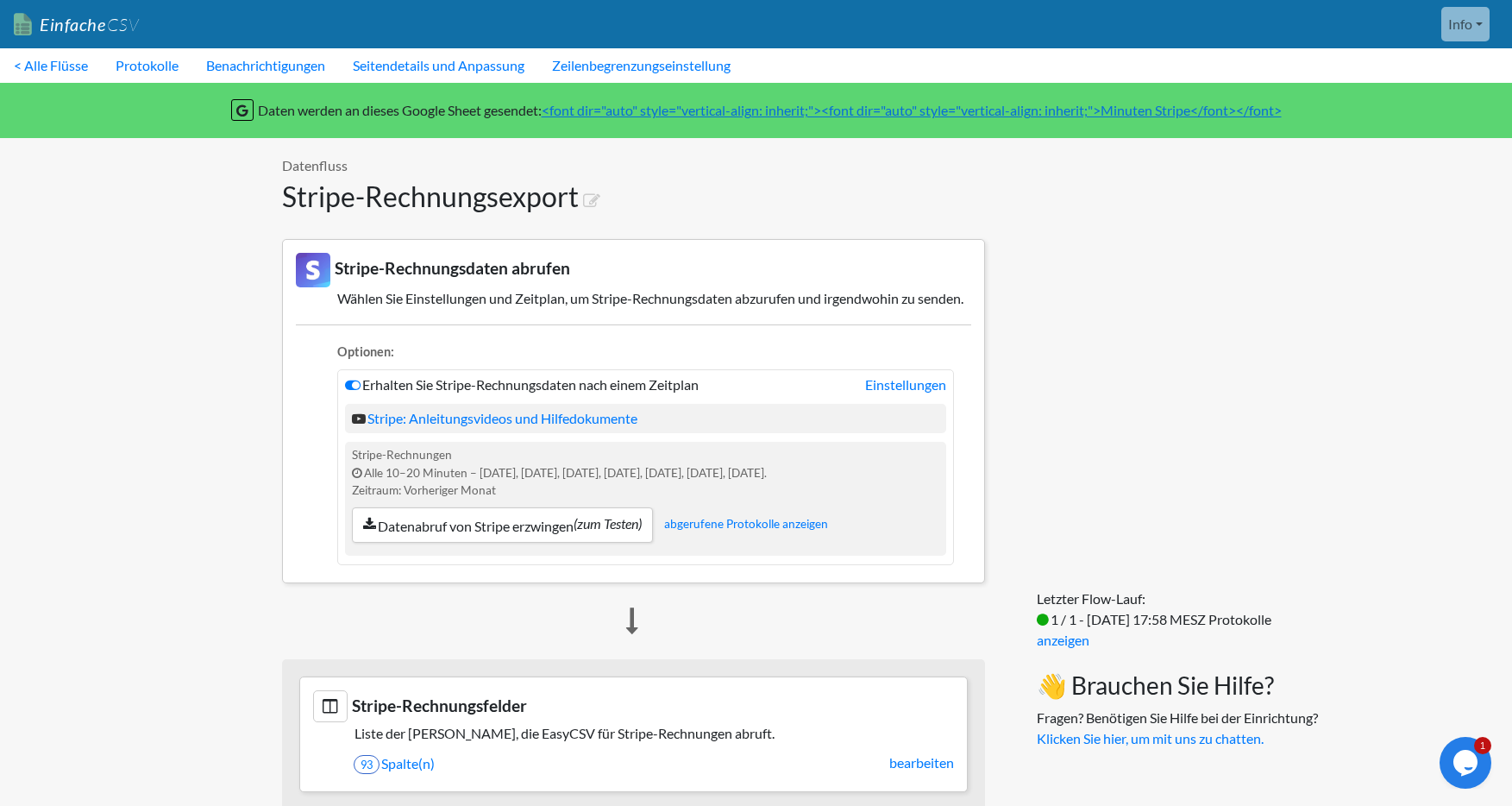
click at [834, 113] on font "<font dir="auto" style="vertical-align: inherit;"><font dir="auto" style="verti…" at bounding box center [912, 110] width 740 height 17
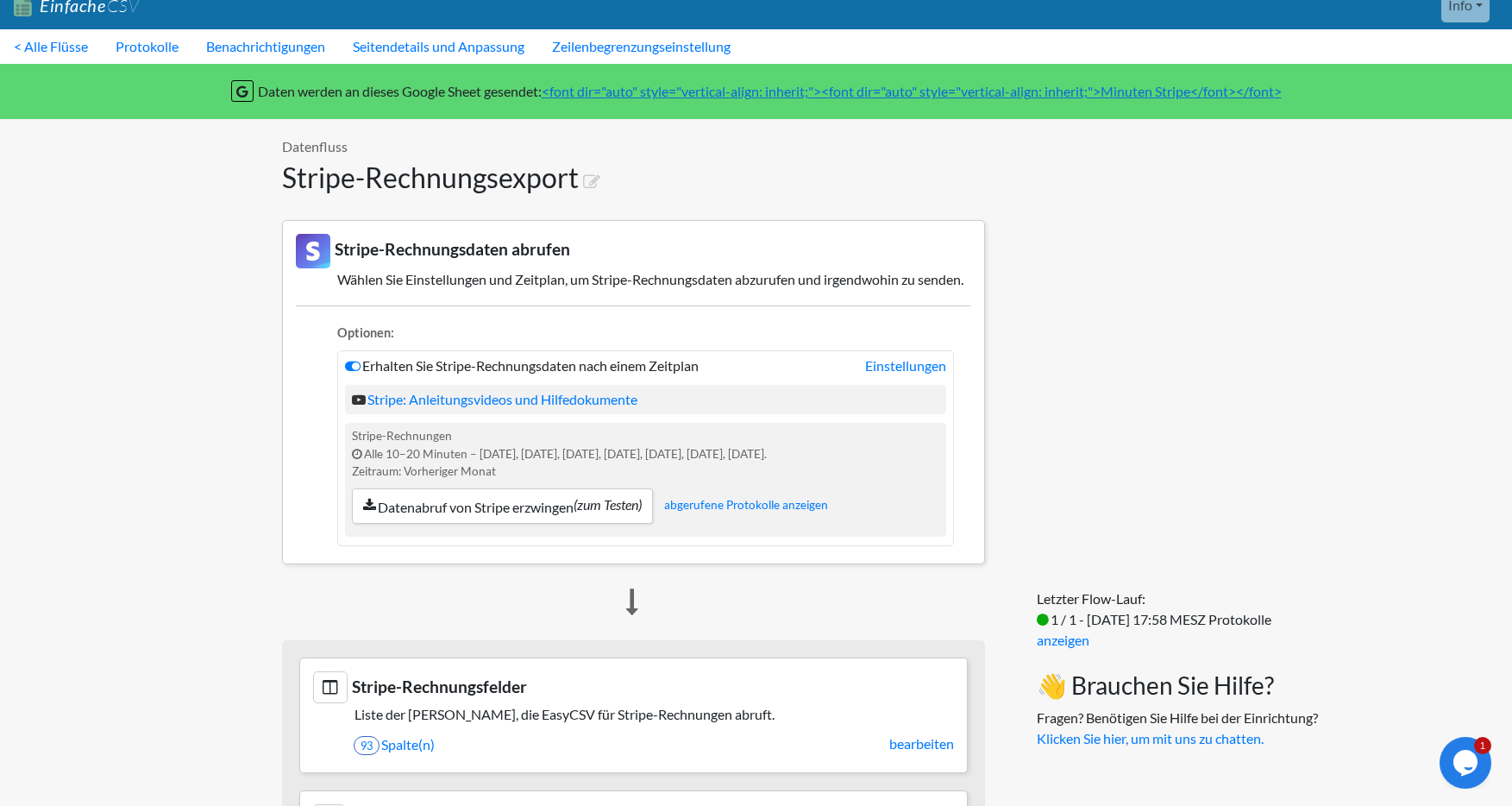
scroll to position [15, 0]
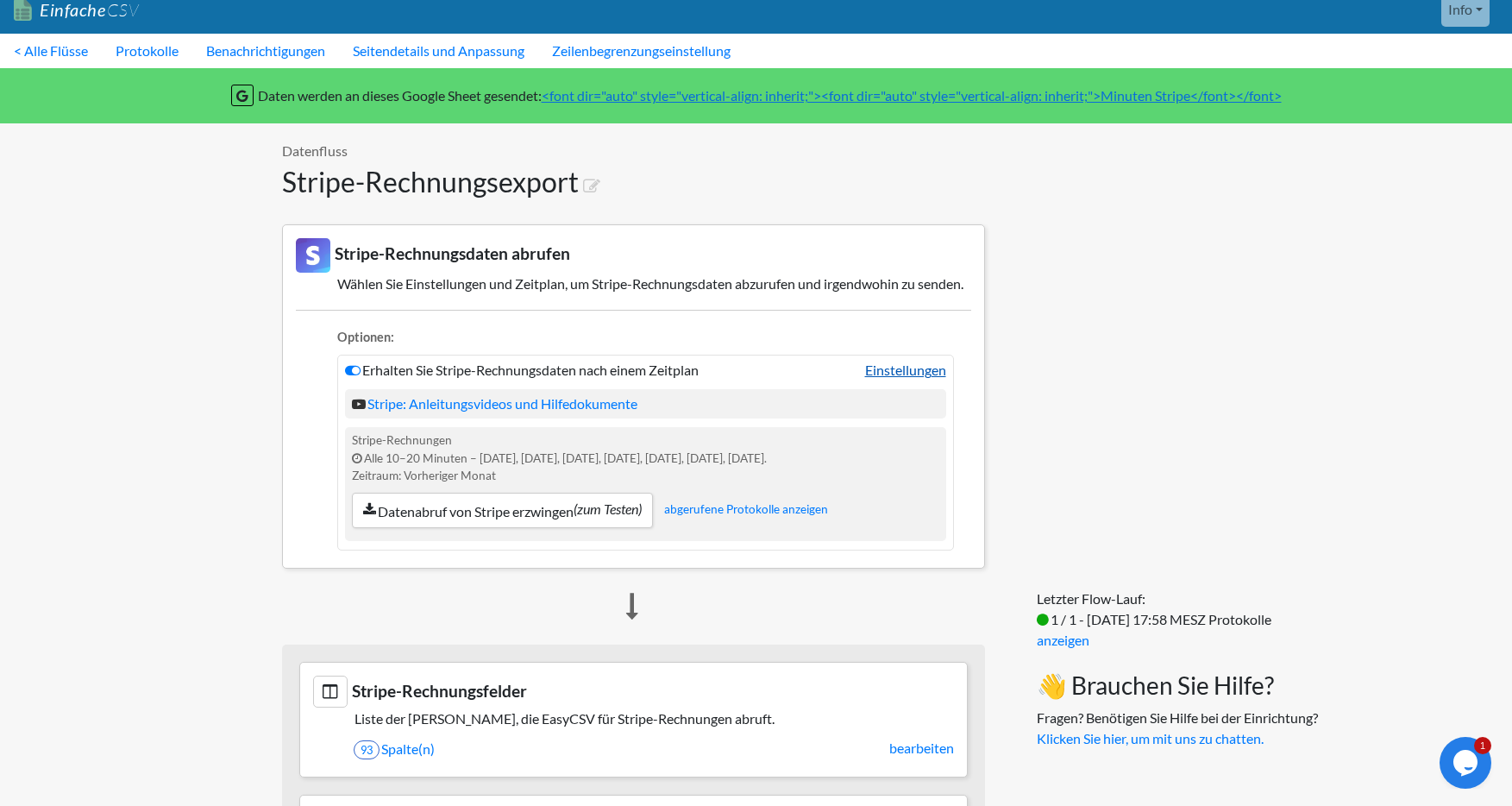
click at [906, 378] on font "Einstellungen" at bounding box center [905, 369] width 81 height 17
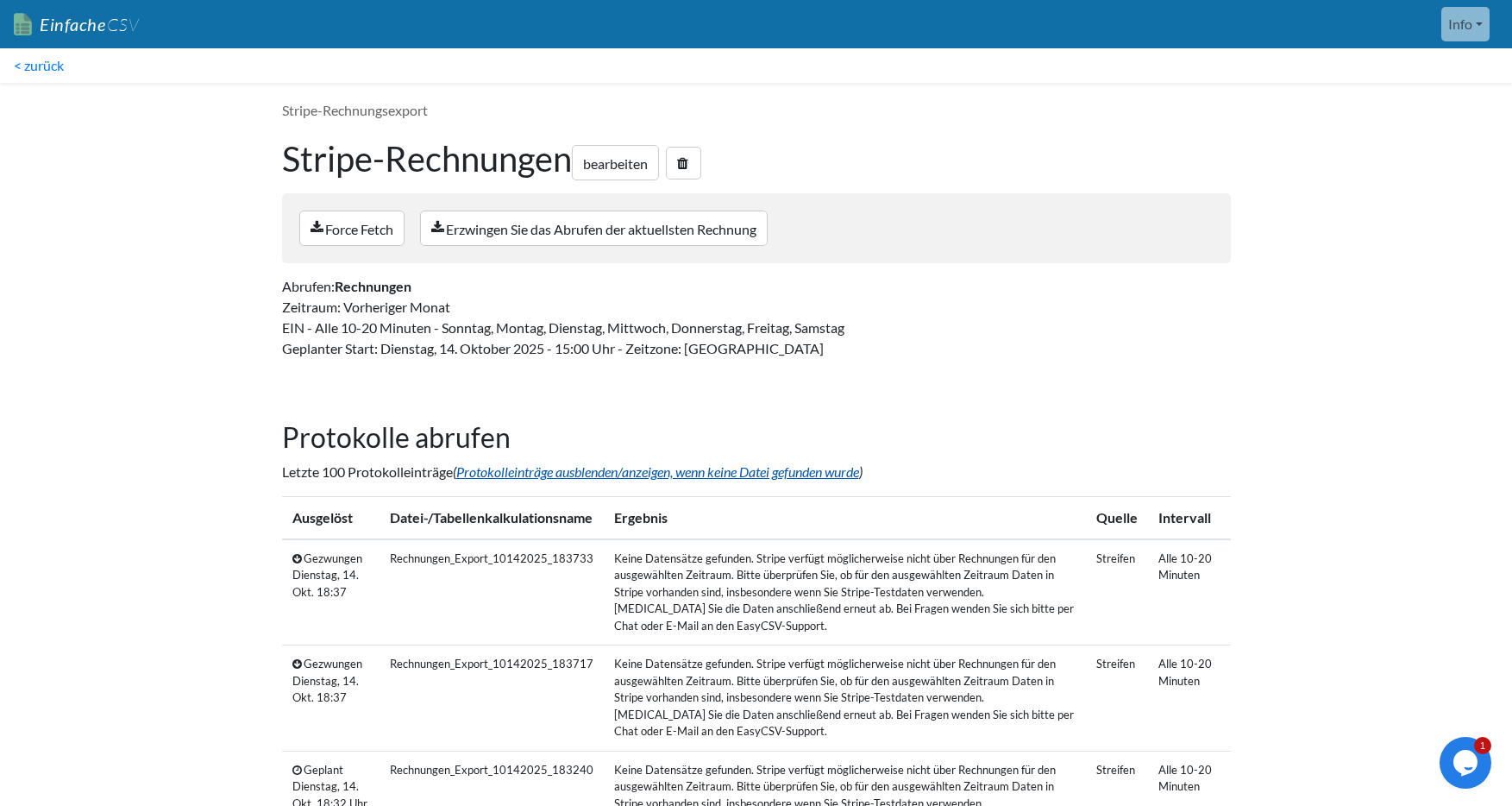
click at [688, 470] on font "Protokolleinträge ausblenden/anzeigen, wenn keine Datei gefunden wurde" at bounding box center [658, 471] width 403 height 17
click at [43, 64] on font "< zurück" at bounding box center [39, 65] width 50 height 17
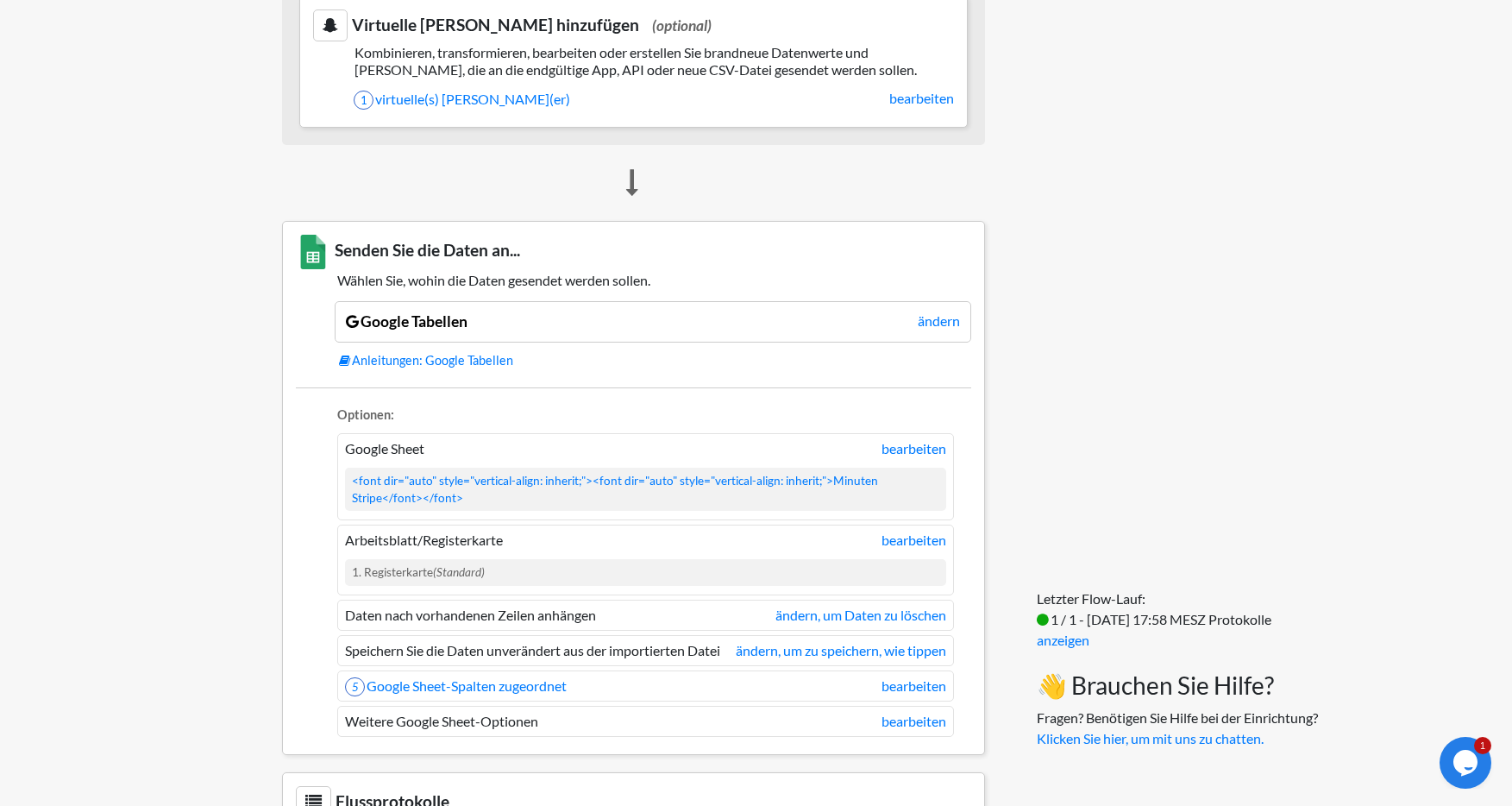
scroll to position [969, 0]
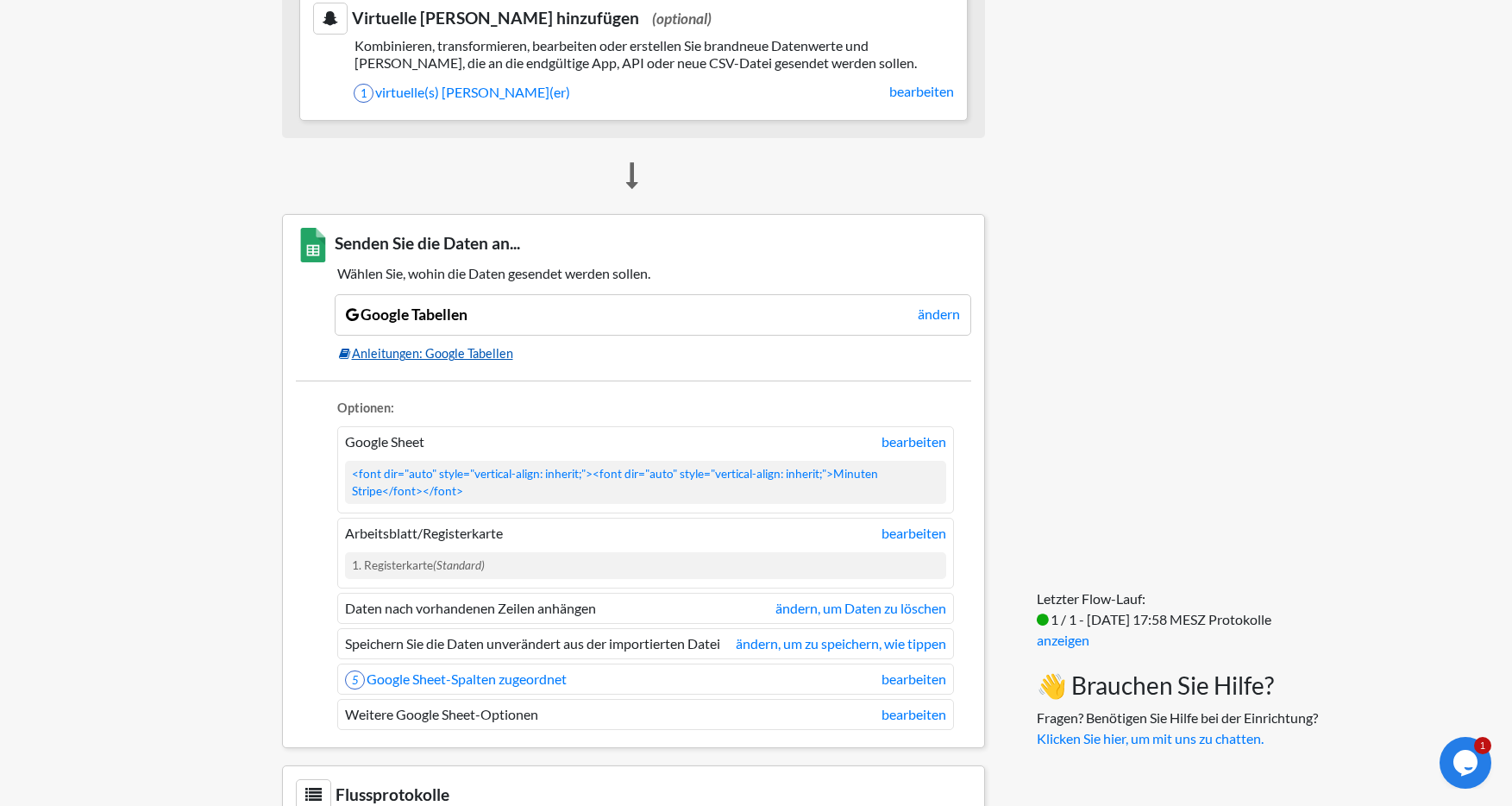
click at [436, 360] on font "Anleitungen: Google Tabellen" at bounding box center [432, 352] width 161 height 15
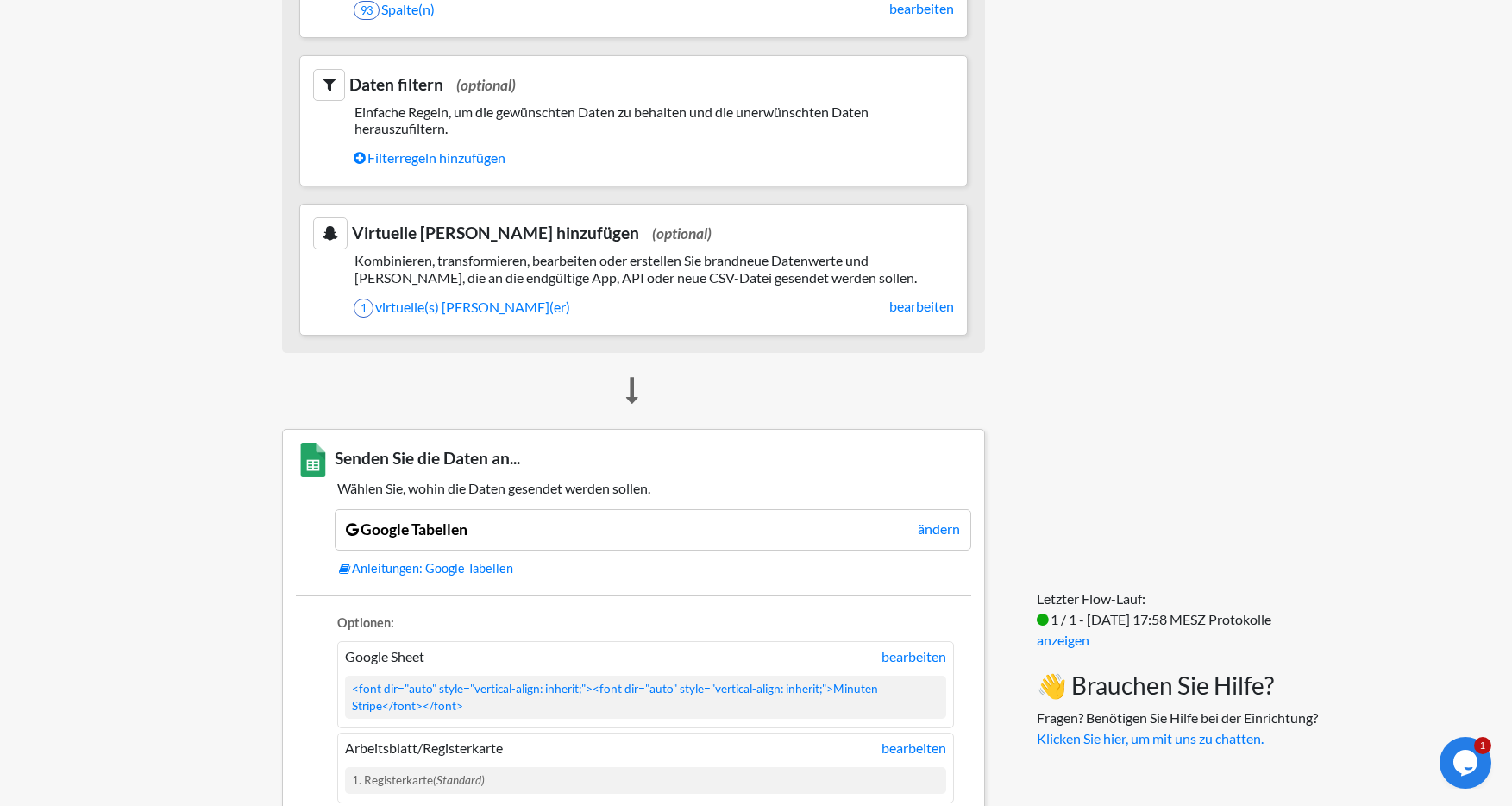
scroll to position [0, 0]
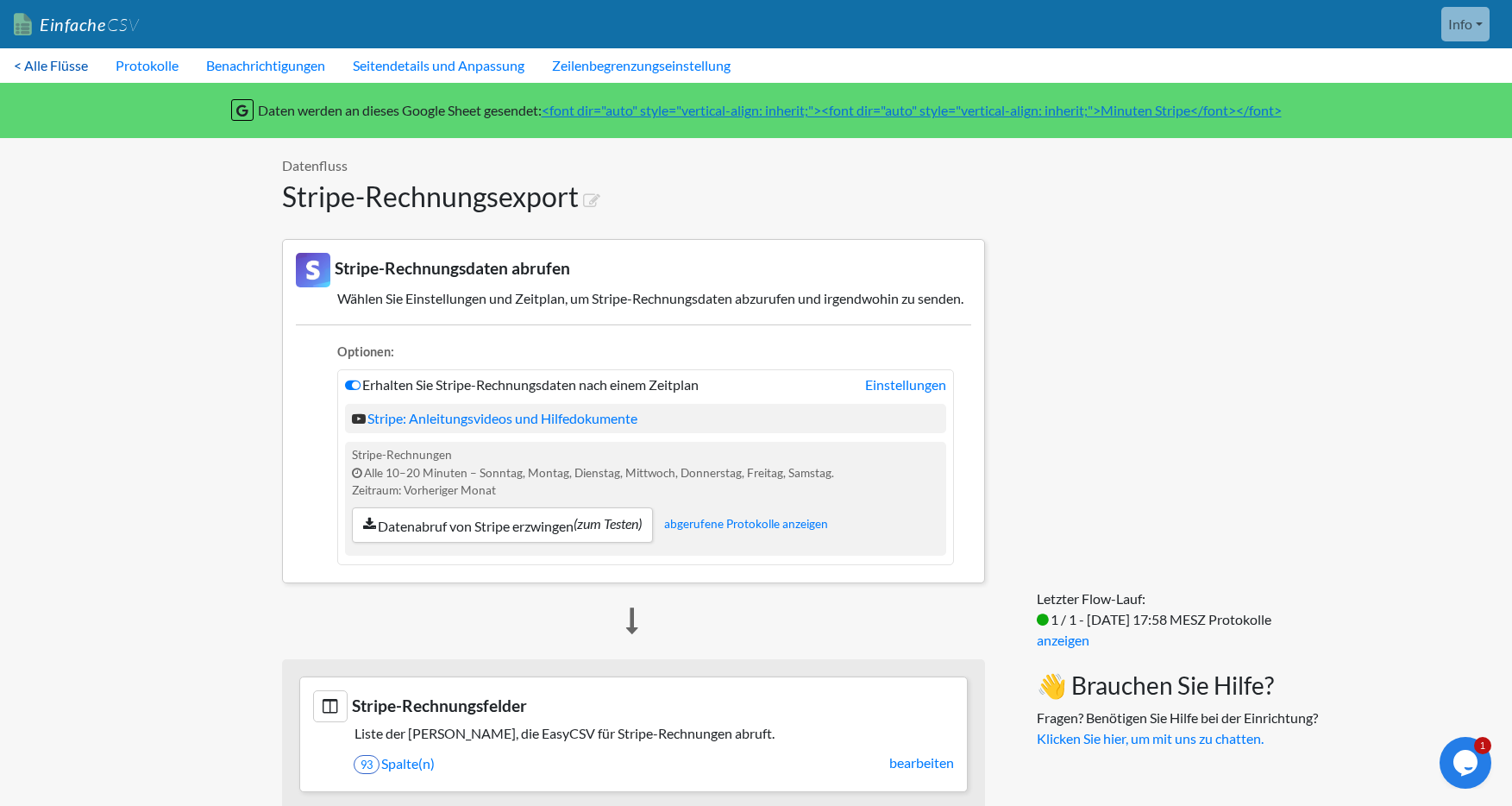
click at [38, 62] on font "< Alle Flüsse" at bounding box center [51, 65] width 74 height 17
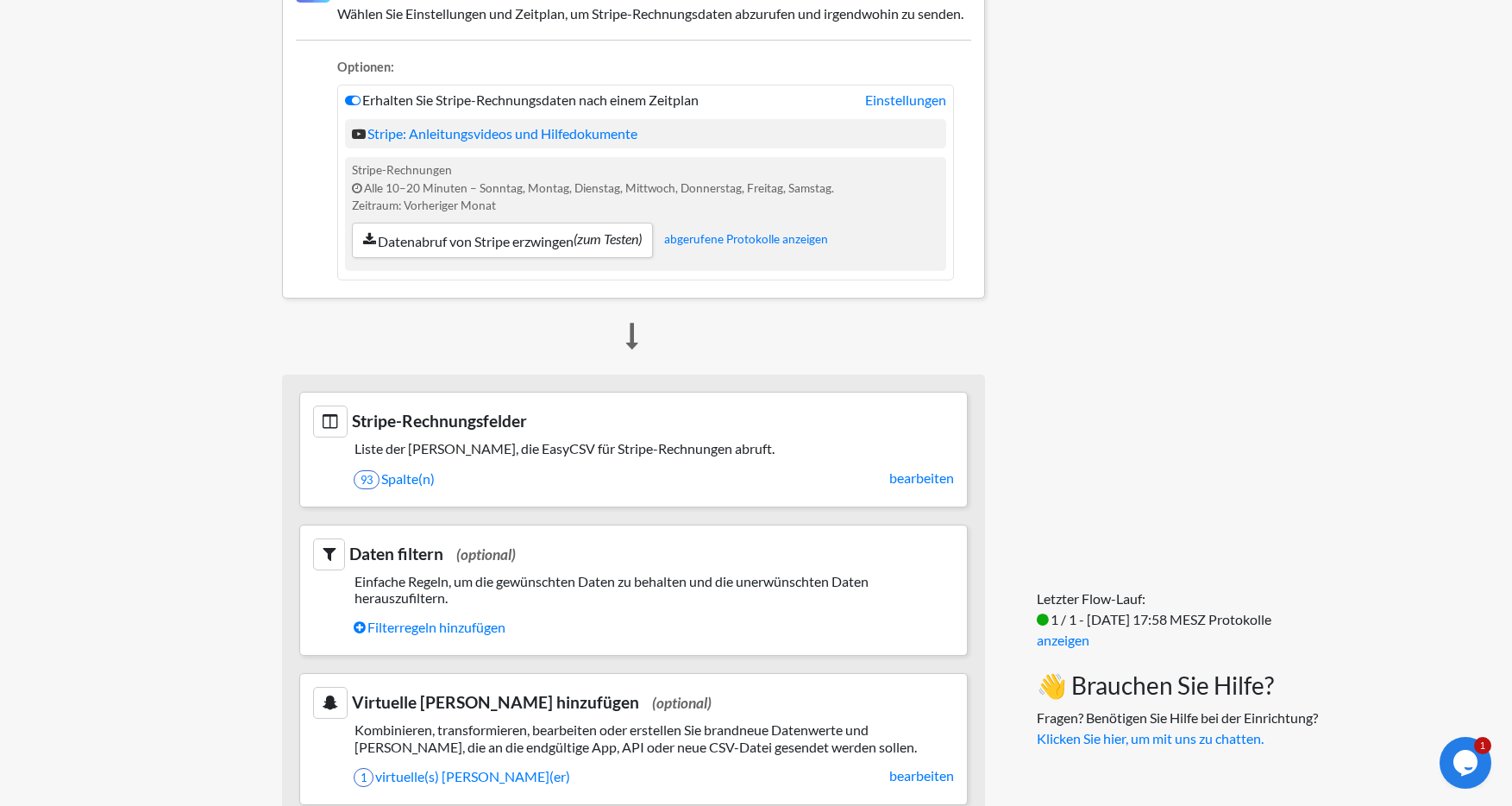
scroll to position [177, 0]
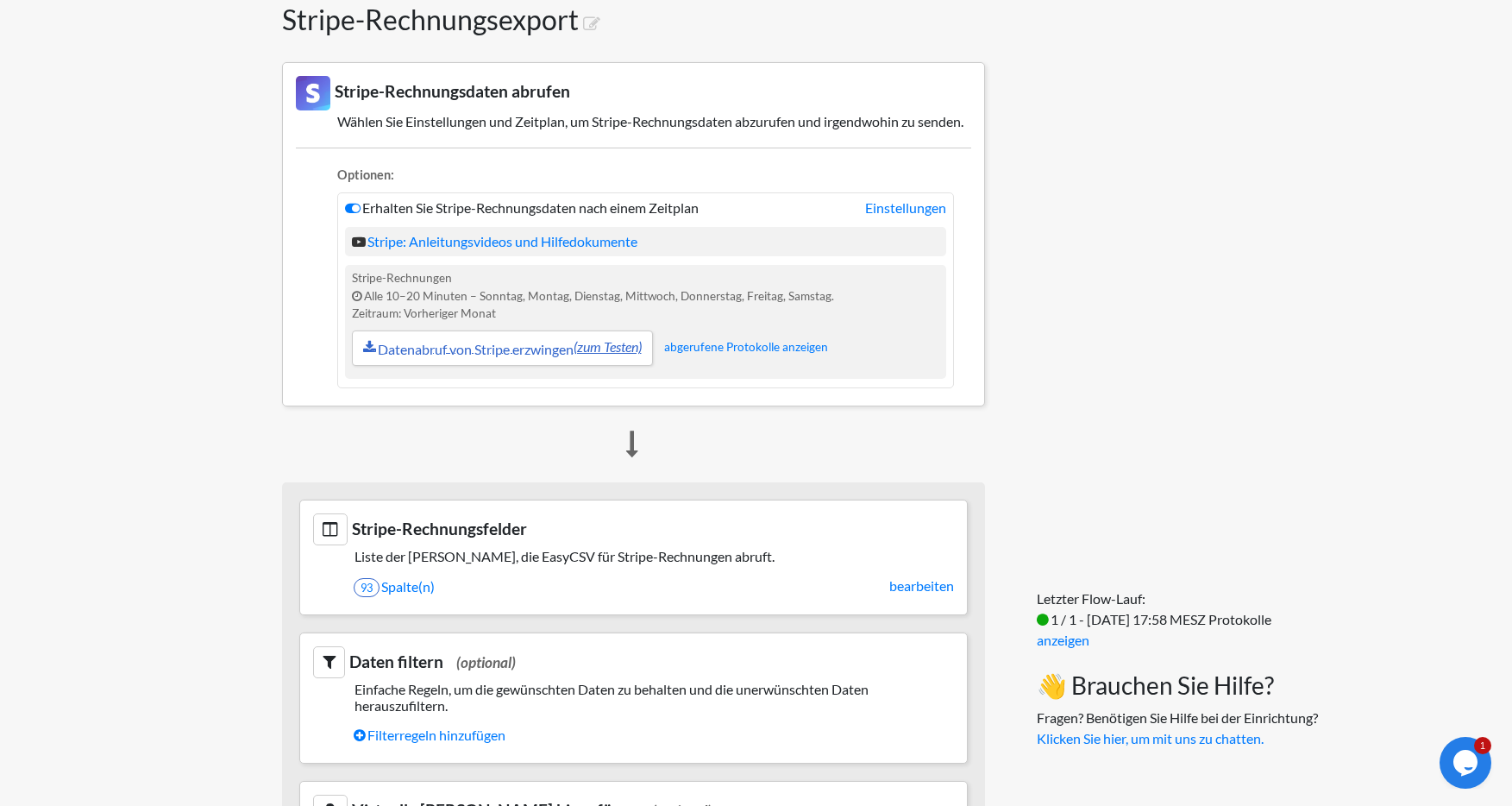
click at [623, 354] on font "(zum Testen)" at bounding box center [608, 346] width 69 height 17
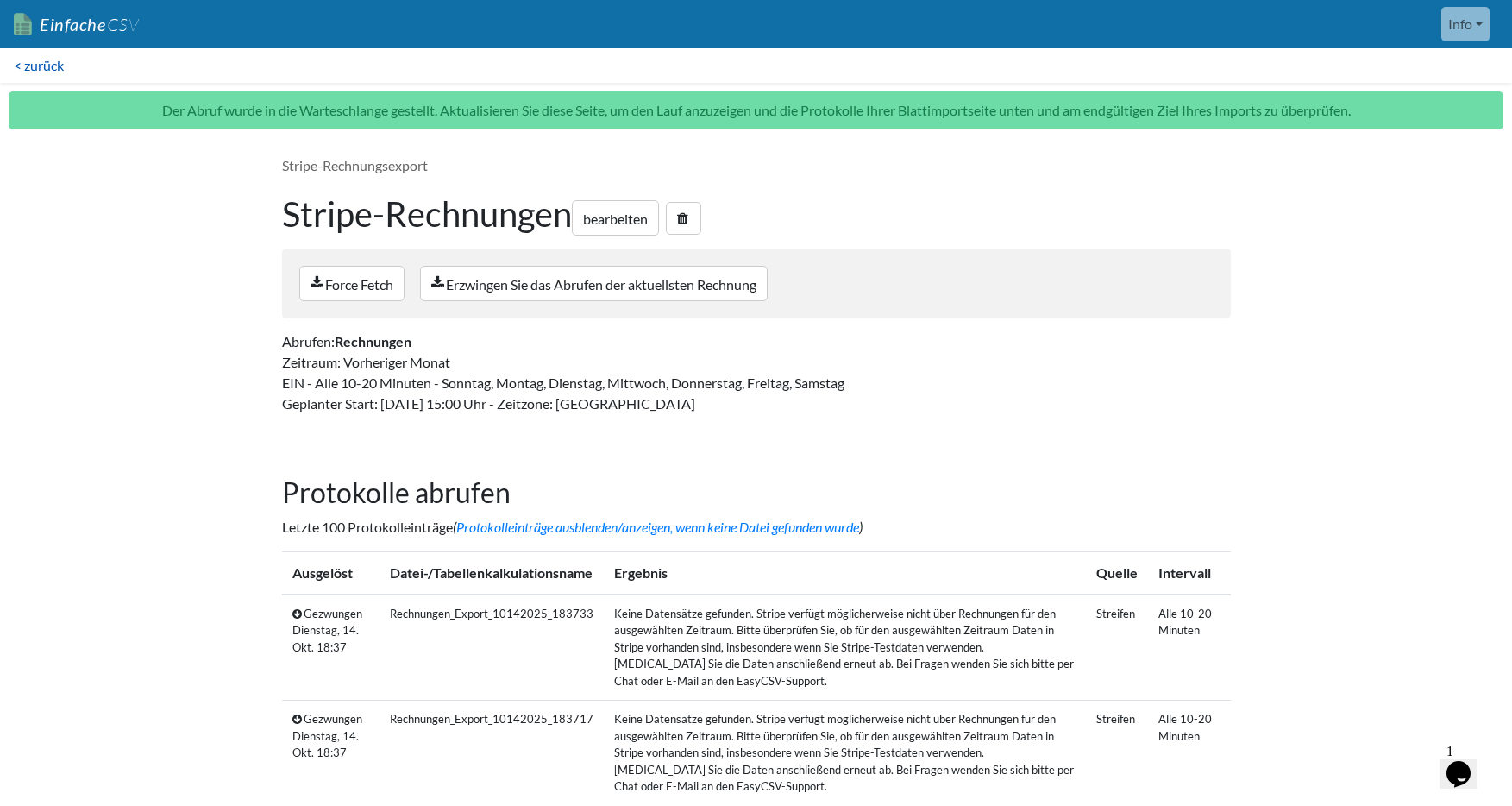
click at [40, 65] on font "< zurück" at bounding box center [39, 65] width 50 height 17
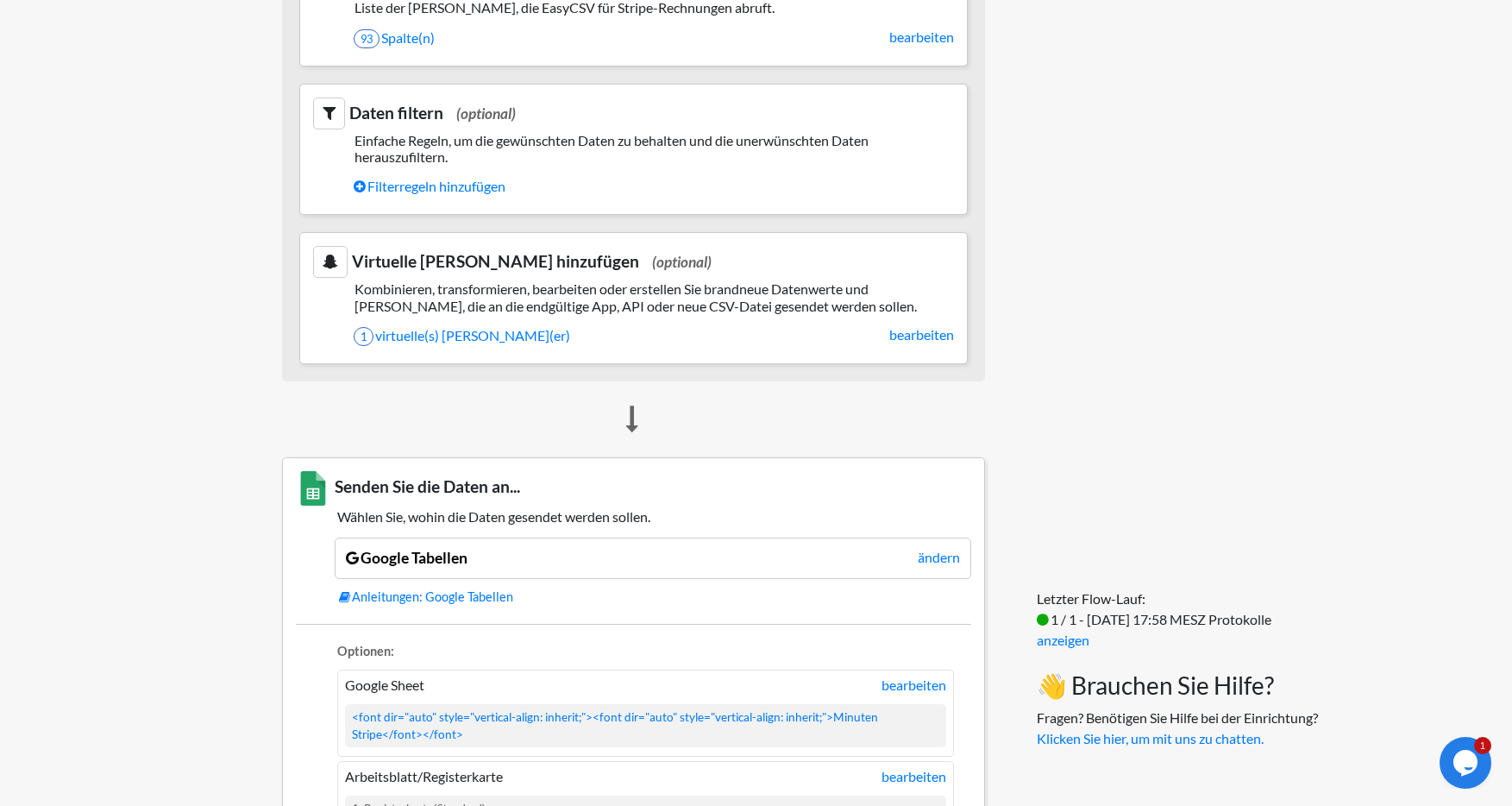
scroll to position [725, 0]
click at [426, 344] on font "virtuelle(s) Feld(er)" at bounding box center [473, 335] width 195 height 17
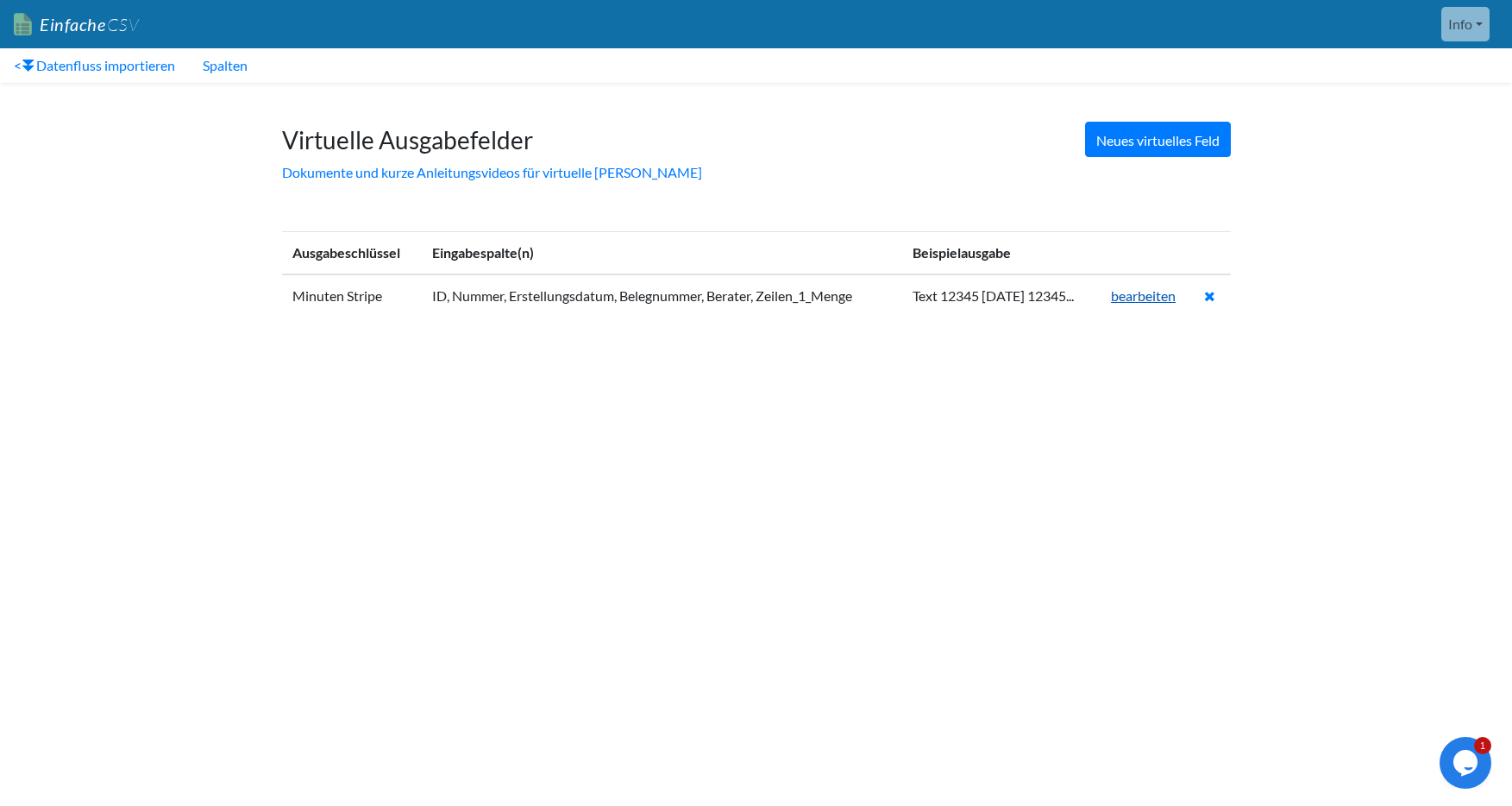
click at [1166, 296] on font "bearbeiten" at bounding box center [1144, 295] width 65 height 17
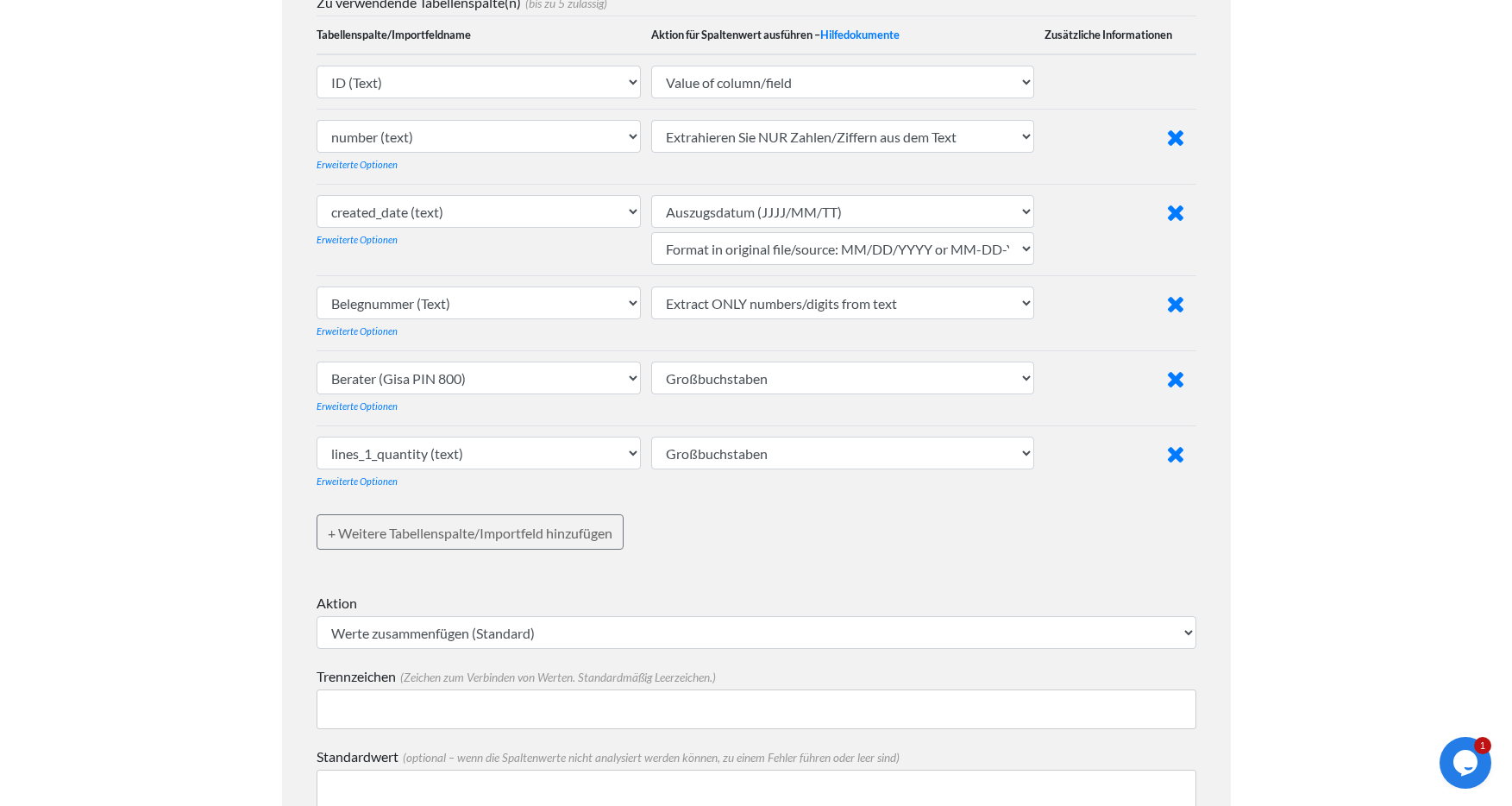
scroll to position [339, 0]
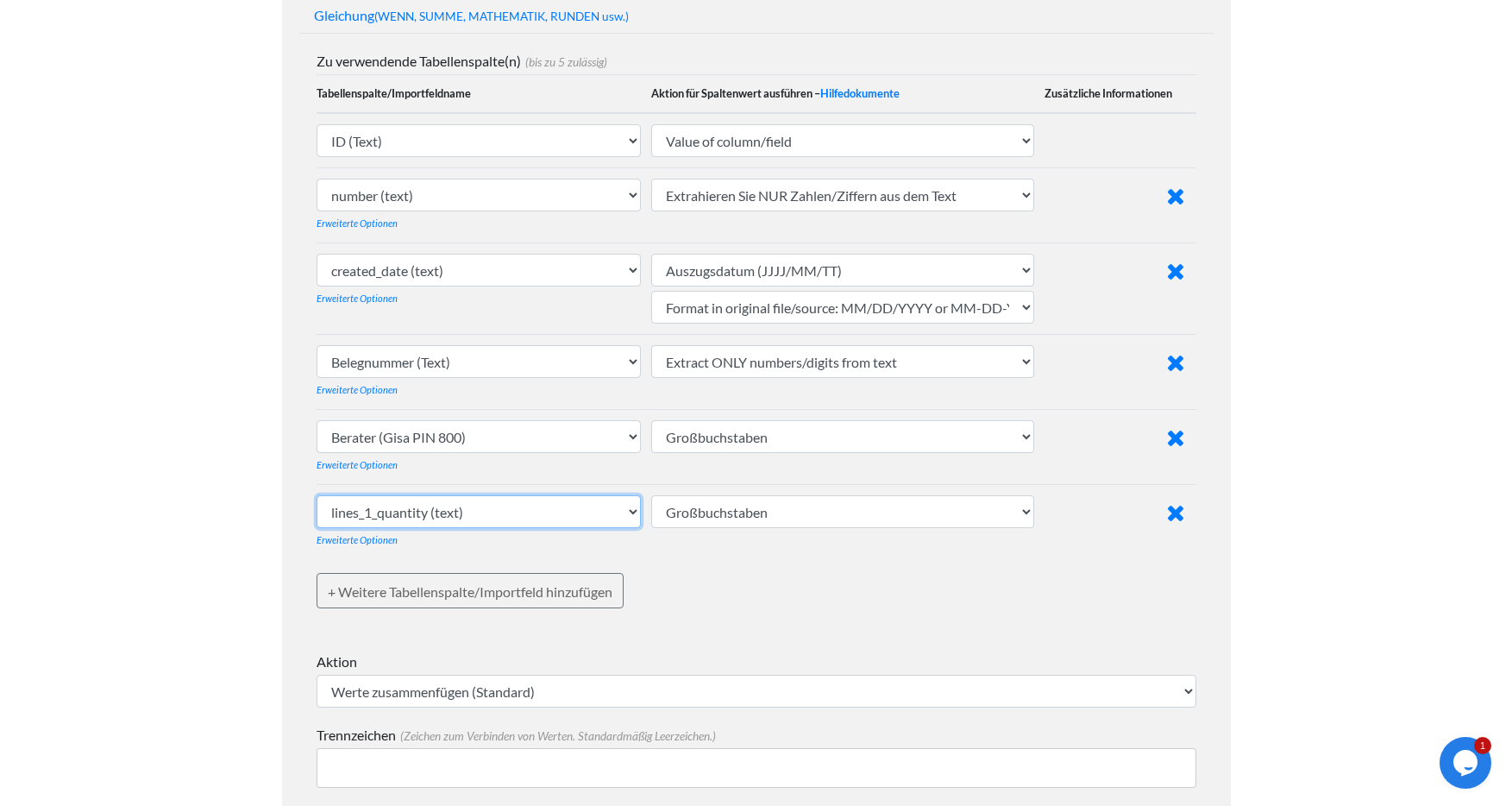
click at [487, 518] on select "id (text) number (text) created_at (text) created_date (text) status (text) acc…" at bounding box center [479, 511] width 325 height 33
click at [316, 495] on select "id (text) number (text) created_at (text) created_date (text) status (text) acc…" at bounding box center [479, 511] width 325 height 33
click at [483, 514] on select "id (text) number (text) created_at (text) created_date (text) status (text) acc…" at bounding box center [479, 511] width 325 height 33
click at [316, 495] on select "id (text) number (text) created_at (text) created_date (text) status (text) acc…" at bounding box center [479, 511] width 325 height 33
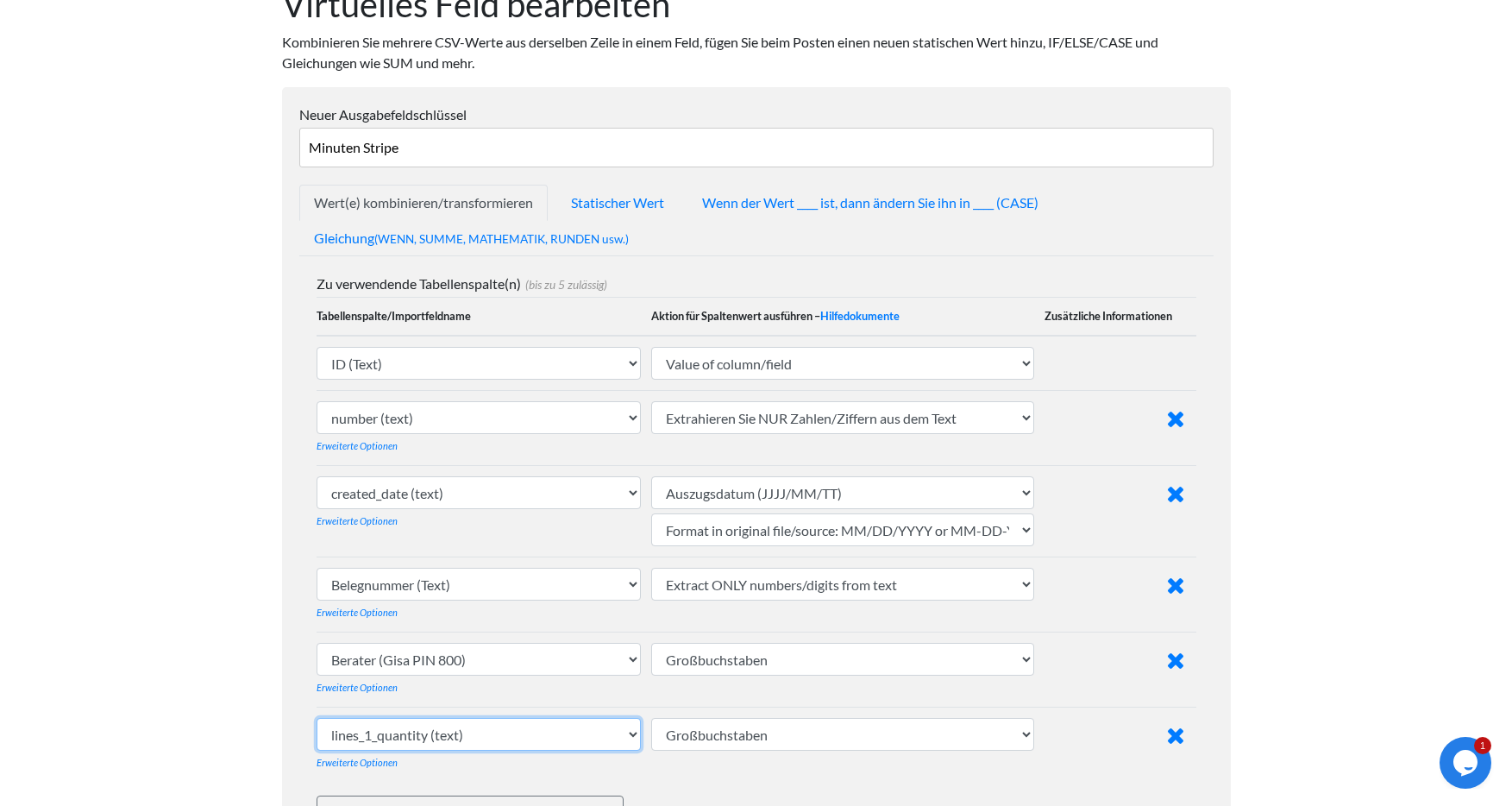
scroll to position [0, 0]
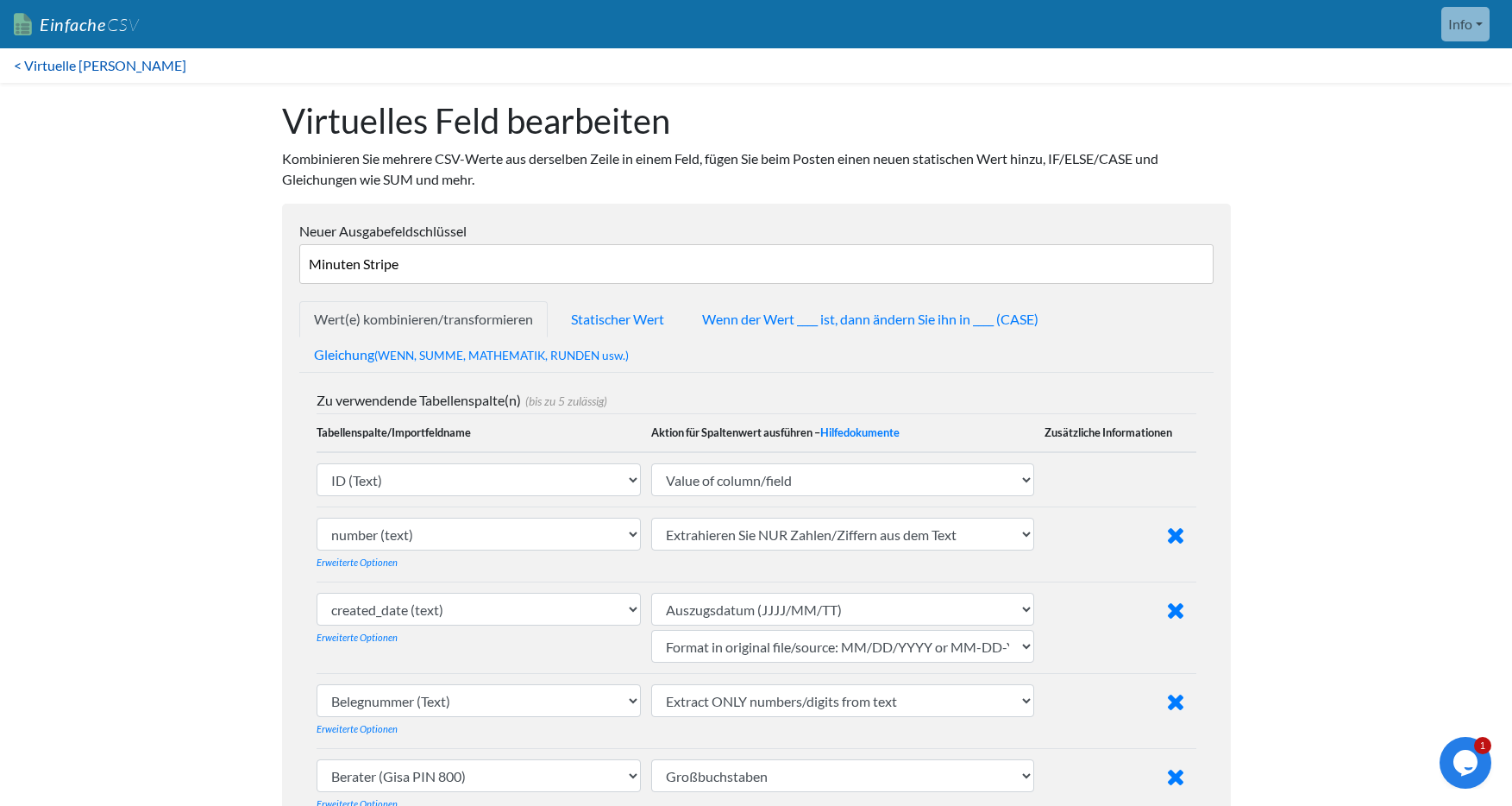
click at [68, 74] on link "< Virtuelle Felder" at bounding box center [100, 65] width 200 height 34
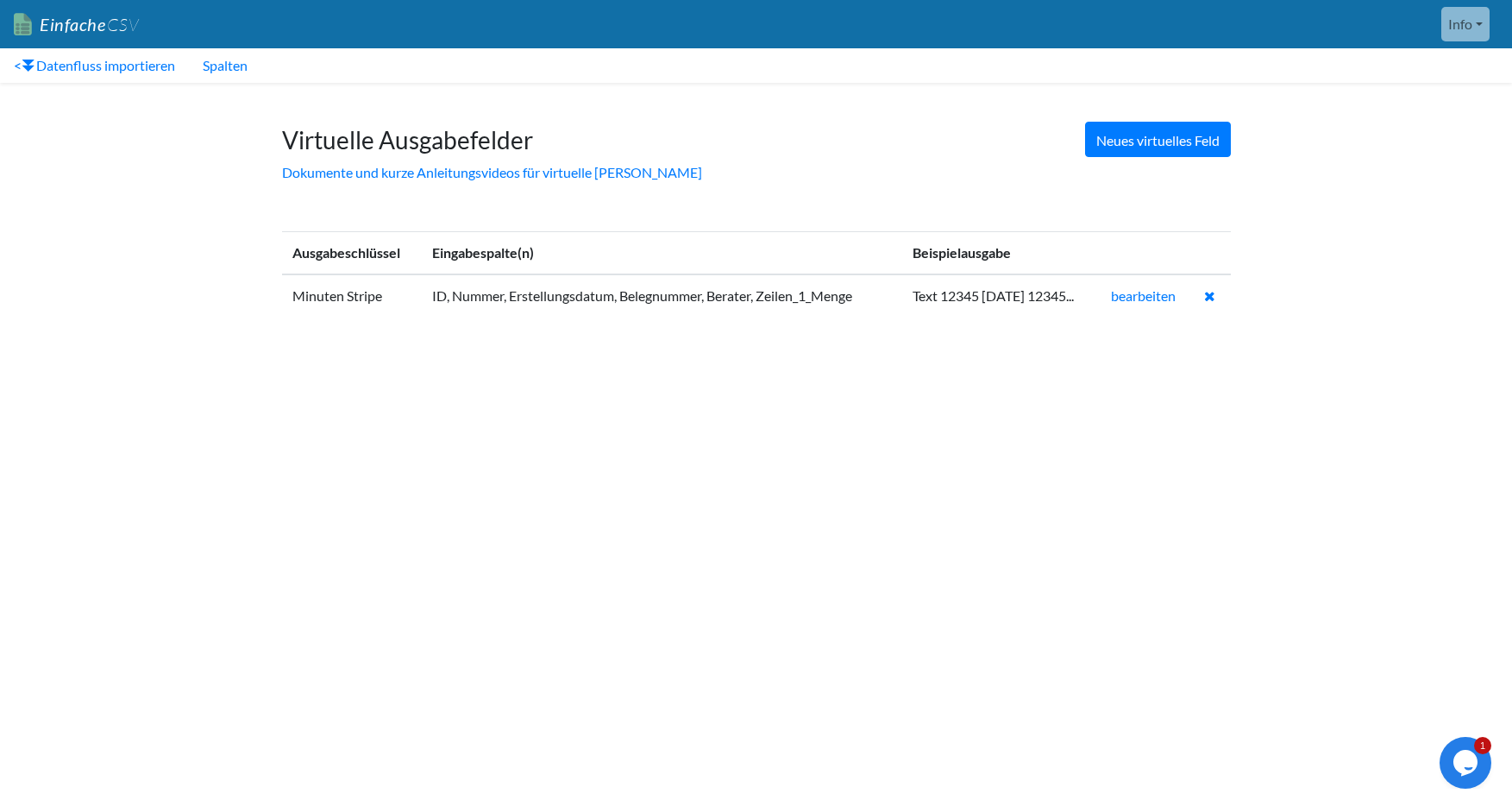
click at [68, 74] on link "< Datenfluss importieren" at bounding box center [94, 65] width 189 height 34
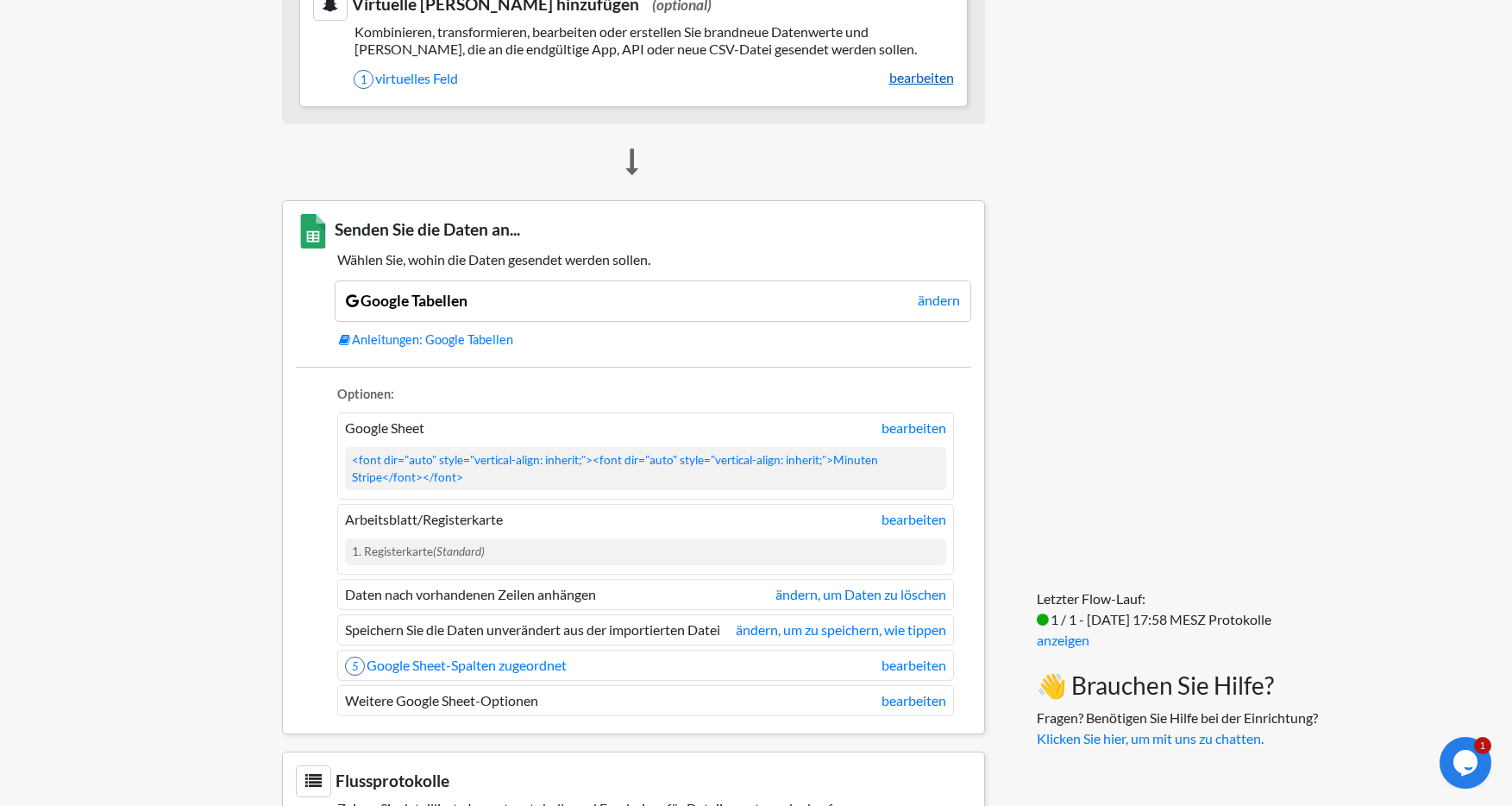
scroll to position [984, 0]
click at [901, 435] on font "bearbeiten" at bounding box center [914, 426] width 65 height 17
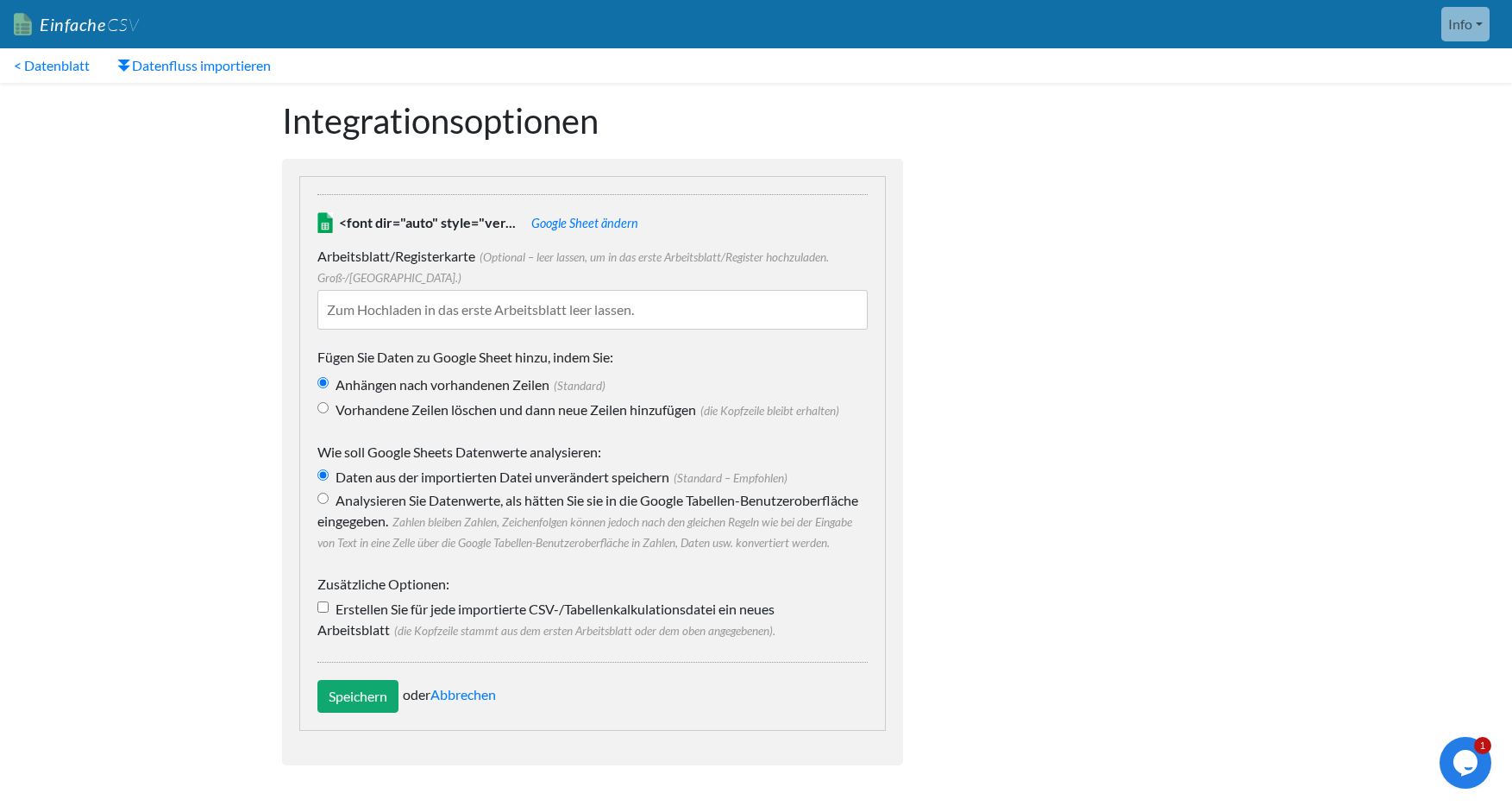
click at [323, 496] on input "Analysieren Sie Datenwerte, als hätten Sie sie in die Google Tabellen-Benutzero…" at bounding box center [323, 497] width 11 height 11
radio input "true"
click at [353, 713] on input "Speichern" at bounding box center [358, 695] width 81 height 33
type input "Save"
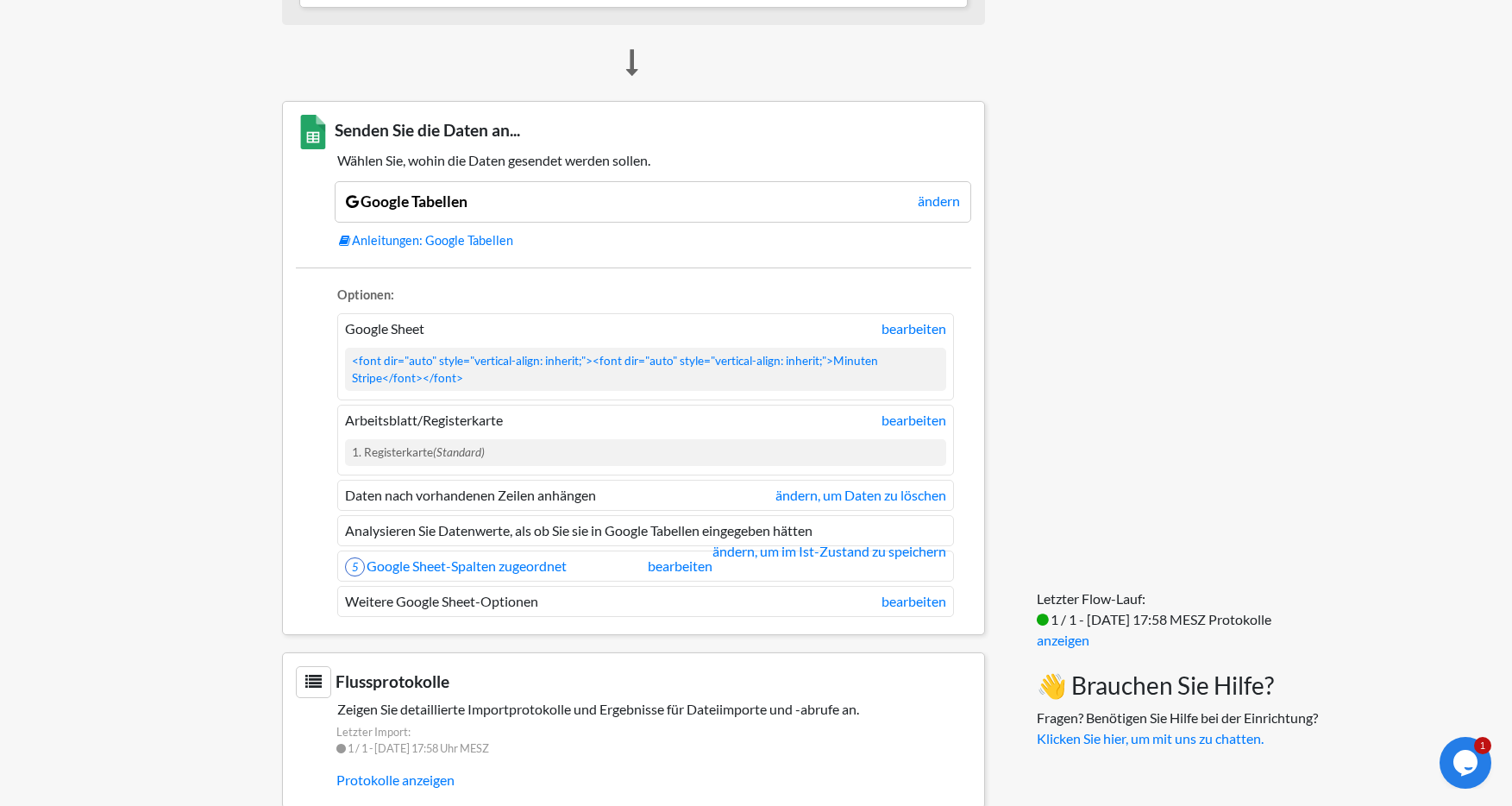
scroll to position [1187, 0]
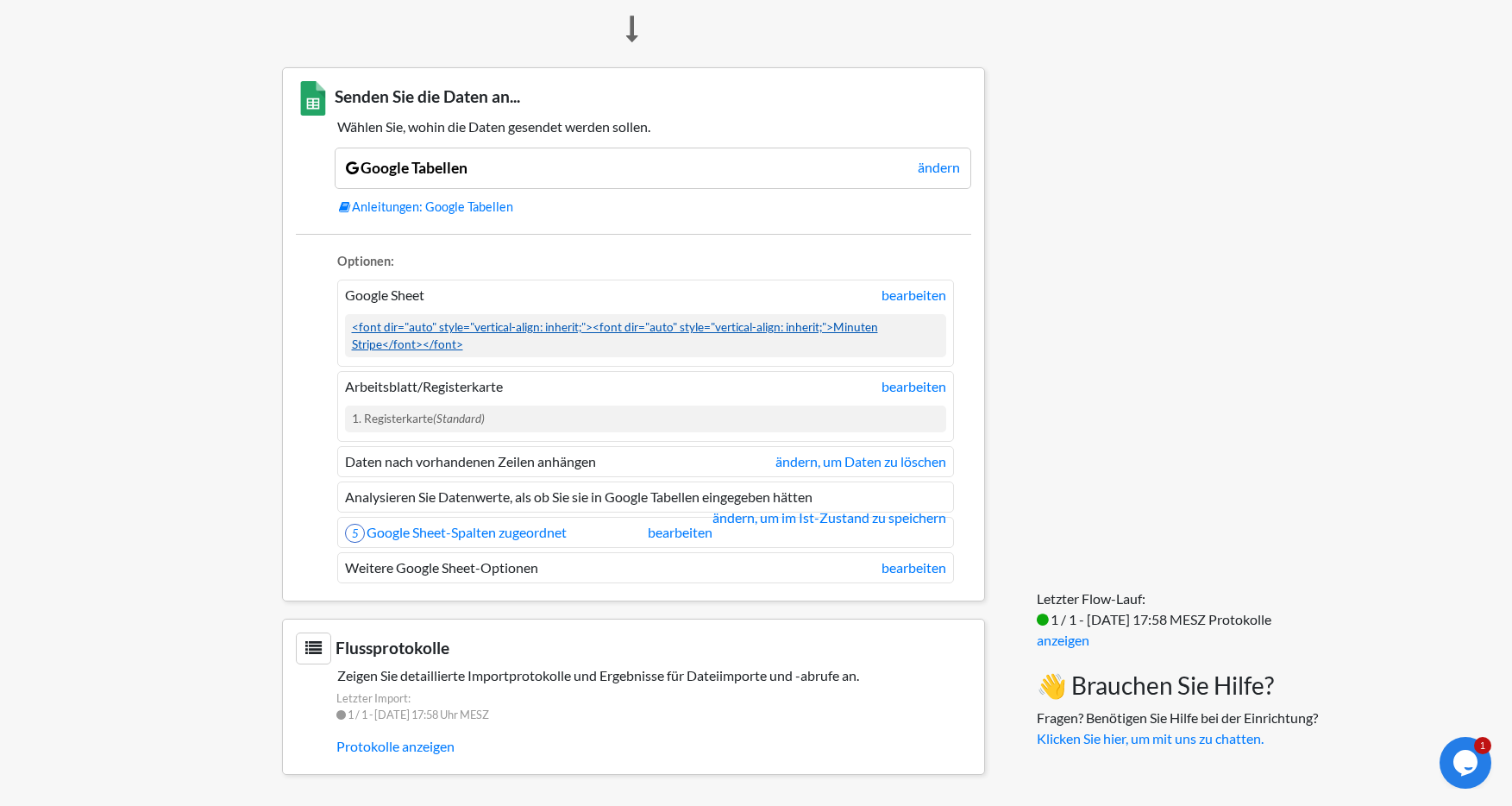
click at [483, 326] on font "<font dir="auto" style="vertical-align: inherit;"><font dir="auto" style="verti…" at bounding box center [614, 335] width 527 height 31
click at [438, 324] on font "<font dir="auto" style="vertical-align: inherit;"><font dir="auto" style="verti…" at bounding box center [614, 335] width 527 height 31
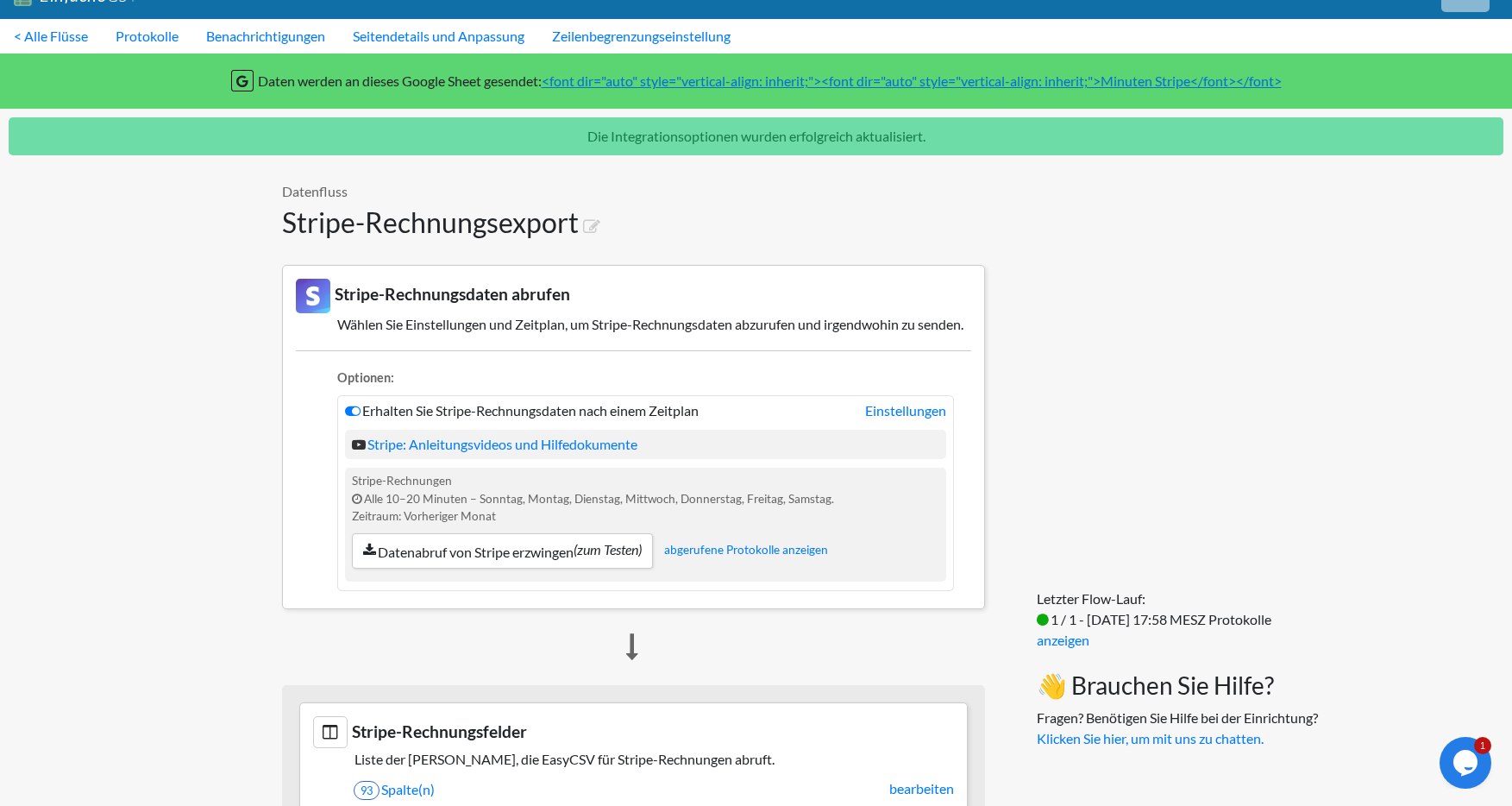
scroll to position [0, 0]
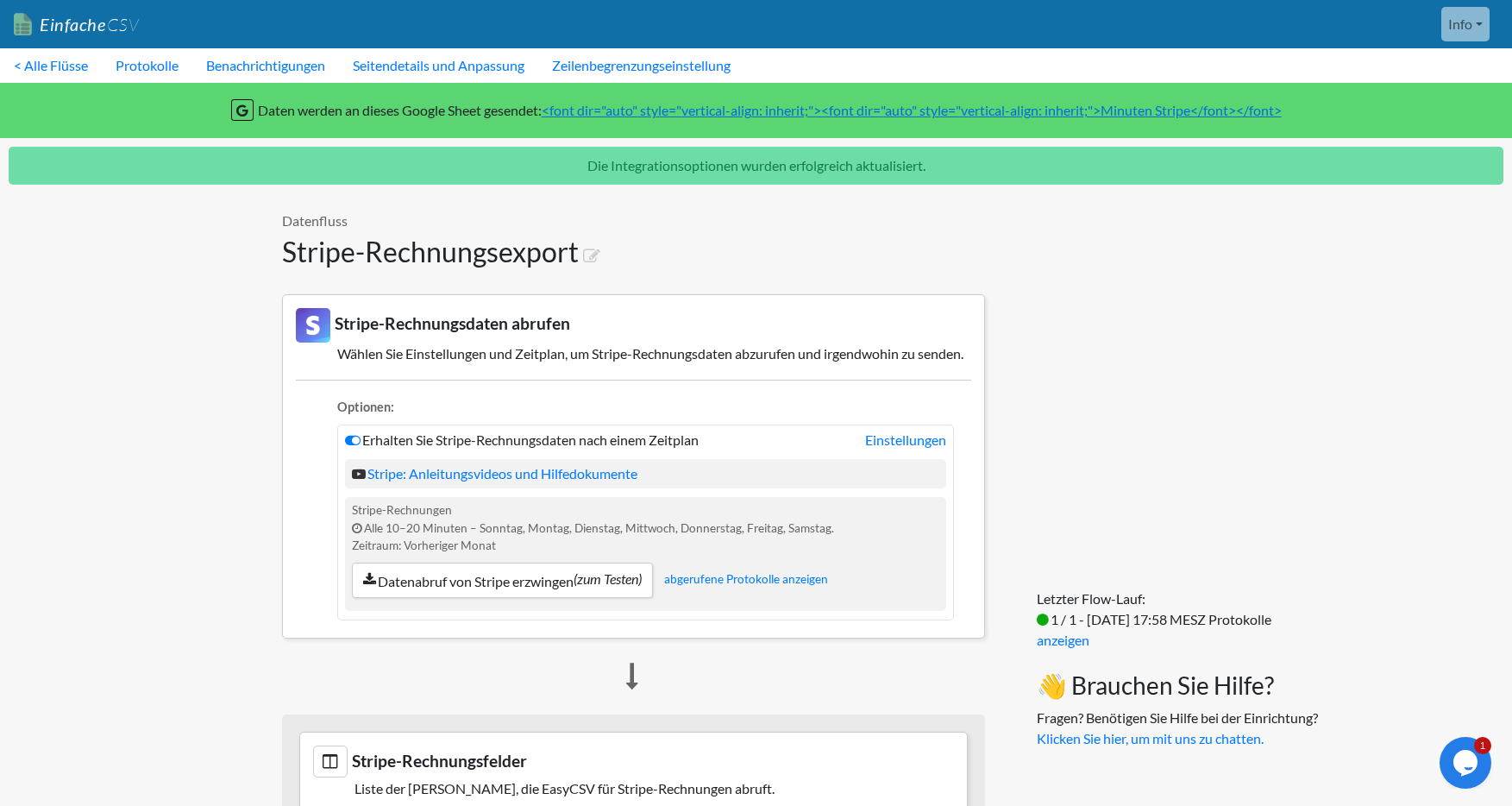
click at [1484, 18] on link "Info" at bounding box center [1465, 24] width 48 height 34
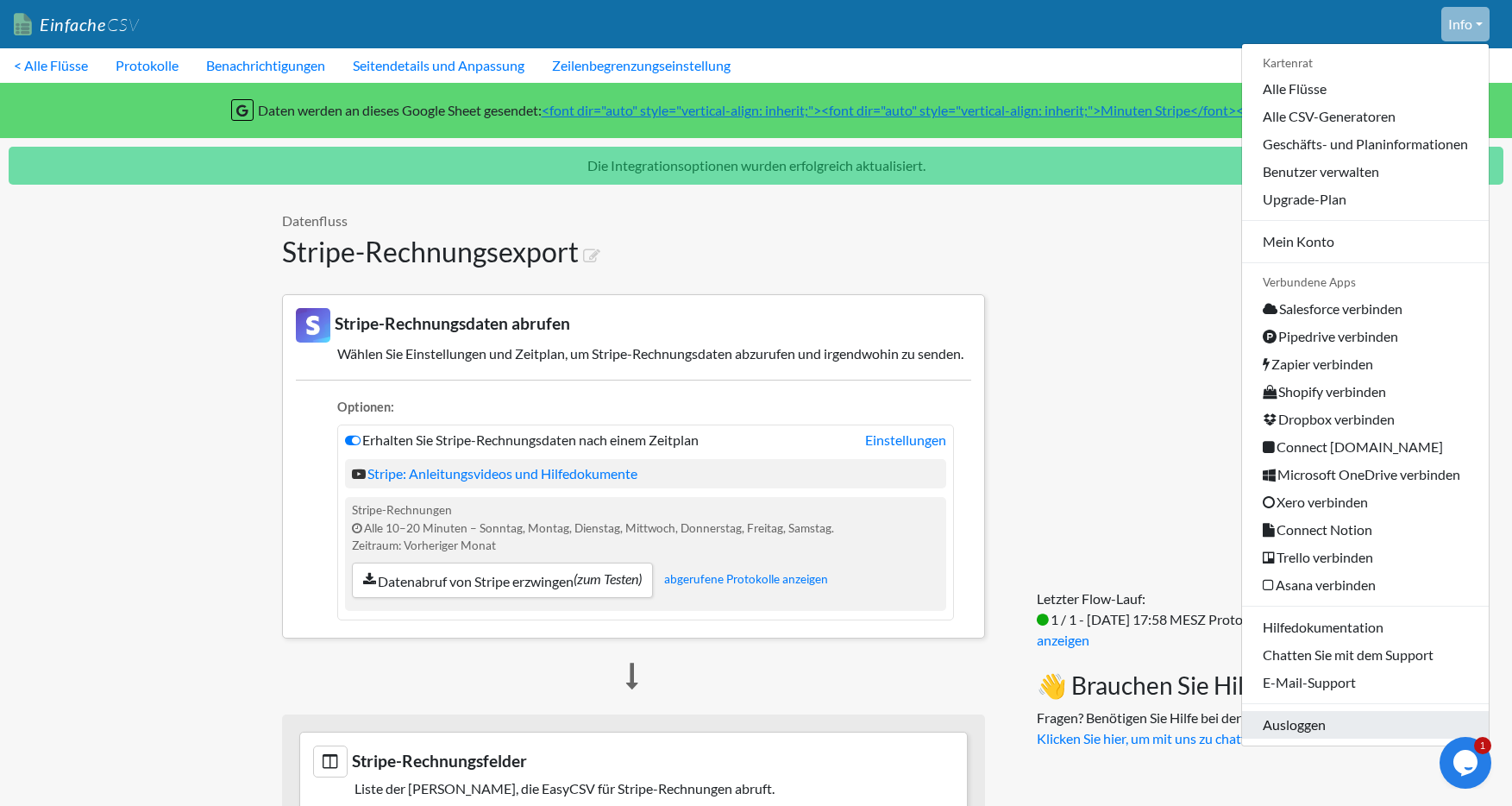
click at [1312, 712] on link "Ausloggen" at bounding box center [1365, 724] width 247 height 27
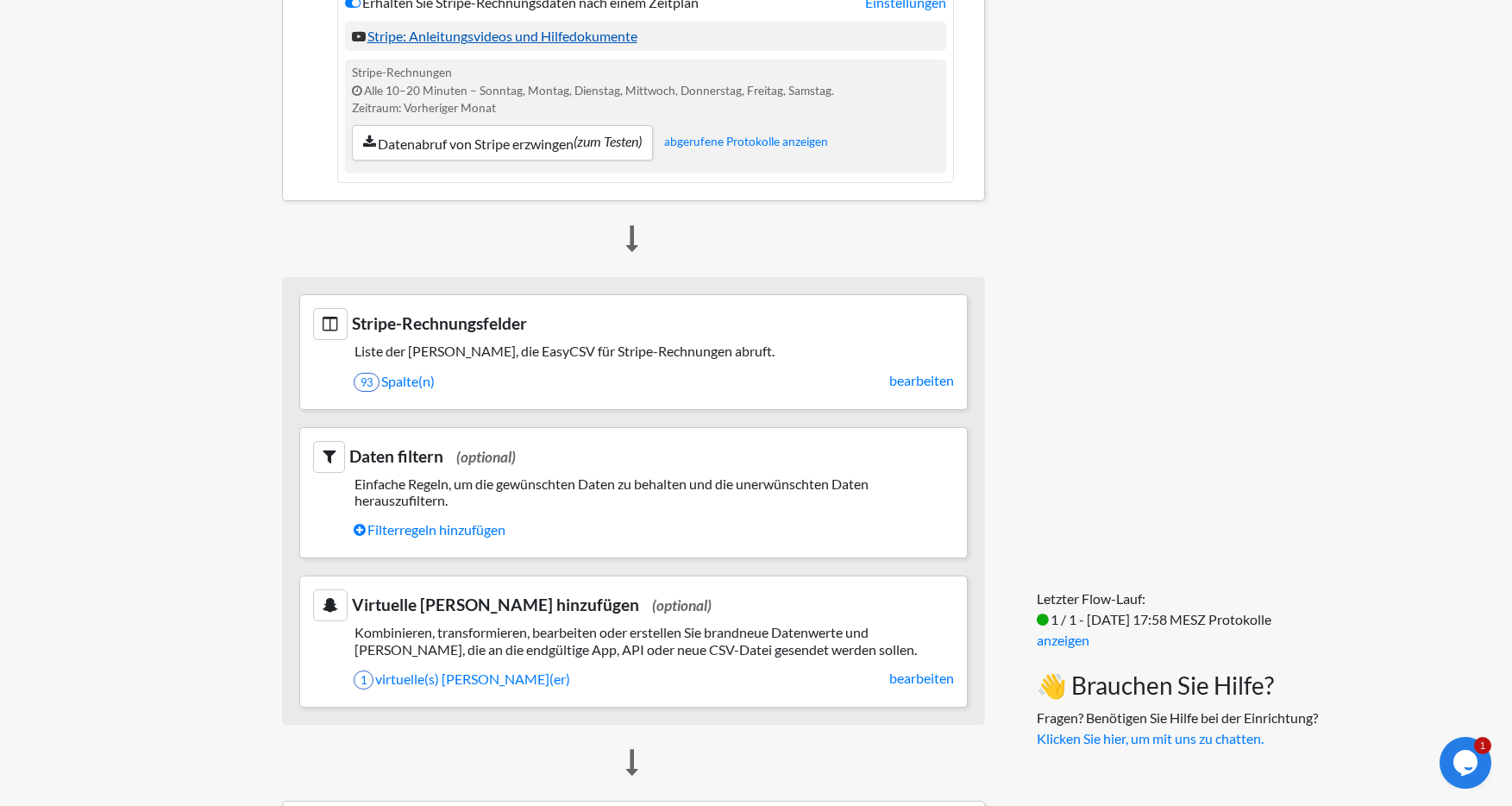
scroll to position [386, 0]
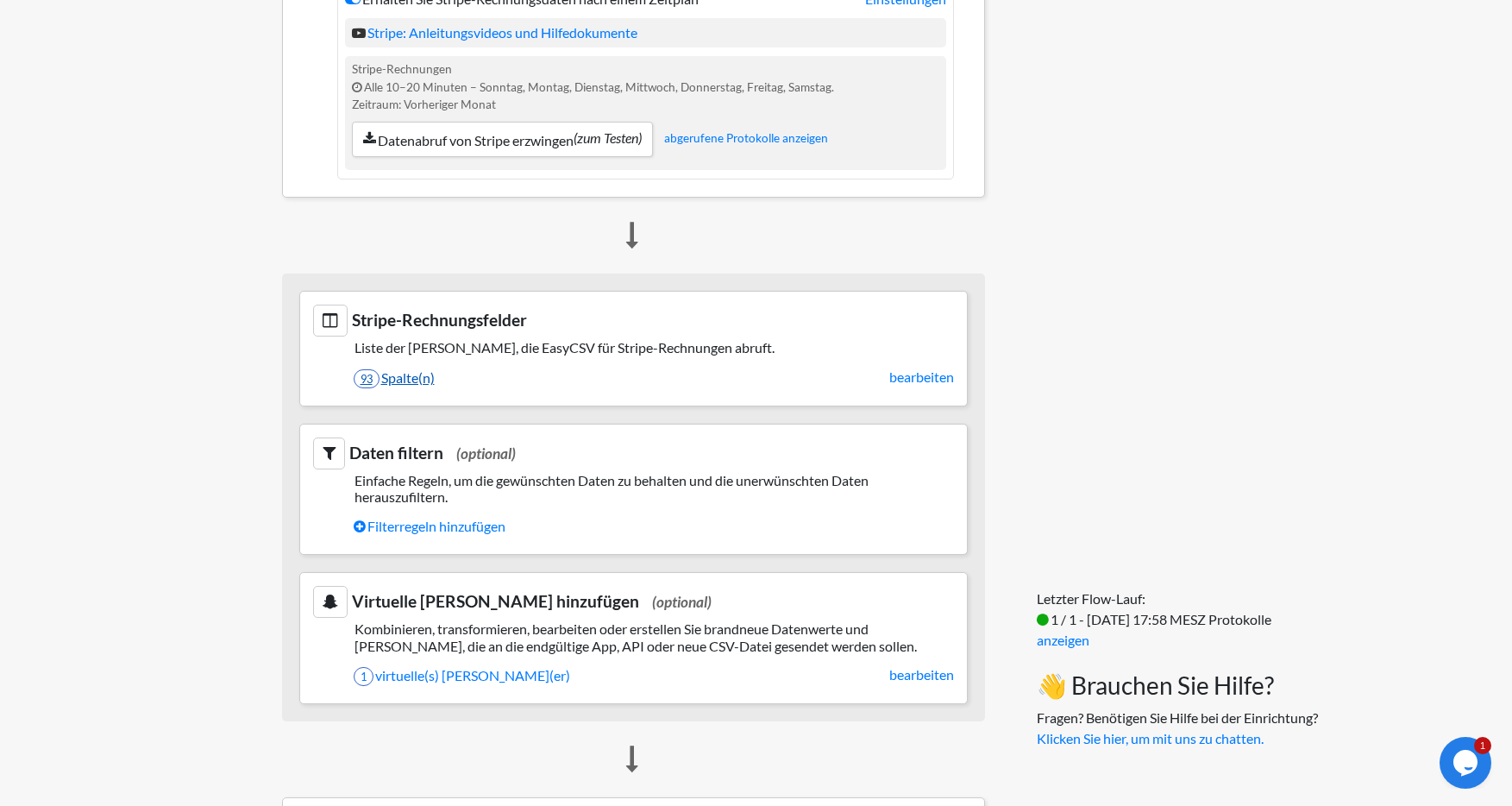
click at [405, 386] on font "Spalte(n)" at bounding box center [408, 377] width 54 height 17
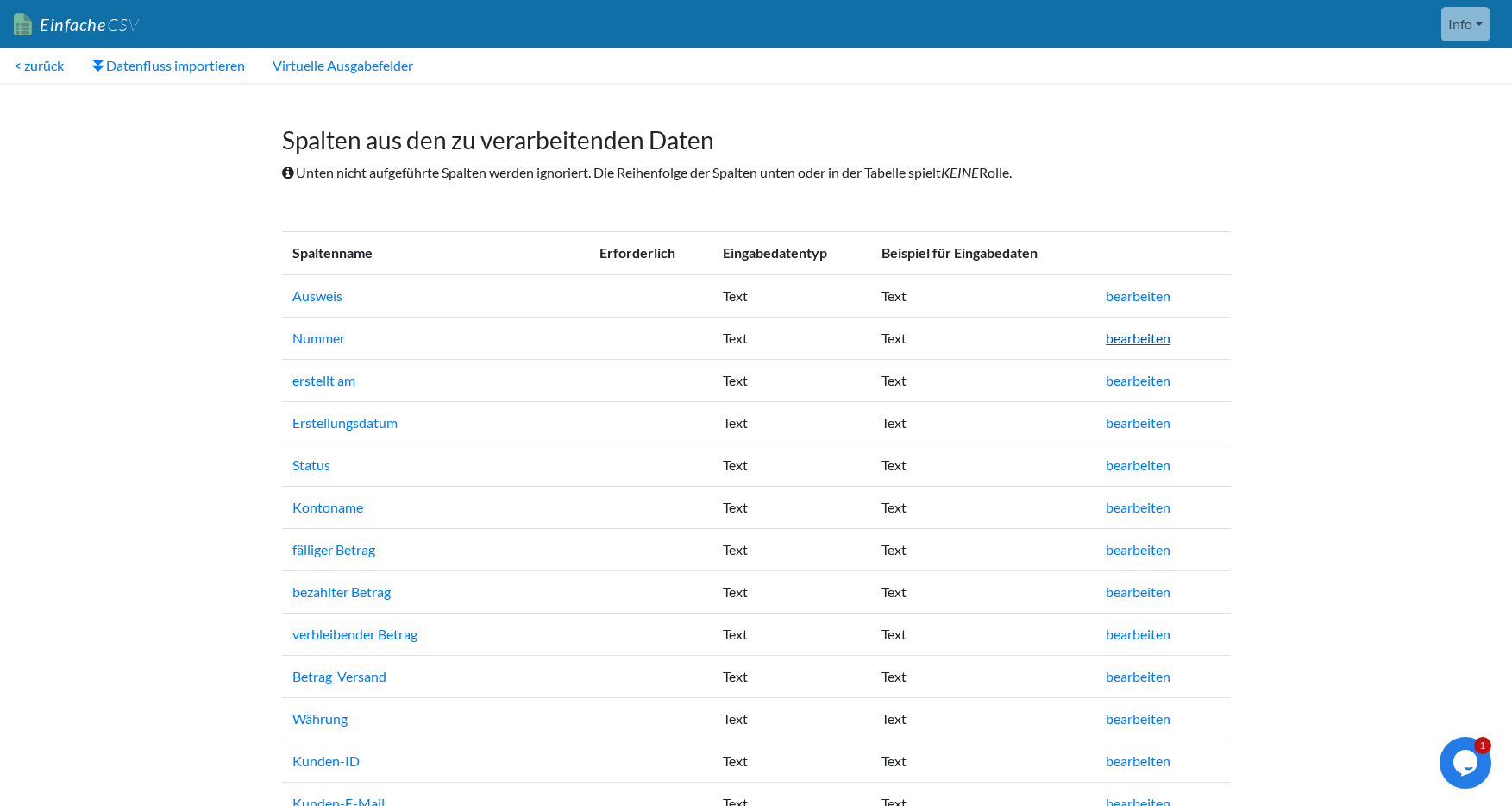
click at [1163, 330] on font "bearbeiten" at bounding box center [1138, 338] width 65 height 17
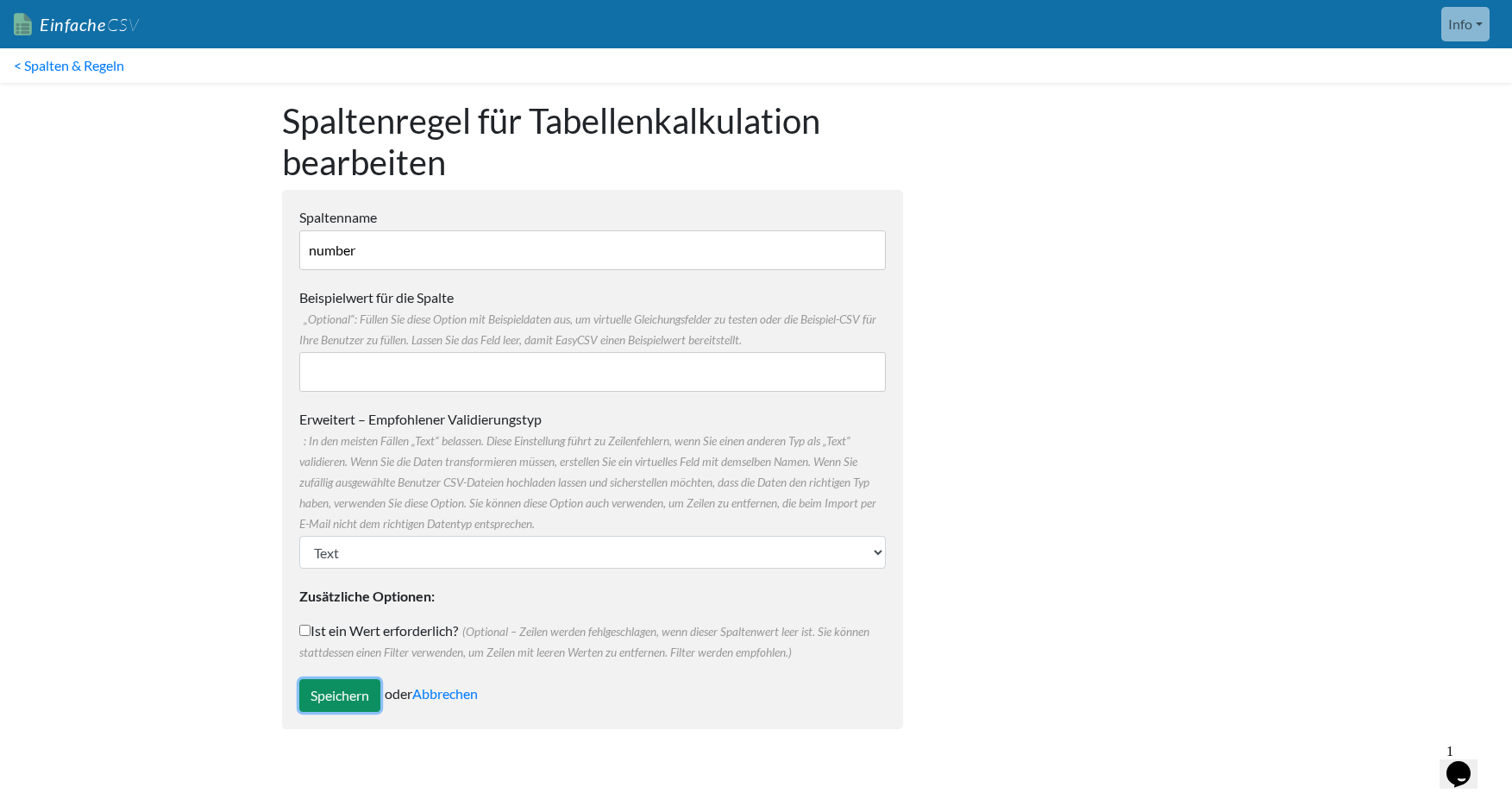
click at [318, 701] on input "Speichern" at bounding box center [339, 694] width 81 height 33
type input "Save"
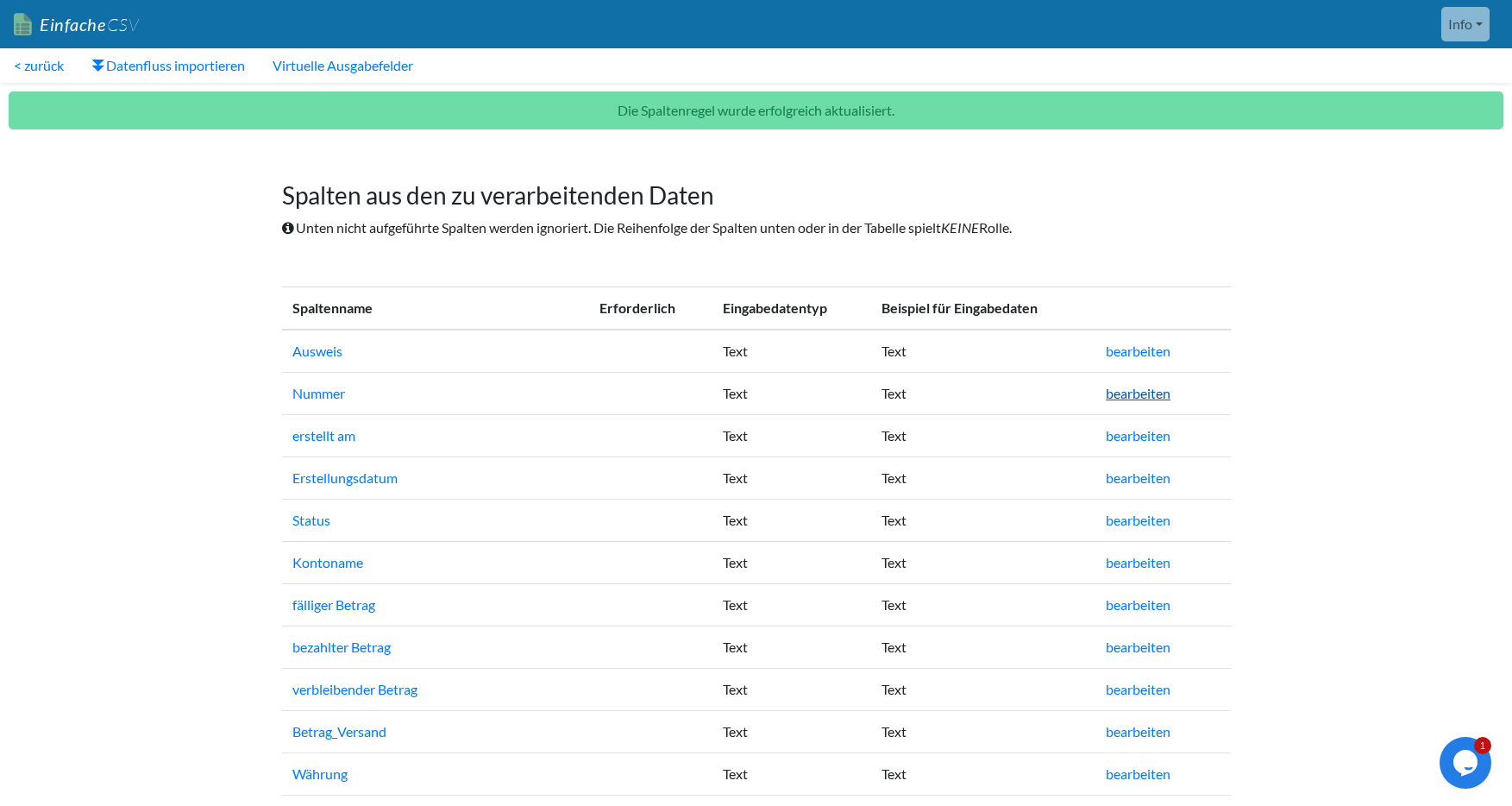
click at [1132, 395] on font "bearbeiten" at bounding box center [1138, 393] width 65 height 17
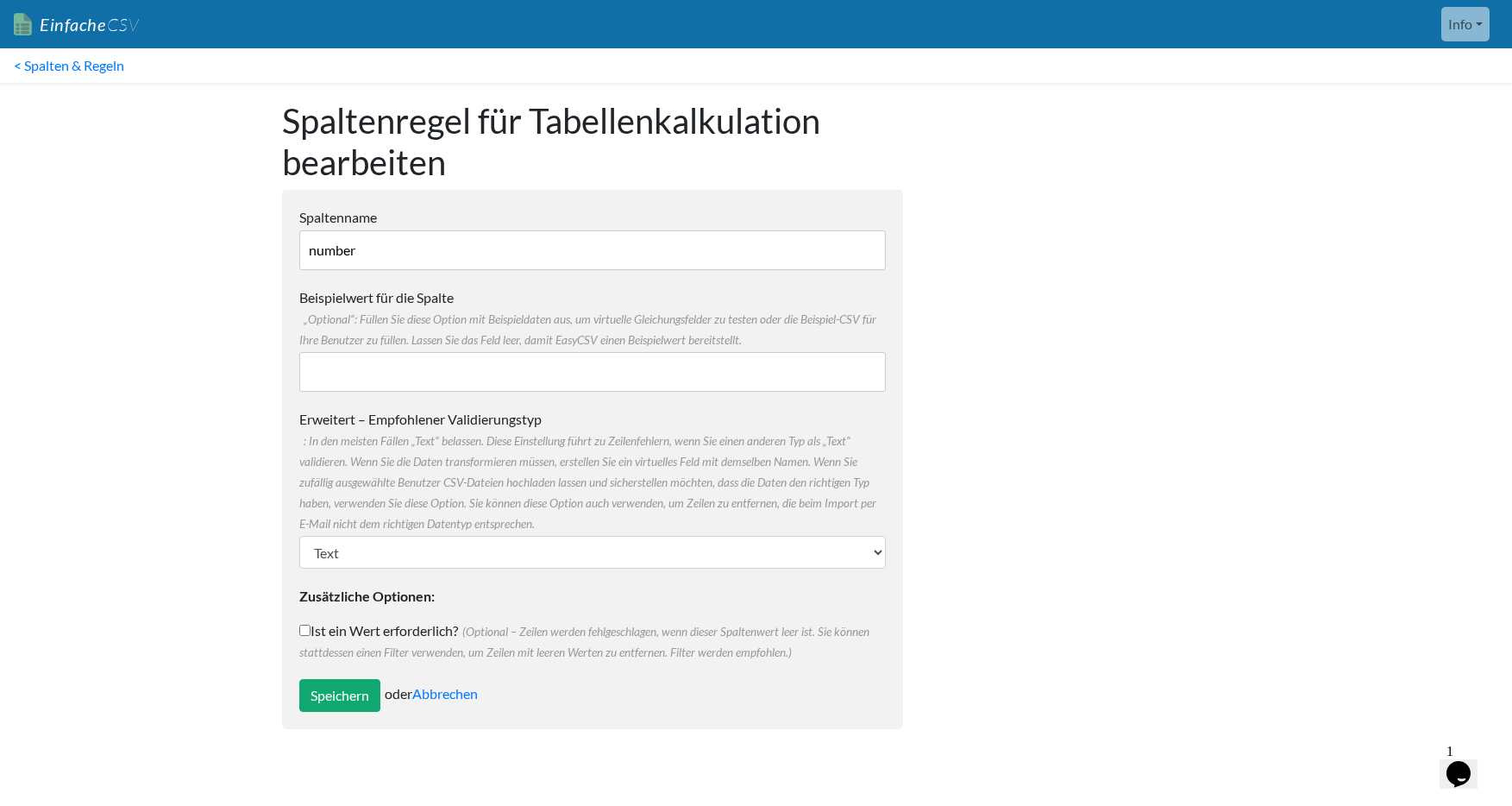
click at [299, 627] on input "Ist ein Wert erforderlich? (Optional – Zeilen werden fehlgeschlagen, wenn diese…" at bounding box center [304, 629] width 11 height 11
checkbox input "true"
click at [339, 688] on input "Speichern" at bounding box center [339, 694] width 81 height 33
type input "Save"
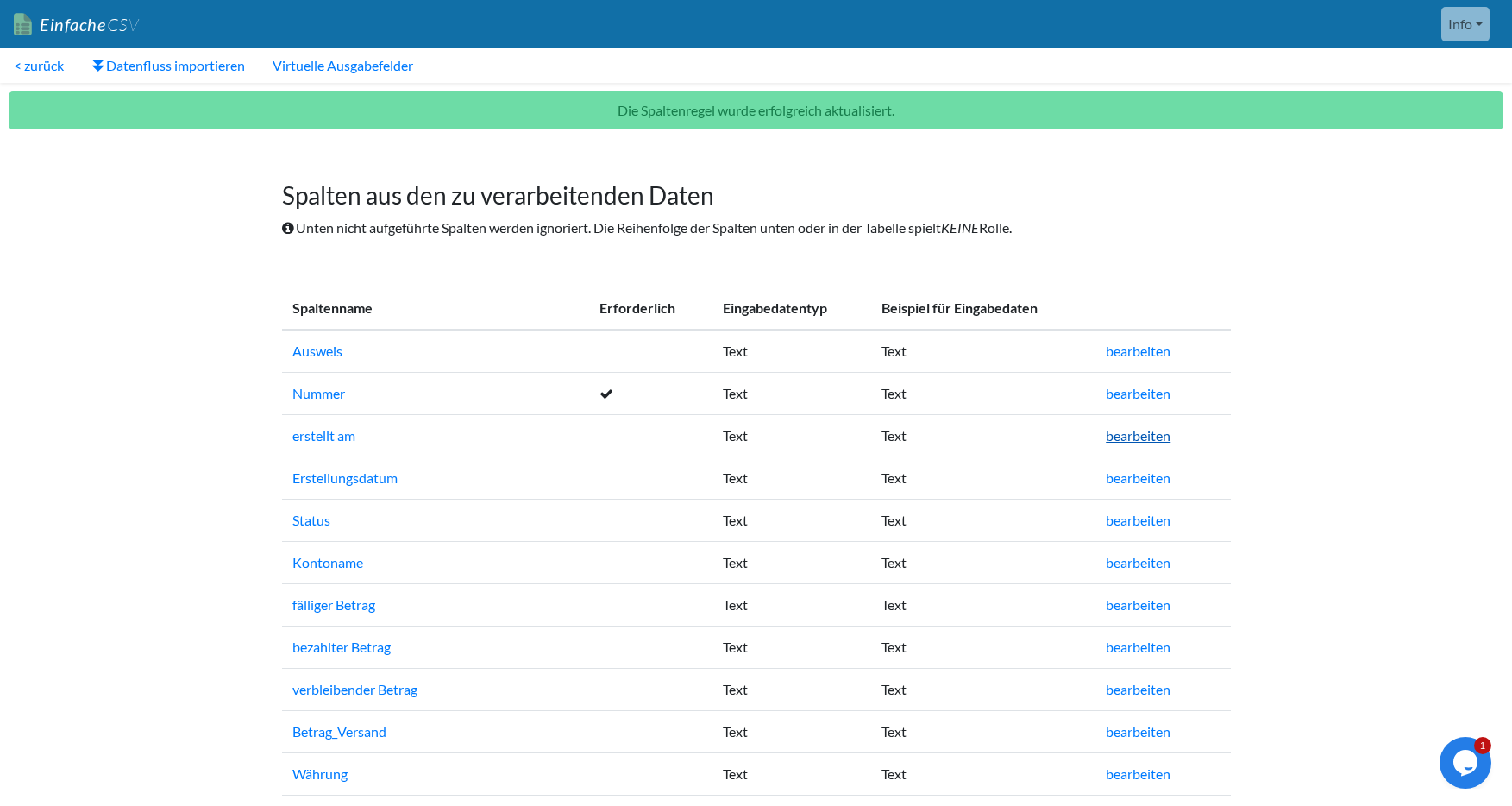
click at [1150, 437] on font "bearbeiten" at bounding box center [1138, 435] width 65 height 17
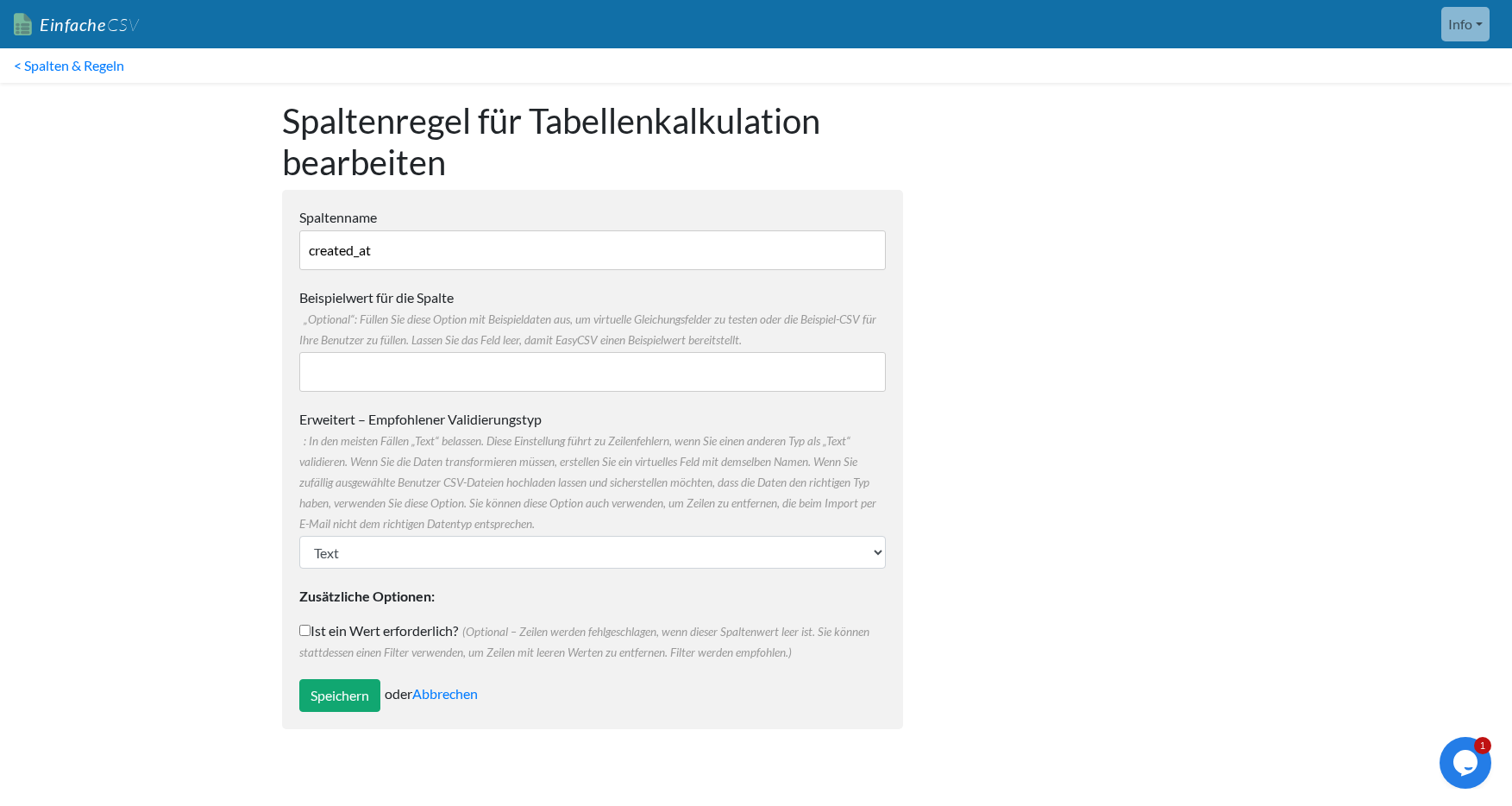
click at [302, 631] on input "Ist ein Wert erforderlich? (Optional – Zeilen werden fehlgeschlagen, wenn diese…" at bounding box center [304, 629] width 11 height 11
checkbox input "true"
click at [343, 700] on input "Speichern" at bounding box center [339, 694] width 81 height 33
type input "Save"
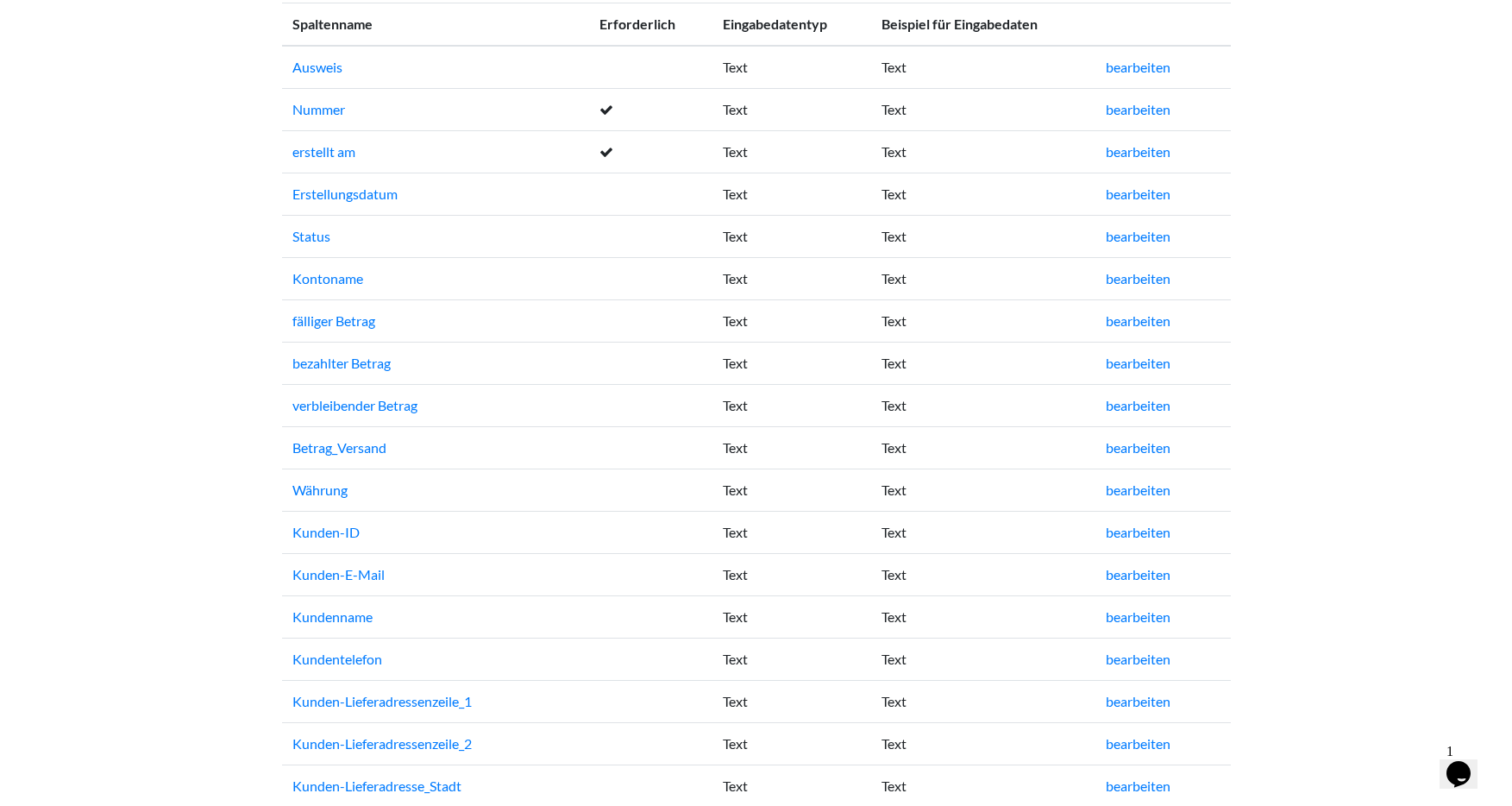
scroll to position [328, 0]
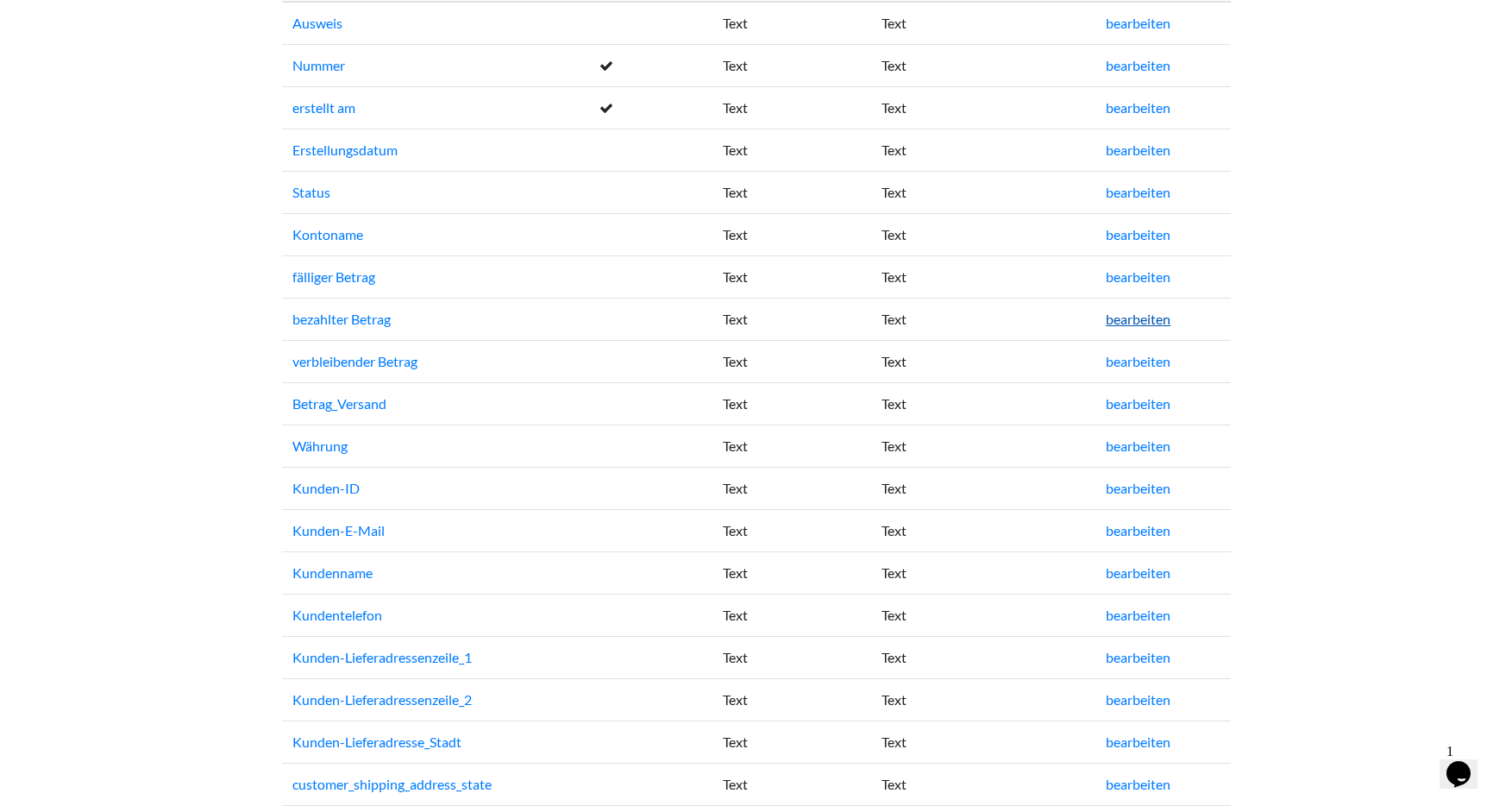
click at [1142, 322] on font "bearbeiten" at bounding box center [1138, 318] width 65 height 17
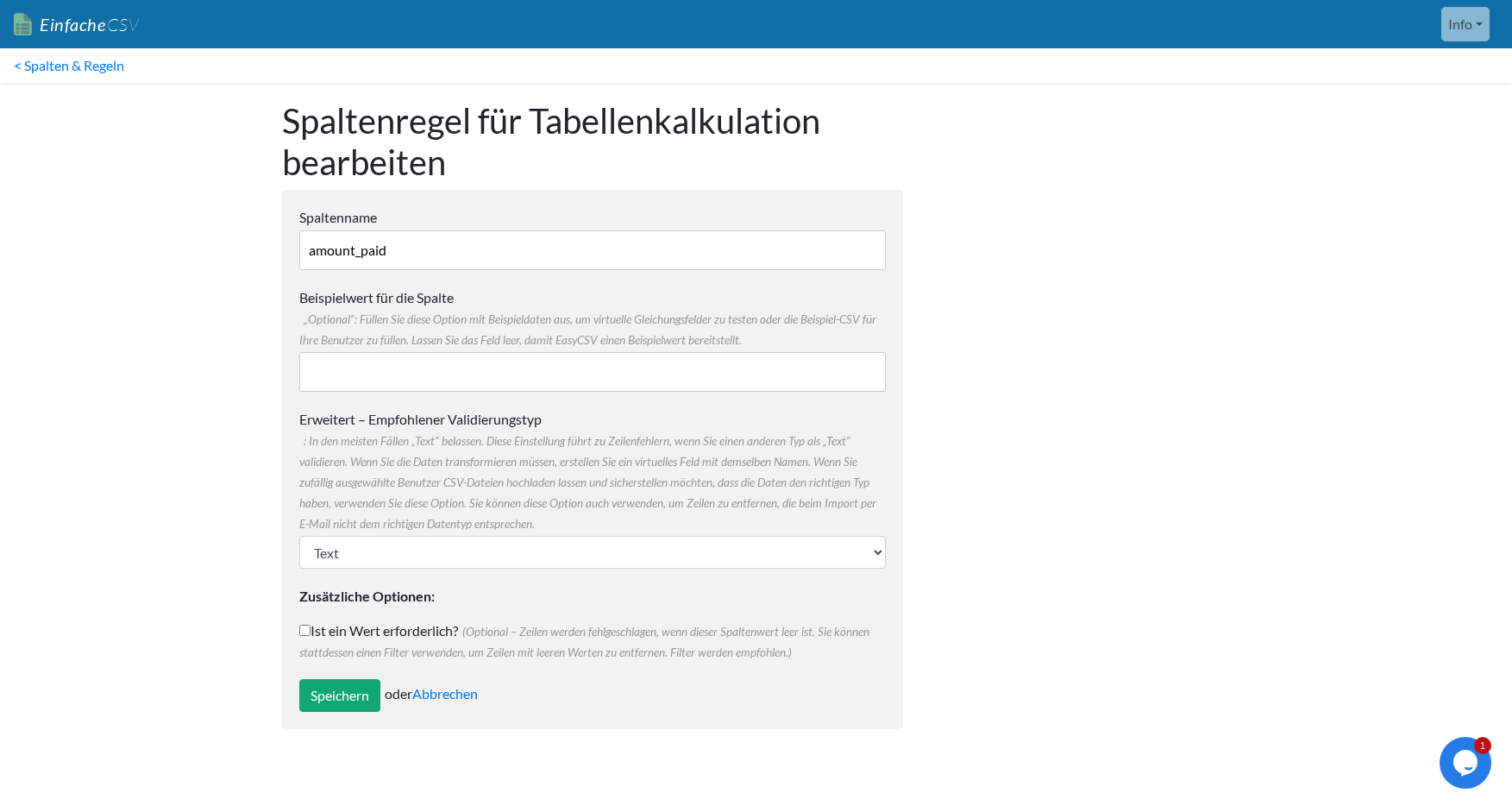
click at [304, 628] on input "Ist ein Wert erforderlich? (Optional – Zeilen werden fehlgeschlagen, wenn diese…" at bounding box center [304, 629] width 11 height 11
checkbox input "true"
click at [338, 691] on input "Speichern" at bounding box center [339, 694] width 81 height 33
type input "Save"
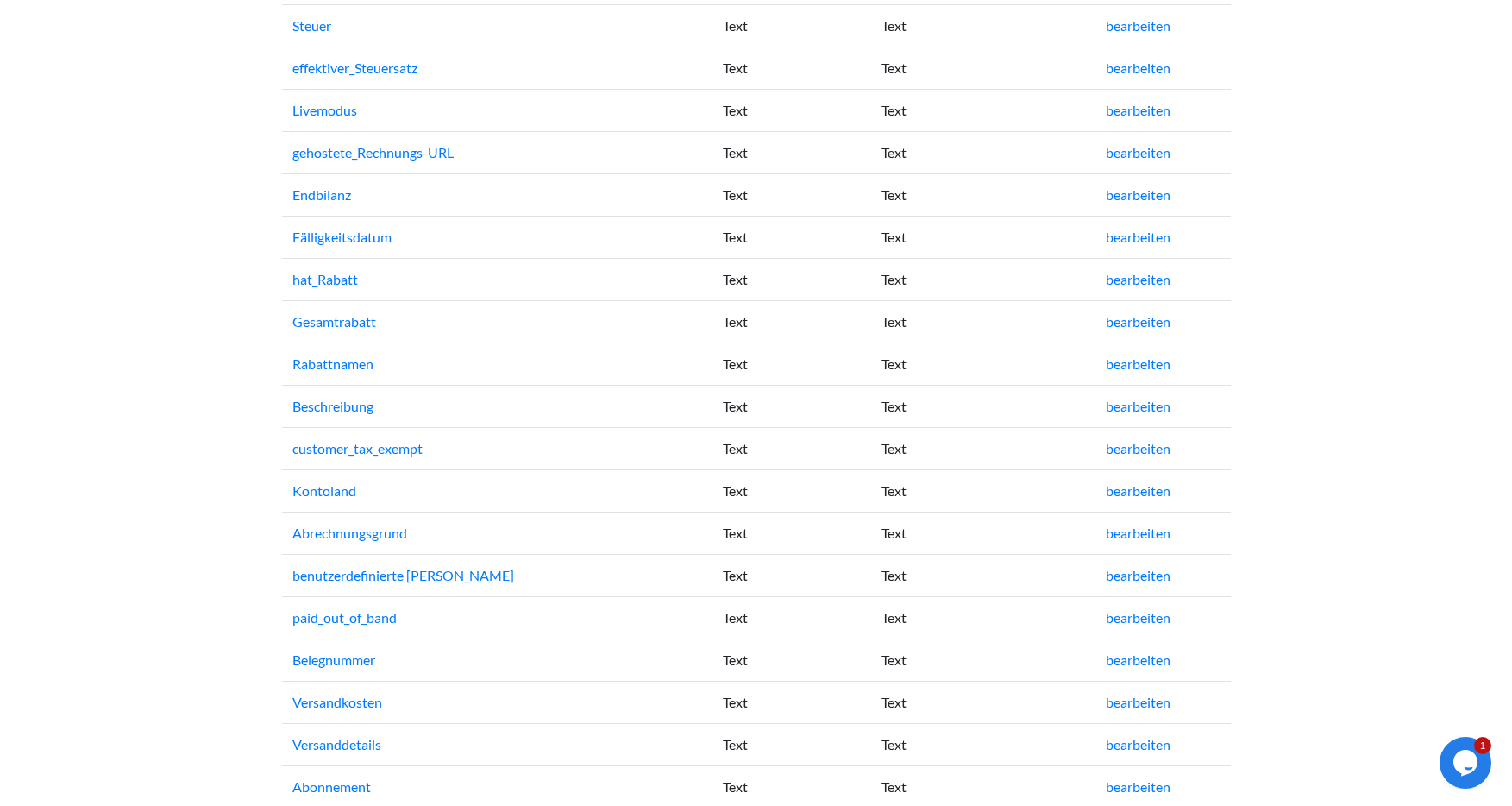
scroll to position [1765, 0]
click at [1130, 359] on font "bearbeiten" at bounding box center [1138, 360] width 65 height 17
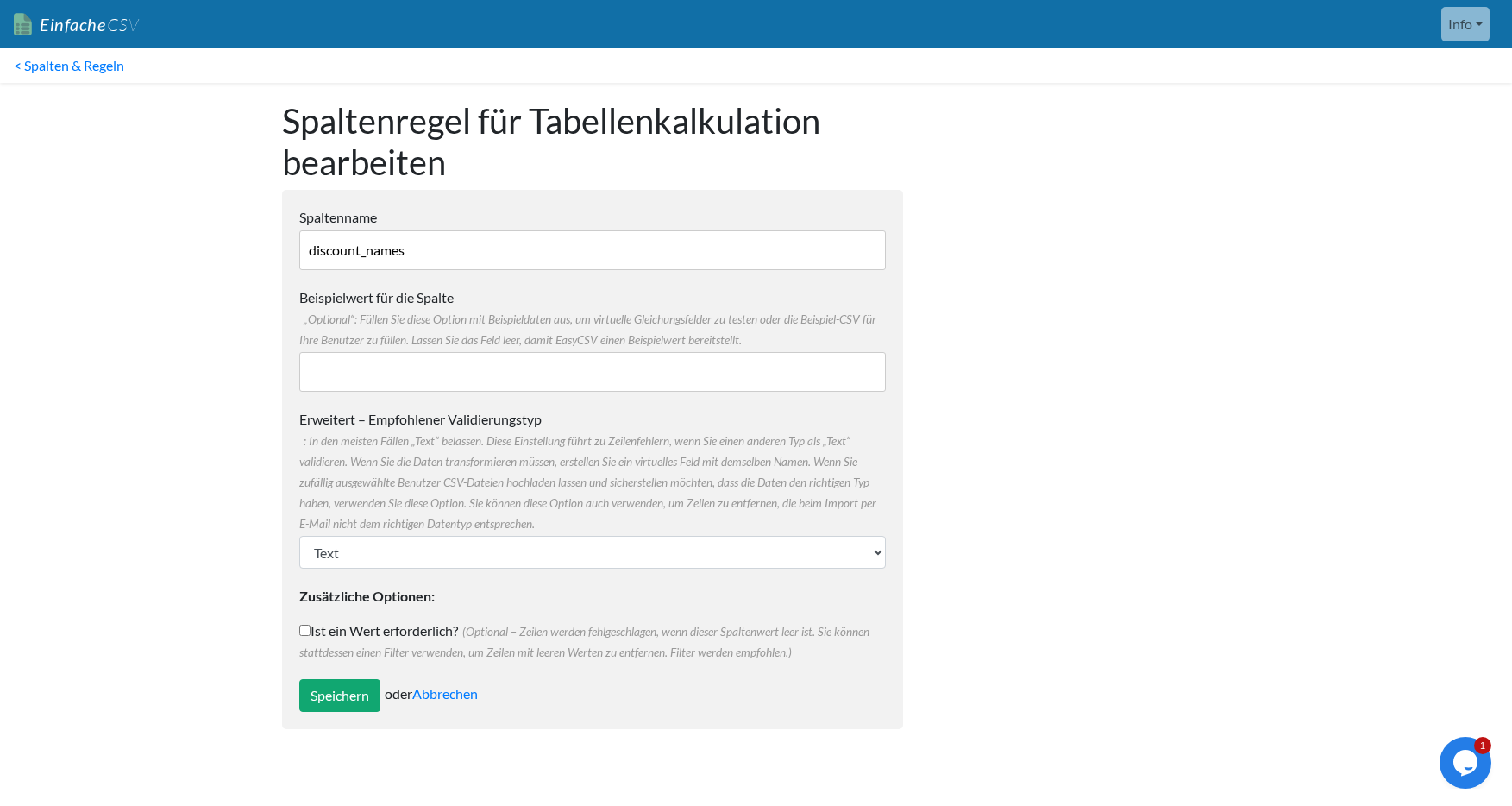
click at [303, 627] on input "Ist ein Wert erforderlich? (Optional – Zeilen werden fehlgeschlagen, wenn diese…" at bounding box center [304, 629] width 11 height 11
checkbox input "true"
click at [354, 691] on input "Speichern" at bounding box center [339, 694] width 81 height 33
type input "Save"
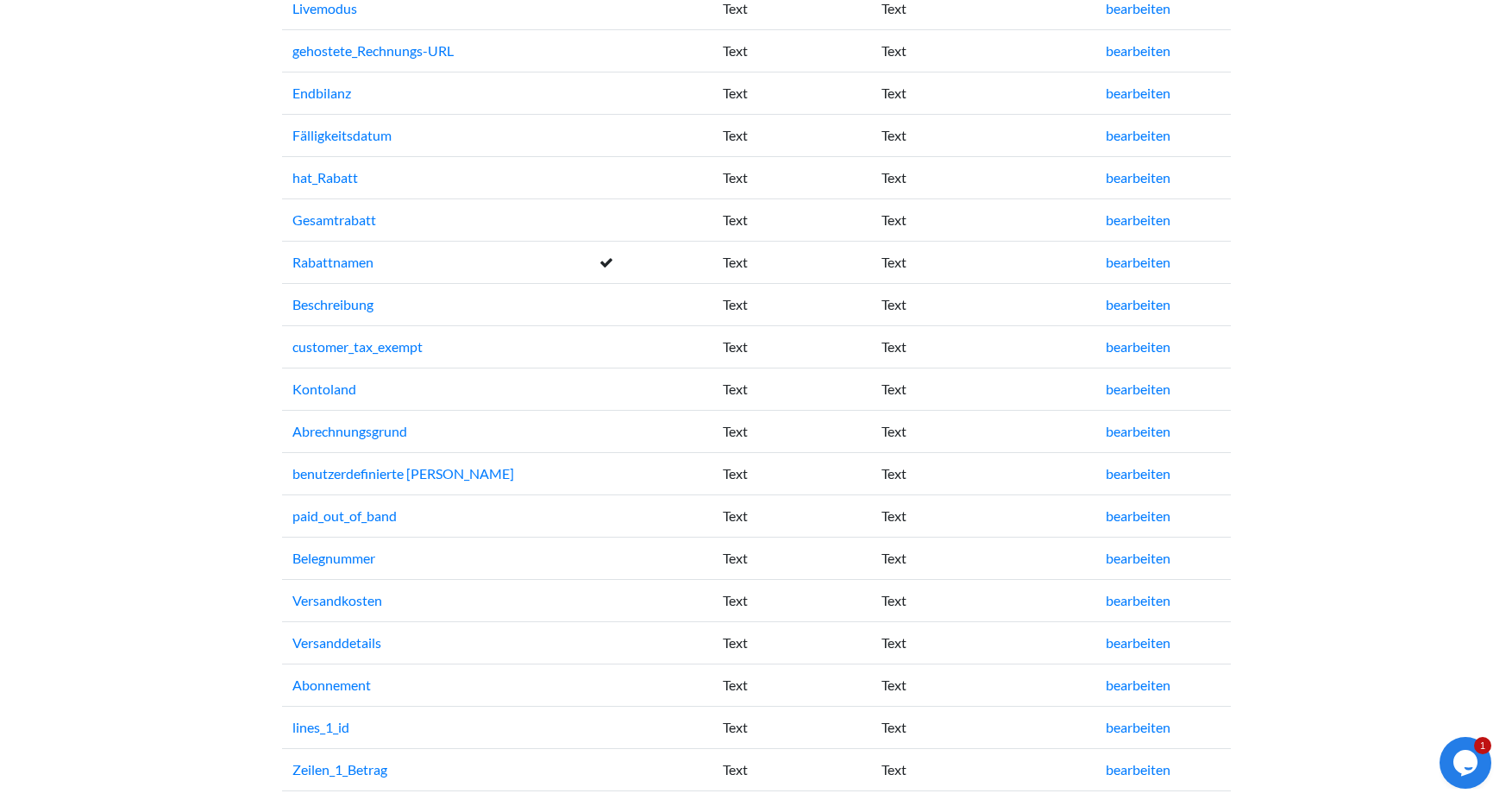
scroll to position [1864, 0]
click at [1131, 303] on font "bearbeiten" at bounding box center [1138, 304] width 65 height 17
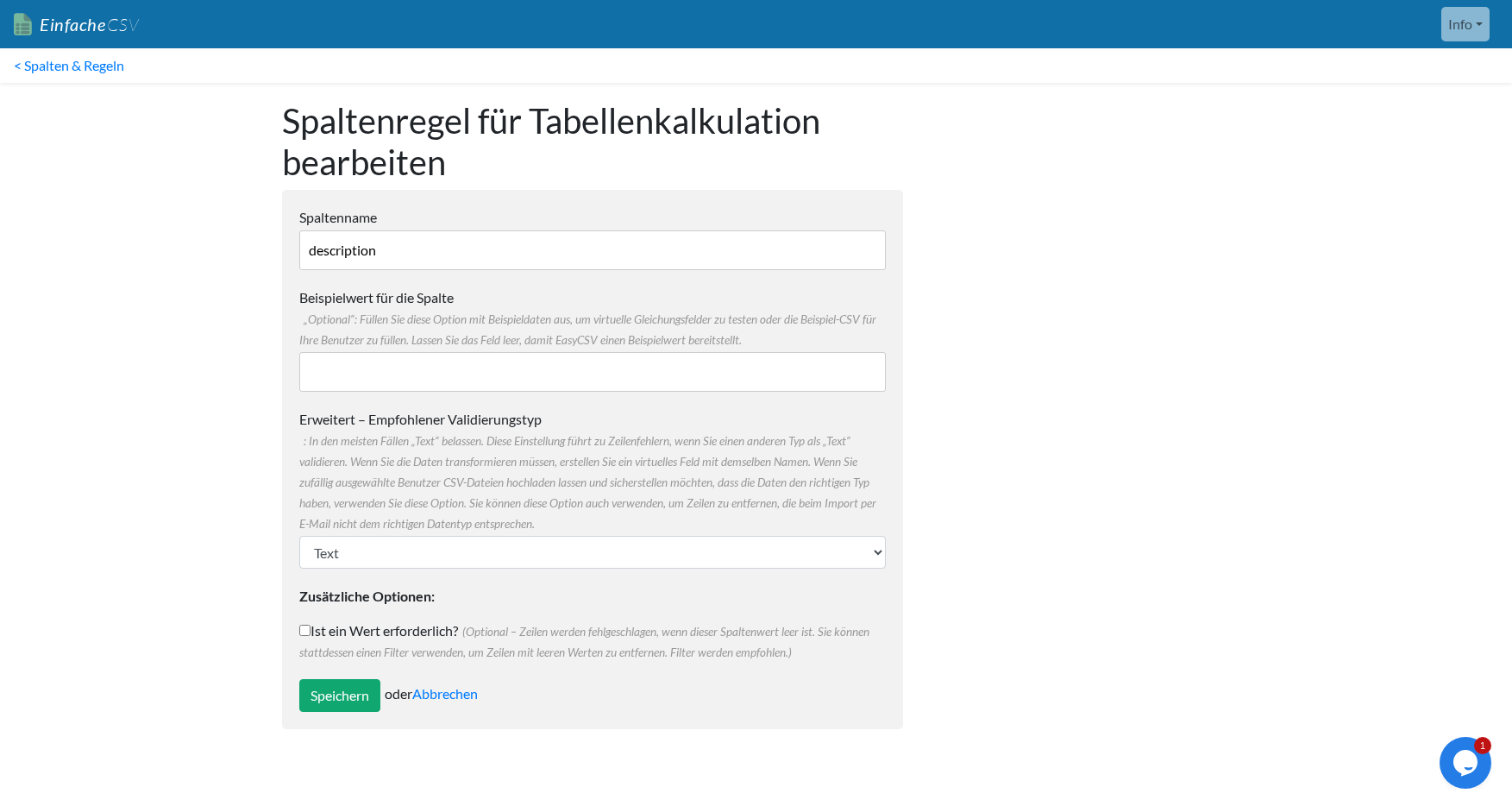
click at [304, 629] on input "Ist ein Wert erforderlich? (Optional – Zeilen werden fehlgeschlagen, wenn diese…" at bounding box center [304, 629] width 11 height 11
checkbox input "true"
click at [349, 701] on input "Speichern" at bounding box center [339, 694] width 81 height 33
type input "Save"
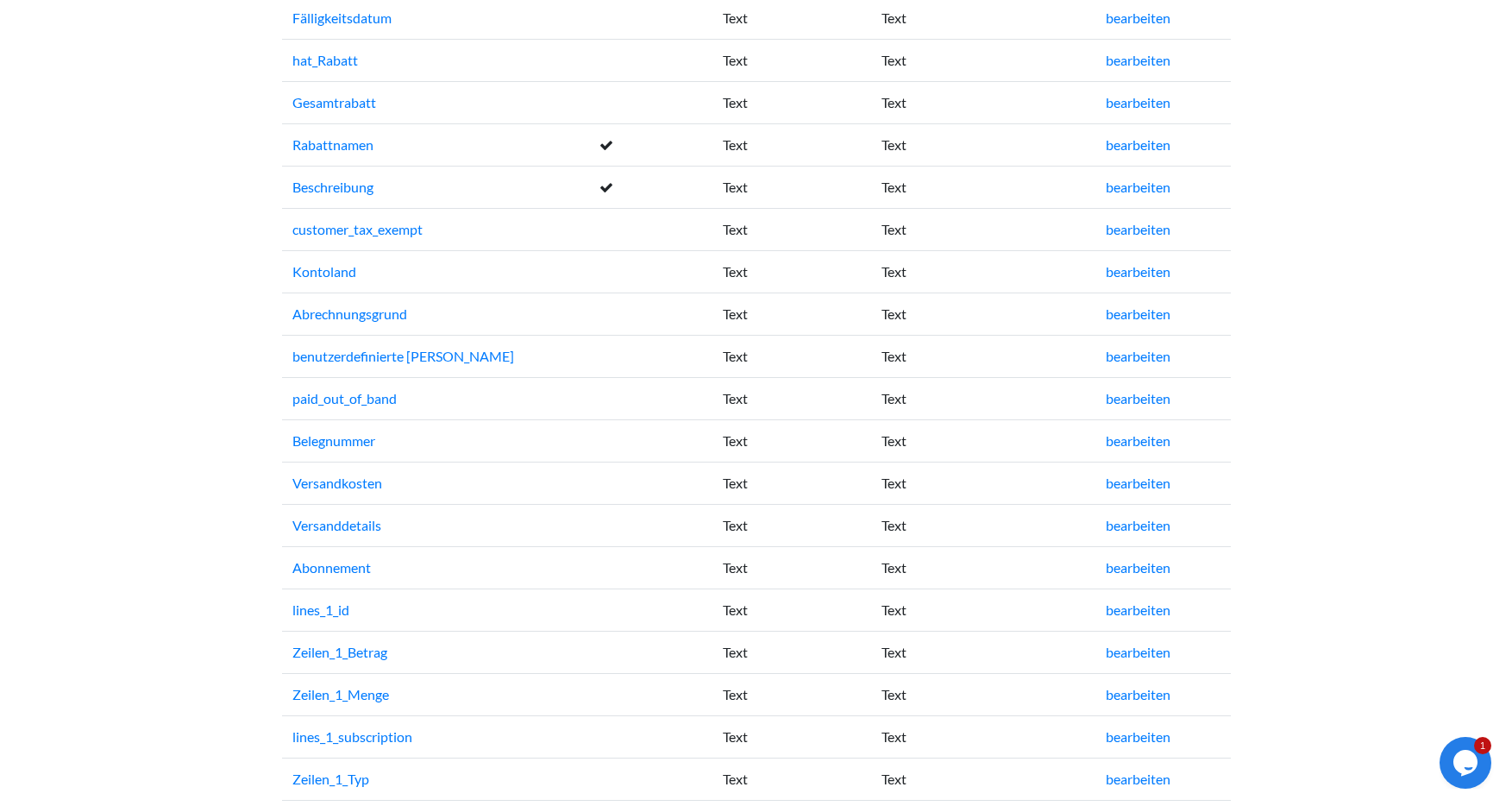
scroll to position [1984, 0]
click at [1156, 439] on font "bearbeiten" at bounding box center [1138, 438] width 65 height 17
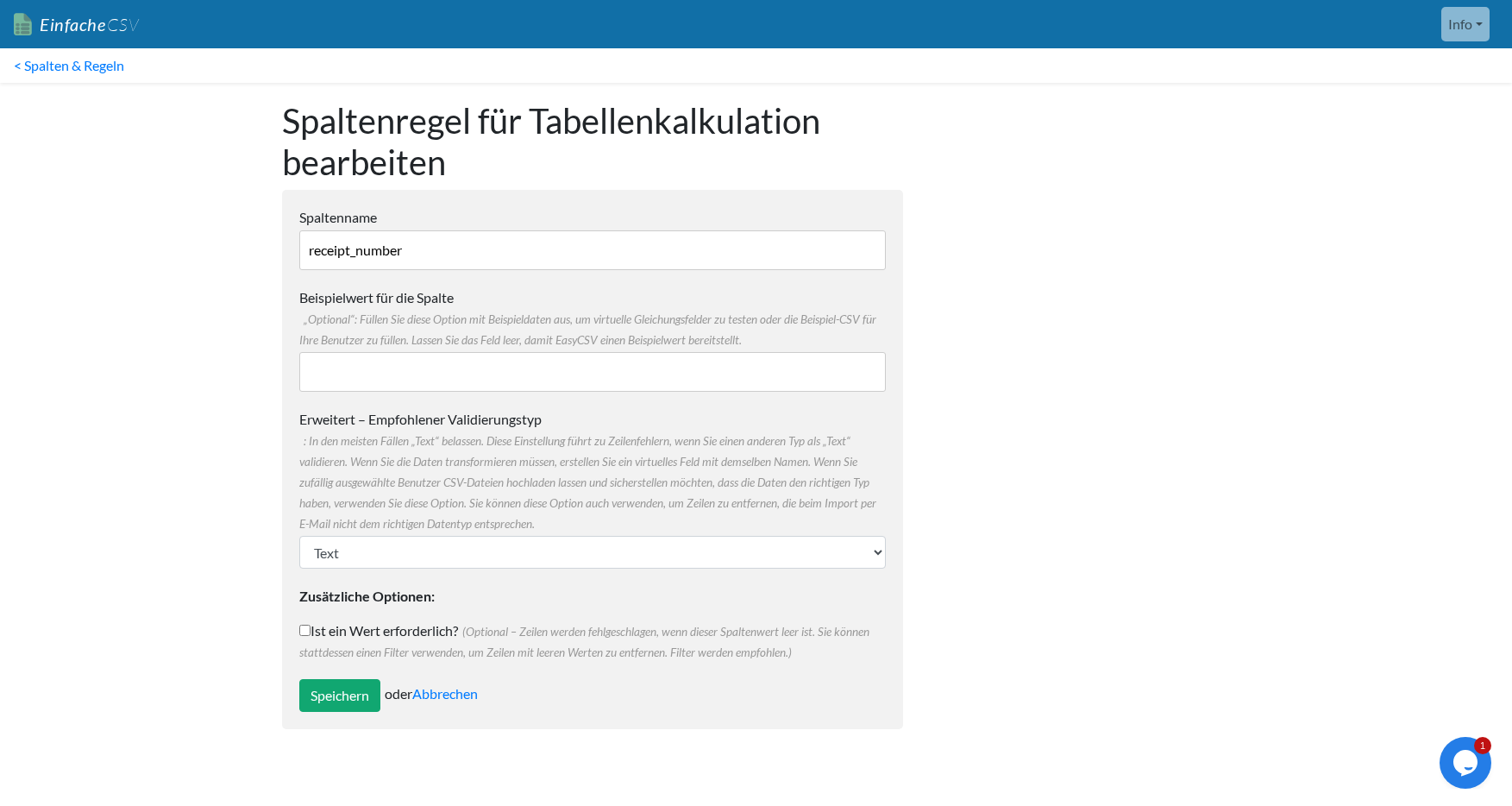
click at [307, 628] on input "Ist ein Wert erforderlich? (Optional – Zeilen werden fehlgeschlagen, wenn diese…" at bounding box center [304, 629] width 11 height 11
checkbox input "true"
click at [334, 694] on input "Speichern" at bounding box center [339, 694] width 81 height 33
type input "Save"
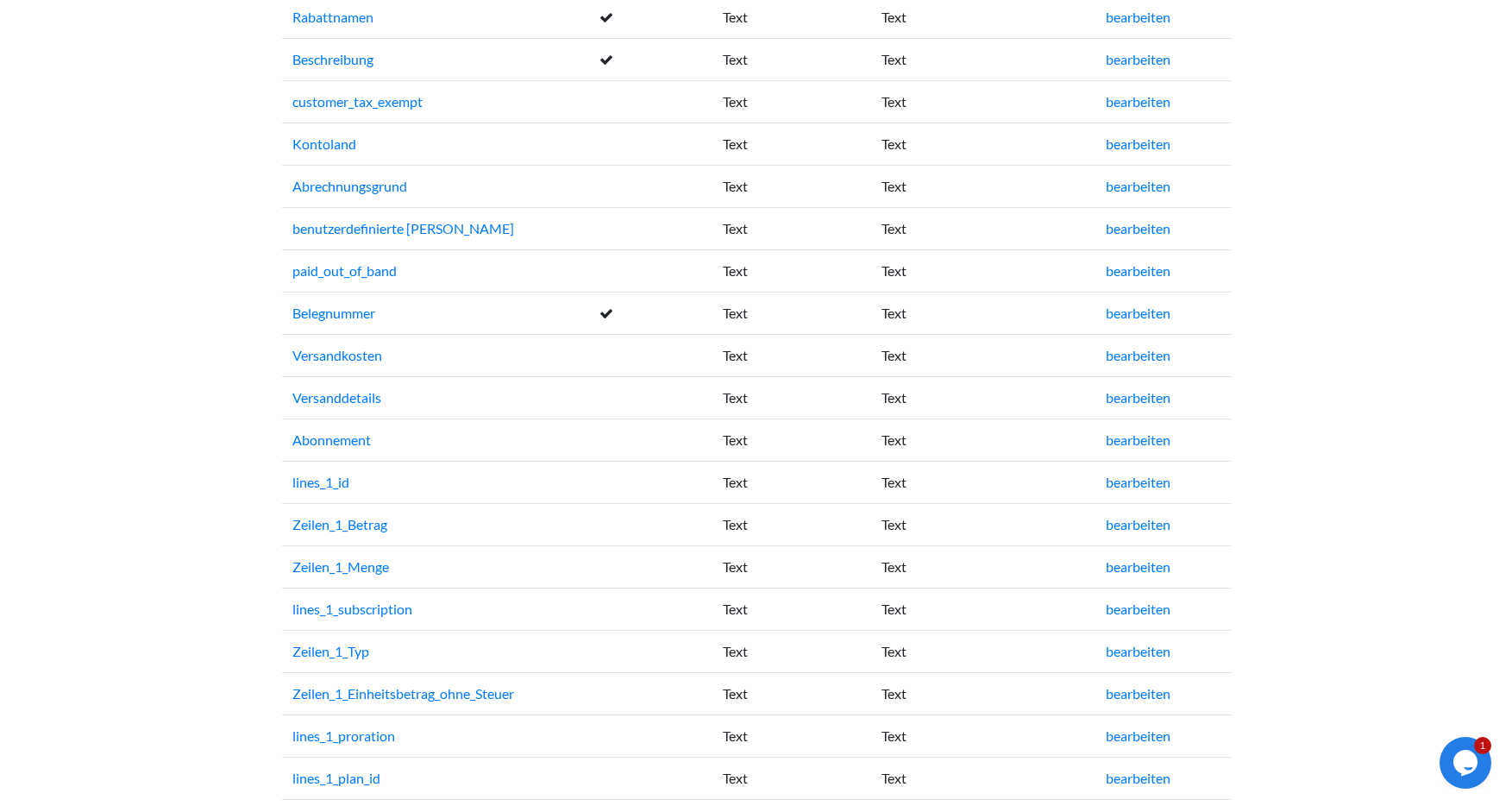
scroll to position [2313, 0]
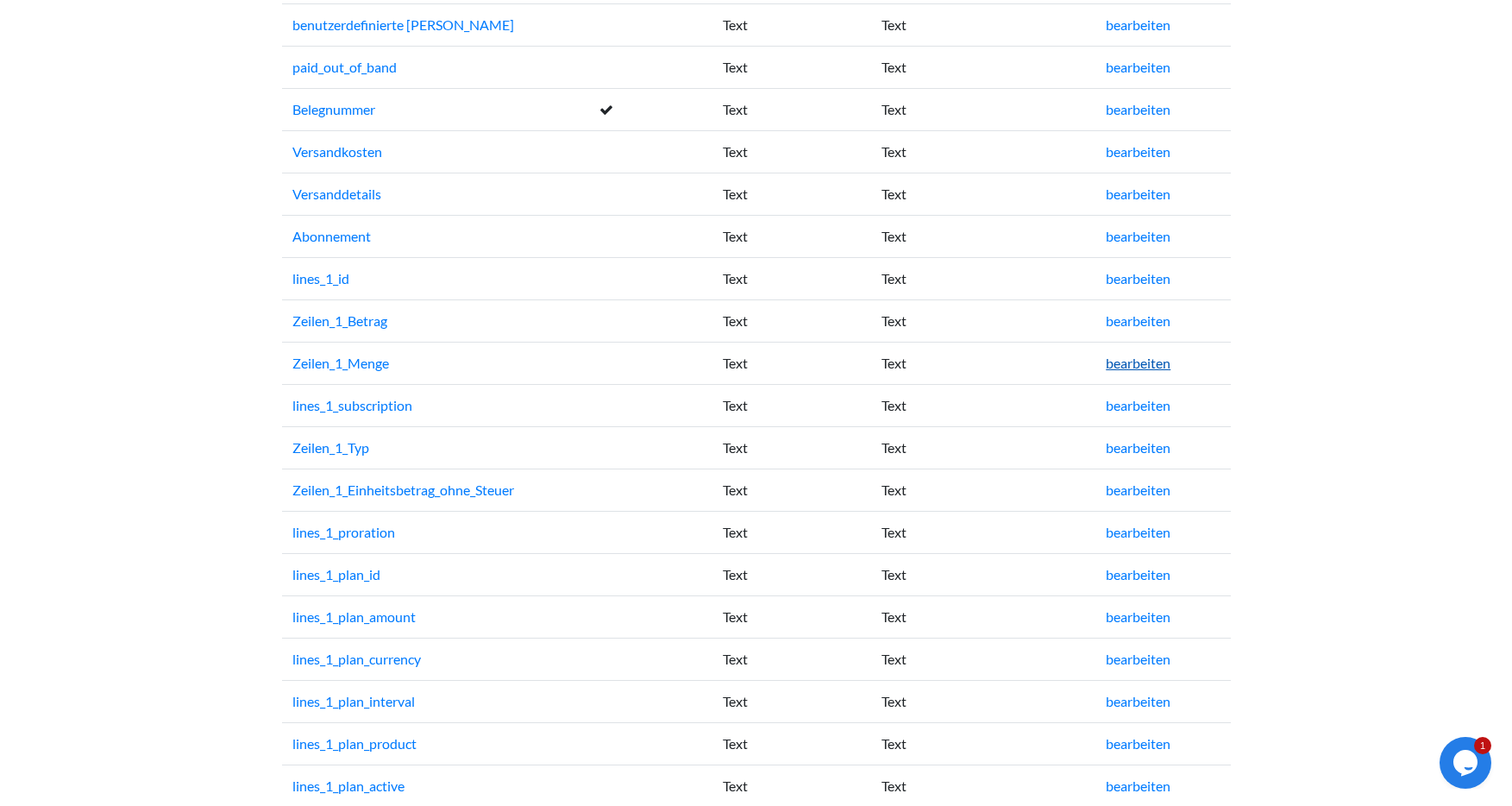
click at [1143, 363] on font "bearbeiten" at bounding box center [1138, 362] width 65 height 17
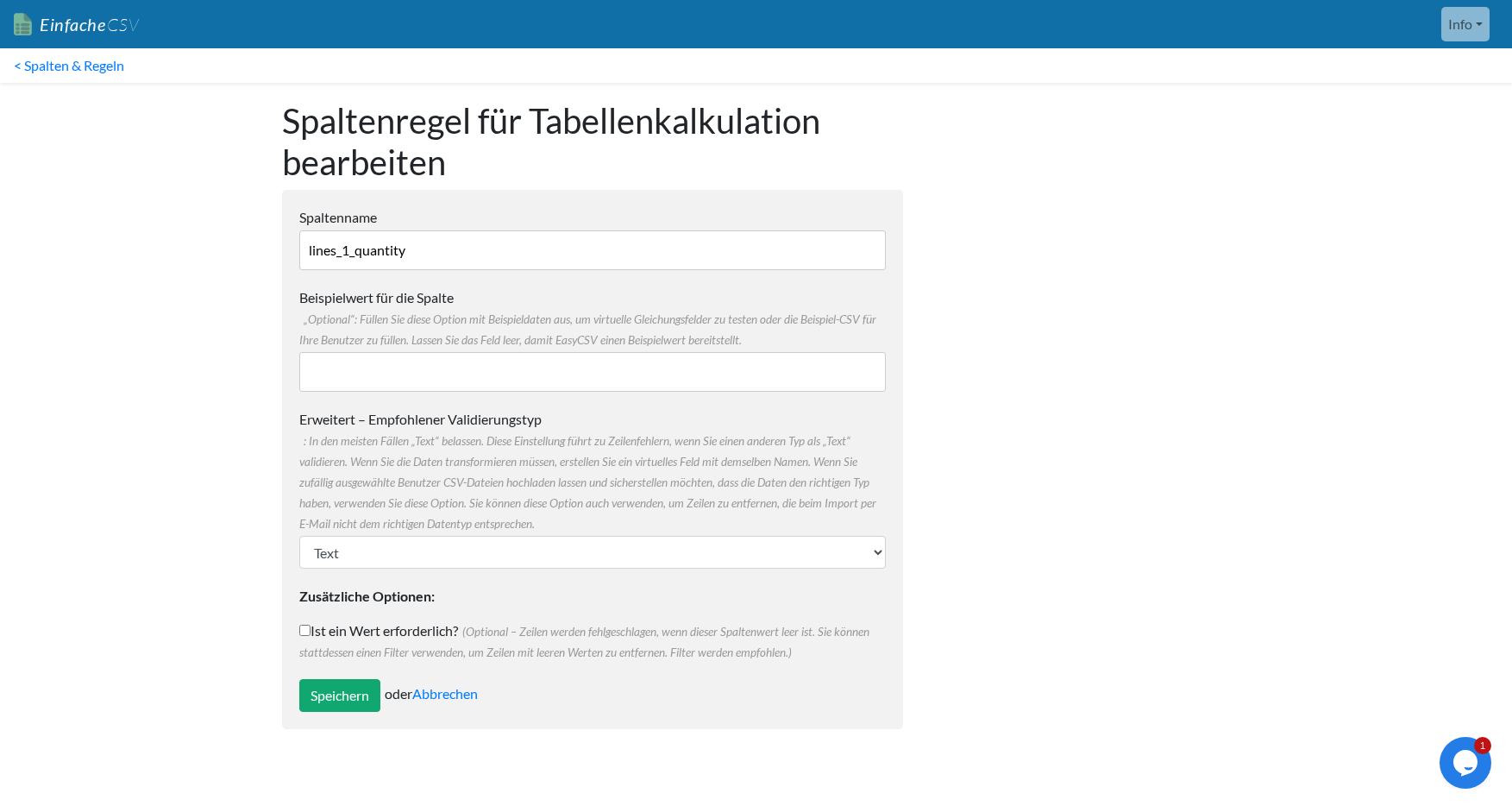
click at [302, 628] on input "Ist ein Wert erforderlich? (Optional – Zeilen werden fehlgeschlagen, wenn diese…" at bounding box center [304, 629] width 11 height 11
checkbox input "true"
click at [353, 693] on input "Speichern" at bounding box center [339, 694] width 81 height 33
type input "Save"
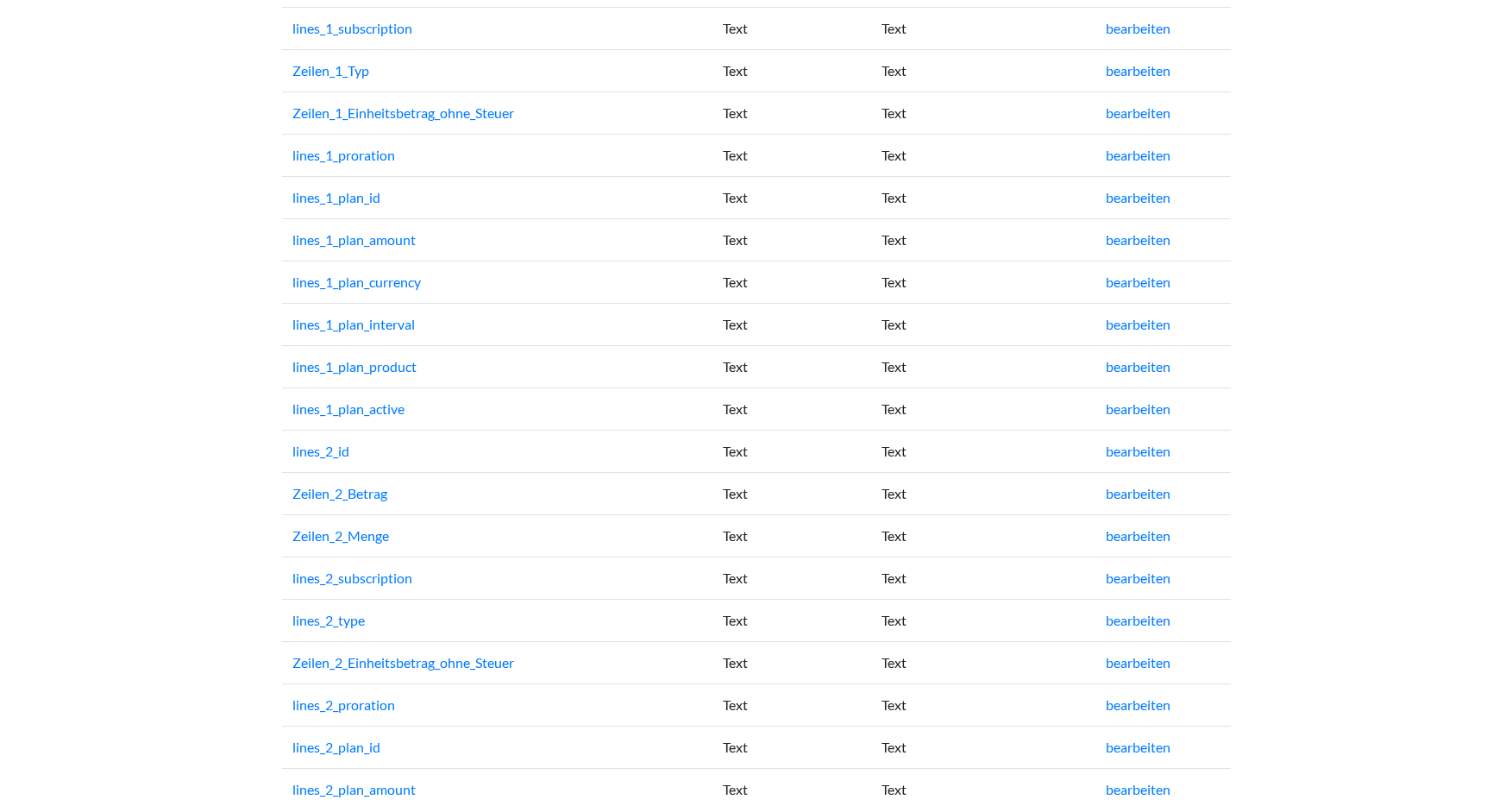
scroll to position [2690, 0]
click at [1138, 529] on font "bearbeiten" at bounding box center [1138, 534] width 65 height 17
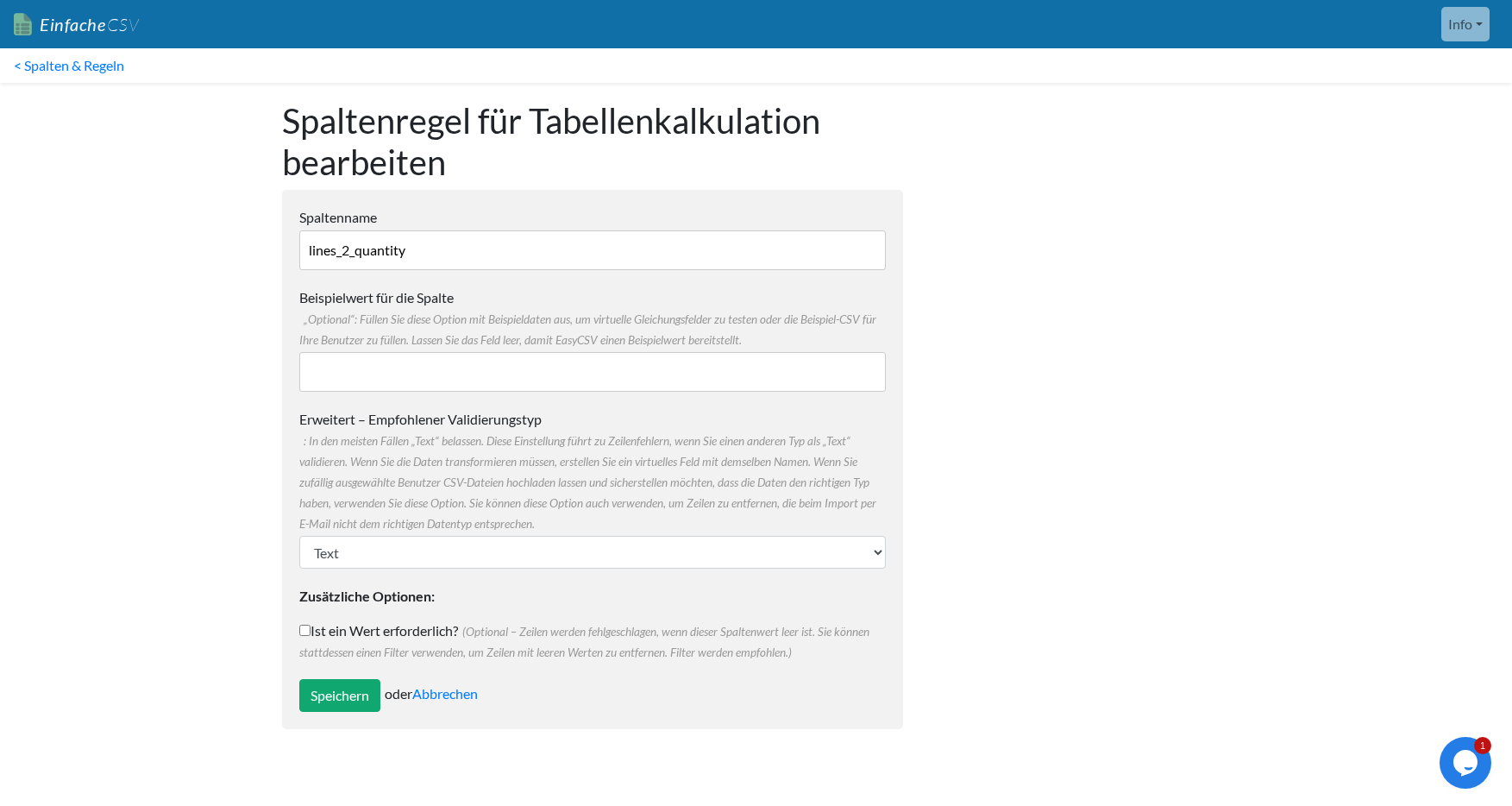
click at [303, 628] on input "Ist ein Wert erforderlich? (Optional – Zeilen werden fehlgeschlagen, wenn diese…" at bounding box center [304, 629] width 11 height 11
checkbox input "true"
click at [339, 685] on input "Speichern" at bounding box center [339, 694] width 81 height 33
type input "Save"
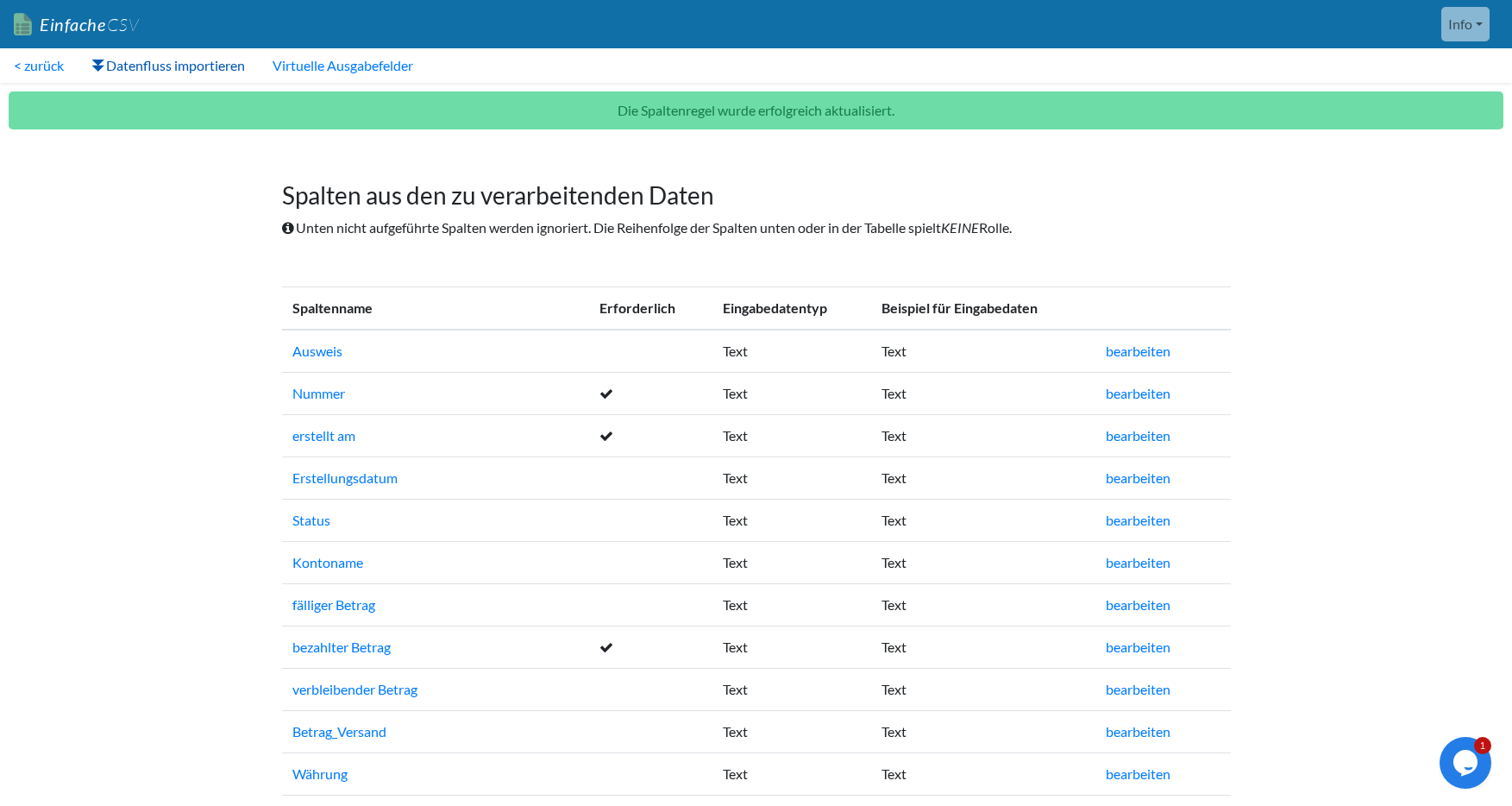
click at [198, 69] on font "Datenfluss importieren" at bounding box center [176, 65] width 139 height 17
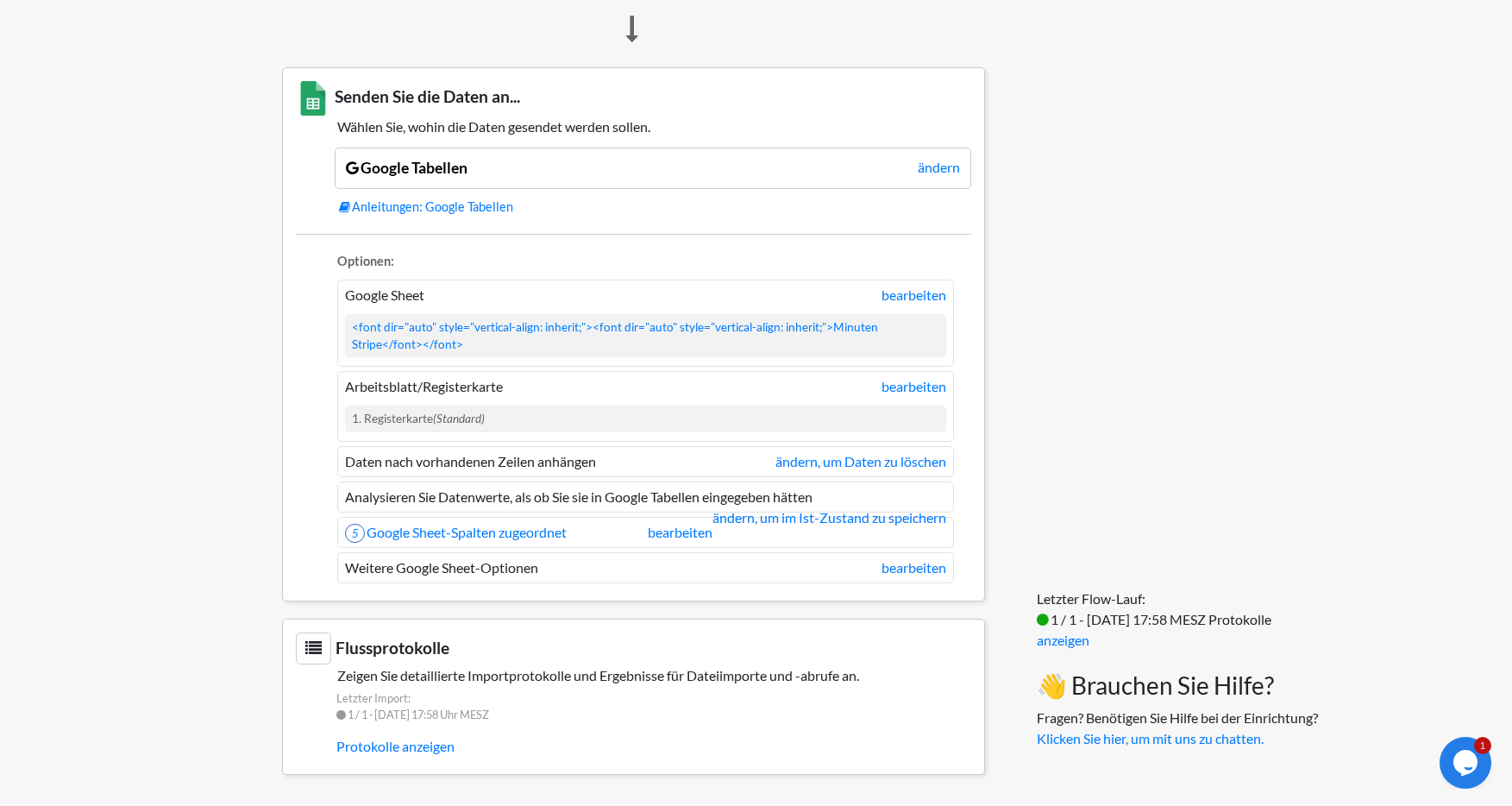
scroll to position [1131, 0]
click at [898, 387] on font "bearbeiten" at bounding box center [914, 386] width 65 height 17
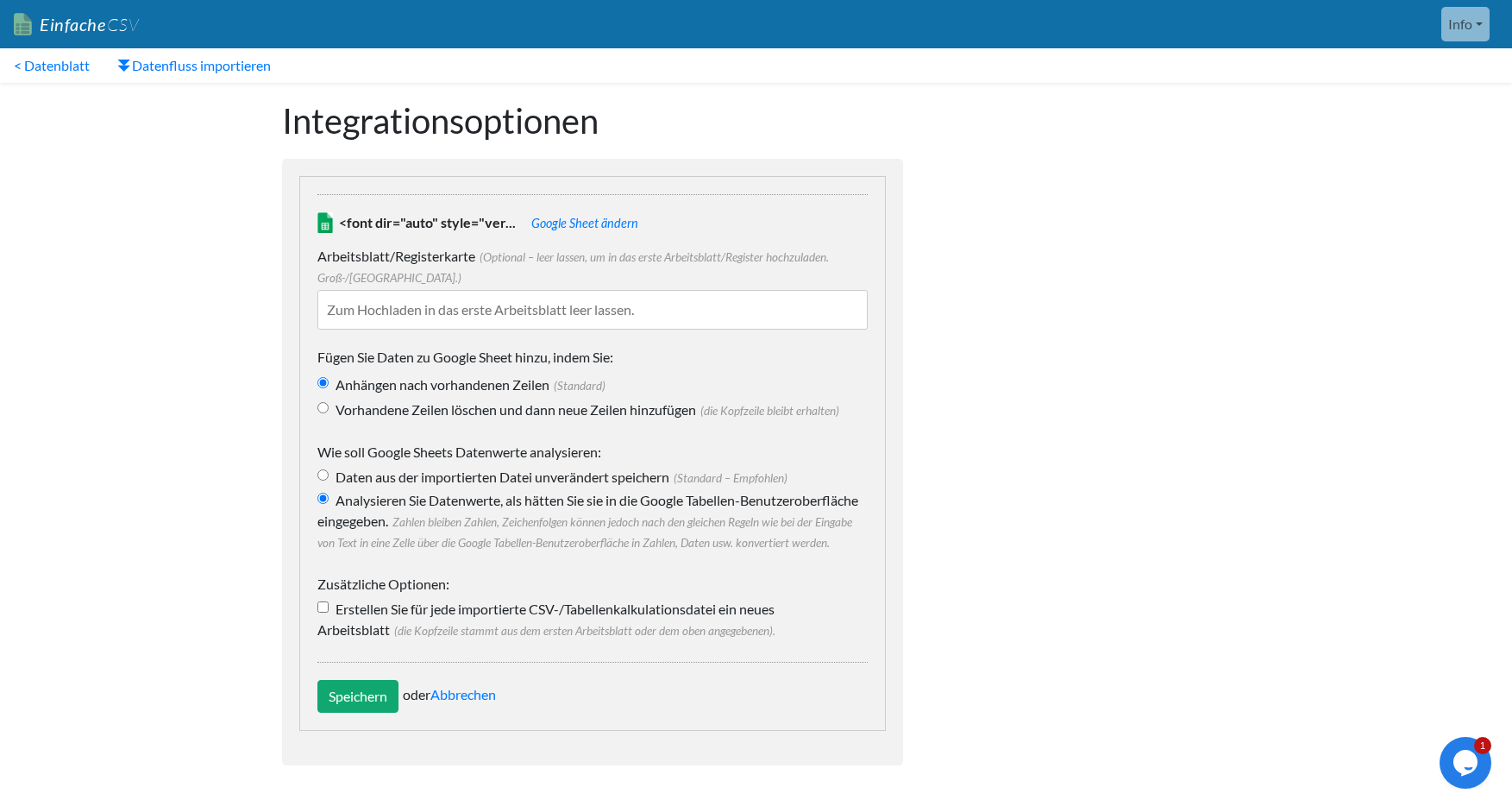
click at [635, 312] on input "text" at bounding box center [592, 309] width 550 height 40
click at [360, 713] on input "Speichern" at bounding box center [358, 695] width 81 height 33
type input "Save"
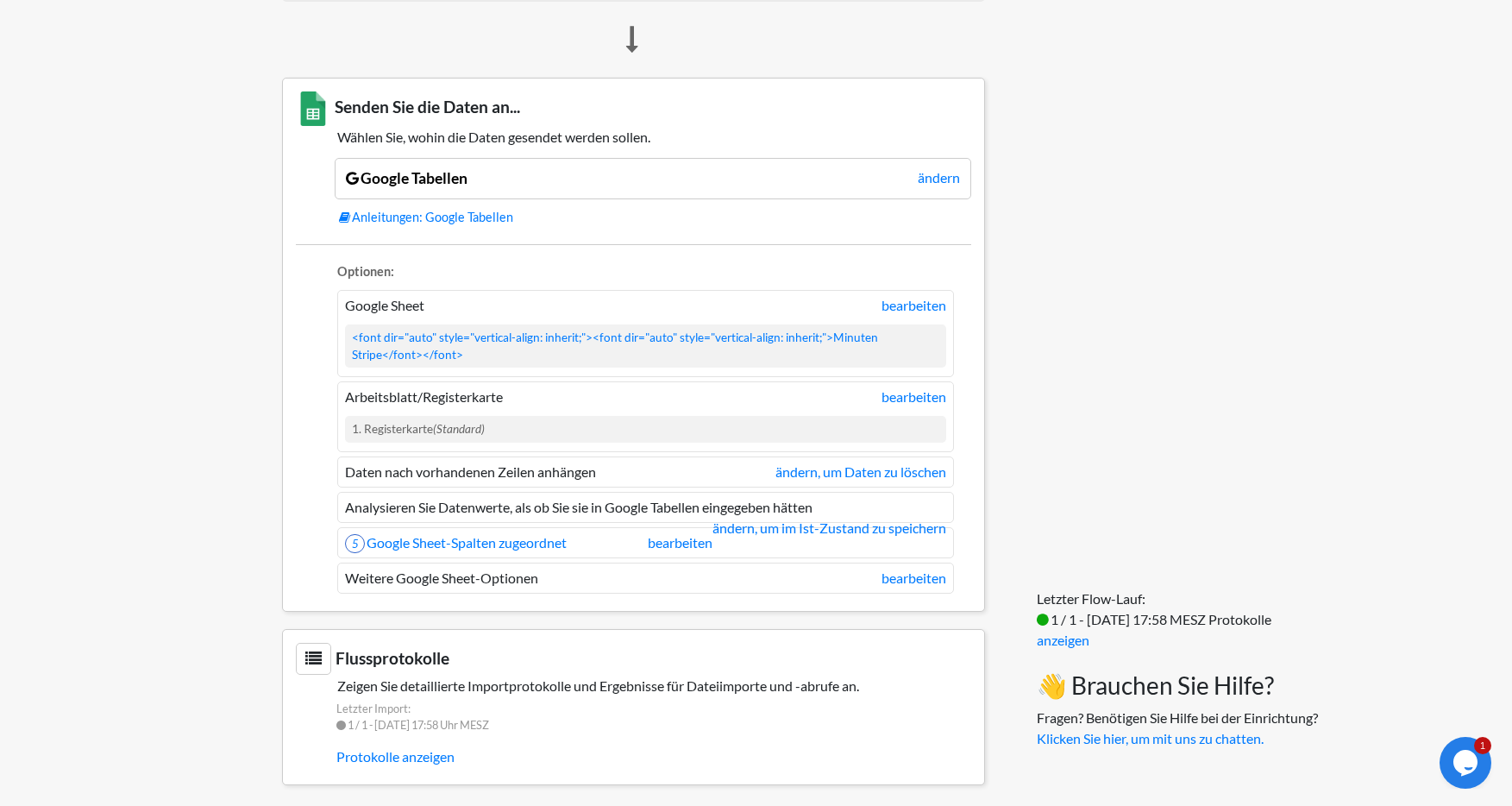
scroll to position [1187, 0]
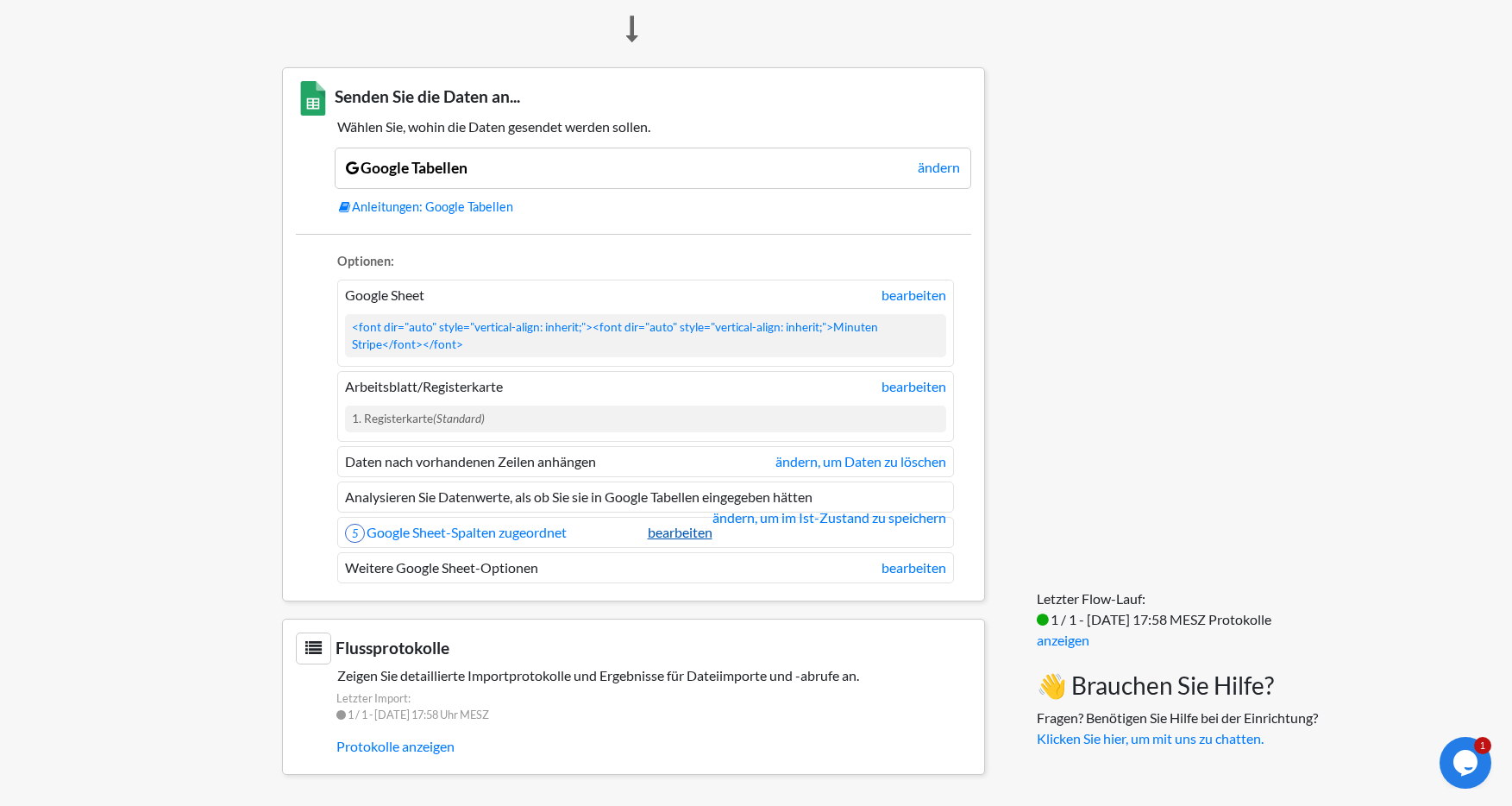
click at [686, 534] on font "bearbeiten" at bounding box center [680, 532] width 65 height 17
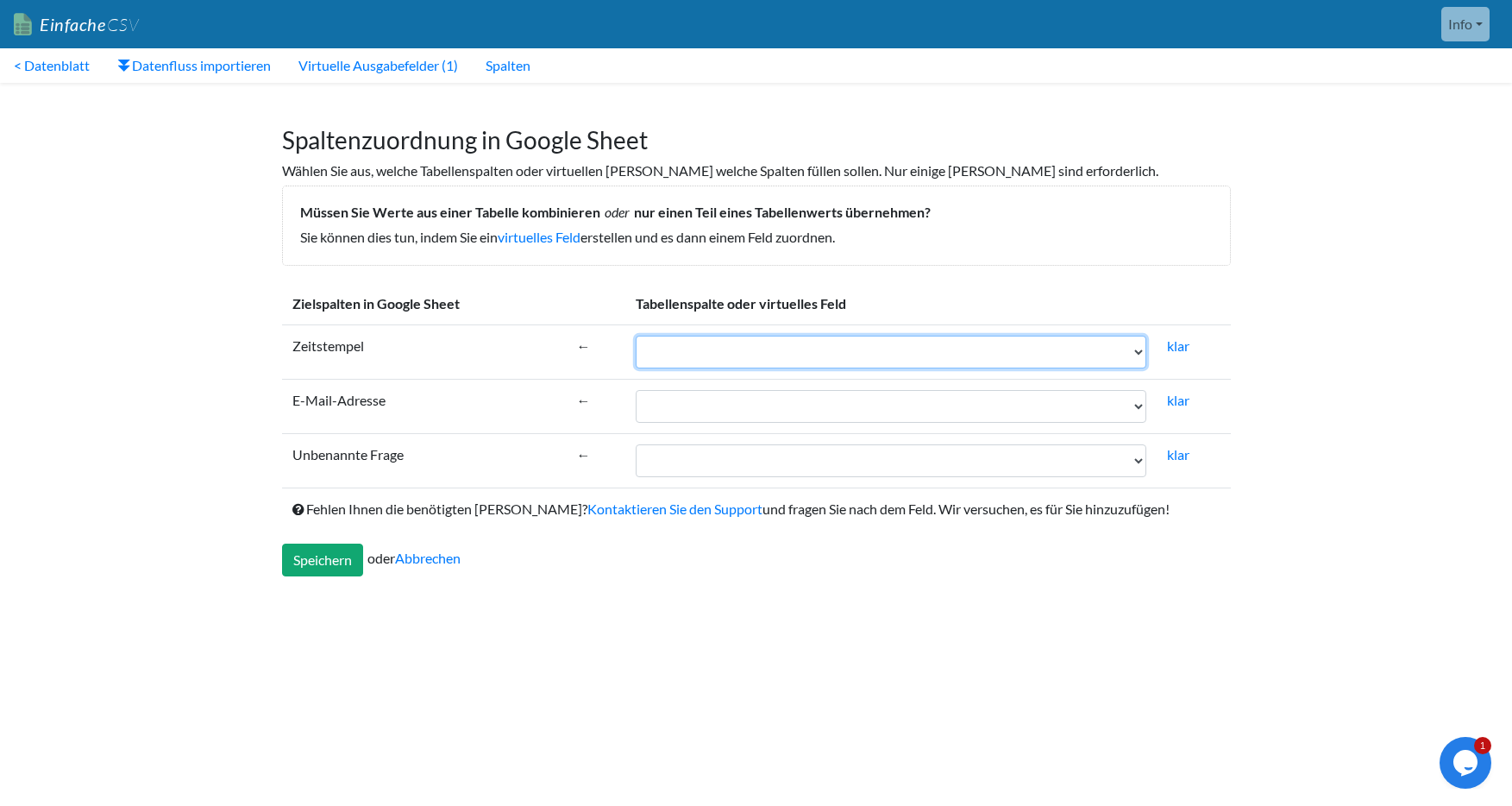
click at [840, 343] on select "Ausweis Nummer erstellt am Erstellungsdatum Status Kontoname fälliger Betrag be…" at bounding box center [890, 352] width 511 height 33
select select "cr_769185"
click at [636, 336] on select "Ausweis Nummer erstellt am Erstellungsdatum Status Kontoname fälliger Betrag be…" at bounding box center [890, 352] width 511 height 33
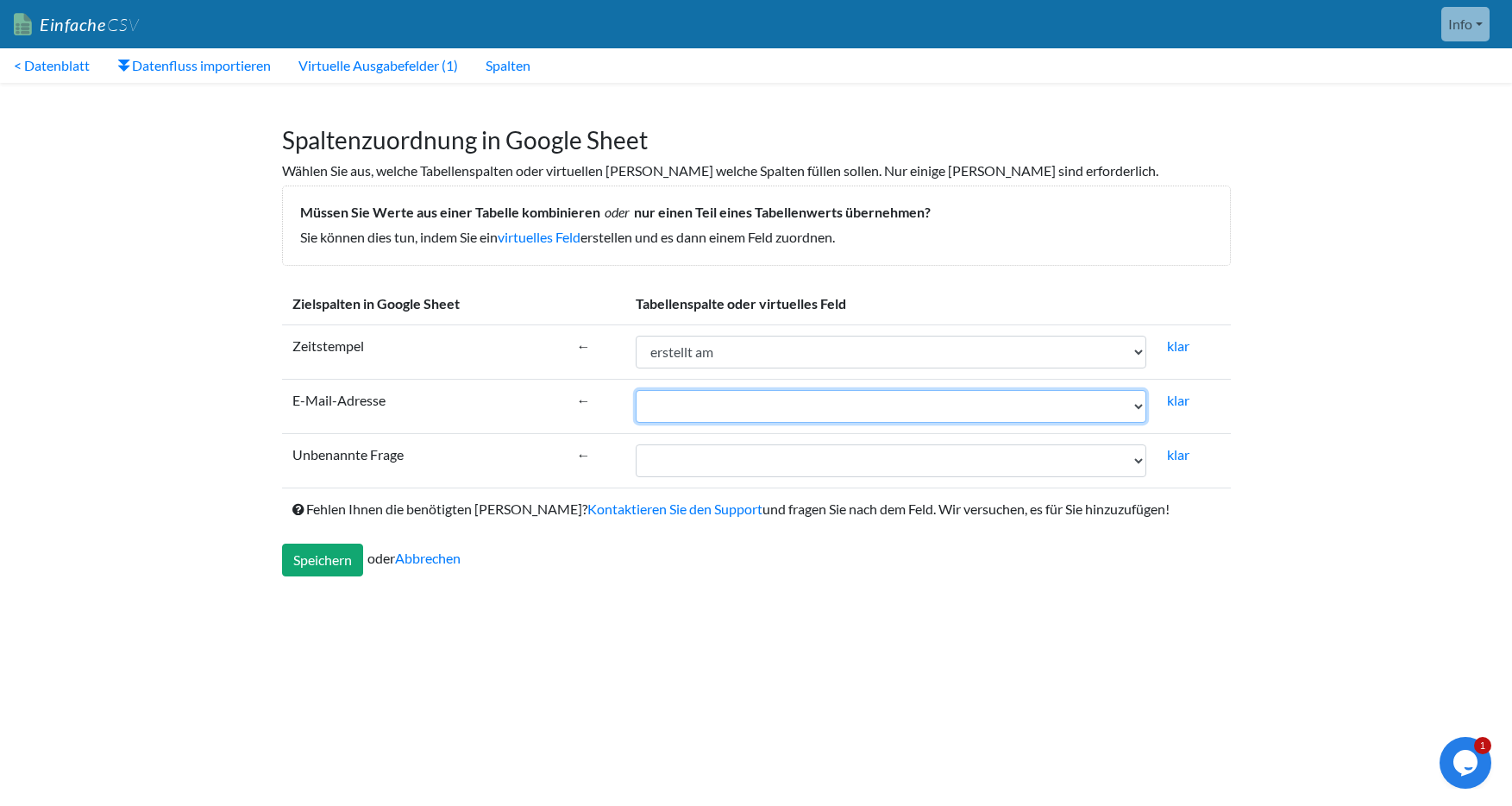
click at [789, 408] on select "Ausweis Nummer erstellt am Erstellungsdatum Status Kontoname fälliger Betrag be…" at bounding box center [890, 406] width 511 height 33
select select "cr_769195"
click at [636, 390] on select "Ausweis Nummer erstellt am Erstellungsdatum Status Kontoname fälliger Betrag be…" at bounding box center [890, 406] width 511 height 33
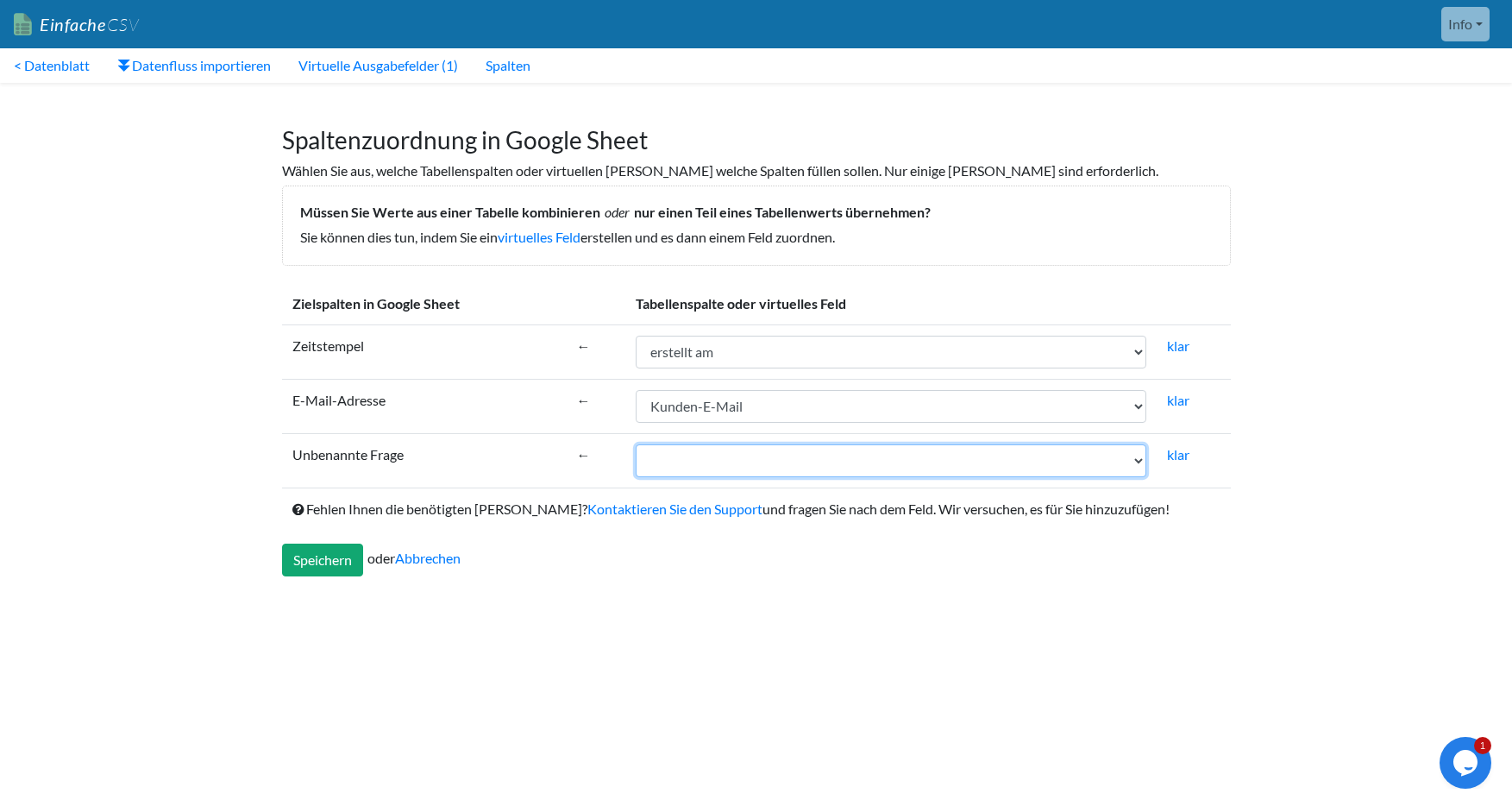
click at [720, 456] on select "Ausweis Nummer erstellt am Erstellungsdatum Status Kontoname fälliger Betrag be…" at bounding box center [890, 460] width 511 height 33
select select "cr_771221"
click at [637, 444] on select "Ausweis Nummer erstellt am Erstellungsdatum Status Kontoname fälliger Betrag be…" at bounding box center [890, 460] width 511 height 33
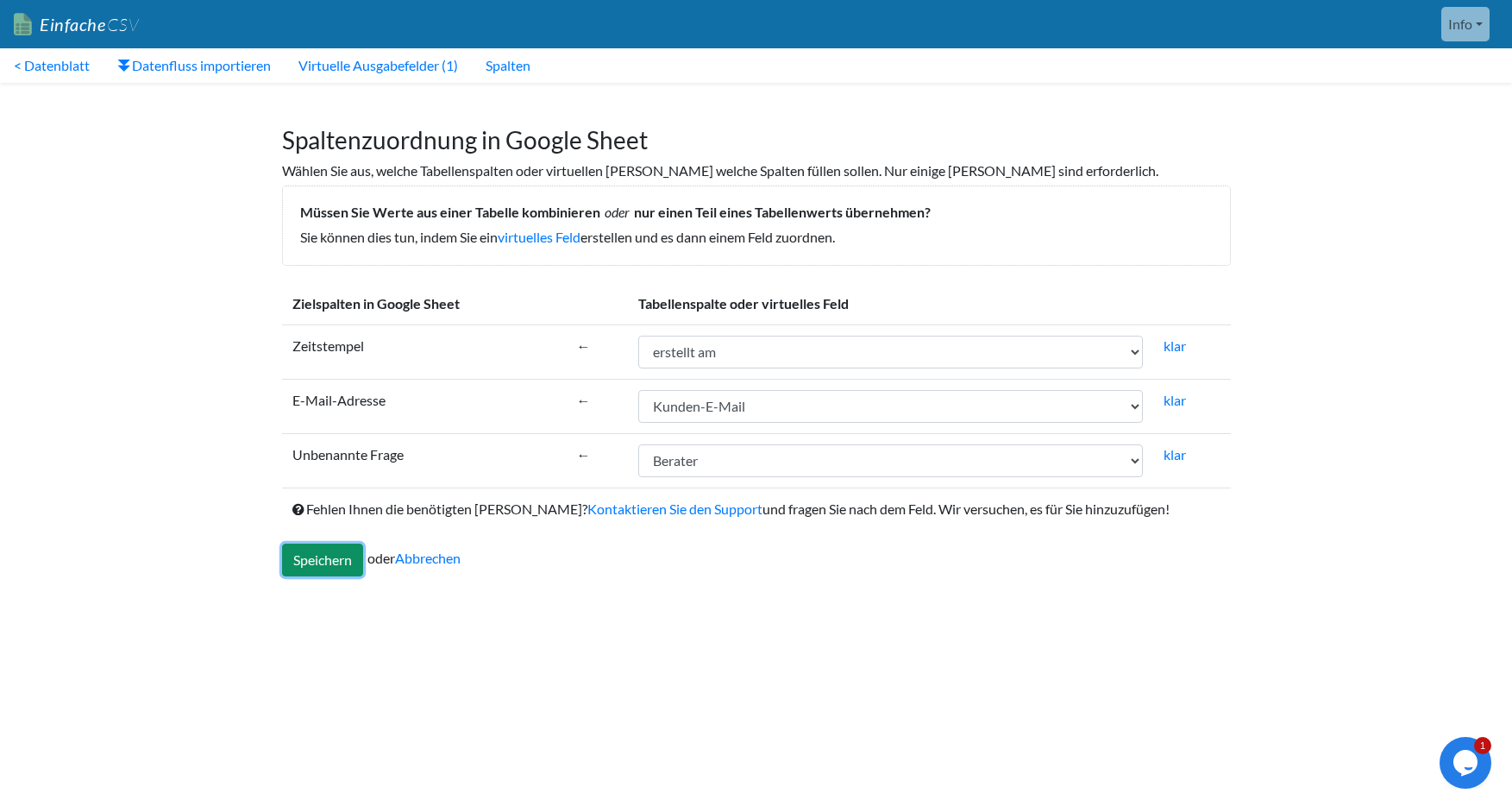
click at [328, 569] on input "Speichern" at bounding box center [323, 559] width 81 height 33
type input "Save"
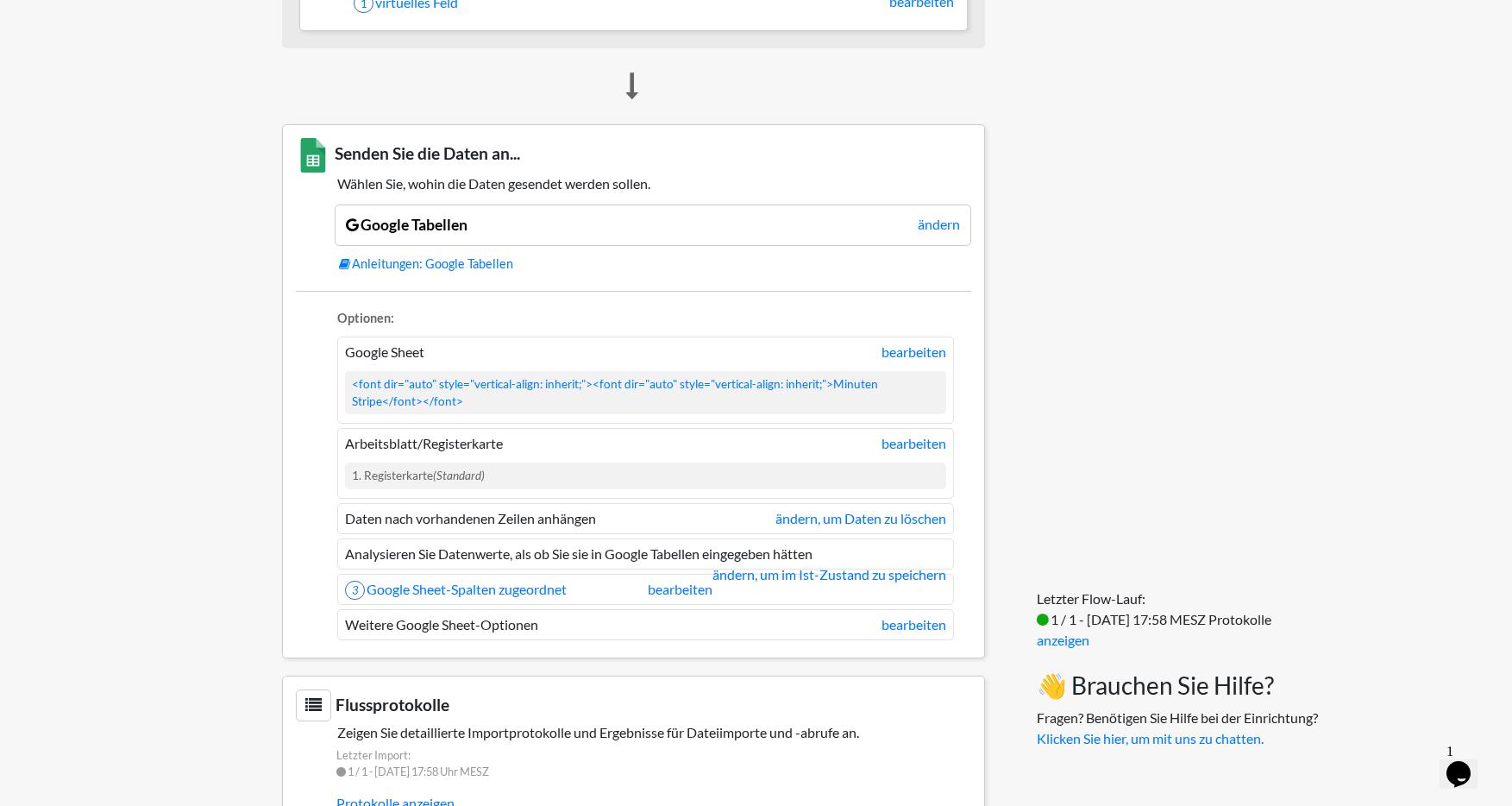
scroll to position [1187, 0]
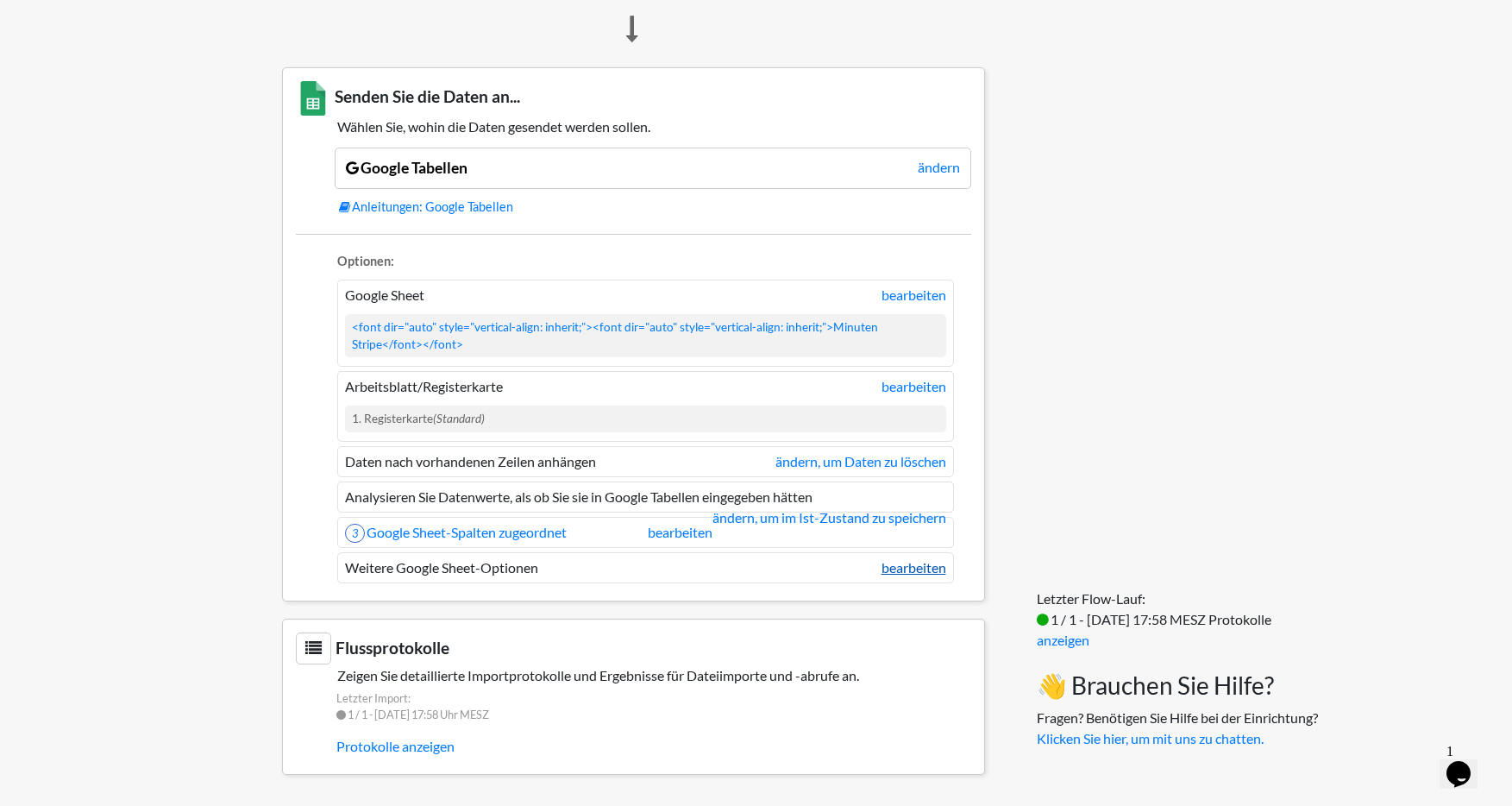
click at [924, 570] on font "bearbeiten" at bounding box center [914, 567] width 65 height 17
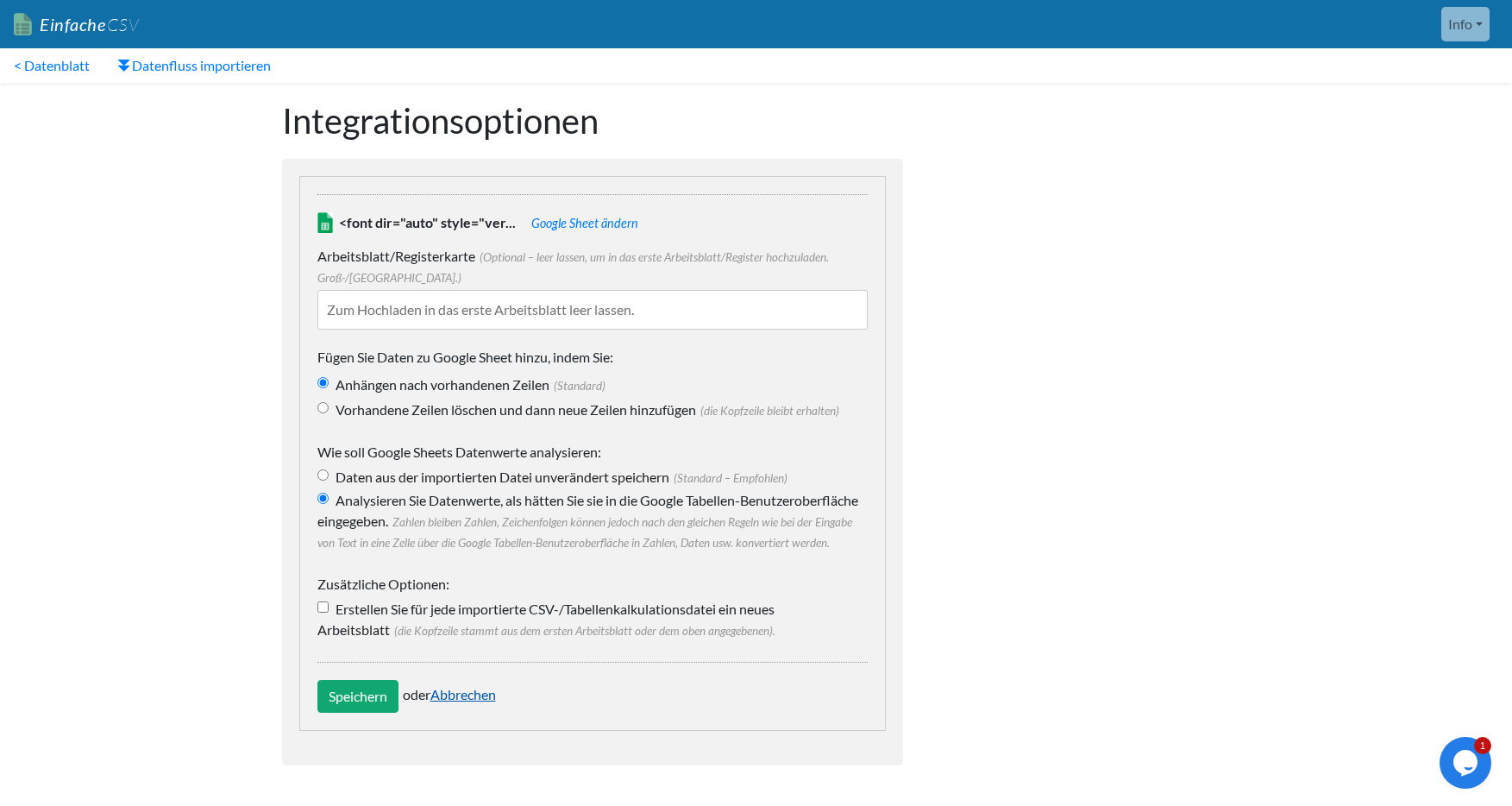
click at [443, 702] on font "Abbrechen" at bounding box center [463, 693] width 66 height 17
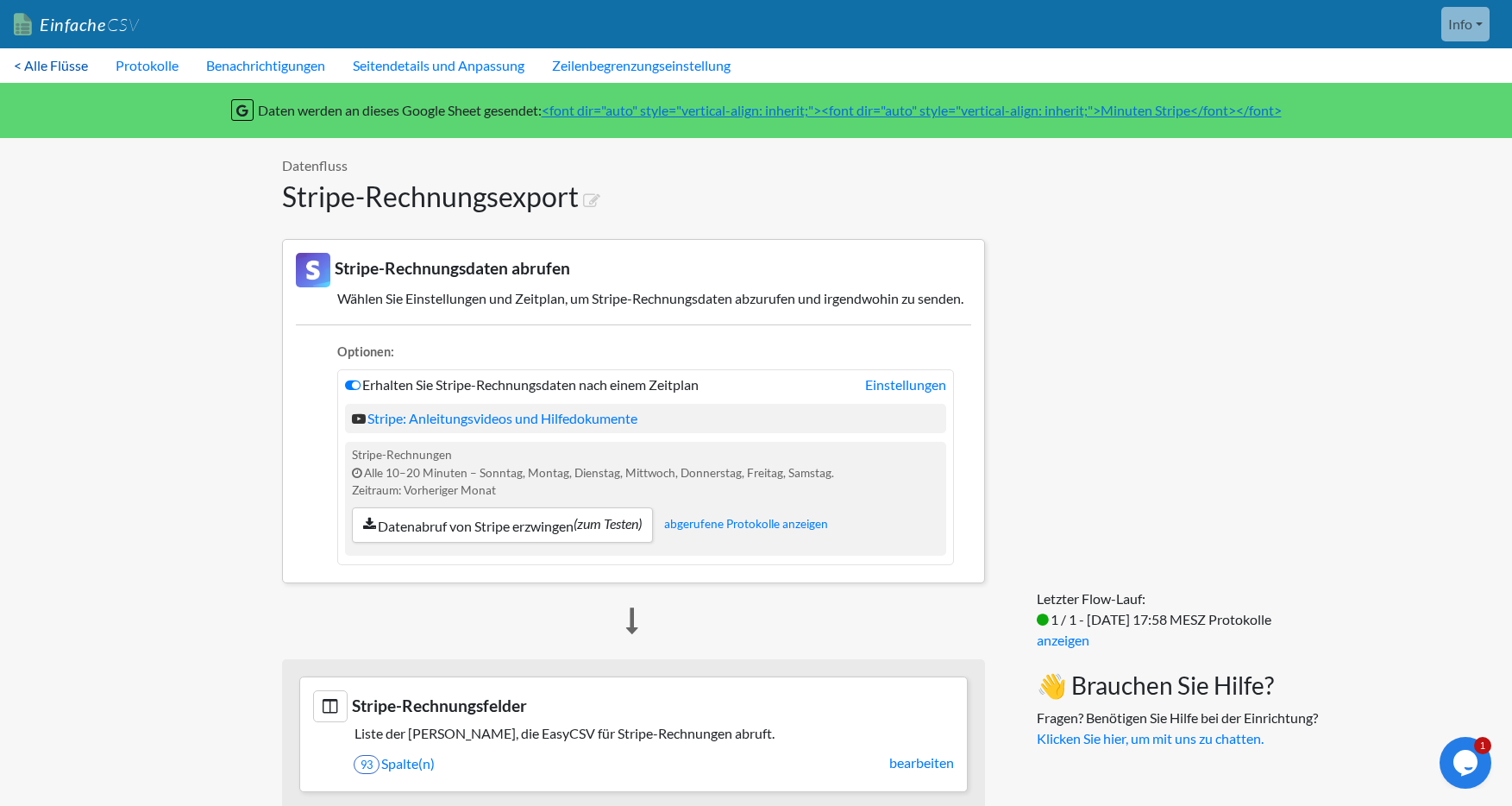
click at [46, 62] on font "< Alle Flüsse" at bounding box center [51, 65] width 74 height 17
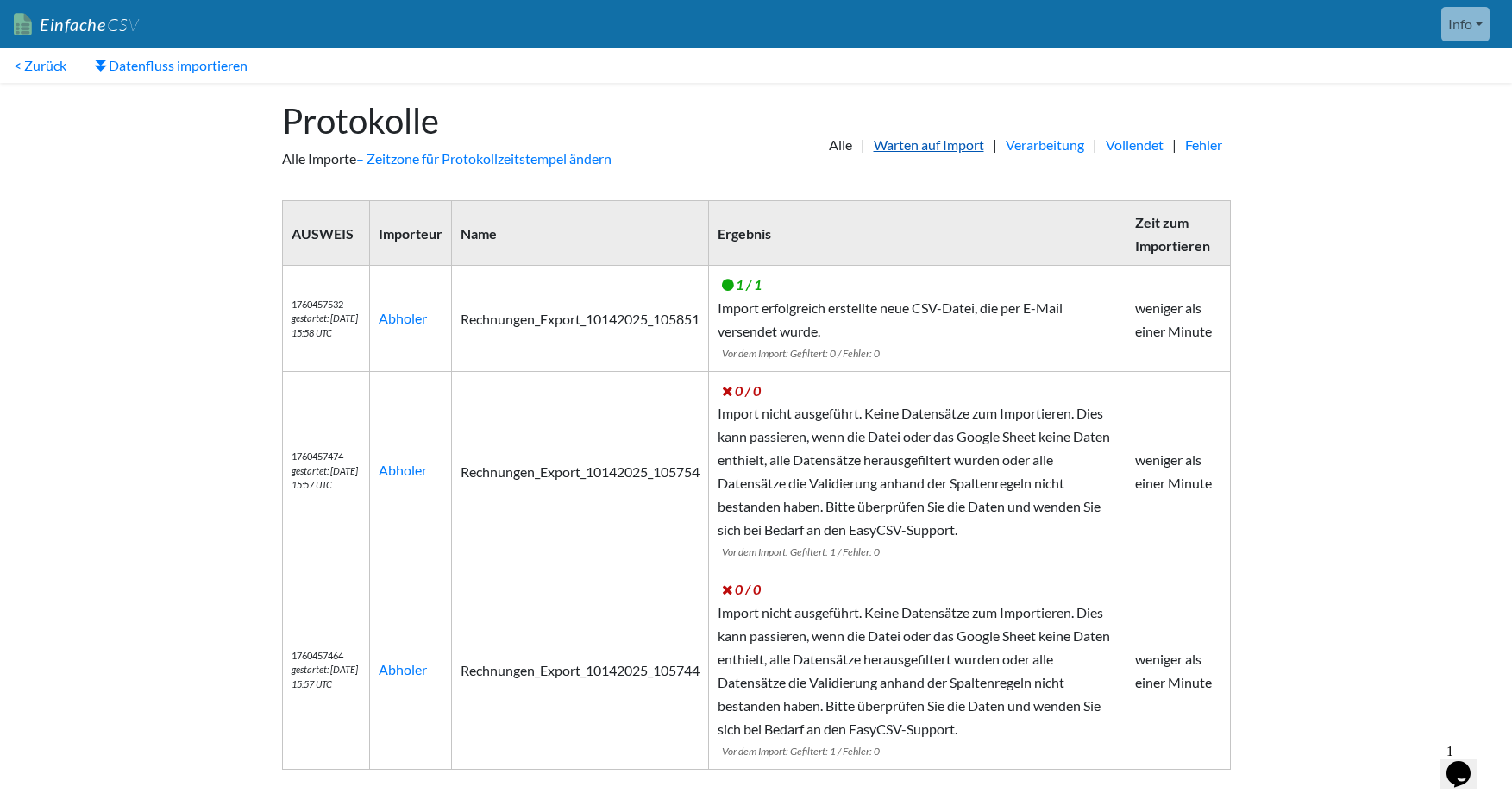
click at [933, 146] on font "Warten auf Import" at bounding box center [929, 144] width 111 height 17
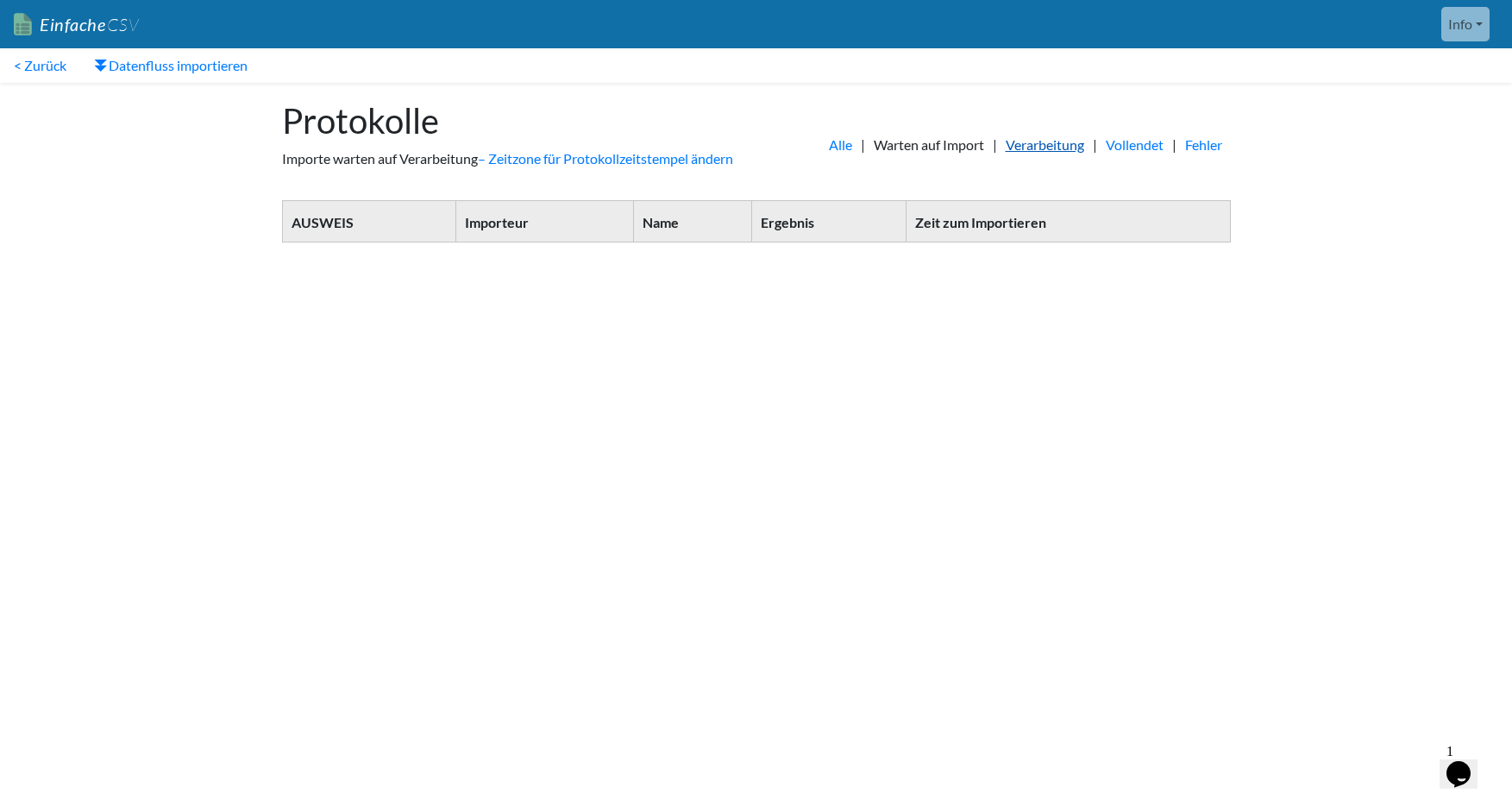
click at [1040, 142] on font "Verarbeitung" at bounding box center [1044, 144] width 78 height 17
click at [829, 144] on font "Alle" at bounding box center [840, 144] width 23 height 17
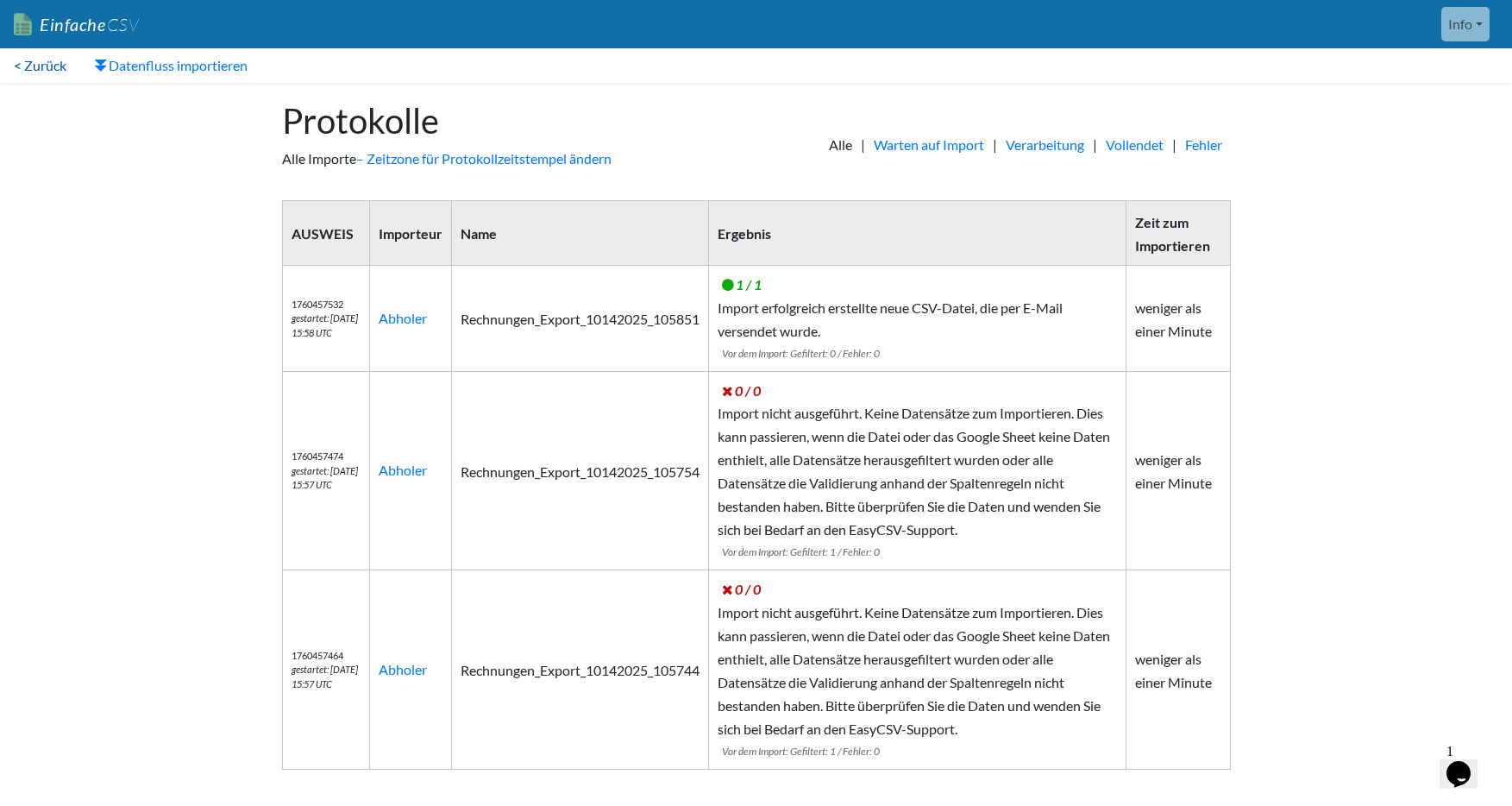
click at [37, 67] on font "< Zurück" at bounding box center [40, 65] width 53 height 17
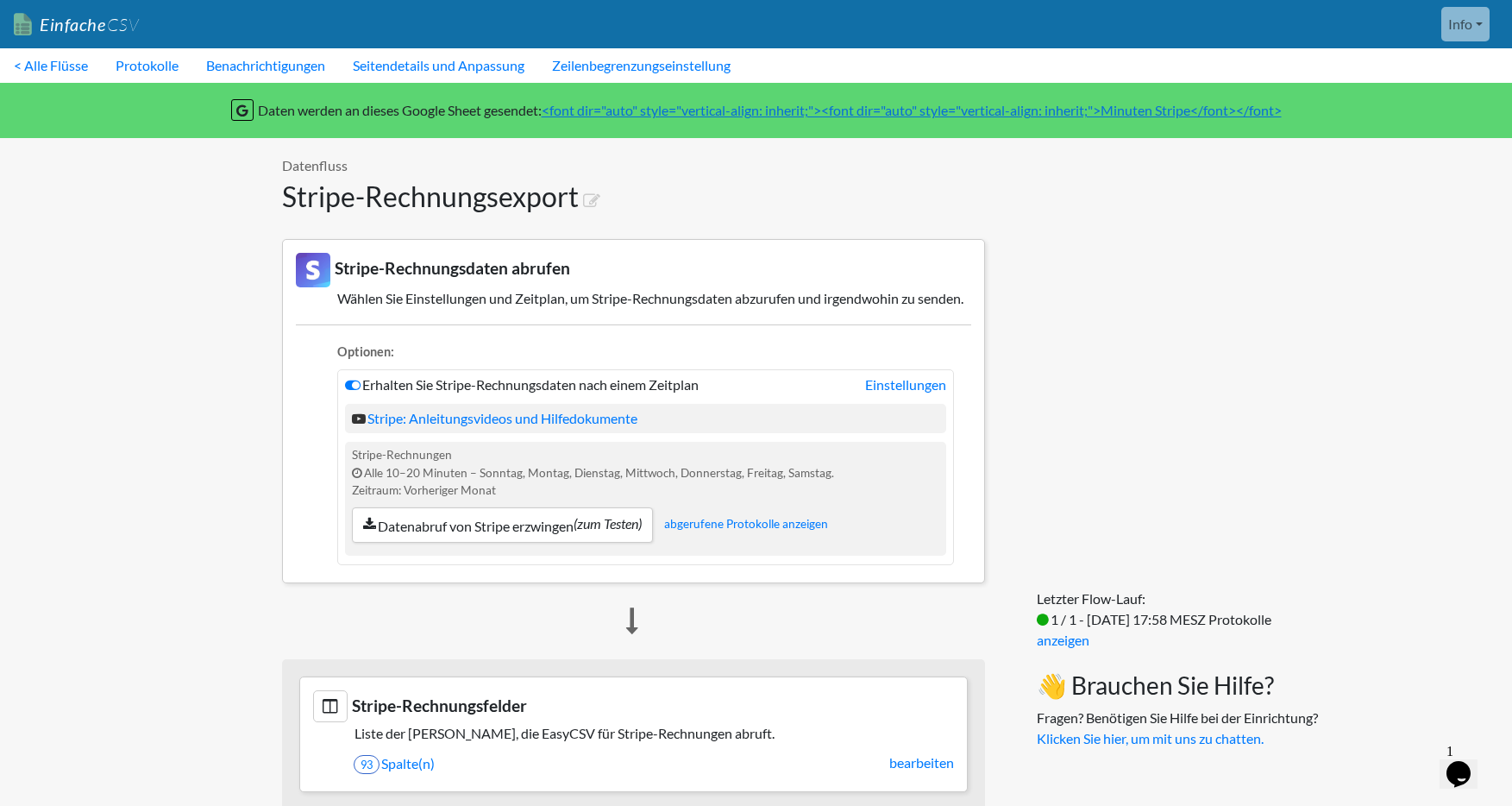
click at [1469, 19] on font "Info" at bounding box center [1460, 24] width 24 height 17
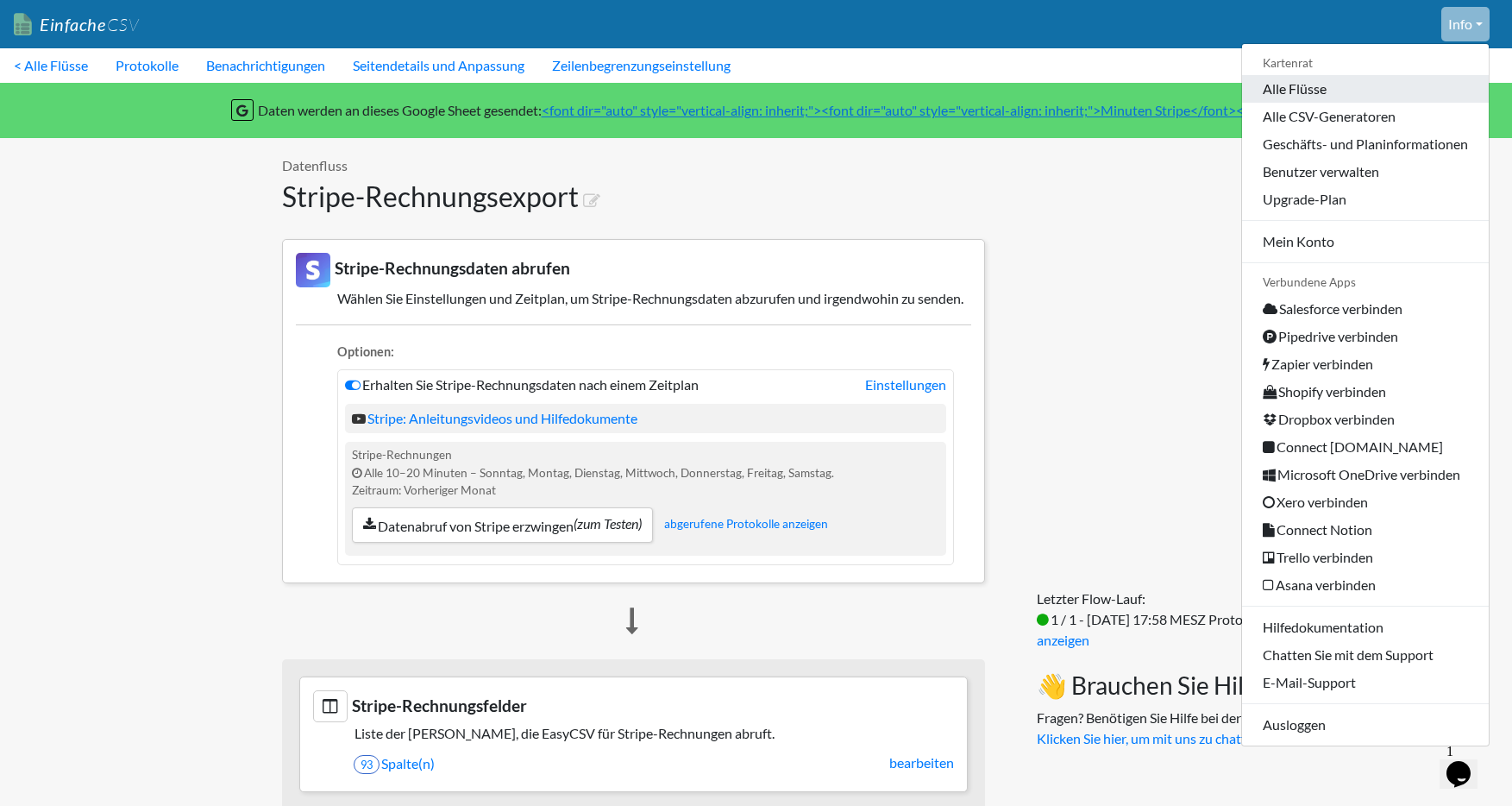
click at [1287, 88] on font "Alle Flüsse" at bounding box center [1295, 88] width 64 height 17
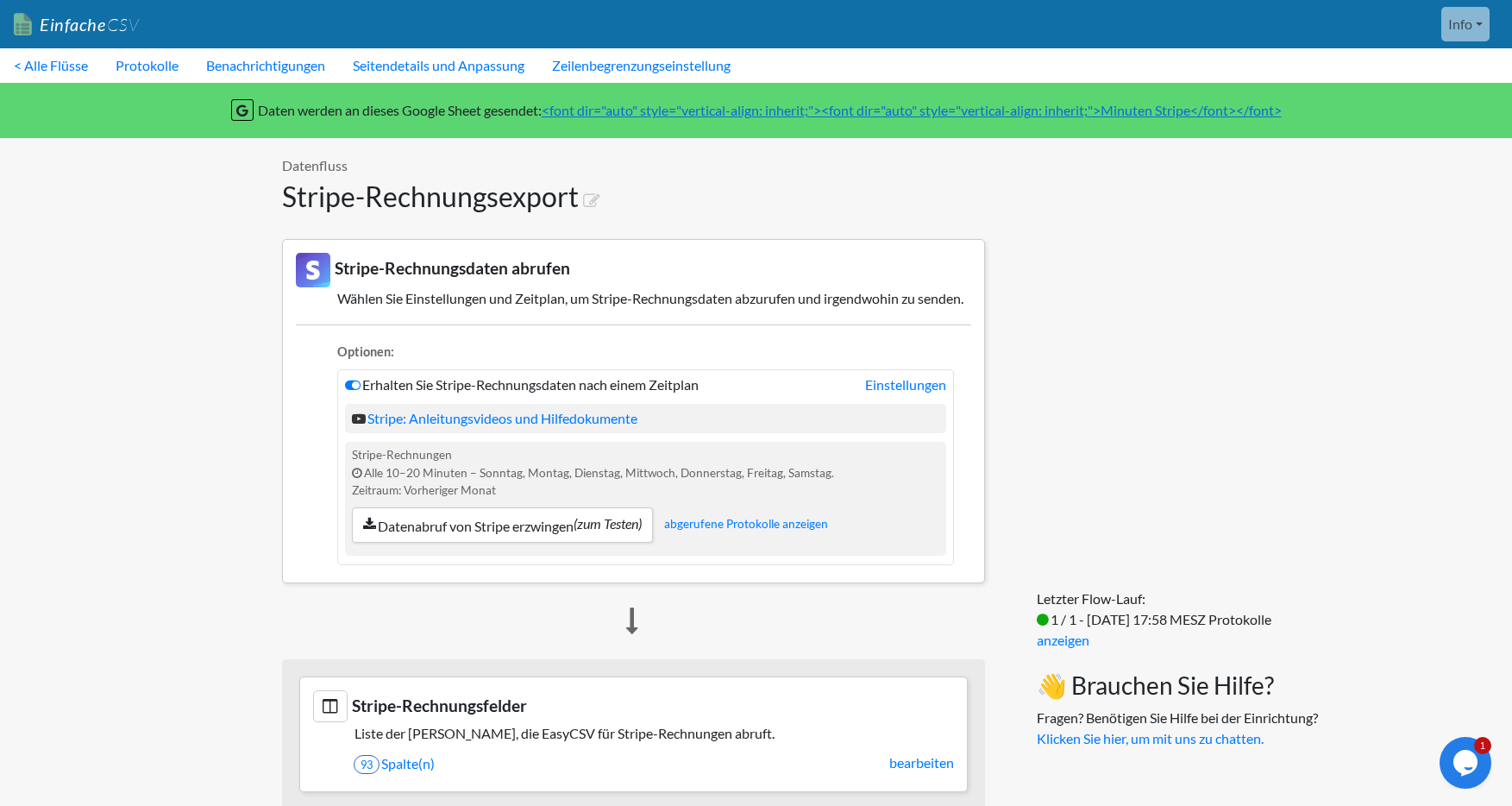
click at [88, 24] on font "Einfache" at bounding box center [72, 25] width 66 height 21
